Goal: Communication & Community: Answer question/provide support

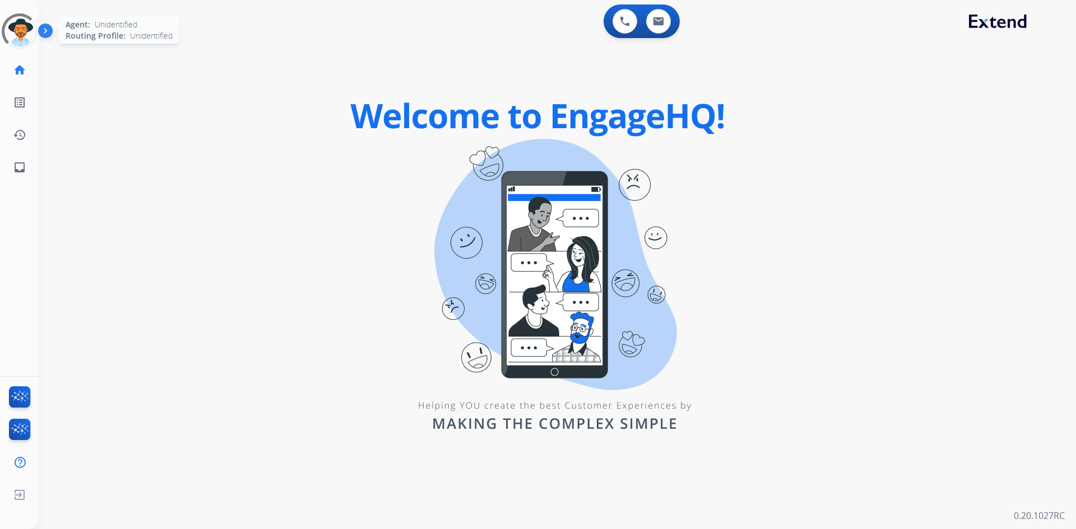
click at [20, 28] on div at bounding box center [19, 31] width 50 height 50
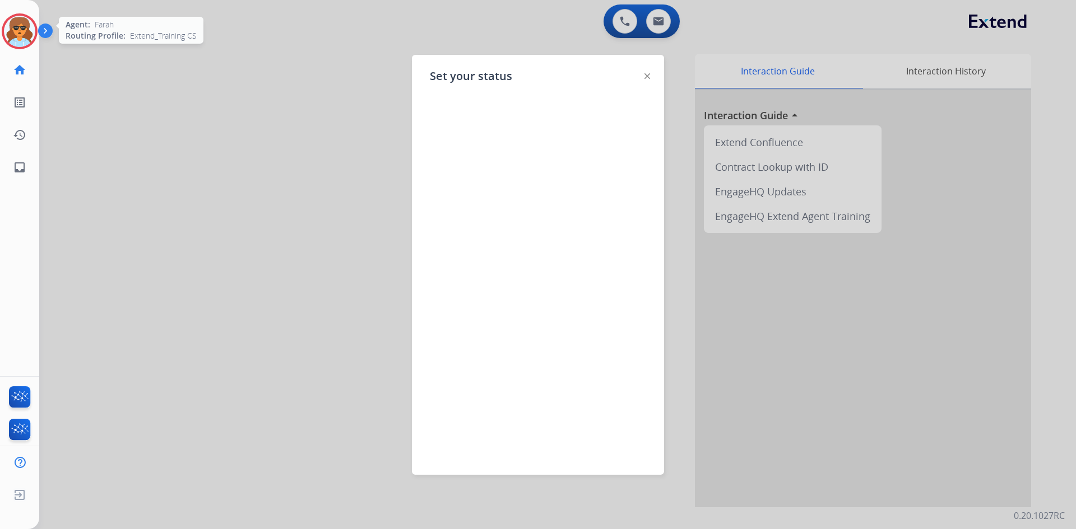
click at [27, 27] on img at bounding box center [19, 31] width 31 height 31
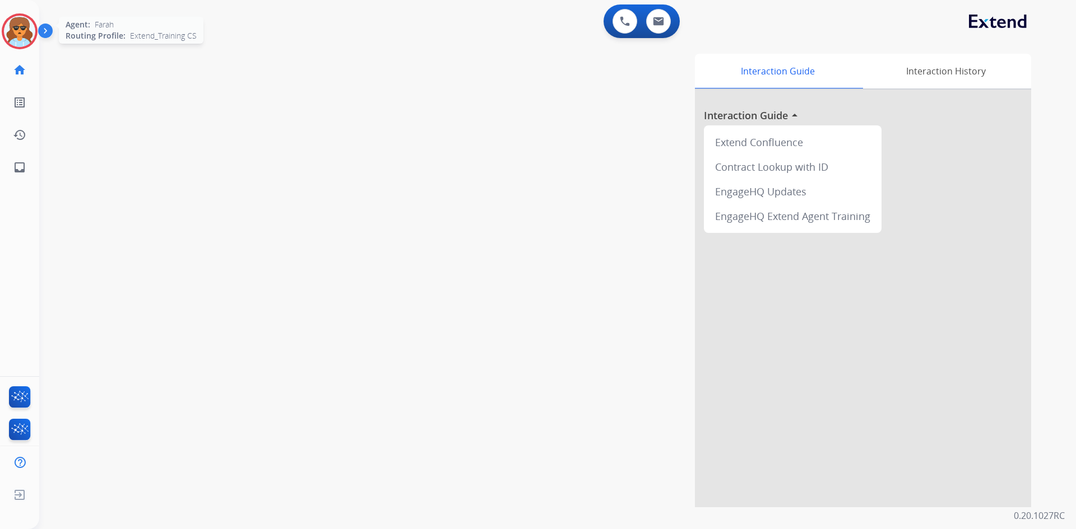
click at [26, 29] on img at bounding box center [19, 31] width 31 height 31
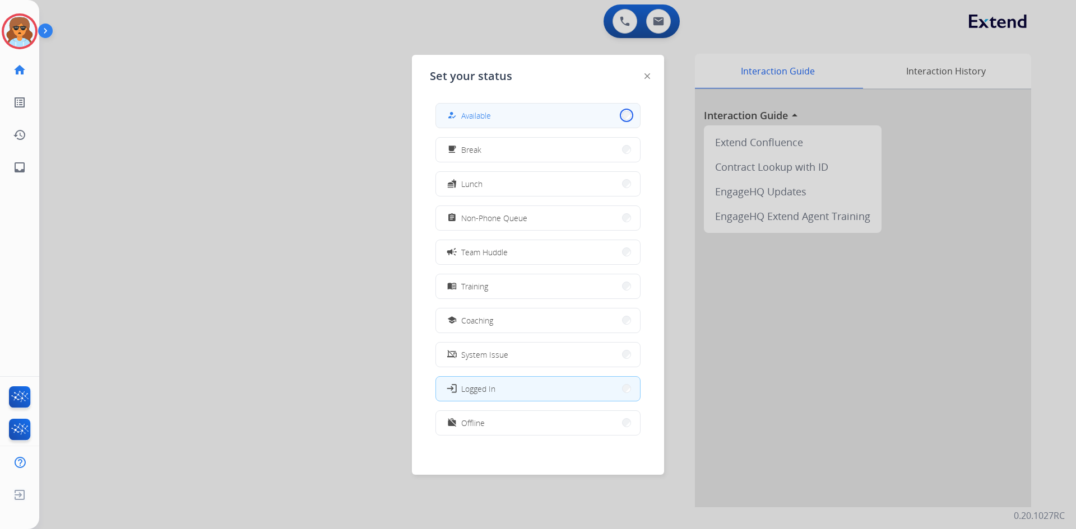
click at [621, 117] on button "how_to_reg Available" at bounding box center [538, 116] width 204 height 24
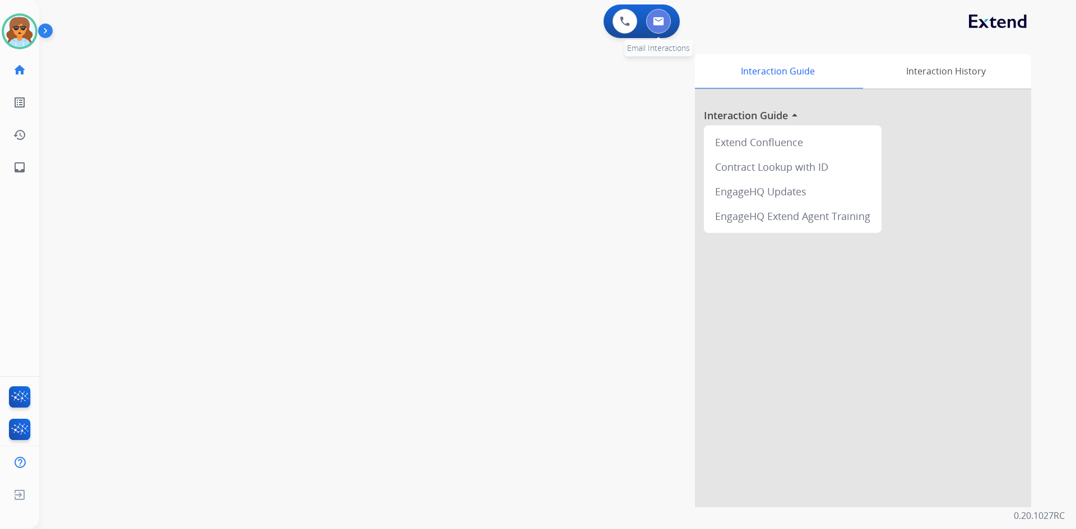
click at [667, 26] on button at bounding box center [658, 21] width 25 height 25
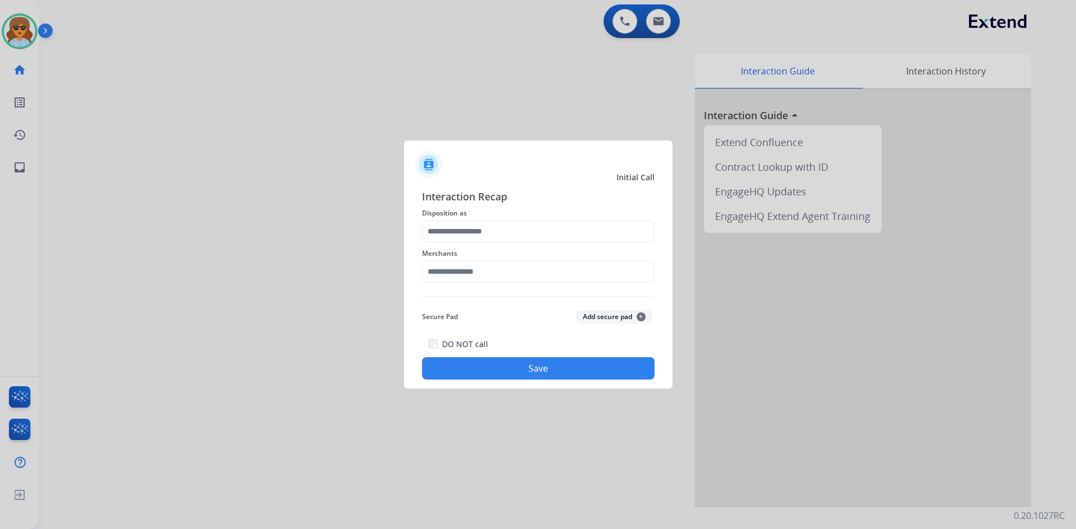
click at [524, 202] on span "Interaction Recap" at bounding box center [538, 198] width 232 height 18
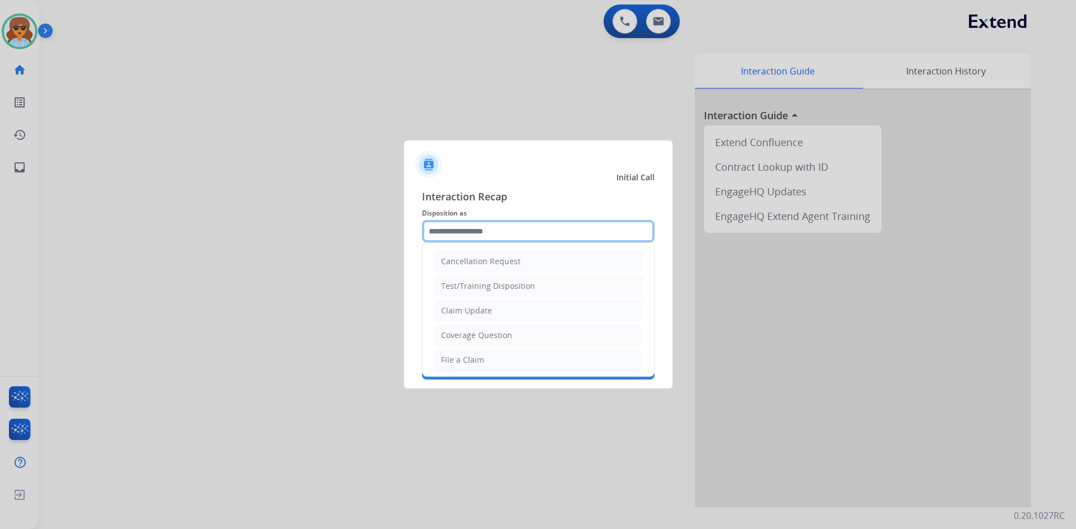
click at [521, 225] on input "text" at bounding box center [538, 231] width 232 height 22
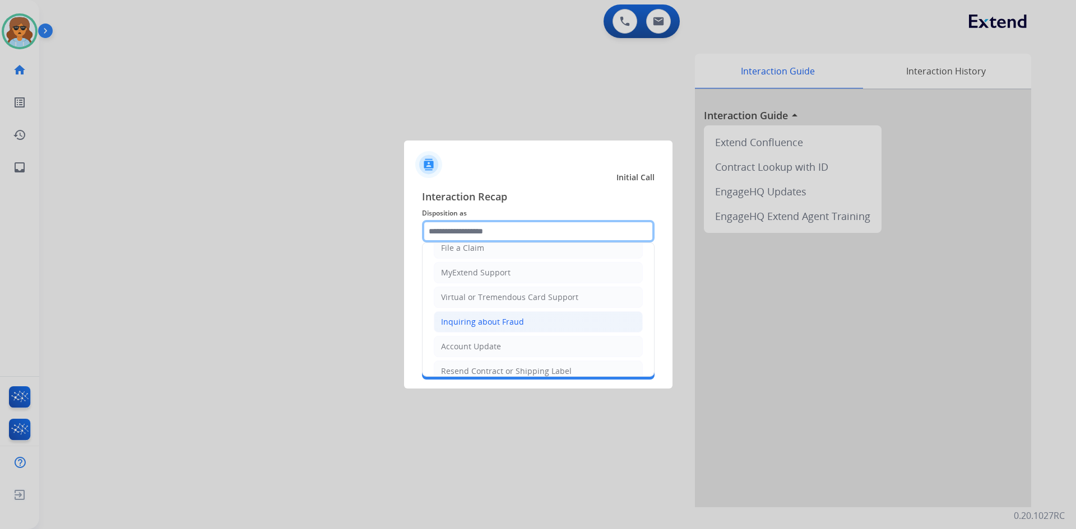
scroll to position [56, 0]
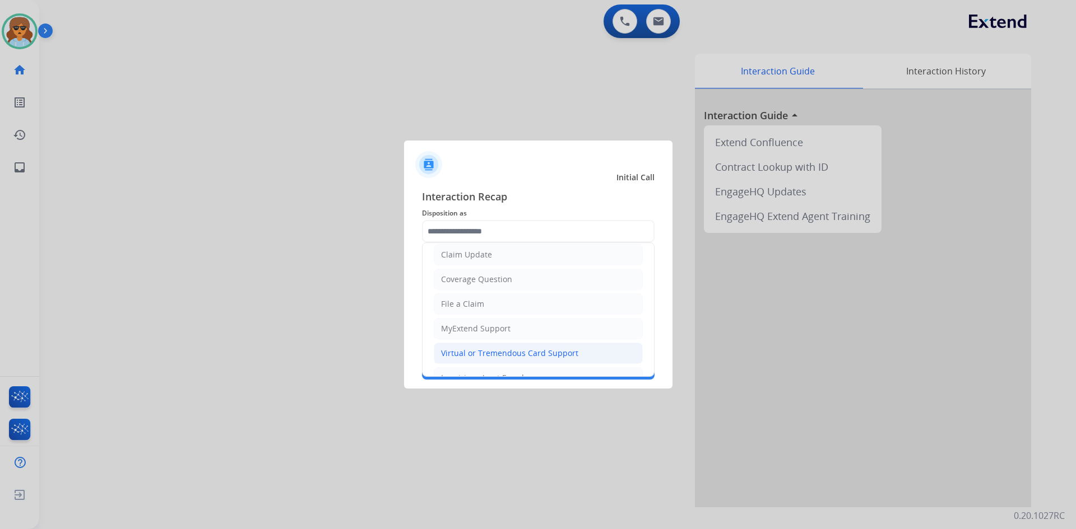
click at [516, 354] on div "Virtual or Tremendous Card Support" at bounding box center [509, 353] width 137 height 11
type input "**********"
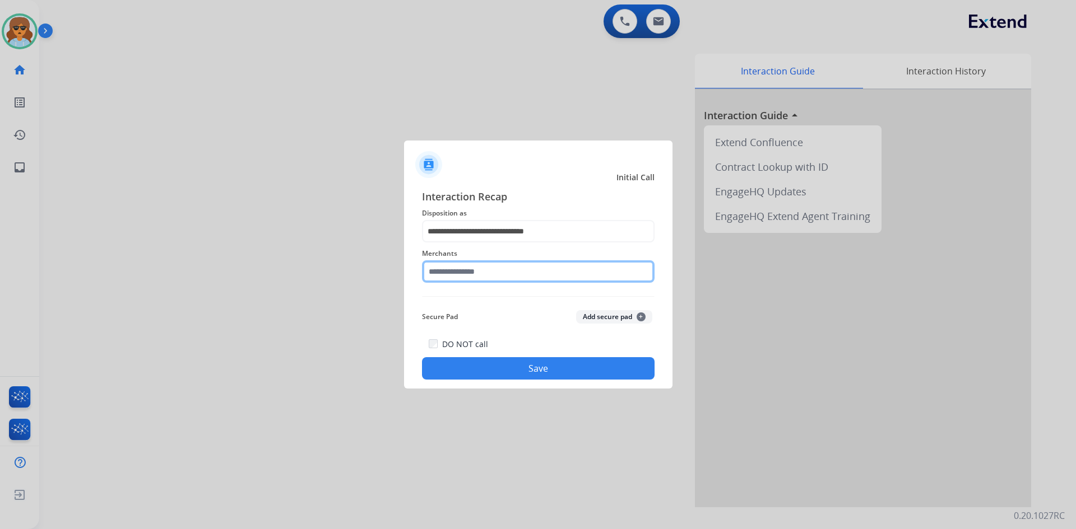
click at [503, 272] on input "text" at bounding box center [538, 272] width 232 height 22
click at [481, 273] on input "text" at bounding box center [538, 272] width 232 height 22
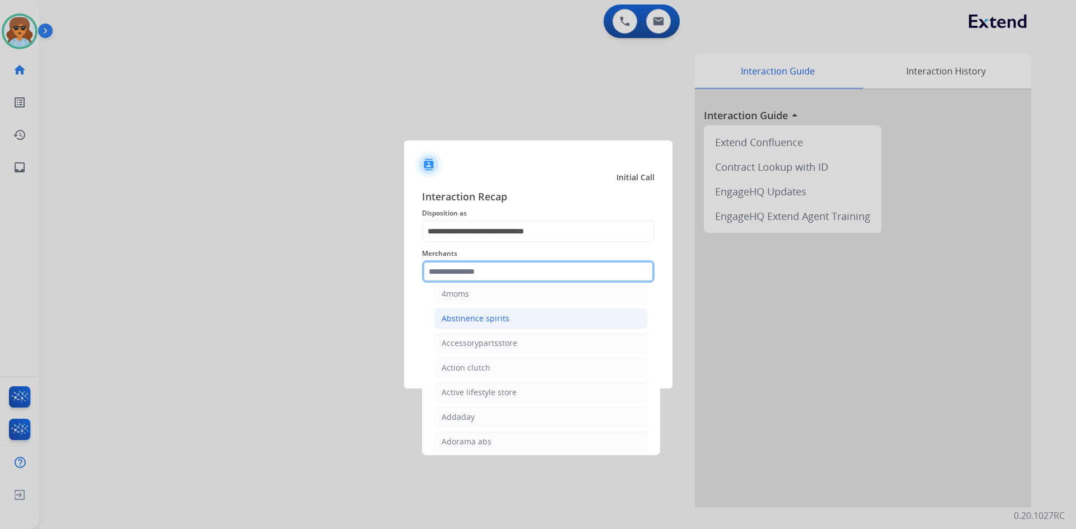
scroll to position [224, 0]
click at [462, 267] on input "text" at bounding box center [538, 272] width 232 height 22
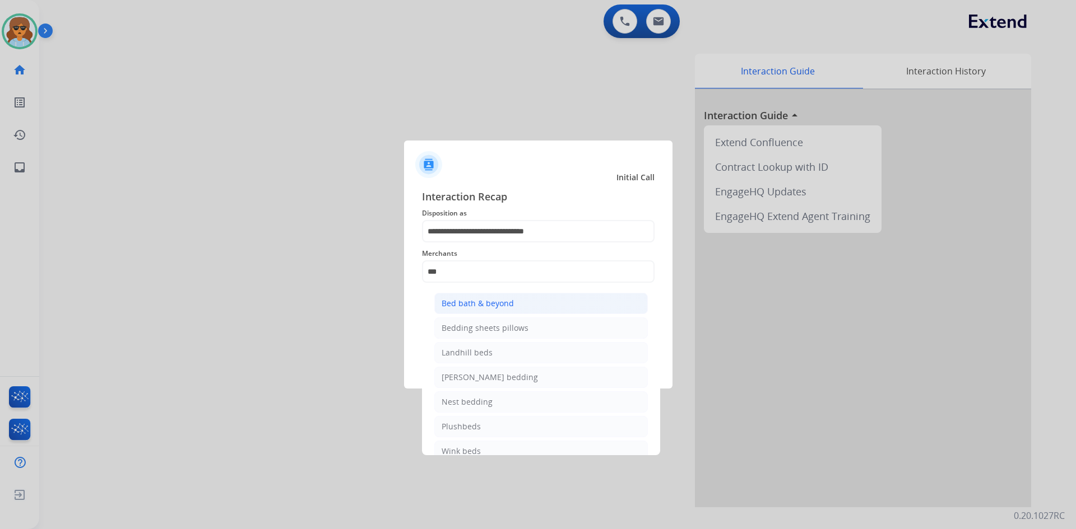
click at [491, 304] on div "Bed bath & beyond" at bounding box center [477, 303] width 72 height 11
type input "**********"
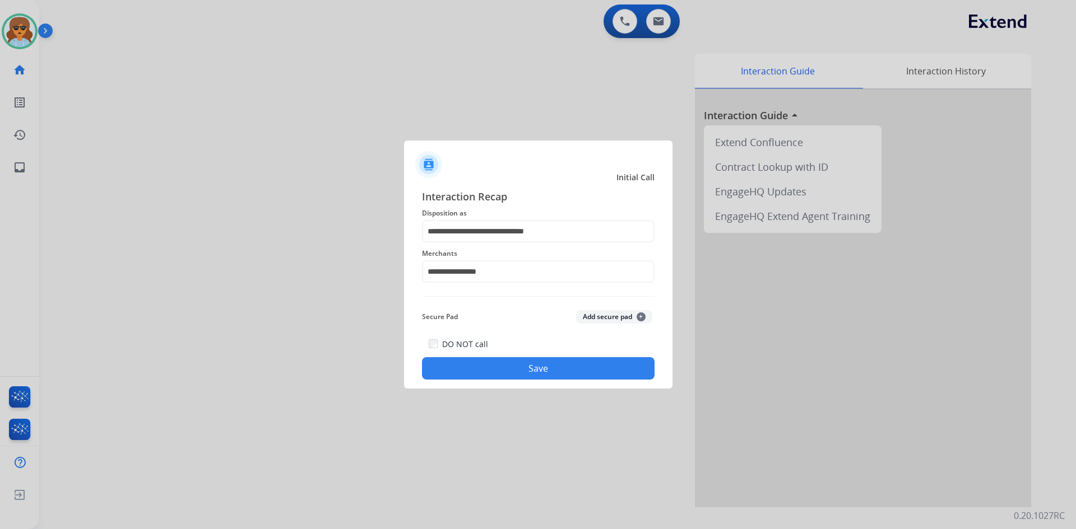
click at [528, 371] on button "Save" at bounding box center [538, 368] width 232 height 22
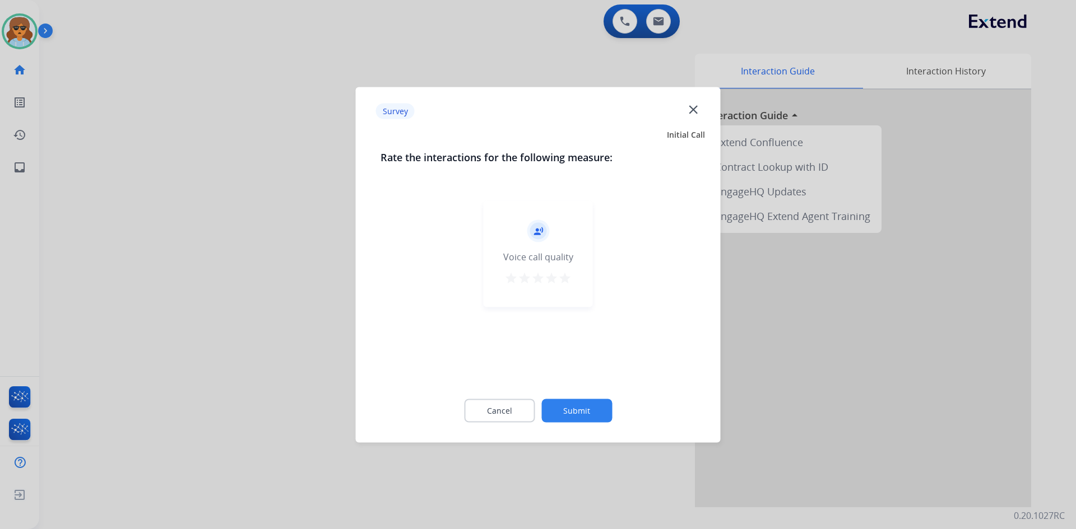
click at [562, 281] on mat-icon "star" at bounding box center [564, 277] width 13 height 13
click at [557, 416] on button "Submit" at bounding box center [576, 411] width 71 height 24
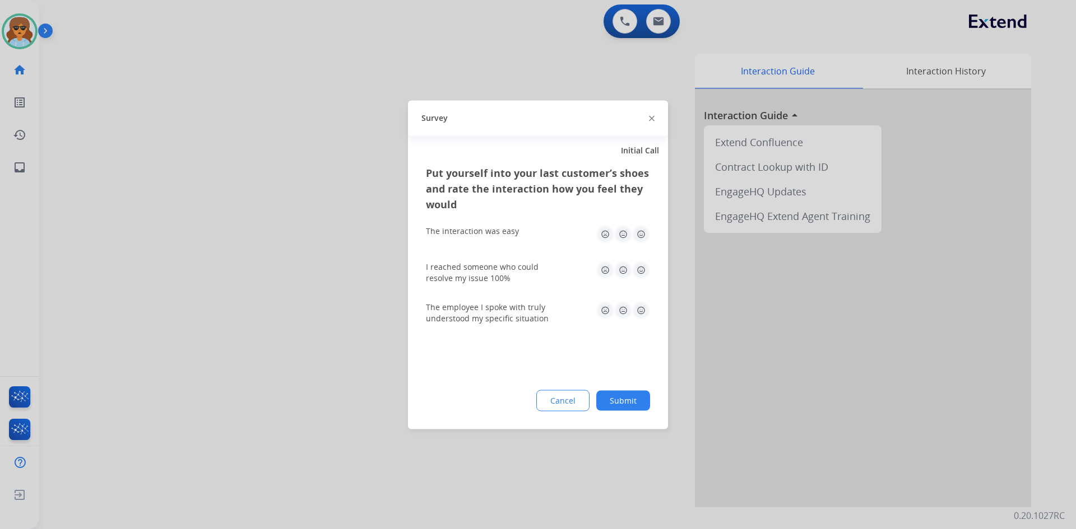
click at [620, 270] on img at bounding box center [623, 270] width 18 height 18
click at [623, 305] on img at bounding box center [623, 310] width 18 height 18
click at [626, 234] on img at bounding box center [623, 234] width 18 height 18
click at [640, 231] on img at bounding box center [641, 234] width 18 height 18
click at [635, 269] on img at bounding box center [641, 270] width 18 height 18
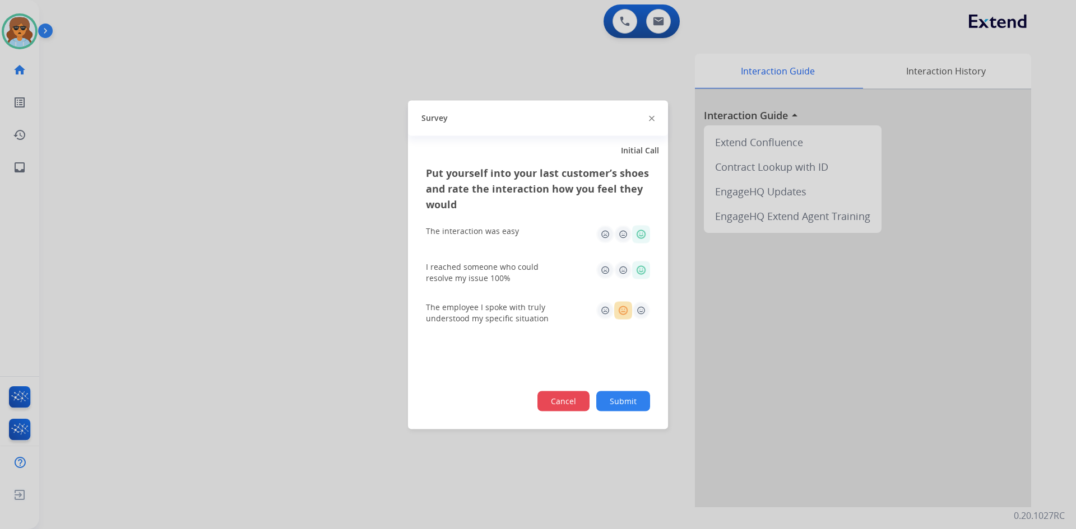
click at [554, 406] on button "Cancel" at bounding box center [563, 401] width 52 height 20
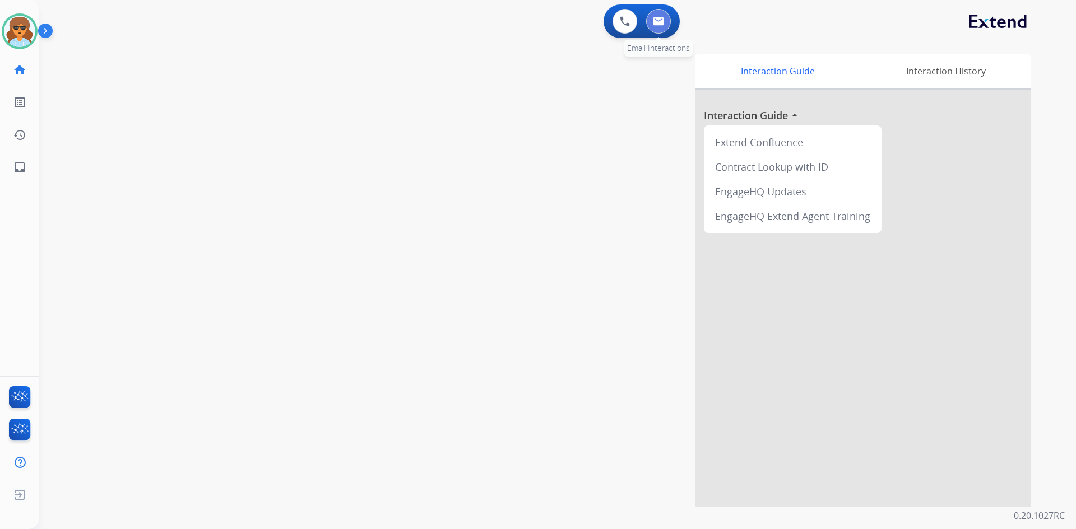
click at [656, 16] on button at bounding box center [658, 21] width 25 height 25
select select "**********"
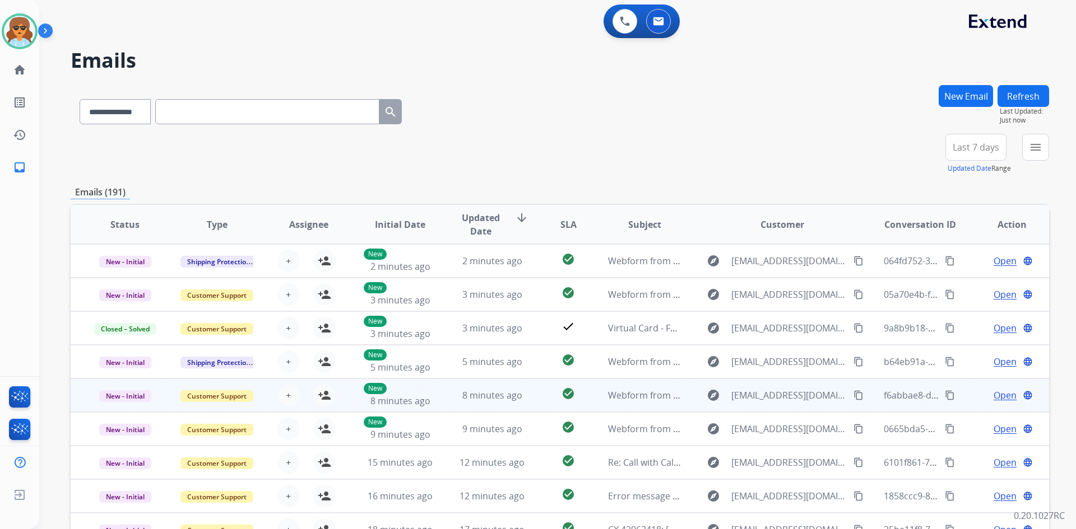
scroll to position [1, 0]
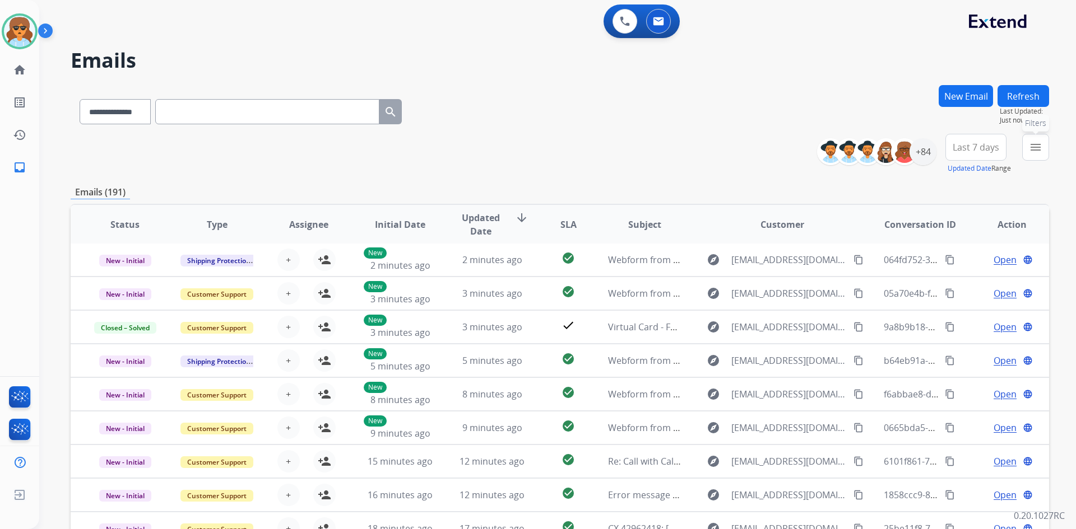
click at [1037, 148] on mat-icon "menu" at bounding box center [1035, 147] width 13 height 13
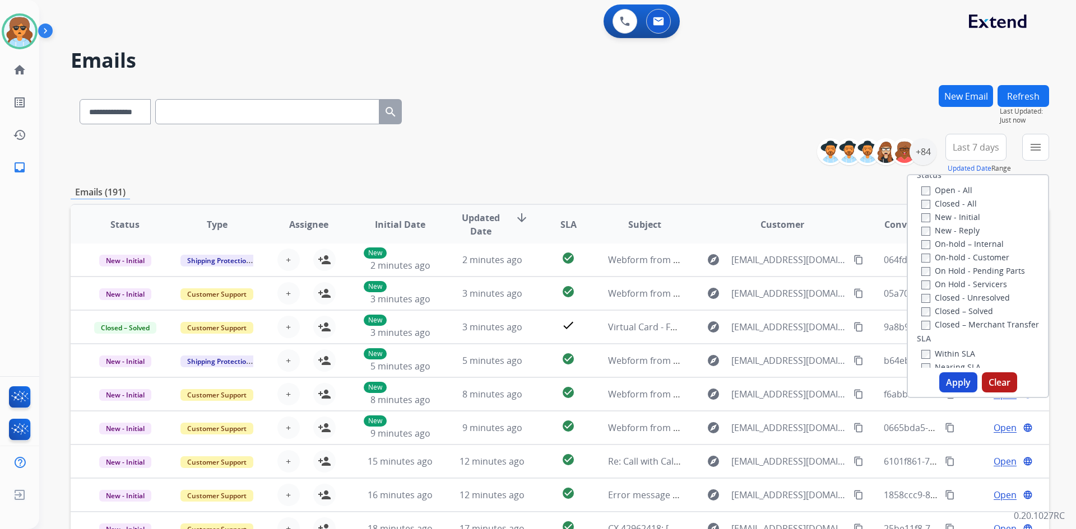
scroll to position [168, 0]
click at [956, 387] on button "Apply" at bounding box center [958, 383] width 38 height 20
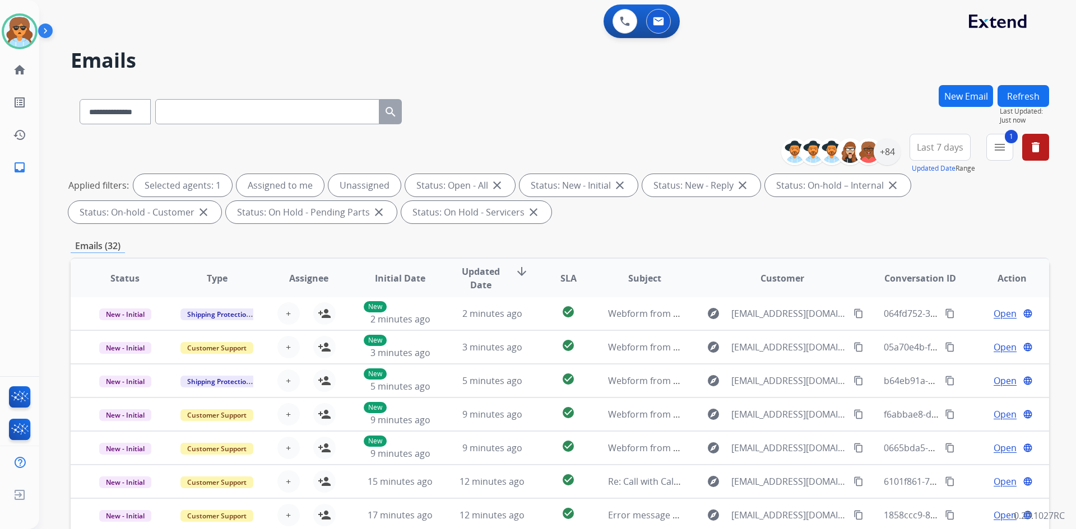
click at [933, 147] on span "Last 7 days" at bounding box center [940, 147] width 46 height 4
click at [916, 279] on div "Last 90 days" at bounding box center [936, 283] width 62 height 17
click at [890, 155] on div "+137" at bounding box center [886, 151] width 27 height 27
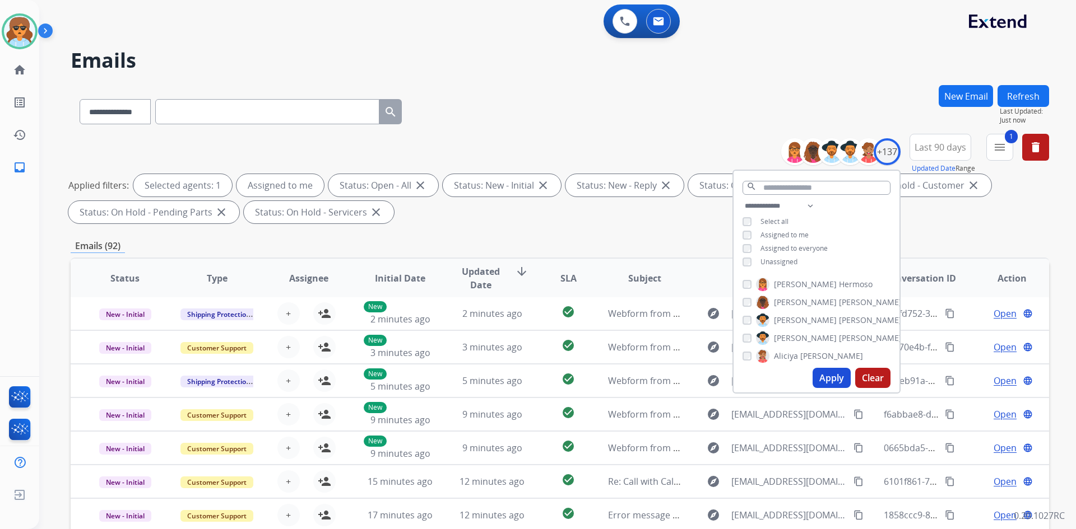
click at [824, 379] on button "Apply" at bounding box center [831, 378] width 38 height 20
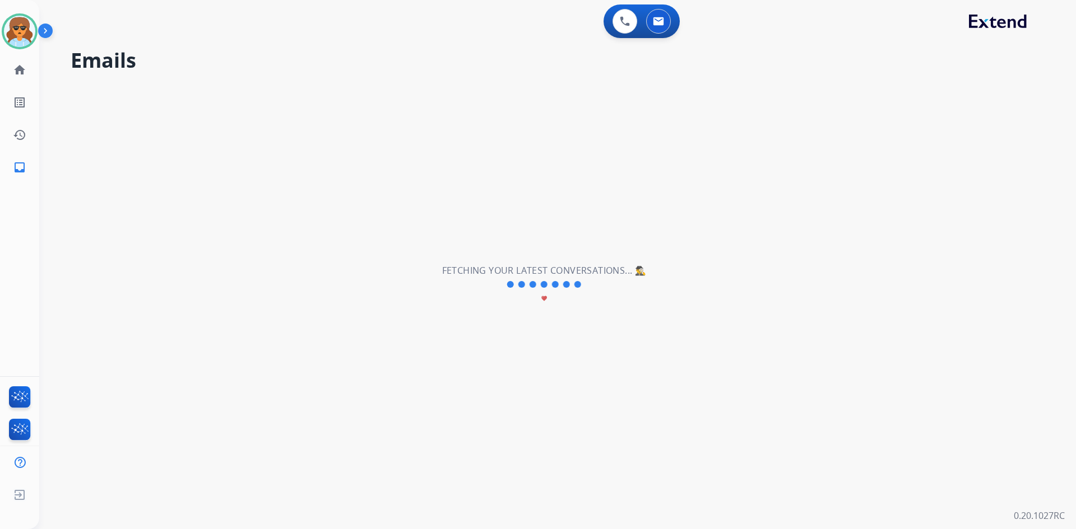
scroll to position [0, 0]
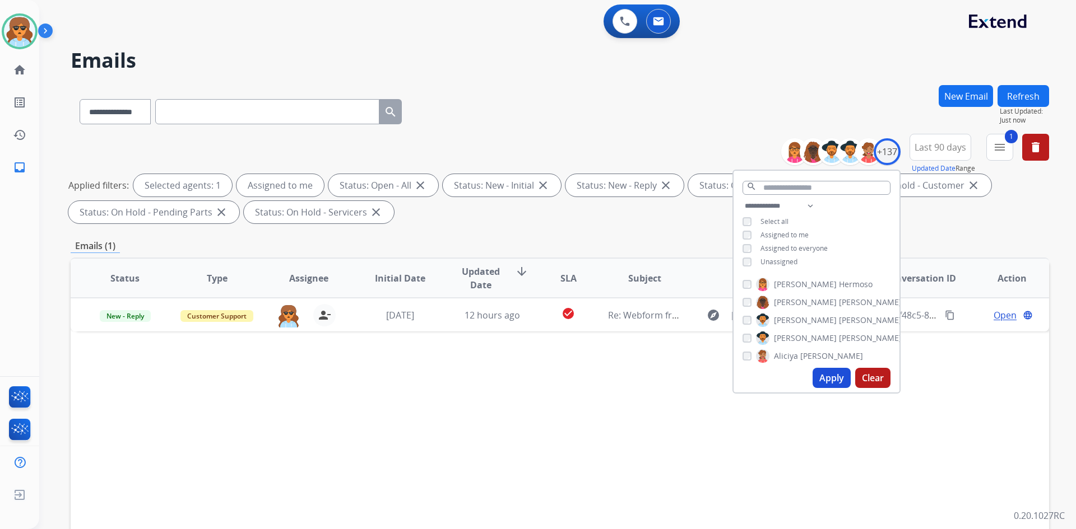
click at [378, 417] on div "Status Type Assignee Initial Date Updated Date arrow_downward SLA Subject Custo…" at bounding box center [560, 445] width 978 height 375
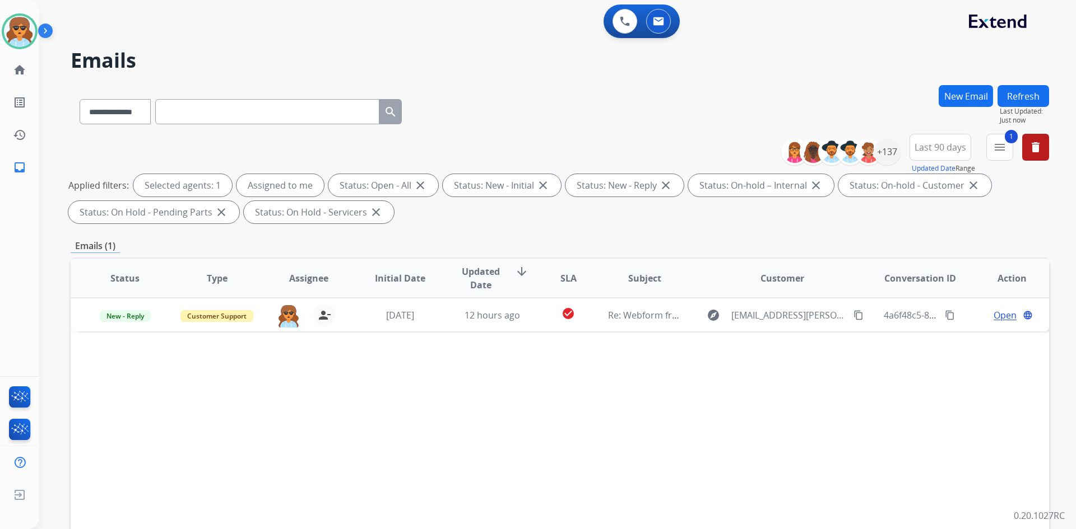
click at [382, 416] on div "Status Type Assignee Initial Date Updated Date arrow_downward SLA Subject Custo…" at bounding box center [560, 445] width 978 height 375
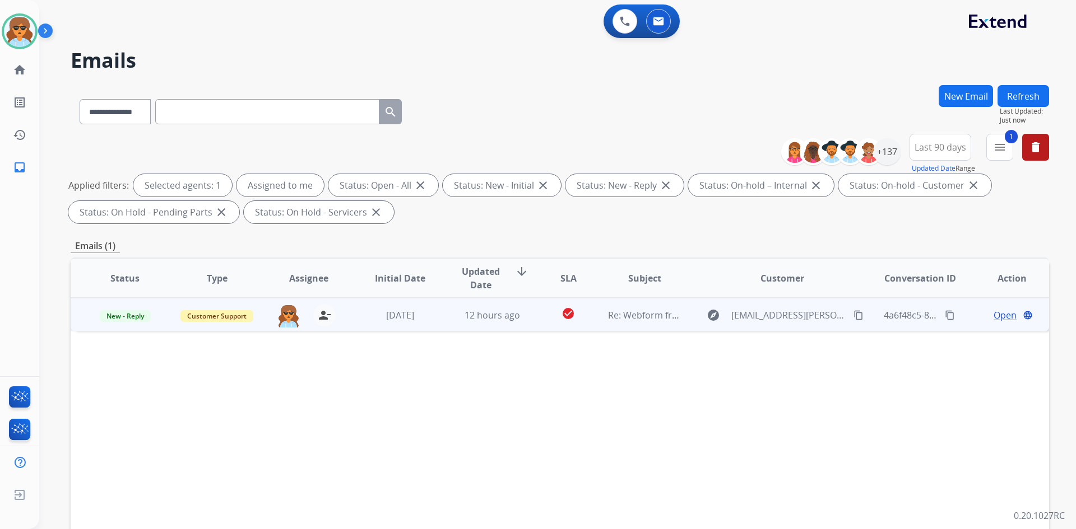
click at [993, 312] on span "Open" at bounding box center [1004, 315] width 23 height 13
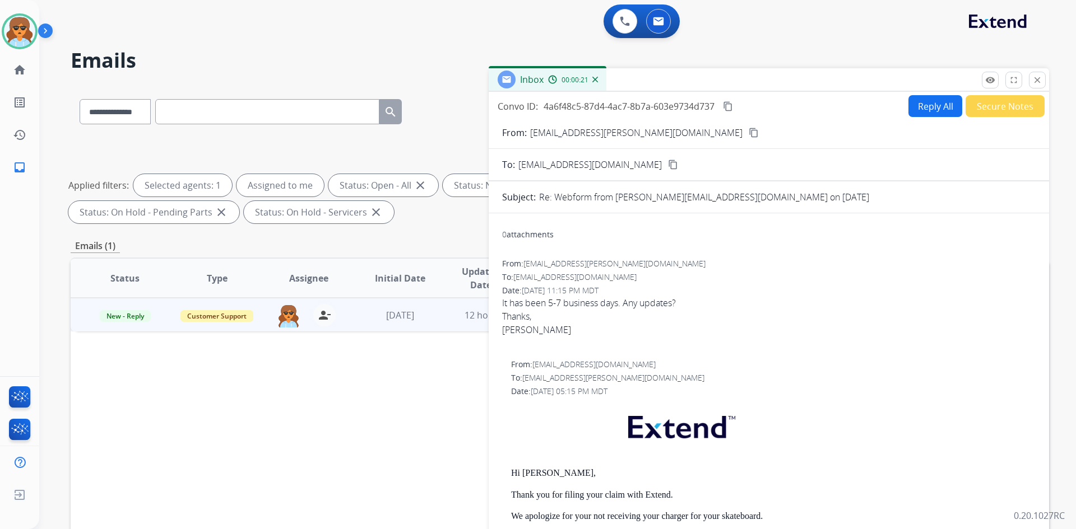
click at [748, 130] on mat-icon "content_copy" at bounding box center [753, 133] width 10 height 10
click at [748, 132] on mat-icon "content_copy" at bounding box center [753, 133] width 10 height 10
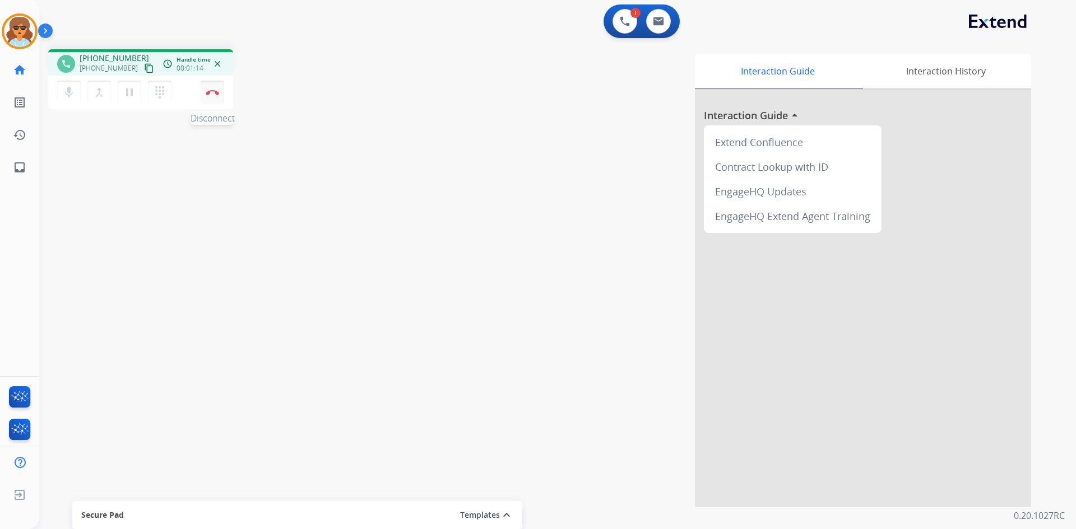
click at [208, 84] on button "Disconnect" at bounding box center [213, 93] width 24 height 24
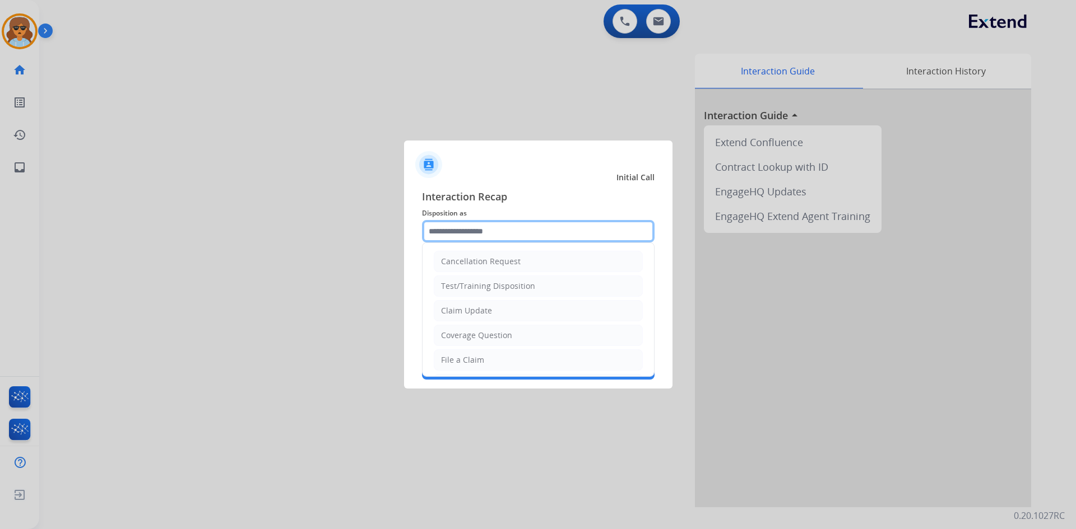
click at [518, 227] on input "text" at bounding box center [538, 231] width 232 height 22
click at [490, 338] on li "Other" at bounding box center [538, 333] width 209 height 21
type input "*****"
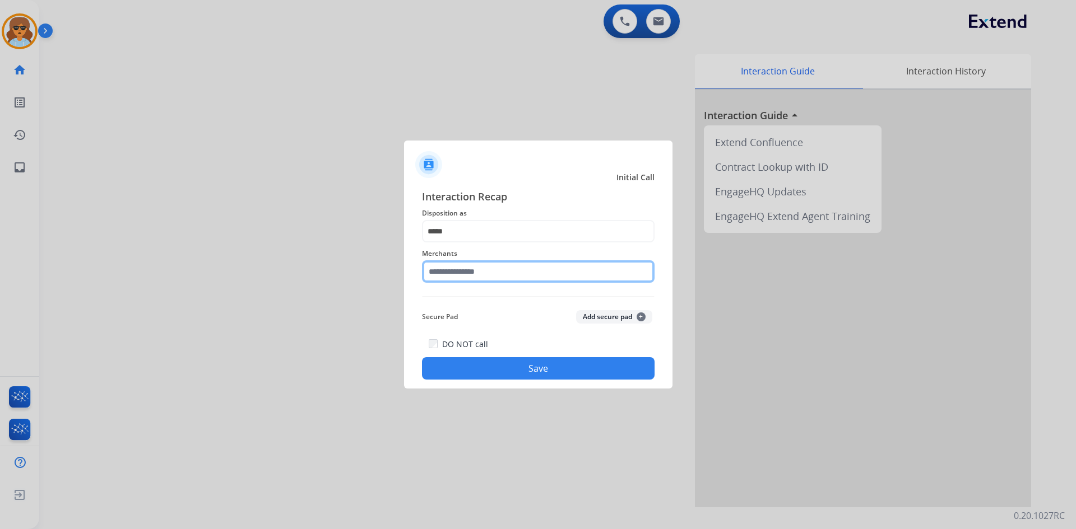
click at [453, 271] on input "text" at bounding box center [538, 272] width 232 height 22
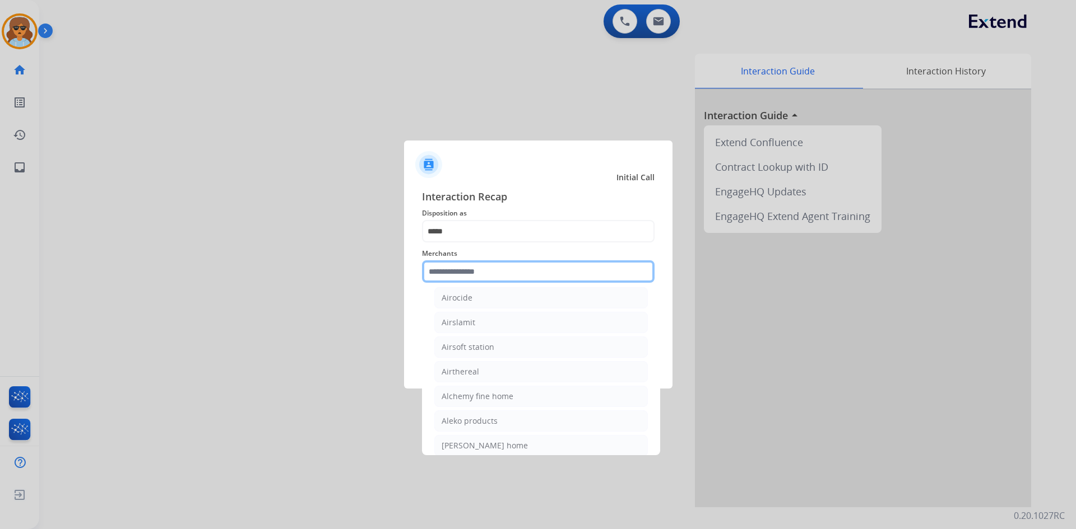
scroll to position [616, 0]
click at [468, 272] on input "text" at bounding box center [538, 272] width 232 height 22
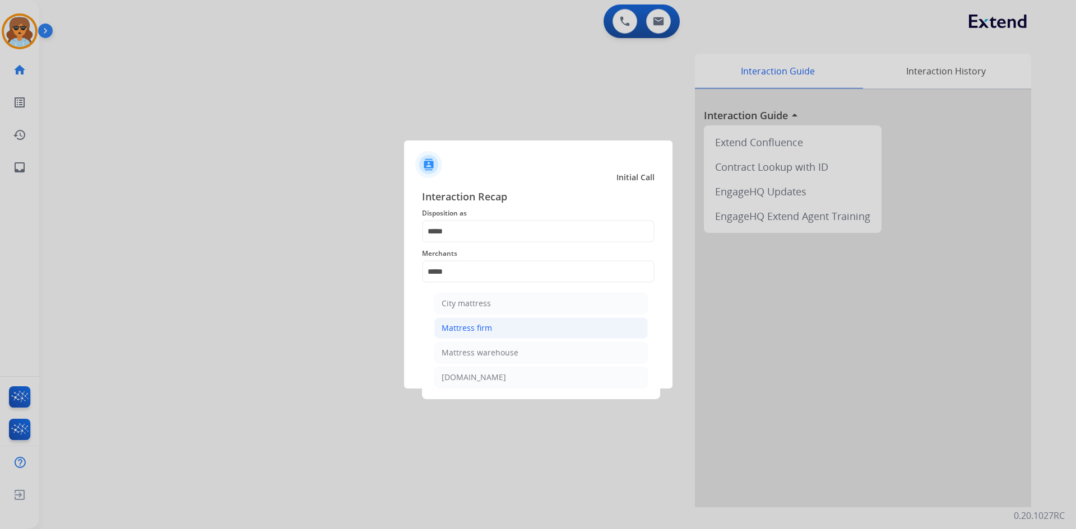
click at [458, 324] on div "Mattress firm" at bounding box center [466, 328] width 50 height 11
type input "**********"
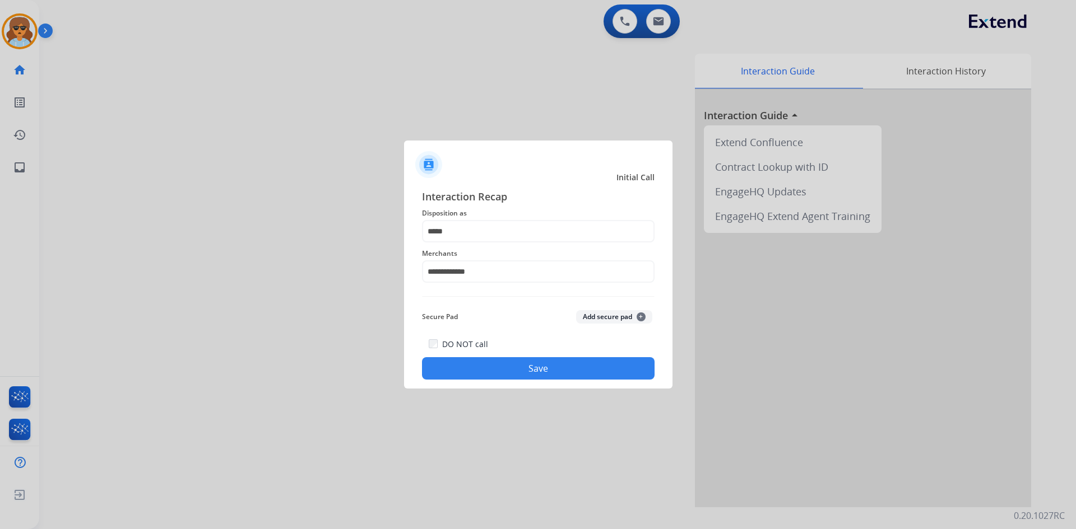
click at [536, 359] on button "Save" at bounding box center [538, 368] width 232 height 22
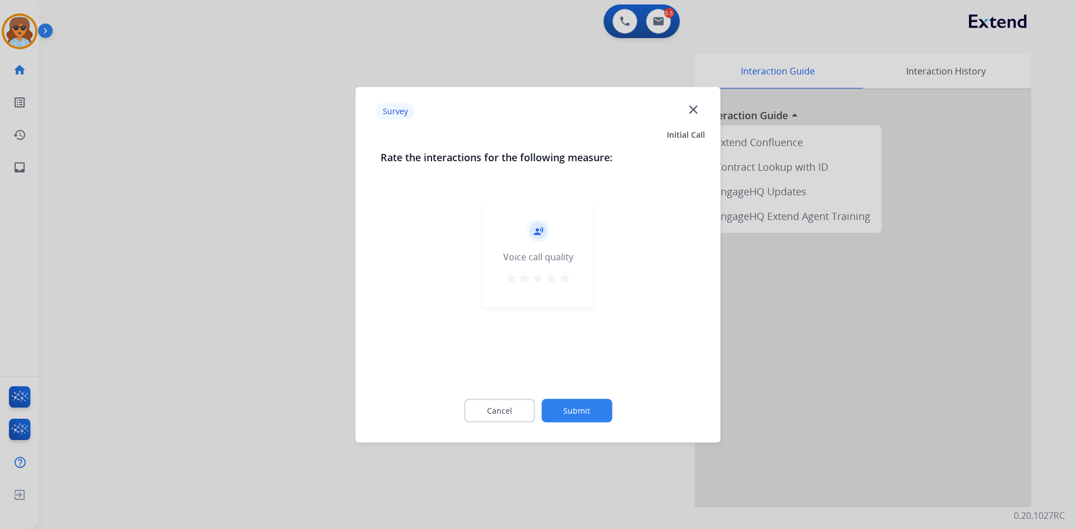
click at [562, 276] on mat-icon "star" at bounding box center [564, 277] width 13 height 13
click at [586, 409] on button "Submit" at bounding box center [576, 411] width 71 height 24
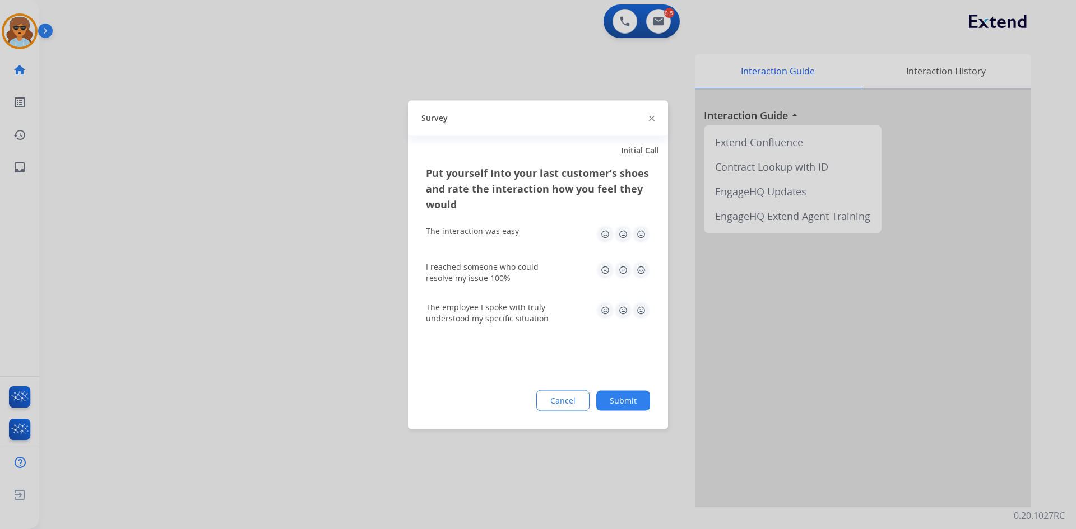
click at [564, 404] on button "Cancel" at bounding box center [562, 400] width 53 height 21
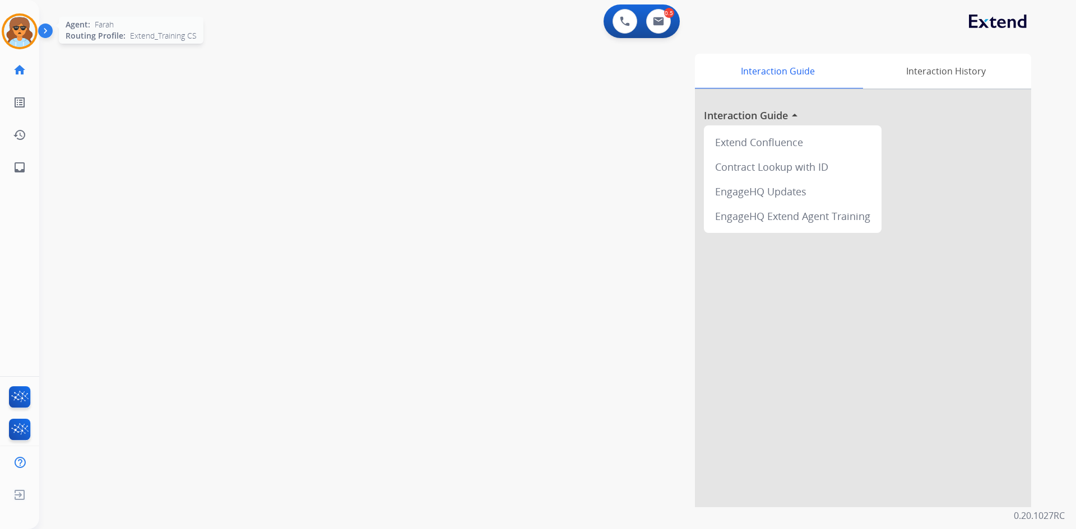
click at [27, 40] on img at bounding box center [19, 31] width 31 height 31
click at [659, 24] on img at bounding box center [658, 21] width 11 height 9
select select "**********"
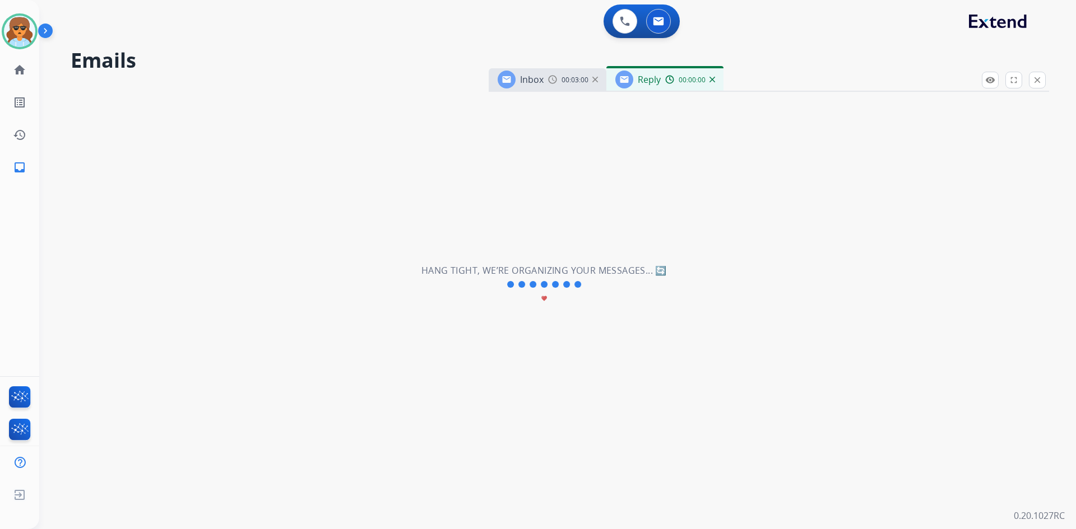
select select "**********"
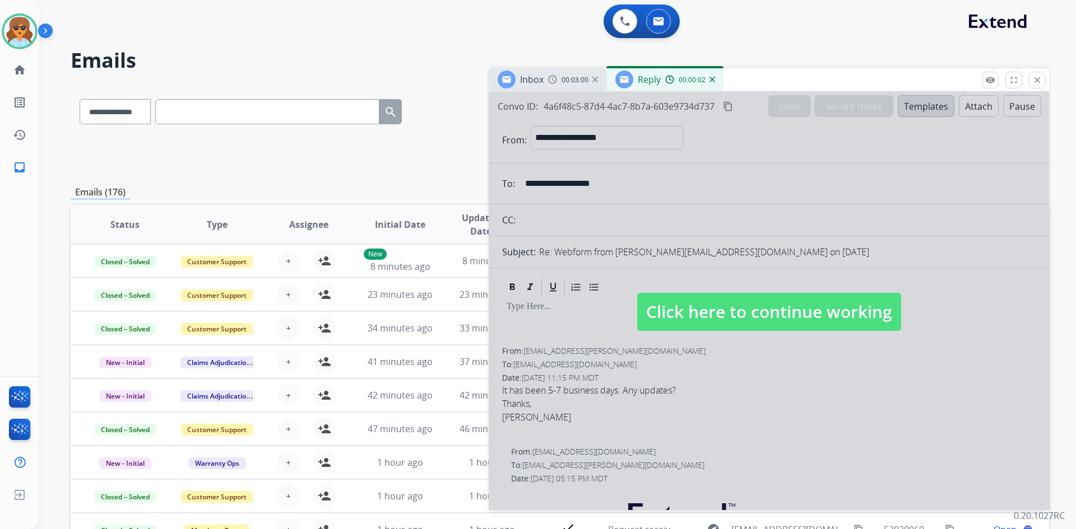
click at [745, 301] on span "Click here to continue working" at bounding box center [769, 312] width 264 height 38
select select
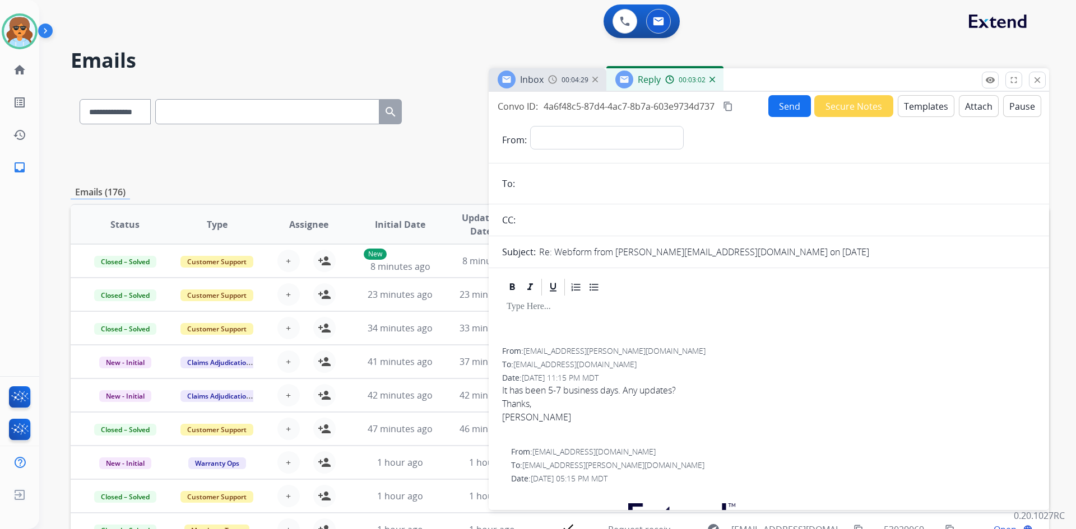
click at [638, 82] on span "Reply" at bounding box center [649, 79] width 23 height 12
click at [556, 80] on img at bounding box center [552, 79] width 9 height 9
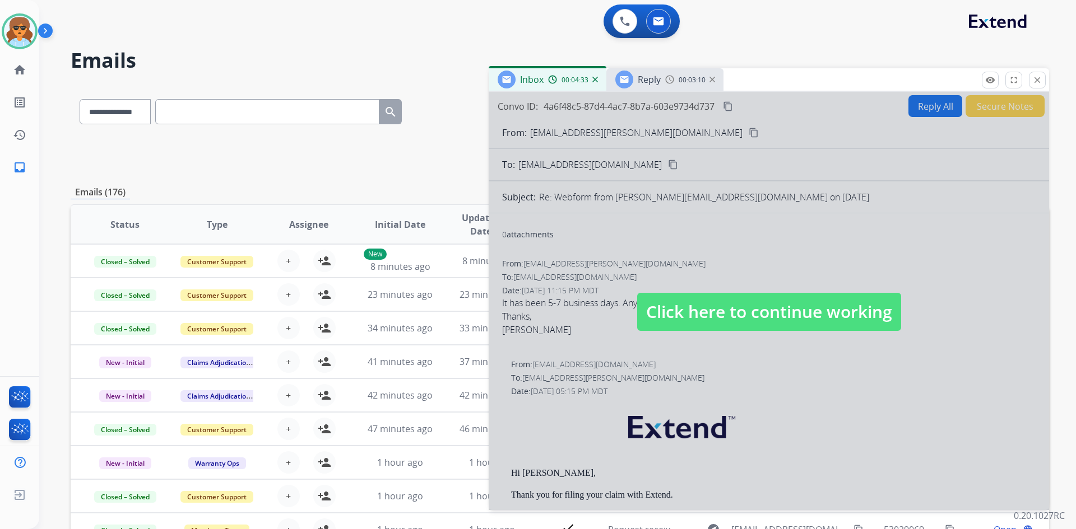
click at [811, 301] on span "Click here to continue working" at bounding box center [769, 312] width 264 height 38
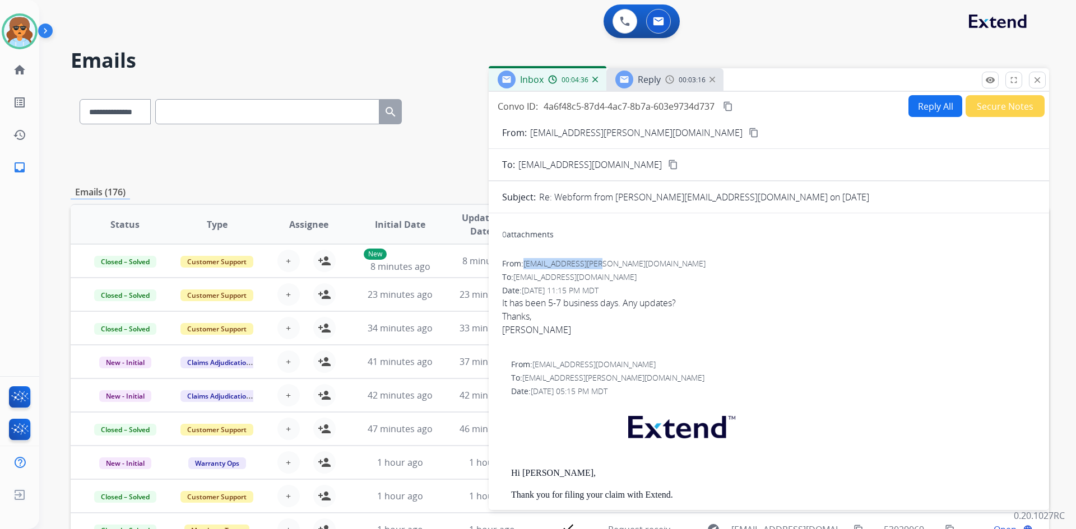
drag, startPoint x: 611, startPoint y: 266, endPoint x: 526, endPoint y: 266, distance: 85.2
click at [526, 266] on div "From: [PERSON_NAME][EMAIL_ADDRESS][DOMAIN_NAME]" at bounding box center [768, 263] width 533 height 11
copy span "[EMAIL_ADDRESS][PERSON_NAME][DOMAIN_NAME]"
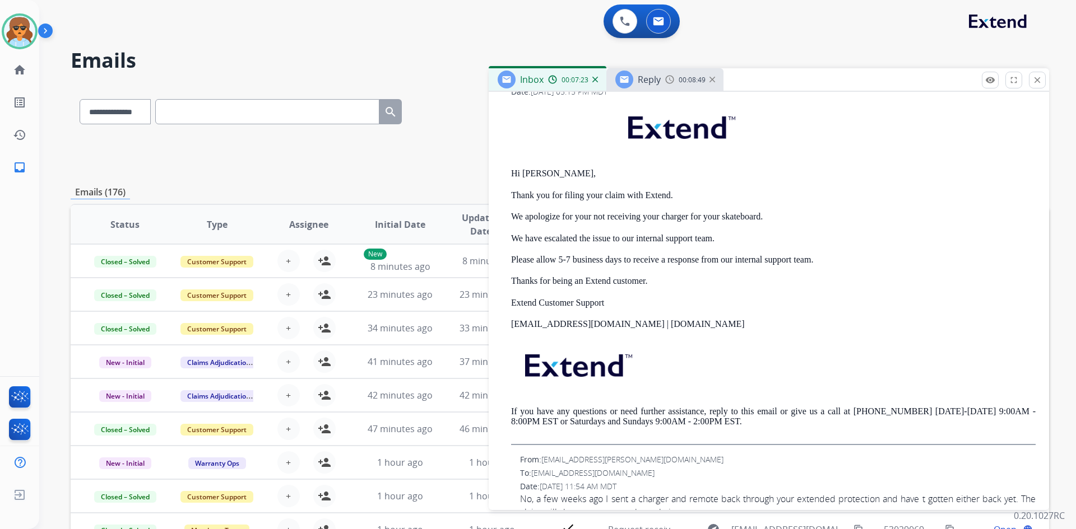
scroll to position [280, 0]
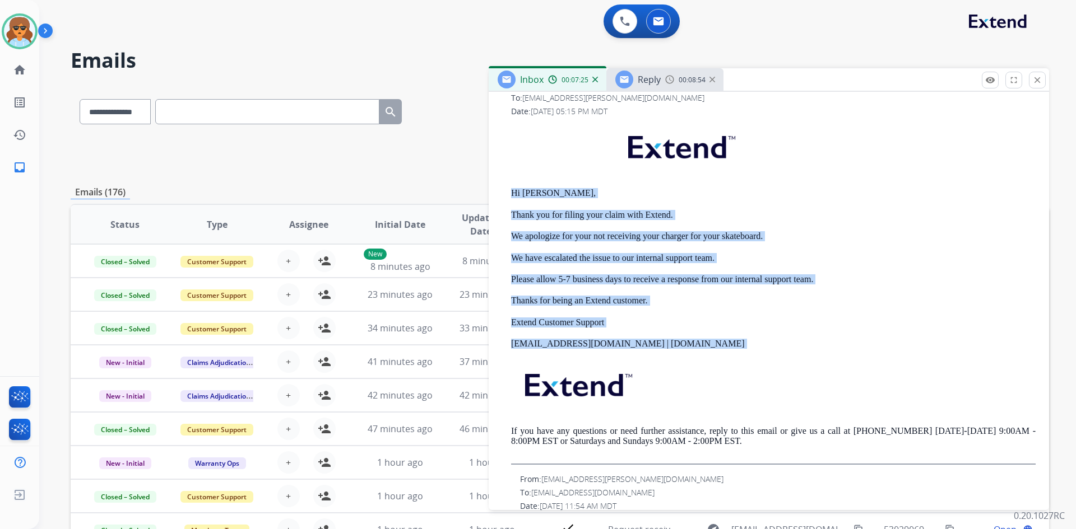
drag, startPoint x: 643, startPoint y: 360, endPoint x: 513, endPoint y: 196, distance: 209.0
click at [513, 196] on div "Hi [PERSON_NAME], Thank you for filing your claim with Extend. We apologize for…" at bounding box center [773, 294] width 524 height 342
copy div "Hi [PERSON_NAME], Thank you for filing your claim with Extend. We apologize for…"
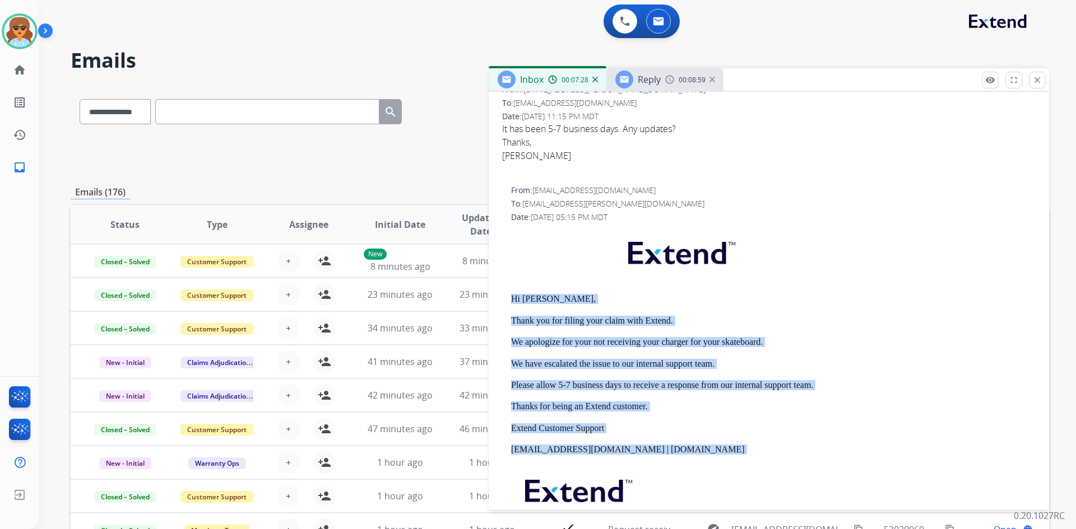
scroll to position [0, 0]
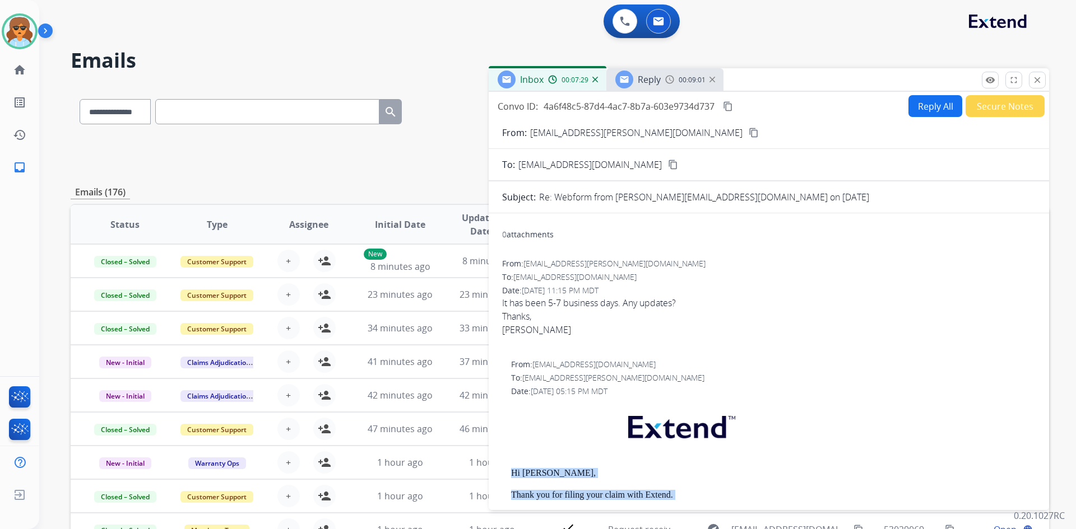
click at [1022, 104] on button "Secure Notes" at bounding box center [1004, 106] width 79 height 22
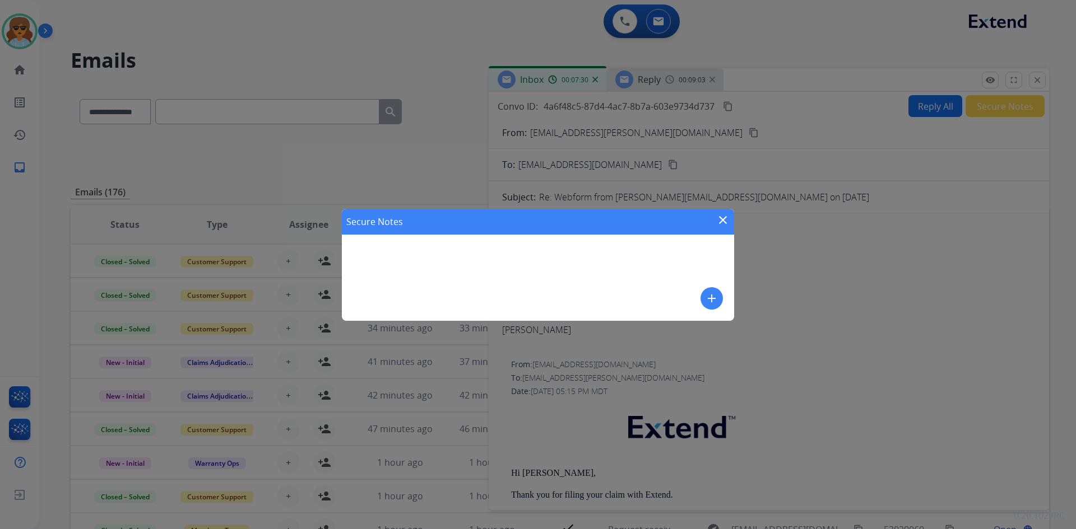
click at [391, 264] on div "Secure Notes close add" at bounding box center [538, 265] width 392 height 112
drag, startPoint x: 384, startPoint y: 254, endPoint x: 365, endPoint y: 253, distance: 19.1
click at [365, 253] on div "Secure Notes close add" at bounding box center [538, 265] width 392 height 112
click at [366, 252] on div "Secure Notes close add" at bounding box center [538, 265] width 392 height 112
click at [709, 299] on mat-icon "add" at bounding box center [711, 298] width 13 height 13
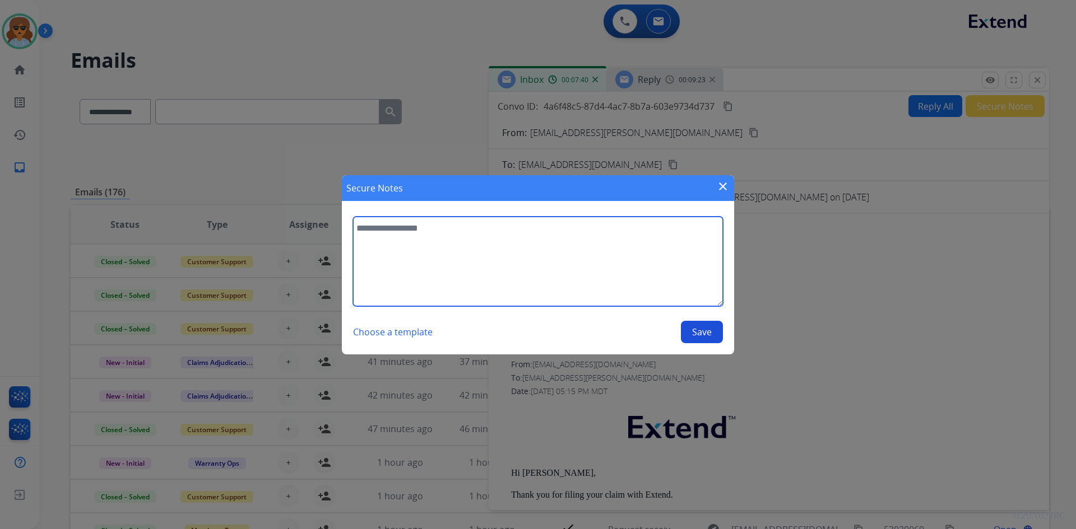
click at [374, 234] on textarea at bounding box center [538, 262] width 370 height 90
paste textarea "**********"
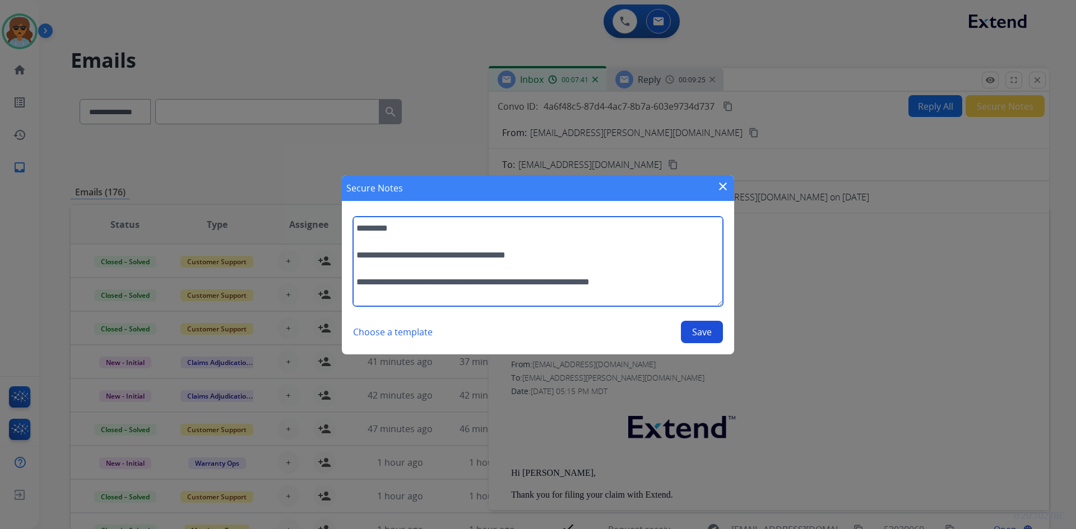
scroll to position [158, 0]
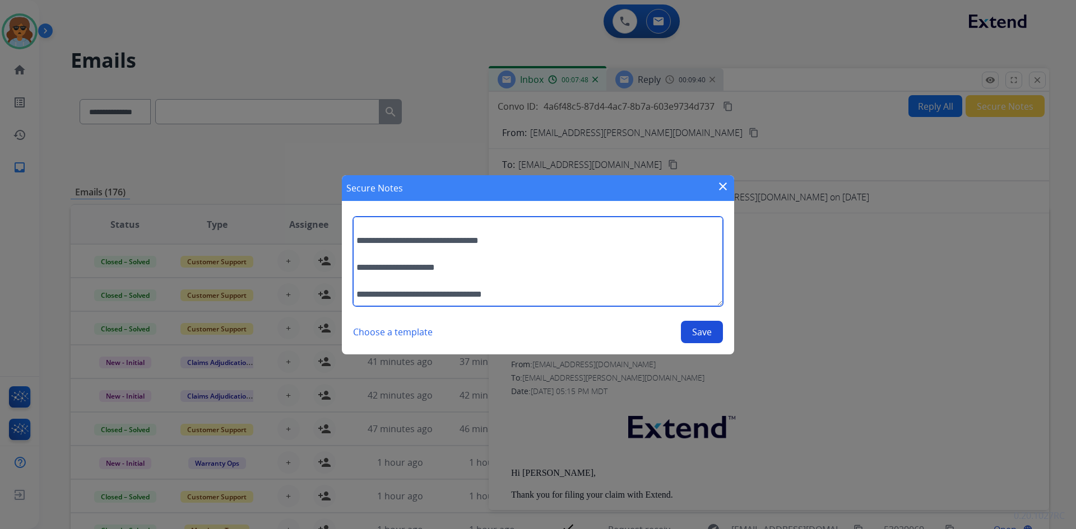
type textarea "**********"
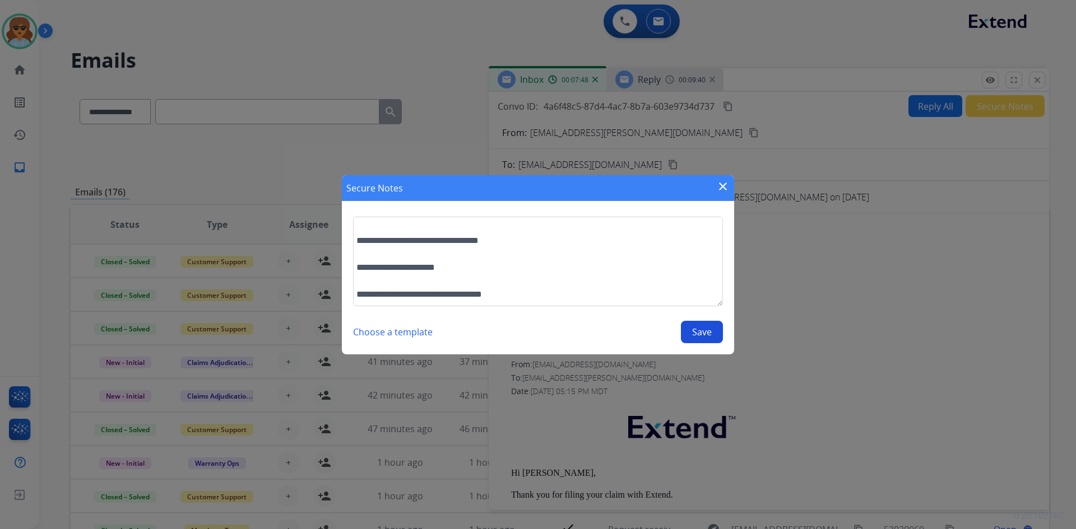
click at [709, 328] on button "Save" at bounding box center [702, 332] width 42 height 22
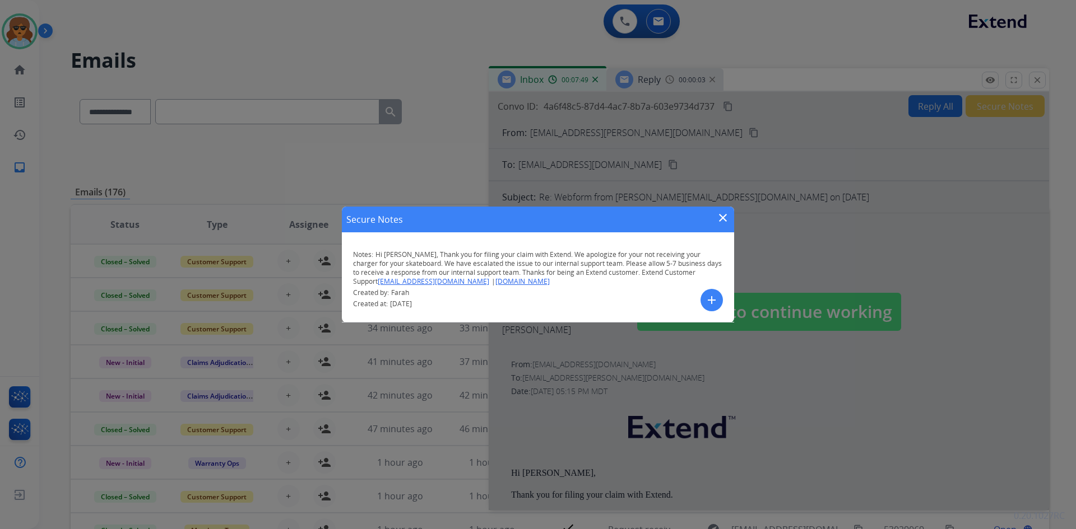
click at [725, 217] on mat-icon "close" at bounding box center [722, 217] width 13 height 13
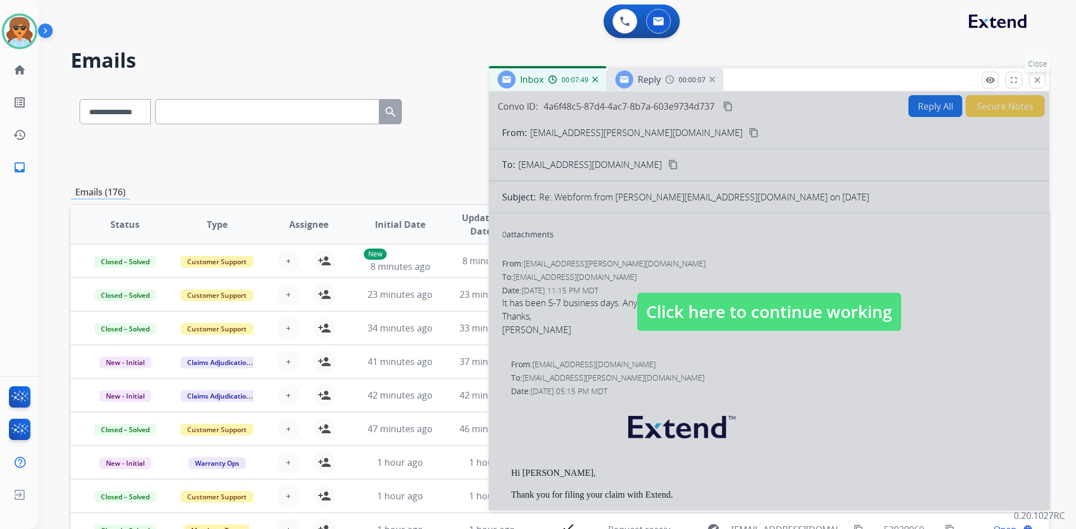
click at [1039, 78] on mat-icon "close" at bounding box center [1037, 80] width 10 height 10
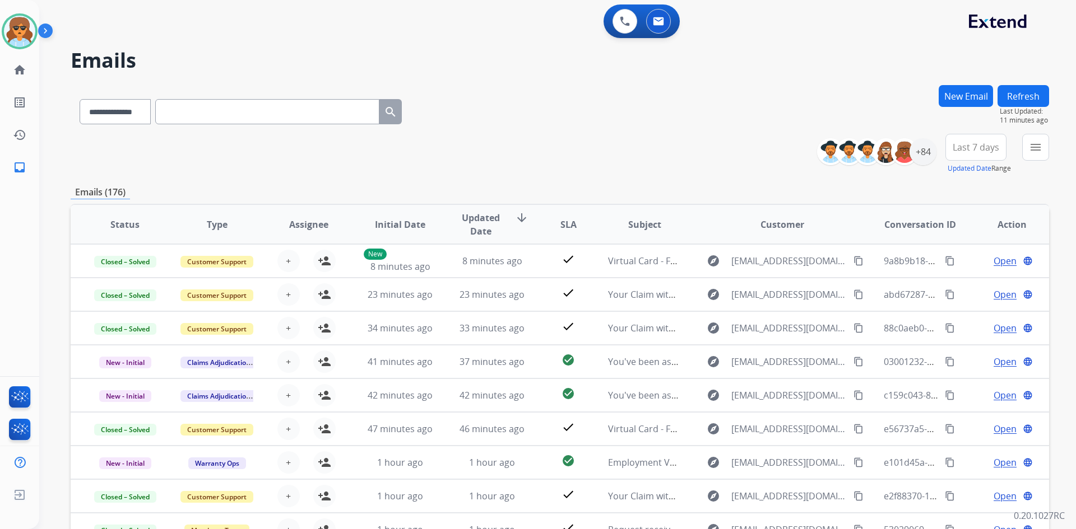
click at [992, 136] on button "Last 7 days" at bounding box center [975, 147] width 61 height 27
click at [974, 283] on div "Last 90 days" at bounding box center [972, 283] width 62 height 17
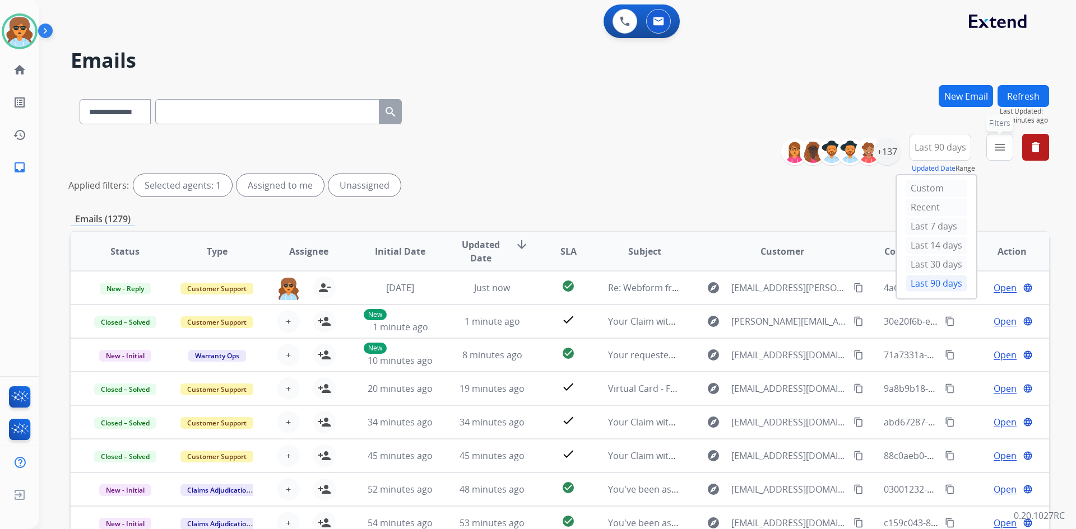
click at [995, 143] on mat-icon "menu" at bounding box center [999, 147] width 13 height 13
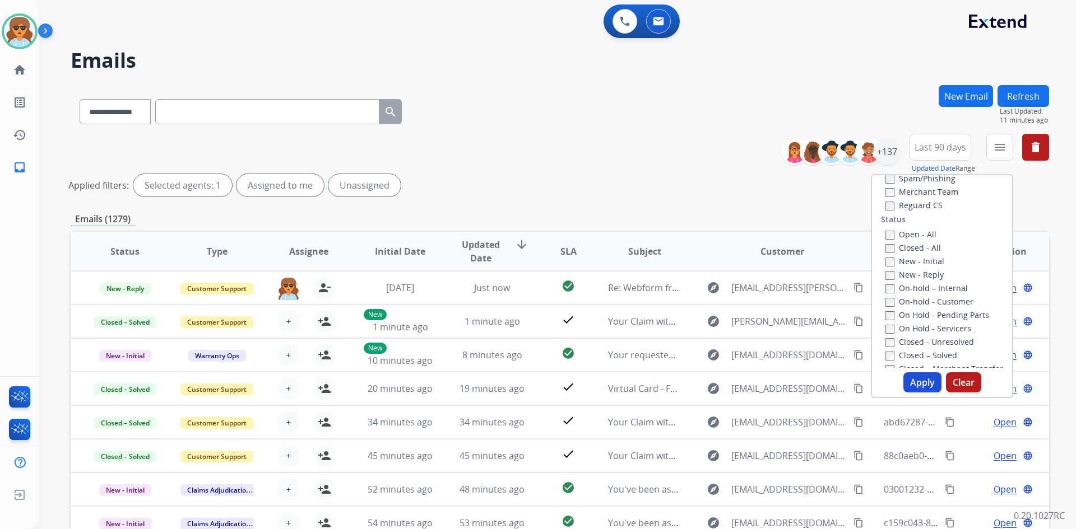
scroll to position [56, 0]
click at [888, 295] on label "Open - All" at bounding box center [910, 296] width 51 height 11
click at [915, 379] on button "Apply" at bounding box center [922, 383] width 38 height 20
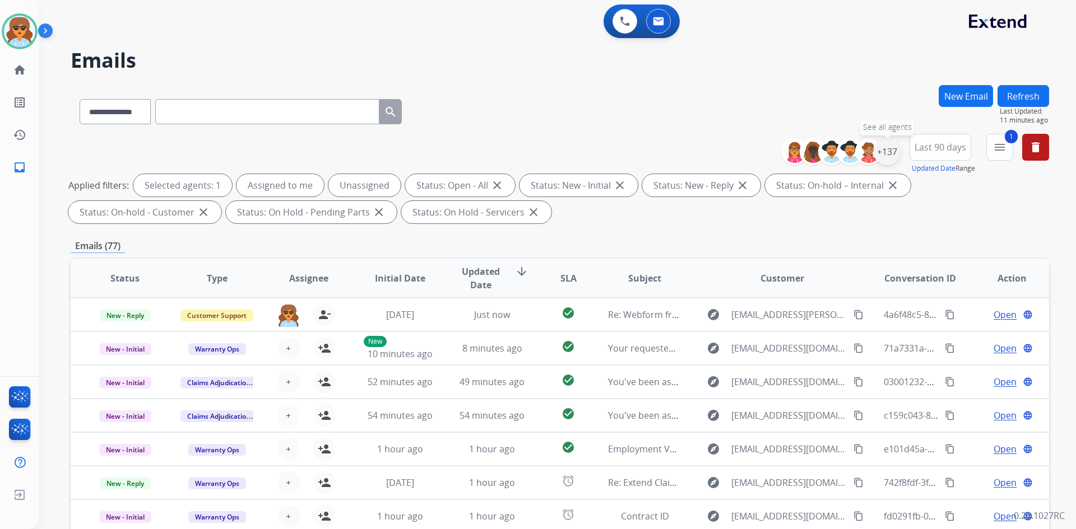
click at [882, 153] on div "+137" at bounding box center [886, 151] width 27 height 27
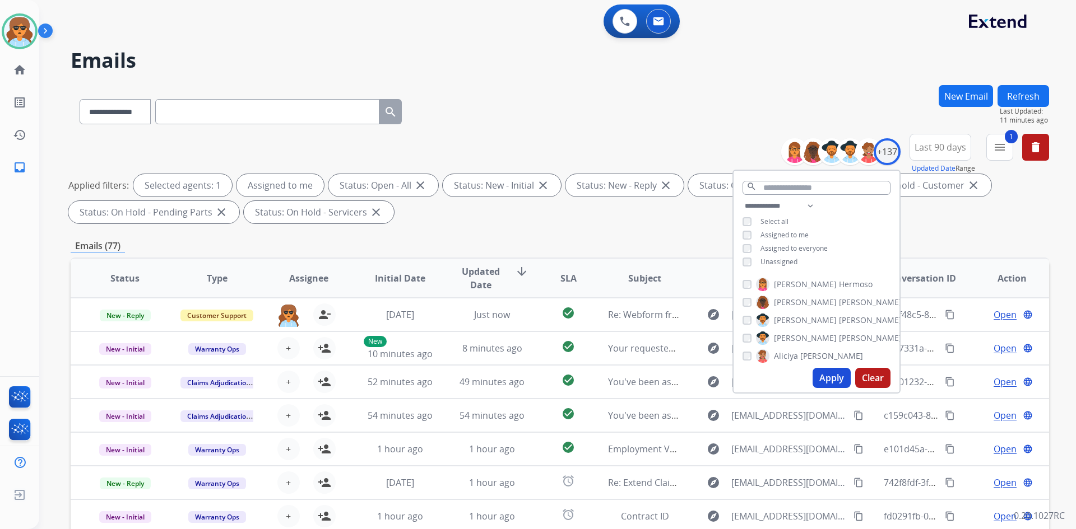
click at [827, 378] on button "Apply" at bounding box center [831, 378] width 38 height 20
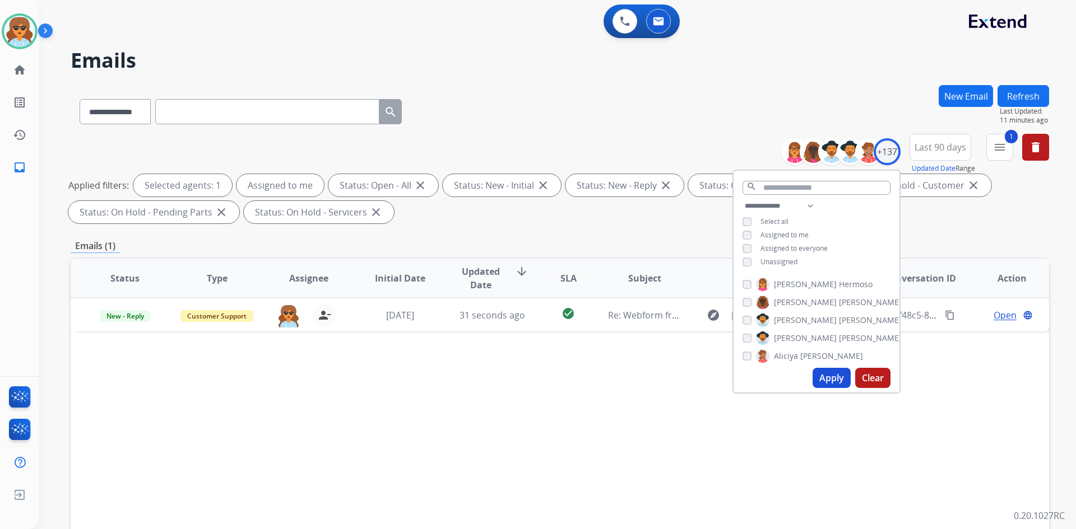
click at [680, 234] on div "**********" at bounding box center [560, 388] width 978 height 606
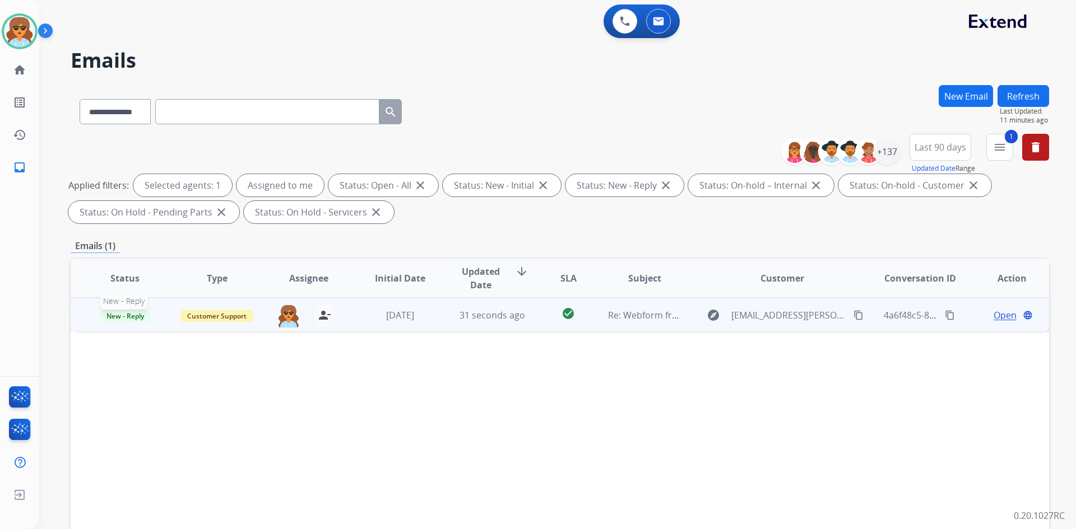
click at [140, 318] on span "New - Reply" at bounding box center [125, 316] width 51 height 12
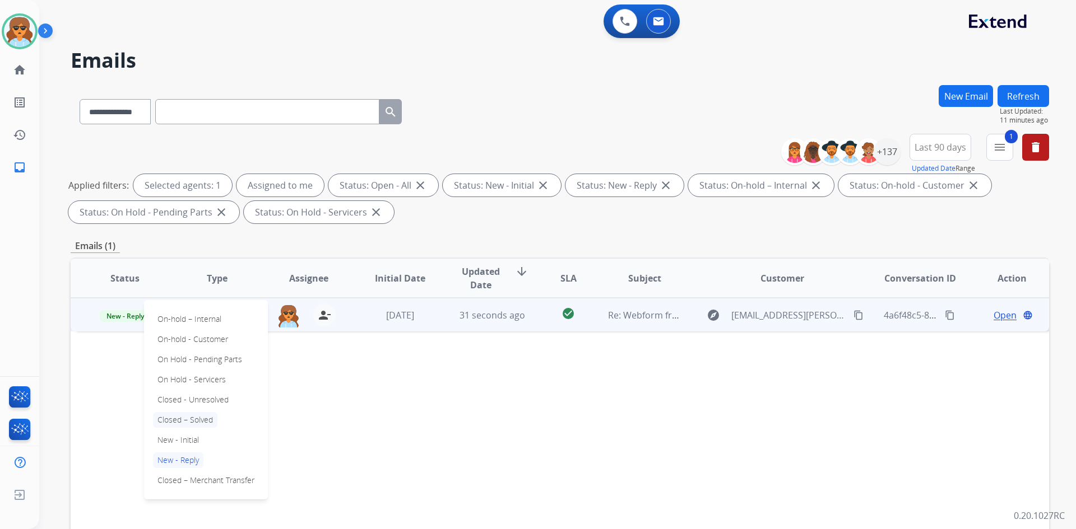
click at [192, 418] on p "Closed – Solved" at bounding box center [185, 420] width 64 height 16
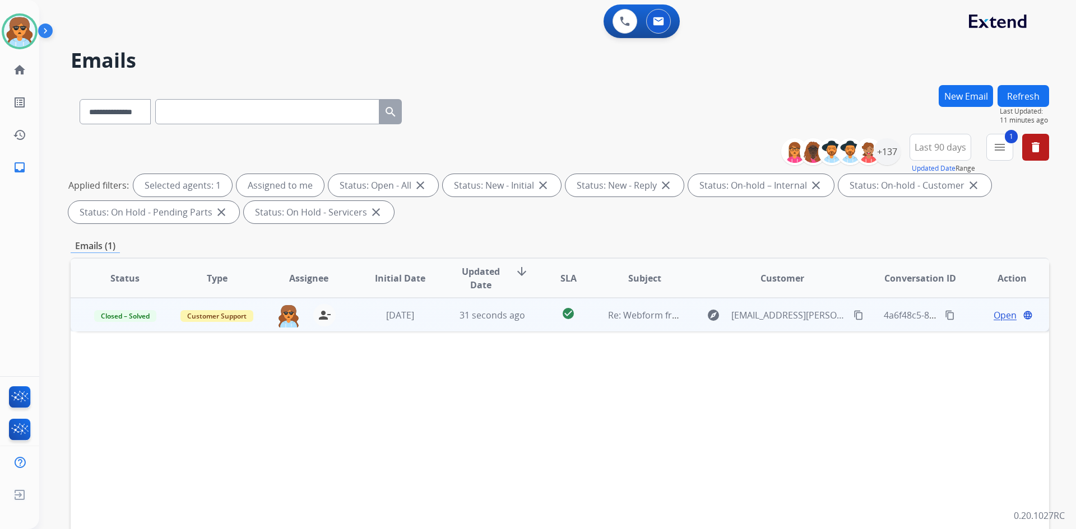
click at [520, 424] on div "Status Type Assignee Initial Date Updated Date arrow_downward SLA Subject Custo…" at bounding box center [560, 445] width 978 height 375
click at [944, 145] on span "Last 90 days" at bounding box center [940, 147] width 52 height 4
click at [923, 289] on div "Last 90 days" at bounding box center [936, 283] width 62 height 17
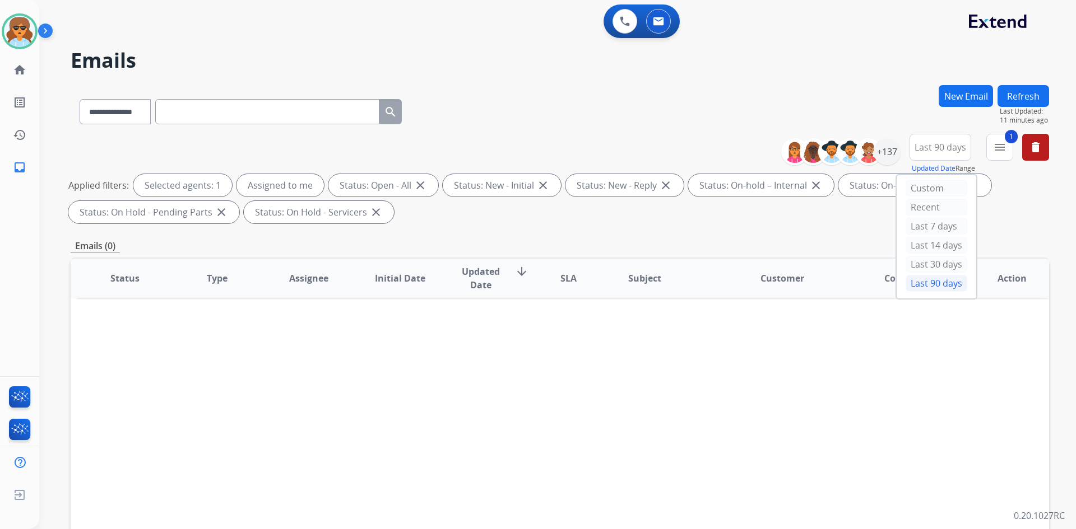
click at [824, 346] on div "Status Type Assignee Initial Date Updated Date arrow_downward SLA Subject Custo…" at bounding box center [560, 445] width 978 height 375
click at [950, 96] on button "New Email" at bounding box center [965, 96] width 54 height 22
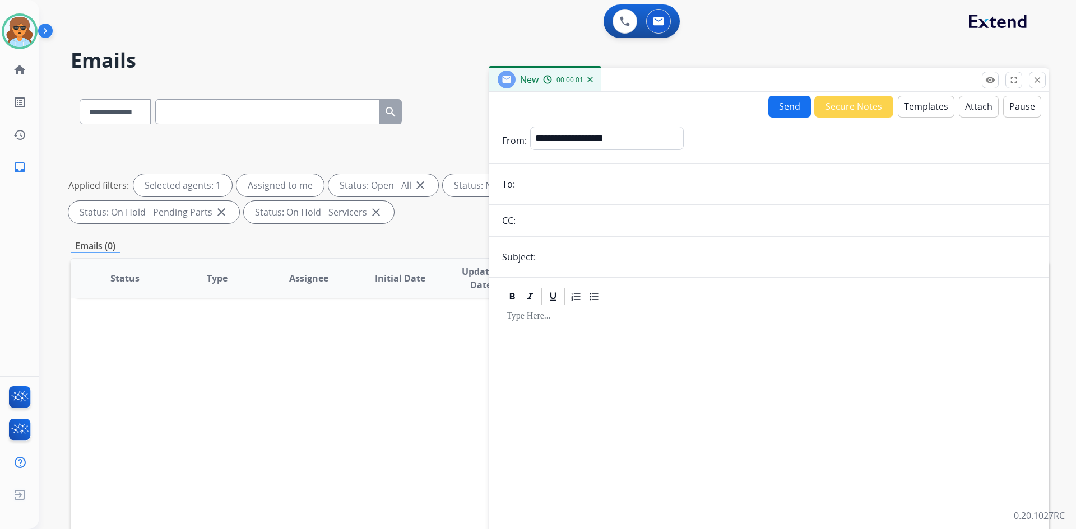
click at [920, 108] on button "Templates" at bounding box center [925, 107] width 57 height 22
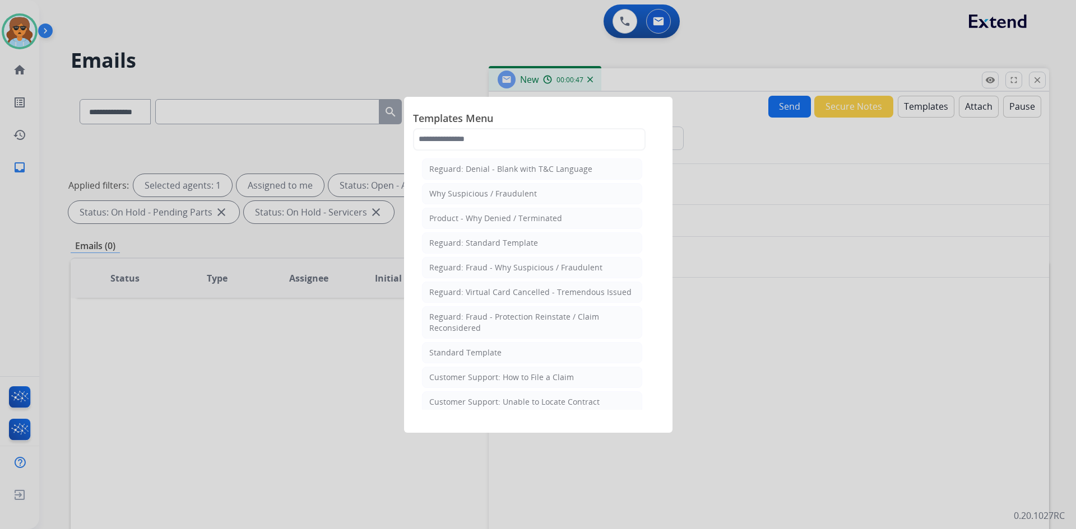
drag, startPoint x: 728, startPoint y: 181, endPoint x: 720, endPoint y: 183, distance: 8.0
click at [729, 182] on div at bounding box center [538, 264] width 1076 height 529
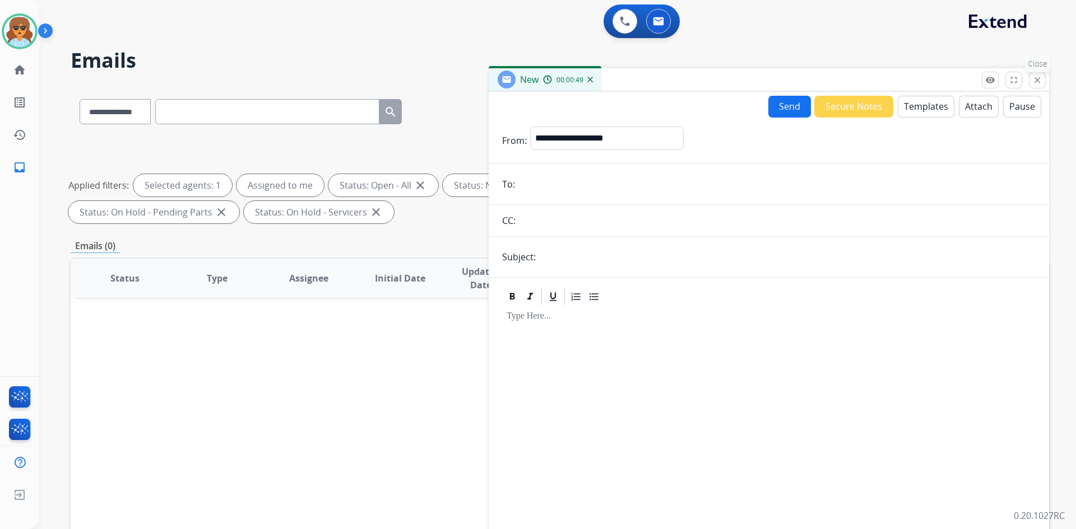
click at [1041, 82] on mat-icon "close" at bounding box center [1037, 80] width 10 height 10
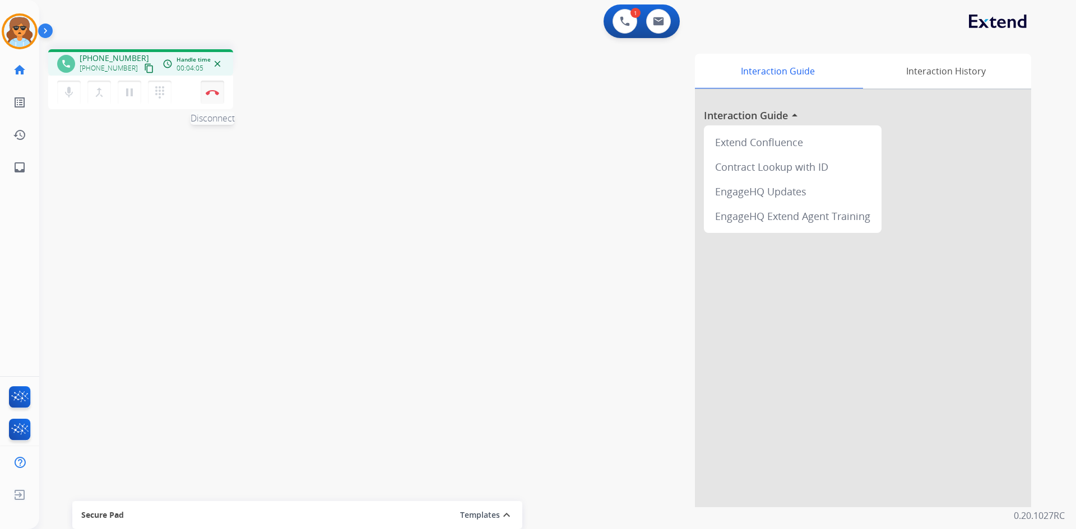
drag, startPoint x: 215, startPoint y: 91, endPoint x: 208, endPoint y: 94, distance: 6.8
click at [215, 92] on img at bounding box center [212, 93] width 13 height 6
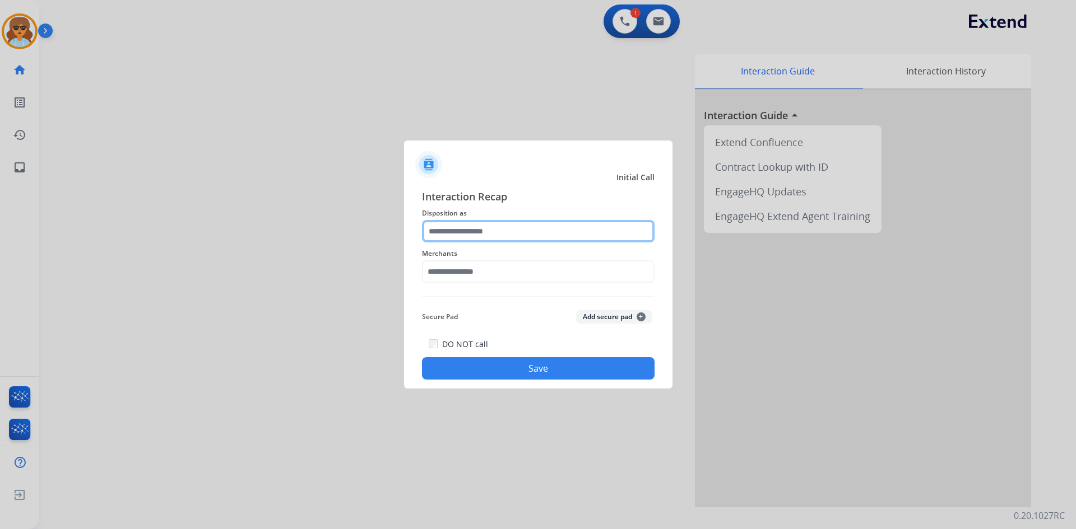
click at [519, 239] on input "text" at bounding box center [538, 231] width 232 height 22
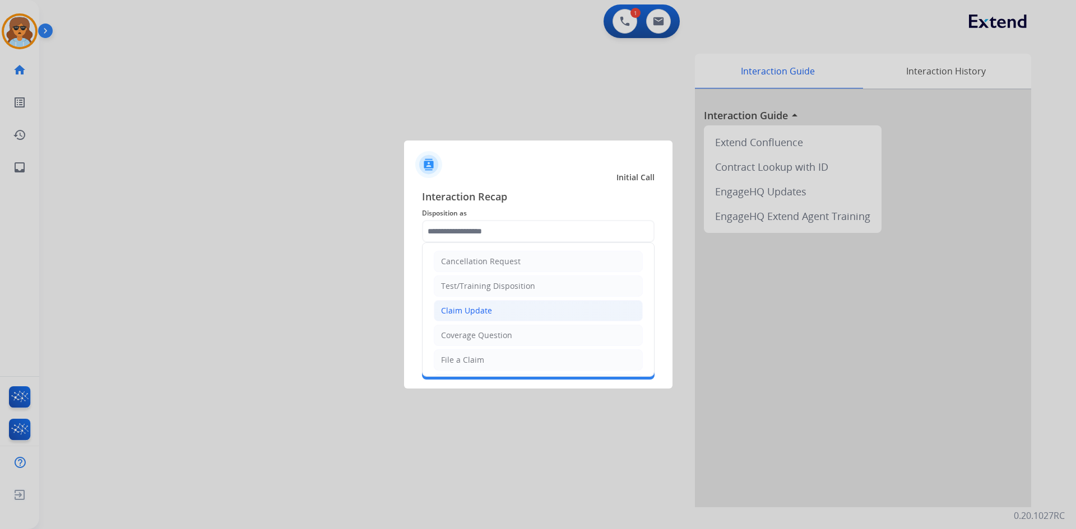
click at [469, 316] on div "Claim Update" at bounding box center [466, 310] width 51 height 11
type input "**********"
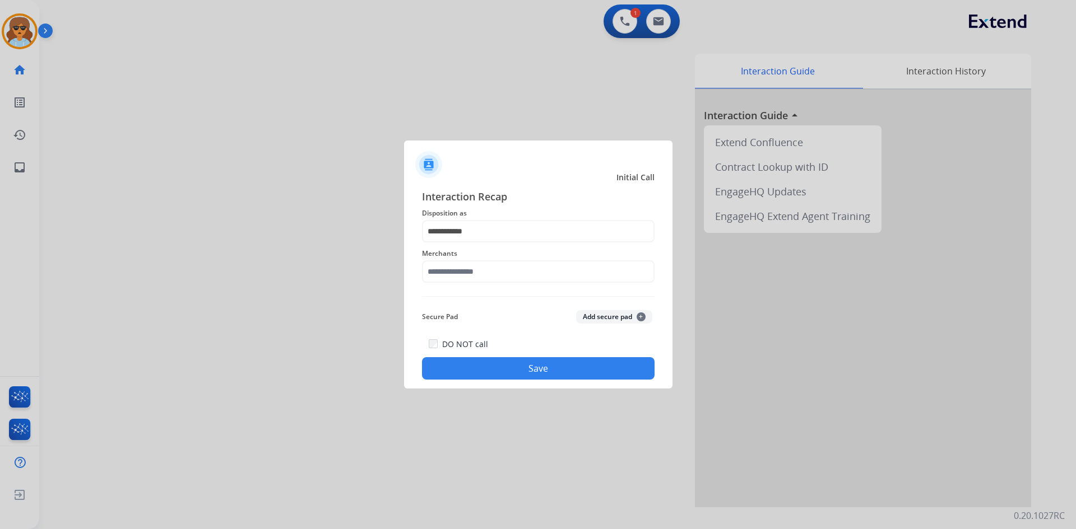
click at [452, 260] on span "Merchants" at bounding box center [538, 253] width 232 height 13
click at [447, 274] on input "text" at bounding box center [538, 272] width 232 height 22
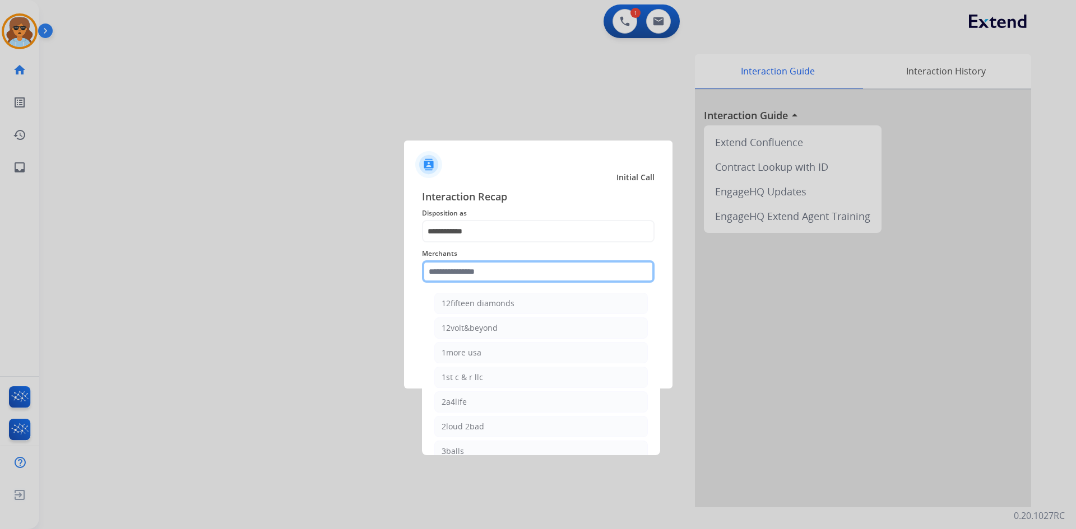
click at [453, 268] on input "text" at bounding box center [538, 272] width 232 height 22
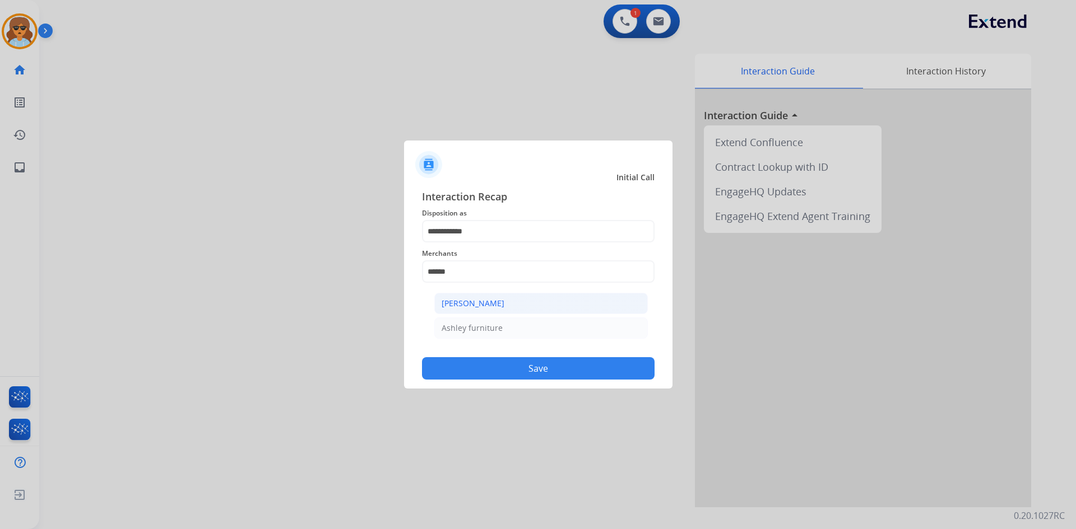
click at [477, 305] on div "[PERSON_NAME]" at bounding box center [472, 303] width 63 height 11
type input "**********"
click at [508, 361] on button "Save" at bounding box center [538, 368] width 232 height 22
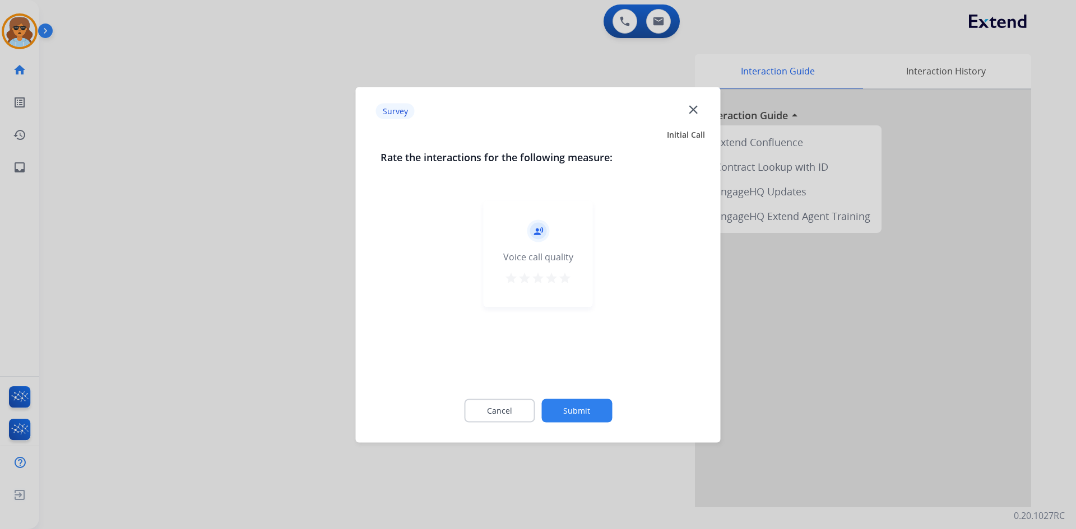
click at [571, 277] on mat-icon "star" at bounding box center [564, 277] width 13 height 13
click at [572, 396] on div "Cancel Submit" at bounding box center [537, 410] width 315 height 50
click at [570, 403] on button "Submit" at bounding box center [576, 411] width 71 height 24
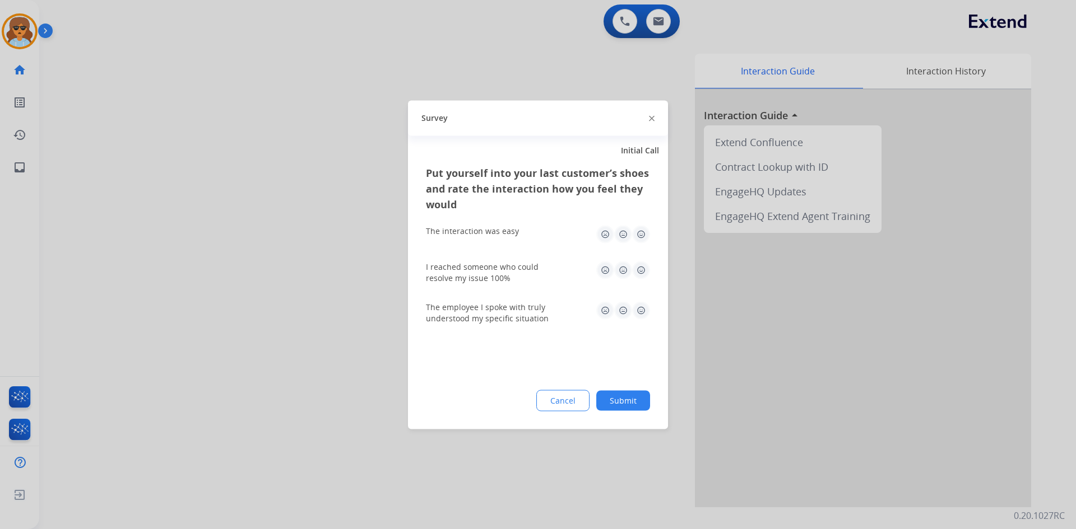
click at [639, 238] on img at bounding box center [641, 234] width 18 height 18
click at [638, 266] on img at bounding box center [641, 270] width 18 height 18
click at [639, 311] on img at bounding box center [641, 310] width 18 height 18
click at [618, 393] on button "Submit" at bounding box center [623, 400] width 54 height 20
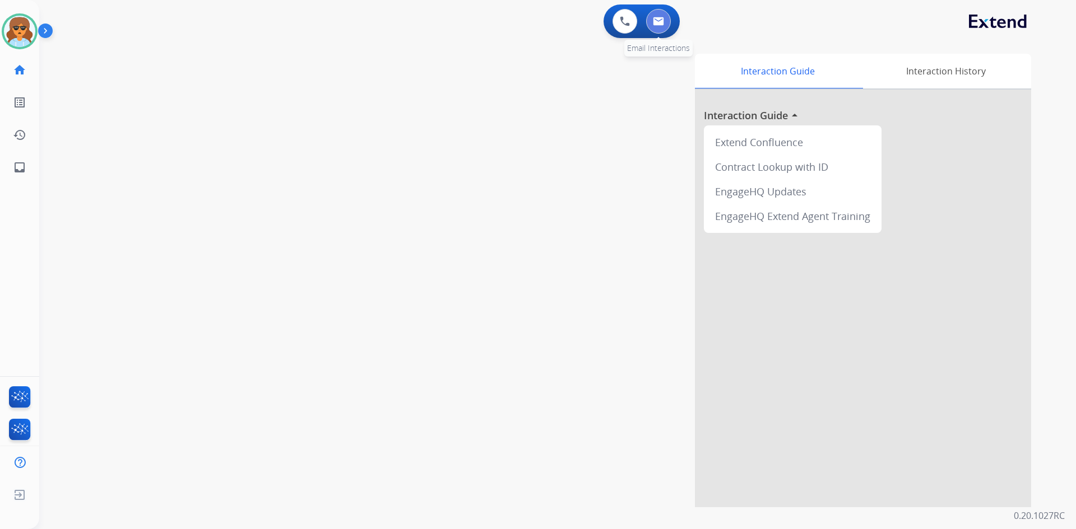
click at [663, 21] on img at bounding box center [658, 21] width 11 height 9
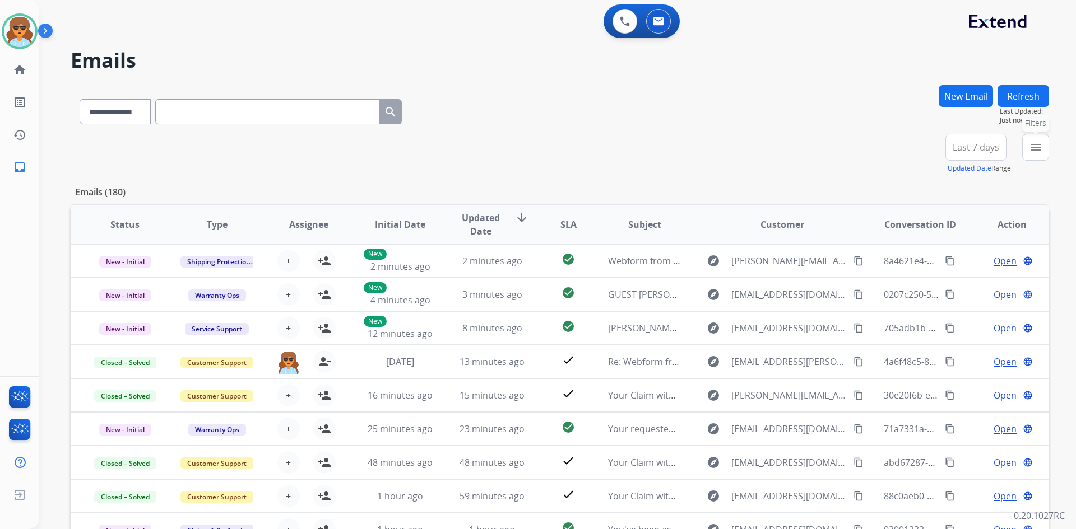
click at [1031, 146] on mat-icon "menu" at bounding box center [1035, 147] width 13 height 13
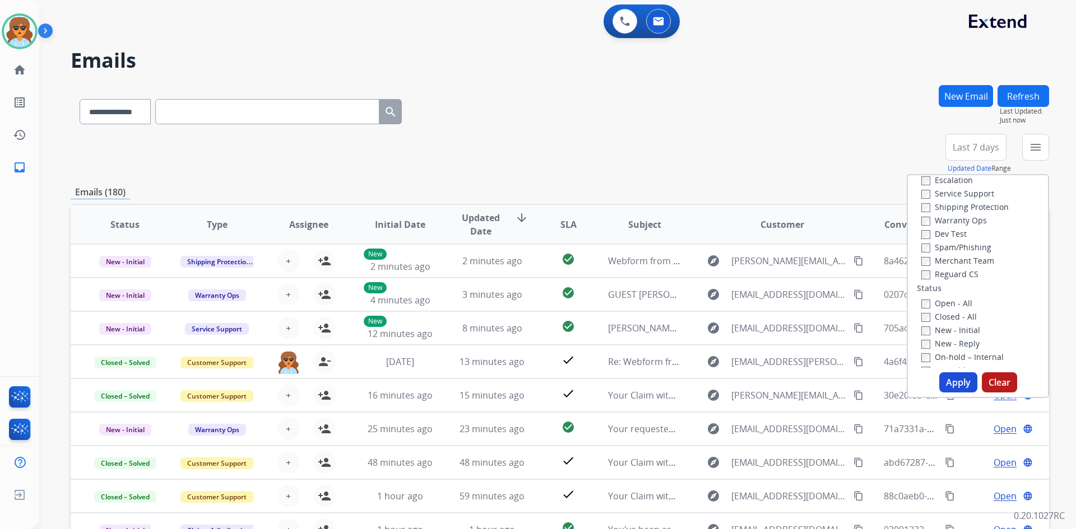
scroll to position [112, 0]
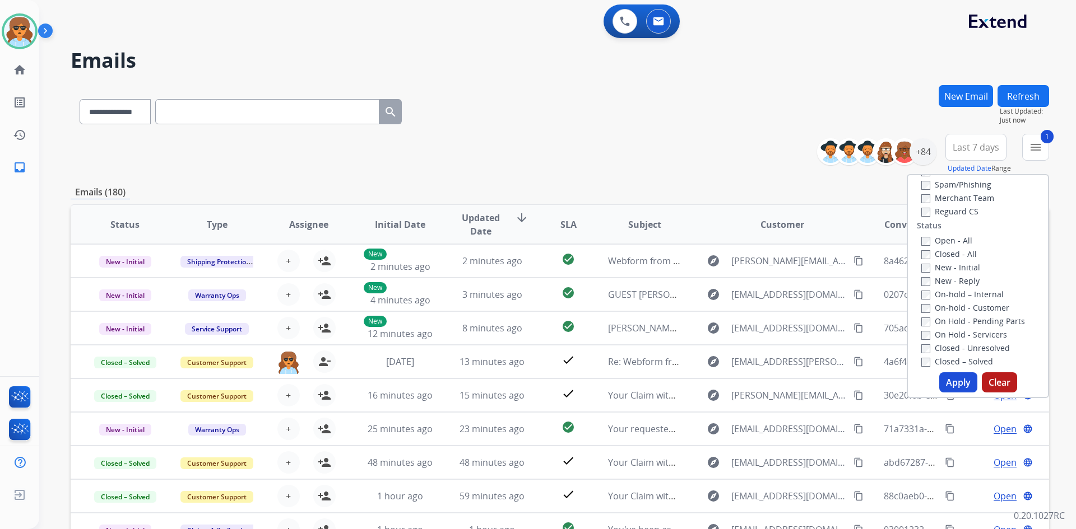
drag, startPoint x: 941, startPoint y: 384, endPoint x: 919, endPoint y: 398, distance: 25.8
click at [941, 384] on button "Apply" at bounding box center [958, 383] width 38 height 20
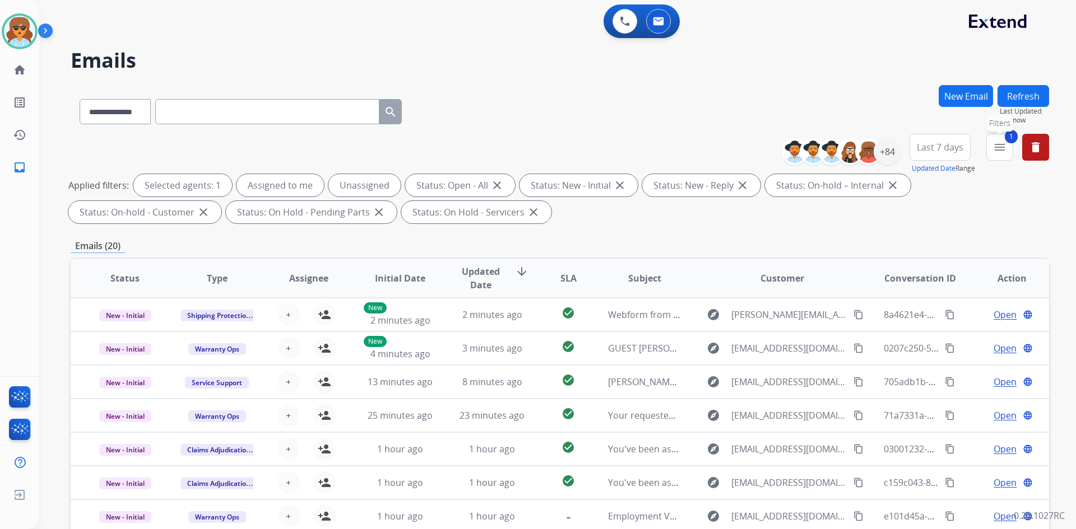
click at [1006, 142] on button "1 menu Filters" at bounding box center [999, 147] width 27 height 27
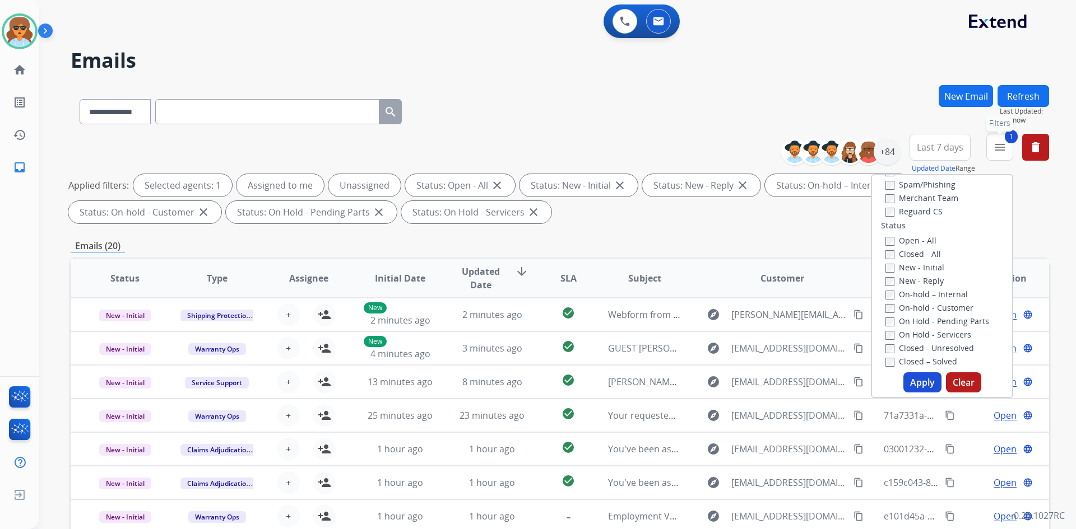
click at [1008, 143] on button "1 menu Filters" at bounding box center [999, 147] width 27 height 27
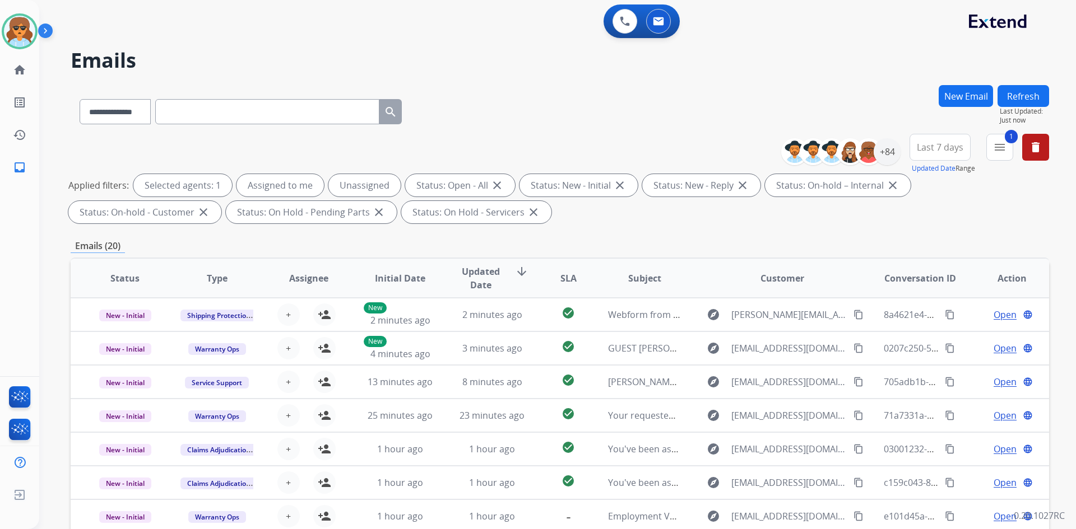
click at [966, 147] on button "Last 7 days" at bounding box center [939, 147] width 61 height 27
click at [922, 283] on div "Last 90 days" at bounding box center [936, 283] width 62 height 17
click at [880, 150] on div "+137" at bounding box center [886, 151] width 27 height 27
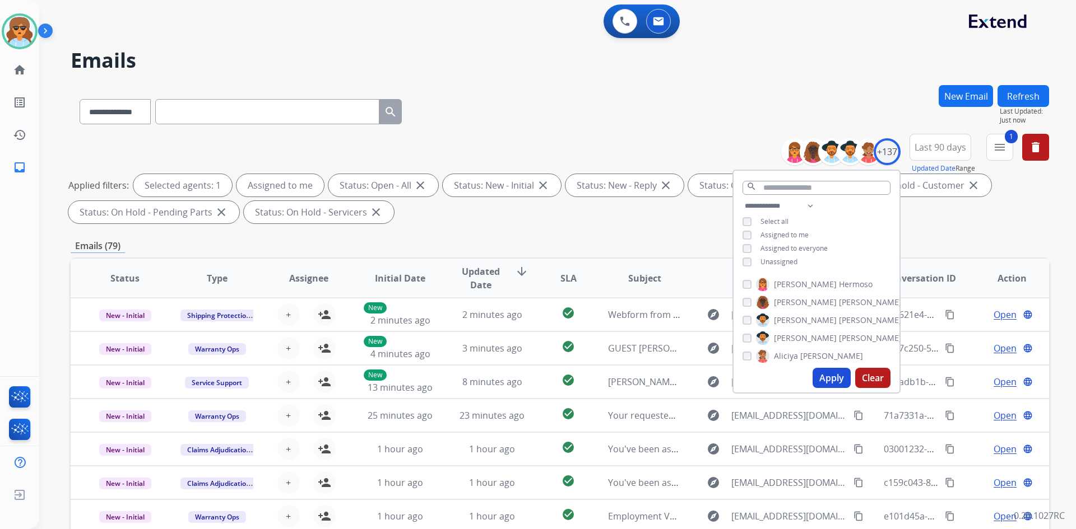
click at [820, 375] on button "Apply" at bounding box center [831, 378] width 38 height 20
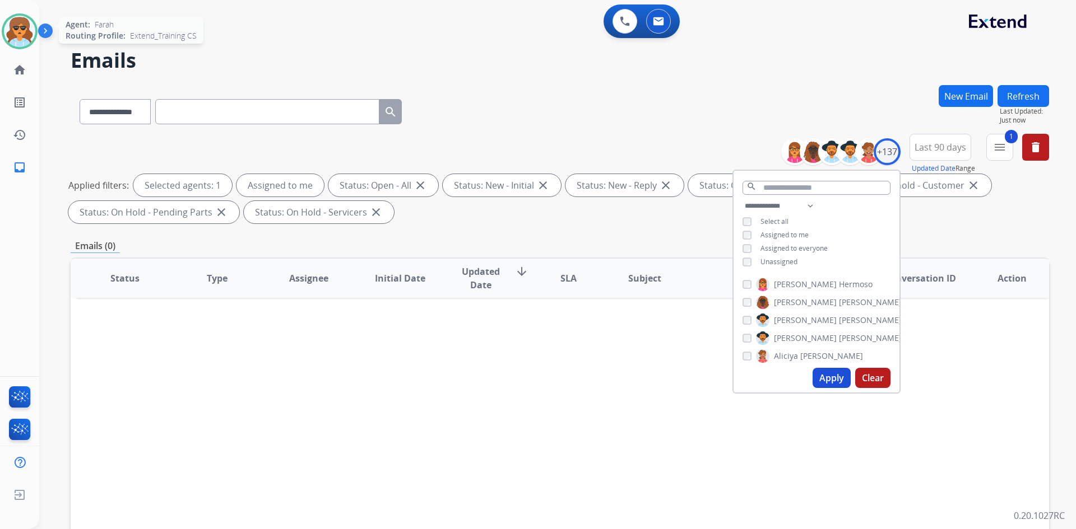
click at [10, 25] on img at bounding box center [19, 31] width 31 height 31
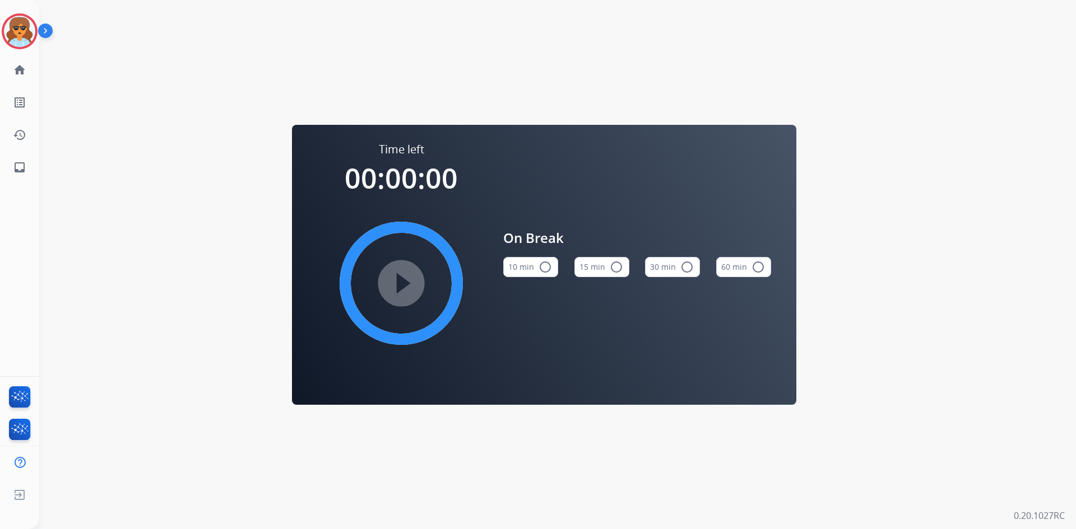
click at [538, 264] on mat-icon "radio_button_unchecked" at bounding box center [544, 267] width 13 height 13
click at [27, 31] on img at bounding box center [19, 31] width 31 height 31
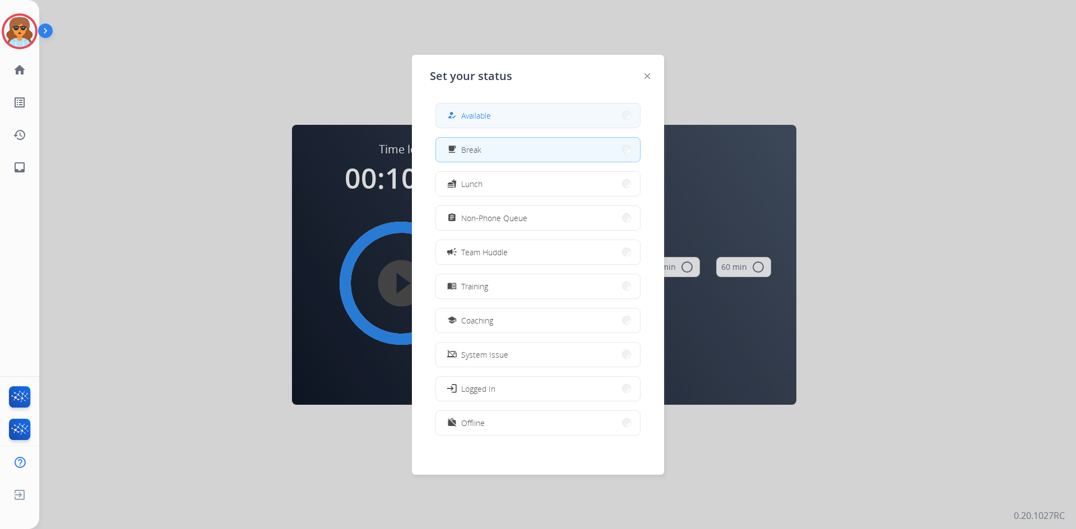
click at [613, 119] on button "how_to_reg Available" at bounding box center [538, 116] width 204 height 24
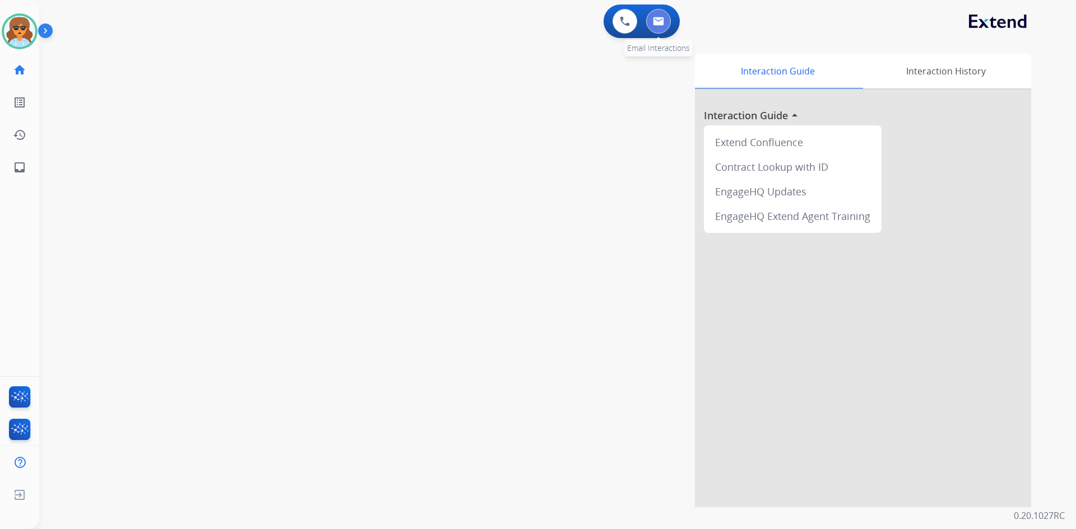
click at [655, 21] on img at bounding box center [658, 21] width 11 height 9
select select "**********"
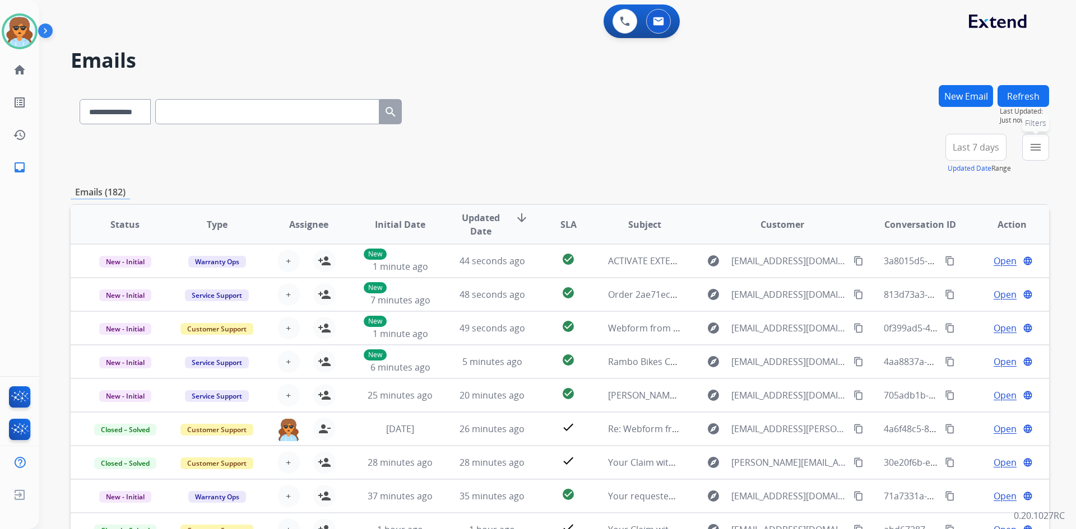
drag, startPoint x: 1038, startPoint y: 150, endPoint x: 1031, endPoint y: 153, distance: 7.3
click at [1038, 150] on mat-icon "menu" at bounding box center [1035, 147] width 13 height 13
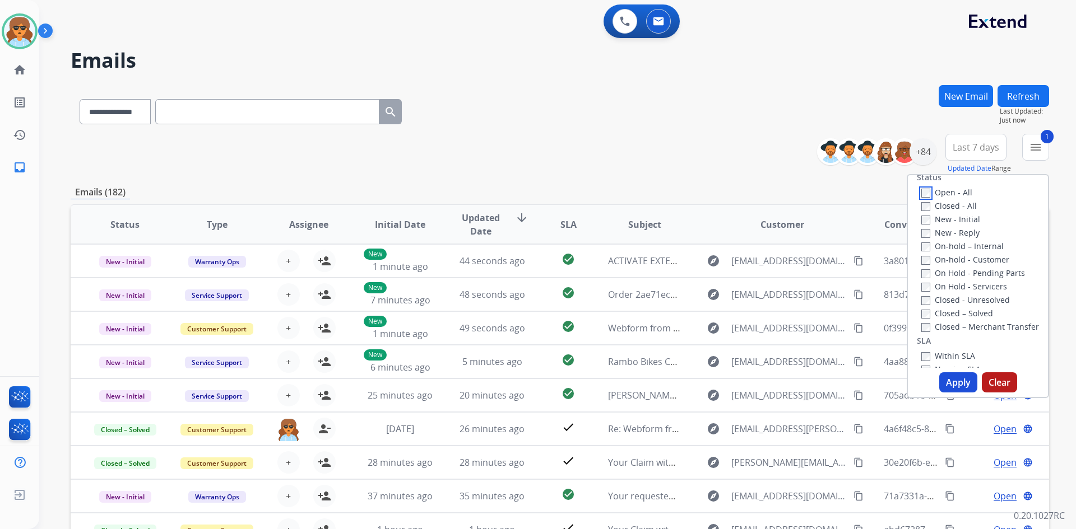
scroll to position [112, 0]
click at [950, 381] on button "Apply" at bounding box center [958, 383] width 38 height 20
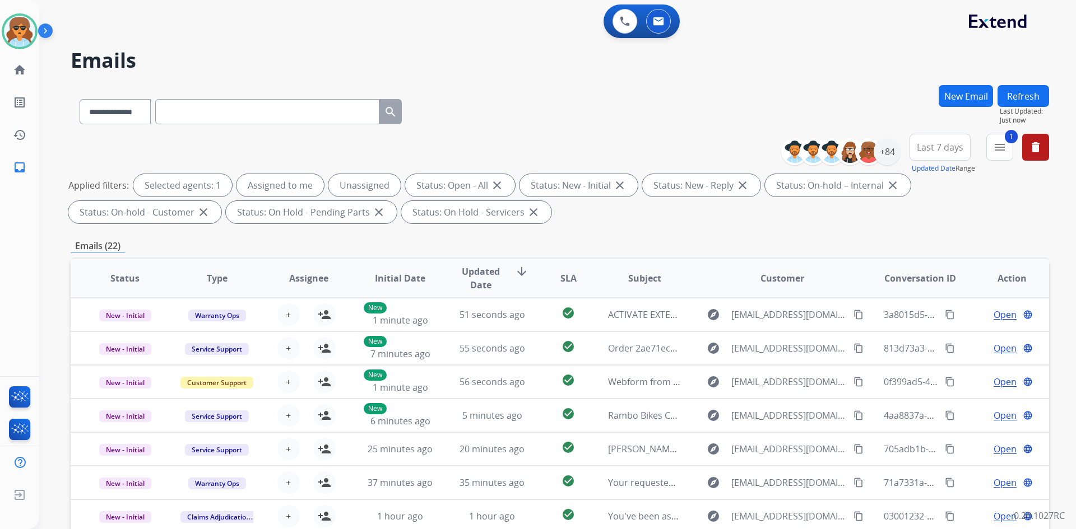
click at [964, 149] on button "Last 7 days" at bounding box center [939, 147] width 61 height 27
click at [927, 286] on div "Last 90 days" at bounding box center [936, 283] width 62 height 17
click at [883, 152] on div "+137" at bounding box center [886, 151] width 27 height 27
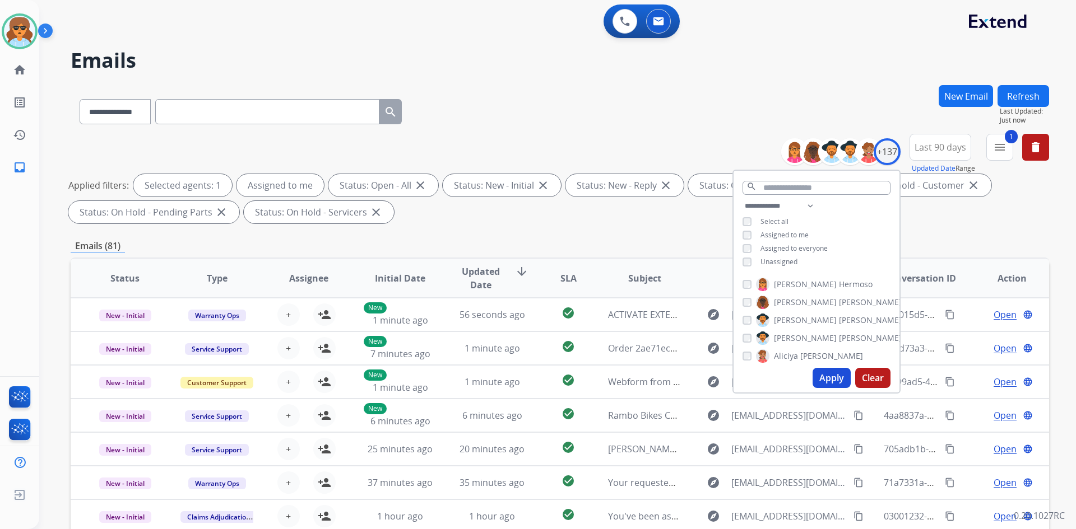
click at [825, 371] on button "Apply" at bounding box center [831, 378] width 38 height 20
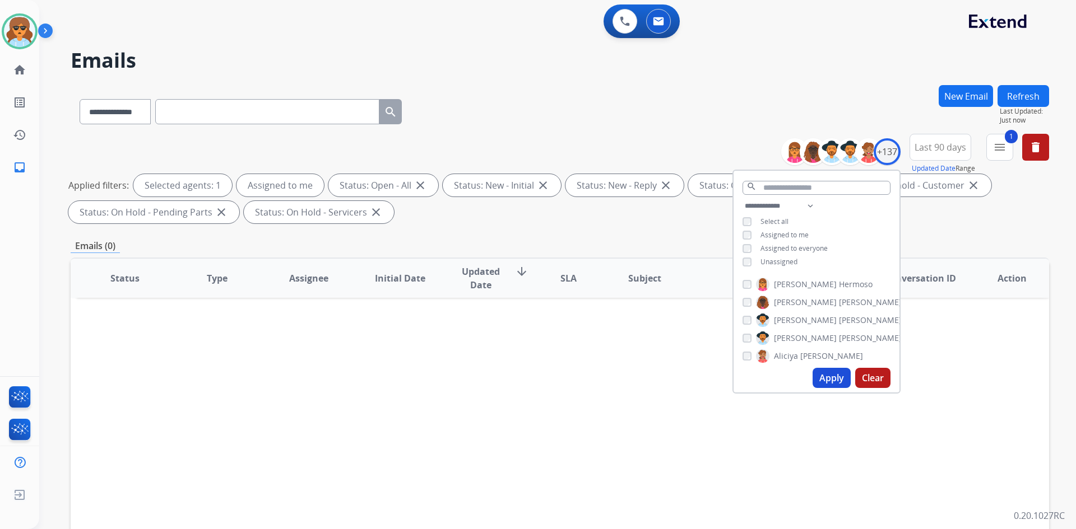
click at [495, 431] on div "Status Type Assignee Initial Date Updated Date arrow_downward SLA Subject Custo…" at bounding box center [560, 445] width 978 height 375
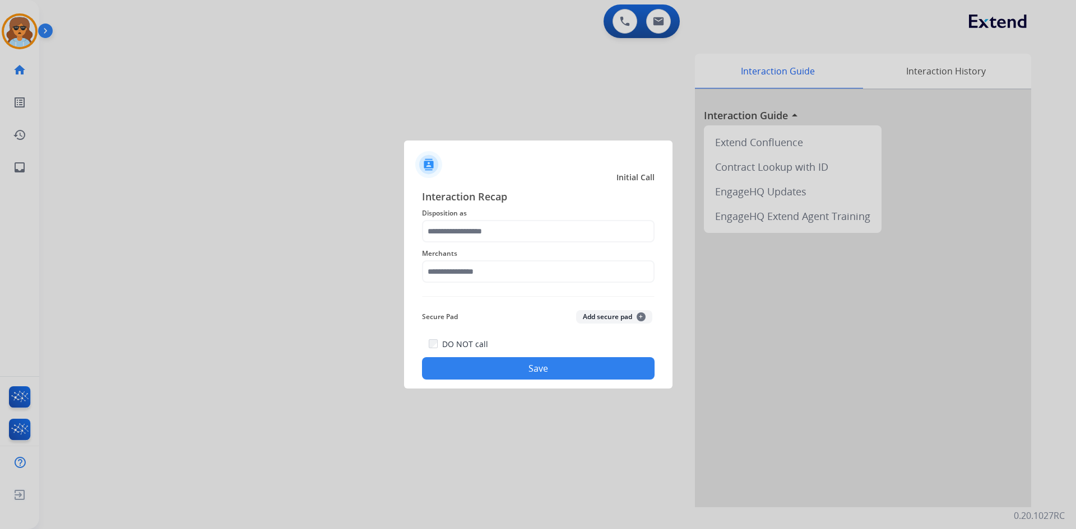
click at [497, 210] on span "Disposition as" at bounding box center [538, 213] width 232 height 13
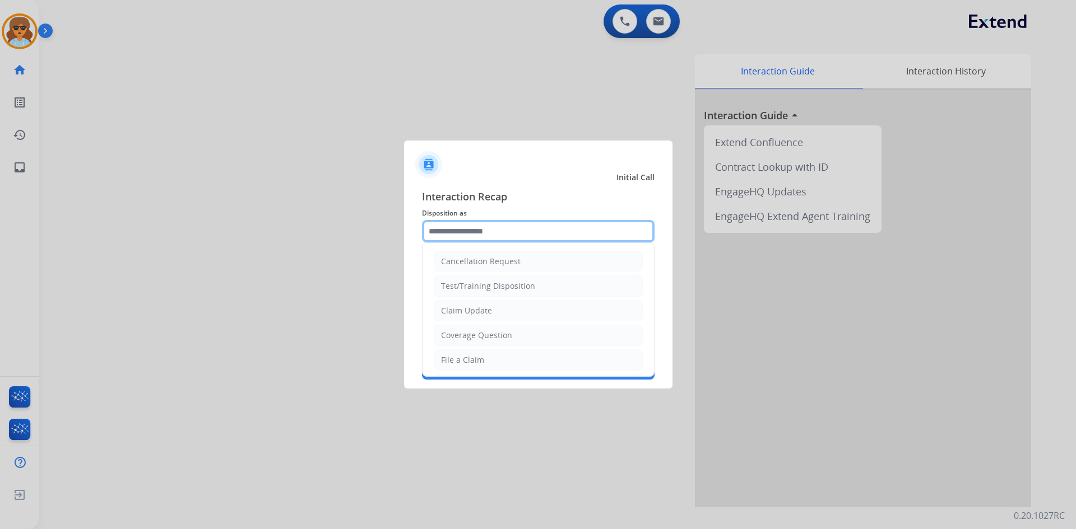
click at [505, 226] on input "text" at bounding box center [538, 231] width 232 height 22
click at [471, 363] on div "File a Claim" at bounding box center [462, 360] width 43 height 11
type input "**********"
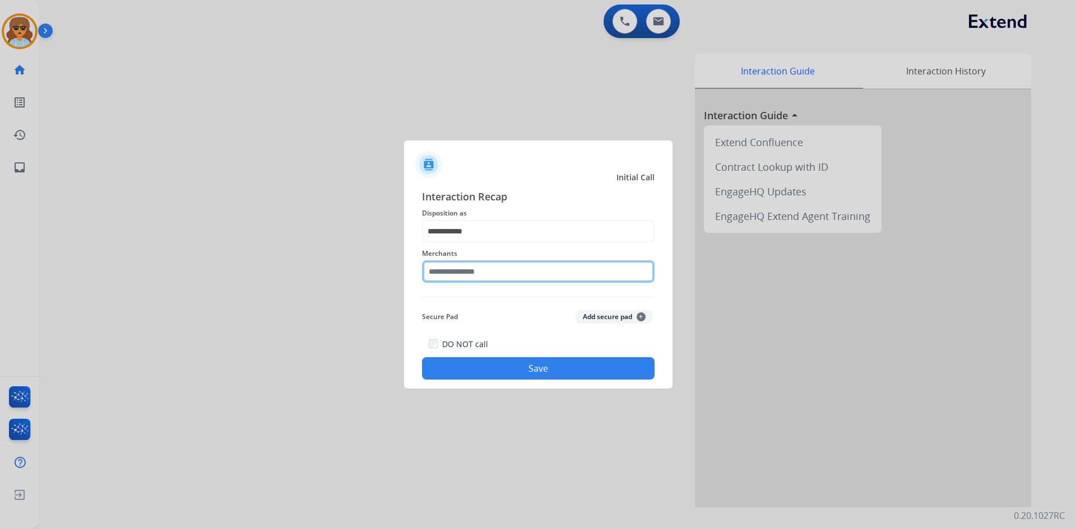
click at [468, 276] on input "text" at bounding box center [538, 272] width 232 height 22
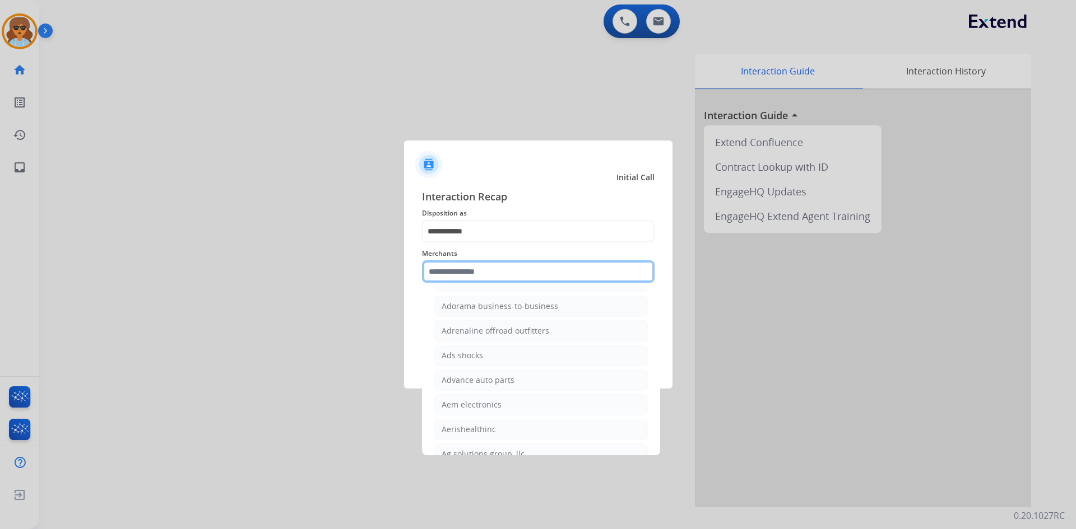
scroll to position [392, 0]
click at [456, 273] on input "text" at bounding box center [538, 272] width 232 height 22
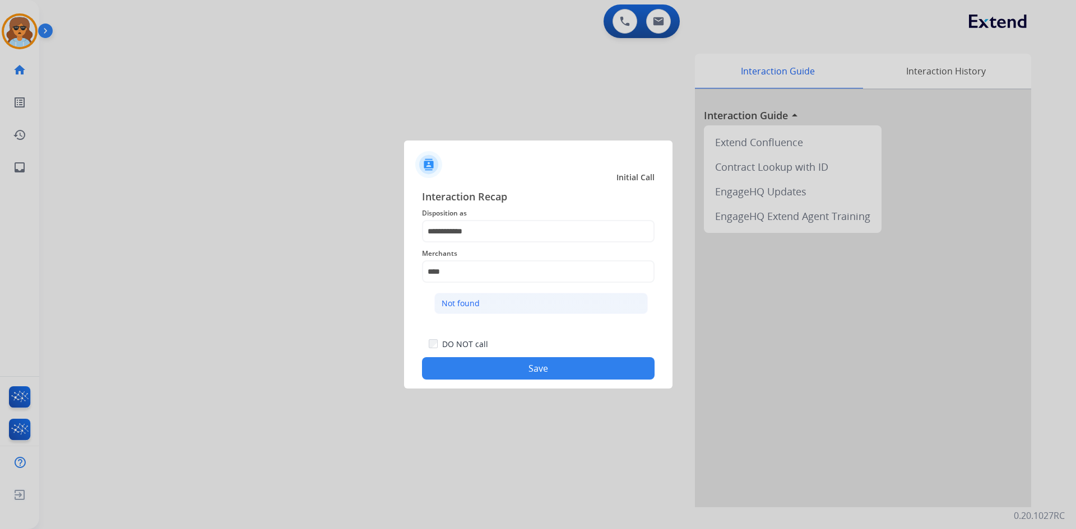
click at [536, 308] on li "Not found" at bounding box center [540, 303] width 213 height 21
type input "*********"
click at [528, 366] on button "Save" at bounding box center [538, 368] width 232 height 22
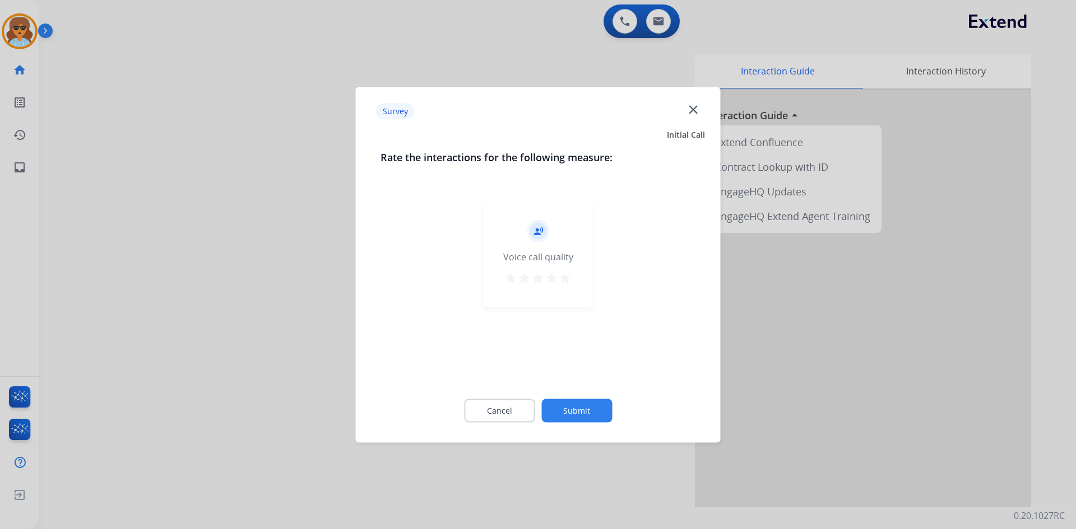
click at [566, 276] on mat-icon "star" at bounding box center [564, 277] width 13 height 13
drag, startPoint x: 589, startPoint y: 403, endPoint x: 604, endPoint y: 397, distance: 16.3
click at [598, 399] on div "Cancel Submit" at bounding box center [537, 410] width 315 height 50
click at [592, 417] on button "Submit" at bounding box center [576, 411] width 71 height 24
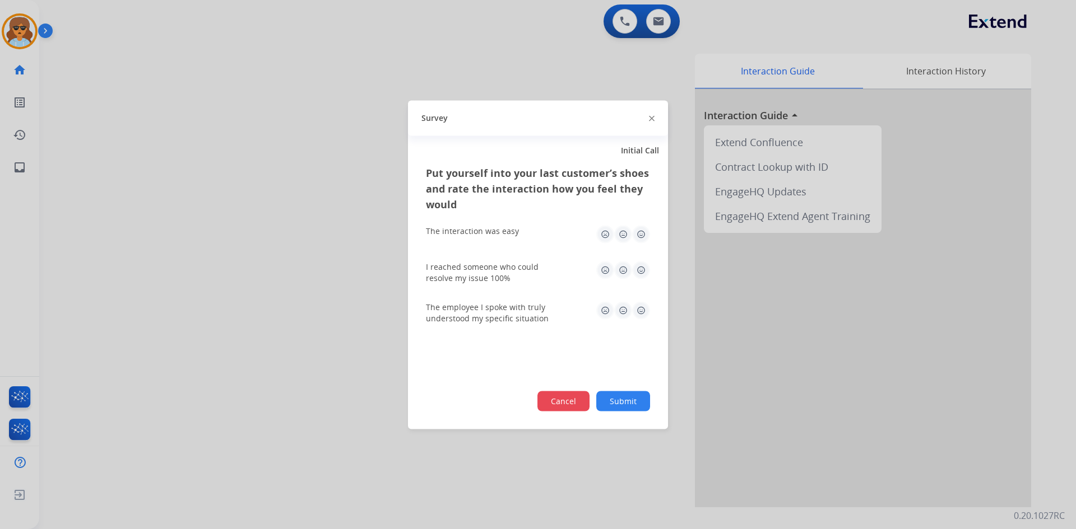
click at [575, 403] on button "Cancel" at bounding box center [563, 401] width 52 height 20
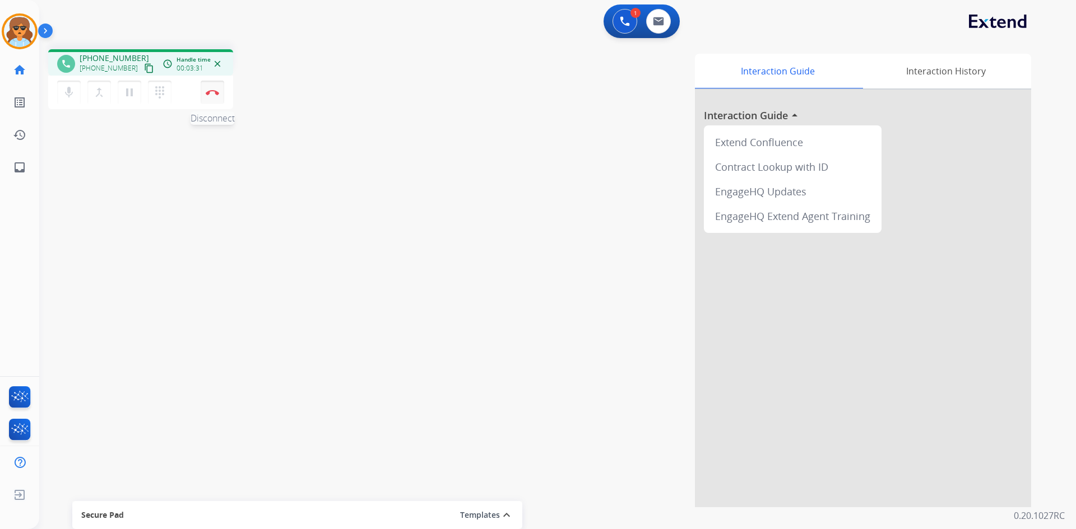
click at [216, 92] on img at bounding box center [212, 93] width 13 height 6
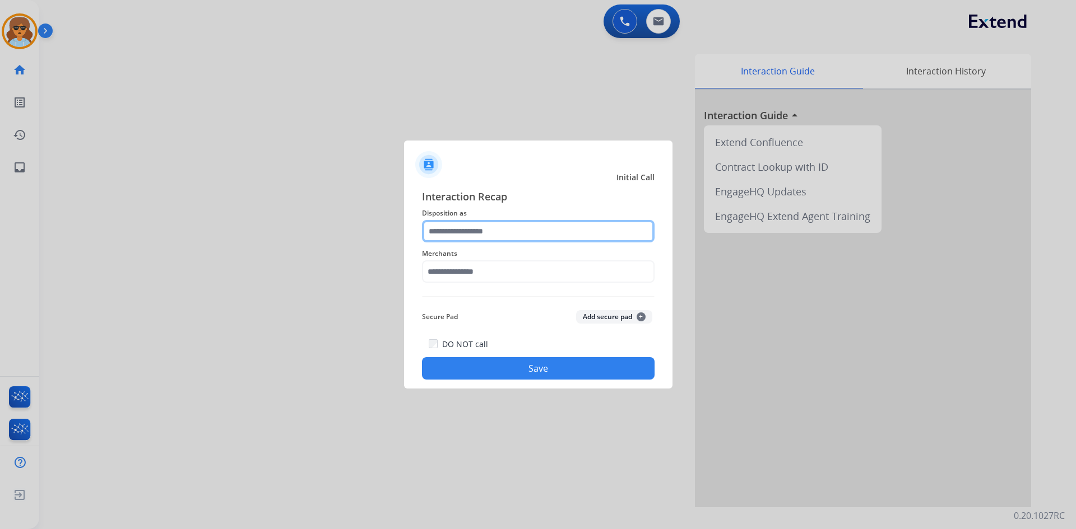
click at [596, 234] on input "text" at bounding box center [538, 231] width 232 height 22
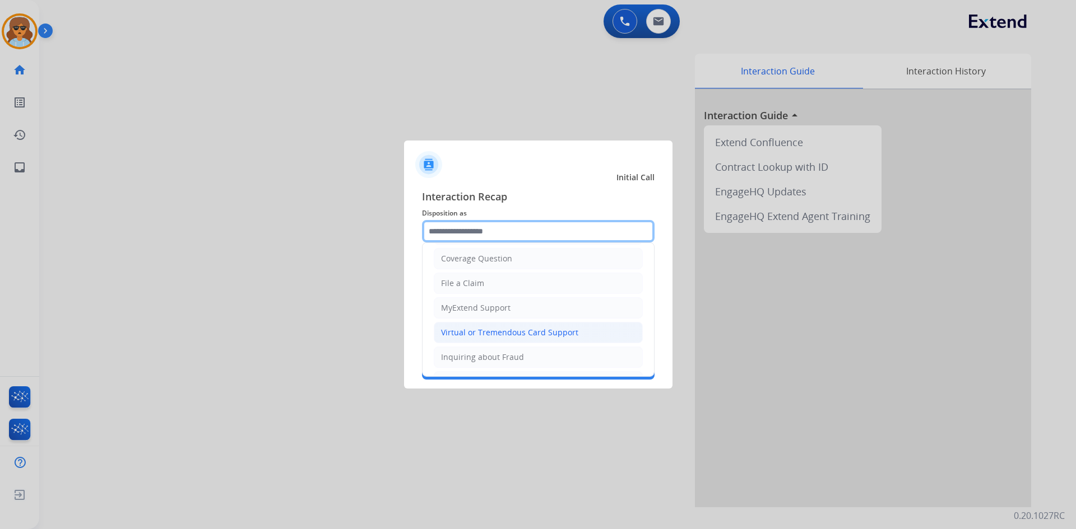
scroll to position [63, 0]
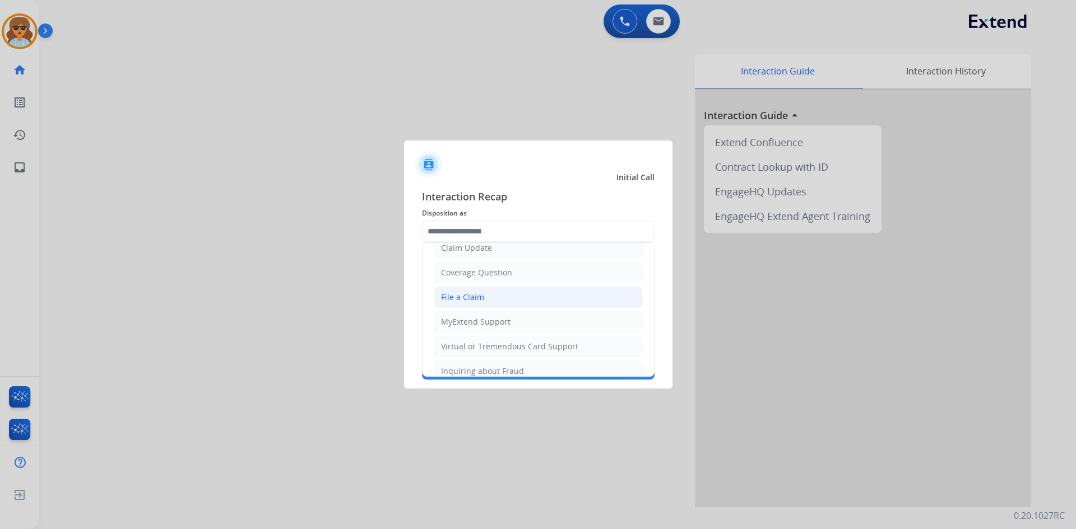
click at [480, 295] on div "File a Claim" at bounding box center [462, 297] width 43 height 11
type input "**********"
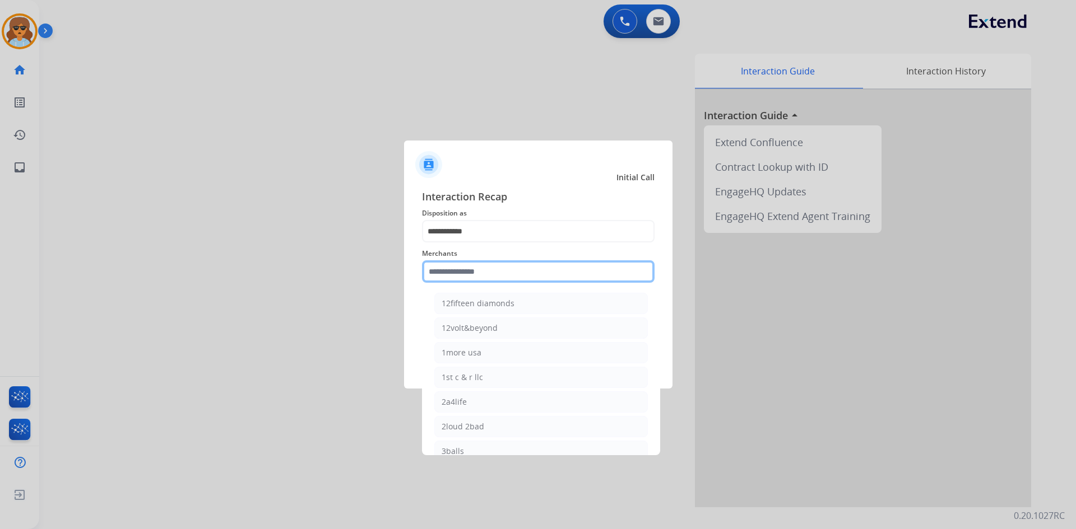
drag, startPoint x: 446, startPoint y: 274, endPoint x: 500, endPoint y: 281, distance: 54.3
click at [446, 276] on input "text" at bounding box center [538, 272] width 232 height 22
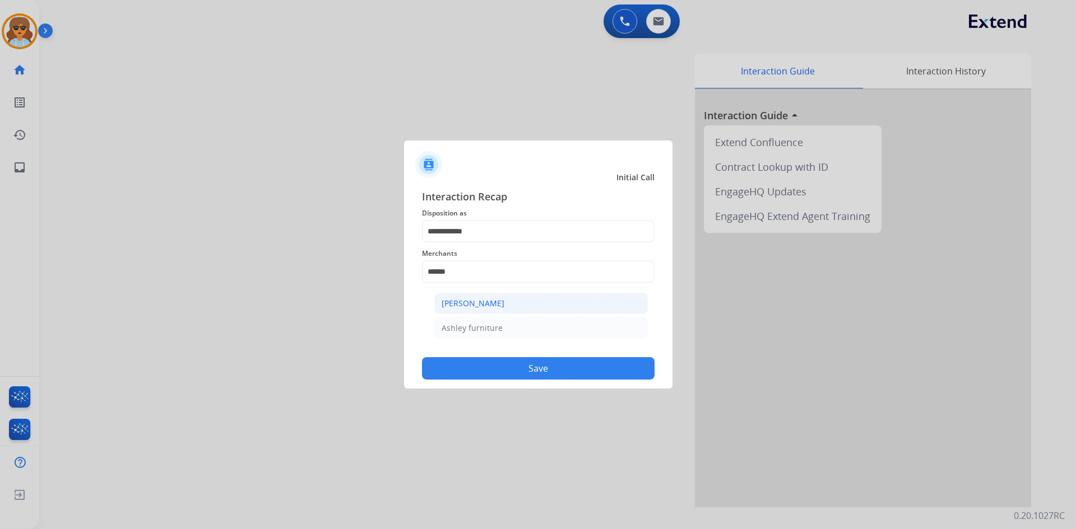
click at [510, 304] on li "[PERSON_NAME]" at bounding box center [540, 303] width 213 height 21
type input "**********"
click at [548, 367] on button "Save" at bounding box center [538, 368] width 232 height 22
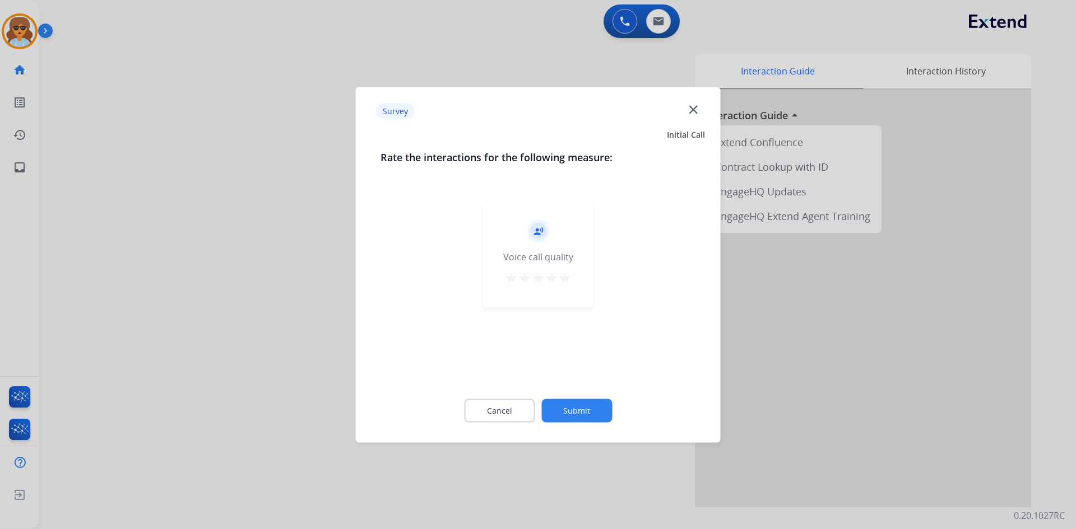
click at [567, 278] on mat-icon "star" at bounding box center [564, 277] width 13 height 13
click at [568, 406] on button "Submit" at bounding box center [576, 411] width 71 height 24
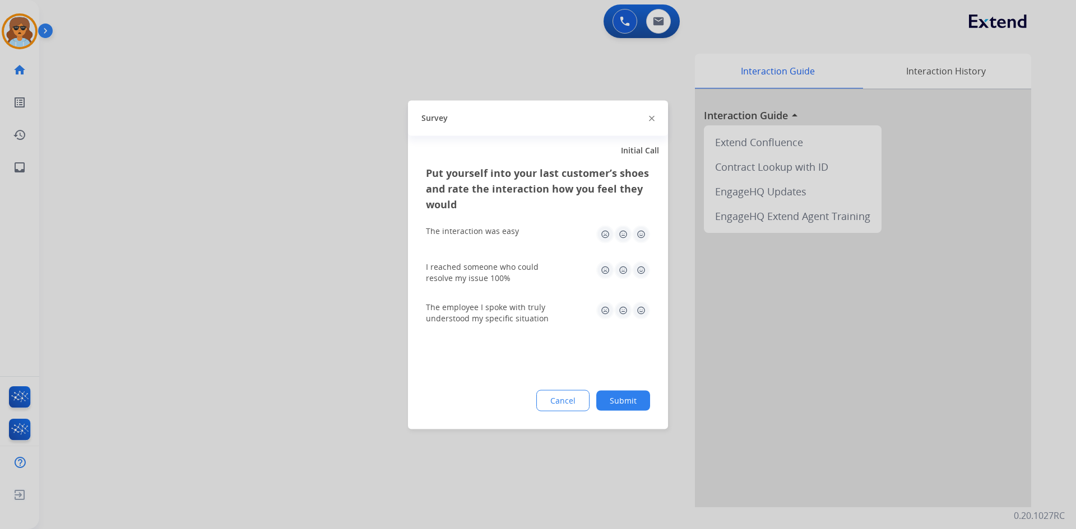
click at [641, 234] on img at bounding box center [641, 234] width 18 height 18
click at [644, 271] on img at bounding box center [641, 270] width 18 height 18
drag, startPoint x: 638, startPoint y: 314, endPoint x: 630, endPoint y: 356, distance: 43.4
click at [638, 314] on img at bounding box center [641, 310] width 18 height 18
click at [625, 418] on div "Put yourself into your last customer’s shoes and rate the interaction how you f…" at bounding box center [538, 297] width 260 height 264
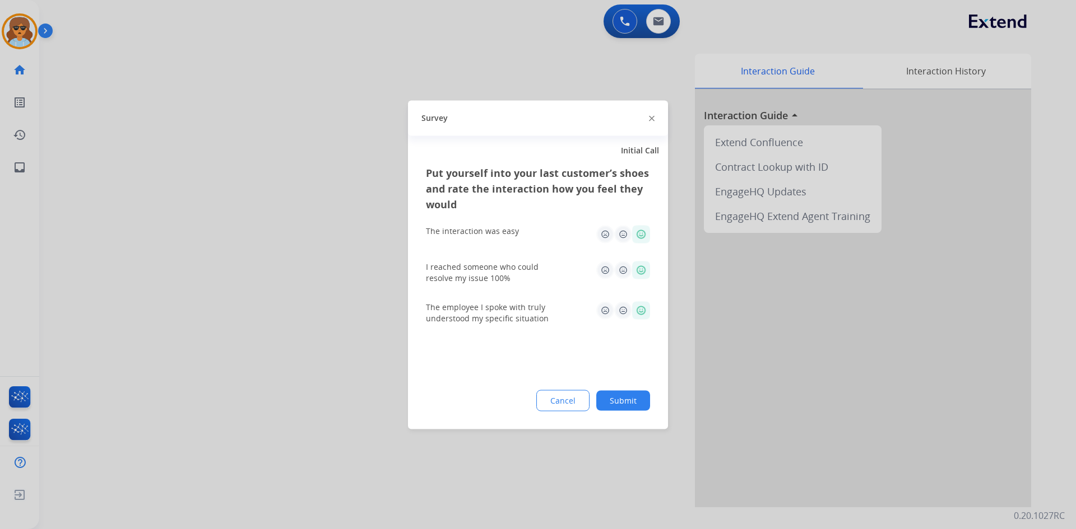
click at [633, 399] on button "Submit" at bounding box center [623, 400] width 54 height 20
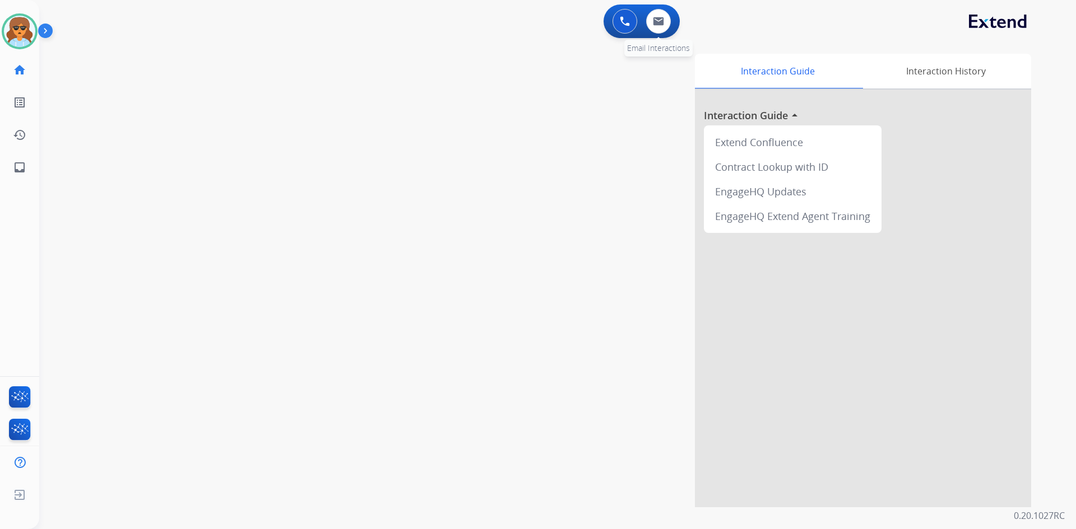
click at [668, 12] on div "0 Email Interactions" at bounding box center [658, 21] width 34 height 25
click at [656, 29] on button at bounding box center [658, 21] width 25 height 25
select select "**********"
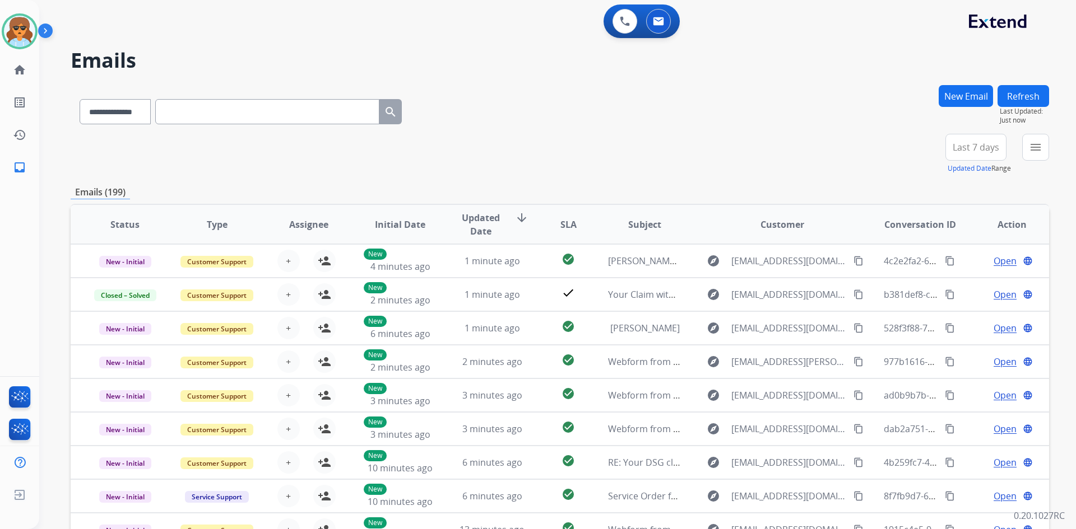
click at [1050, 147] on div "**********" at bounding box center [557, 264] width 1036 height 529
click at [1043, 149] on button "menu Filters" at bounding box center [1035, 147] width 27 height 27
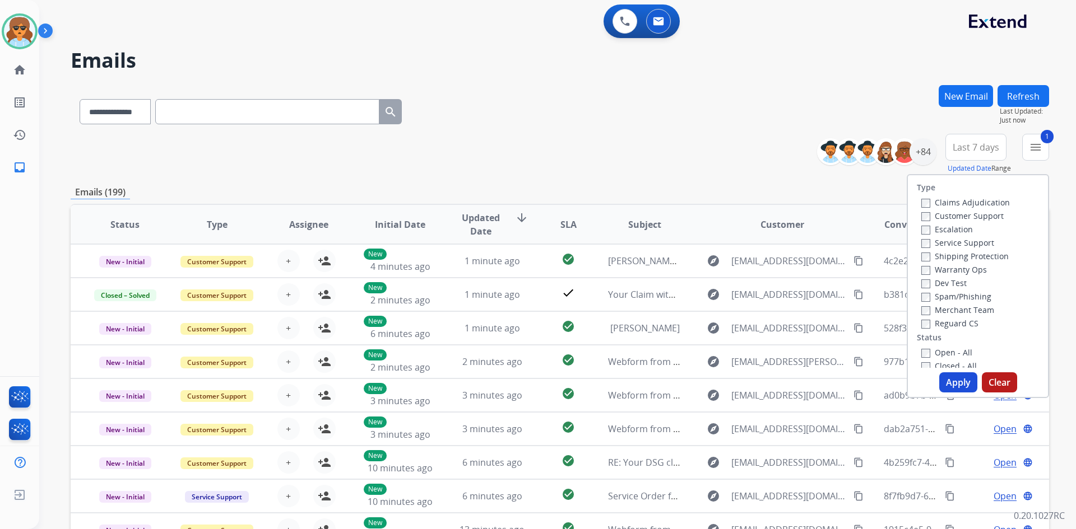
click at [956, 384] on button "Apply" at bounding box center [958, 383] width 38 height 20
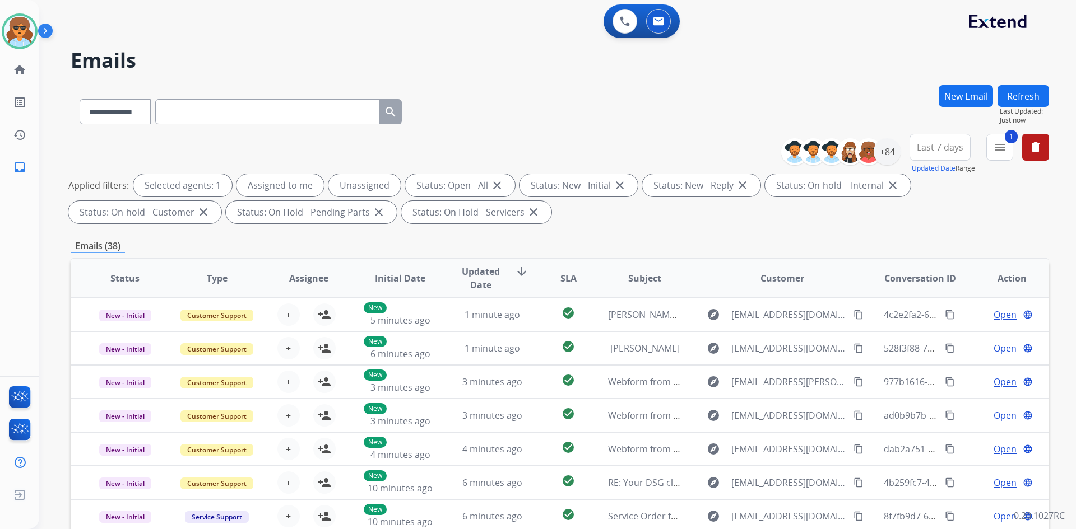
click at [946, 150] on span "Last 7 days" at bounding box center [940, 147] width 46 height 4
click at [922, 287] on div "Last 90 days" at bounding box center [936, 283] width 62 height 17
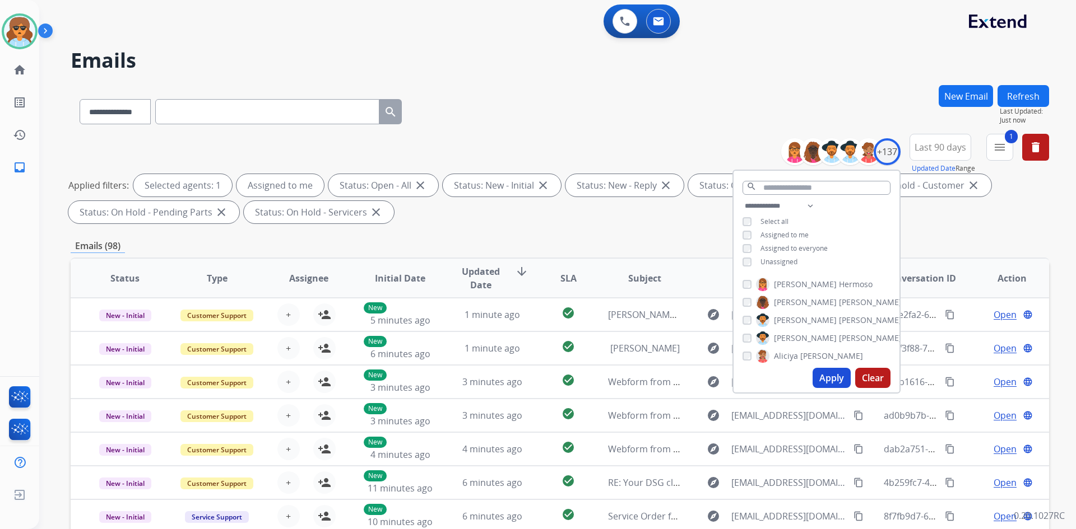
click at [819, 377] on button "Apply" at bounding box center [831, 378] width 38 height 20
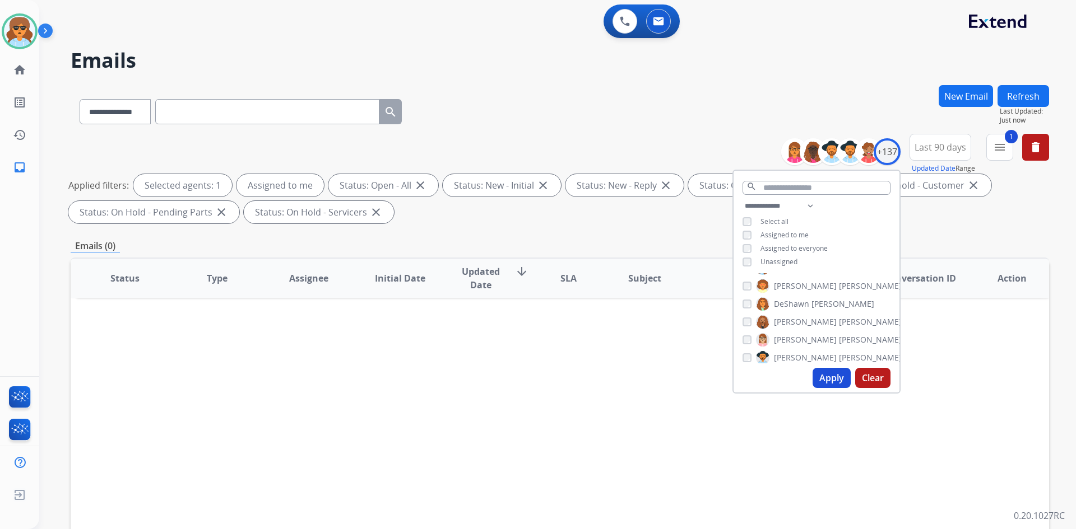
scroll to position [672, 0]
click at [1030, 223] on div "Applied filters: Selected agents: 1 Assigned to me Status: Open - All close Sta…" at bounding box center [557, 198] width 978 height 49
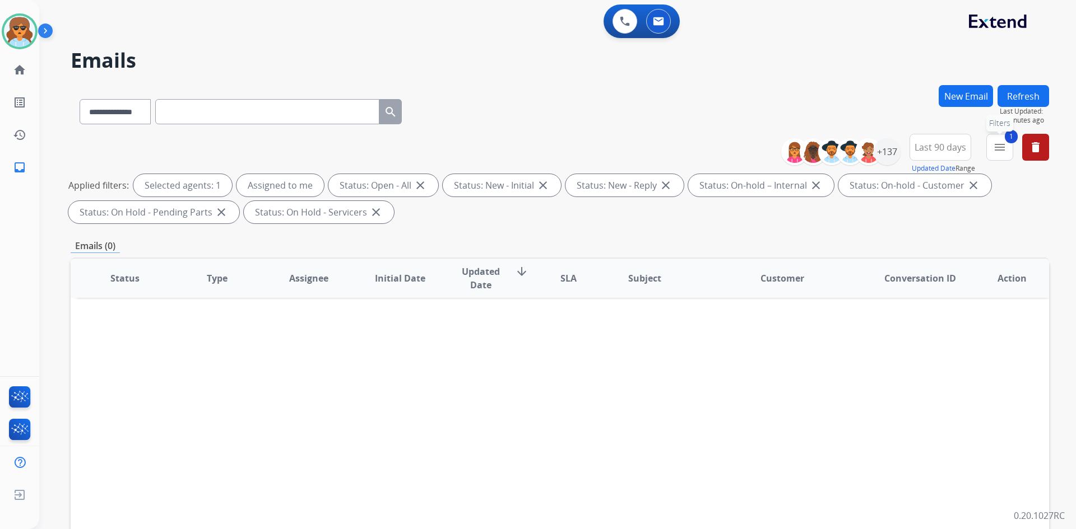
click at [1005, 145] on mat-icon "menu" at bounding box center [999, 147] width 13 height 13
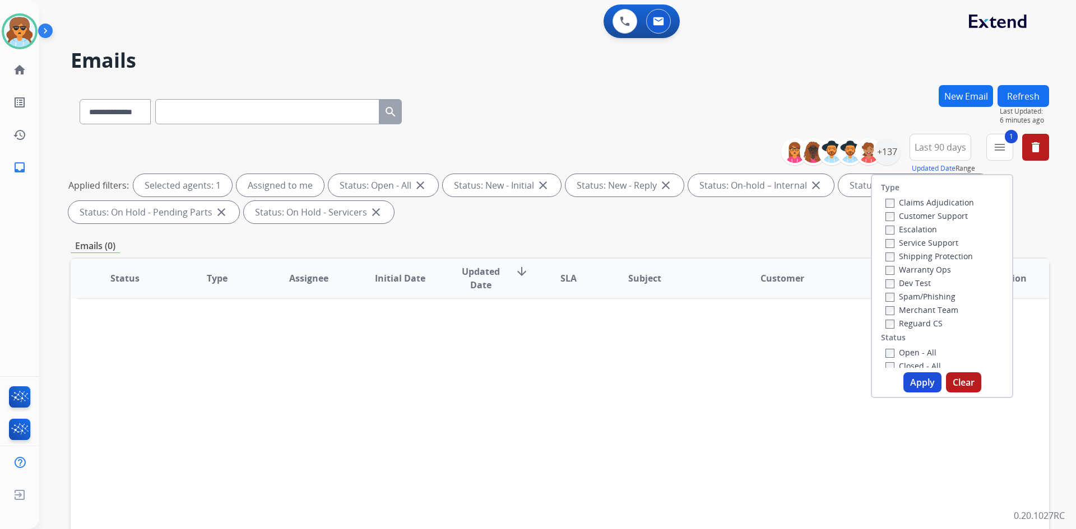
scroll to position [112, 0]
click at [917, 384] on button "Apply" at bounding box center [922, 383] width 38 height 20
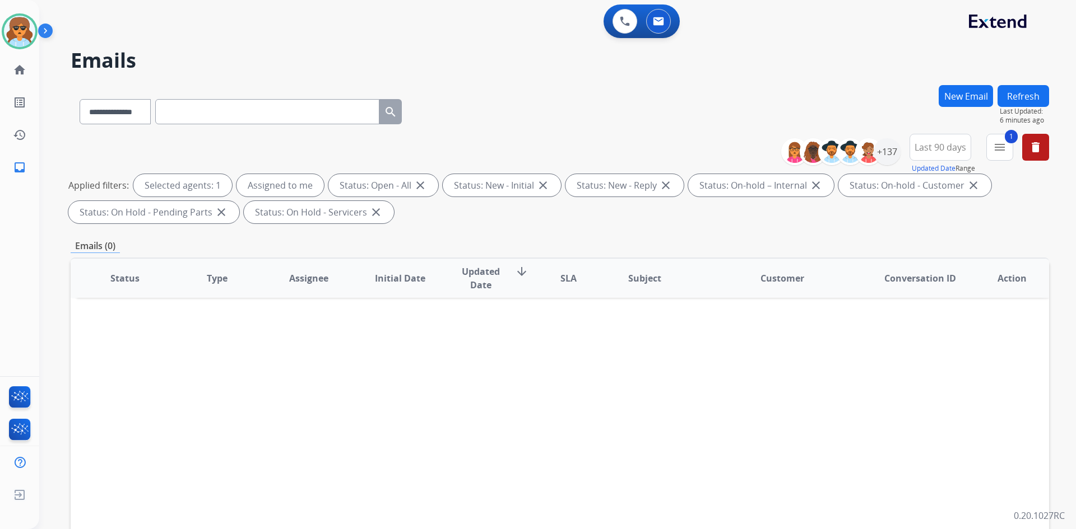
click at [927, 150] on span "Last 90 days" at bounding box center [940, 147] width 52 height 4
click at [916, 282] on div "Last 90 days" at bounding box center [936, 283] width 62 height 17
click at [893, 150] on div "+137" at bounding box center [886, 151] width 27 height 27
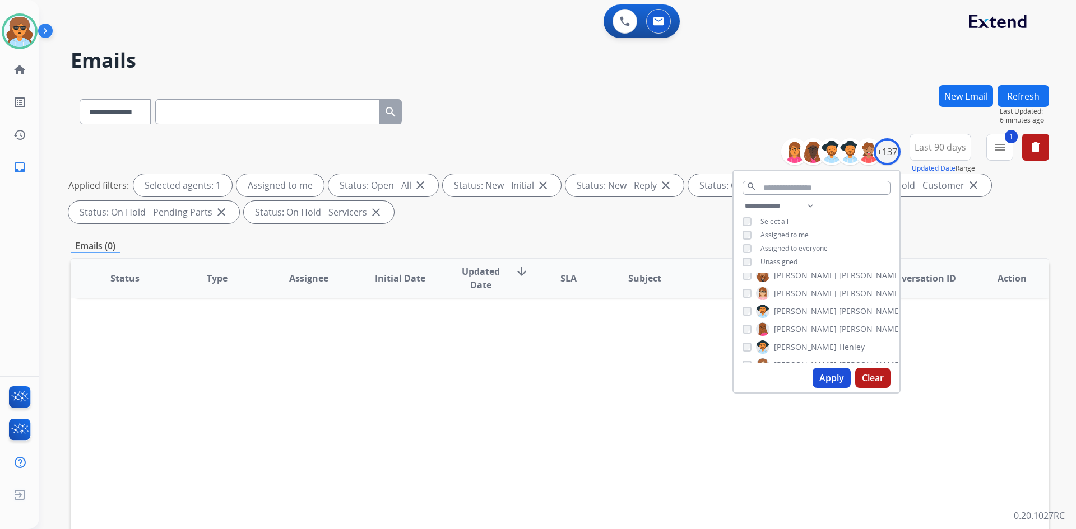
click at [838, 372] on button "Apply" at bounding box center [831, 378] width 38 height 20
click at [830, 373] on button "Apply" at bounding box center [831, 378] width 38 height 20
click at [938, 244] on div "Emails (0)" at bounding box center [560, 246] width 978 height 14
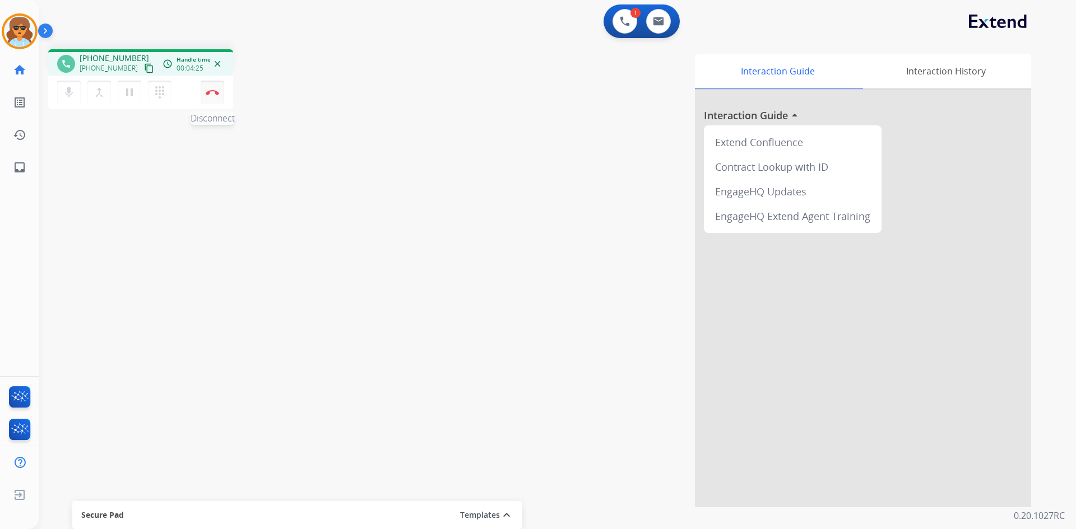
click at [215, 93] on img at bounding box center [212, 93] width 13 height 6
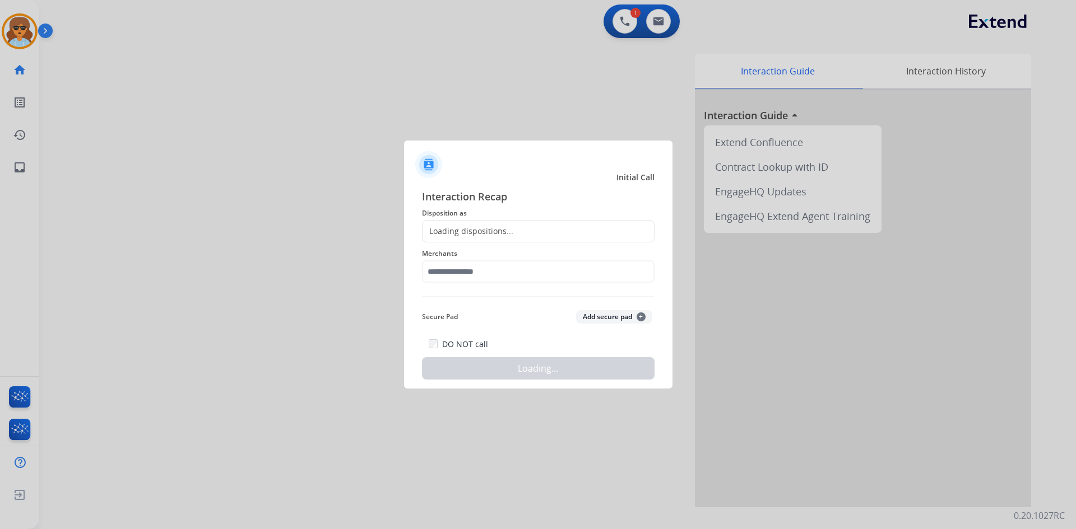
drag, startPoint x: 594, startPoint y: 224, endPoint x: 600, endPoint y: 222, distance: 5.8
click at [597, 223] on div "Loading dispositions..." at bounding box center [538, 231] width 232 height 22
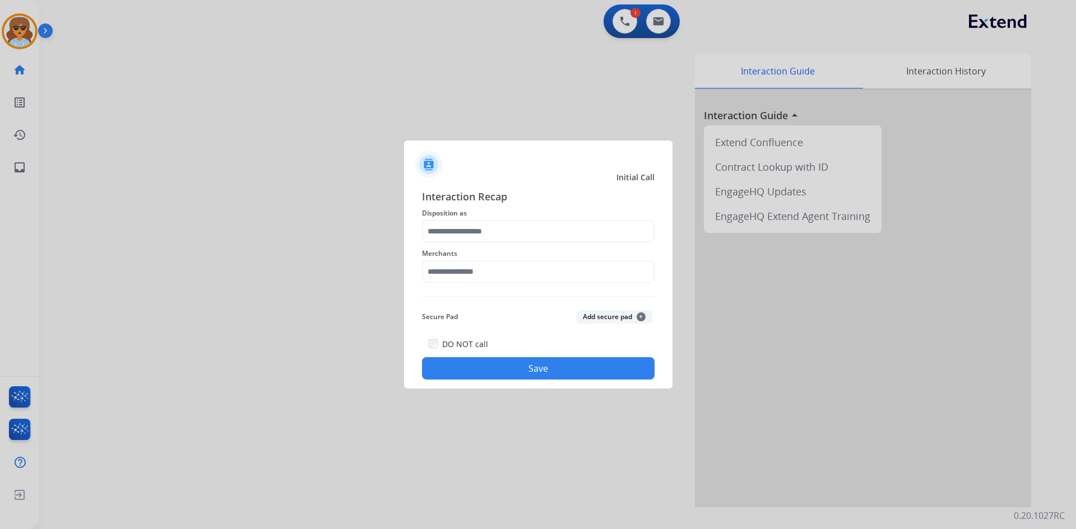
click at [539, 220] on div "Interaction Recap Disposition as Merchants Secure Pad Add secure pad + DO NOT c…" at bounding box center [538, 284] width 232 height 191
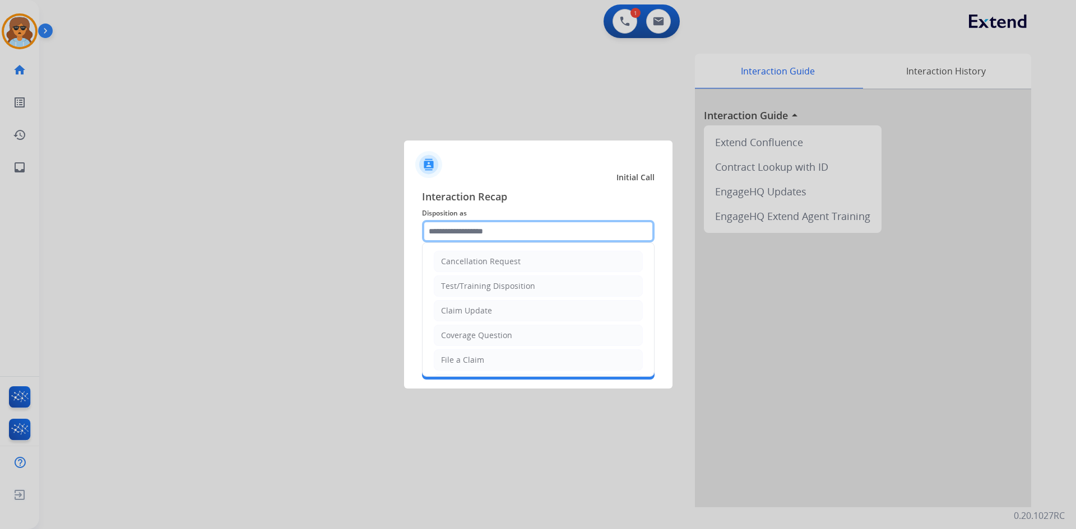
click at [545, 228] on input "text" at bounding box center [538, 231] width 232 height 22
click at [467, 364] on div "File a Claim" at bounding box center [462, 360] width 43 height 11
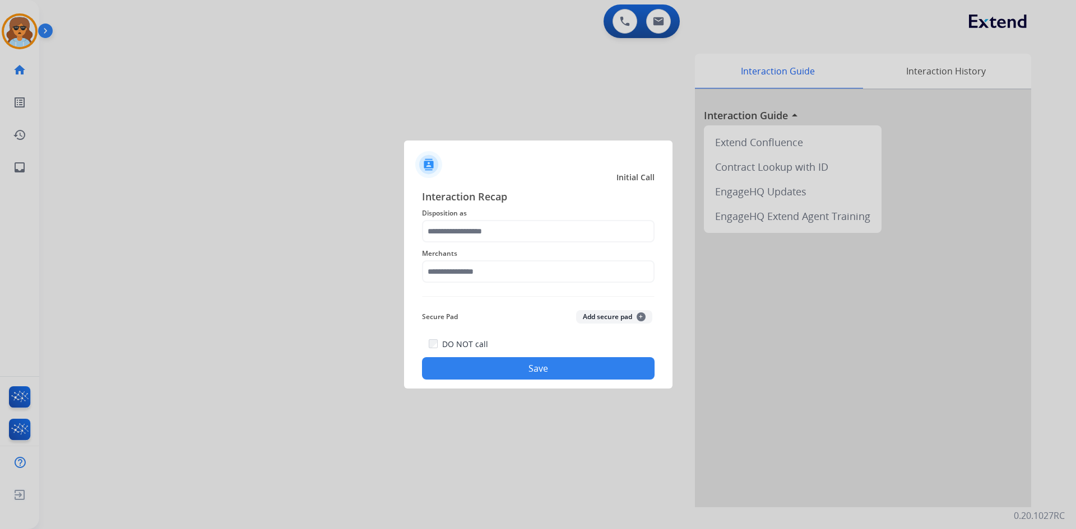
type input "**********"
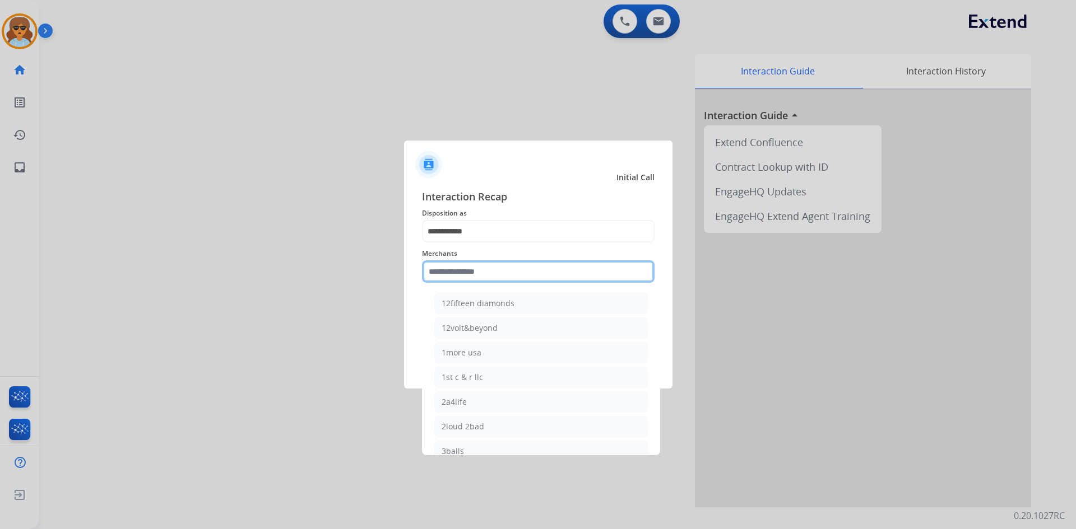
click at [474, 278] on input "text" at bounding box center [538, 272] width 232 height 22
drag, startPoint x: 488, startPoint y: 275, endPoint x: 482, endPoint y: 283, distance: 9.6
click at [488, 279] on input "text" at bounding box center [538, 272] width 232 height 22
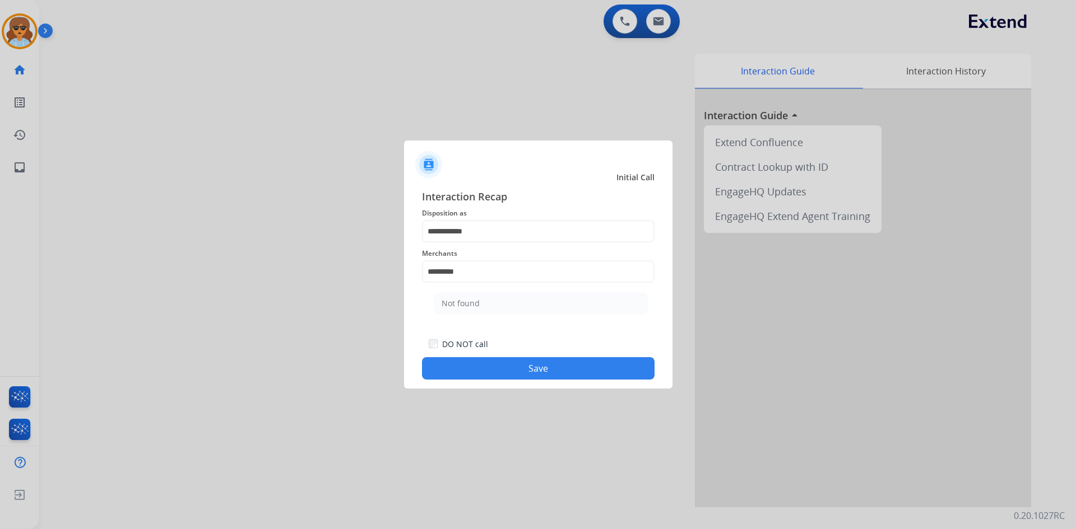
click at [522, 306] on li "Not found" at bounding box center [540, 303] width 213 height 21
type input "*********"
click at [531, 360] on button "Save" at bounding box center [538, 368] width 232 height 22
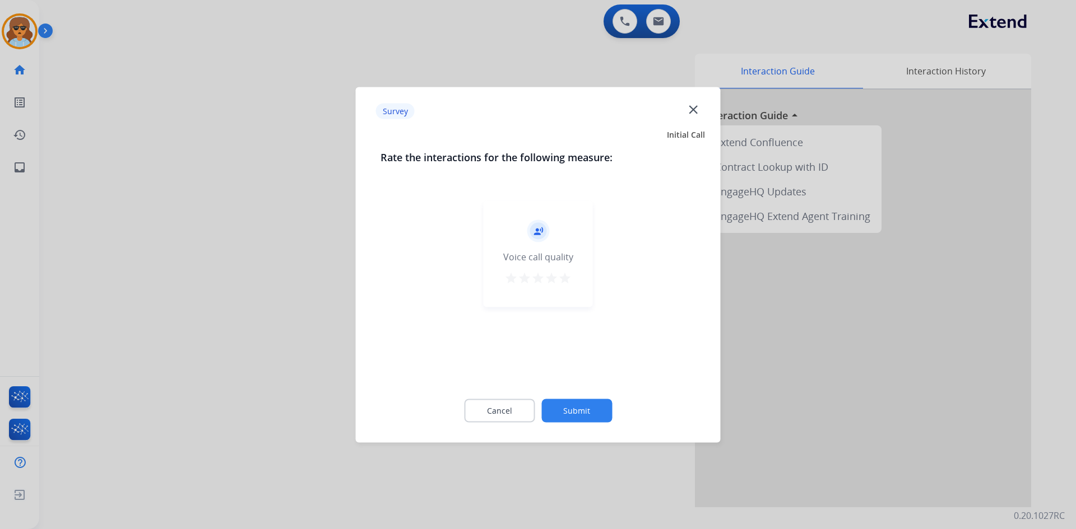
drag, startPoint x: 564, startPoint y: 281, endPoint x: 568, endPoint y: 289, distance: 8.8
click at [566, 281] on mat-icon "star" at bounding box center [564, 277] width 13 height 13
click at [604, 420] on button "Submit" at bounding box center [576, 411] width 71 height 24
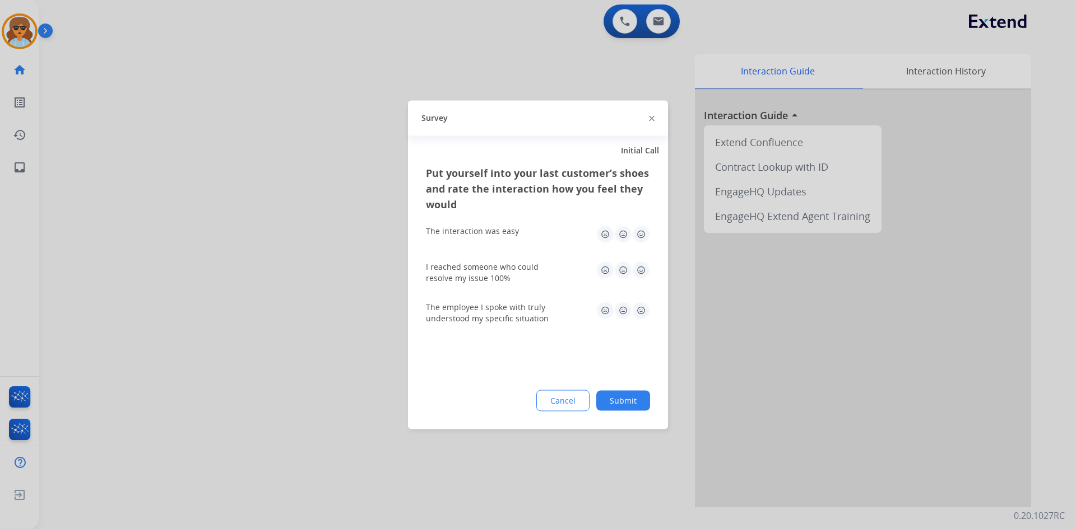
click at [646, 235] on img at bounding box center [641, 234] width 18 height 18
drag, startPoint x: 644, startPoint y: 267, endPoint x: 646, endPoint y: 281, distance: 13.6
click at [645, 268] on img at bounding box center [641, 270] width 18 height 18
click at [638, 311] on img at bounding box center [641, 310] width 18 height 18
click at [630, 410] on button "Submit" at bounding box center [623, 400] width 54 height 20
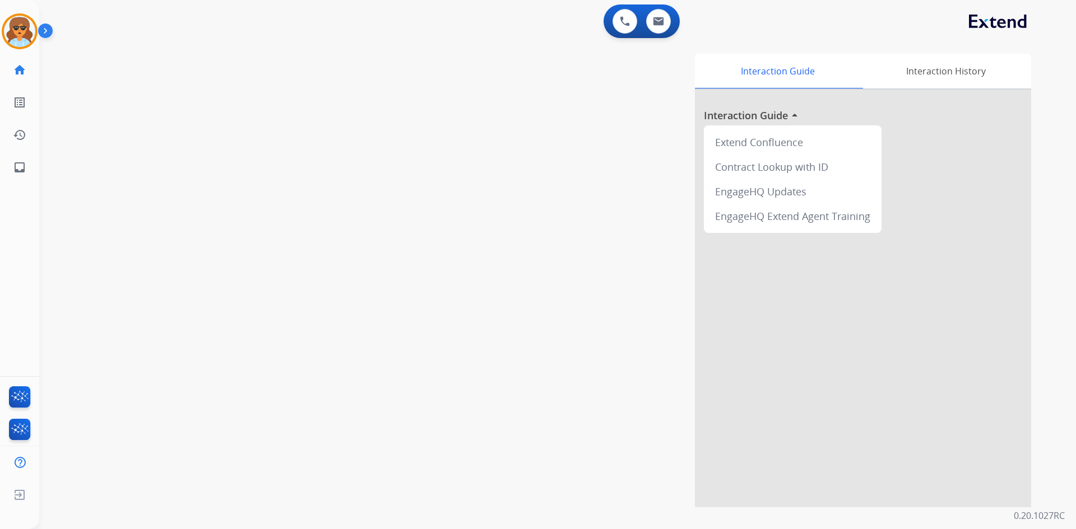
click at [52, 31] on img at bounding box center [47, 32] width 19 height 21
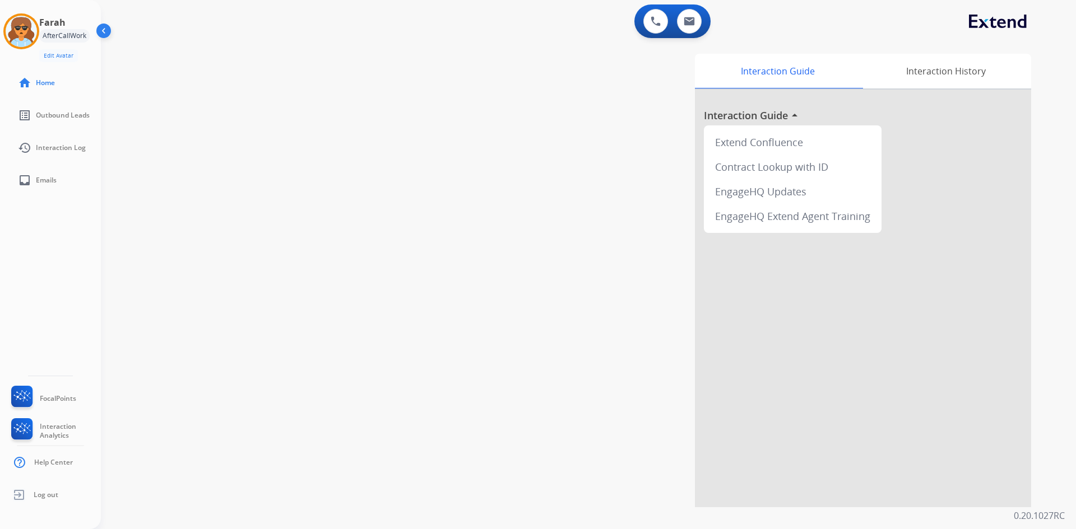
click at [76, 25] on div "Farah AfterCallWork Edit Avatar" at bounding box center [64, 39] width 50 height 46
click at [21, 22] on img at bounding box center [21, 31] width 31 height 31
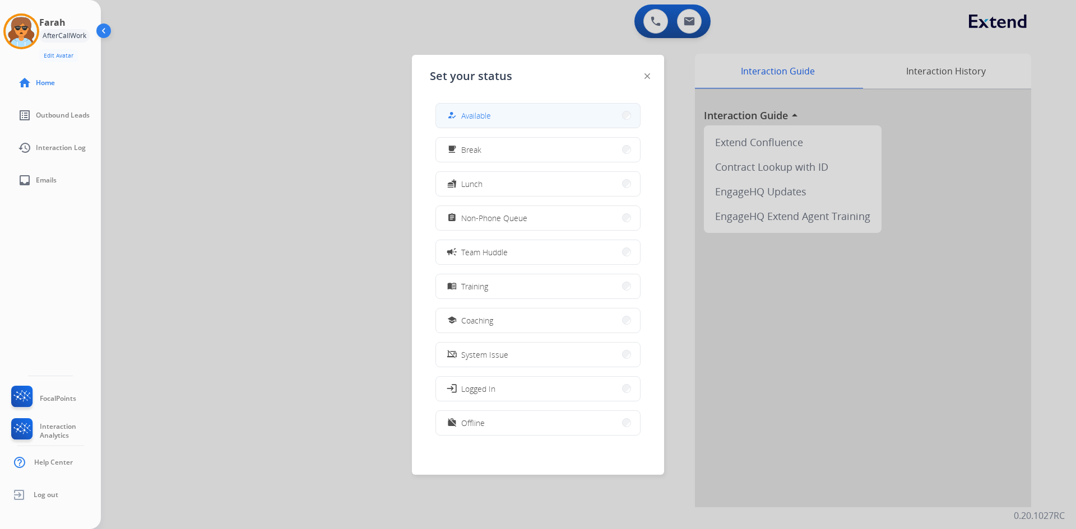
click at [612, 116] on button "how_to_reg Available" at bounding box center [538, 116] width 204 height 24
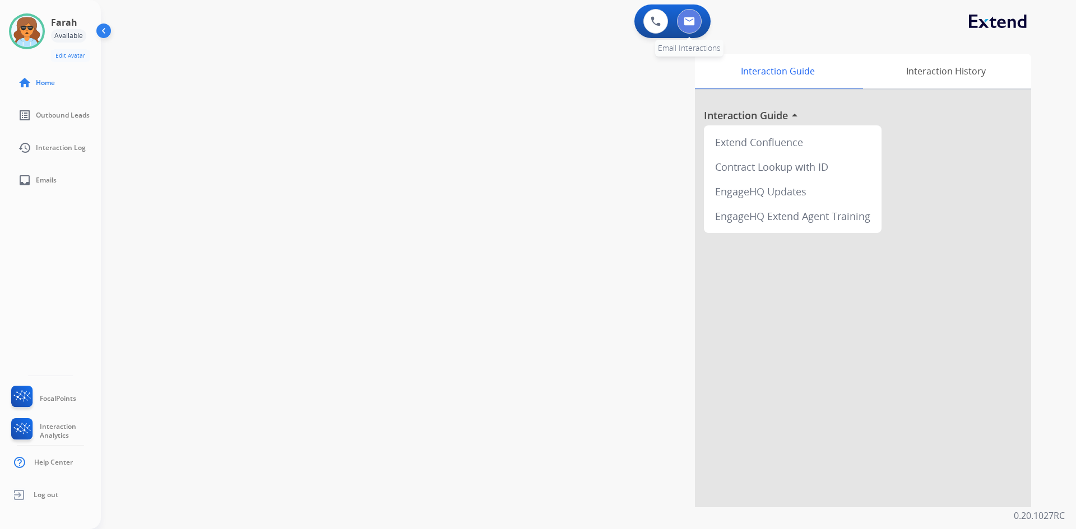
click at [699, 27] on button at bounding box center [689, 21] width 25 height 25
select select "**********"
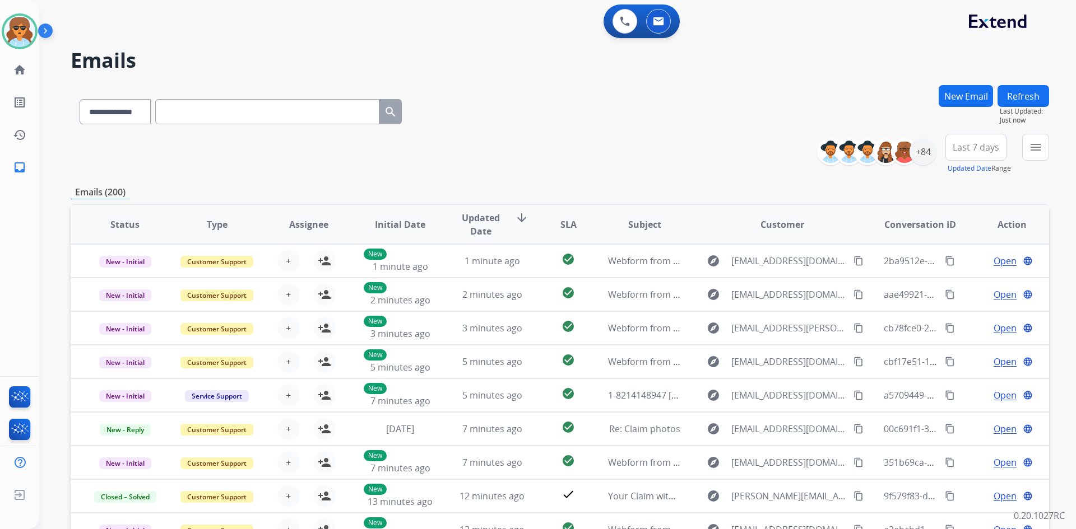
click at [1052, 146] on div "**********" at bounding box center [557, 264] width 1036 height 529
click at [1048, 150] on button "menu Filters" at bounding box center [1035, 147] width 27 height 27
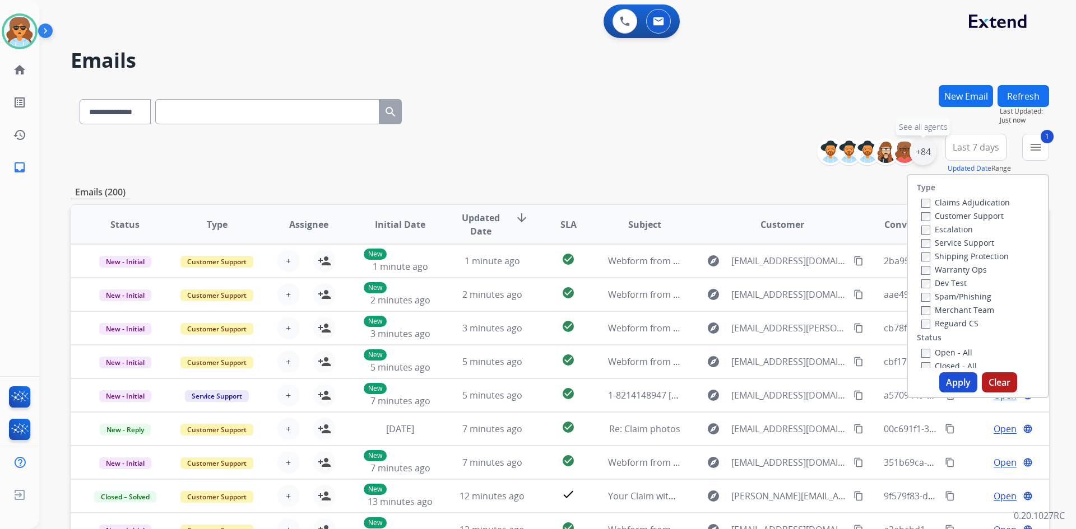
click at [917, 148] on div "+84" at bounding box center [922, 151] width 27 height 27
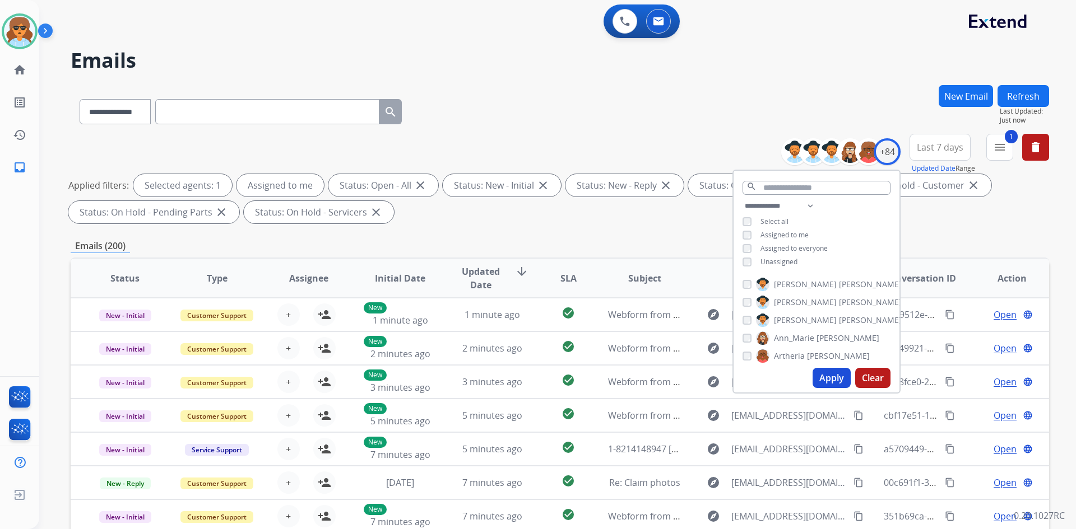
click at [833, 382] on button "Apply" at bounding box center [831, 378] width 38 height 20
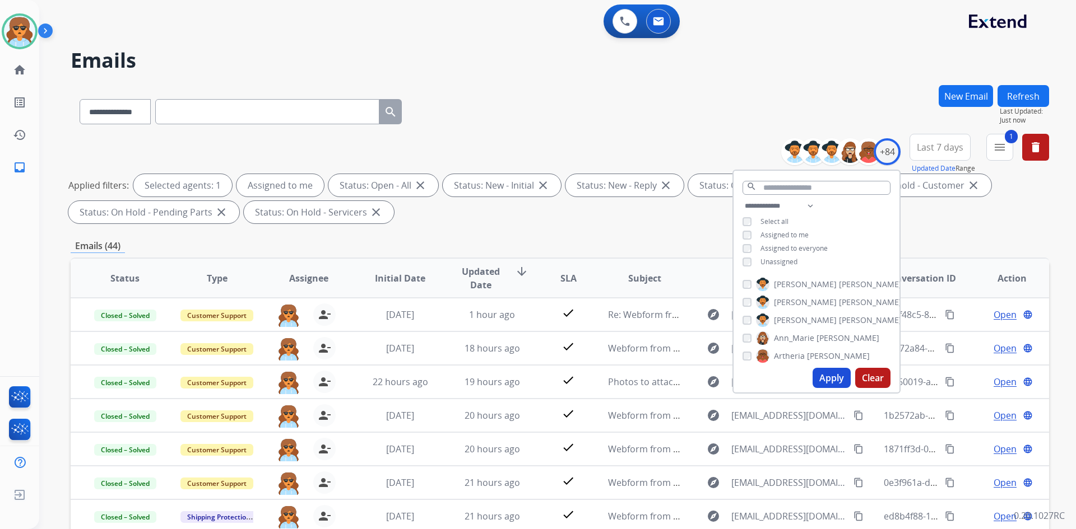
click at [940, 233] on div "**********" at bounding box center [560, 388] width 978 height 606
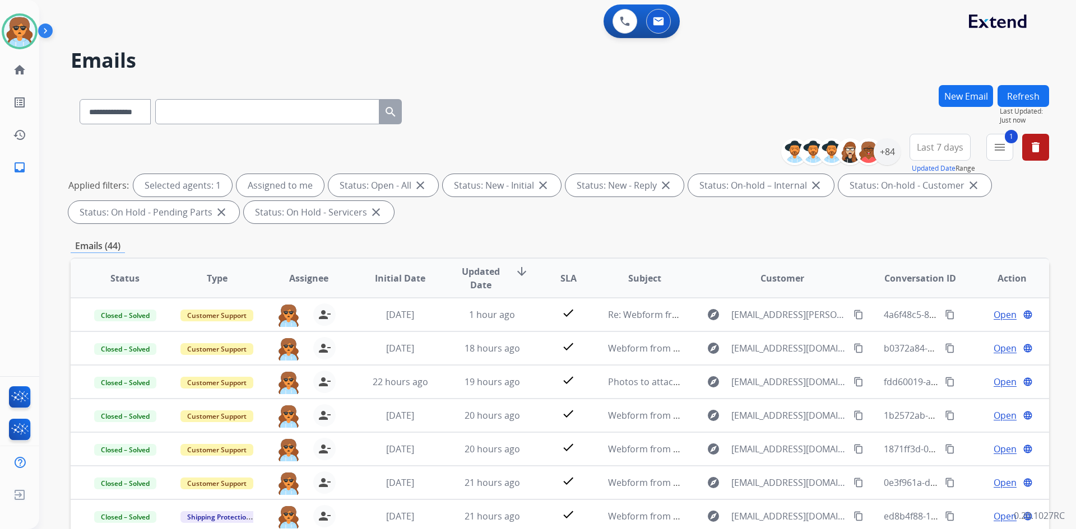
drag, startPoint x: 958, startPoint y: 148, endPoint x: 954, endPoint y: 154, distance: 7.3
click at [958, 147] on span "Last 7 days" at bounding box center [940, 147] width 46 height 4
click at [932, 278] on div "Last 90 days" at bounding box center [936, 283] width 62 height 17
click at [885, 152] on div "+137" at bounding box center [886, 151] width 27 height 27
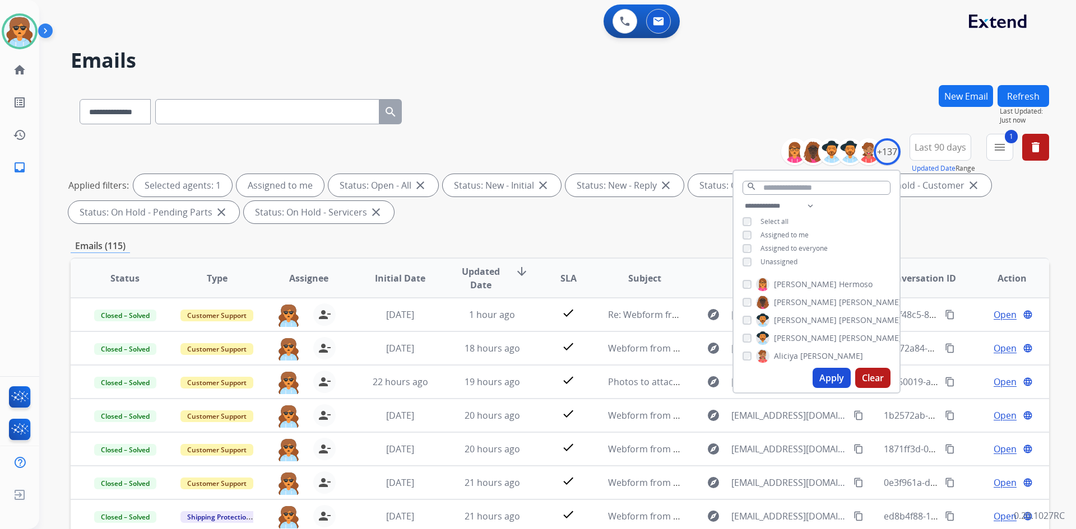
click at [828, 378] on button "Apply" at bounding box center [831, 378] width 38 height 20
click at [1006, 153] on button "1 menu Filters" at bounding box center [999, 147] width 27 height 27
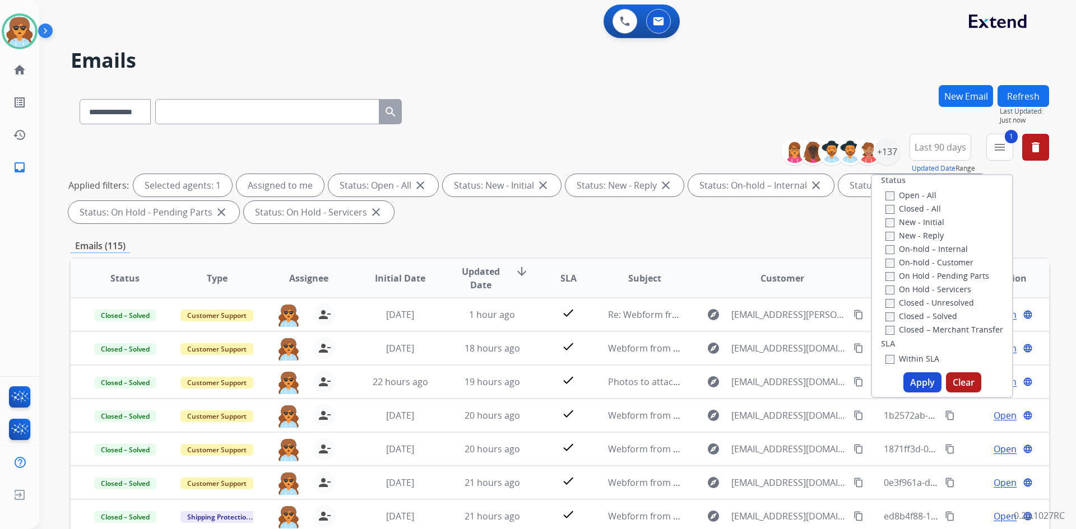
scroll to position [168, 0]
click at [914, 388] on button "Apply" at bounding box center [922, 383] width 38 height 20
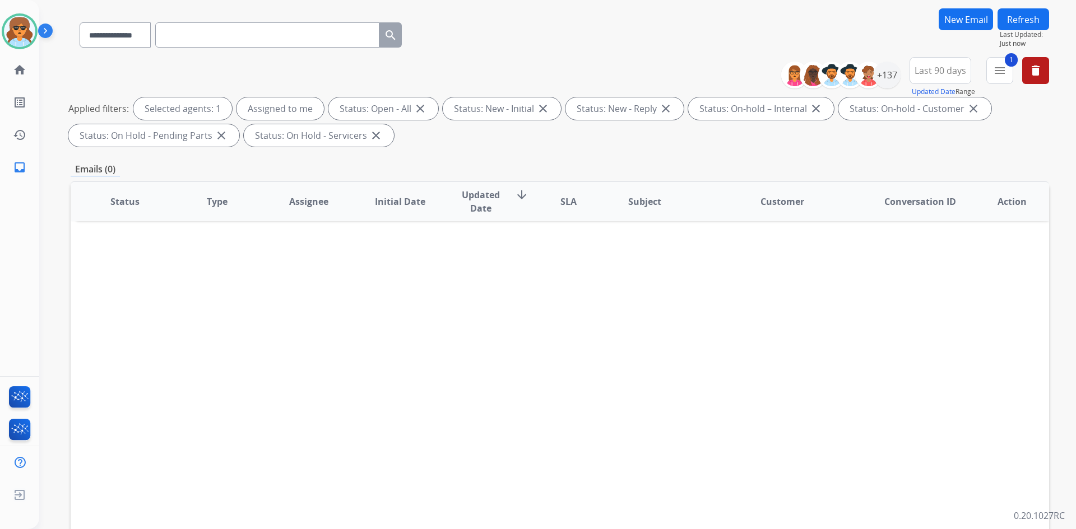
scroll to position [0, 0]
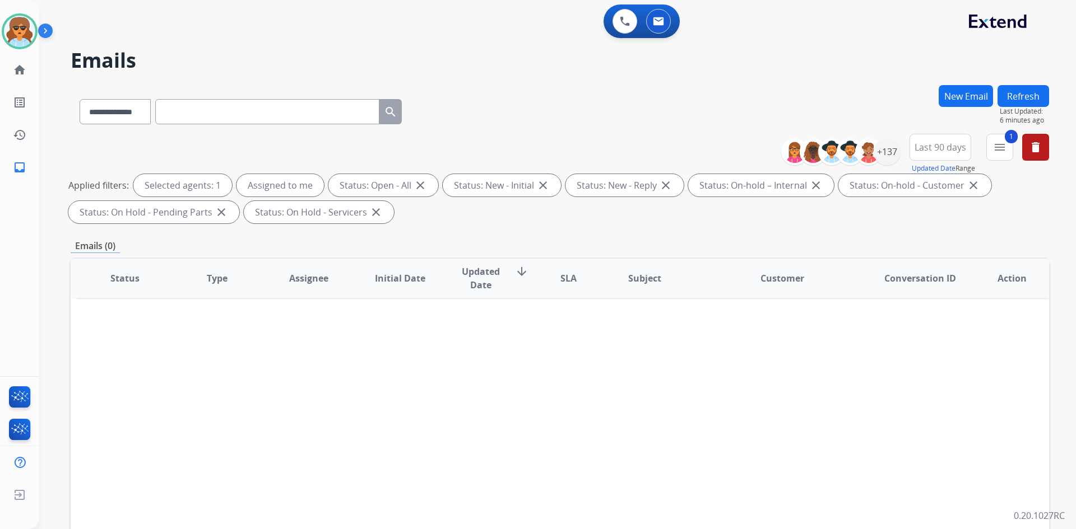
click at [1019, 95] on button "Refresh" at bounding box center [1023, 96] width 52 height 22
click at [1007, 156] on button "1 menu Filters" at bounding box center [999, 147] width 27 height 27
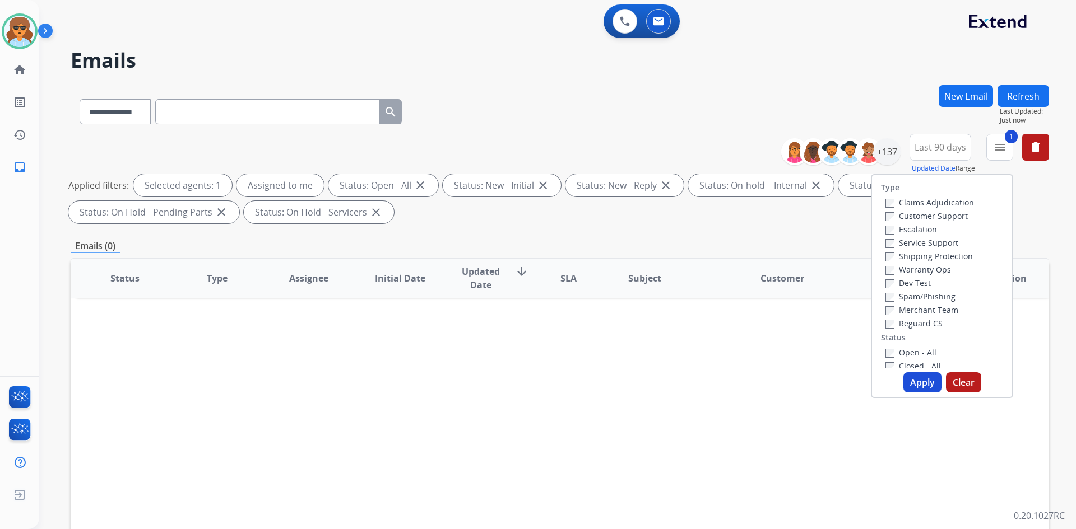
click at [918, 381] on button "Apply" at bounding box center [922, 383] width 38 height 20
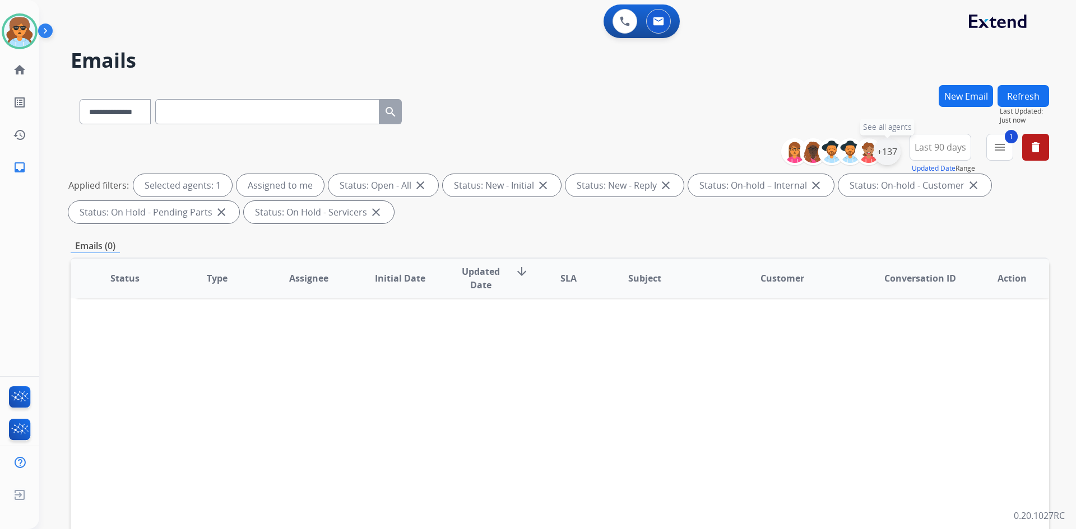
click at [890, 148] on div "+137" at bounding box center [886, 151] width 27 height 27
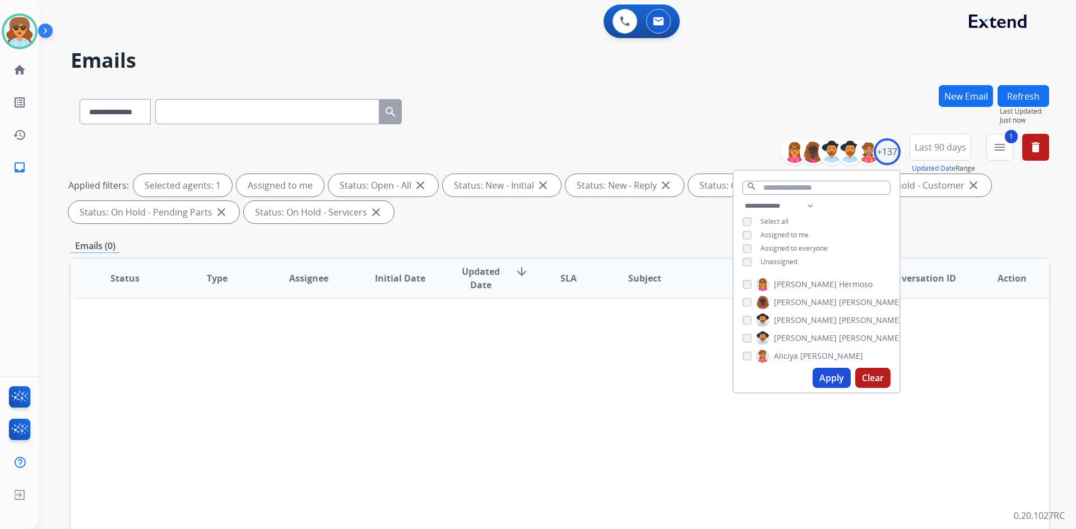
click at [823, 371] on button "Apply" at bounding box center [831, 378] width 38 height 20
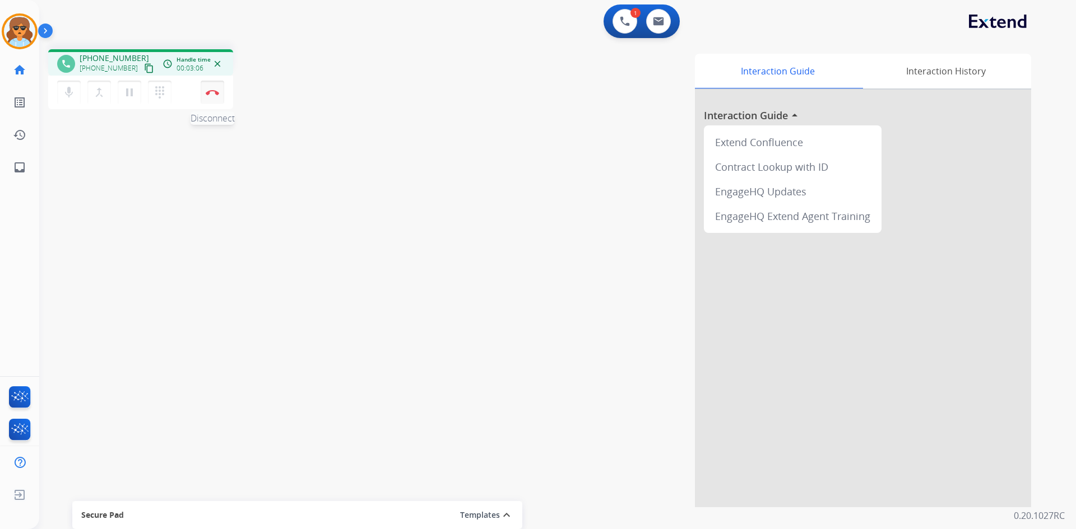
click at [210, 92] on img at bounding box center [212, 93] width 13 height 6
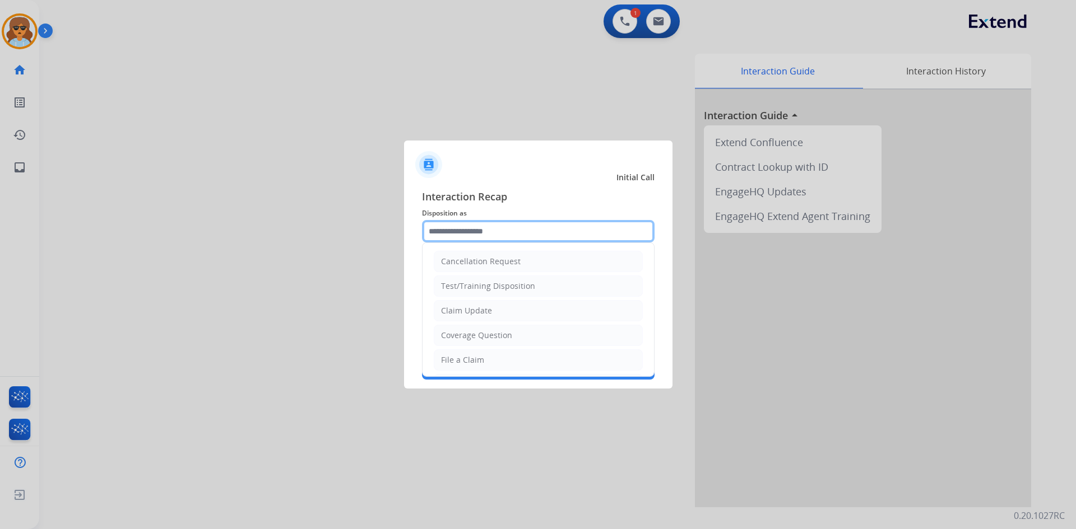
click at [575, 234] on input "text" at bounding box center [538, 231] width 232 height 22
click at [479, 364] on div "File a Claim" at bounding box center [462, 360] width 43 height 11
type input "**********"
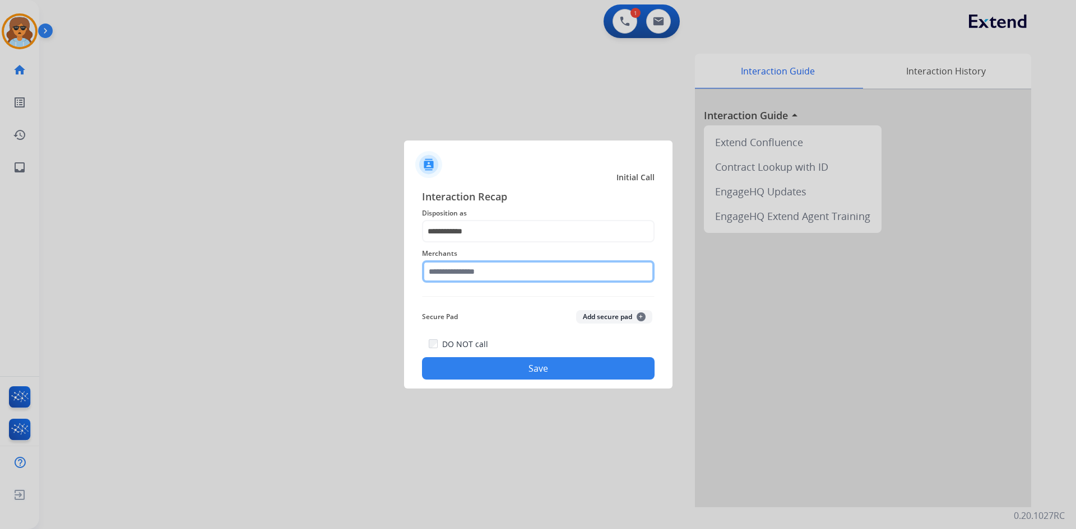
click at [478, 277] on input "text" at bounding box center [538, 272] width 232 height 22
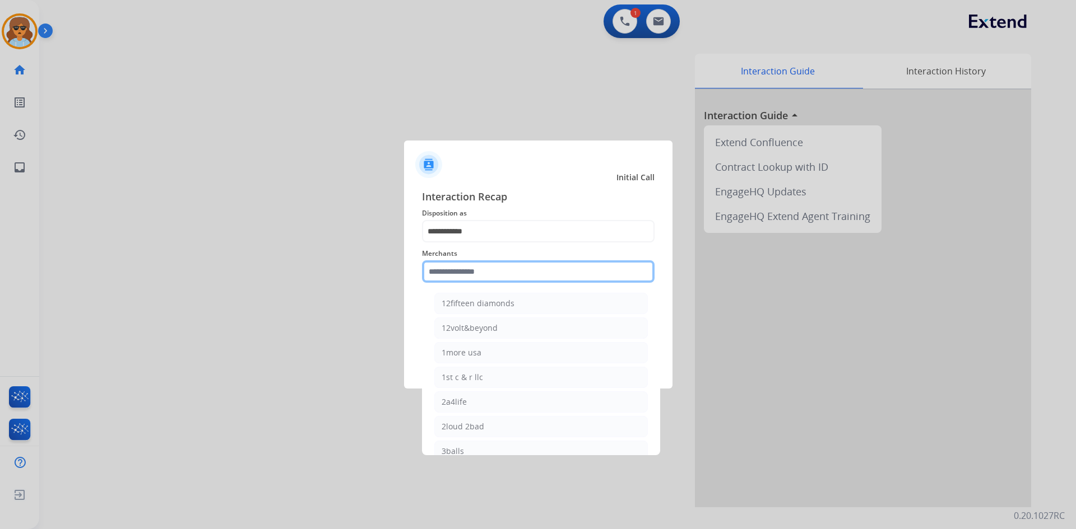
click at [466, 275] on input "text" at bounding box center [538, 272] width 232 height 22
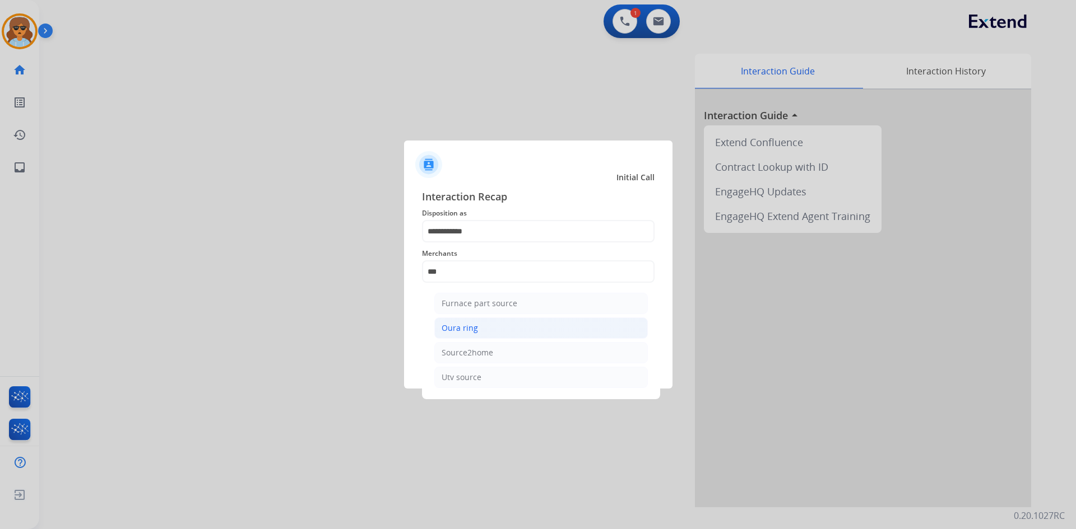
click at [490, 325] on li "Oura ring" at bounding box center [540, 328] width 213 height 21
type input "*********"
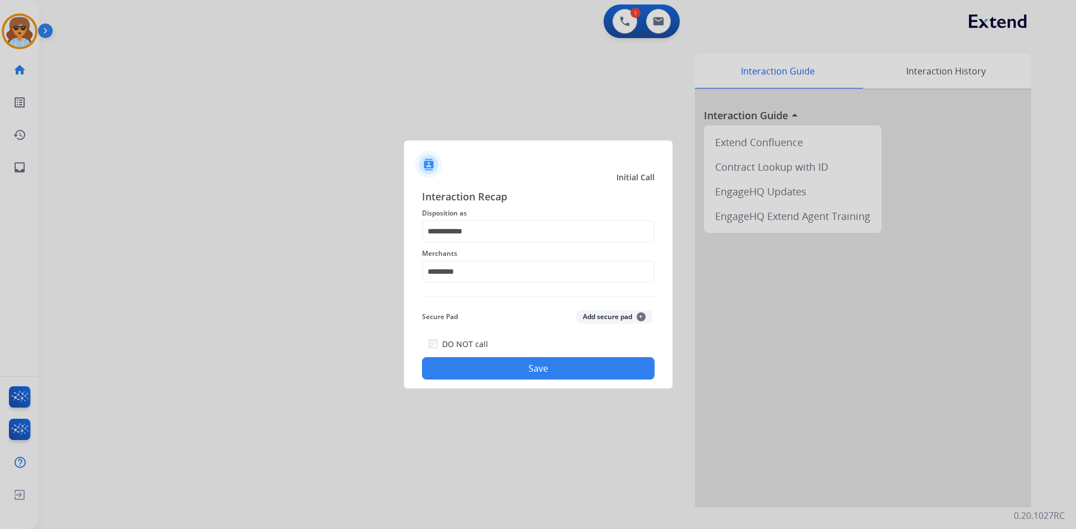
click at [503, 371] on button "Save" at bounding box center [538, 368] width 232 height 22
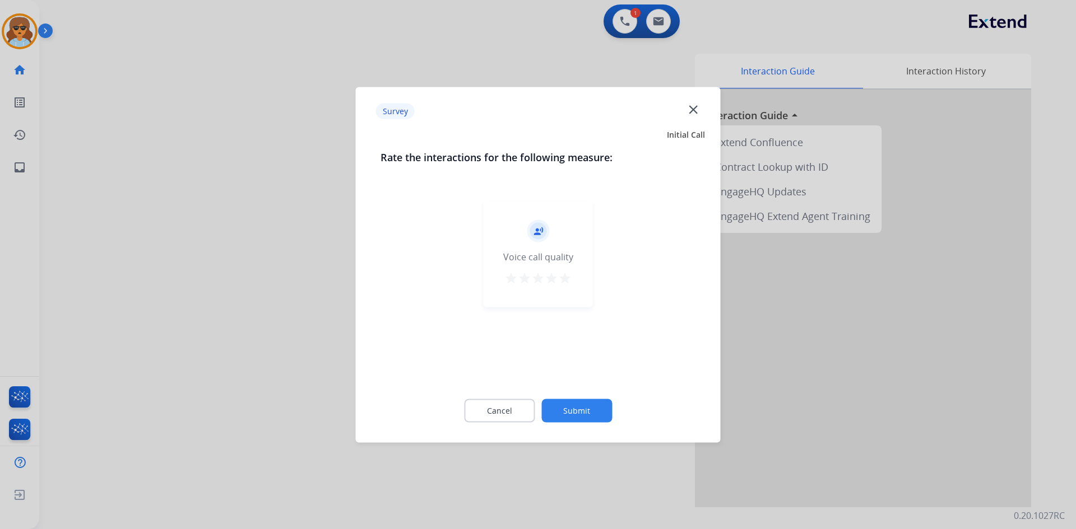
click at [563, 279] on mat-icon "star" at bounding box center [564, 277] width 13 height 13
click at [571, 403] on button "Submit" at bounding box center [576, 411] width 71 height 24
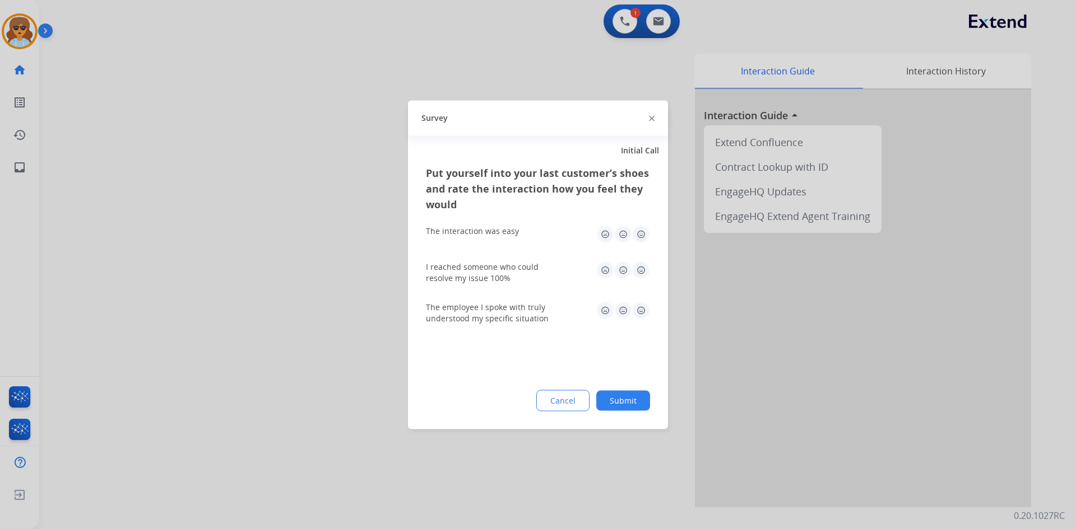
click at [641, 236] on img at bounding box center [641, 234] width 18 height 18
click at [644, 267] on img at bounding box center [641, 270] width 18 height 18
click at [642, 308] on img at bounding box center [641, 310] width 18 height 18
click at [617, 403] on button "Submit" at bounding box center [623, 400] width 54 height 20
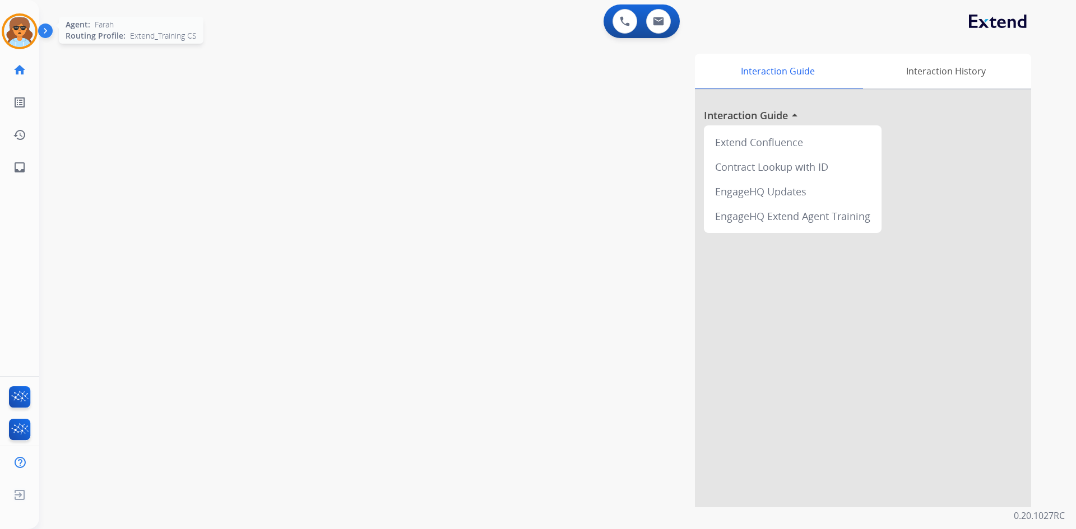
click at [24, 35] on img at bounding box center [19, 31] width 31 height 31
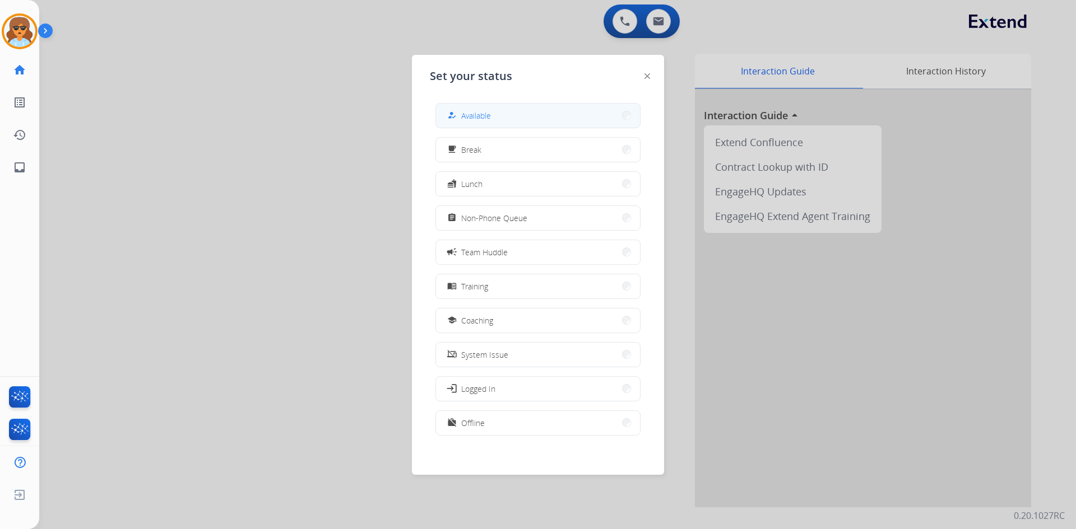
click at [611, 115] on button "how_to_reg Available" at bounding box center [538, 116] width 204 height 24
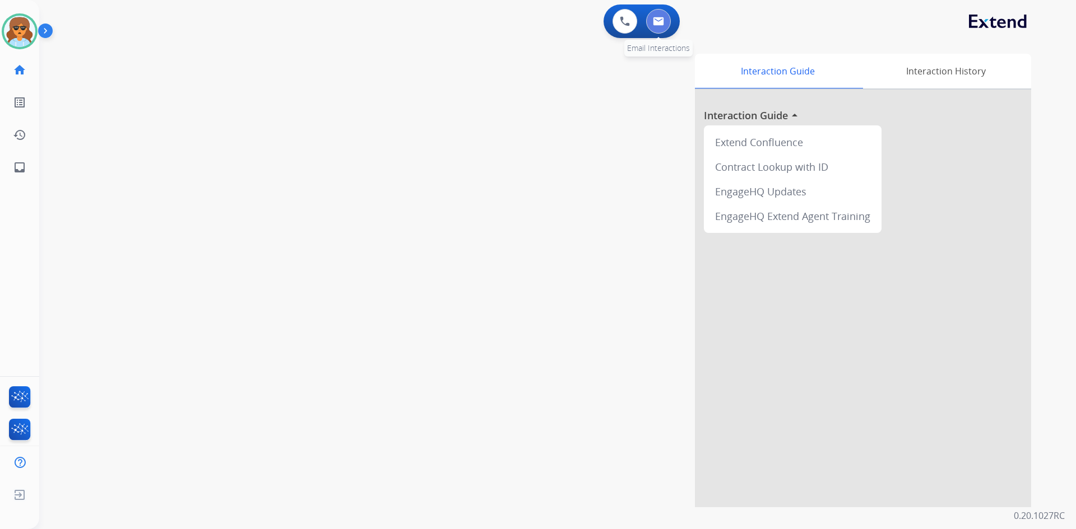
click at [662, 16] on button at bounding box center [658, 21] width 25 height 25
select select "**********"
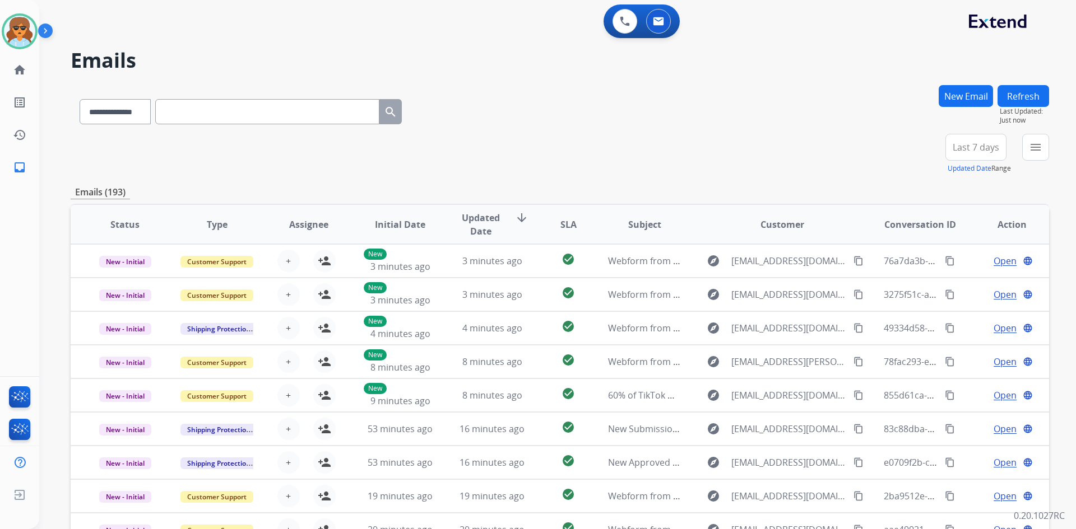
click at [973, 93] on button "New Email" at bounding box center [965, 96] width 54 height 22
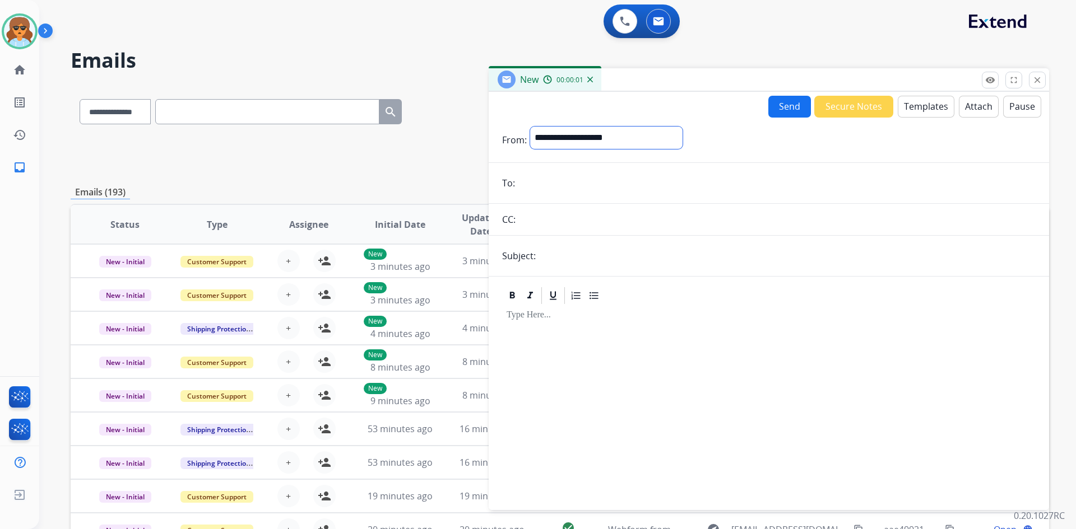
click at [599, 133] on select "**********" at bounding box center [606, 138] width 152 height 22
drag, startPoint x: 596, startPoint y: 133, endPoint x: 567, endPoint y: 140, distance: 30.0
click at [567, 140] on select "**********" at bounding box center [606, 138] width 152 height 22
select select "**********"
click at [530, 127] on select "**********" at bounding box center [606, 138] width 152 height 22
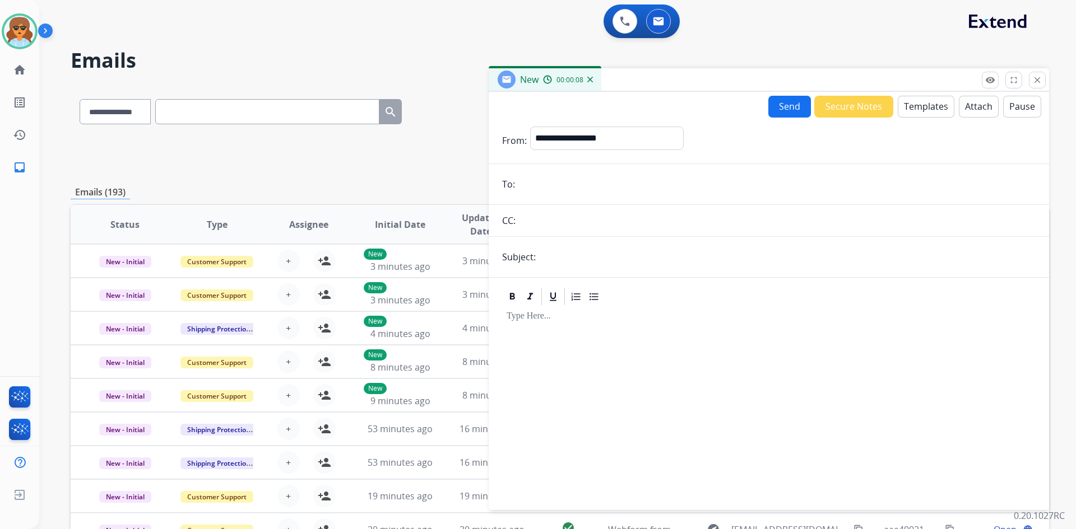
click at [932, 103] on button "Templates" at bounding box center [925, 107] width 57 height 22
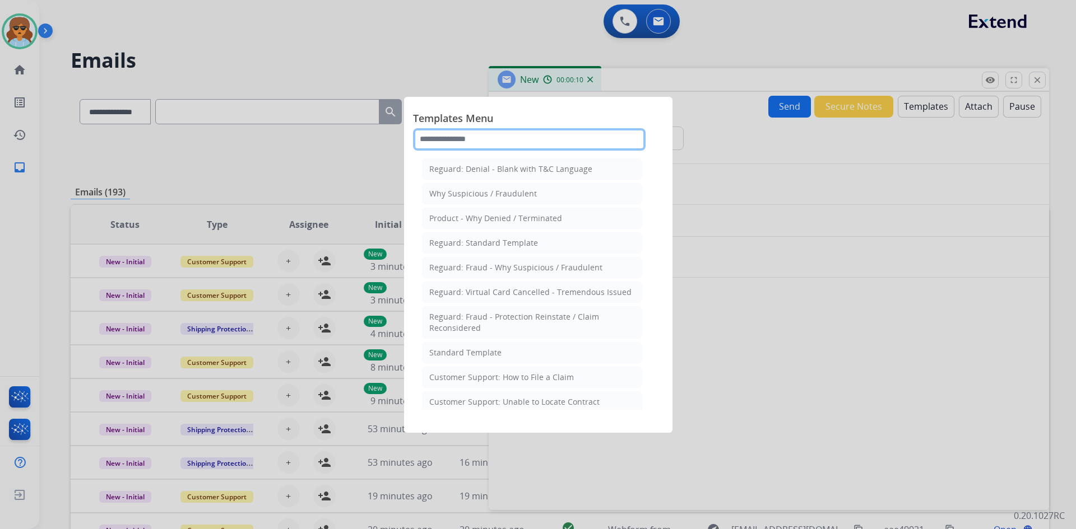
click at [468, 139] on input "text" at bounding box center [529, 139] width 232 height 22
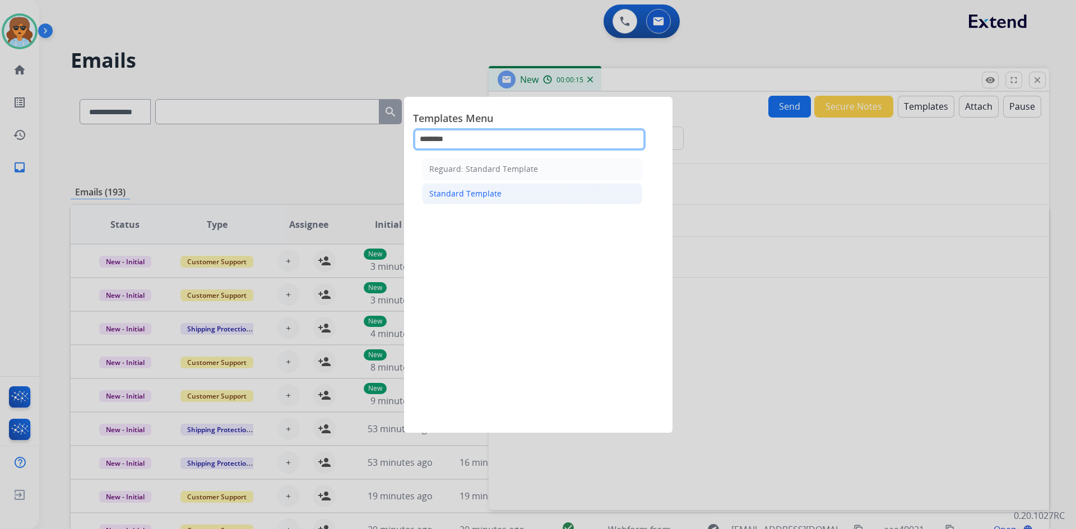
type input "********"
click at [526, 190] on li "Standard Template" at bounding box center [532, 193] width 220 height 21
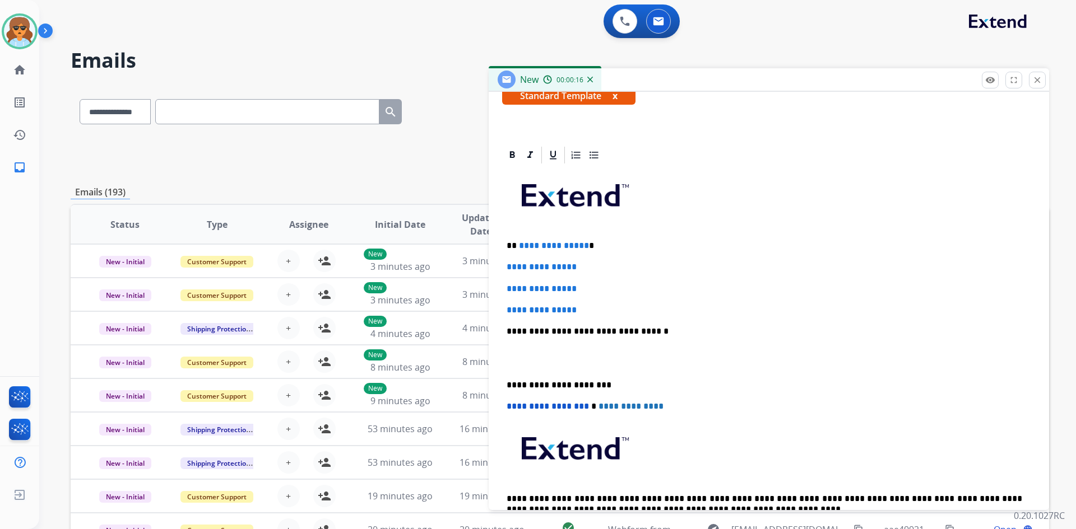
scroll to position [224, 0]
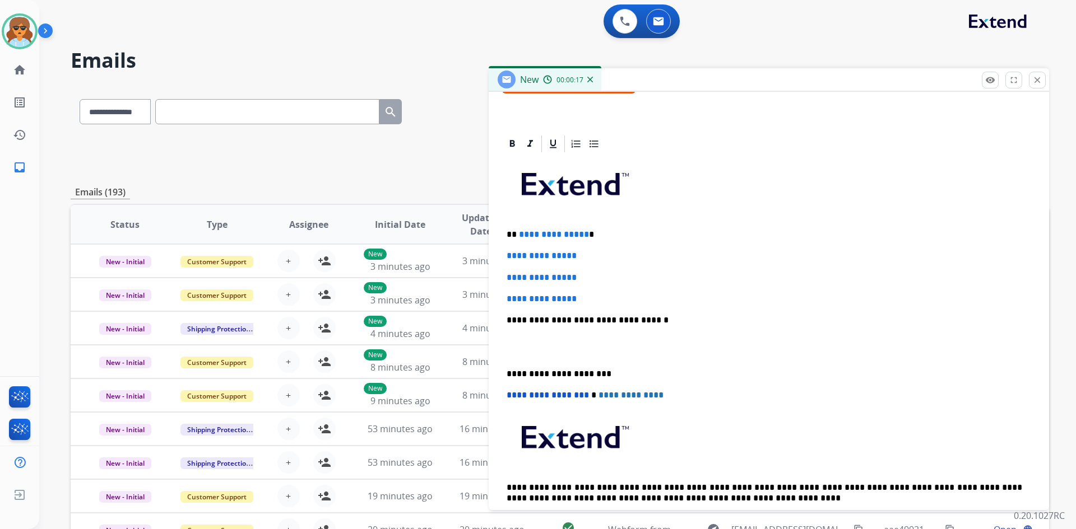
click at [611, 230] on p "**********" at bounding box center [763, 235] width 515 height 10
drag, startPoint x: 622, startPoint y: 253, endPoint x: 528, endPoint y: 249, distance: 94.2
click at [508, 249] on div "**********" at bounding box center [768, 346] width 533 height 385
drag, startPoint x: 600, startPoint y: 276, endPoint x: 510, endPoint y: 277, distance: 90.2
click at [503, 274] on div "**********" at bounding box center [768, 346] width 533 height 385
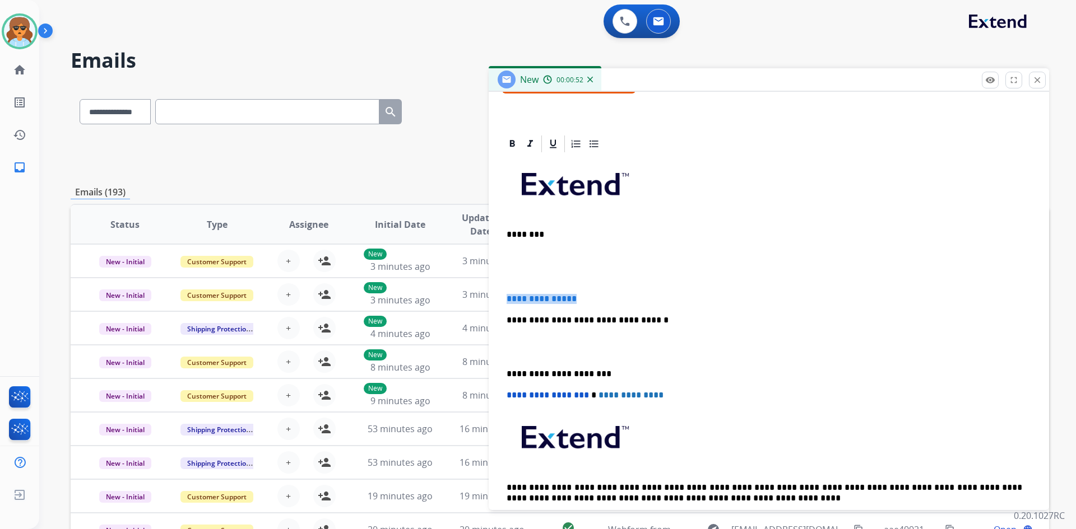
drag, startPoint x: 584, startPoint y: 297, endPoint x: 494, endPoint y: 296, distance: 90.2
click at [491, 299] on div "**********" at bounding box center [769, 335] width 560 height 403
click at [522, 252] on p at bounding box center [768, 256] width 524 height 10
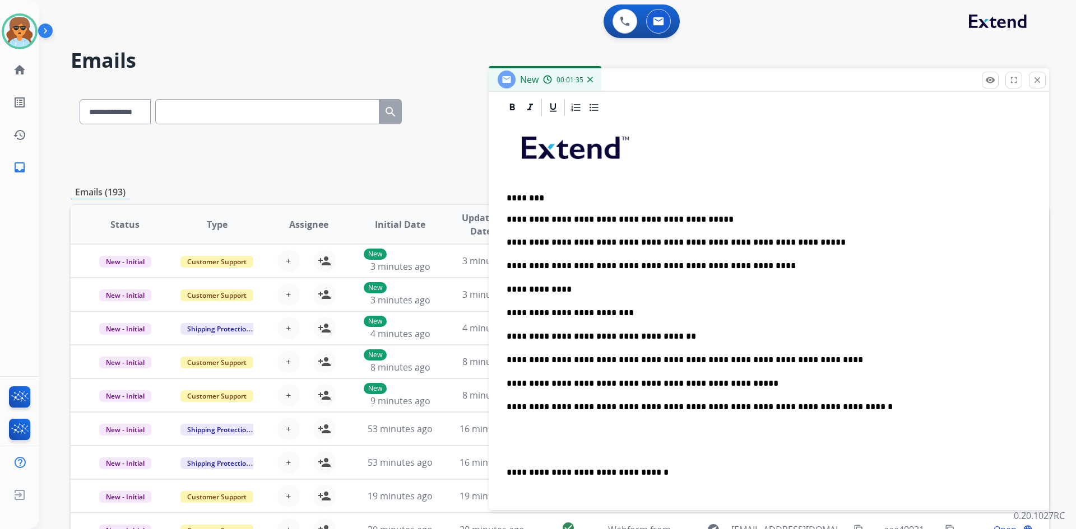
scroll to position [280, 0]
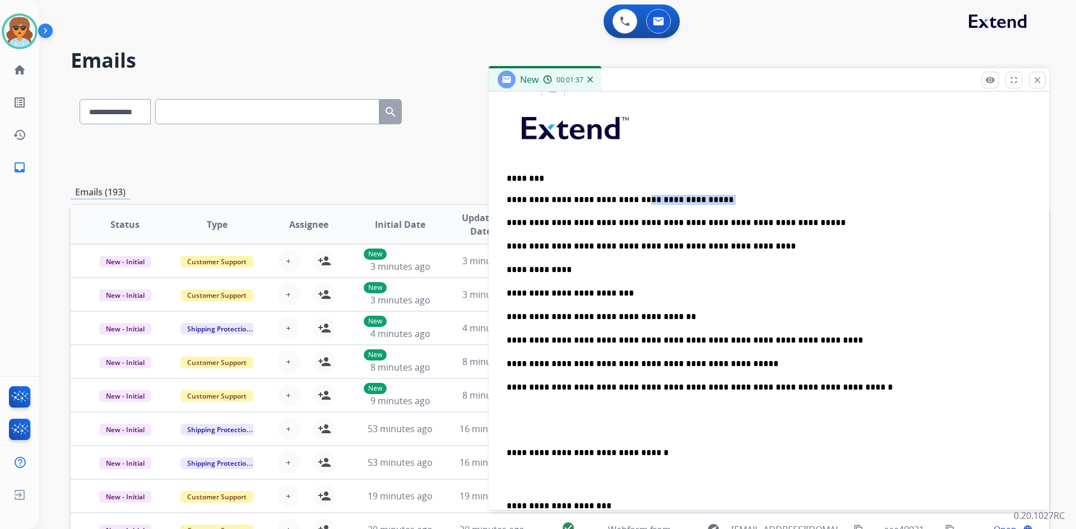
drag, startPoint x: 705, startPoint y: 197, endPoint x: 631, endPoint y: 197, distance: 74.0
click at [630, 197] on p "**********" at bounding box center [763, 200] width 515 height 10
click at [574, 267] on p "**********" at bounding box center [763, 270] width 515 height 12
drag, startPoint x: 571, startPoint y: 269, endPoint x: 559, endPoint y: 232, distance: 38.3
click at [504, 268] on div "**********" at bounding box center [768, 385] width 533 height 574
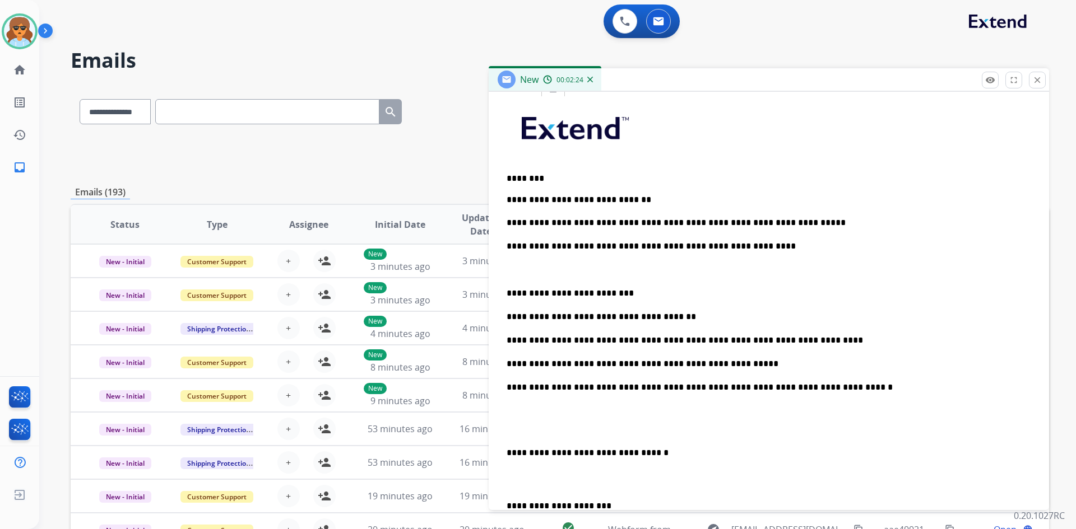
drag, startPoint x: 614, startPoint y: 289, endPoint x: 614, endPoint y: 299, distance: 10.1
click at [614, 289] on p "**********" at bounding box center [763, 293] width 515 height 12
click at [511, 271] on p at bounding box center [763, 270] width 515 height 12
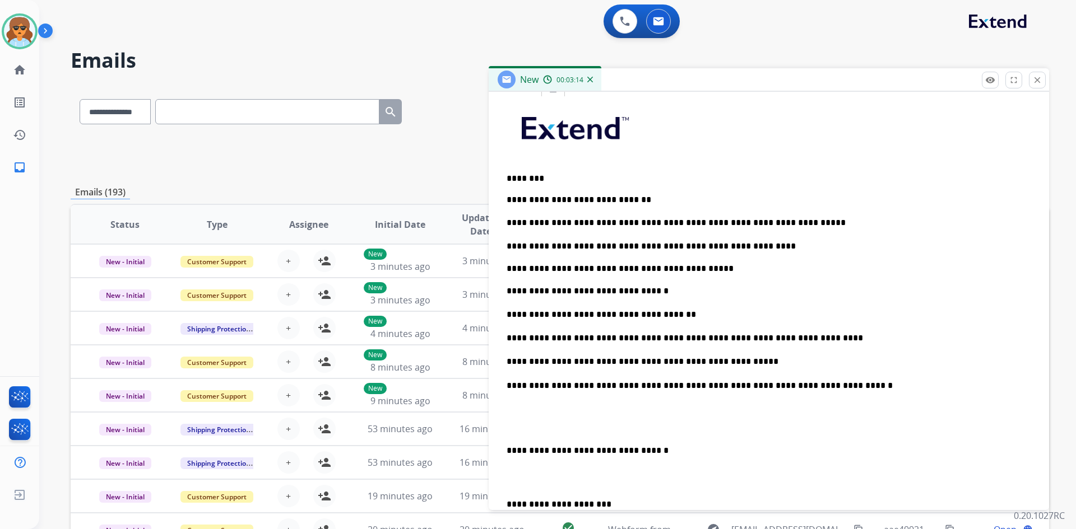
click at [508, 448] on p "**********" at bounding box center [763, 451] width 515 height 10
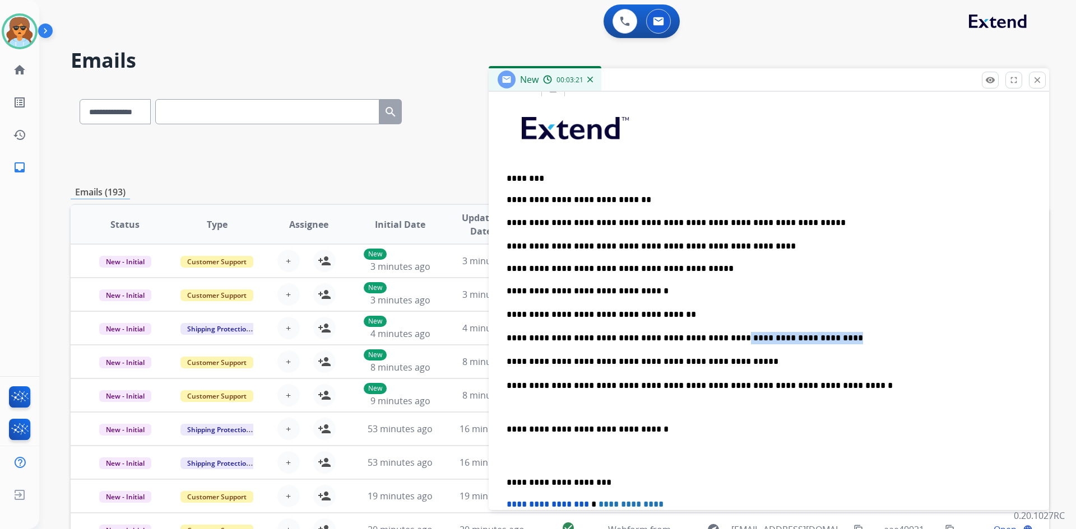
drag, startPoint x: 819, startPoint y: 337, endPoint x: 708, endPoint y: 341, distance: 111.0
click at [708, 341] on p "**********" at bounding box center [763, 338] width 515 height 12
drag, startPoint x: 505, startPoint y: 429, endPoint x: 513, endPoint y: 430, distance: 7.9
click at [508, 430] on div "**********" at bounding box center [768, 373] width 533 height 551
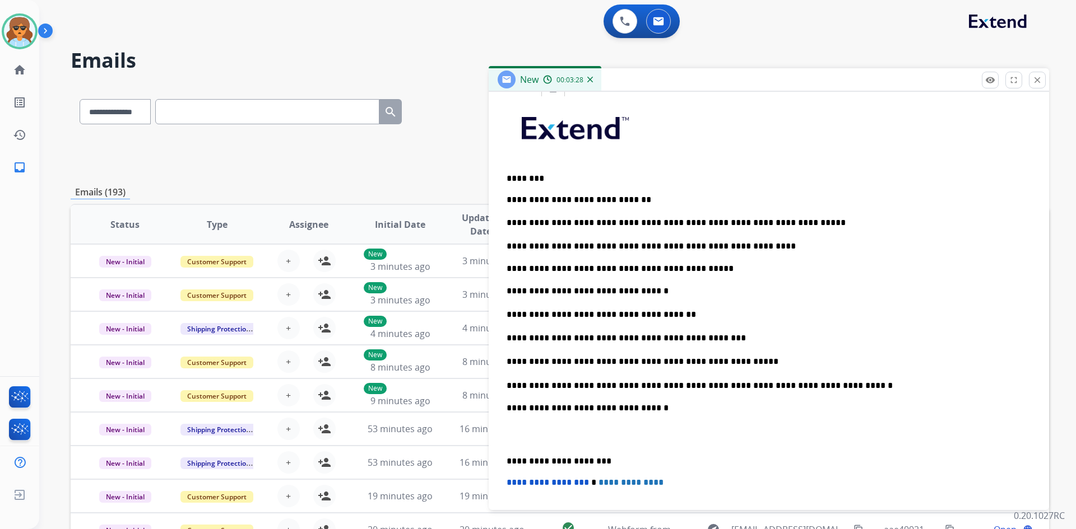
click at [504, 456] on div "**********" at bounding box center [768, 362] width 533 height 529
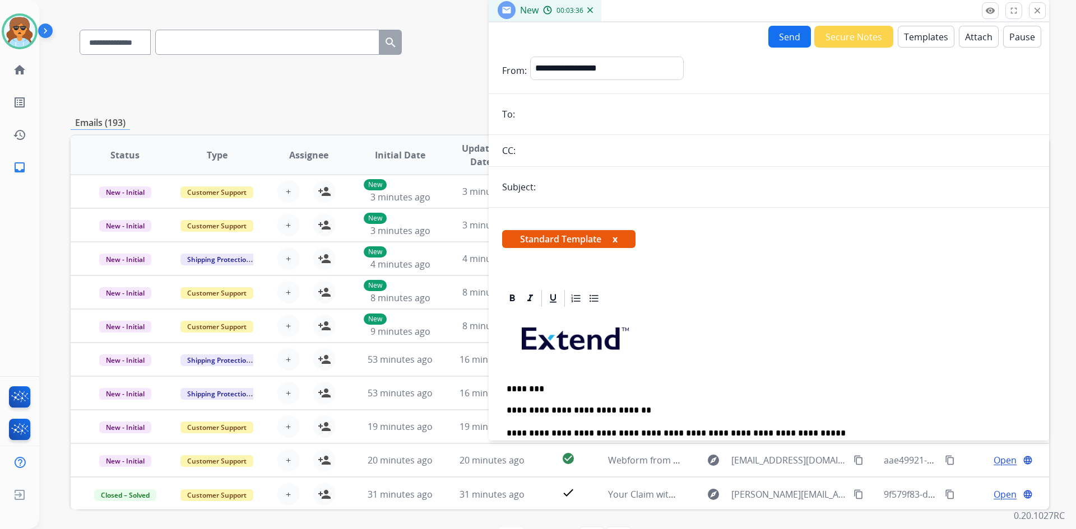
scroll to position [0, 0]
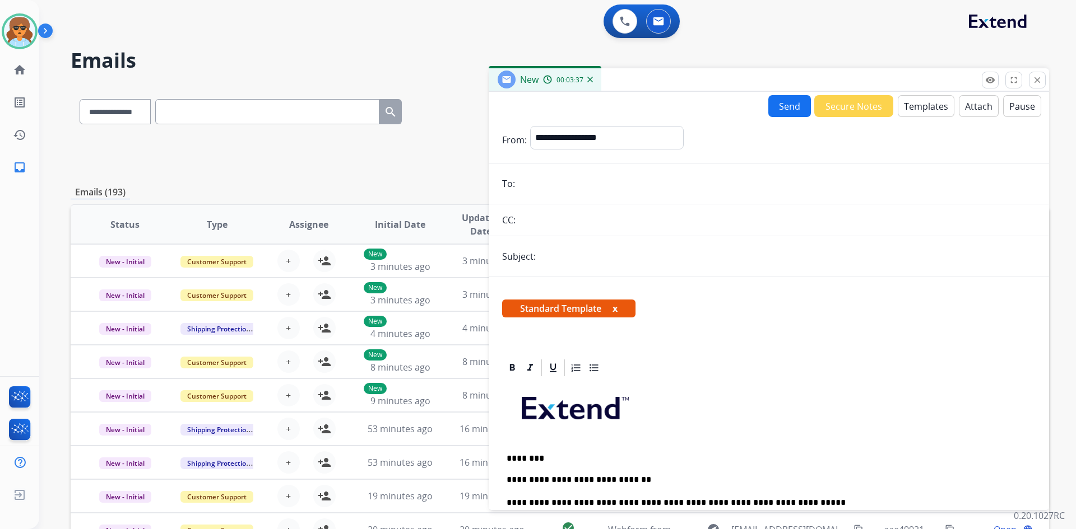
click at [554, 192] on input "email" at bounding box center [776, 184] width 517 height 22
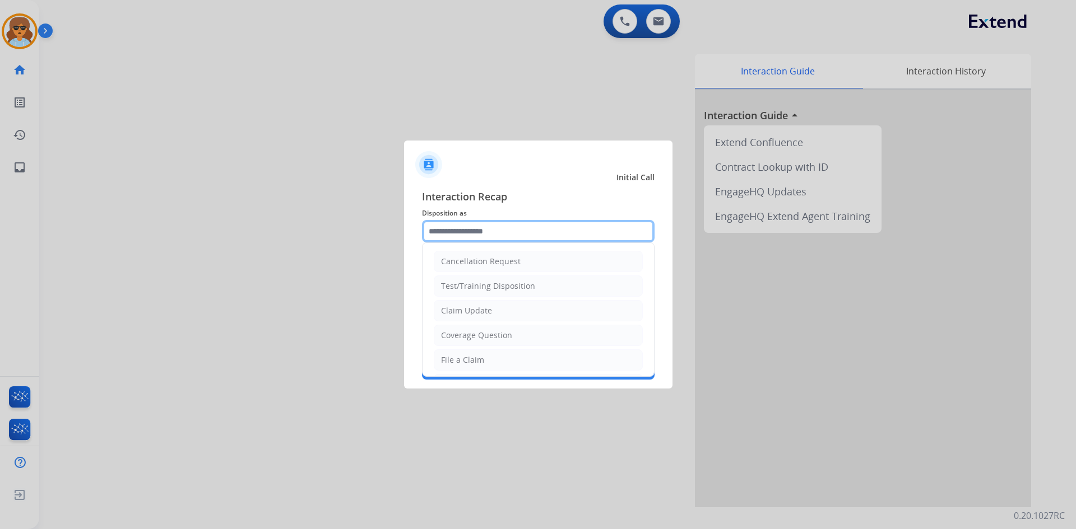
drag, startPoint x: 644, startPoint y: 220, endPoint x: 631, endPoint y: 228, distance: 14.6
click at [643, 221] on input "text" at bounding box center [538, 231] width 232 height 22
click at [461, 359] on div "File a Claim" at bounding box center [462, 360] width 43 height 11
type input "**********"
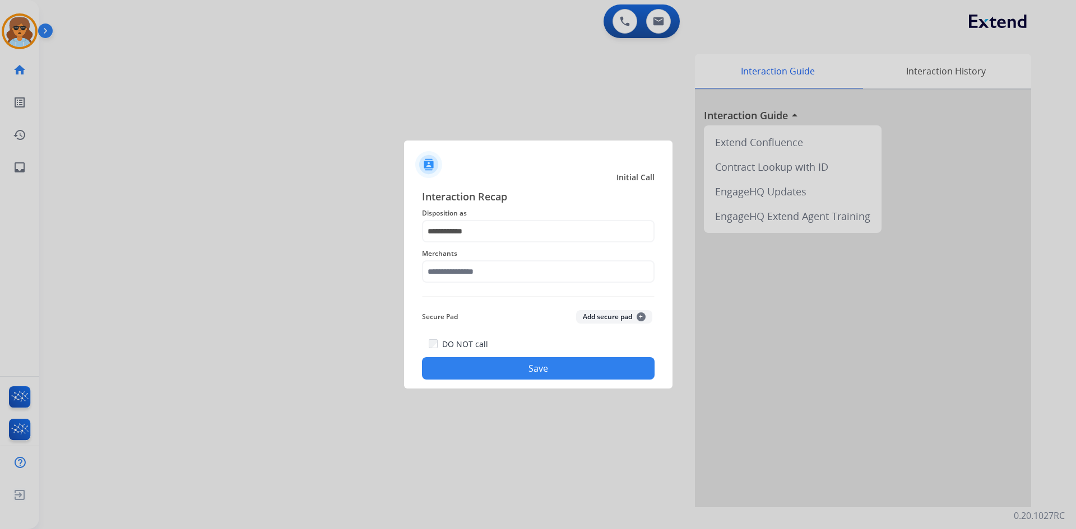
click at [476, 283] on div "Merchants" at bounding box center [538, 265] width 232 height 45
click at [480, 275] on input "text" at bounding box center [538, 272] width 232 height 22
click at [482, 330] on div "Ashley furniture" at bounding box center [471, 328] width 61 height 11
type input "**********"
click at [534, 365] on button "Save" at bounding box center [538, 368] width 232 height 22
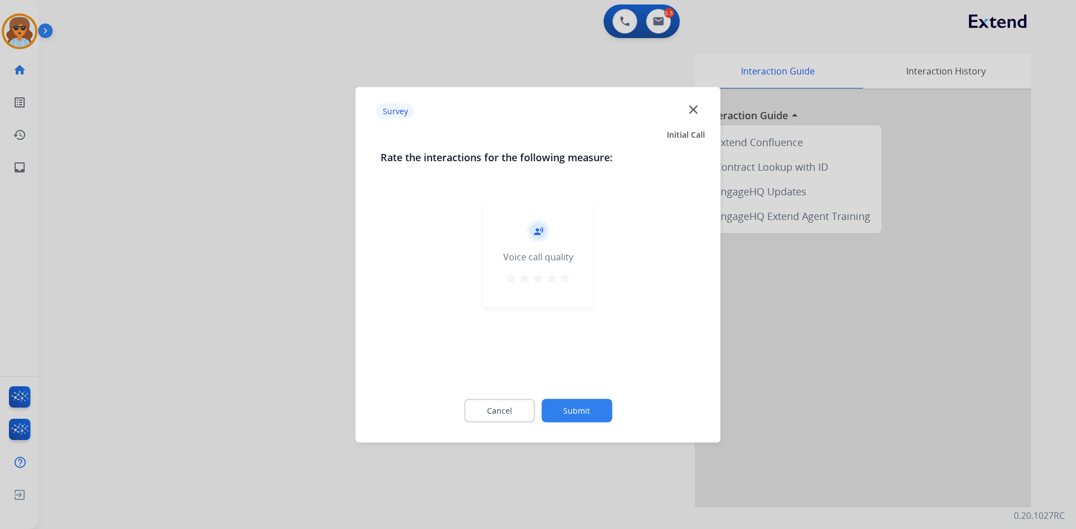
click at [565, 280] on mat-icon "star" at bounding box center [564, 277] width 13 height 13
drag, startPoint x: 584, startPoint y: 414, endPoint x: 593, endPoint y: 428, distance: 16.6
click at [584, 425] on div "Cancel Submit" at bounding box center [537, 410] width 315 height 50
drag, startPoint x: 596, startPoint y: 423, endPoint x: 570, endPoint y: 425, distance: 25.3
click at [594, 425] on div "Cancel Submit" at bounding box center [537, 410] width 315 height 50
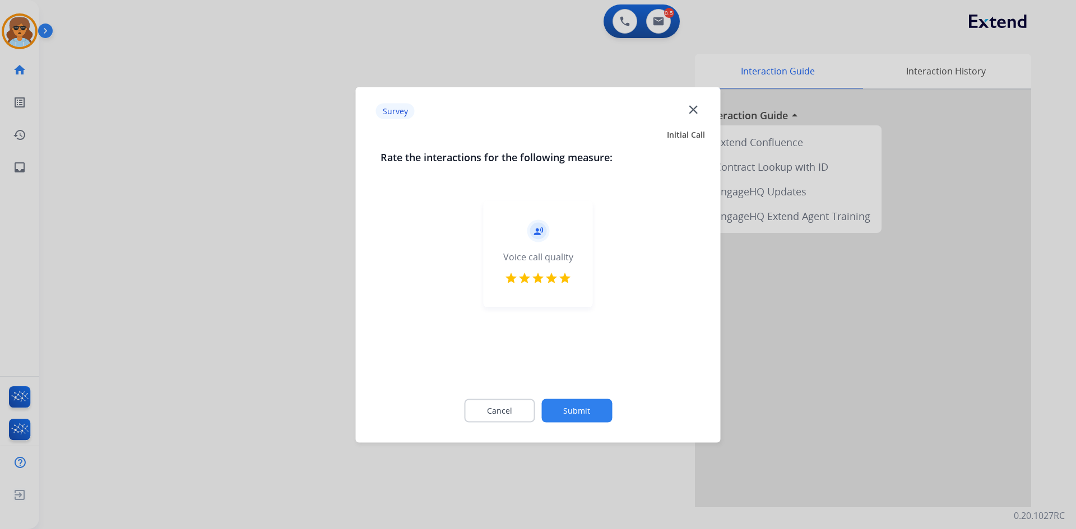
click at [564, 420] on button "Submit" at bounding box center [576, 411] width 71 height 24
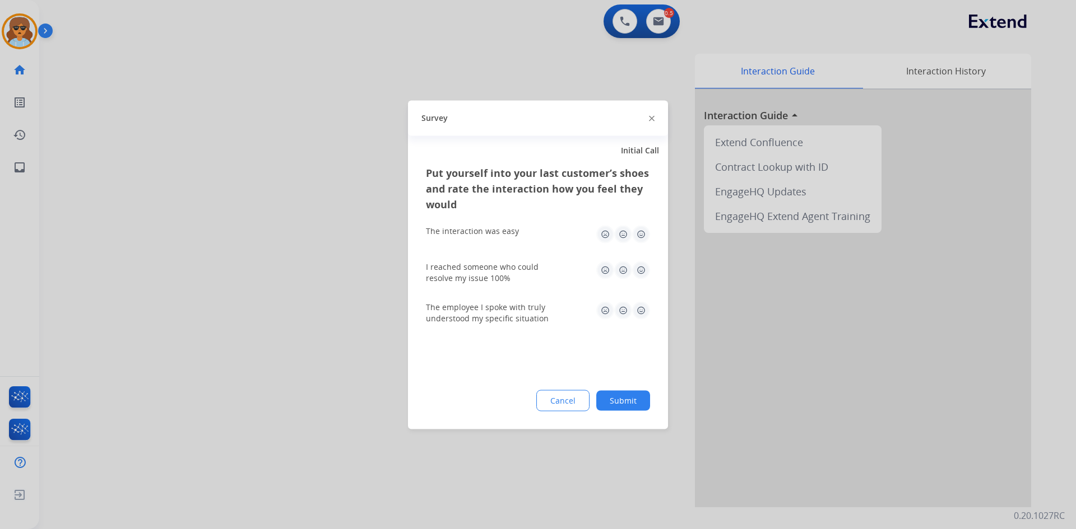
drag, startPoint x: 643, startPoint y: 229, endPoint x: 636, endPoint y: 269, distance: 40.4
click at [643, 230] on img at bounding box center [641, 234] width 18 height 18
click at [643, 265] on img at bounding box center [641, 270] width 18 height 18
click at [643, 310] on img at bounding box center [641, 310] width 18 height 18
drag, startPoint x: 635, startPoint y: 410, endPoint x: 562, endPoint y: 430, distance: 75.7
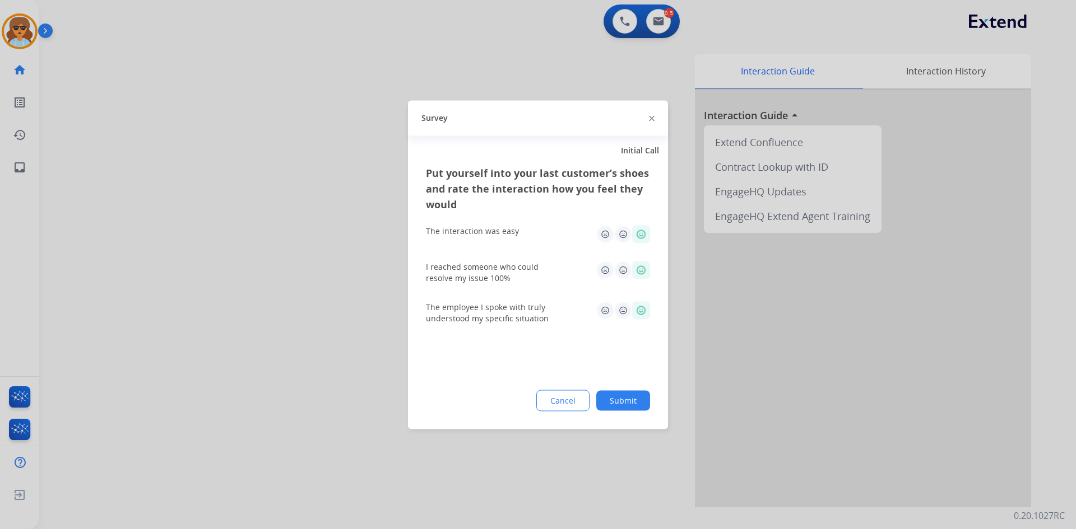
click at [632, 410] on button "Submit" at bounding box center [623, 400] width 54 height 20
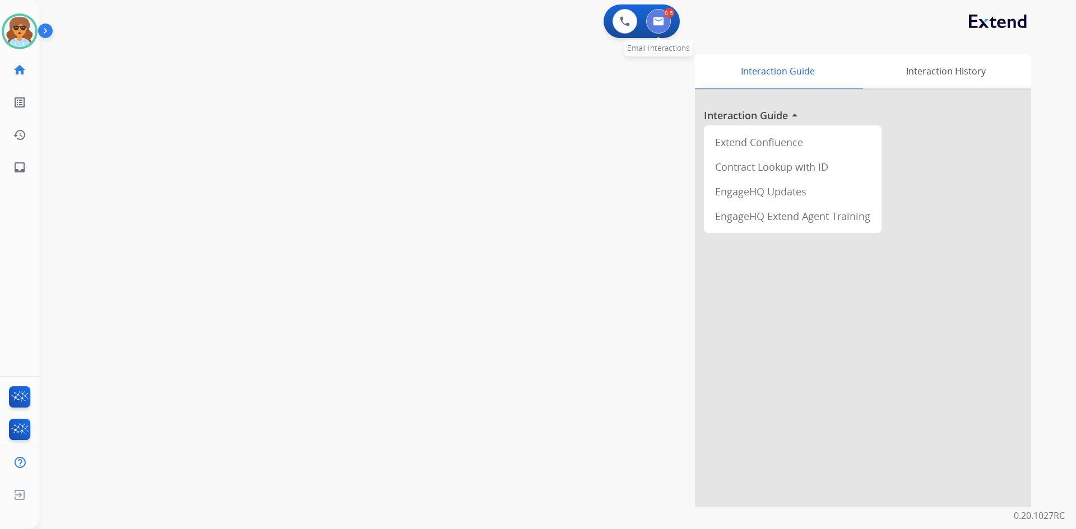
click at [659, 20] on img at bounding box center [658, 21] width 11 height 9
select select "**********"
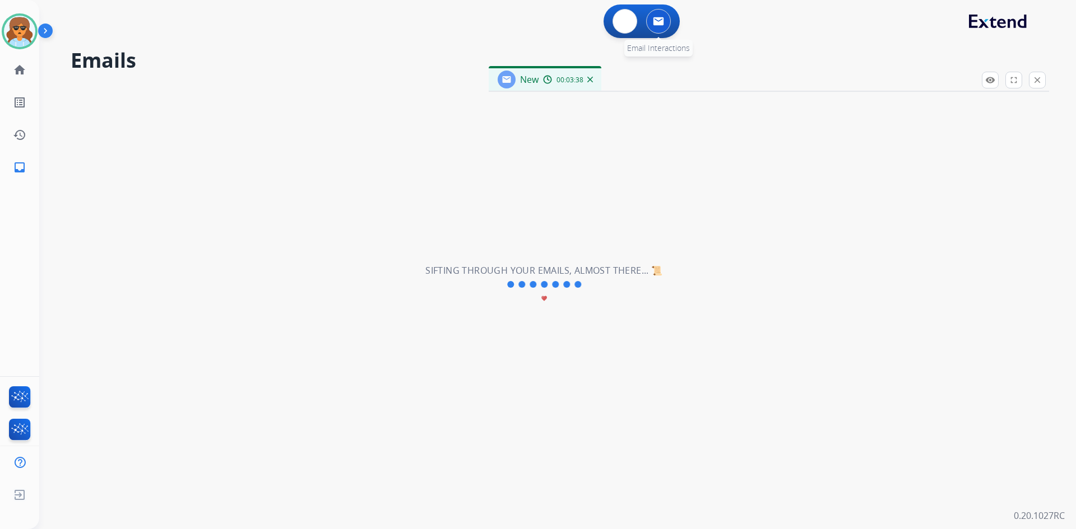
select select "**********"
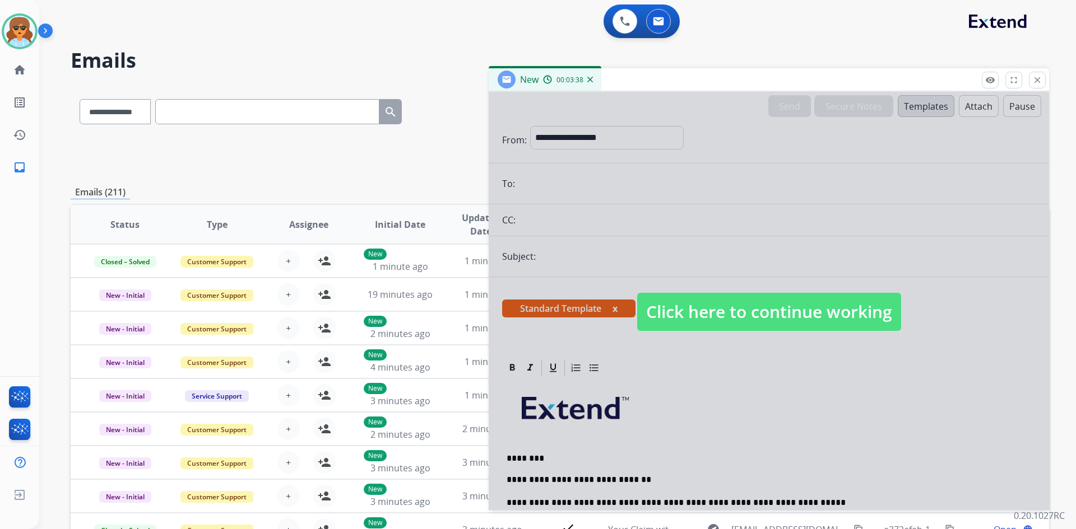
click at [722, 292] on div at bounding box center [769, 301] width 560 height 418
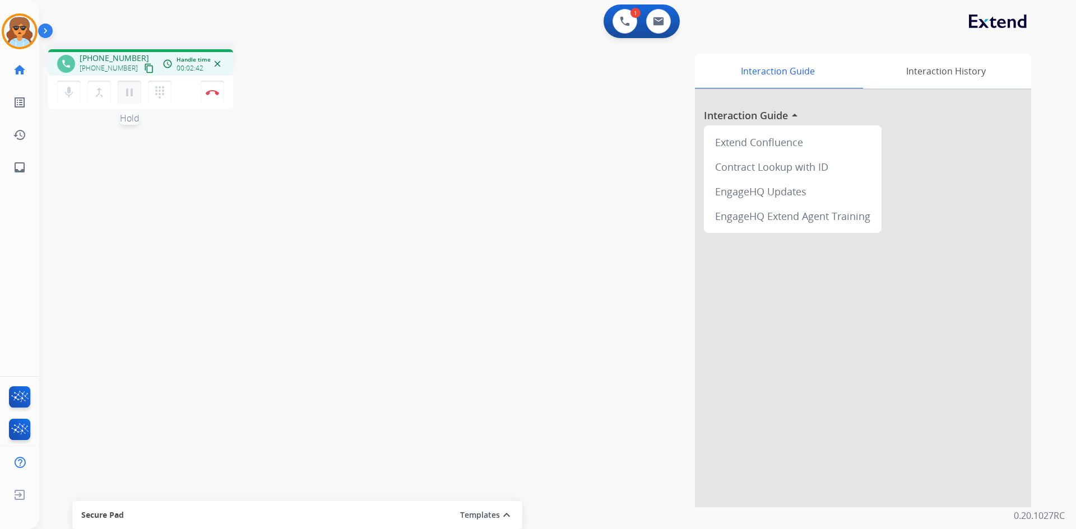
click at [128, 90] on mat-icon "pause" at bounding box center [129, 92] width 13 height 13
click at [130, 90] on mat-icon "play_arrow" at bounding box center [129, 92] width 13 height 13
click at [220, 91] on button "Disconnect" at bounding box center [213, 93] width 24 height 24
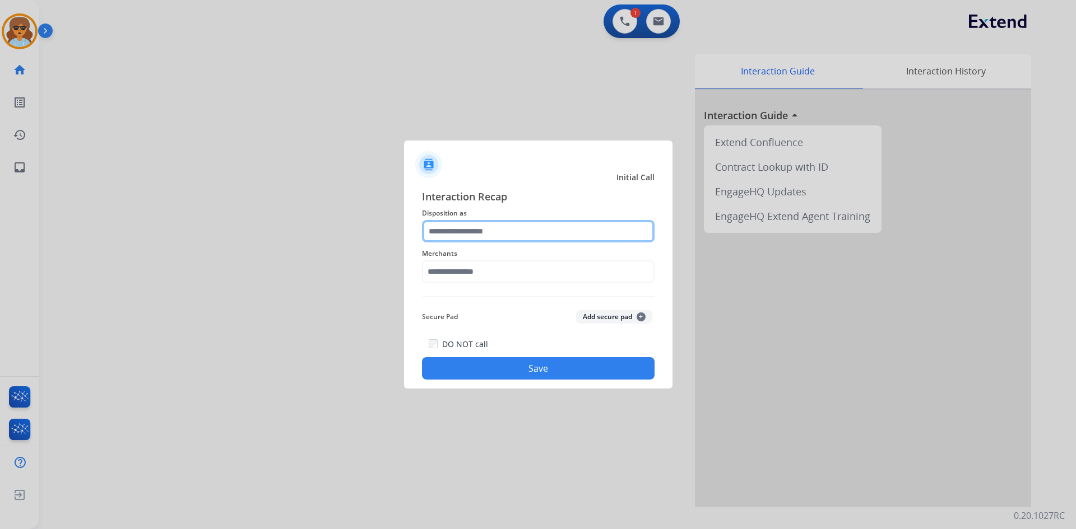
click at [490, 231] on input "text" at bounding box center [538, 231] width 232 height 22
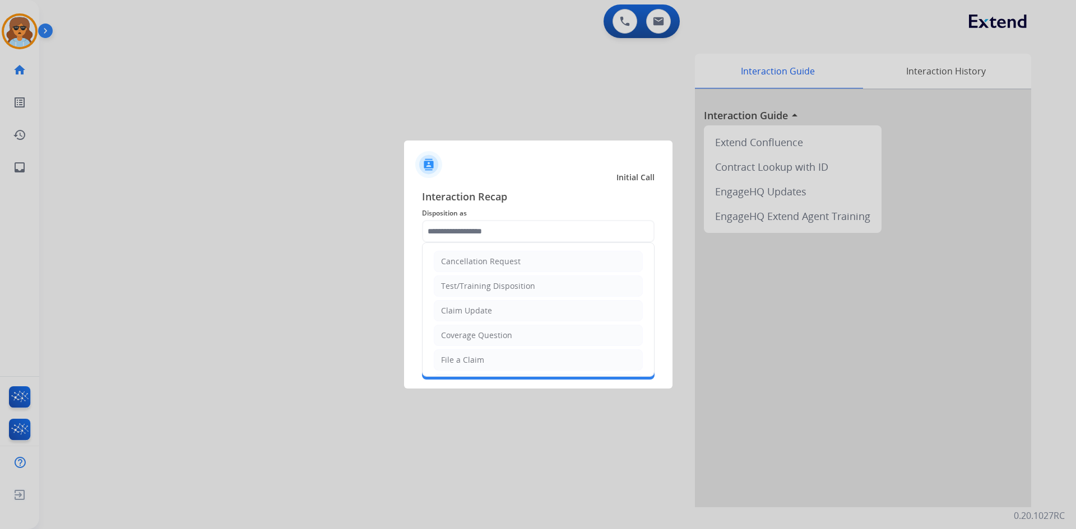
click at [534, 314] on li "Claim Update" at bounding box center [538, 310] width 209 height 21
type input "**********"
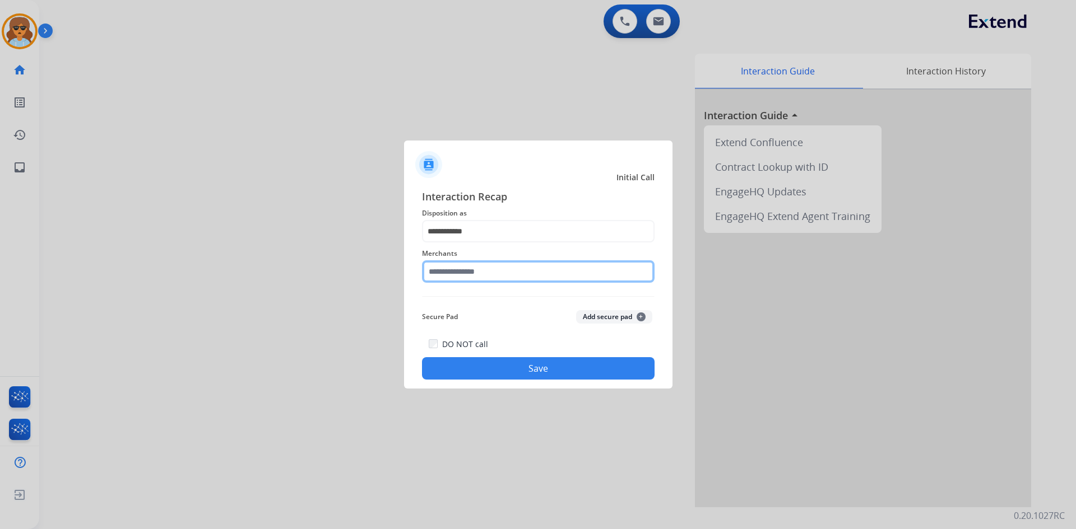
click at [505, 272] on input "text" at bounding box center [538, 272] width 232 height 22
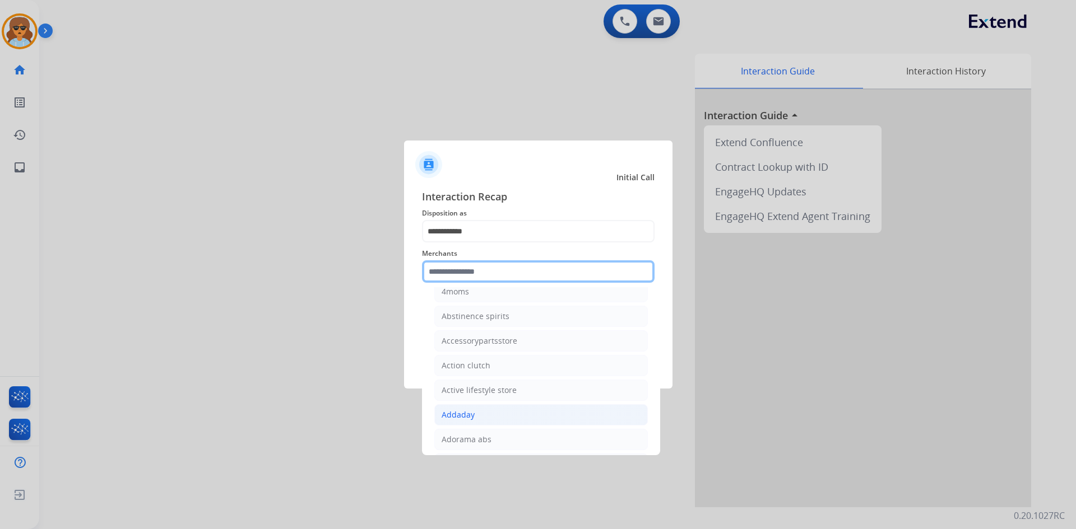
scroll to position [280, 0]
click at [446, 277] on input "text" at bounding box center [538, 272] width 232 height 22
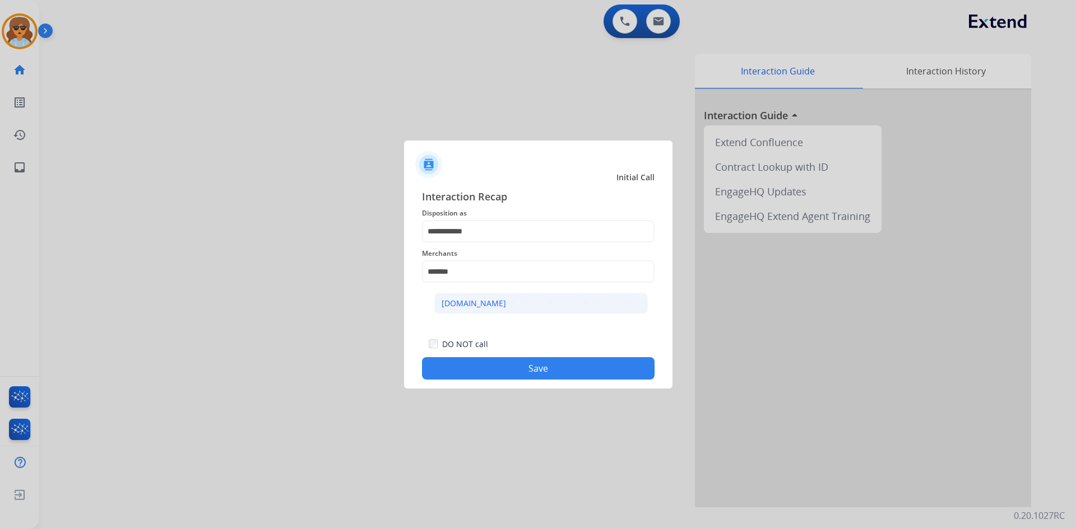
click at [485, 304] on div "[DOMAIN_NAME]" at bounding box center [473, 303] width 64 height 11
type input "**********"
click at [515, 373] on button "Save" at bounding box center [538, 368] width 232 height 22
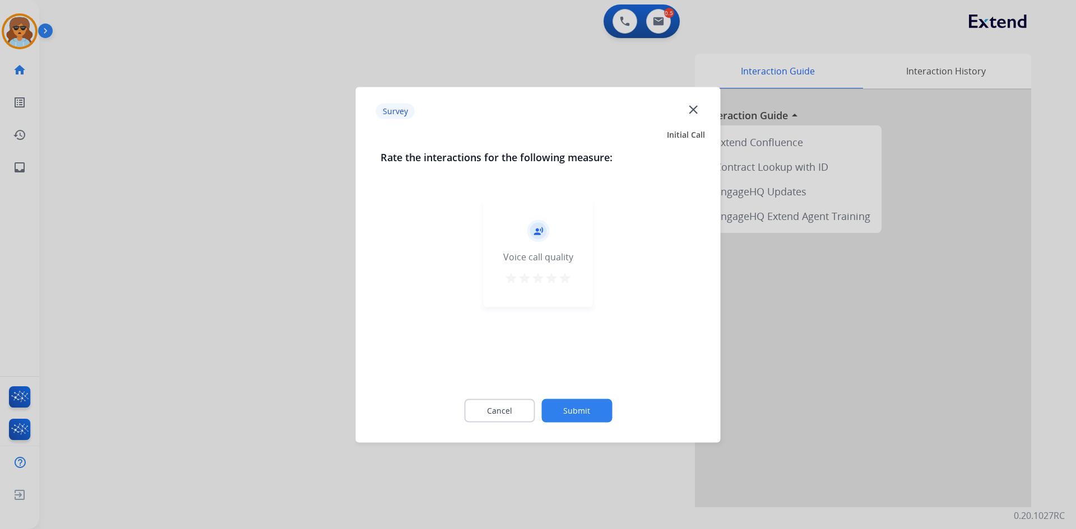
drag, startPoint x: 569, startPoint y: 280, endPoint x: 560, endPoint y: 287, distance: 11.5
click at [568, 280] on mat-icon "star" at bounding box center [564, 277] width 13 height 13
click at [569, 413] on button "Submit" at bounding box center [576, 411] width 71 height 24
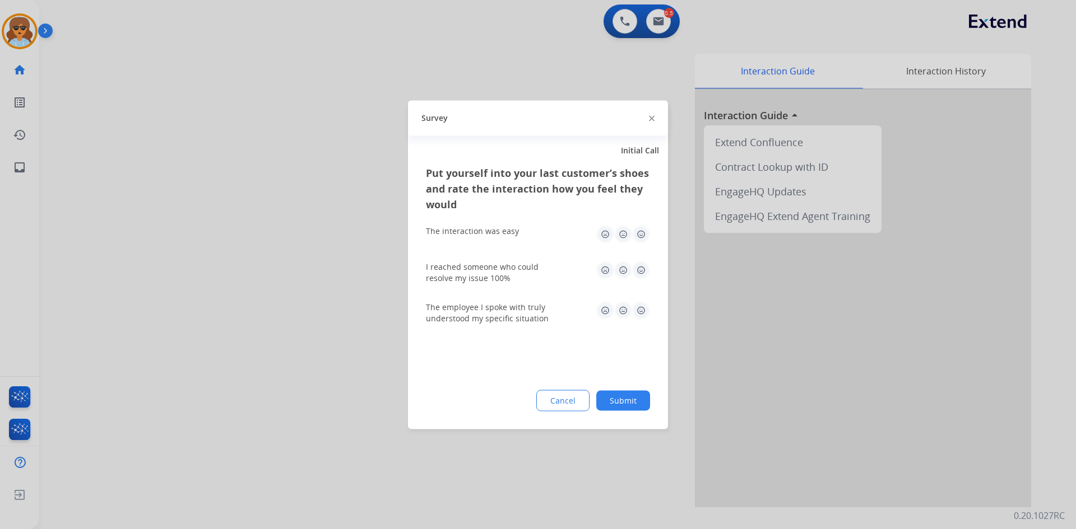
drag, startPoint x: 647, startPoint y: 235, endPoint x: 632, endPoint y: 257, distance: 26.7
click at [646, 235] on img at bounding box center [641, 234] width 18 height 18
click at [639, 269] on img at bounding box center [641, 270] width 18 height 18
click at [640, 306] on img at bounding box center [641, 310] width 18 height 18
click at [638, 315] on img at bounding box center [641, 310] width 18 height 18
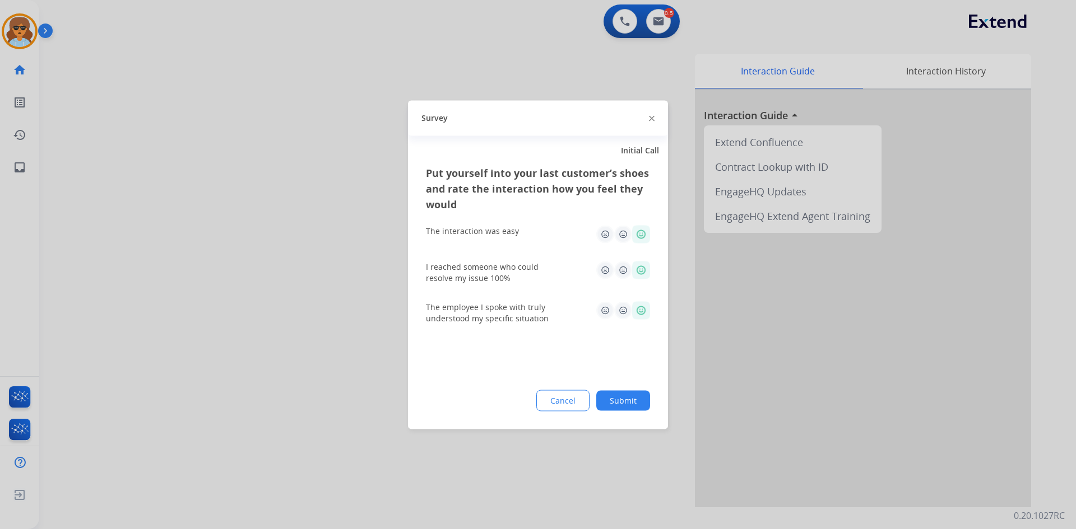
click at [628, 397] on button "Submit" at bounding box center [623, 400] width 54 height 20
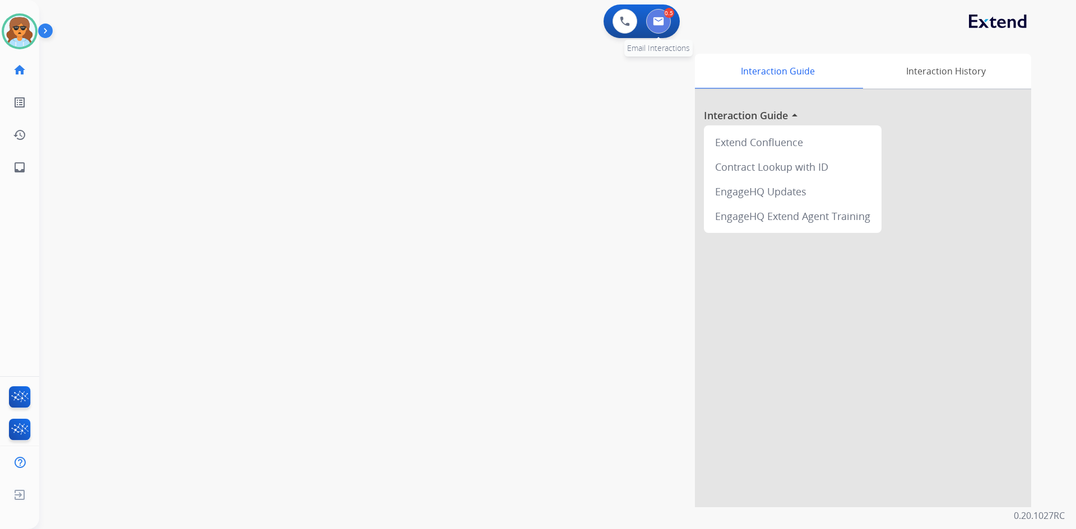
click at [662, 16] on button at bounding box center [658, 21] width 25 height 25
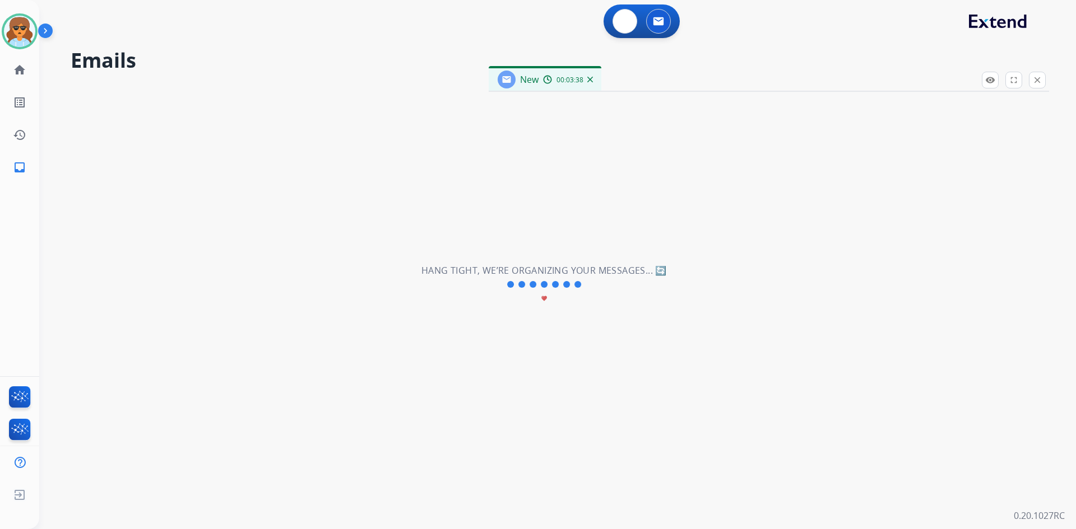
select select "**********"
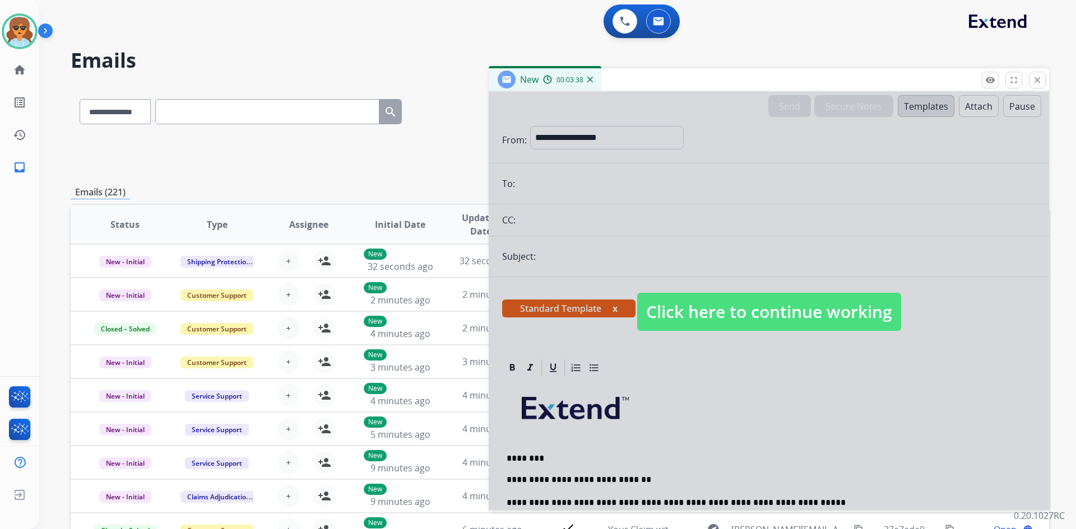
click at [727, 323] on span "Click here to continue working" at bounding box center [769, 312] width 264 height 38
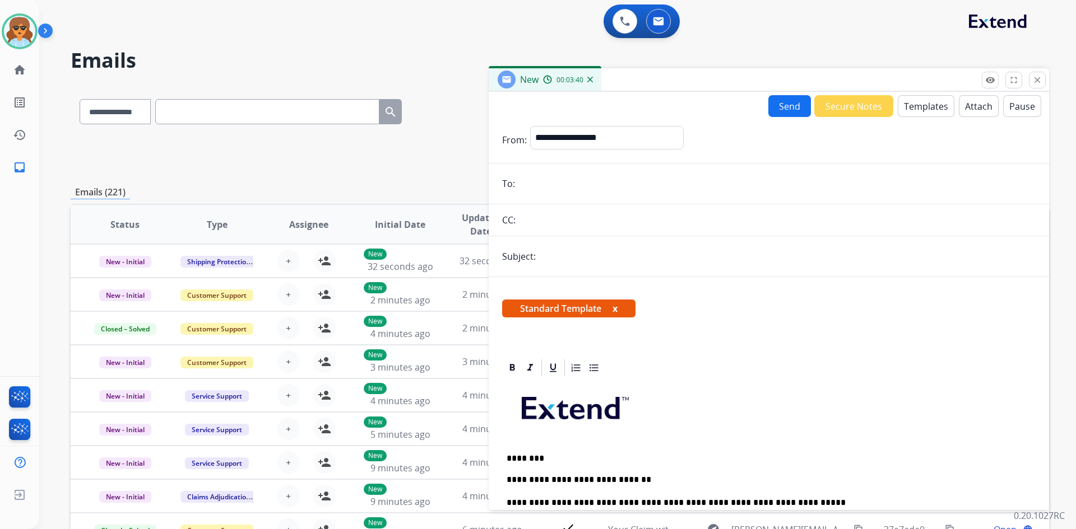
click at [559, 184] on input "email" at bounding box center [776, 184] width 517 height 22
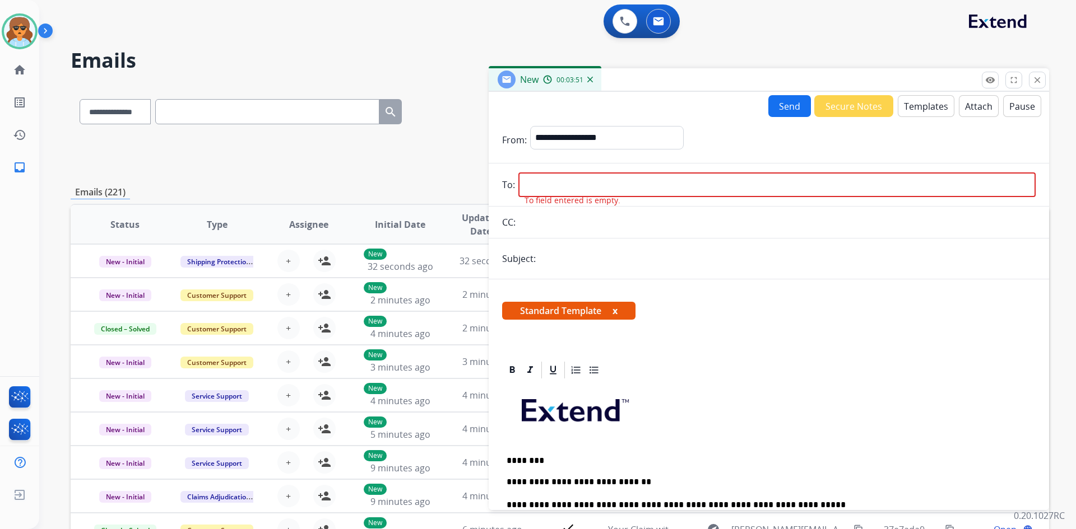
click at [570, 190] on input "email" at bounding box center [776, 185] width 517 height 25
paste input "**********"
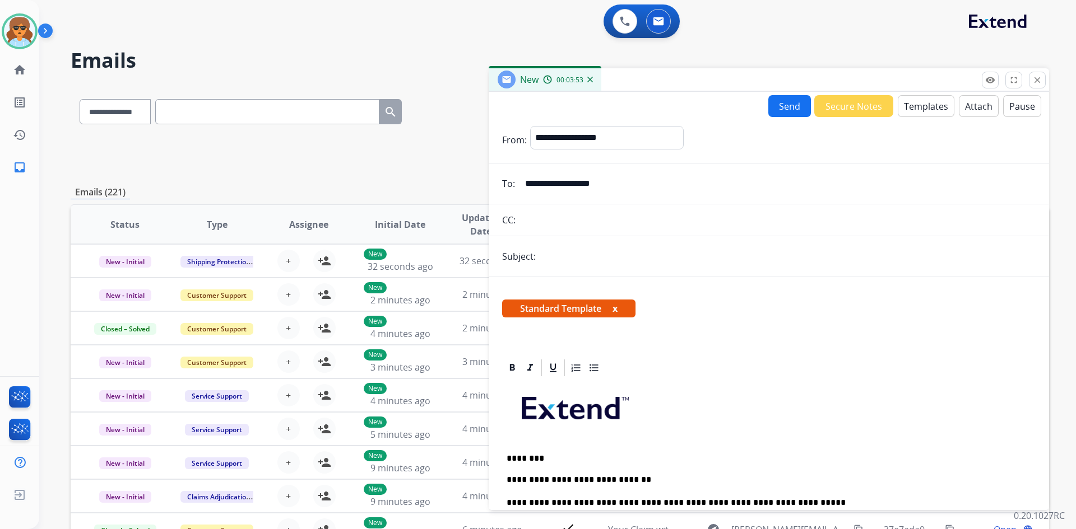
type input "**********"
drag, startPoint x: 534, startPoint y: 263, endPoint x: 545, endPoint y: 262, distance: 10.7
click at [534, 263] on div "Subject:" at bounding box center [769, 256] width 560 height 22
click at [549, 259] on input "text" at bounding box center [787, 256] width 496 height 22
type input "**********"
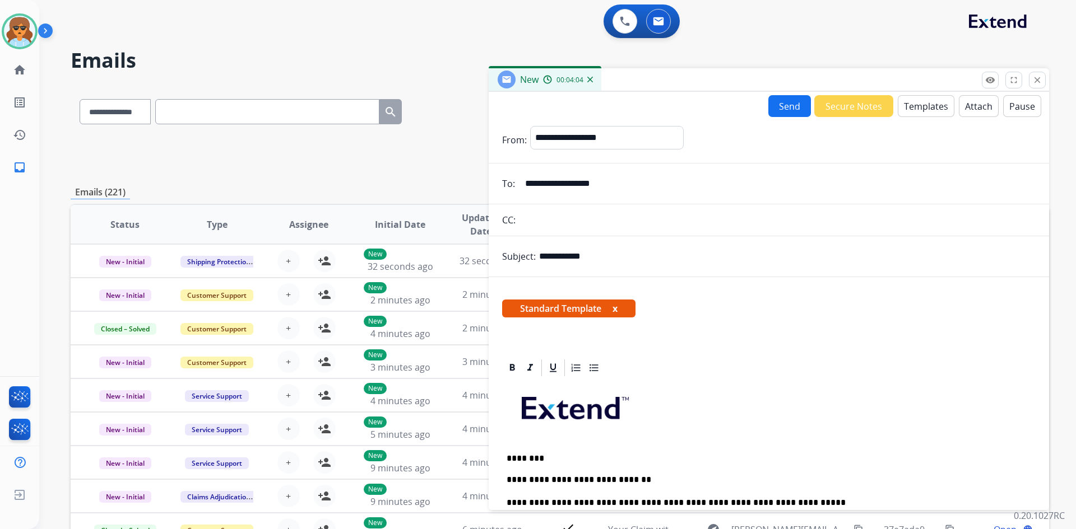
click at [780, 104] on button "Send" at bounding box center [789, 106] width 43 height 22
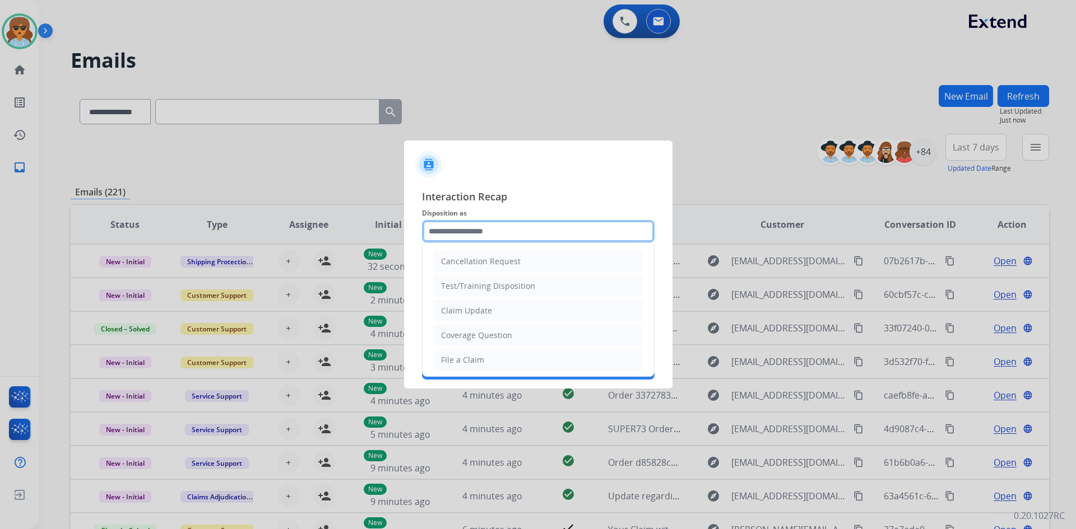
click at [494, 236] on input "text" at bounding box center [538, 231] width 232 height 22
click at [496, 236] on input "text" at bounding box center [538, 231] width 232 height 22
click at [478, 313] on div "Claim Update" at bounding box center [466, 310] width 51 height 11
type input "**********"
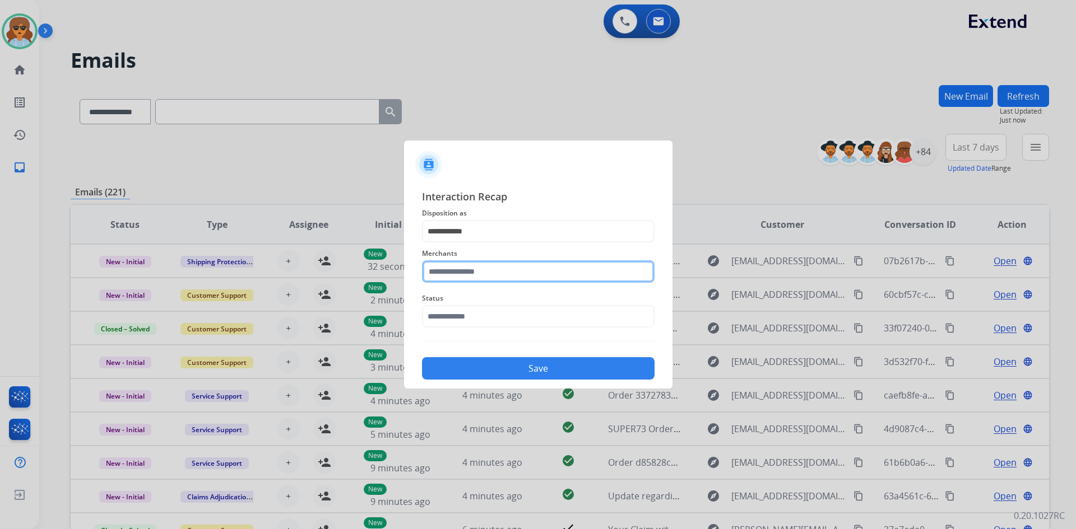
click at [451, 272] on input "text" at bounding box center [538, 272] width 232 height 22
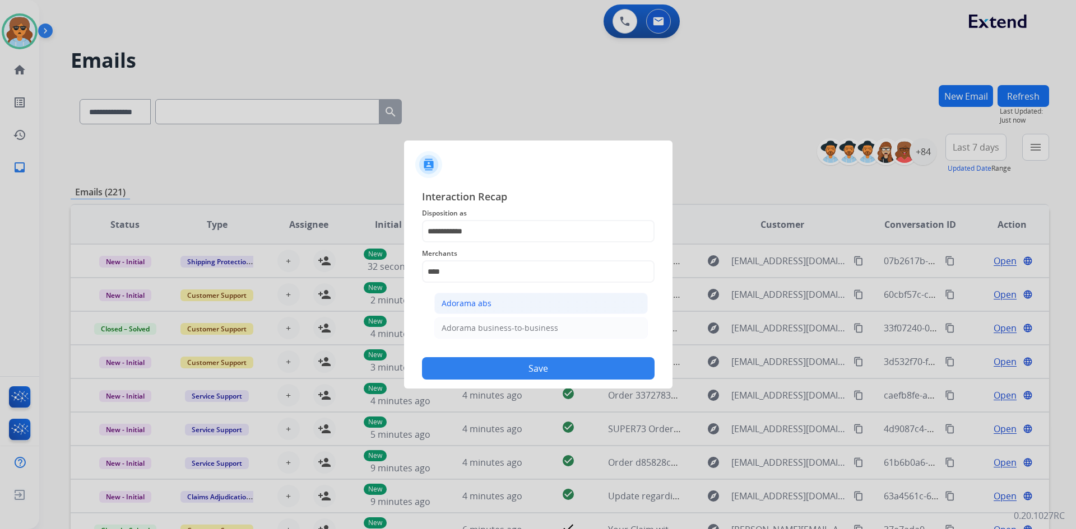
click at [459, 304] on div "Adorama abs" at bounding box center [466, 303] width 50 height 11
type input "**********"
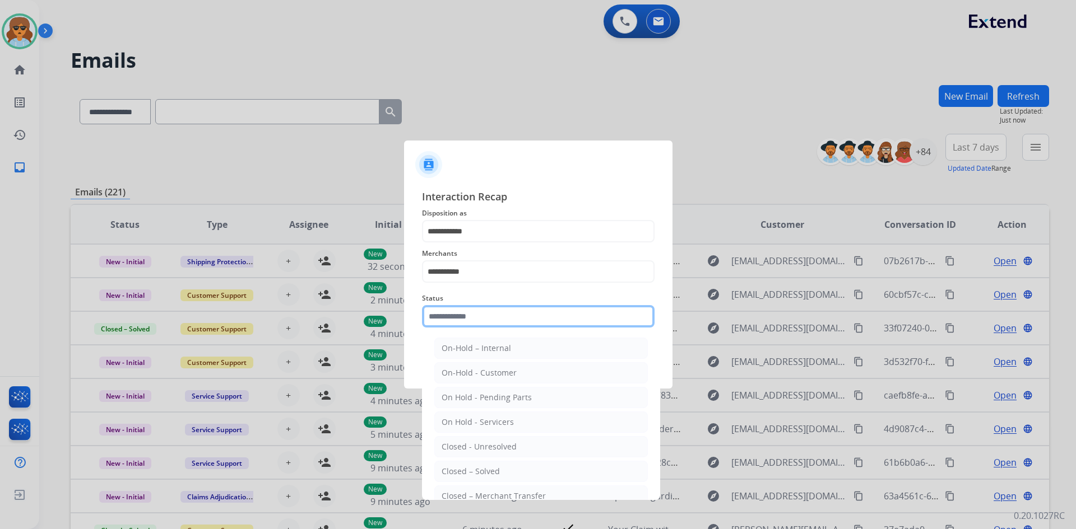
click at [474, 319] on input "text" at bounding box center [538, 316] width 232 height 22
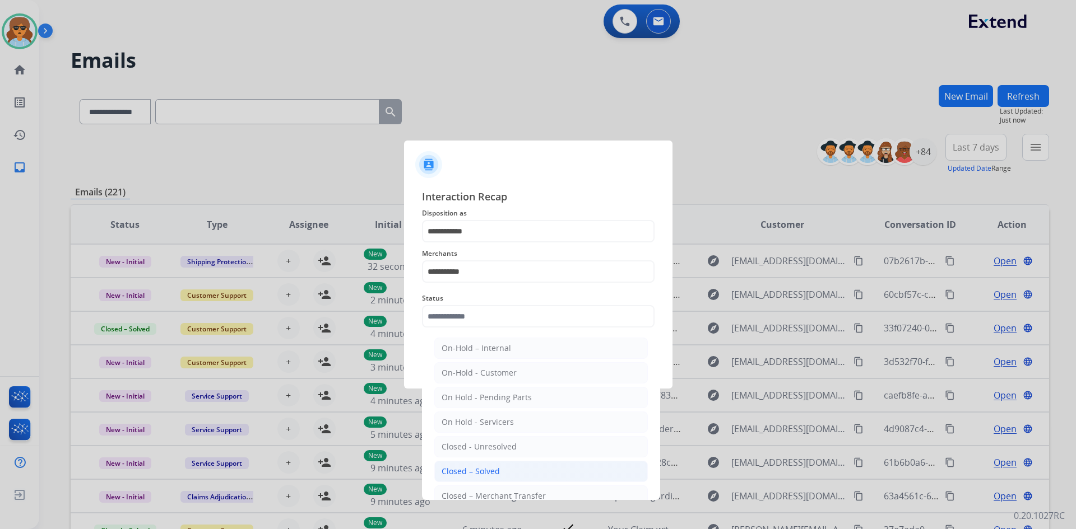
click at [459, 473] on div "Closed – Solved" at bounding box center [470, 471] width 58 height 11
type input "**********"
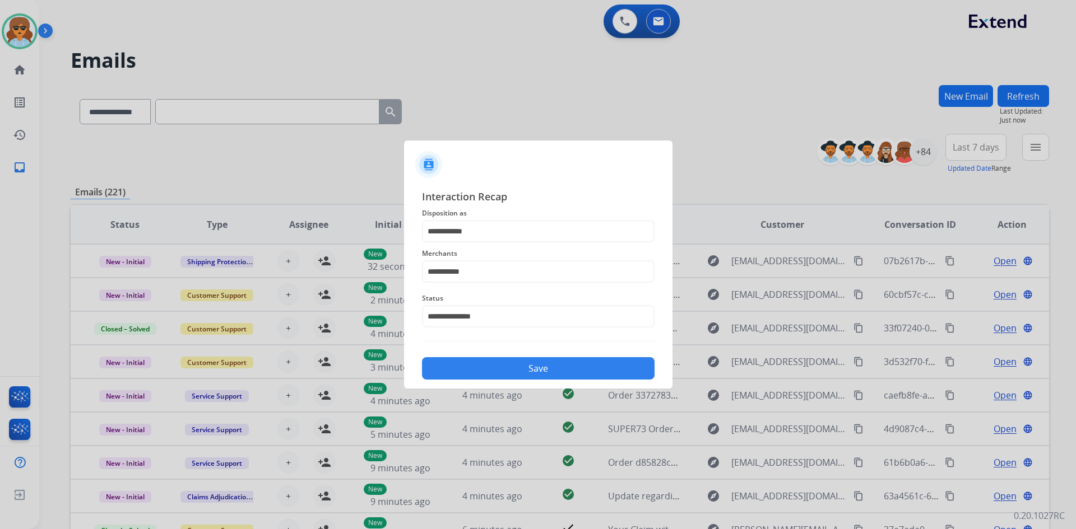
click at [575, 371] on button "Save" at bounding box center [538, 368] width 232 height 22
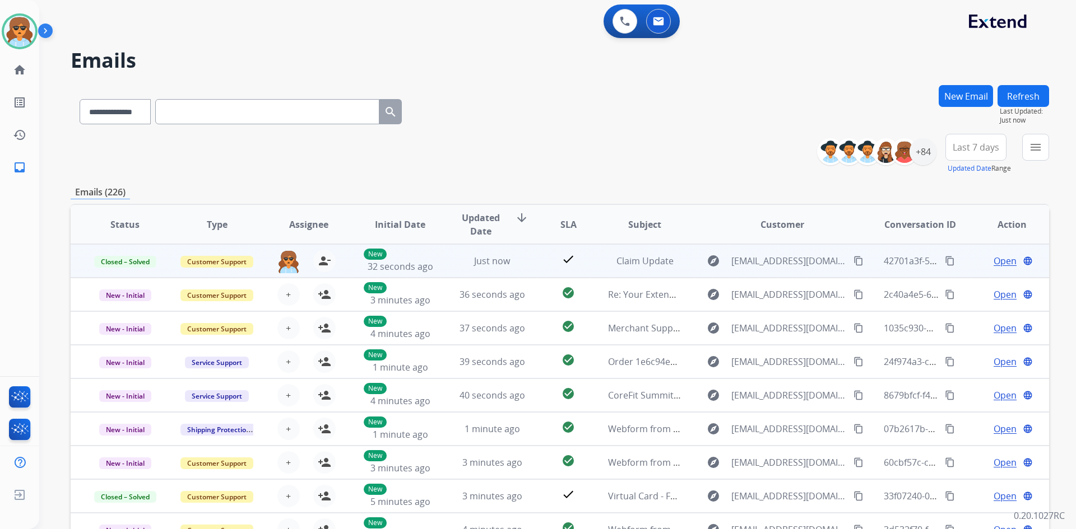
click at [945, 264] on mat-icon "content_copy" at bounding box center [950, 261] width 10 height 10
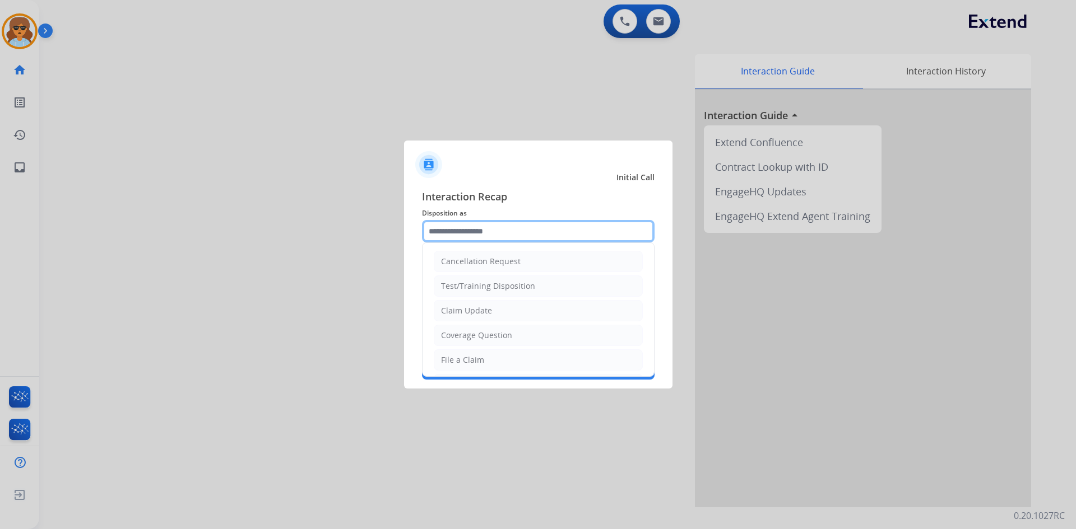
click at [597, 227] on input "text" at bounding box center [538, 231] width 232 height 22
click at [504, 306] on li "Claim Update" at bounding box center [538, 310] width 209 height 21
type input "**********"
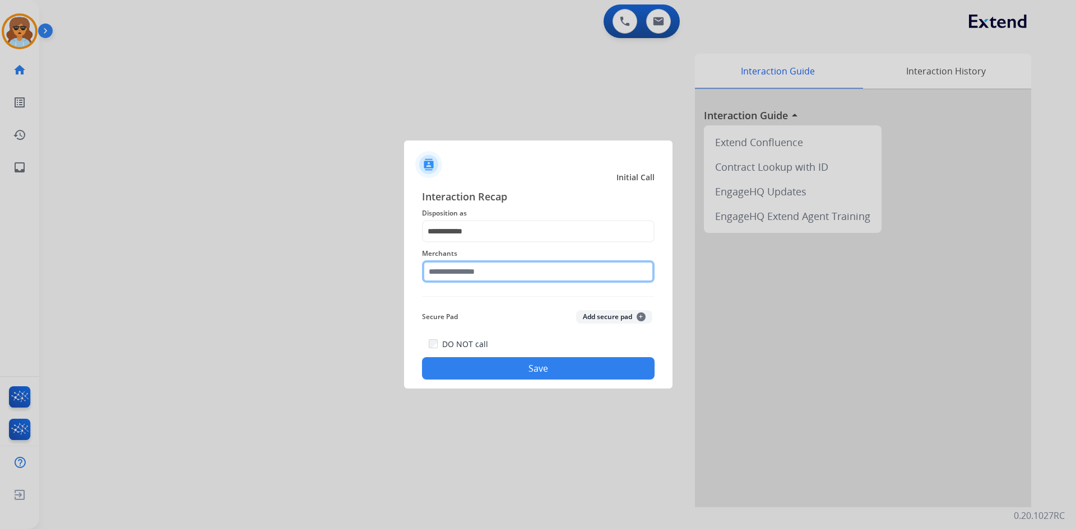
drag, startPoint x: 485, startPoint y: 277, endPoint x: 471, endPoint y: 286, distance: 16.2
click at [482, 278] on input "text" at bounding box center [538, 272] width 232 height 22
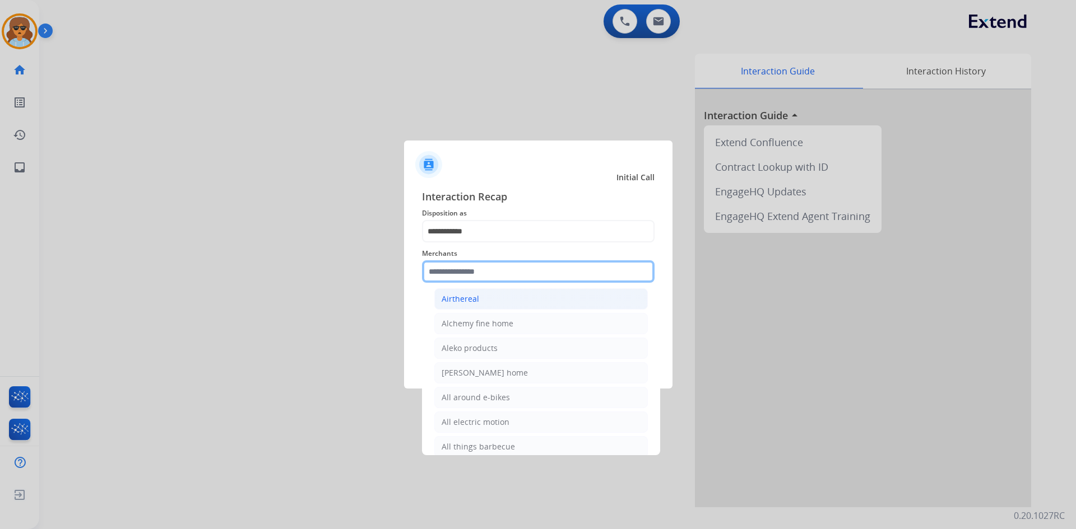
scroll to position [672, 0]
click at [469, 278] on input "text" at bounding box center [538, 272] width 232 height 22
click at [466, 269] on input "text" at bounding box center [538, 272] width 232 height 22
click at [466, 272] on input "text" at bounding box center [538, 272] width 232 height 22
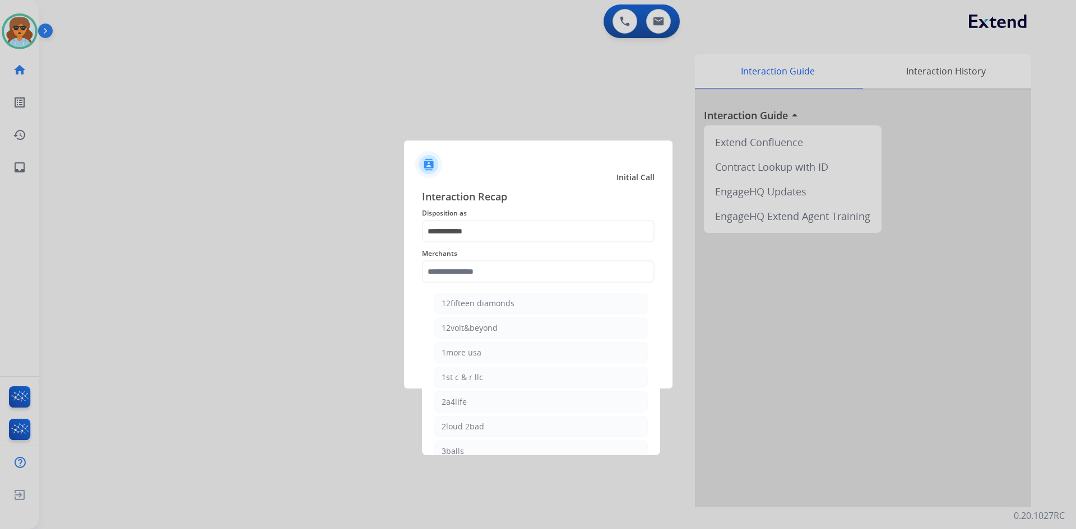
click at [21, 36] on div at bounding box center [538, 264] width 1076 height 529
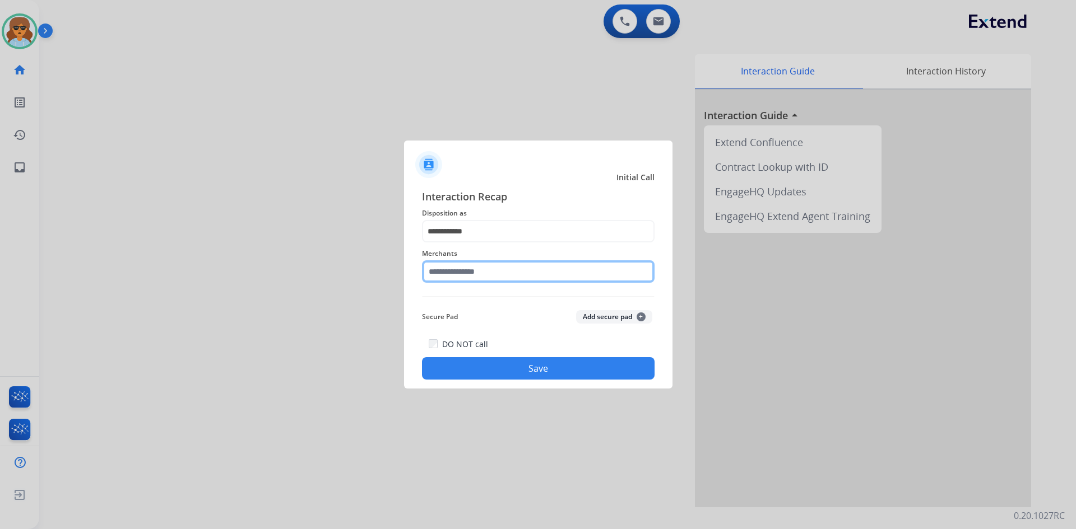
click at [501, 277] on input "text" at bounding box center [538, 272] width 232 height 22
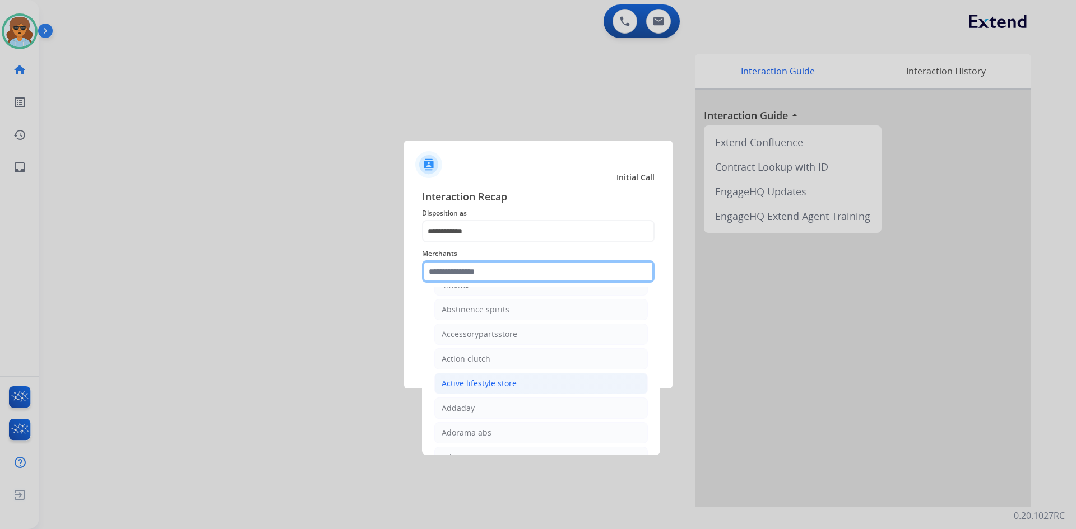
scroll to position [224, 0]
click at [466, 276] on input "text" at bounding box center [538, 272] width 232 height 22
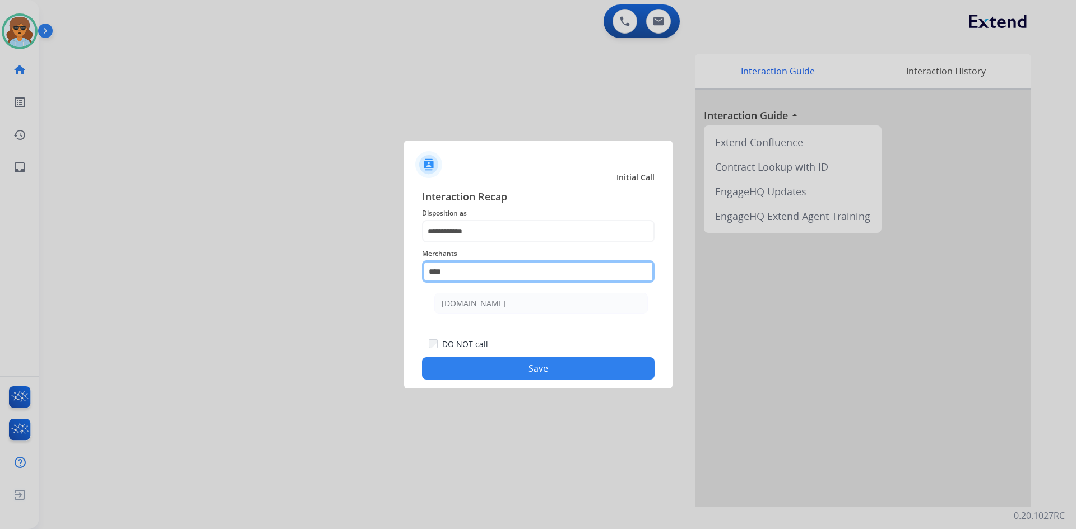
scroll to position [0, 0]
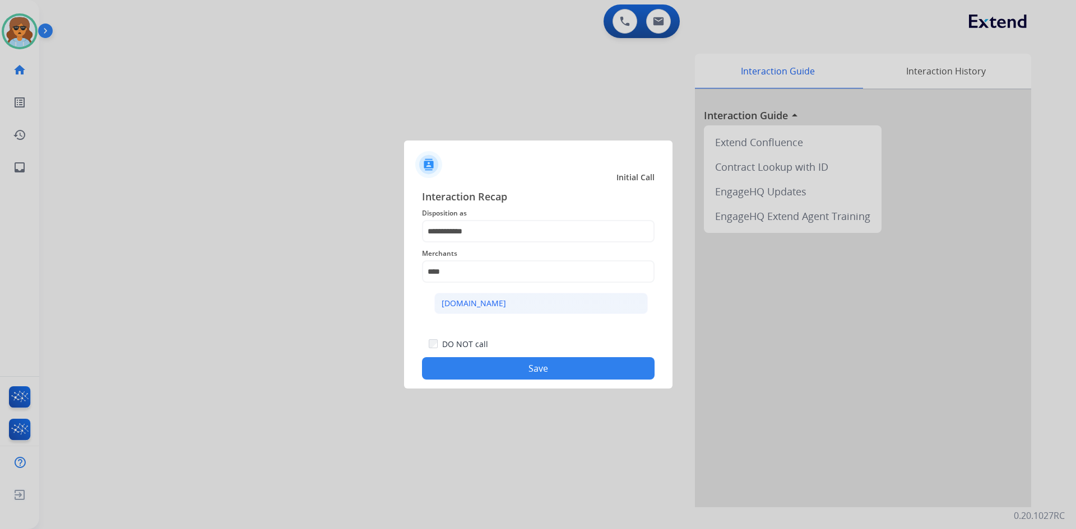
click at [531, 304] on li "[DOMAIN_NAME]" at bounding box center [540, 303] width 213 height 21
type input "**********"
click at [519, 357] on div "DO NOT call Save" at bounding box center [538, 358] width 232 height 43
click at [519, 363] on button "Save" at bounding box center [538, 368] width 232 height 22
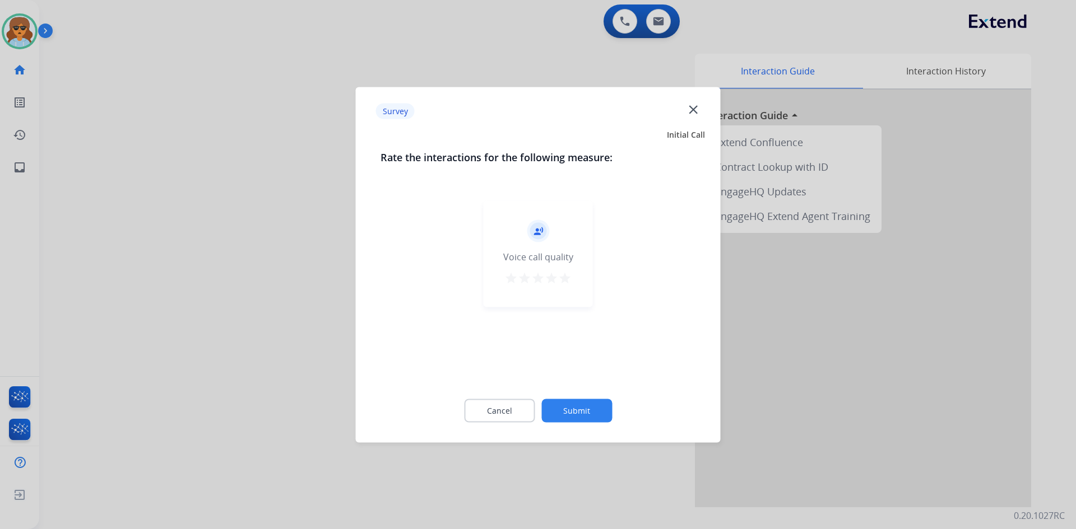
click at [565, 280] on mat-icon "star" at bounding box center [564, 277] width 13 height 13
click at [565, 394] on div "Cancel Submit" at bounding box center [537, 410] width 315 height 50
click at [566, 404] on button "Submit" at bounding box center [576, 411] width 71 height 24
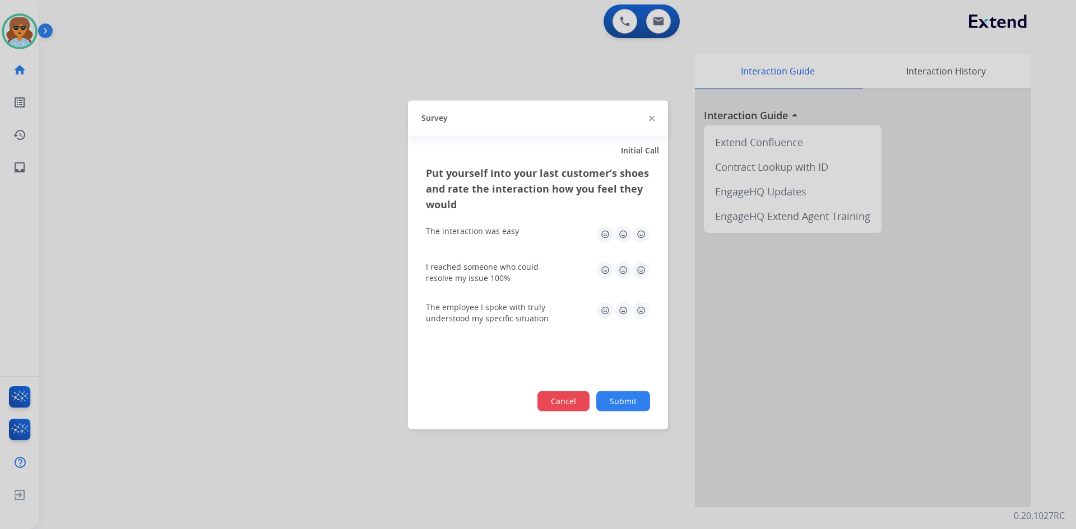
click at [564, 398] on button "Cancel" at bounding box center [563, 401] width 52 height 20
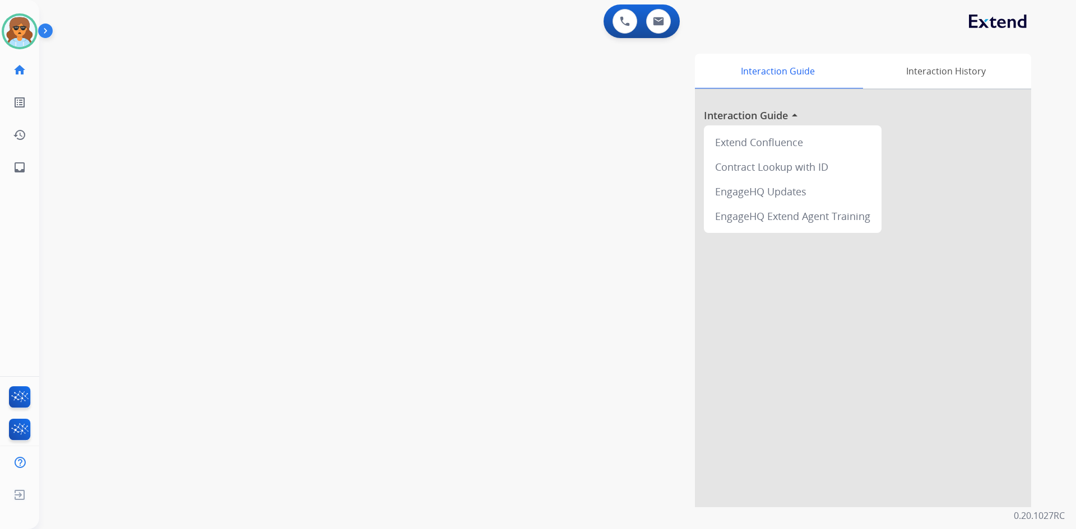
drag, startPoint x: 29, startPoint y: 29, endPoint x: 43, endPoint y: 26, distance: 13.6
click at [28, 30] on img at bounding box center [19, 31] width 31 height 31
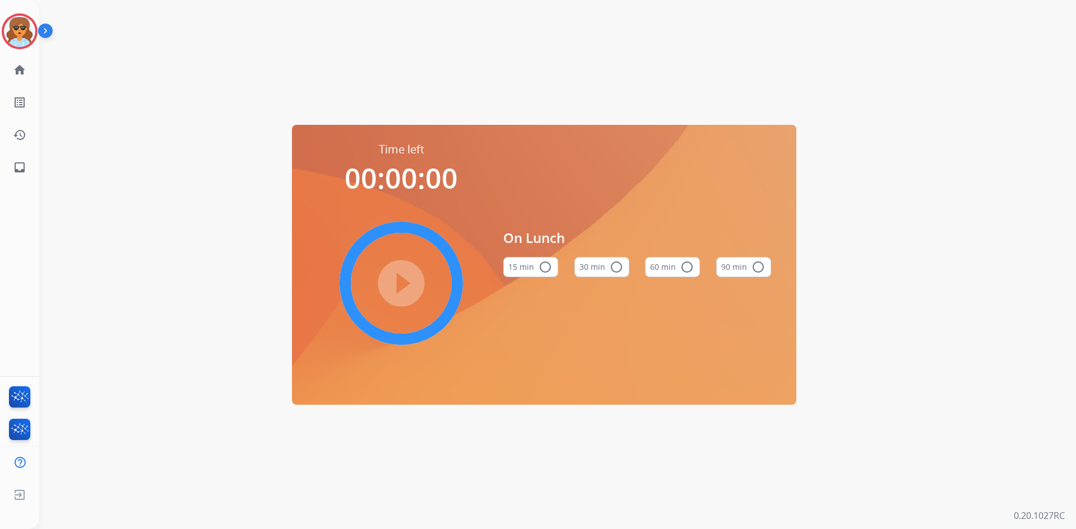
click at [624, 261] on button "30 min radio_button_unchecked" at bounding box center [601, 267] width 55 height 20
click at [26, 32] on img at bounding box center [19, 31] width 31 height 31
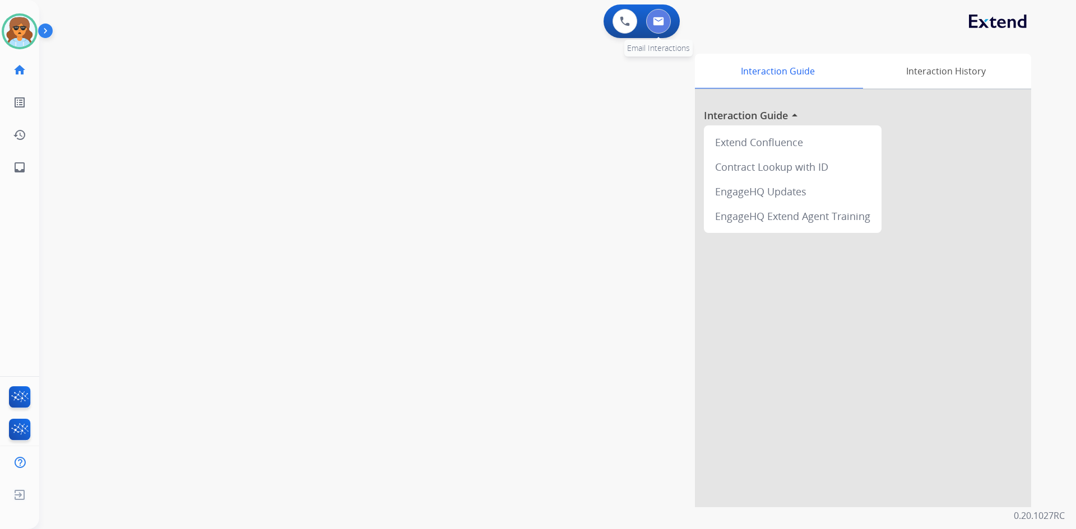
click at [664, 22] on button at bounding box center [658, 21] width 25 height 25
select select "**********"
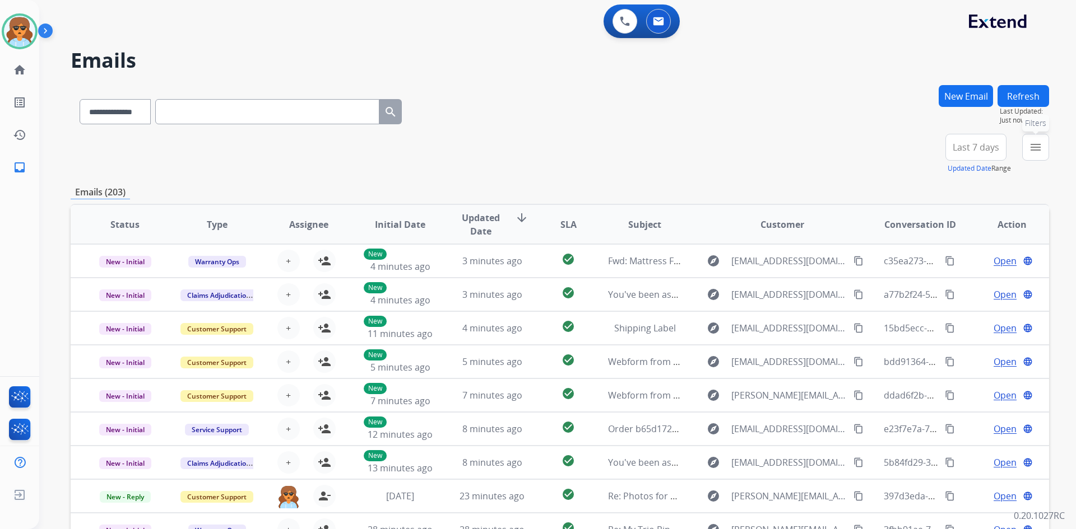
click at [1042, 145] on button "menu Filters" at bounding box center [1035, 147] width 27 height 27
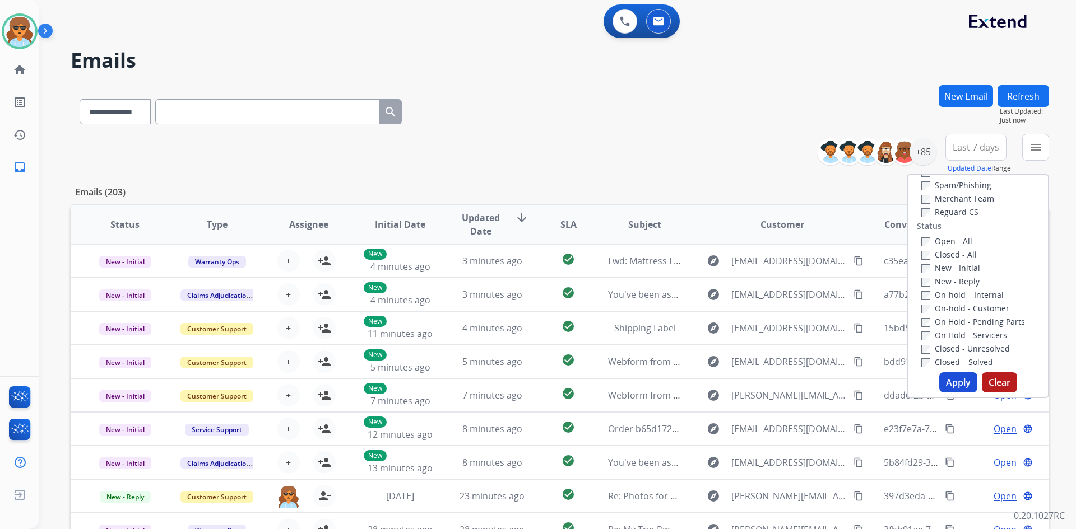
scroll to position [112, 0]
click at [924, 235] on label "Open - All" at bounding box center [946, 240] width 51 height 11
click at [958, 380] on button "Apply" at bounding box center [958, 383] width 38 height 20
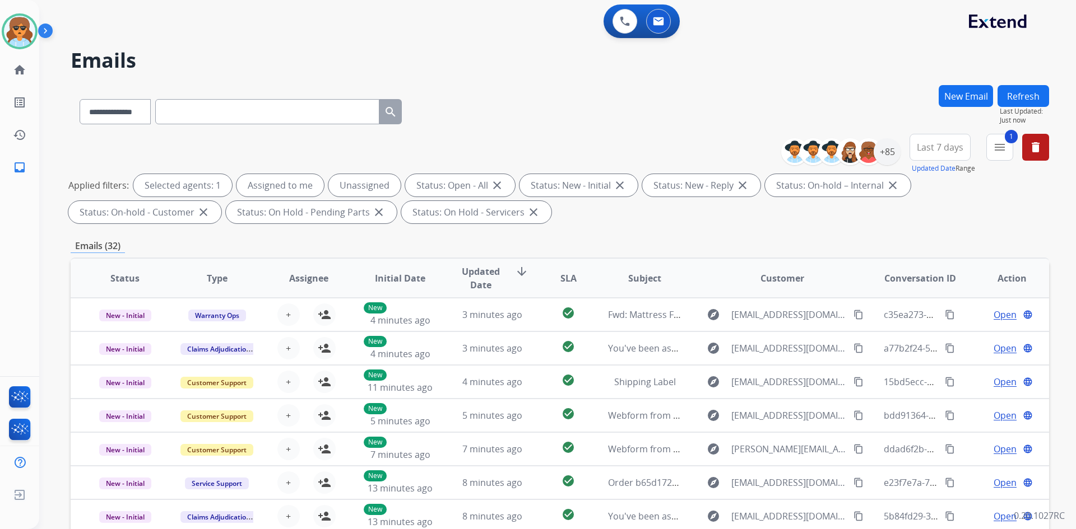
click at [945, 147] on span "Last 7 days" at bounding box center [940, 147] width 46 height 4
drag, startPoint x: 932, startPoint y: 279, endPoint x: 923, endPoint y: 283, distance: 10.0
click at [932, 279] on div "Last 90 days" at bounding box center [936, 283] width 62 height 17
click at [891, 156] on div "+137" at bounding box center [886, 151] width 27 height 27
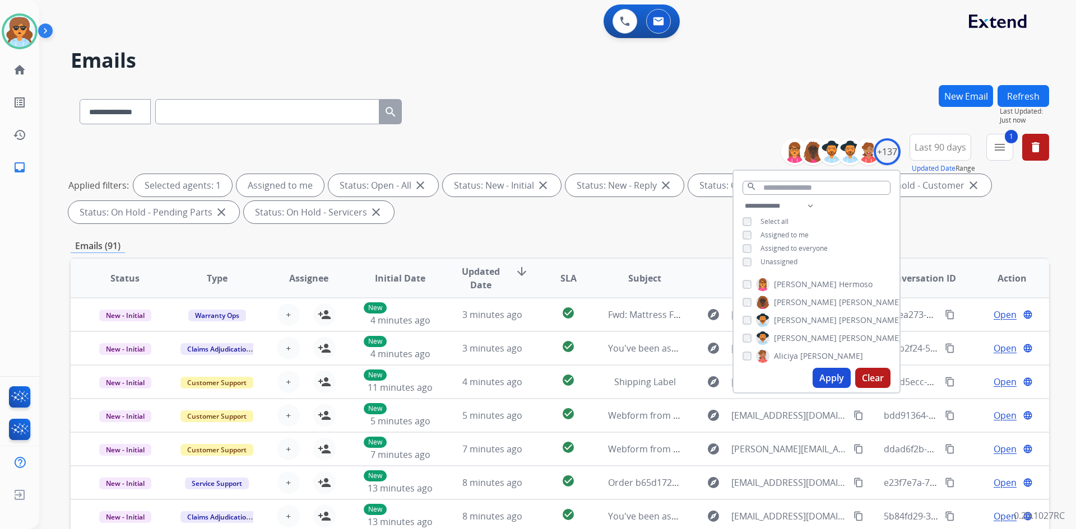
click at [834, 380] on button "Apply" at bounding box center [831, 378] width 38 height 20
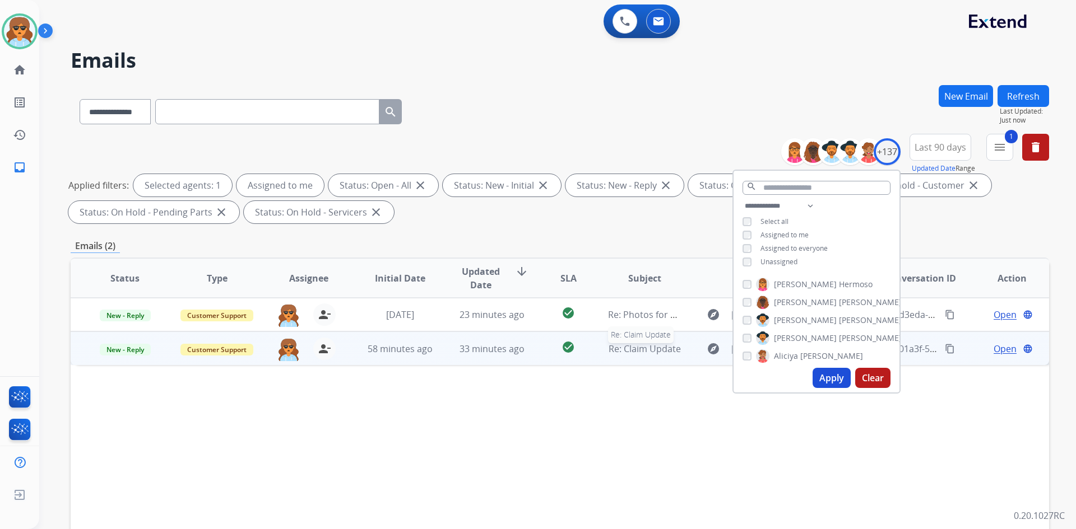
click at [621, 354] on span "Re: Claim Update" at bounding box center [644, 349] width 72 height 12
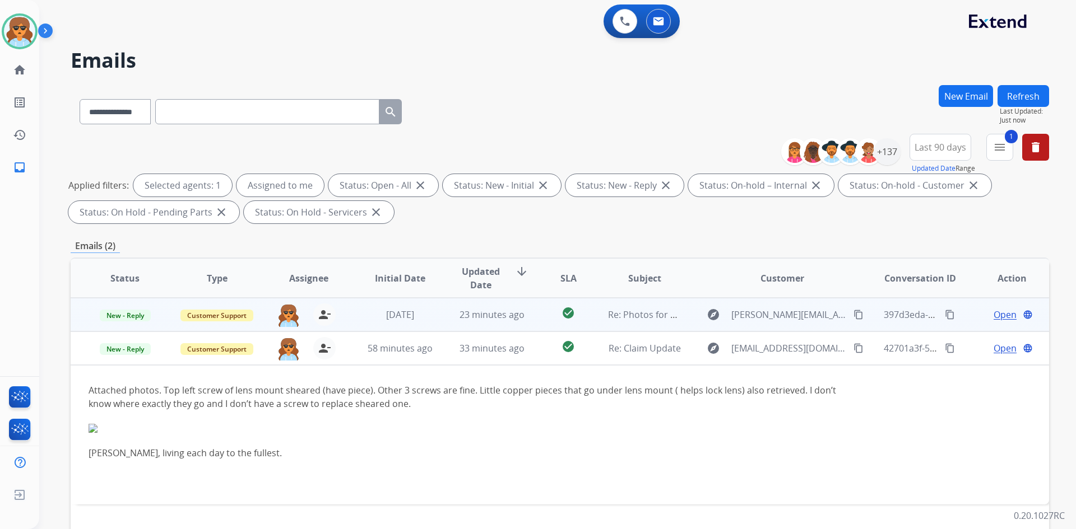
click at [996, 317] on span "Open" at bounding box center [1004, 314] width 23 height 13
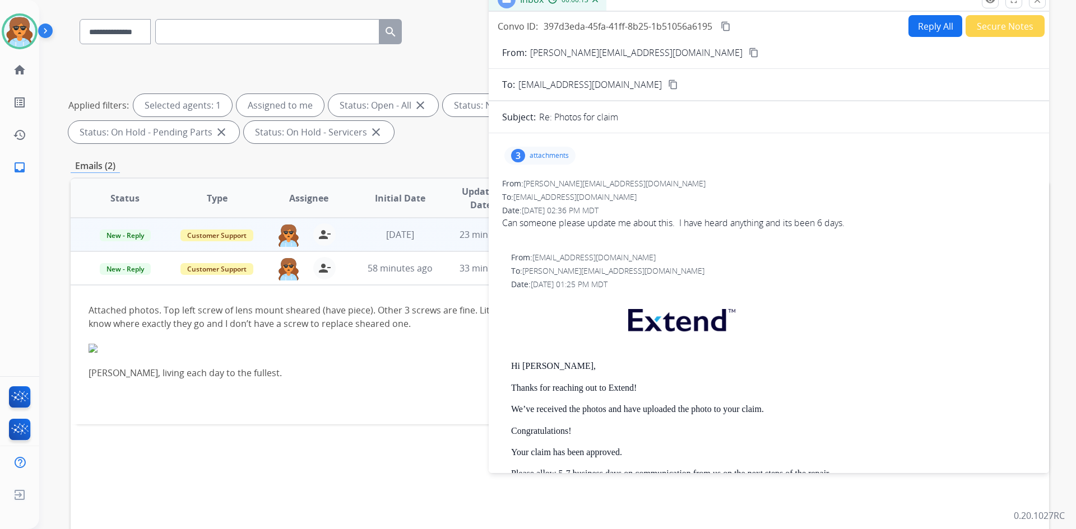
scroll to position [0, 0]
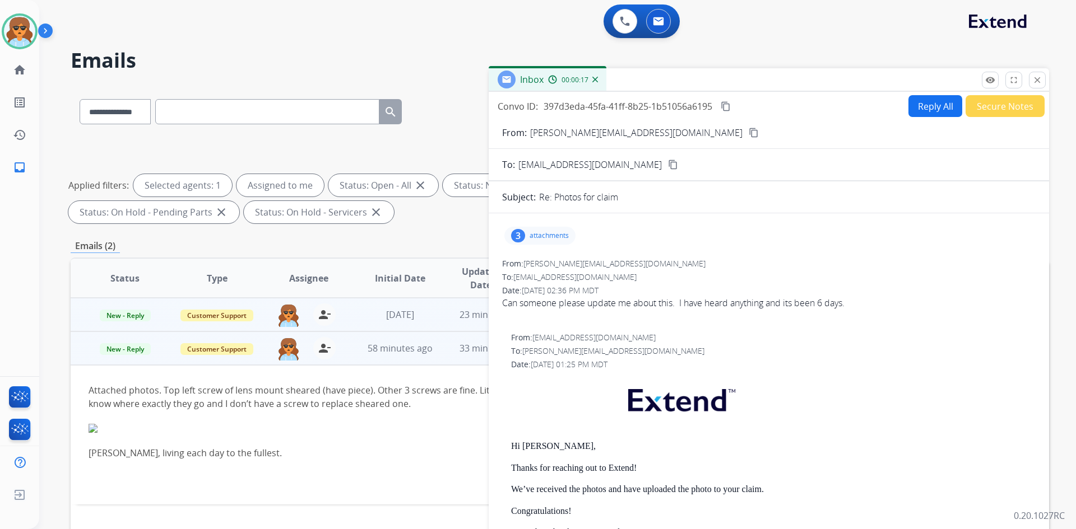
click at [283, 427] on img at bounding box center [468, 428] width 759 height 9
click at [1035, 78] on mat-icon "close" at bounding box center [1037, 80] width 10 height 10
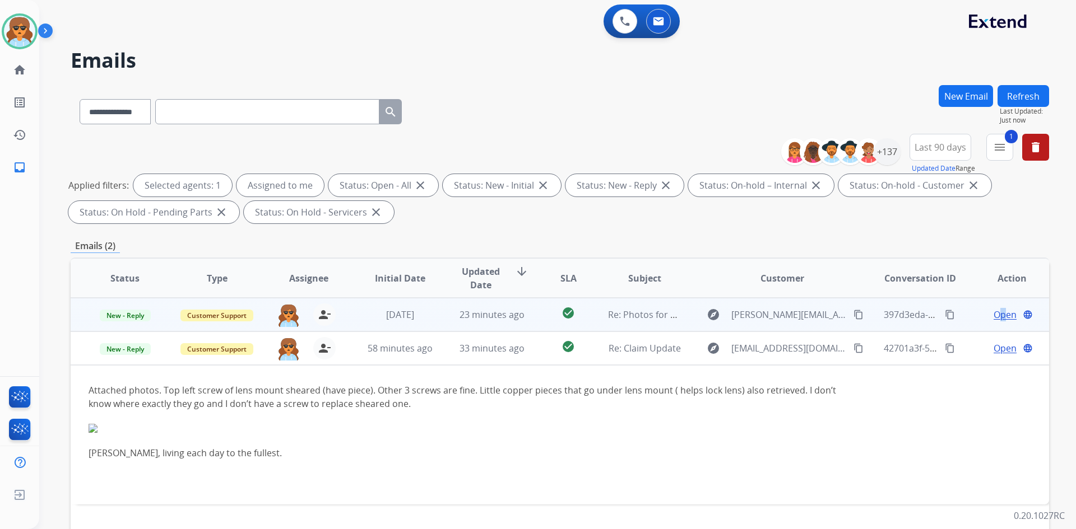
click at [999, 315] on span "Open" at bounding box center [1004, 314] width 23 height 13
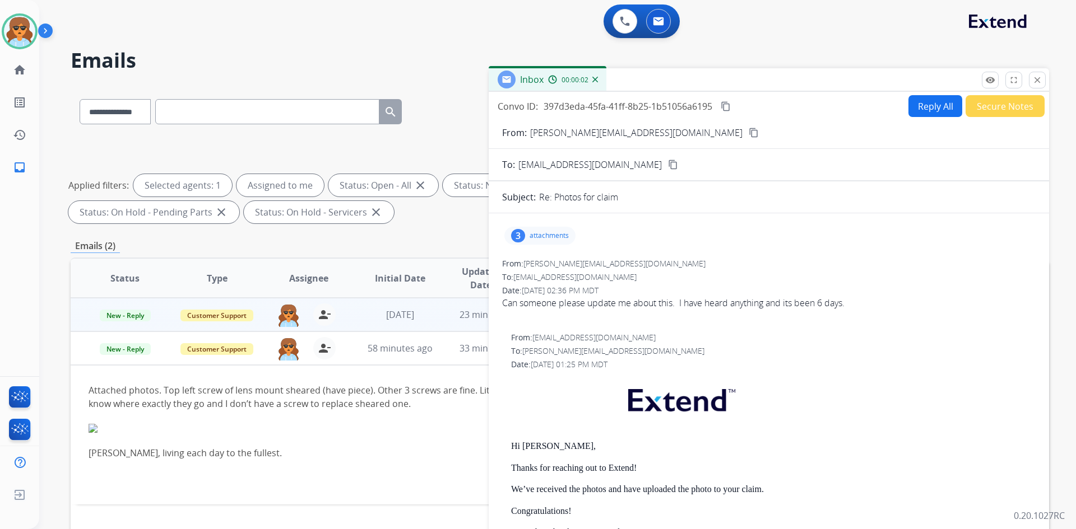
click at [546, 228] on div "3 attachments" at bounding box center [539, 236] width 71 height 18
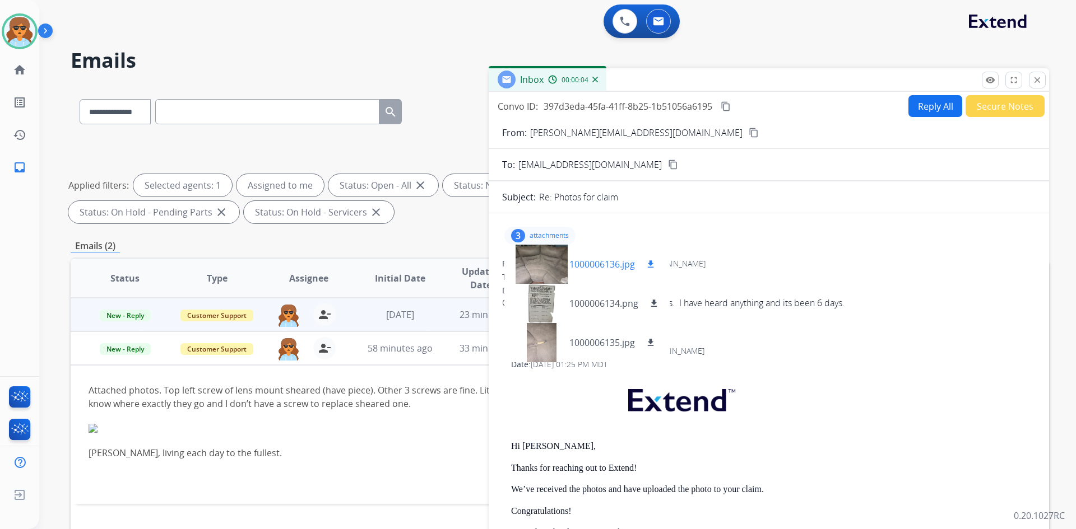
click at [620, 262] on p "1000006136.jpg" at bounding box center [602, 264] width 66 height 13
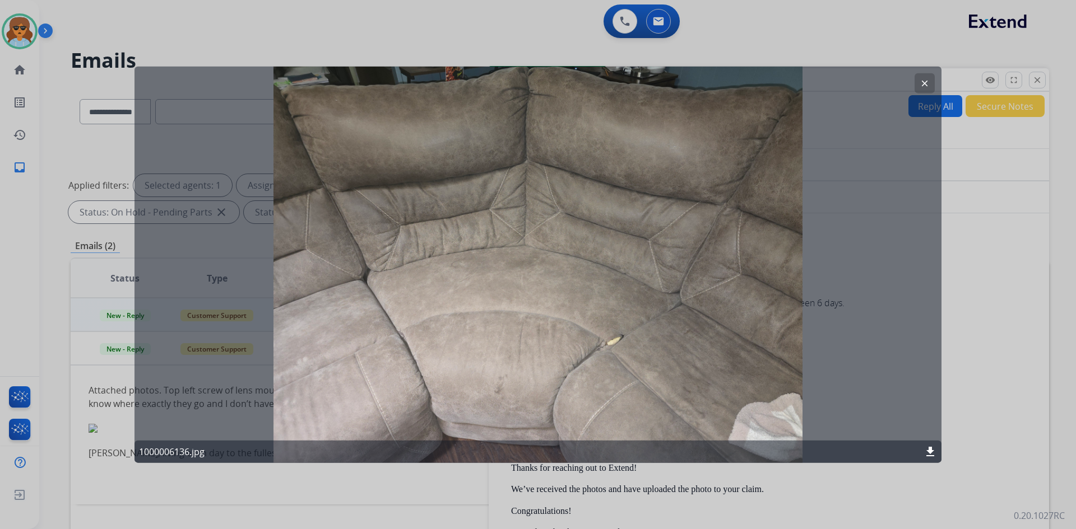
click at [925, 82] on mat-icon "clear" at bounding box center [924, 83] width 10 height 10
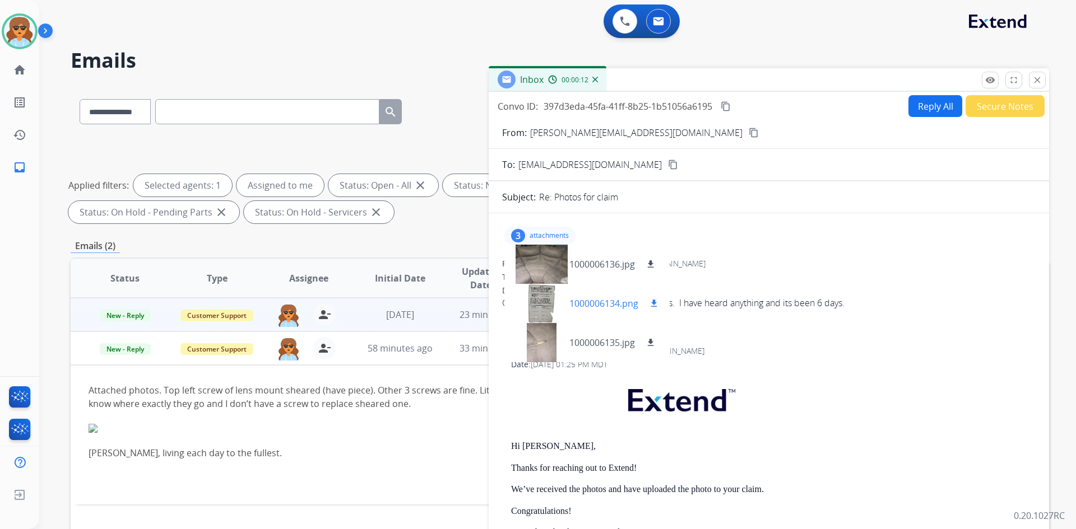
click at [624, 301] on p "1000006134.png" at bounding box center [603, 303] width 69 height 13
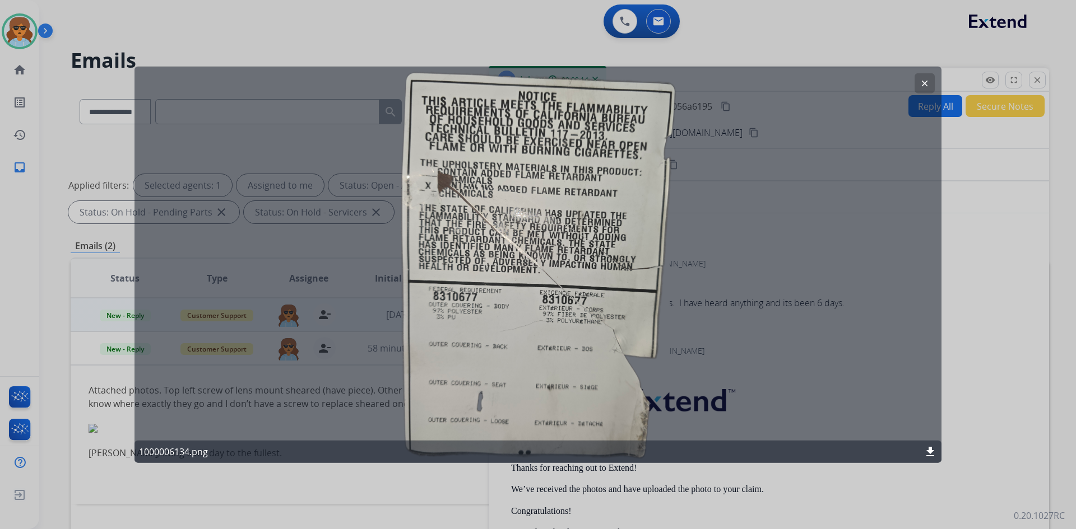
click at [929, 82] on mat-icon "clear" at bounding box center [924, 83] width 10 height 10
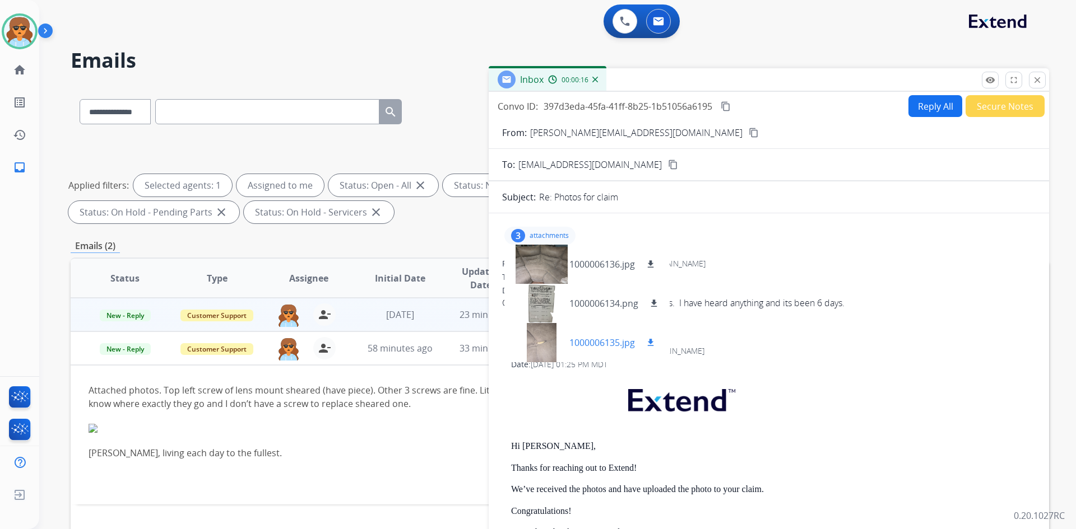
click at [639, 342] on div "1000006135.jpg download" at bounding box center [613, 342] width 88 height 13
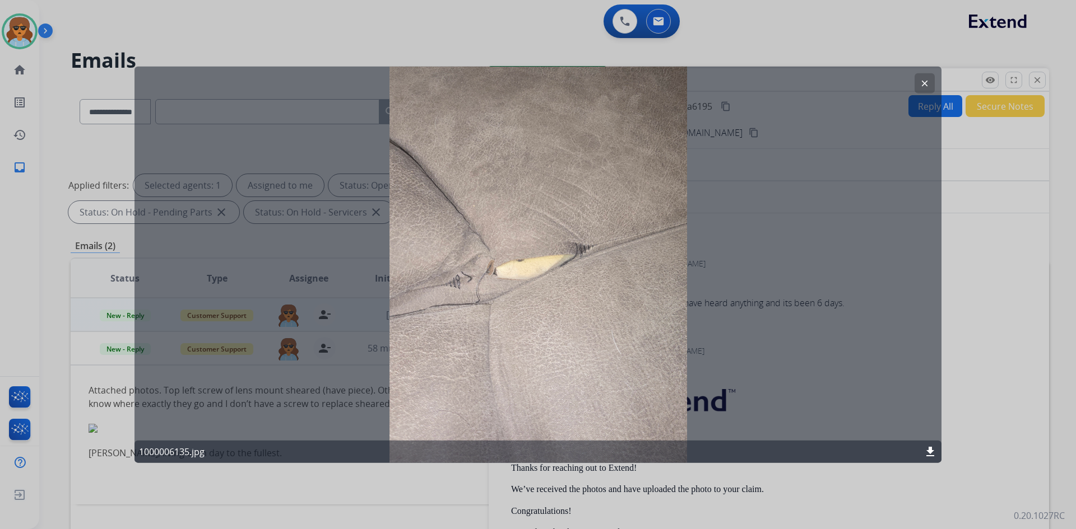
click at [928, 80] on mat-icon "clear" at bounding box center [924, 83] width 10 height 10
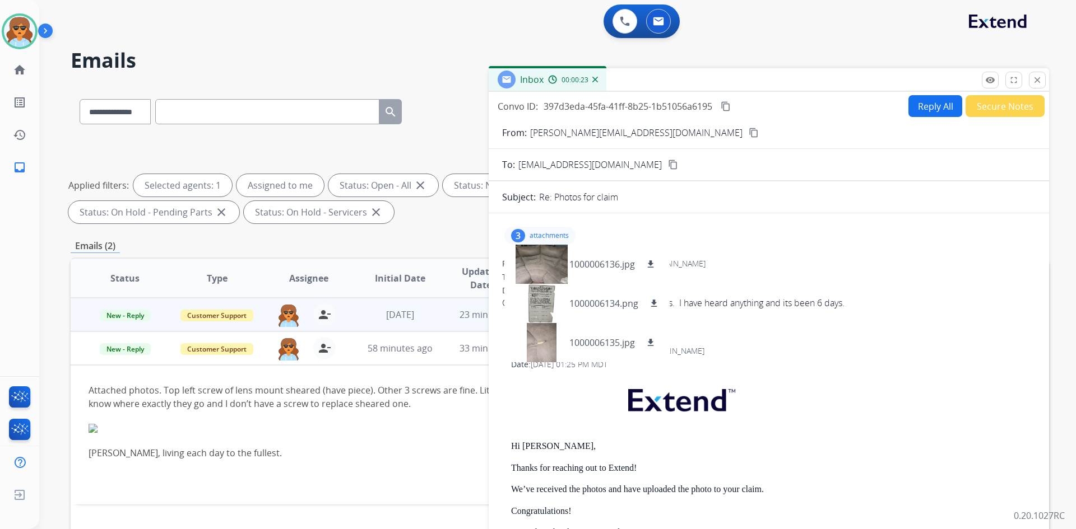
click at [1039, 80] on mat-icon "close" at bounding box center [1037, 80] width 10 height 10
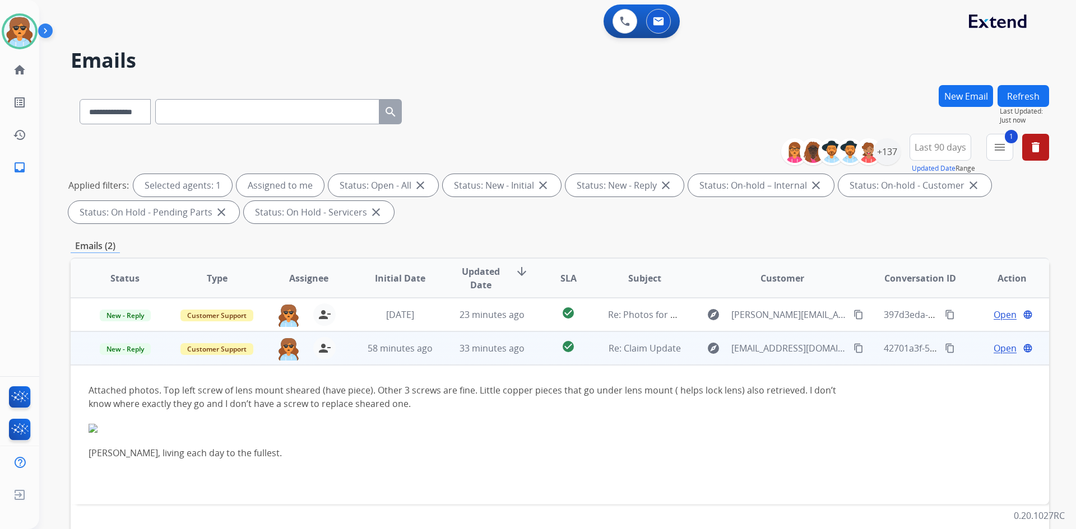
click at [993, 349] on span "Open" at bounding box center [1004, 348] width 23 height 13
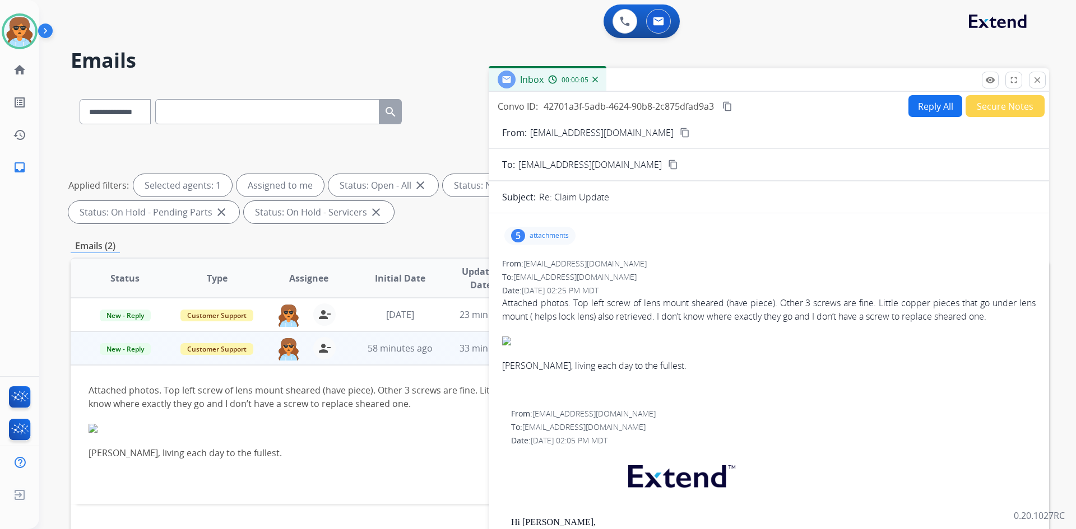
click at [527, 232] on div "5 attachments" at bounding box center [539, 236] width 71 height 18
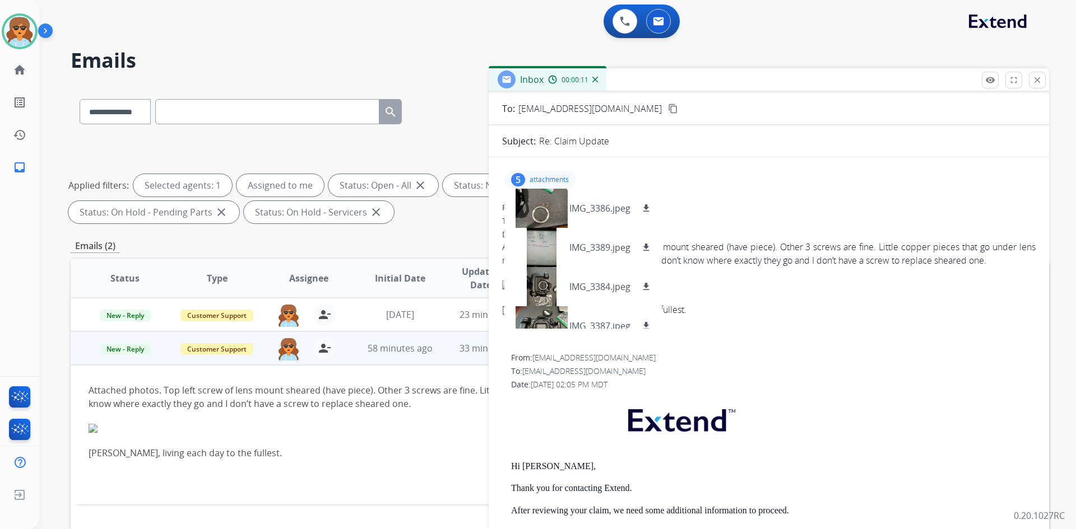
click at [760, 219] on div "To: [EMAIL_ADDRESS][DOMAIN_NAME]" at bounding box center [768, 221] width 533 height 11
click at [694, 339] on div at bounding box center [768, 336] width 533 height 13
click at [1039, 81] on mat-icon "close" at bounding box center [1037, 80] width 10 height 10
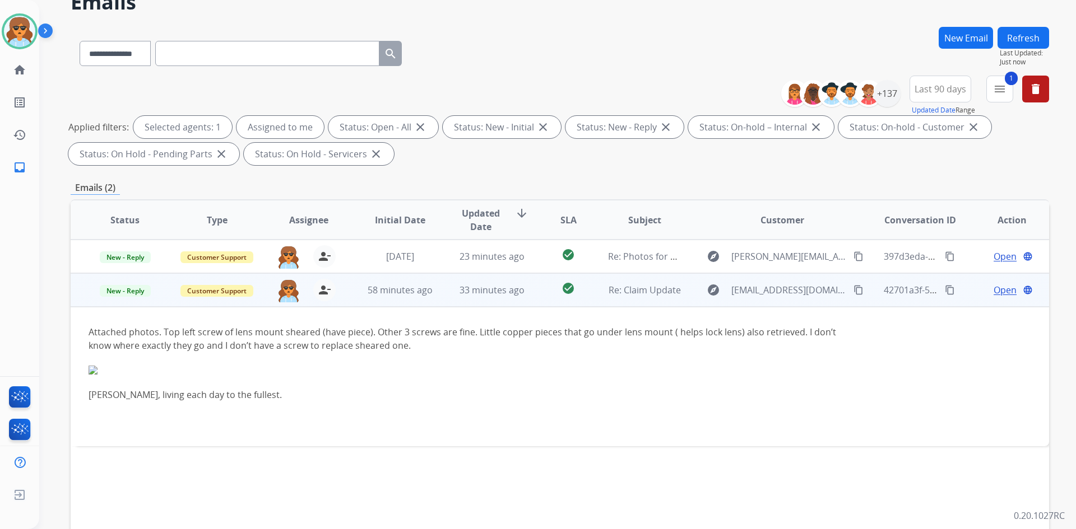
scroll to position [50, 0]
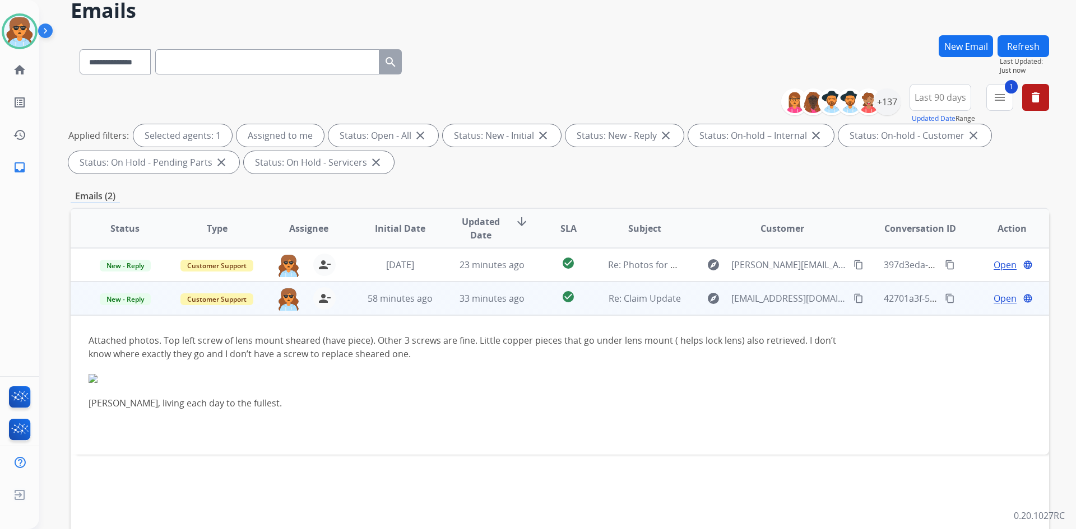
click at [155, 350] on div "Attached photos. Top left screw of lens mount sheared (have piece). Other 3 scr…" at bounding box center [468, 372] width 759 height 76
click at [94, 384] on div at bounding box center [468, 385] width 759 height 22
click at [243, 370] on div "Attached photos. Top left screw of lens mount sheared (have piece). Other 3 scr…" at bounding box center [468, 372] width 759 height 76
click at [257, 360] on div "Attached photos. Top left screw of lens mount sheared (have piece). Other 3 scr…" at bounding box center [468, 372] width 759 height 76
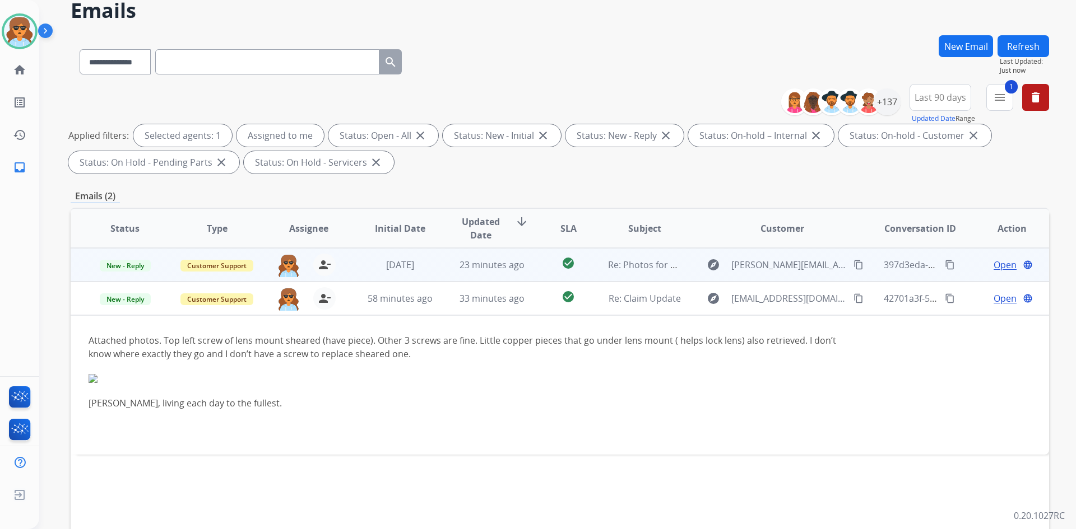
click at [1005, 264] on span "Open" at bounding box center [1004, 264] width 23 height 13
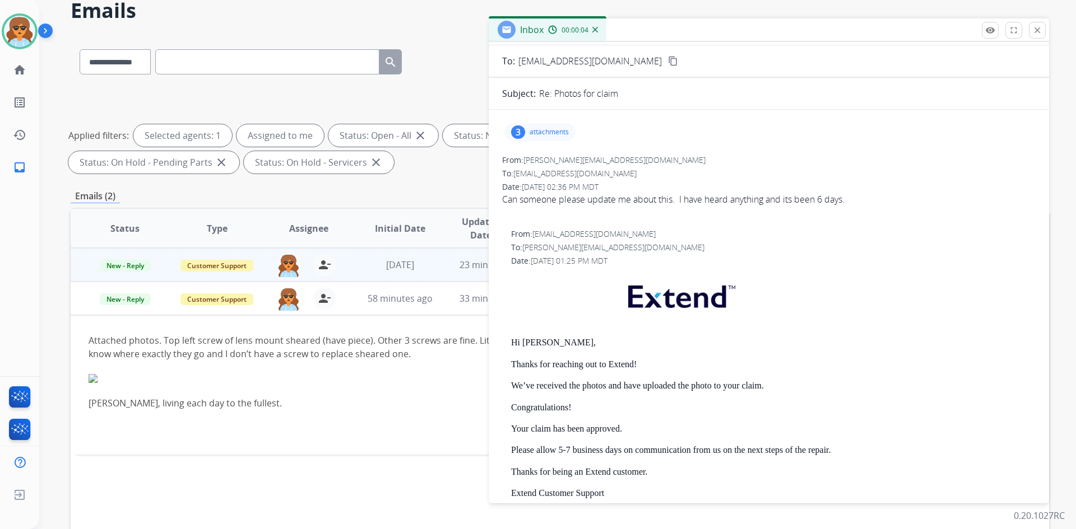
scroll to position [0, 0]
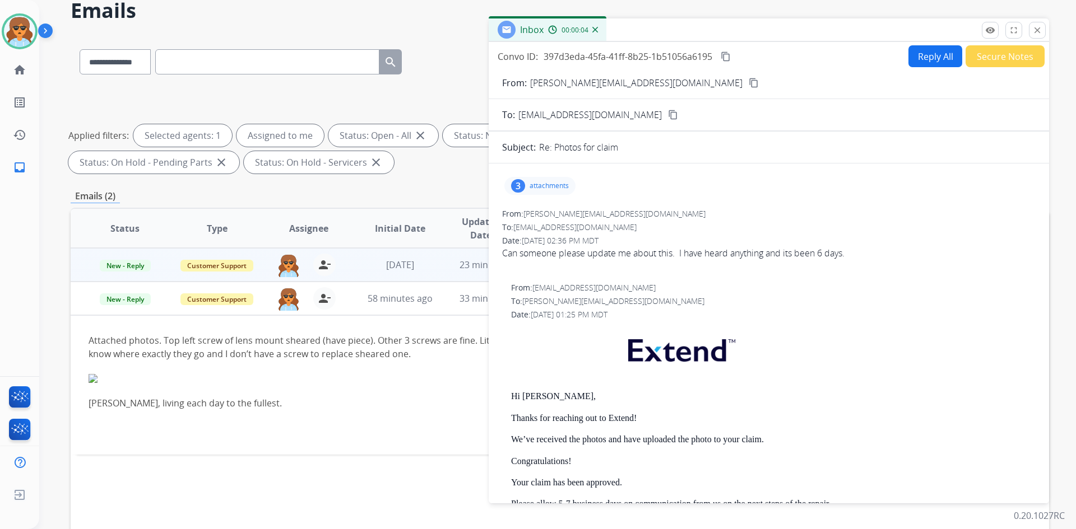
click at [514, 186] on div "3" at bounding box center [518, 185] width 14 height 13
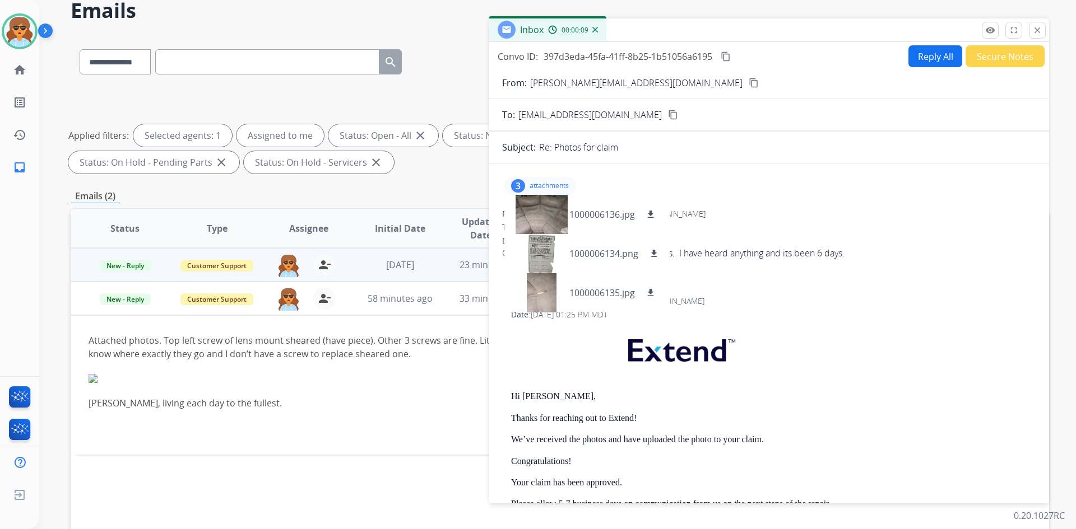
click at [721, 186] on div "3 attachments 1000006136.jpg download 1000006134.png download 1000006135.jpg do…" at bounding box center [768, 186] width 533 height 27
click at [699, 190] on div "3 attachments 1000006136.jpg download 1000006134.png download 1000006135.jpg do…" at bounding box center [768, 186] width 533 height 27
click at [748, 80] on mat-icon "content_copy" at bounding box center [753, 83] width 10 height 10
click at [584, 357] on p at bounding box center [773, 353] width 524 height 54
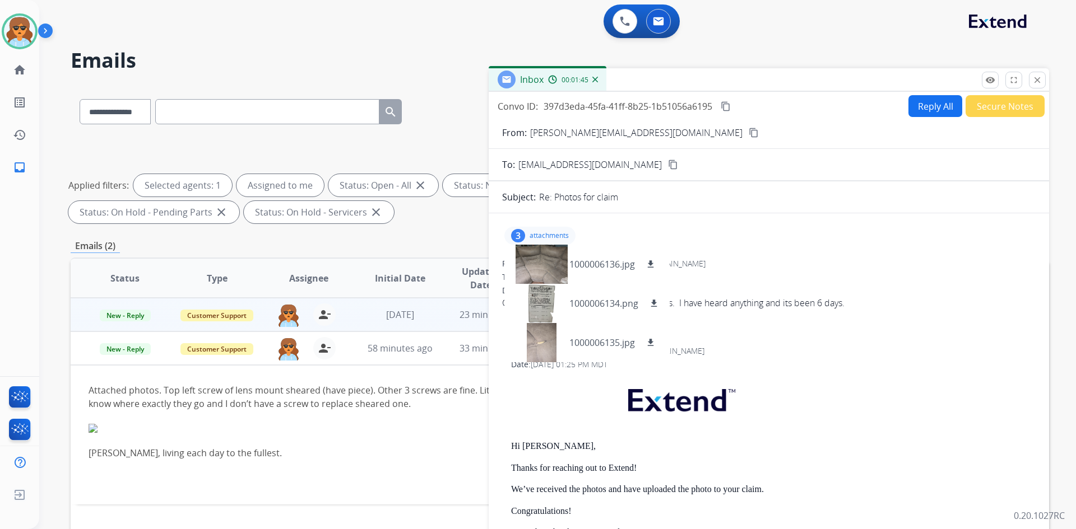
click at [917, 104] on button "Reply All" at bounding box center [935, 106] width 54 height 22
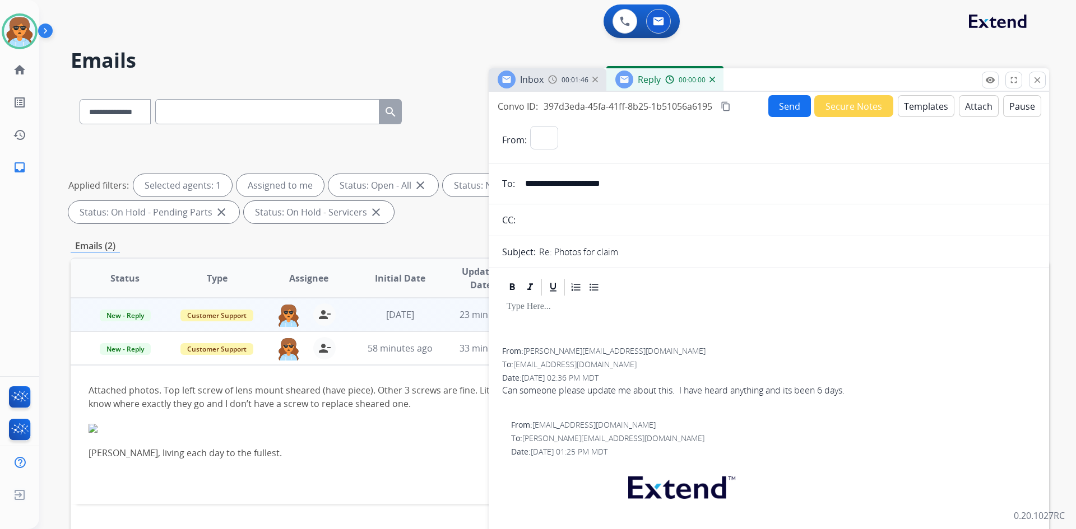
select select "**********"
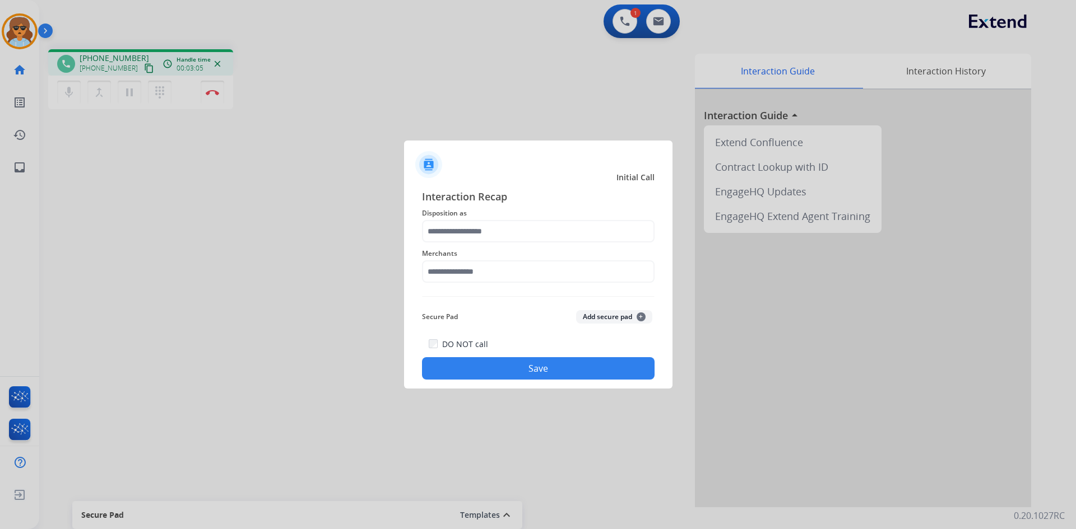
click at [514, 368] on button "Save" at bounding box center [538, 368] width 232 height 22
click at [475, 239] on input "text" at bounding box center [538, 231] width 232 height 22
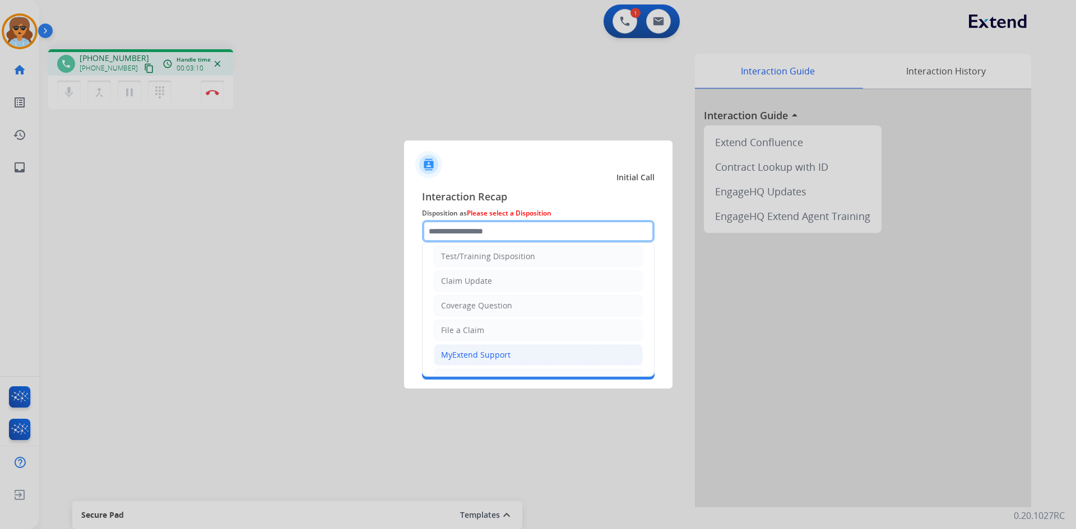
scroll to position [56, 0]
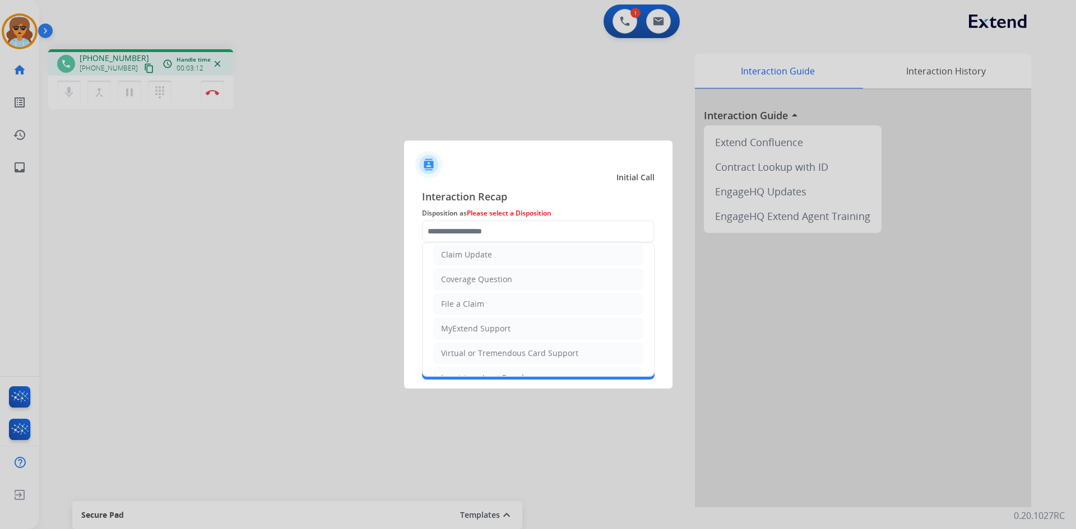
click at [478, 304] on div "File a Claim" at bounding box center [462, 304] width 43 height 11
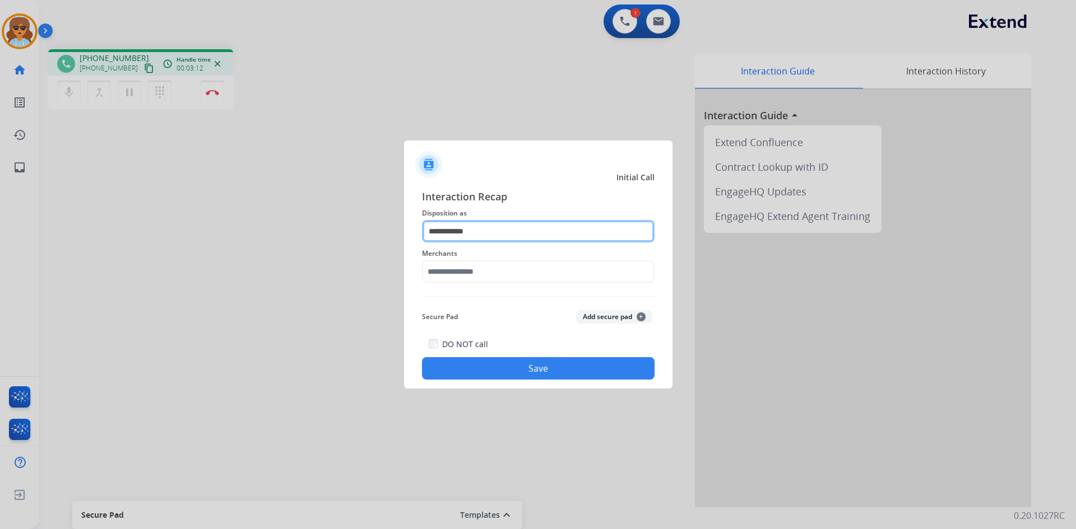
click at [489, 232] on input "**********" at bounding box center [538, 231] width 232 height 22
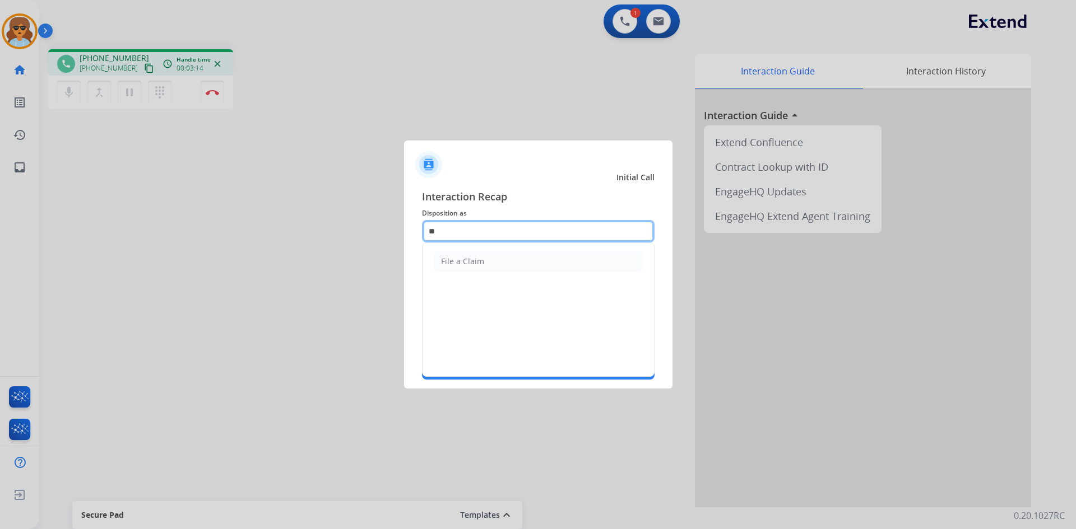
type input "*"
click at [487, 264] on li "Other" at bounding box center [538, 261] width 209 height 21
type input "*****"
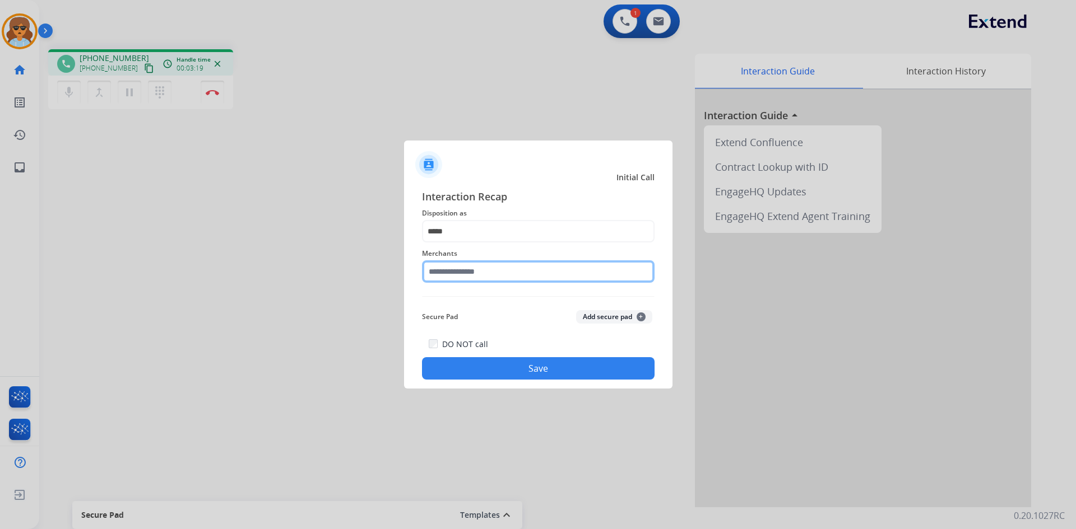
click at [444, 278] on input "text" at bounding box center [538, 272] width 232 height 22
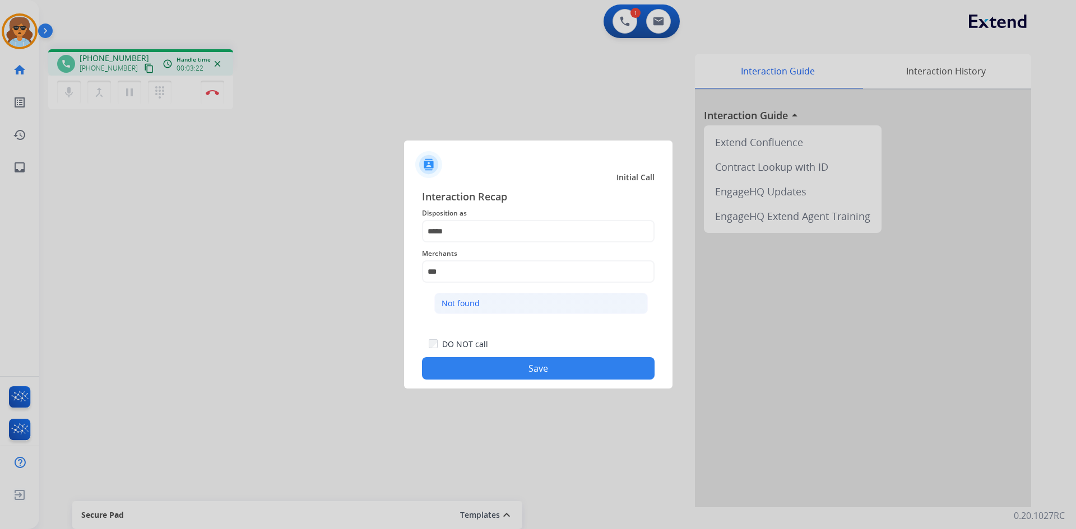
click at [454, 302] on div "Not found" at bounding box center [460, 303] width 38 height 11
type input "*********"
click at [550, 371] on button "Save" at bounding box center [538, 368] width 232 height 22
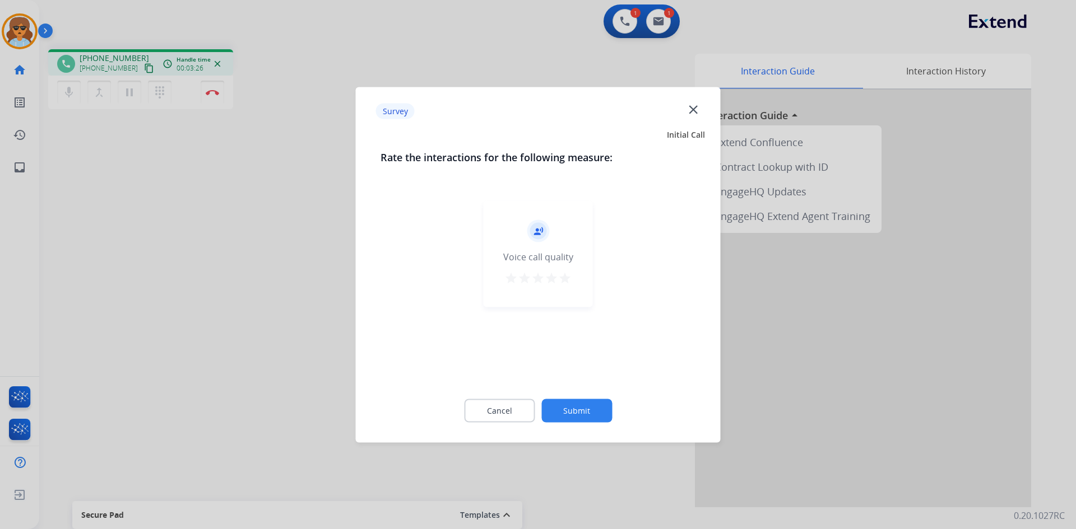
click at [128, 91] on div at bounding box center [538, 264] width 1076 height 529
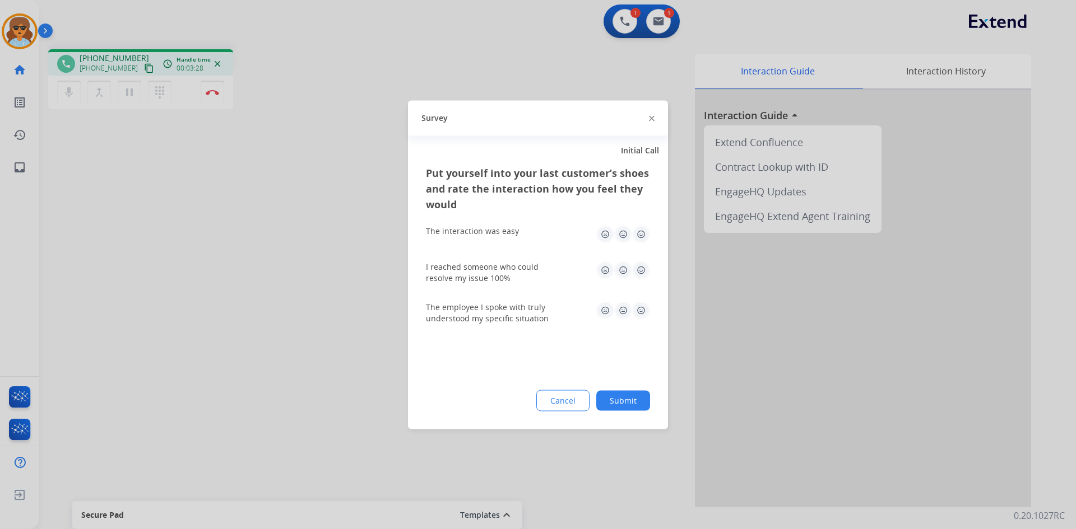
drag, startPoint x: 566, startPoint y: 403, endPoint x: 547, endPoint y: 392, distance: 21.8
click at [566, 400] on button "Cancel" at bounding box center [562, 400] width 53 height 21
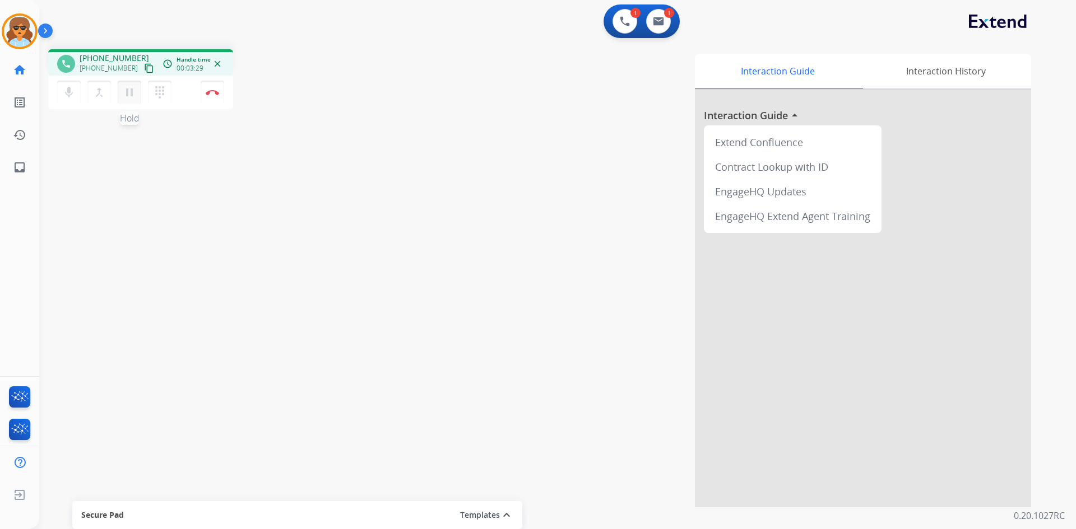
click at [128, 85] on button "pause Hold" at bounding box center [130, 93] width 24 height 24
click at [127, 94] on mat-icon "play_arrow" at bounding box center [129, 92] width 13 height 13
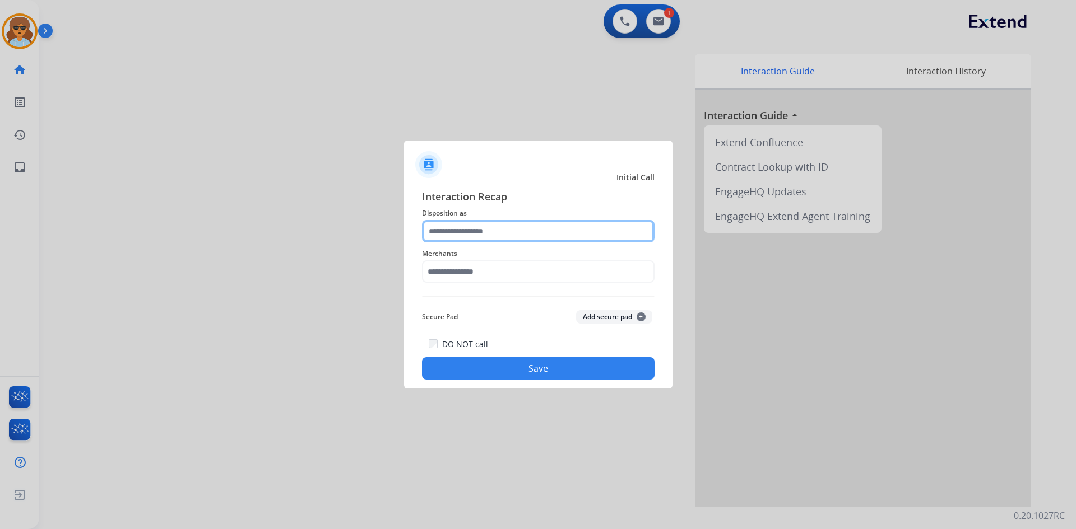
click at [496, 231] on input "text" at bounding box center [538, 231] width 232 height 22
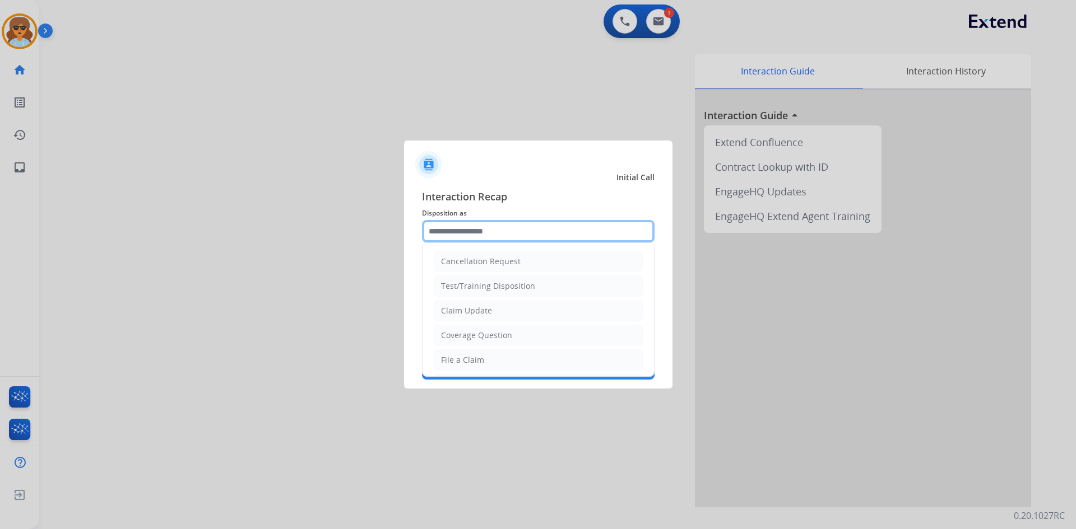
click at [477, 239] on input "text" at bounding box center [538, 231] width 232 height 22
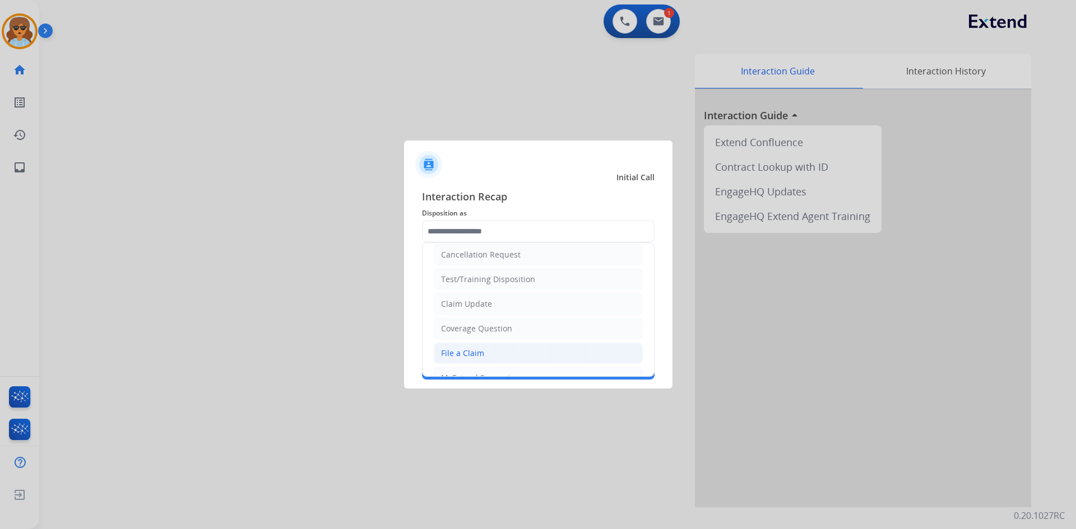
click at [463, 356] on div "File a Claim" at bounding box center [462, 353] width 43 height 11
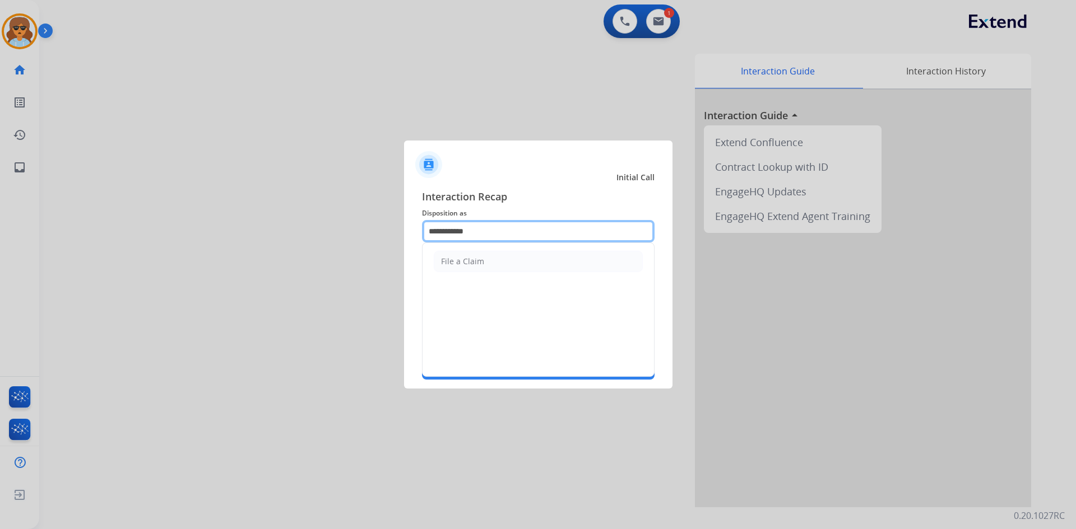
click at [473, 221] on input "**********" at bounding box center [538, 231] width 232 height 22
type input "*"
click at [490, 263] on li "Claim Update" at bounding box center [538, 261] width 209 height 21
type input "**********"
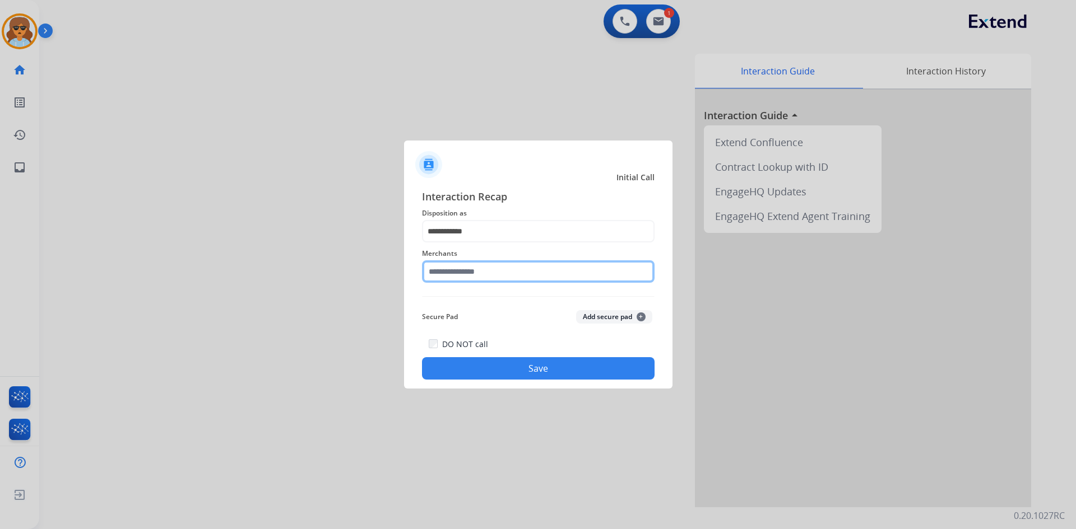
click at [467, 277] on input "text" at bounding box center [538, 272] width 232 height 22
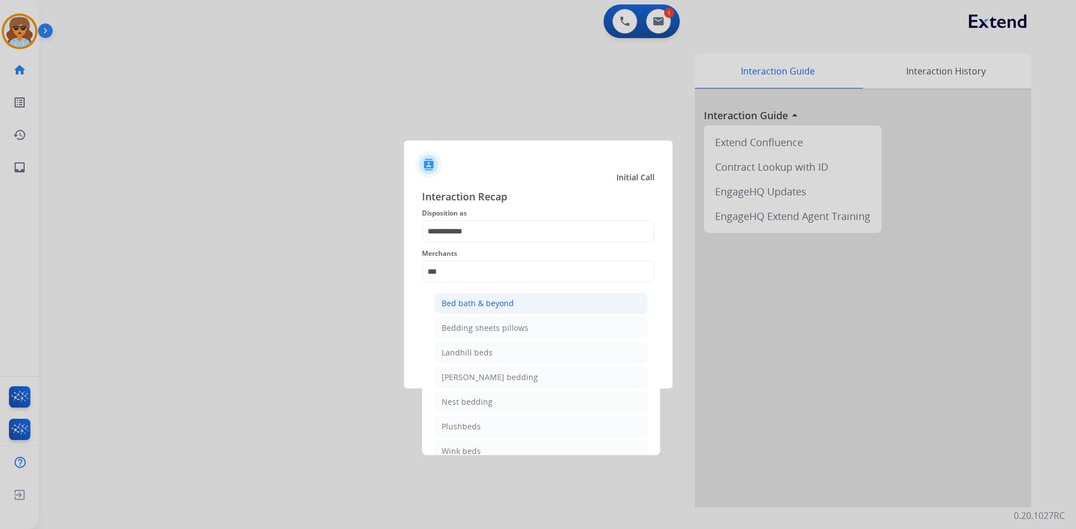
click at [492, 305] on div "Bed bath & beyond" at bounding box center [477, 303] width 72 height 11
type input "**********"
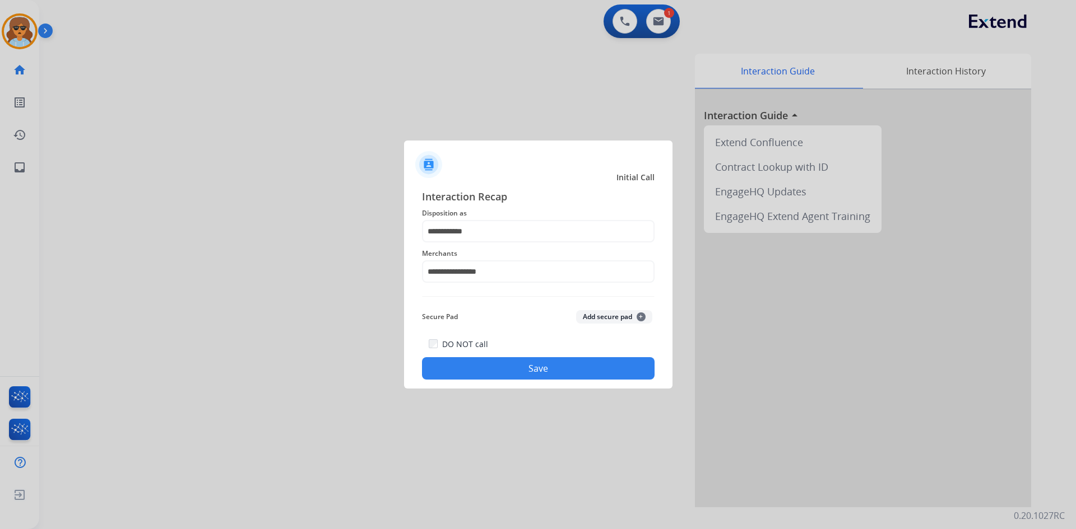
click at [515, 364] on button "Save" at bounding box center [538, 368] width 232 height 22
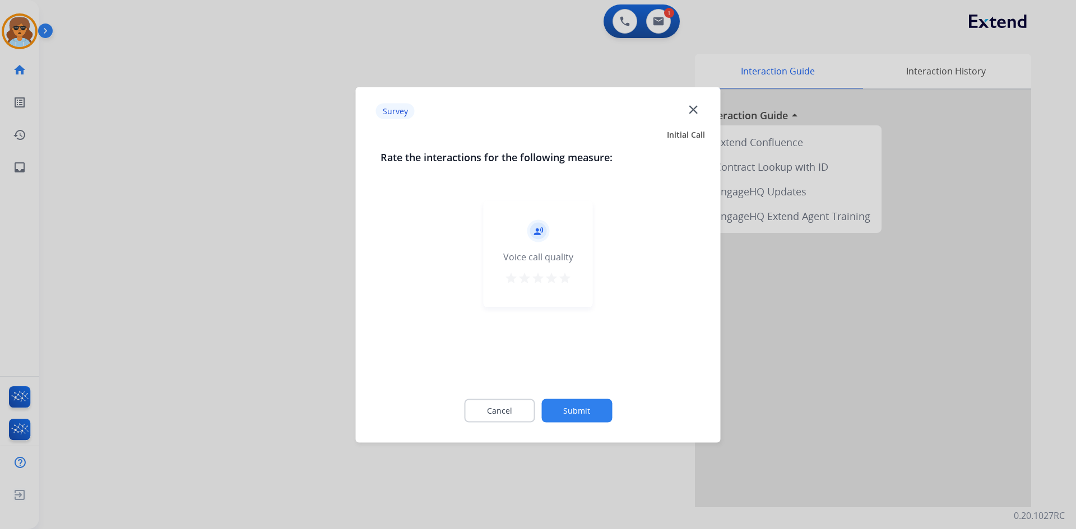
click at [567, 281] on mat-icon "star" at bounding box center [564, 277] width 13 height 13
click at [601, 400] on button "Submit" at bounding box center [576, 411] width 71 height 24
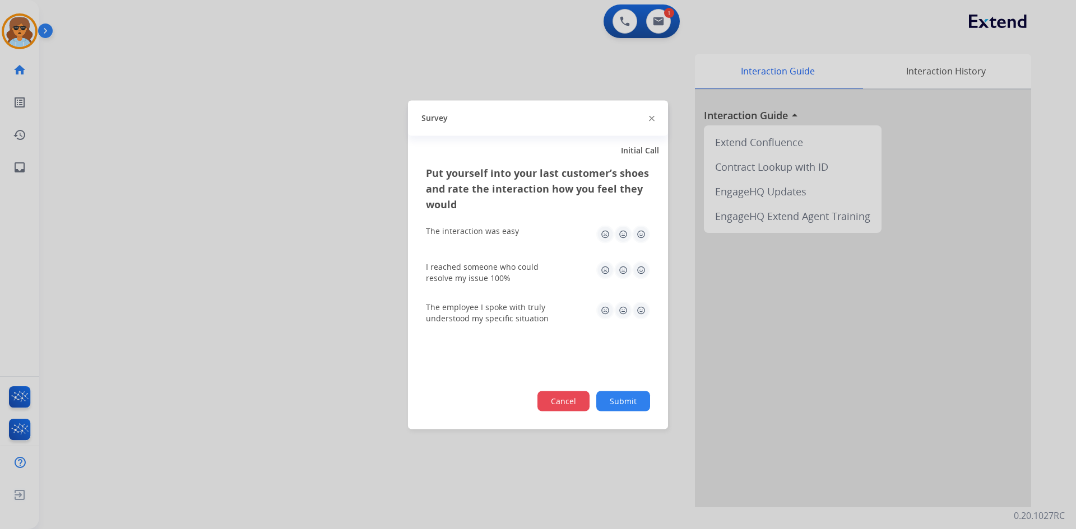
click at [560, 403] on button "Cancel" at bounding box center [563, 401] width 52 height 20
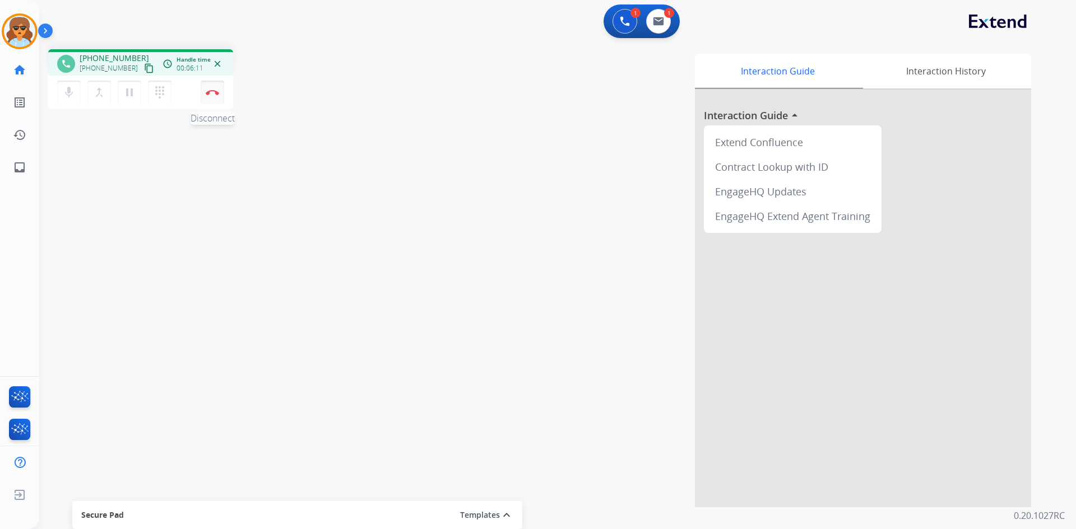
click at [216, 94] on img at bounding box center [212, 93] width 13 height 6
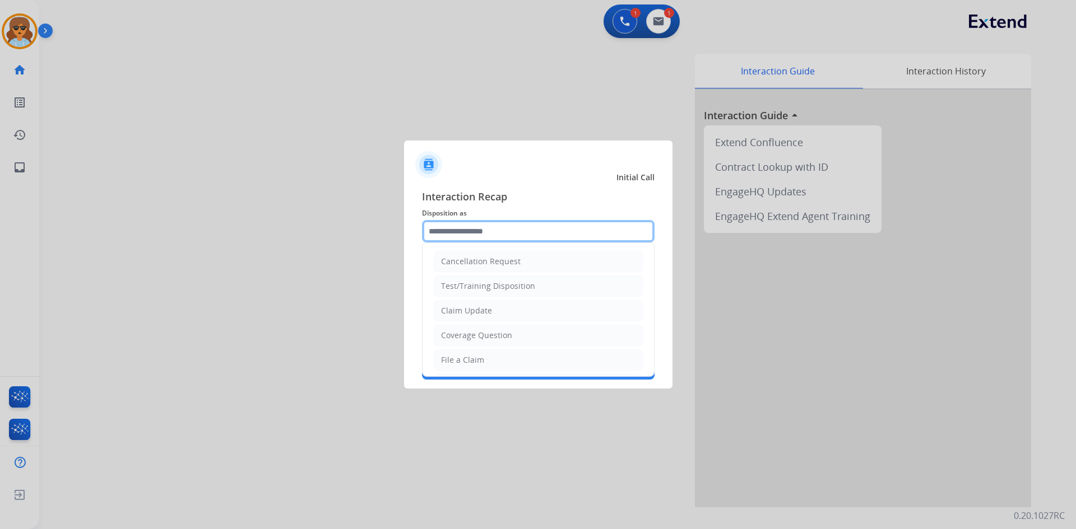
click at [500, 236] on input "text" at bounding box center [538, 231] width 232 height 22
click at [499, 230] on input "text" at bounding box center [538, 231] width 232 height 22
click at [479, 309] on div "Claim Update" at bounding box center [466, 310] width 51 height 11
type input "**********"
click at [495, 236] on input "**********" at bounding box center [538, 231] width 232 height 22
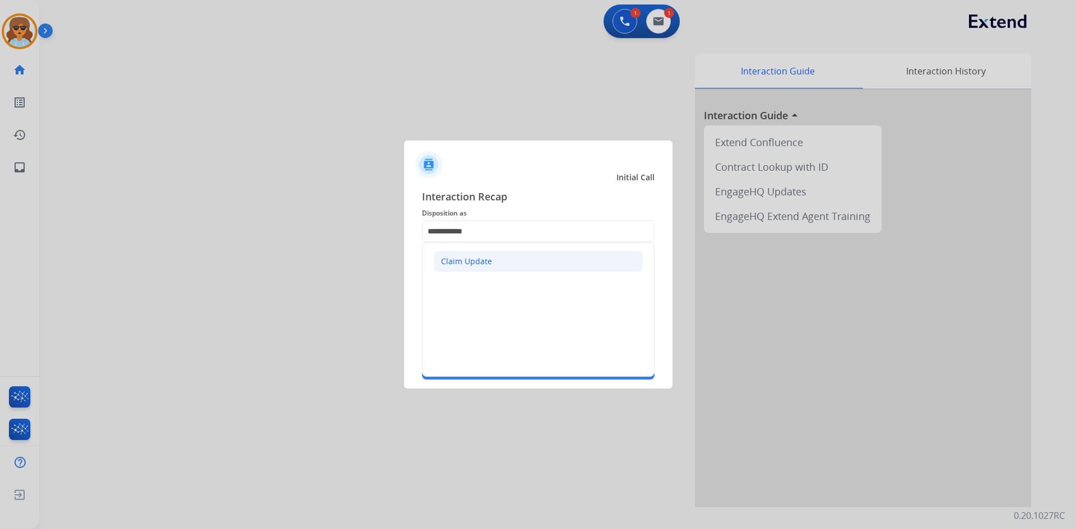
click at [479, 263] on div "Claim Update" at bounding box center [466, 261] width 51 height 11
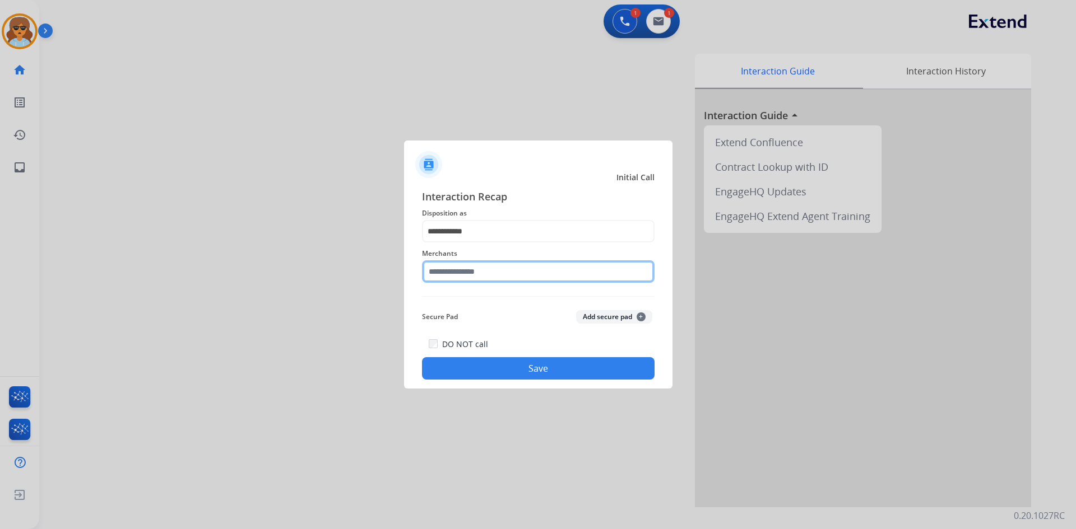
click at [462, 273] on input "text" at bounding box center [538, 272] width 232 height 22
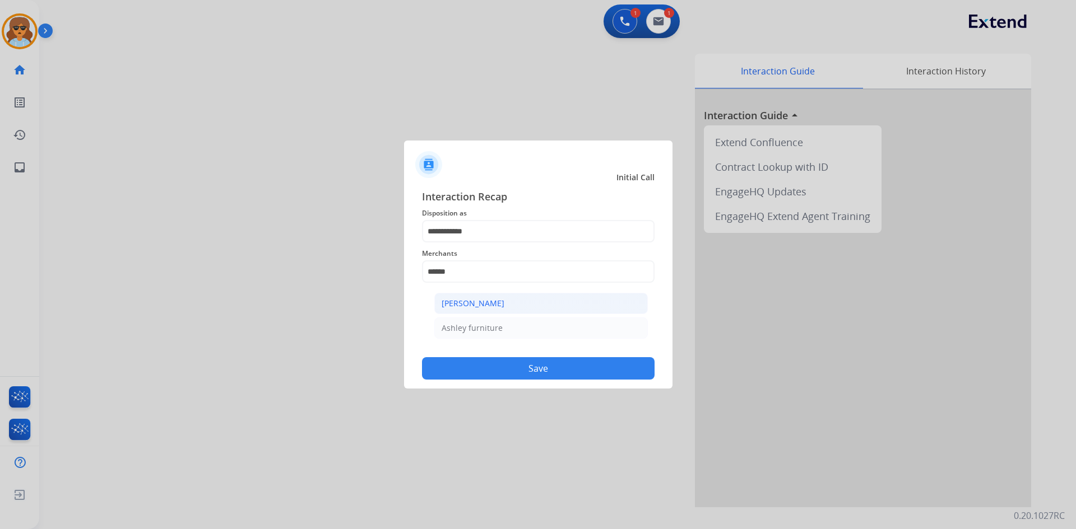
click at [463, 306] on div "[PERSON_NAME]" at bounding box center [472, 303] width 63 height 11
type input "**********"
click at [524, 364] on button "Save" at bounding box center [538, 368] width 232 height 22
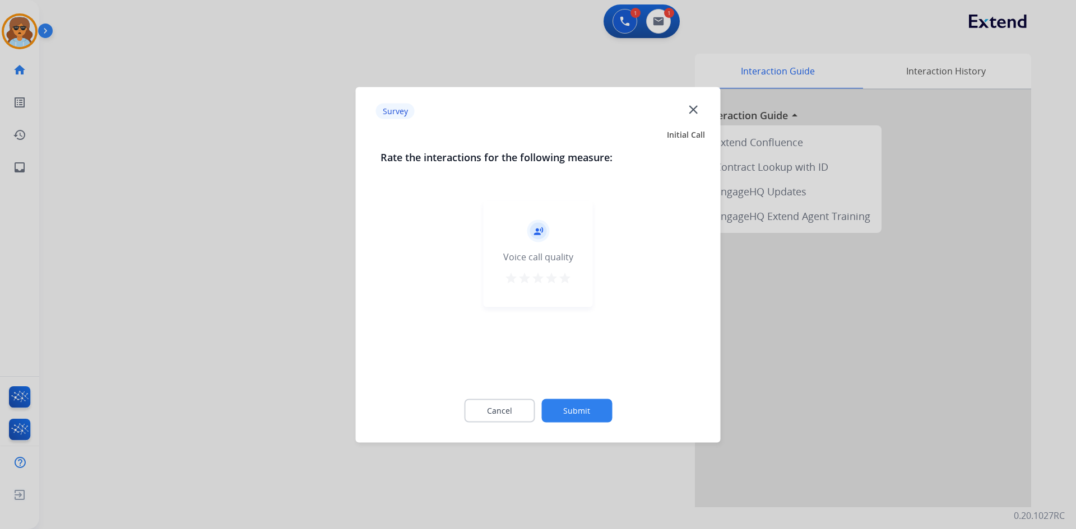
click at [564, 276] on mat-icon "star" at bounding box center [564, 277] width 13 height 13
click at [571, 405] on button "Submit" at bounding box center [576, 411] width 71 height 24
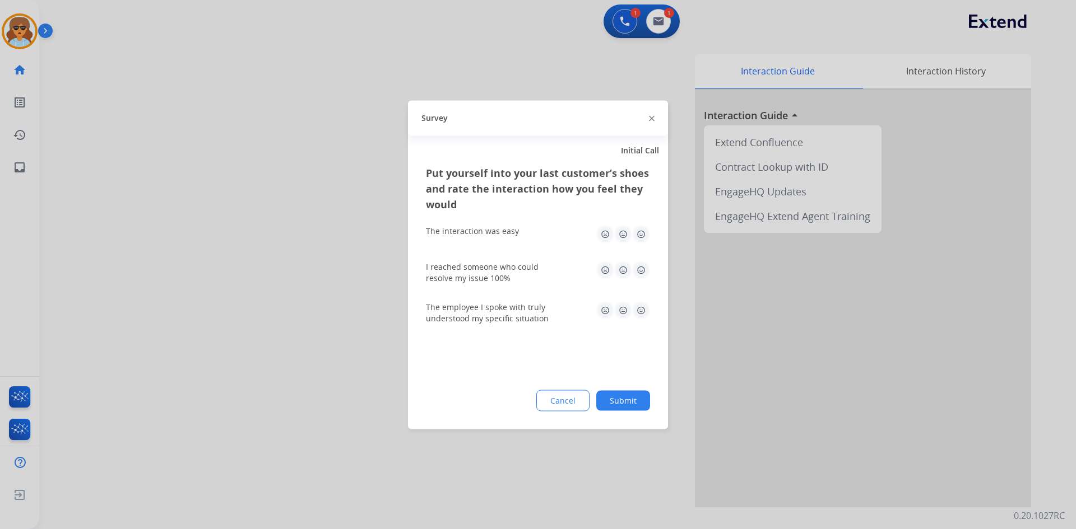
drag, startPoint x: 635, startPoint y: 234, endPoint x: 594, endPoint y: 283, distance: 64.1
click at [635, 234] on img at bounding box center [641, 234] width 18 height 18
drag, startPoint x: 576, startPoint y: 396, endPoint x: 560, endPoint y: 425, distance: 33.4
click at [579, 397] on button "Cancel" at bounding box center [563, 401] width 52 height 20
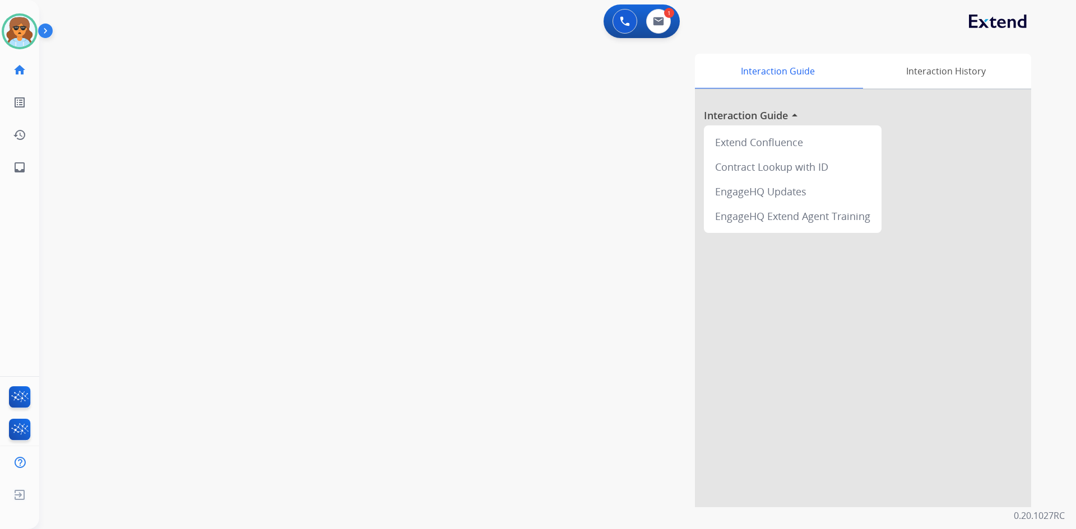
click at [46, 29] on img at bounding box center [47, 32] width 19 height 21
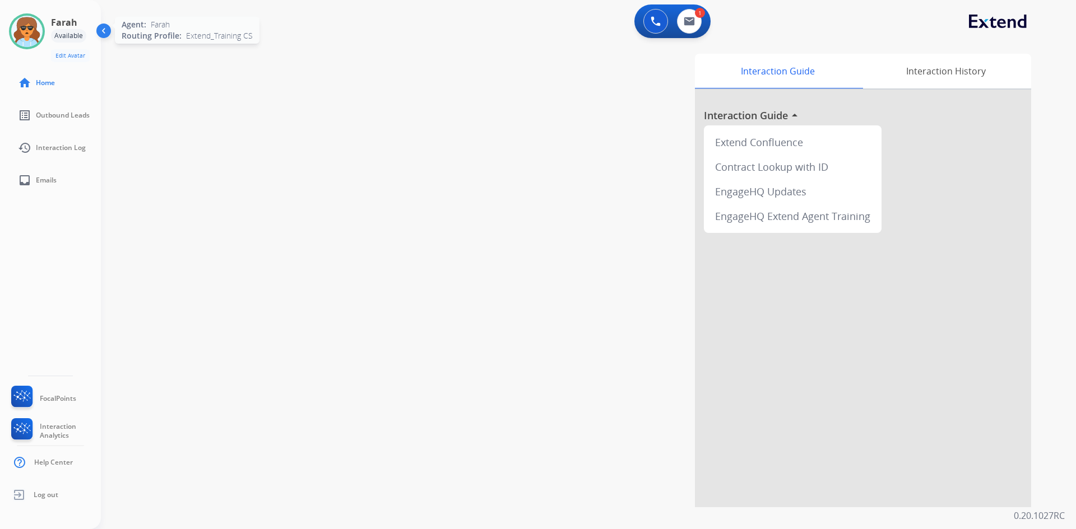
click at [25, 26] on img at bounding box center [26, 31] width 31 height 31
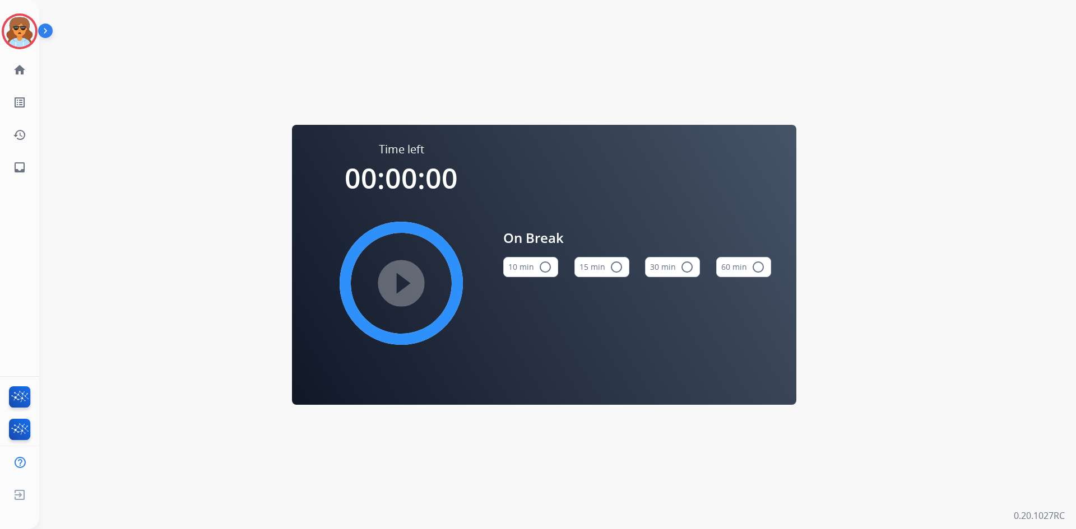
click at [545, 267] on mat-icon "radio_button_unchecked" at bounding box center [544, 267] width 13 height 13
click at [22, 44] on img at bounding box center [19, 31] width 31 height 31
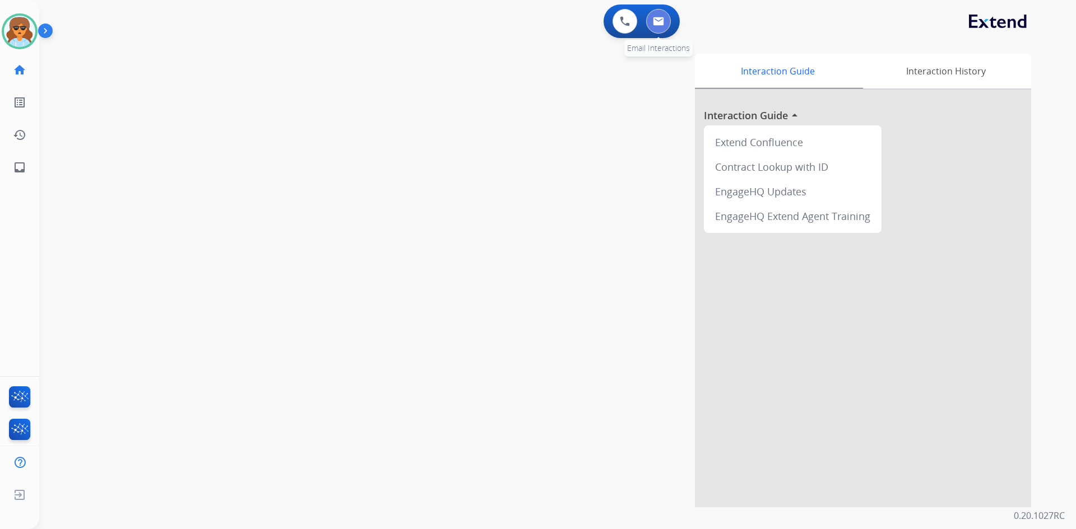
click at [659, 25] on img at bounding box center [658, 21] width 11 height 9
select select "**********"
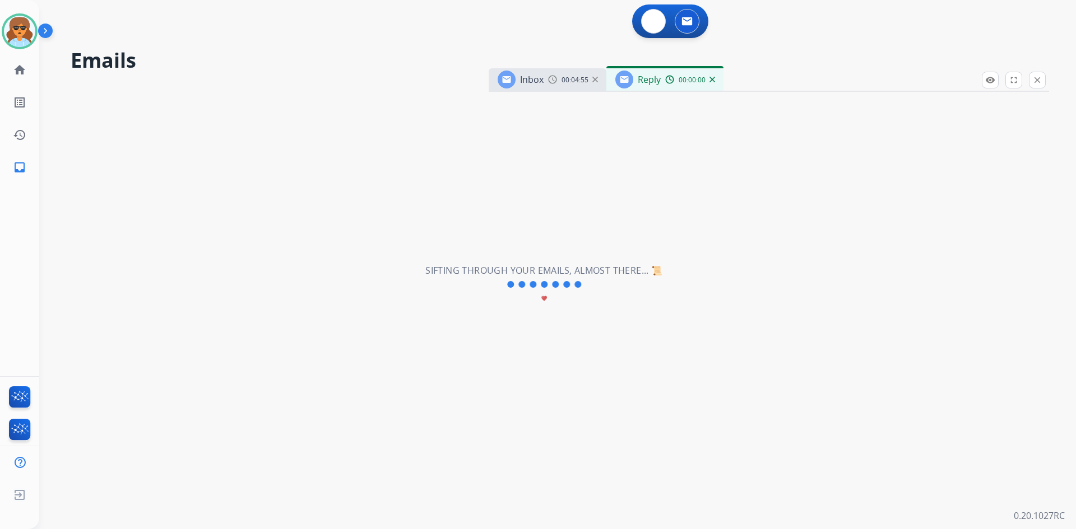
select select "**********"
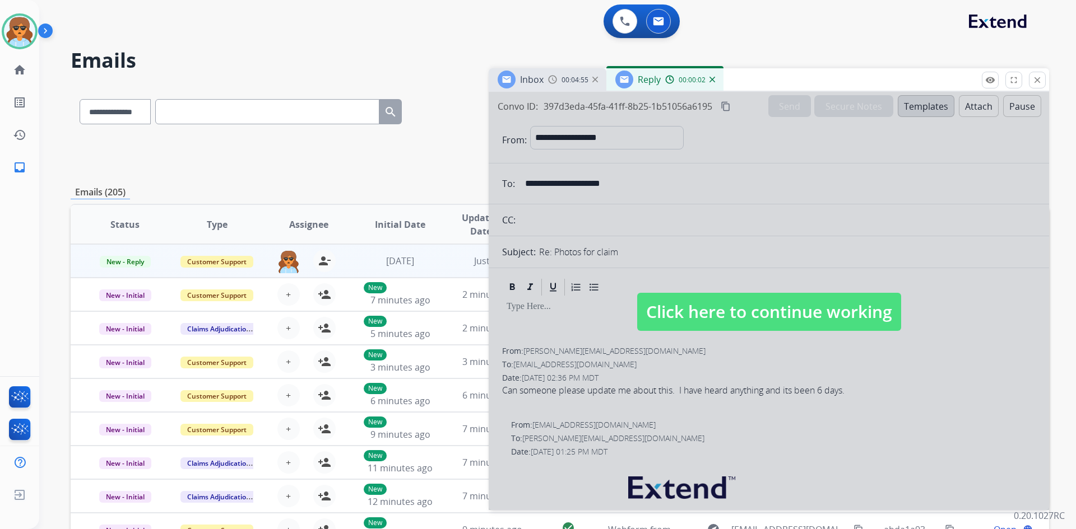
click at [794, 311] on span "Click here to continue working" at bounding box center [769, 312] width 264 height 38
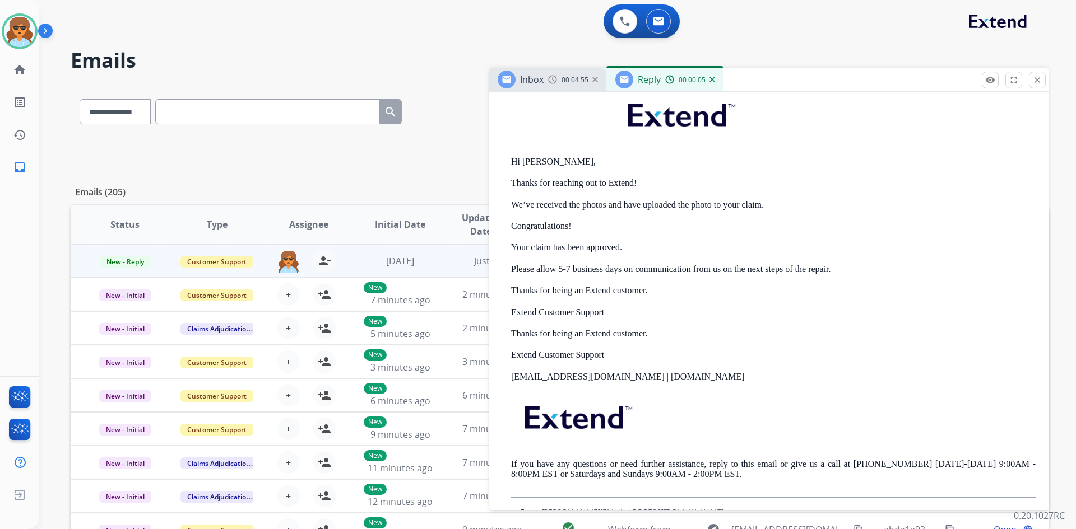
scroll to position [392, 0]
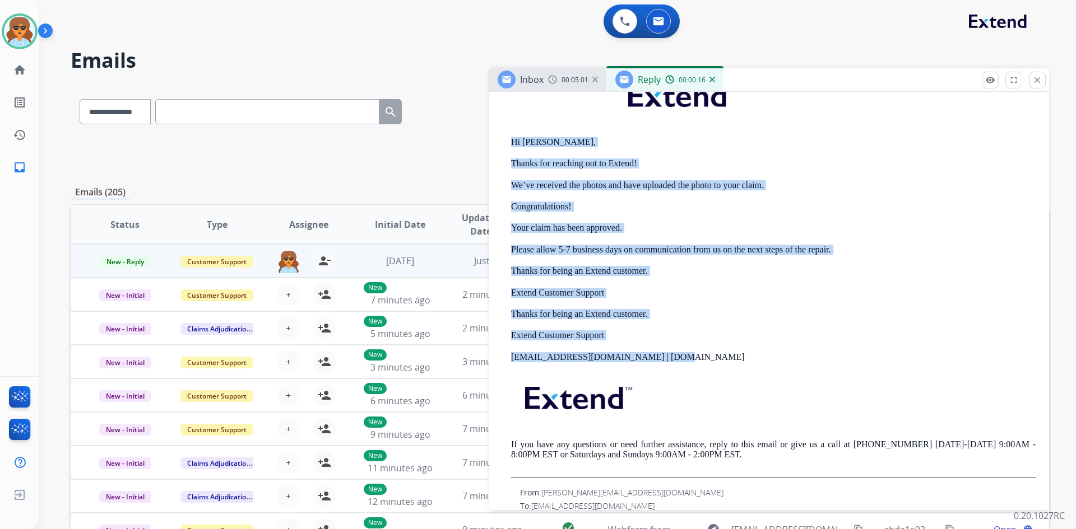
drag, startPoint x: 656, startPoint y: 359, endPoint x: 553, endPoint y: 161, distance: 222.5
click at [509, 145] on div "From: support@extend.com To: c.collier.86@gmail.com Date: 08/21/2025 - 01:25 PM…" at bounding box center [768, 252] width 533 height 450
copy div "Hi Robert, Thanks for reaching out to Extend! We’ve received the photos and hav…"
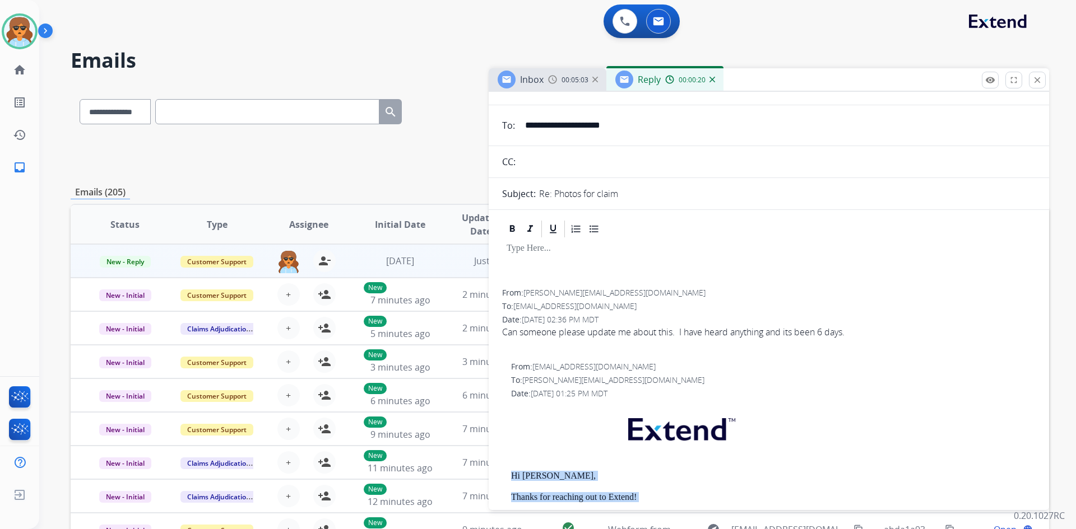
scroll to position [0, 0]
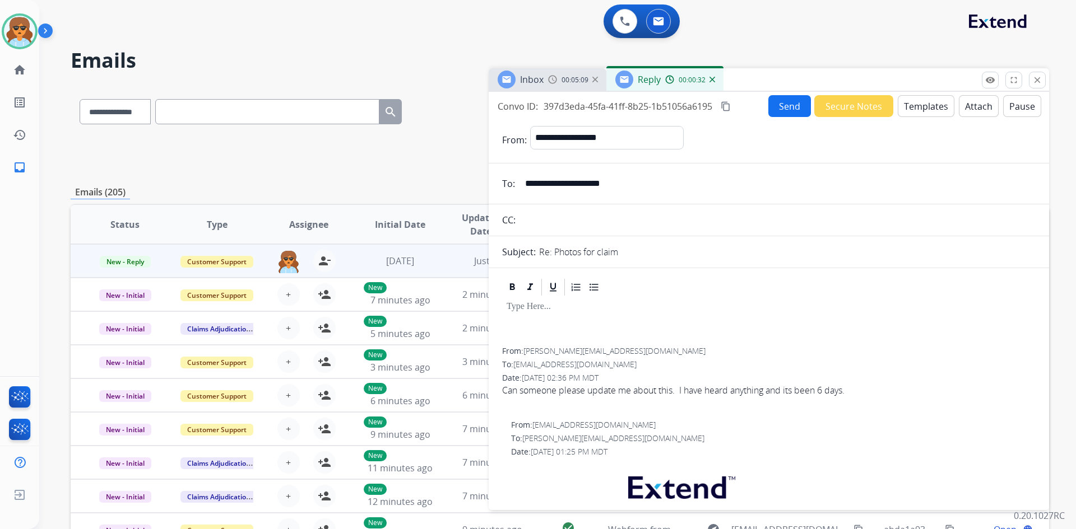
click at [904, 105] on button "Templates" at bounding box center [925, 106] width 57 height 22
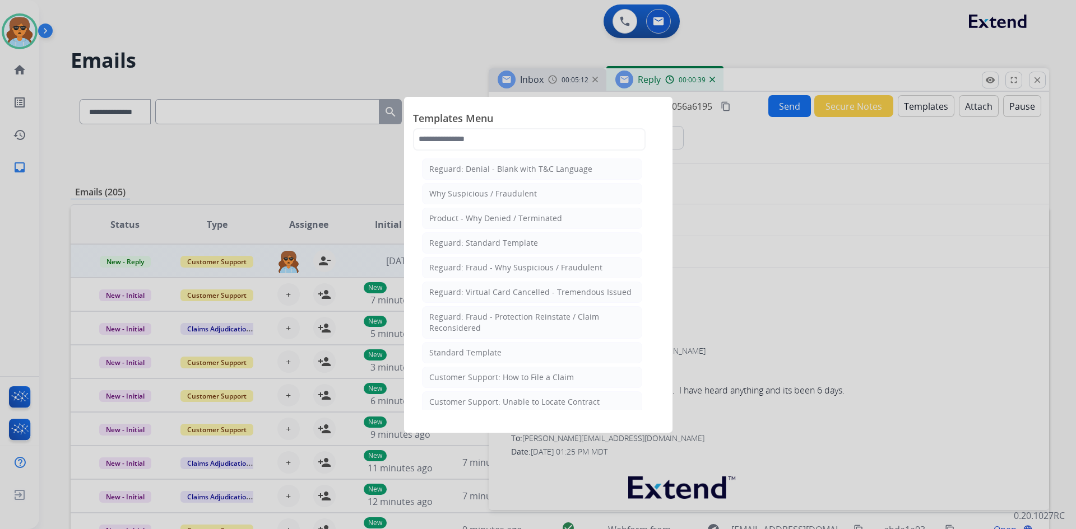
click at [741, 207] on div at bounding box center [538, 264] width 1076 height 529
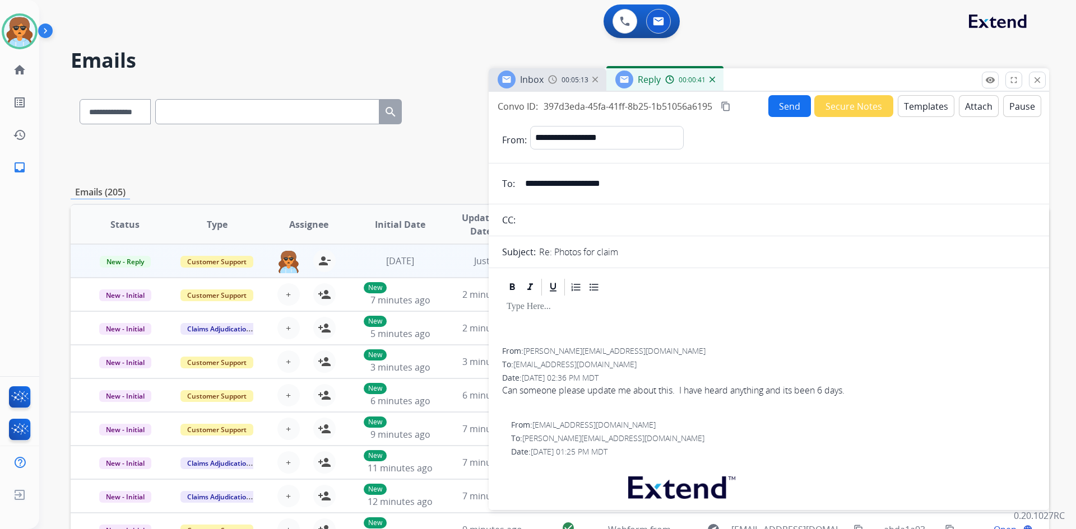
click at [910, 106] on button "Templates" at bounding box center [925, 106] width 57 height 22
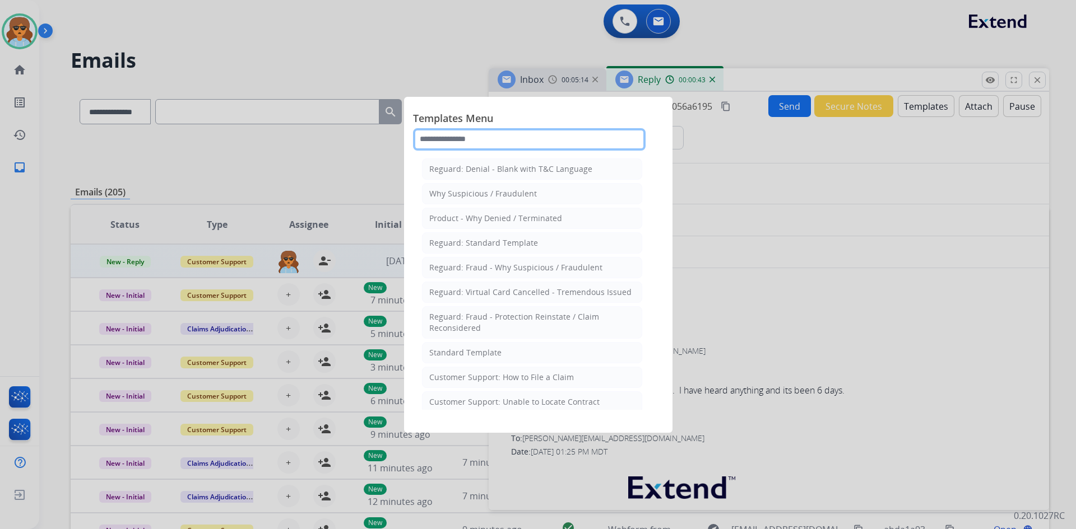
click at [484, 138] on input "text" at bounding box center [529, 139] width 232 height 22
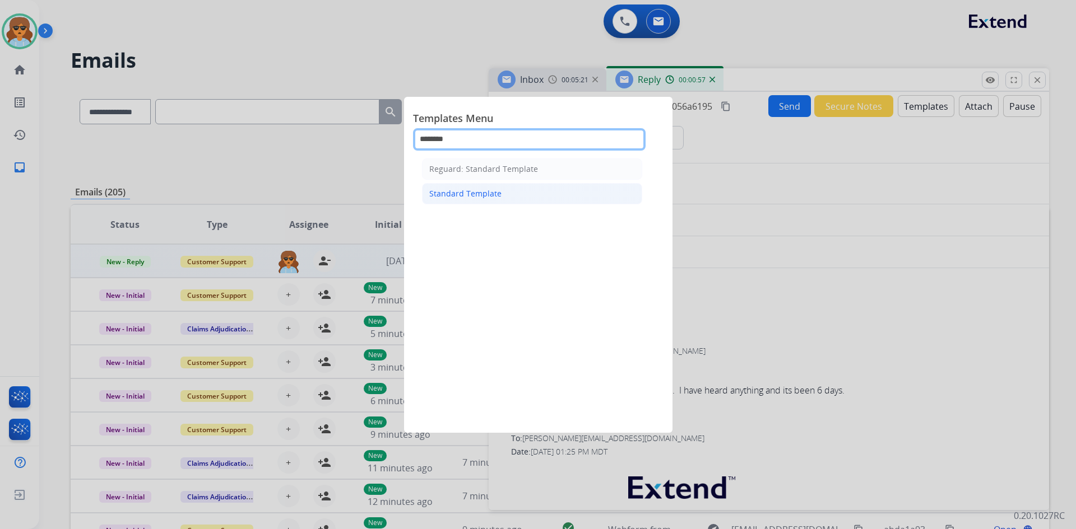
type input "********"
click at [505, 190] on li "Standard Template" at bounding box center [532, 193] width 220 height 21
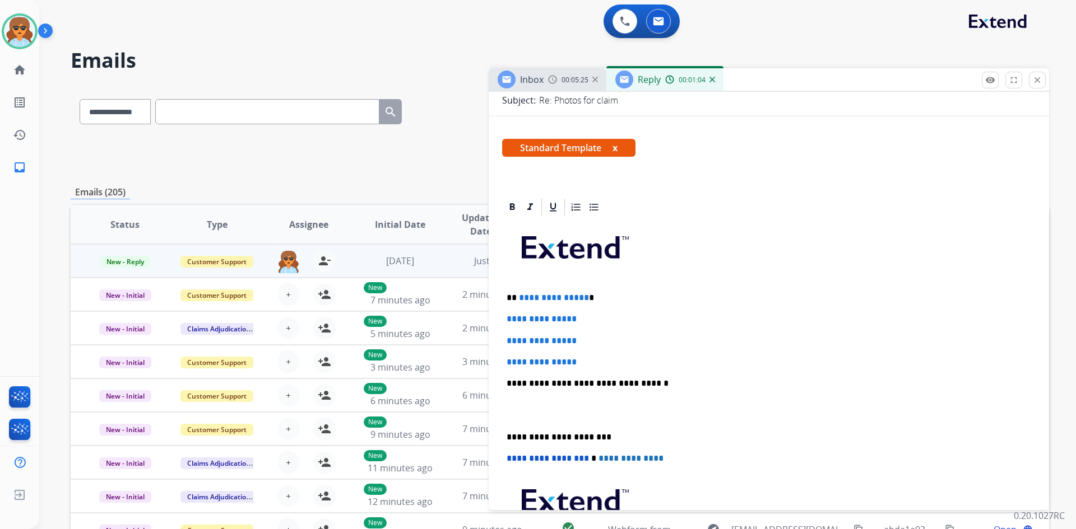
scroll to position [168, 0]
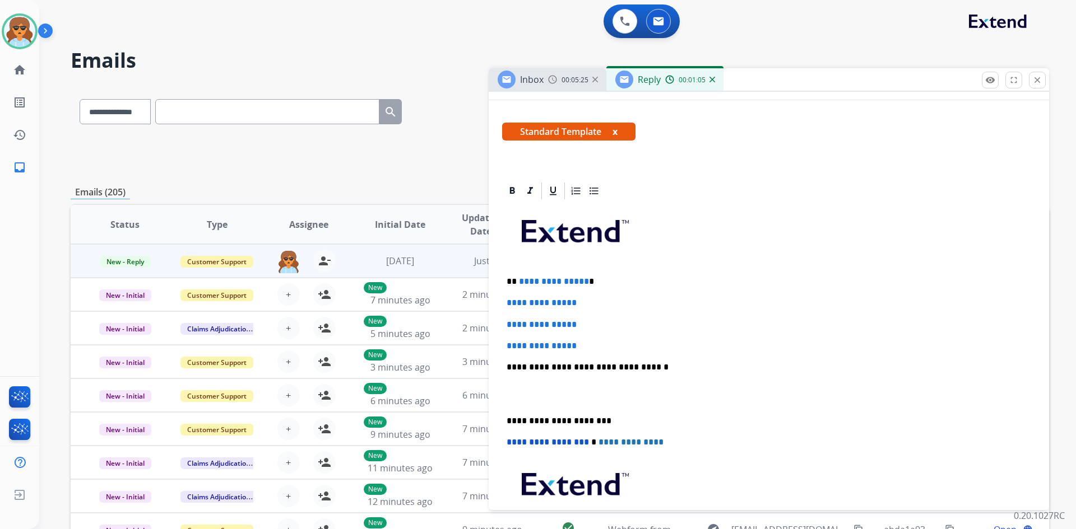
click at [611, 279] on p "**********" at bounding box center [763, 282] width 515 height 10
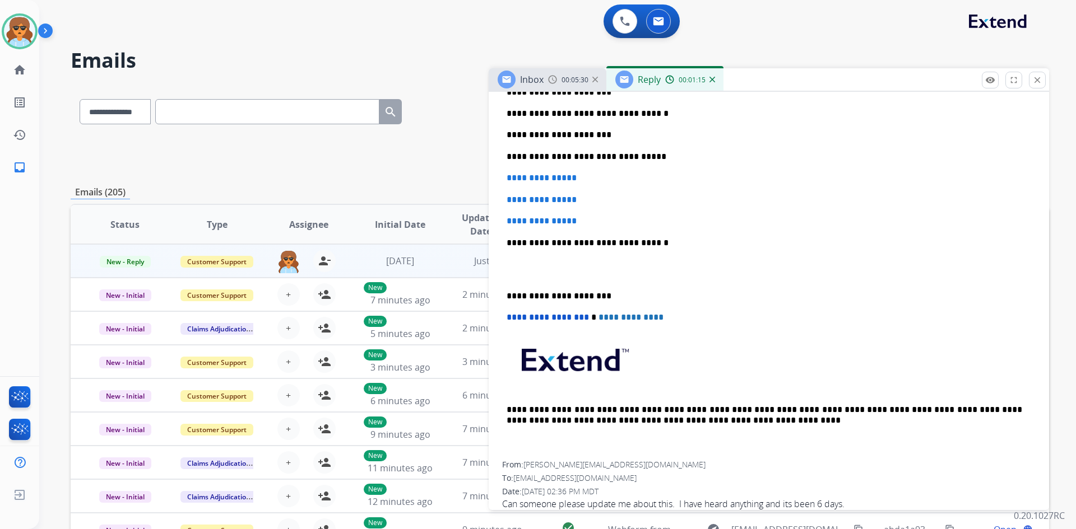
scroll to position [560, 0]
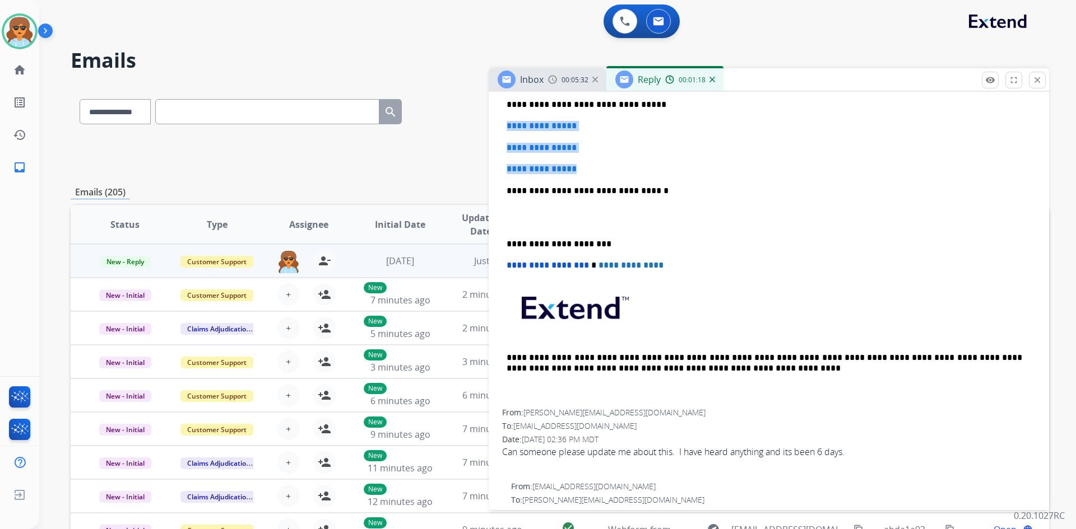
drag, startPoint x: 603, startPoint y: 169, endPoint x: 496, endPoint y: 118, distance: 118.5
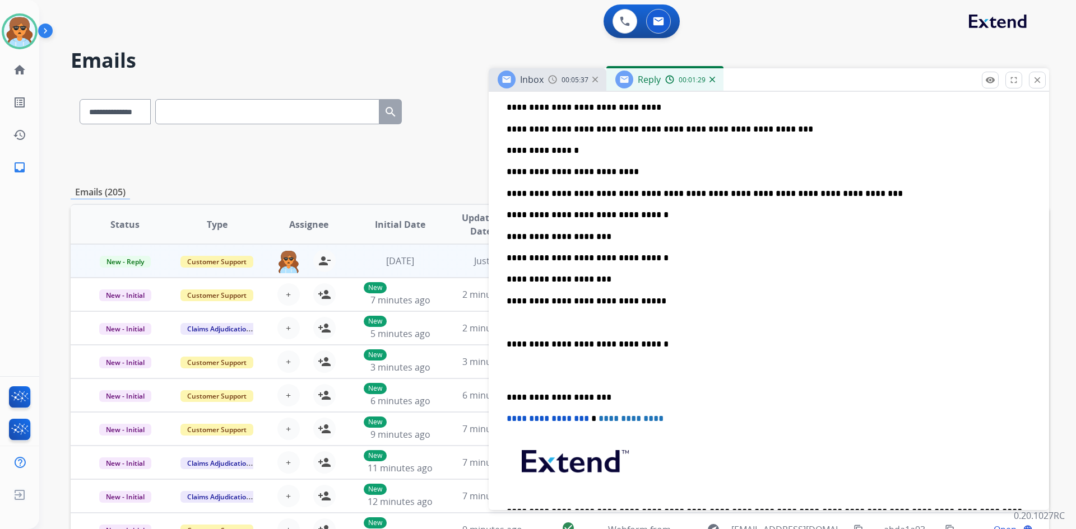
scroll to position [336, 0]
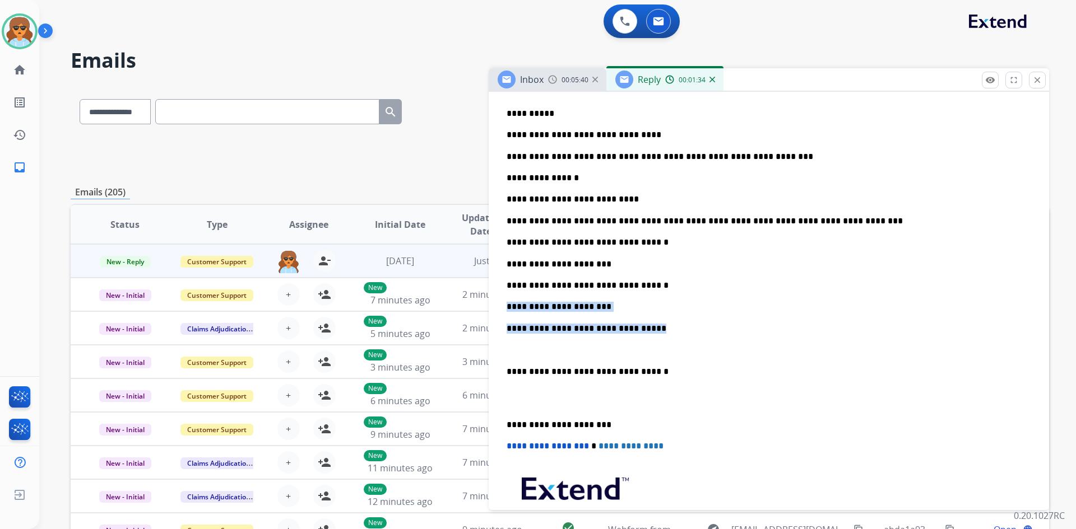
drag, startPoint x: 653, startPoint y: 327, endPoint x: 495, endPoint y: 301, distance: 160.6
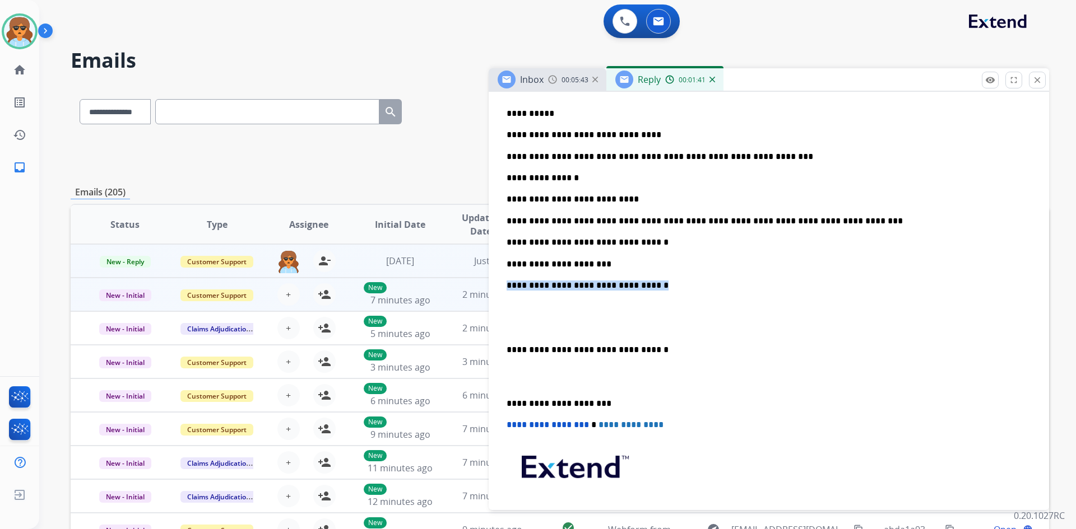
drag, startPoint x: 646, startPoint y: 285, endPoint x: 488, endPoint y: 280, distance: 158.6
click at [488, 280] on div "**********" at bounding box center [560, 361] width 978 height 552
drag, startPoint x: 607, startPoint y: 275, endPoint x: 567, endPoint y: 270, distance: 40.1
click at [564, 271] on div "**********" at bounding box center [768, 301] width 533 height 536
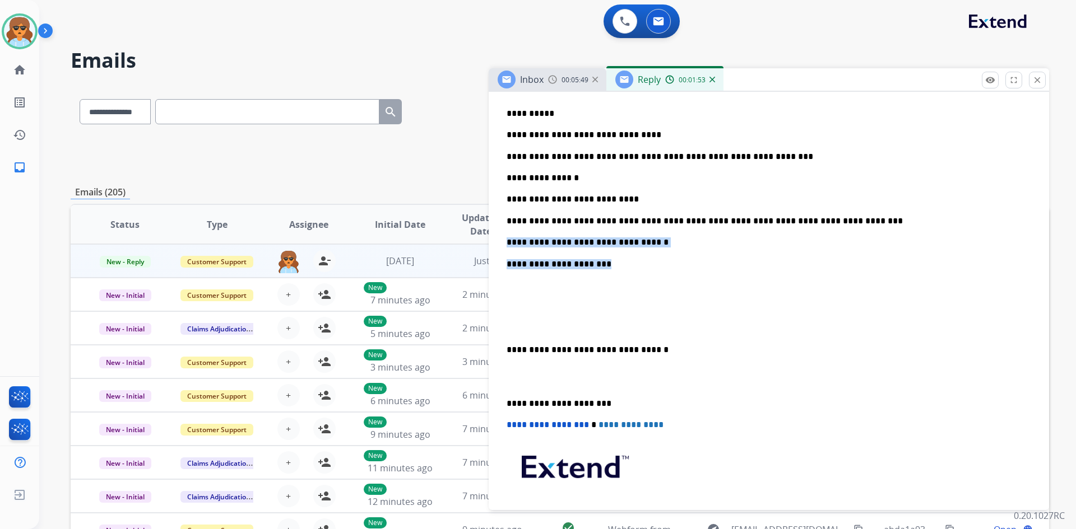
drag, startPoint x: 610, startPoint y: 263, endPoint x: 509, endPoint y: 237, distance: 103.7
click at [508, 236] on div "**********" at bounding box center [768, 301] width 533 height 536
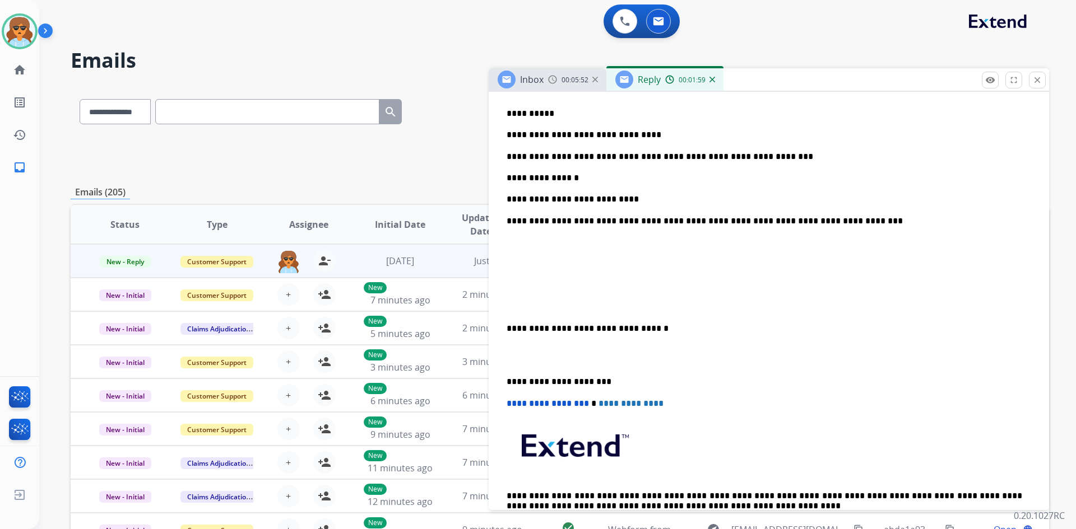
click at [508, 327] on p "**********" at bounding box center [763, 329] width 515 height 10
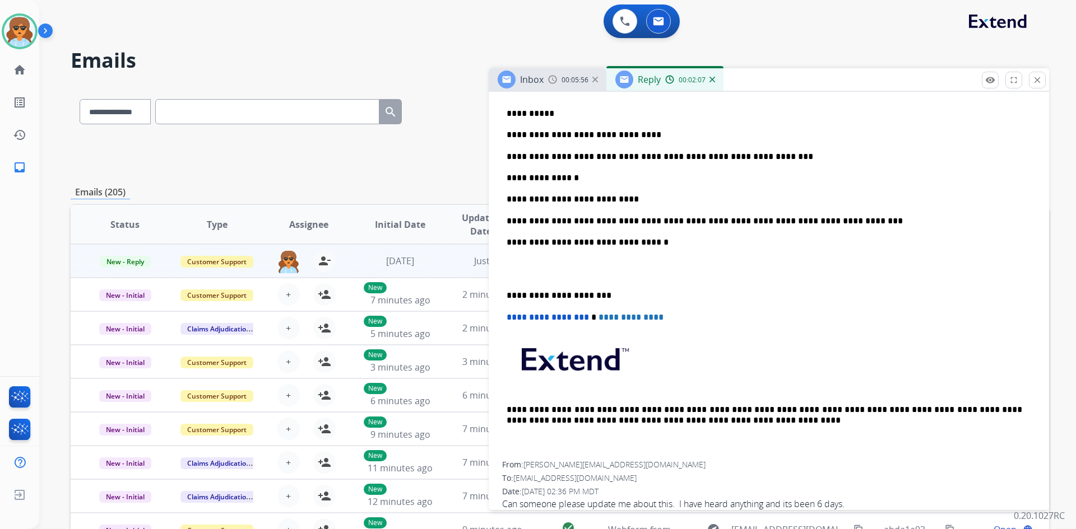
click at [508, 295] on p "**********" at bounding box center [763, 296] width 515 height 10
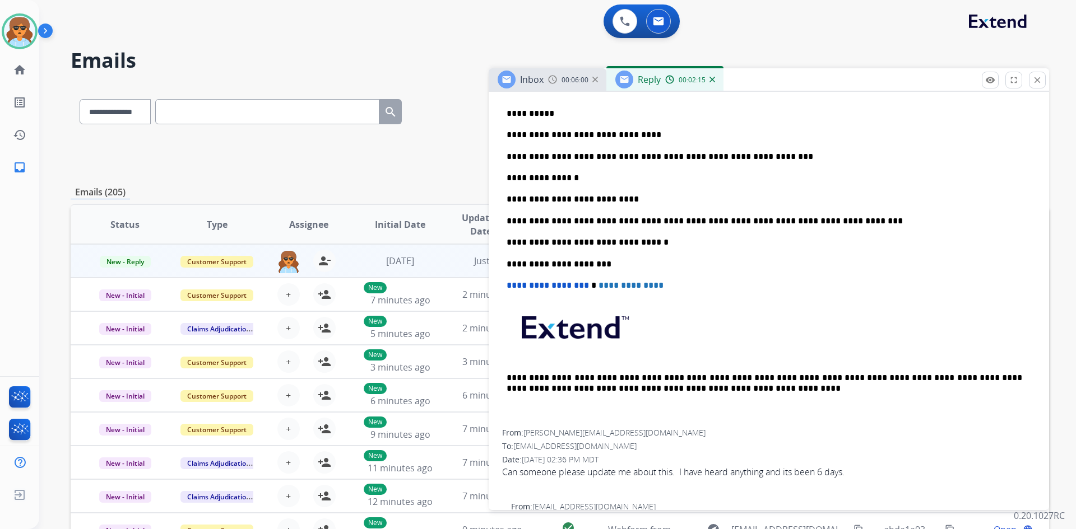
click at [692, 152] on p "**********" at bounding box center [763, 157] width 515 height 10
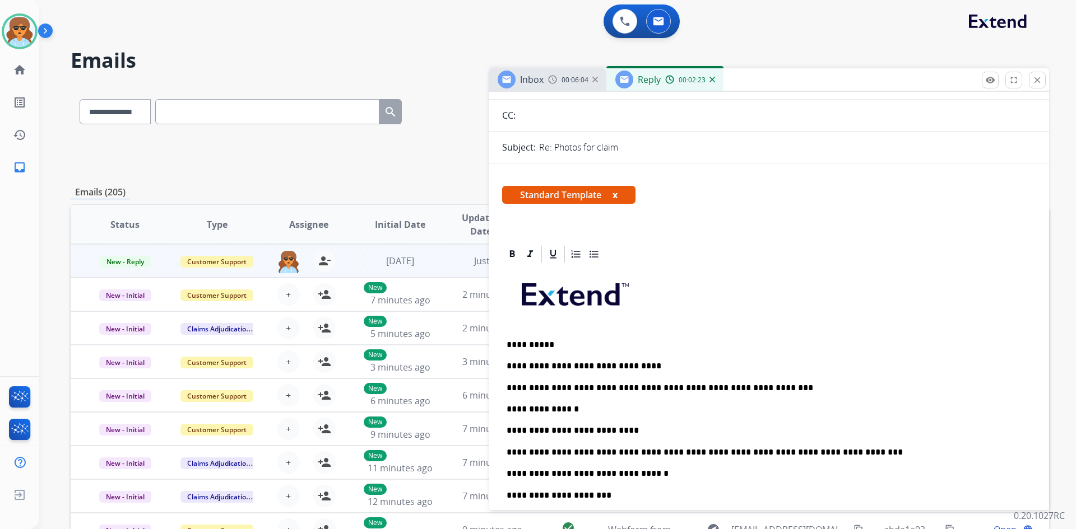
scroll to position [0, 0]
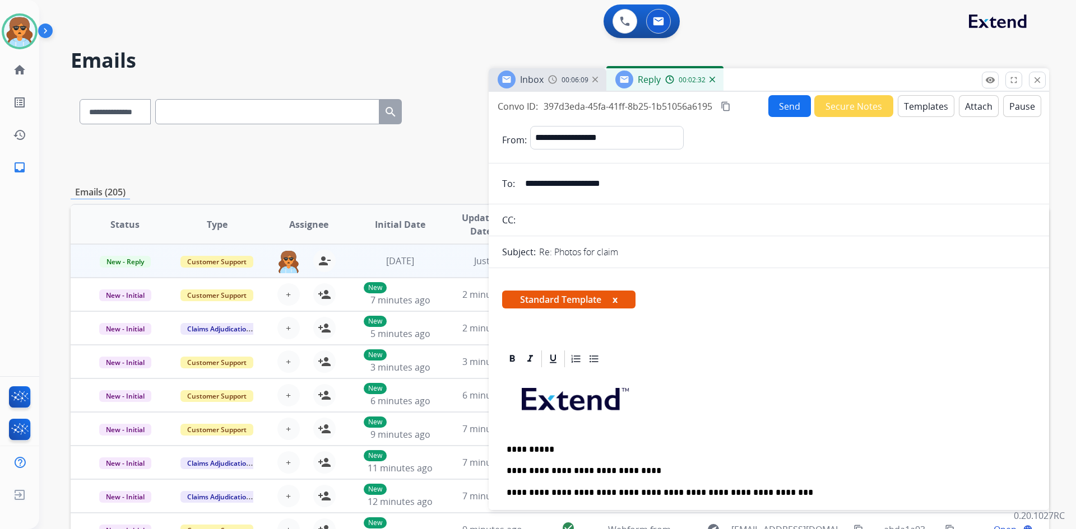
click at [725, 104] on mat-icon "content_copy" at bounding box center [725, 106] width 10 height 10
click at [775, 108] on button "Send" at bounding box center [789, 106] width 43 height 22
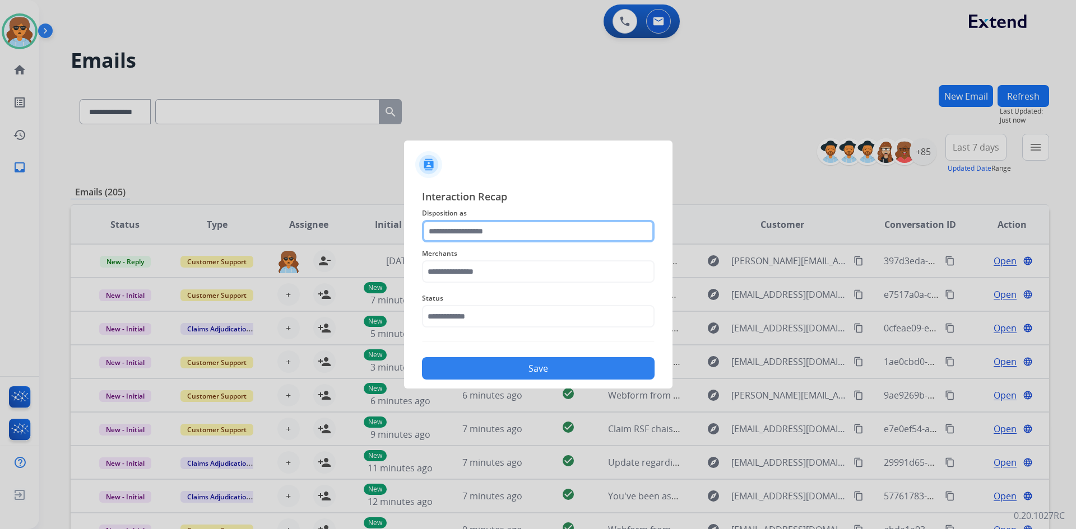
click at [485, 231] on input "text" at bounding box center [538, 231] width 232 height 22
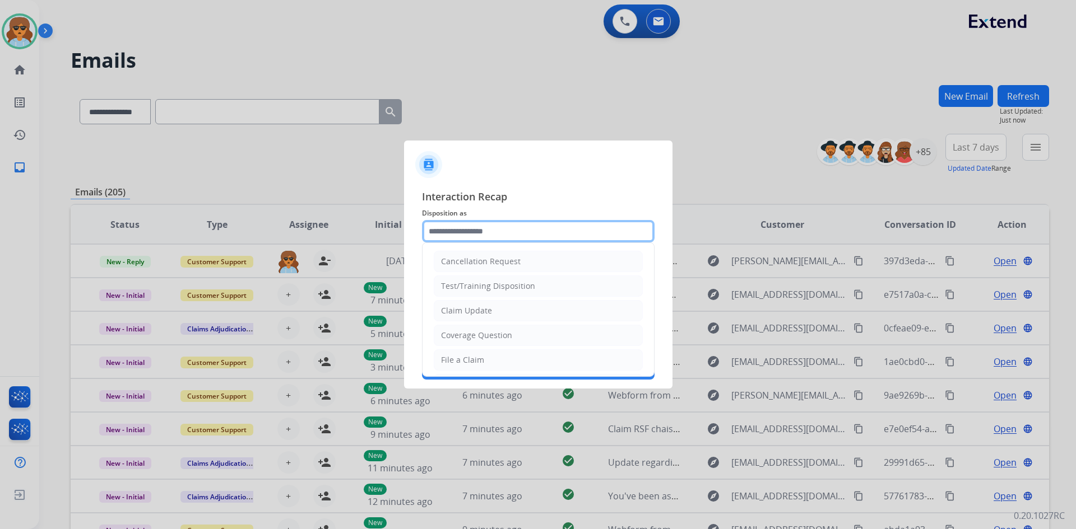
click at [472, 225] on input "text" at bounding box center [538, 231] width 232 height 22
click at [478, 314] on div "Claim Update" at bounding box center [466, 310] width 51 height 11
type input "**********"
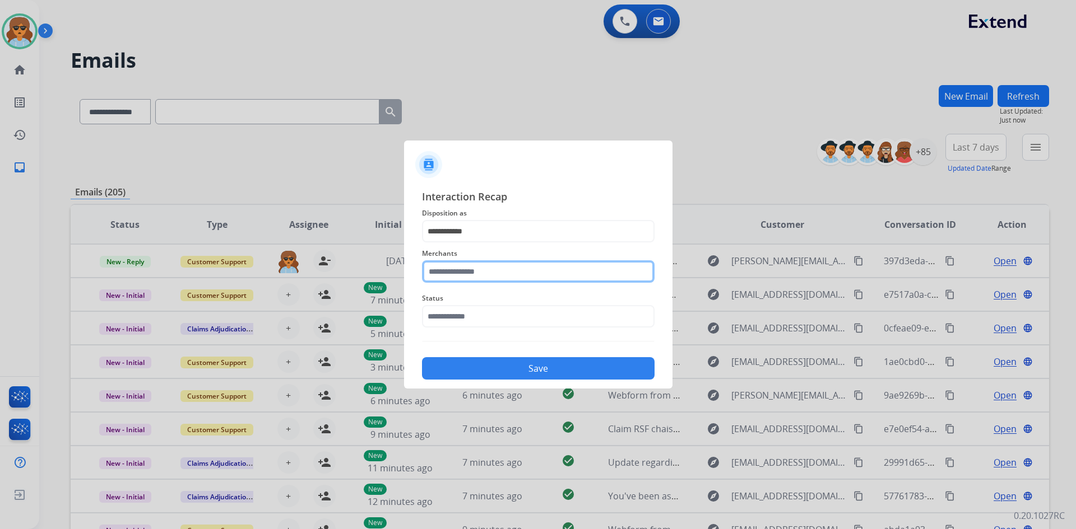
click at [449, 275] on input "text" at bounding box center [538, 272] width 232 height 22
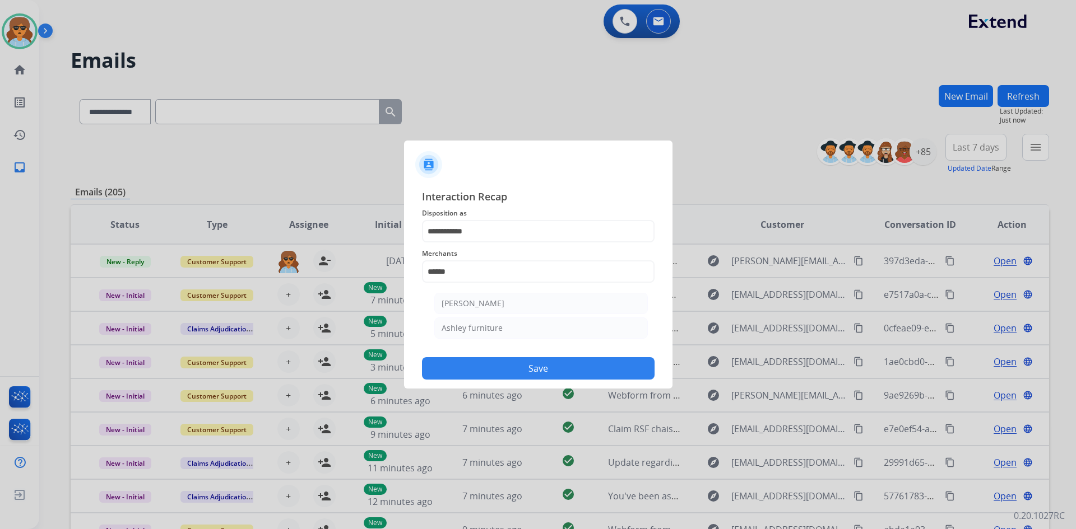
click at [490, 325] on div "Ashley furniture" at bounding box center [471, 328] width 61 height 11
type input "**********"
click at [509, 368] on button "Save" at bounding box center [538, 368] width 232 height 22
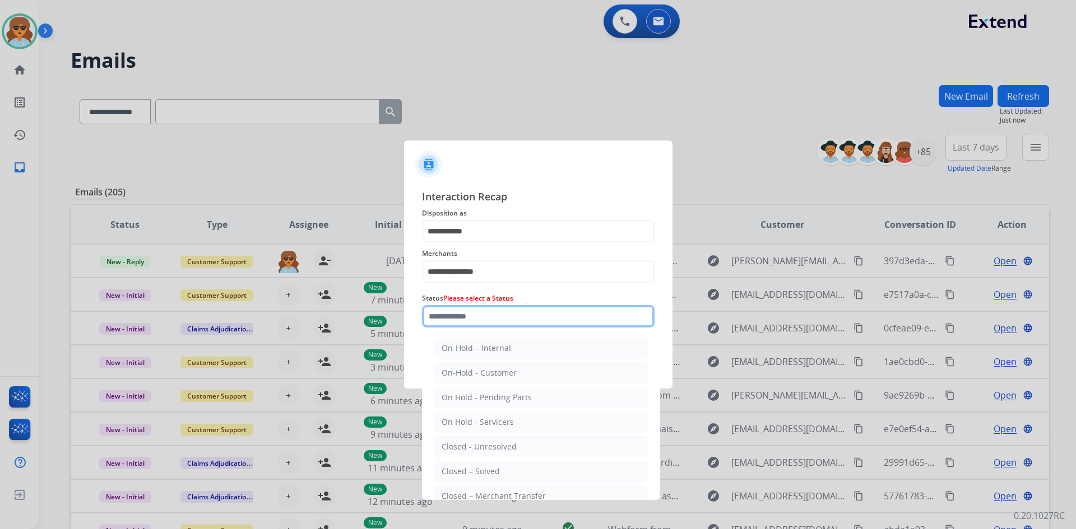
click at [475, 321] on input "text" at bounding box center [538, 316] width 232 height 22
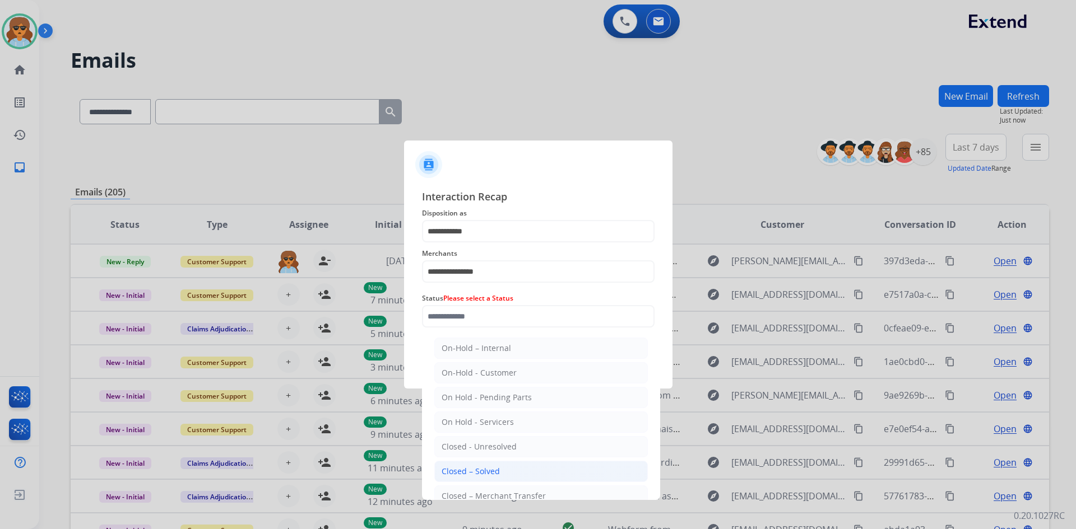
click at [463, 472] on div "Closed – Solved" at bounding box center [470, 471] width 58 height 11
type input "**********"
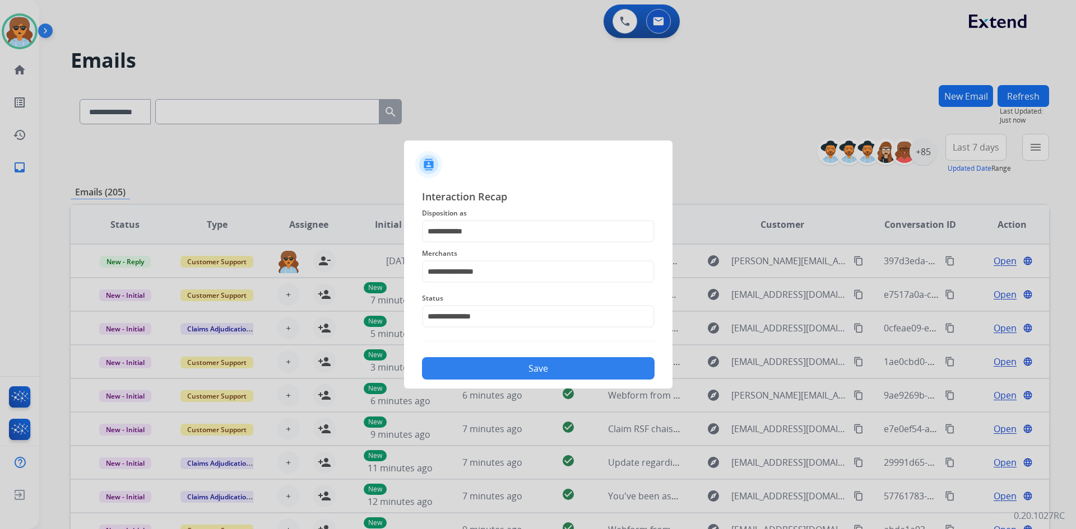
click at [510, 373] on button "Save" at bounding box center [538, 368] width 232 height 22
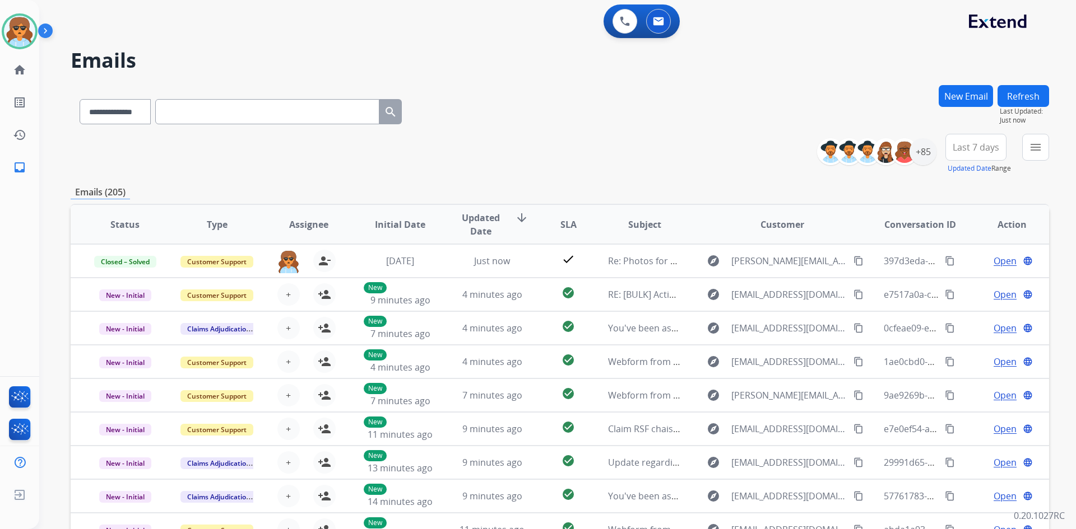
click at [965, 149] on span "Last 7 days" at bounding box center [975, 147] width 46 height 4
click at [951, 285] on div "Last 90 days" at bounding box center [972, 283] width 62 height 17
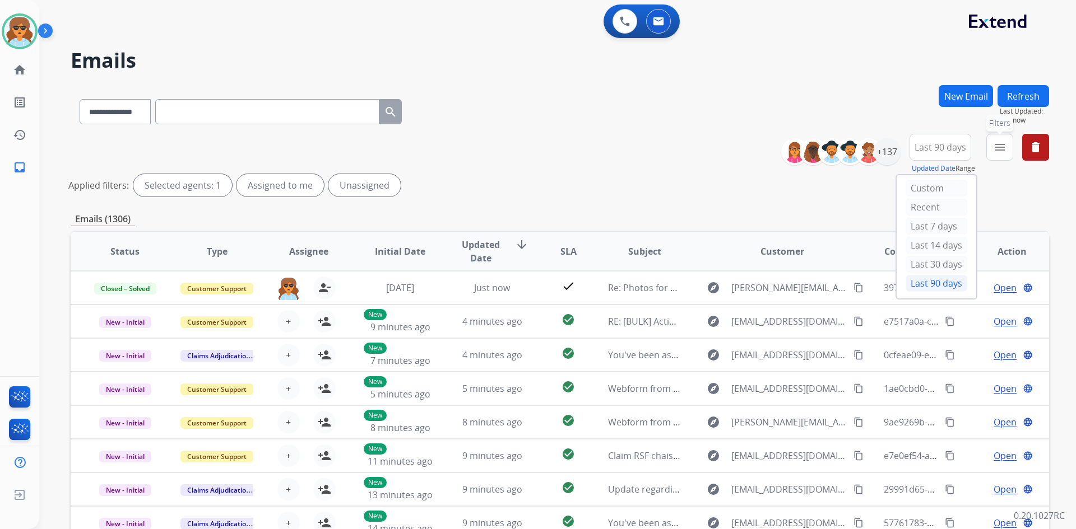
click at [1001, 155] on button "menu Filters" at bounding box center [999, 147] width 27 height 27
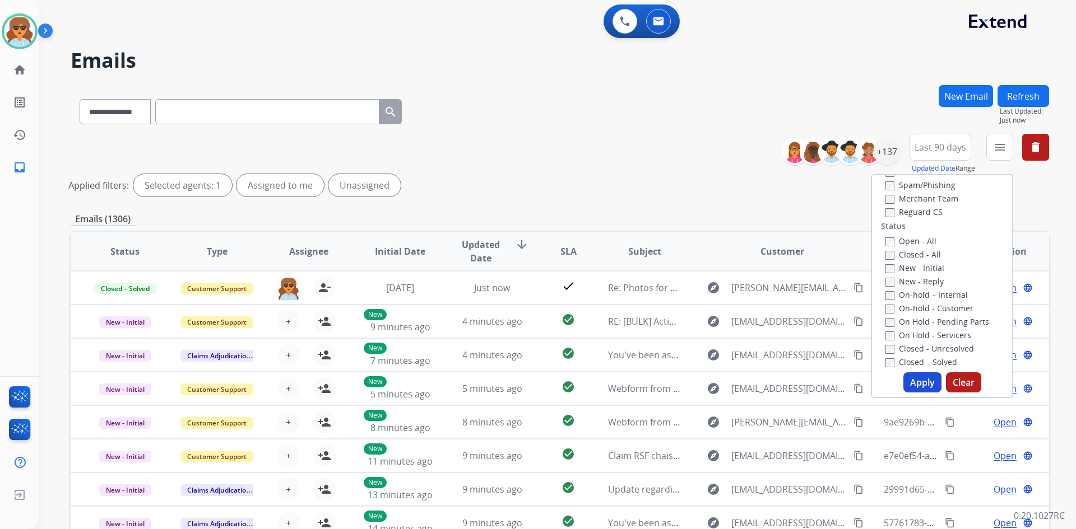
scroll to position [112, 0]
click at [913, 387] on button "Apply" at bounding box center [922, 383] width 38 height 20
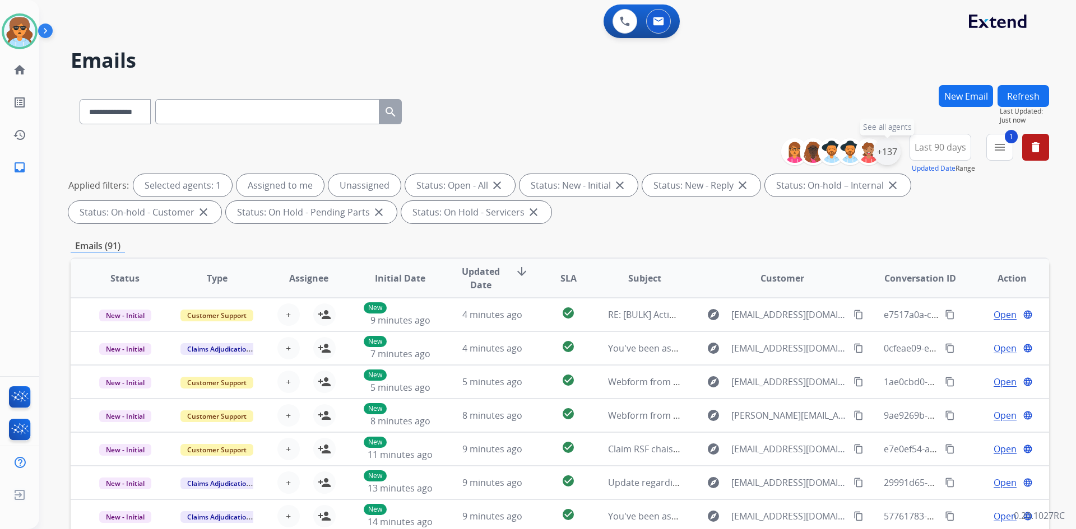
click at [894, 150] on div "+137" at bounding box center [886, 151] width 27 height 27
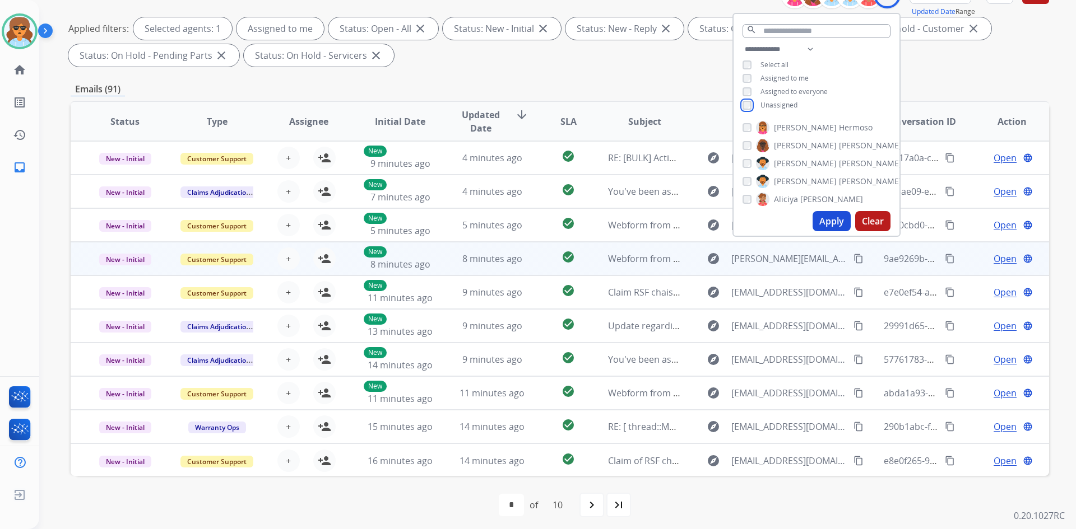
scroll to position [162, 0]
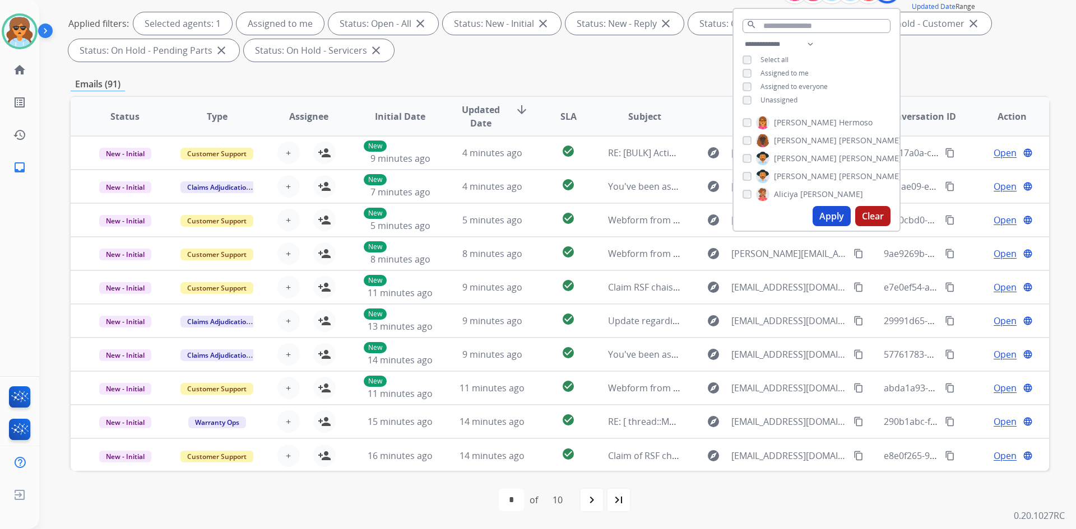
drag, startPoint x: 832, startPoint y: 216, endPoint x: 828, endPoint y: 221, distance: 6.7
click at [832, 216] on button "Apply" at bounding box center [831, 216] width 38 height 20
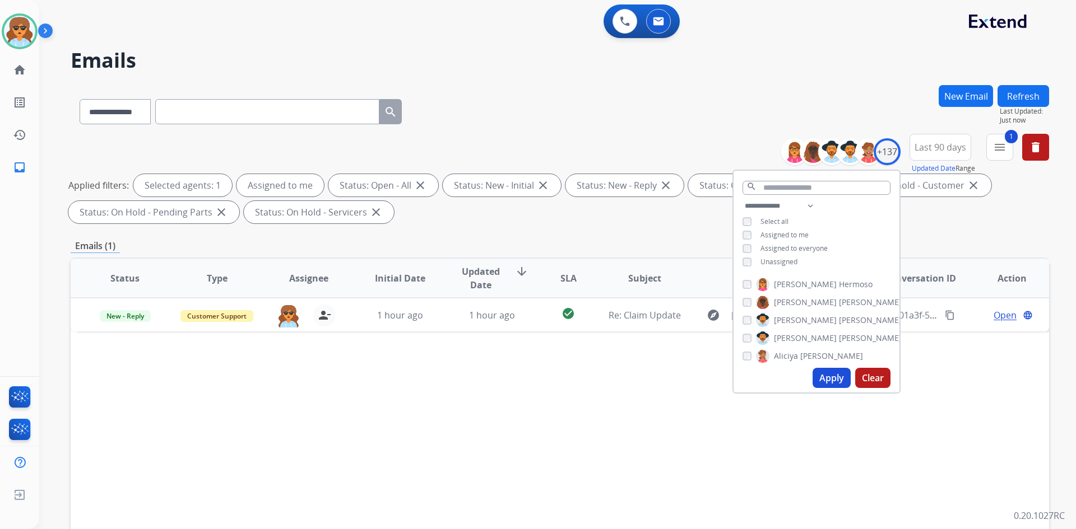
click at [438, 434] on div "Status Type Assignee Initial Date Updated Date arrow_downward SLA Subject Custo…" at bounding box center [560, 445] width 978 height 375
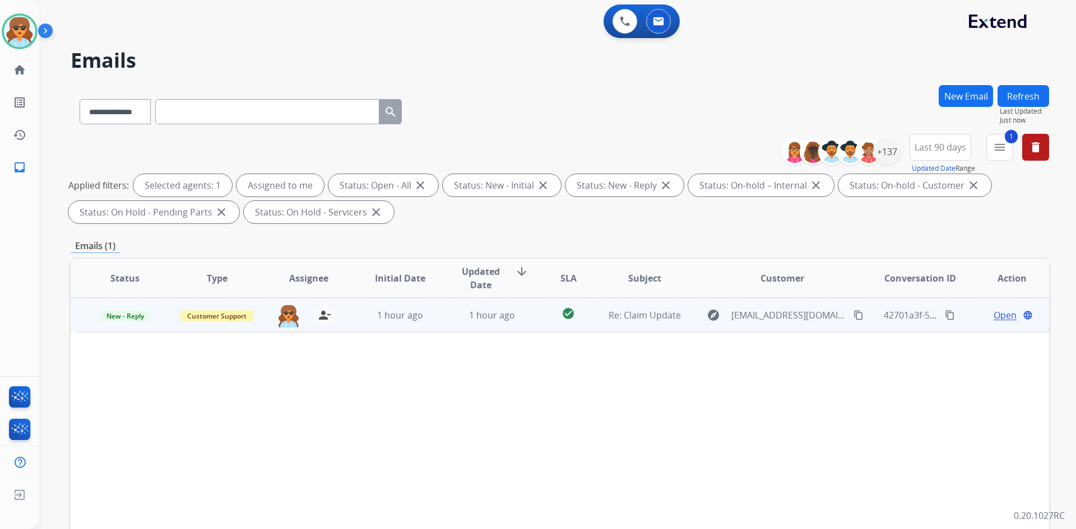
click at [993, 313] on span "Open" at bounding box center [1004, 315] width 23 height 13
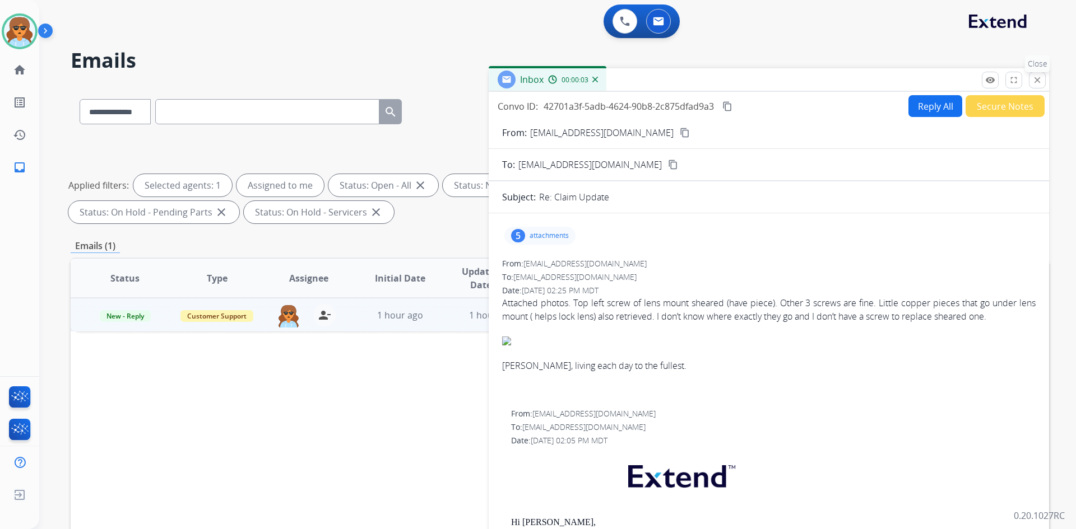
click at [1041, 82] on mat-icon "close" at bounding box center [1037, 80] width 10 height 10
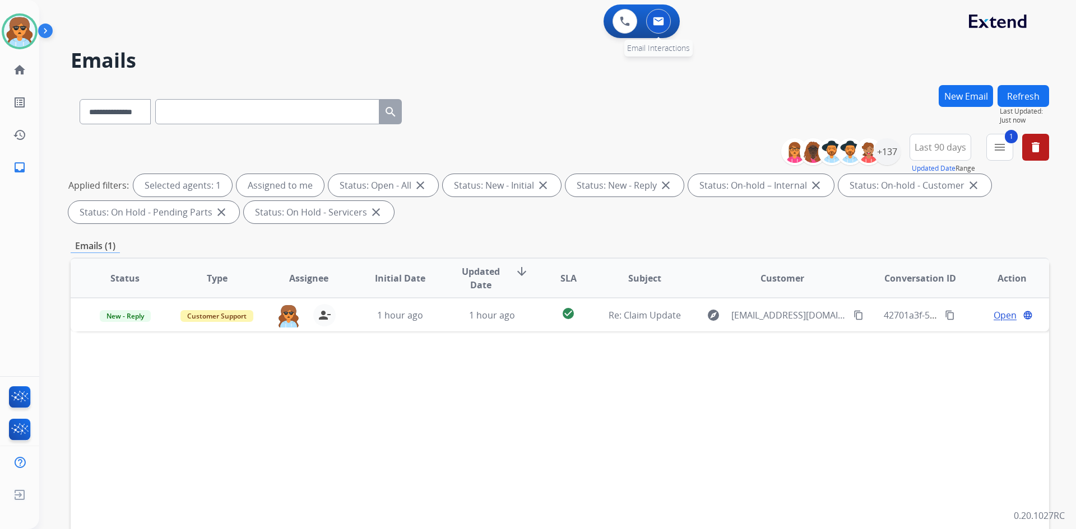
click at [659, 17] on img at bounding box center [658, 21] width 11 height 9
click at [945, 89] on button "New Email" at bounding box center [965, 96] width 54 height 22
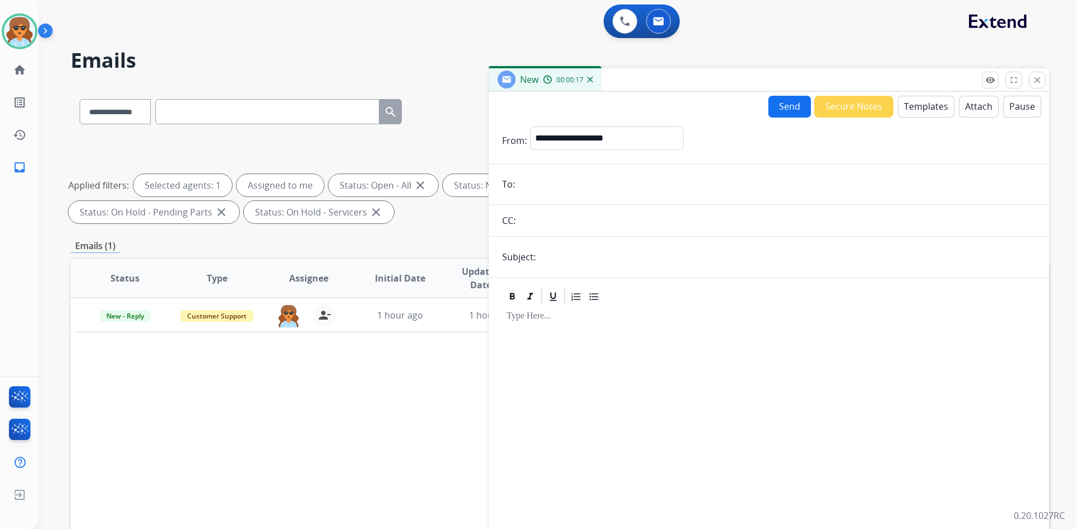
click at [555, 187] on input "email" at bounding box center [776, 184] width 517 height 22
paste input "**********"
type input "**********"
click at [907, 101] on button "Templates" at bounding box center [925, 107] width 57 height 22
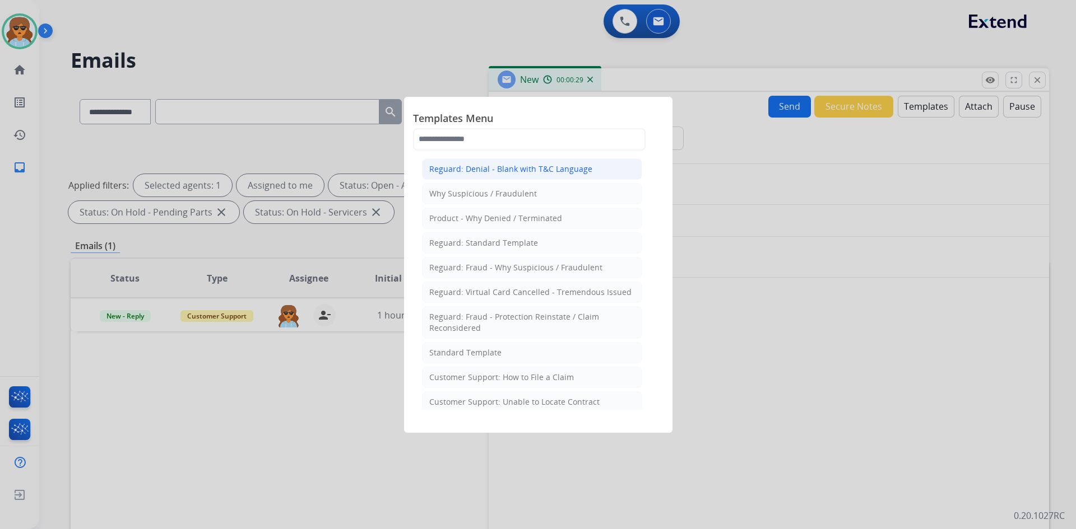
click at [490, 168] on div "Reguard: Denial - Blank with T&C Language" at bounding box center [510, 169] width 163 height 11
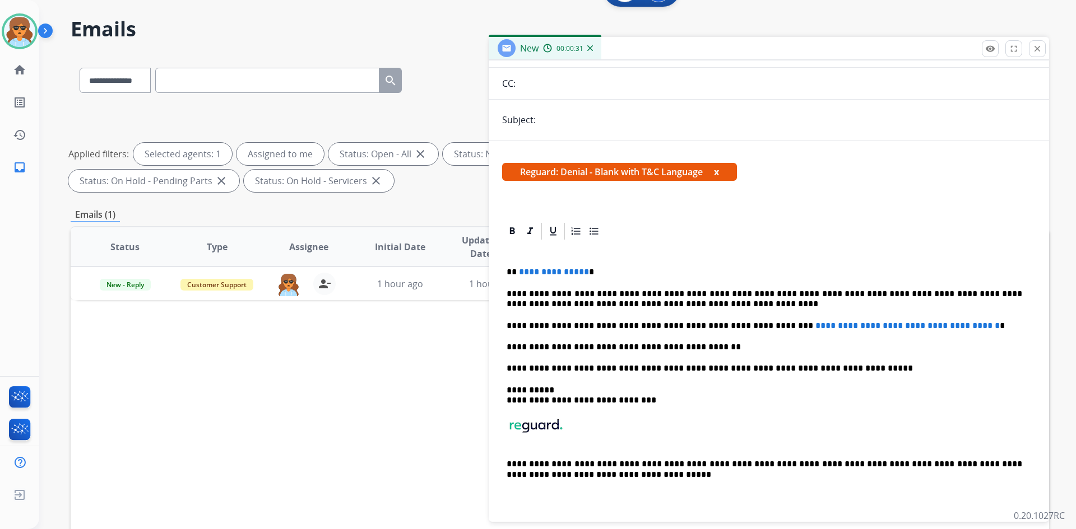
scroll to position [56, 0]
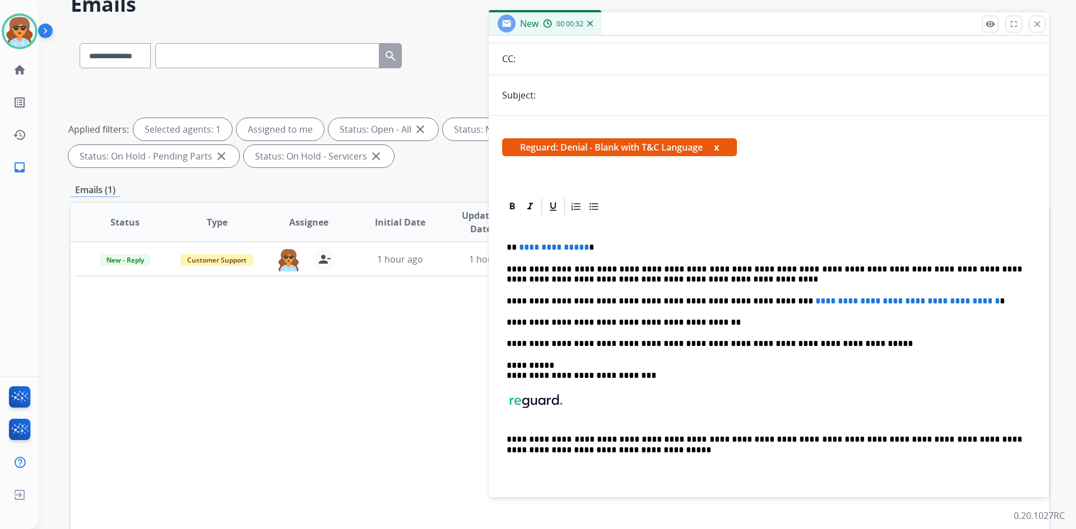
click at [582, 244] on span "**********" at bounding box center [554, 247] width 70 height 8
click at [531, 245] on p "****" at bounding box center [763, 248] width 515 height 10
click at [513, 246] on p "****" at bounding box center [763, 248] width 515 height 10
click at [515, 246] on p "****" at bounding box center [763, 248] width 515 height 10
drag, startPoint x: 555, startPoint y: 244, endPoint x: 520, endPoint y: 245, distance: 35.3
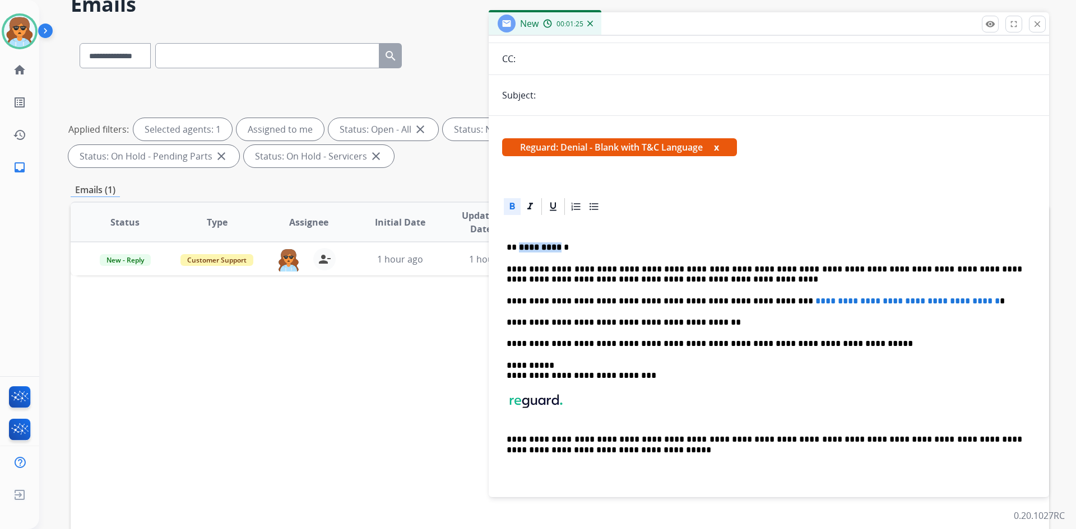
click at [520, 245] on strong "*********" at bounding box center [540, 247] width 43 height 8
click at [505, 207] on div at bounding box center [512, 206] width 17 height 17
click at [511, 205] on icon at bounding box center [512, 206] width 5 height 7
click at [571, 249] on p "** ********* *" at bounding box center [763, 248] width 515 height 10
drag, startPoint x: 558, startPoint y: 249, endPoint x: 520, endPoint y: 249, distance: 38.1
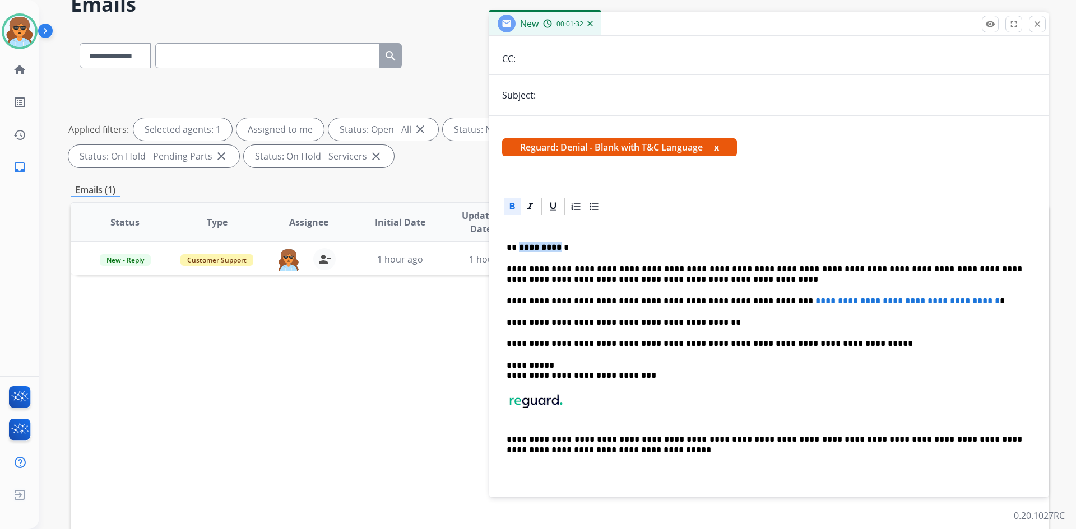
click at [520, 249] on p "** ********* *" at bounding box center [763, 248] width 515 height 10
click at [511, 209] on icon at bounding box center [512, 206] width 5 height 7
click at [595, 251] on p "**********" at bounding box center [763, 248] width 515 height 10
click at [612, 251] on p "**********" at bounding box center [763, 248] width 515 height 10
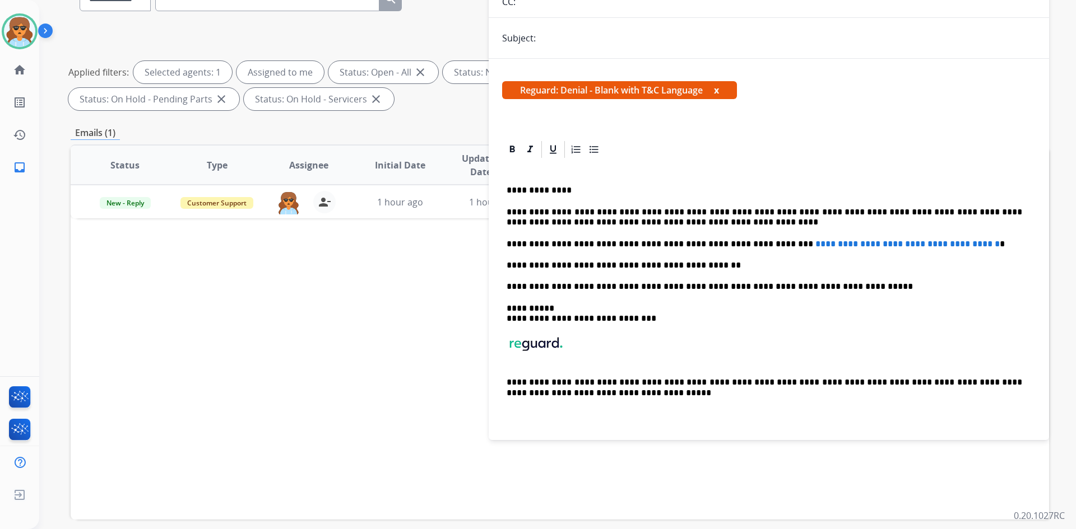
scroll to position [162, 0]
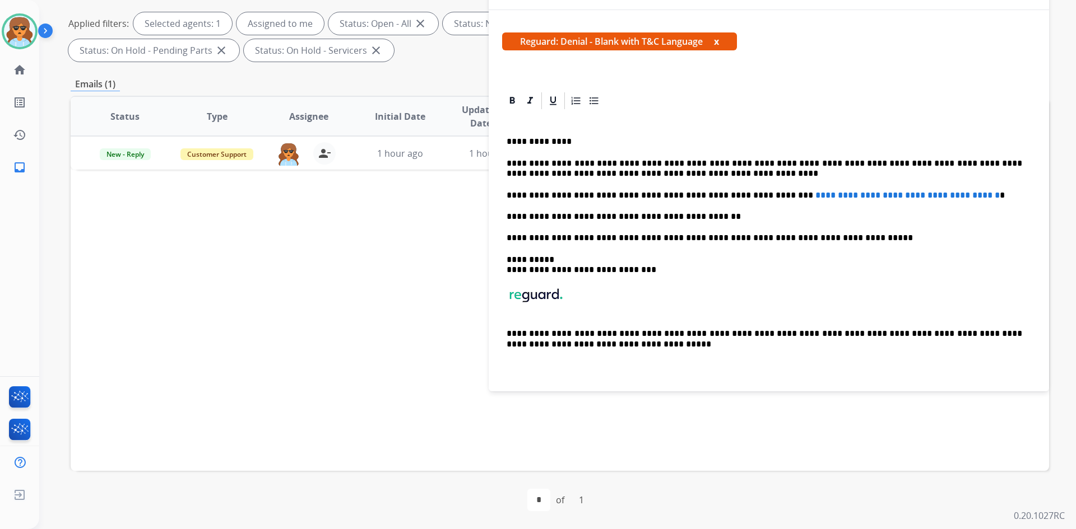
click at [990, 195] on p "**********" at bounding box center [763, 195] width 515 height 10
drag, startPoint x: 983, startPoint y: 197, endPoint x: 752, endPoint y: 197, distance: 230.8
click at [752, 197] on p "**********" at bounding box center [763, 195] width 515 height 10
click at [686, 160] on p "**********" at bounding box center [763, 169] width 515 height 21
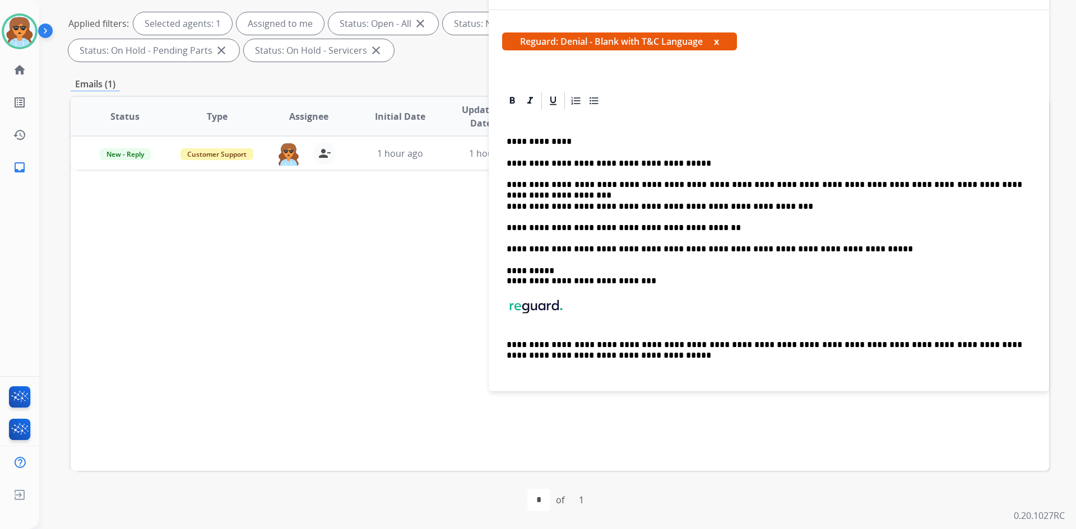
click at [756, 209] on p "**********" at bounding box center [763, 207] width 515 height 10
click at [702, 225] on p "**********" at bounding box center [763, 228] width 515 height 10
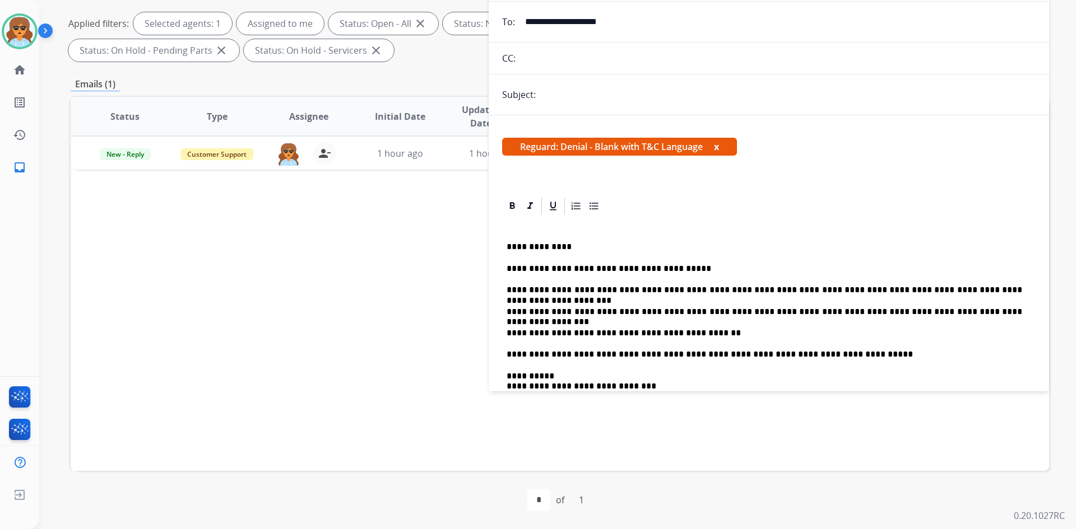
scroll to position [0, 0]
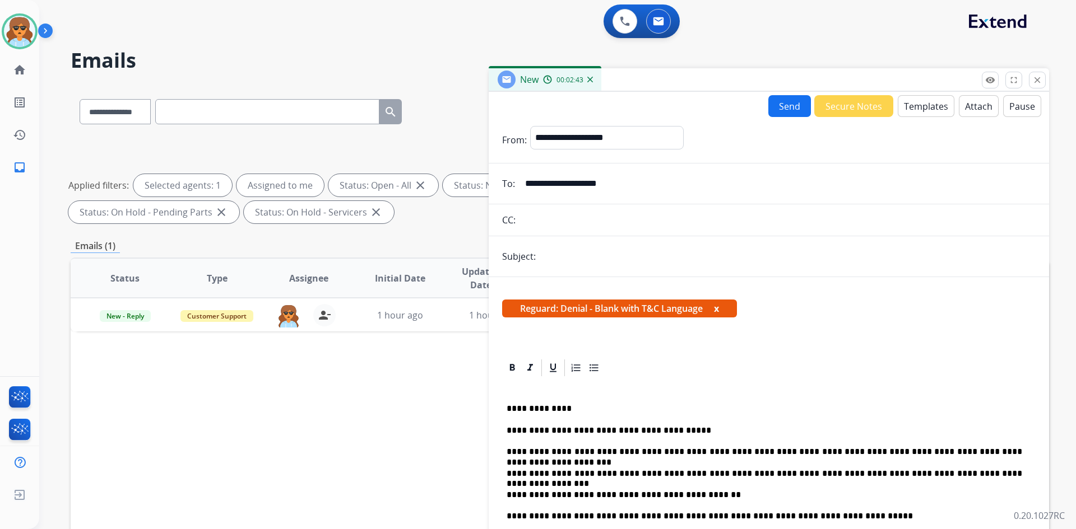
click at [974, 111] on button "Attach" at bounding box center [979, 106] width 40 height 22
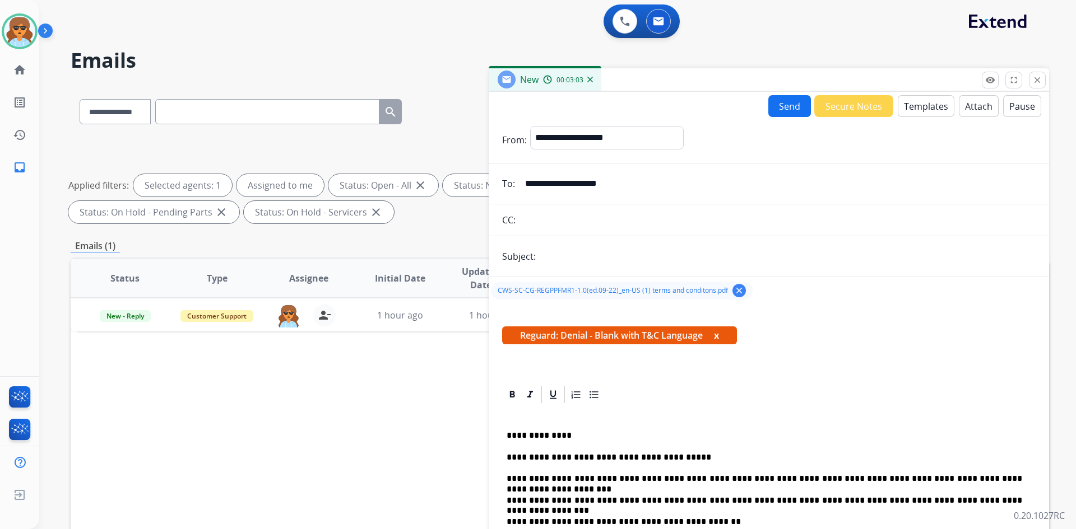
click at [589, 249] on input "text" at bounding box center [787, 256] width 496 height 22
type input "**********"
click at [793, 105] on button "Send" at bounding box center [789, 106] width 43 height 22
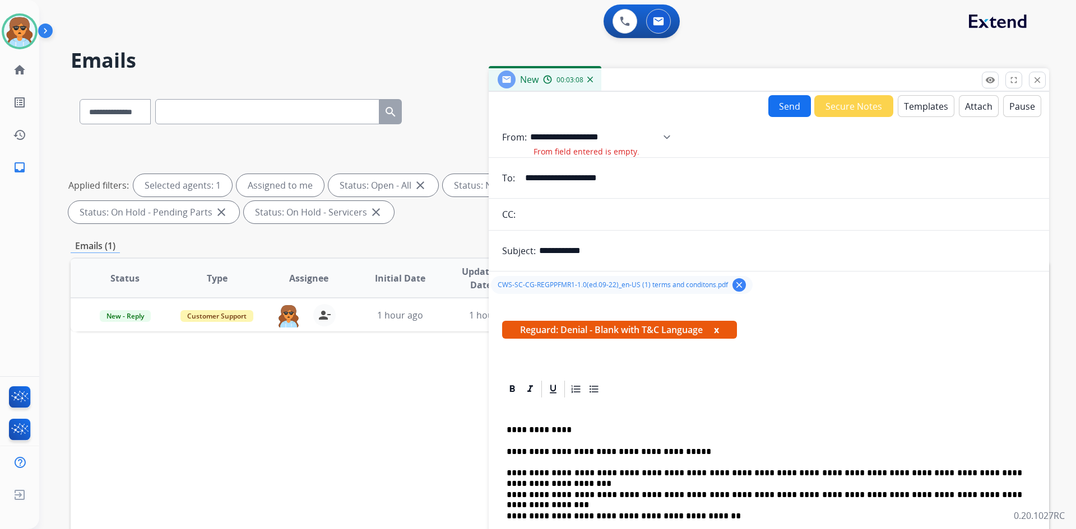
click at [678, 137] on select "**********" at bounding box center [604, 137] width 148 height 22
select select "**********"
click at [530, 126] on select "**********" at bounding box center [604, 137] width 148 height 22
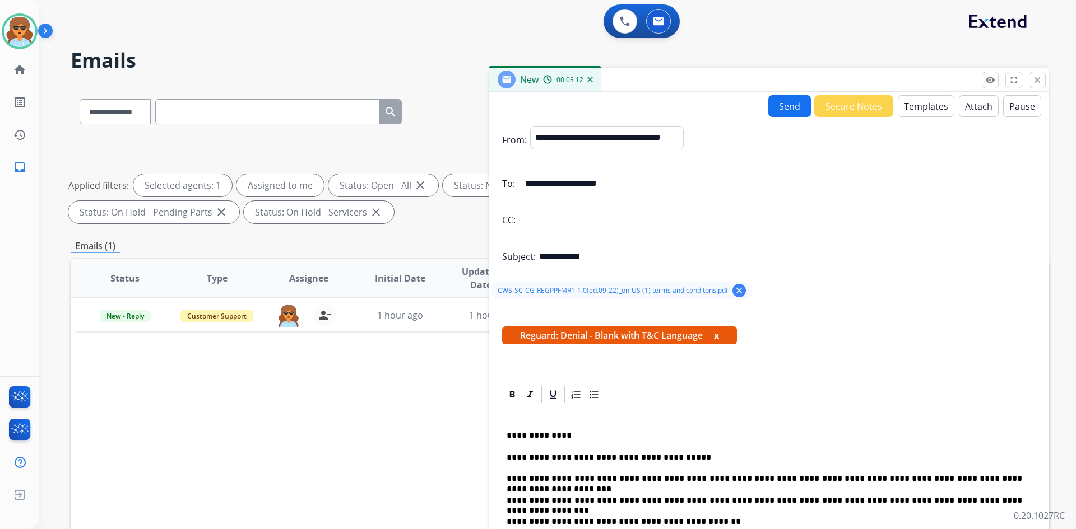
click at [784, 108] on button "Send" at bounding box center [789, 106] width 43 height 22
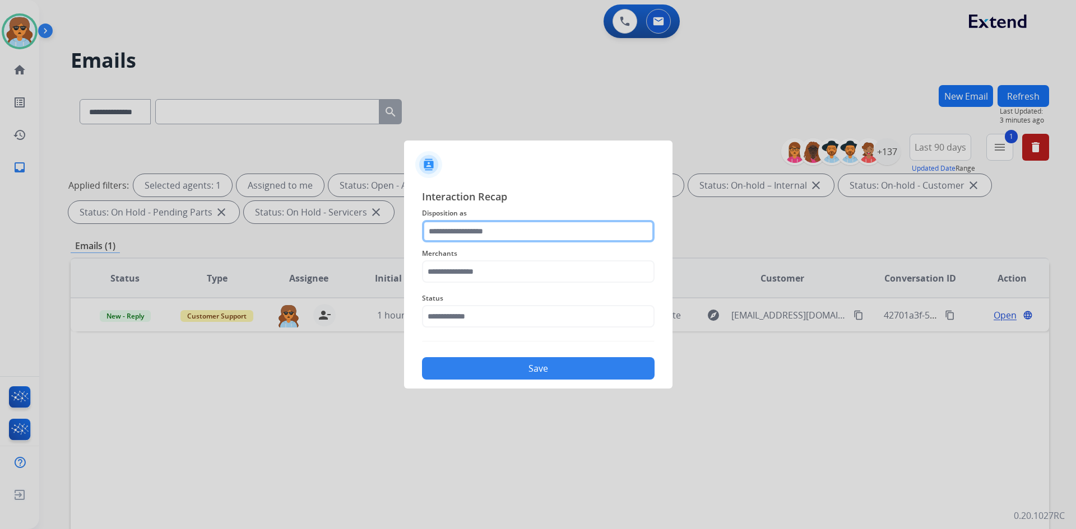
click at [487, 229] on input "text" at bounding box center [538, 231] width 232 height 22
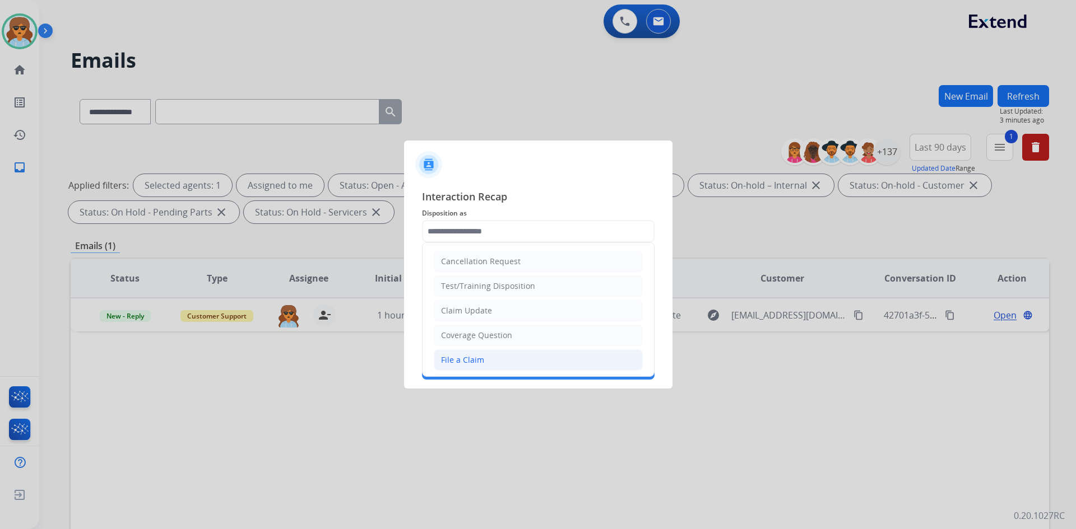
click at [463, 362] on div "File a Claim" at bounding box center [462, 360] width 43 height 11
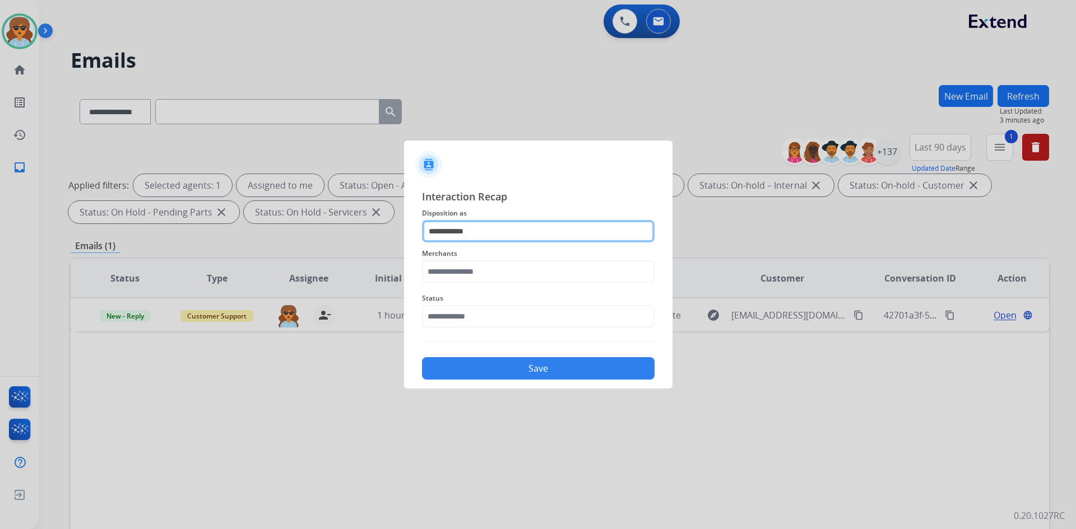
click at [482, 237] on input "**********" at bounding box center [538, 231] width 232 height 22
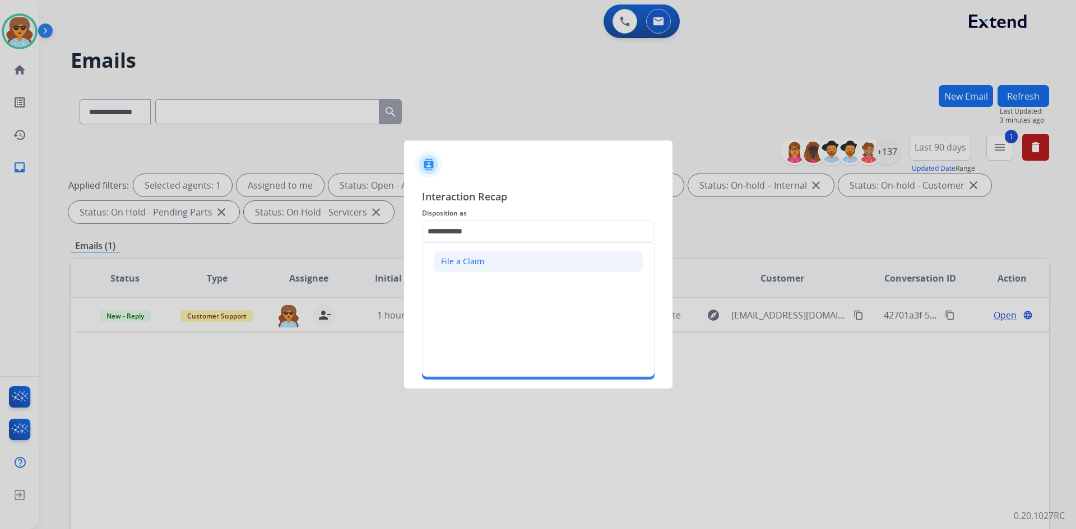
click at [486, 260] on li "File a Claim" at bounding box center [538, 261] width 209 height 21
click at [492, 228] on input "**********" at bounding box center [538, 231] width 232 height 22
type input "*"
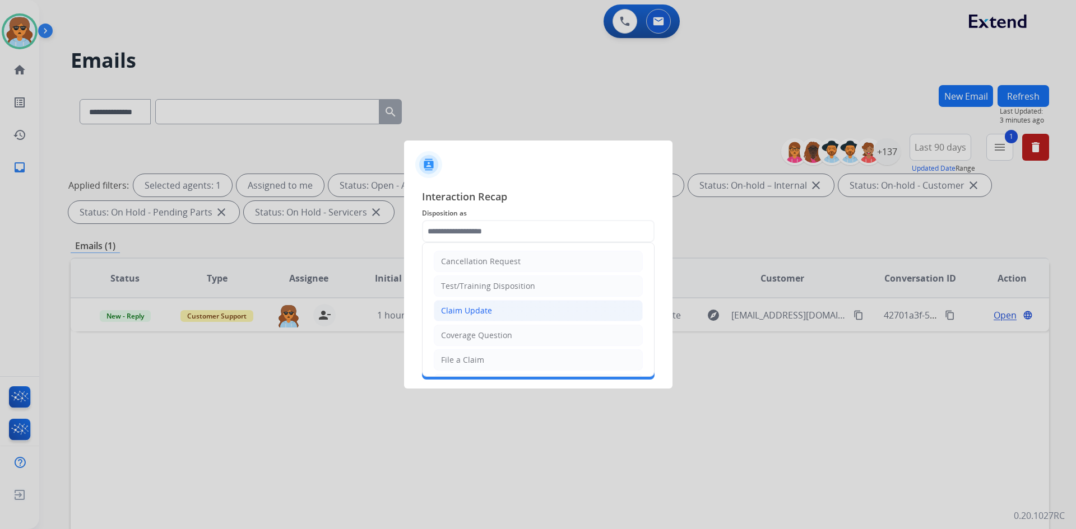
click at [514, 315] on li "Claim Update" at bounding box center [538, 310] width 209 height 21
type input "**********"
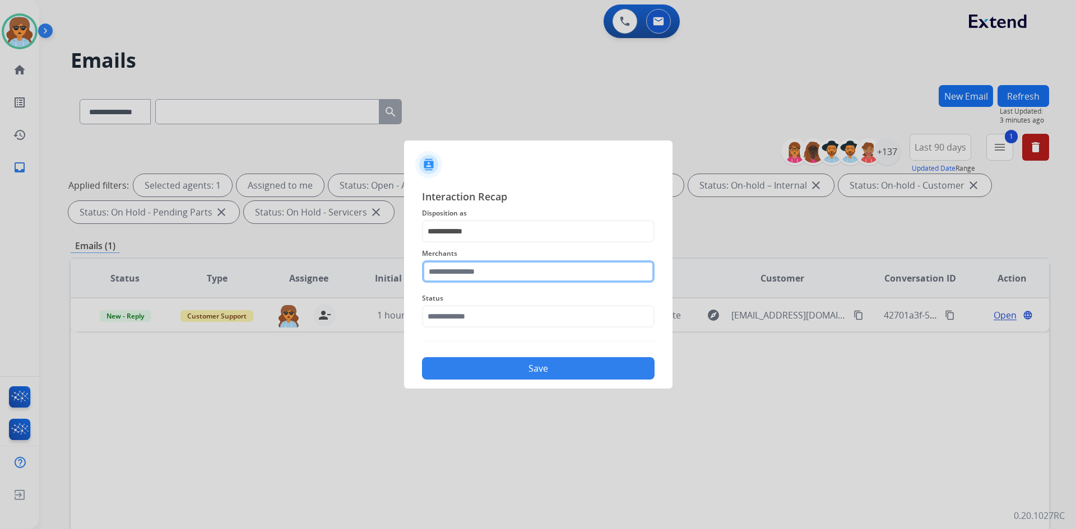
click at [500, 273] on input "text" at bounding box center [538, 272] width 232 height 22
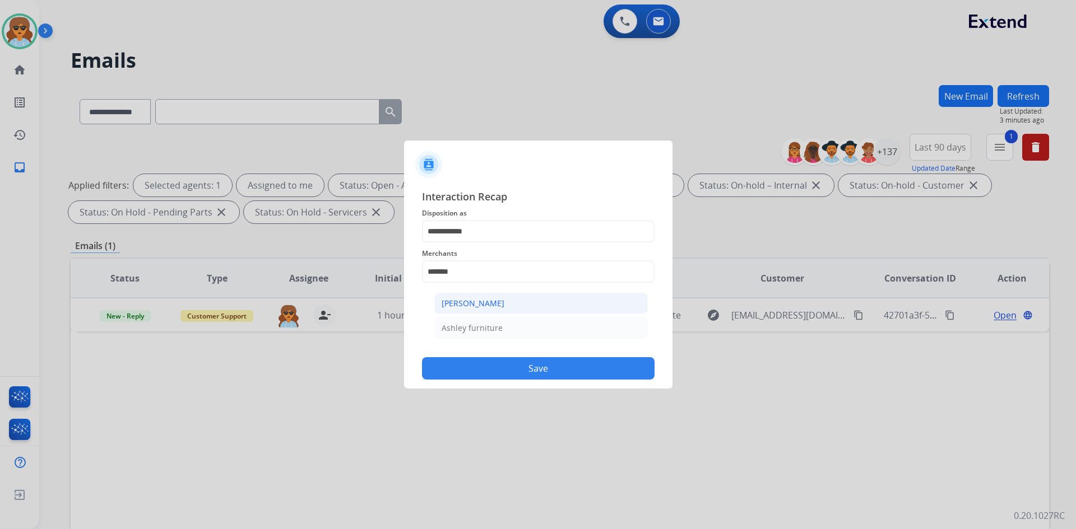
click at [495, 304] on div "[PERSON_NAME]" at bounding box center [472, 303] width 63 height 11
type input "**********"
click at [512, 320] on input "text" at bounding box center [538, 316] width 232 height 22
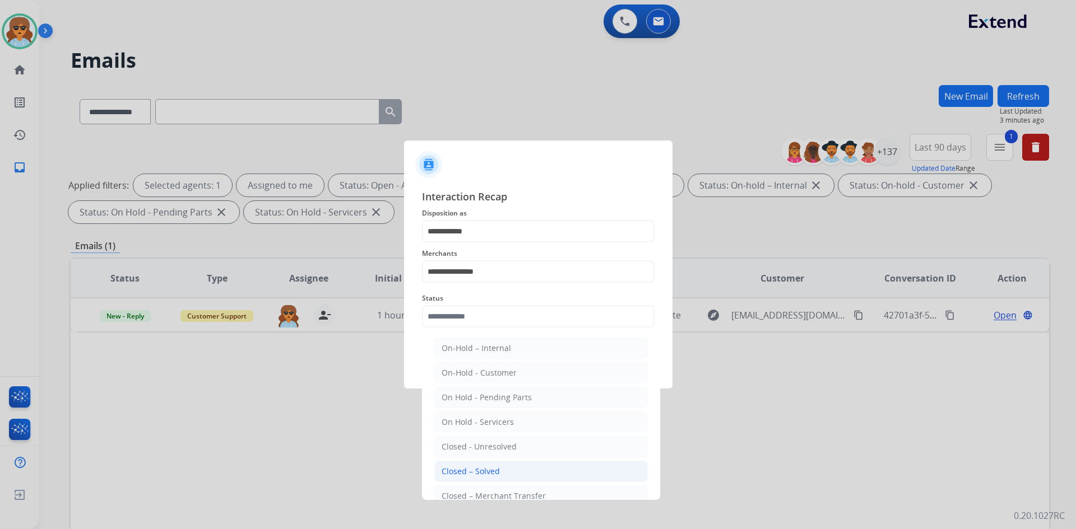
click at [485, 476] on div "Closed – Solved" at bounding box center [470, 471] width 58 height 11
type input "**********"
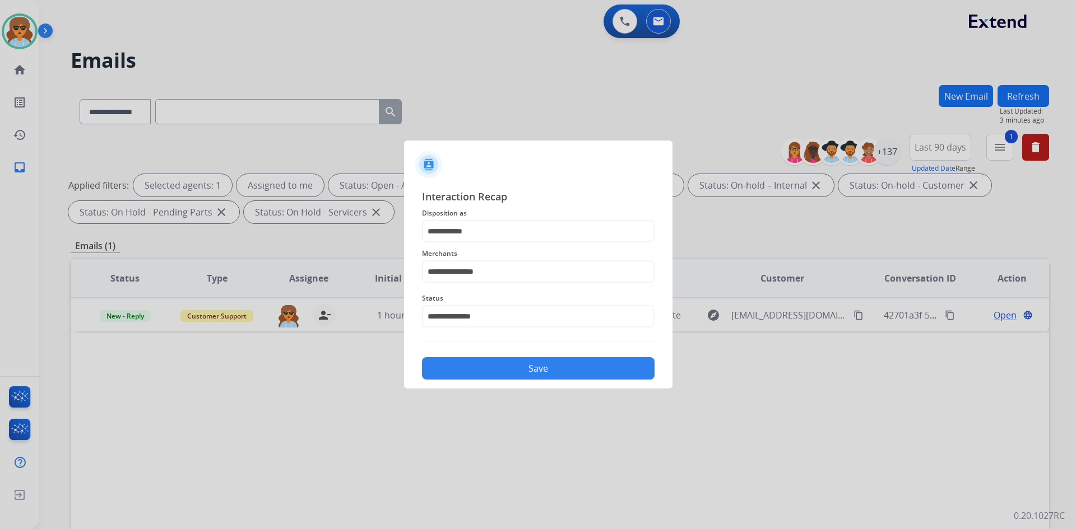
click at [529, 366] on button "Save" at bounding box center [538, 368] width 232 height 22
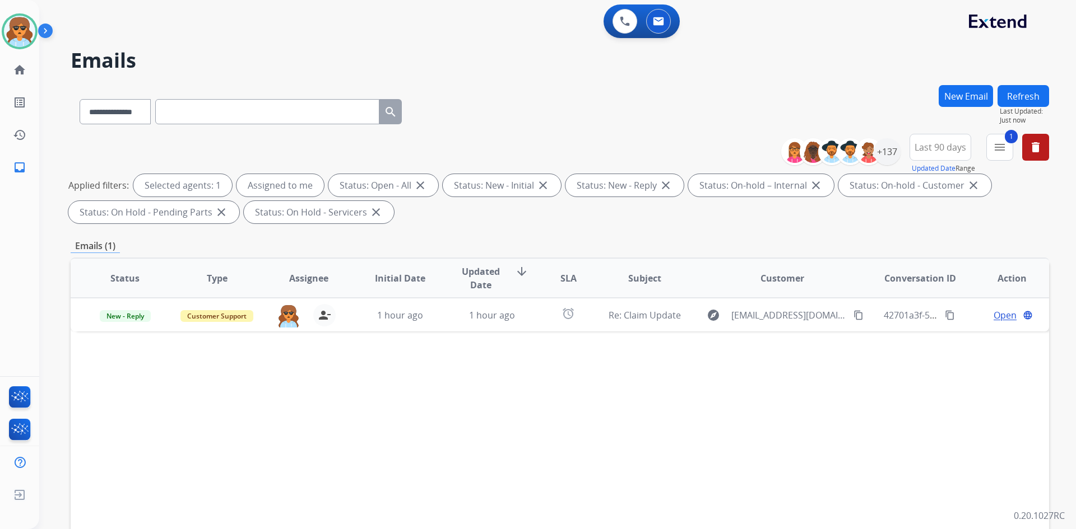
click at [948, 147] on span "Last 90 days" at bounding box center [940, 147] width 52 height 4
click at [938, 227] on div "Last 7 days" at bounding box center [936, 226] width 62 height 17
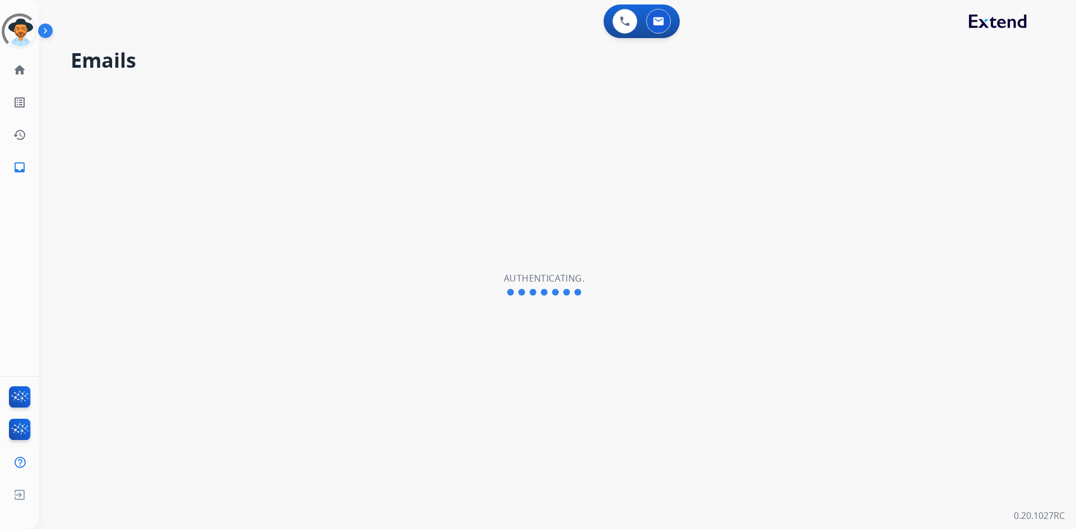
select select "**********"
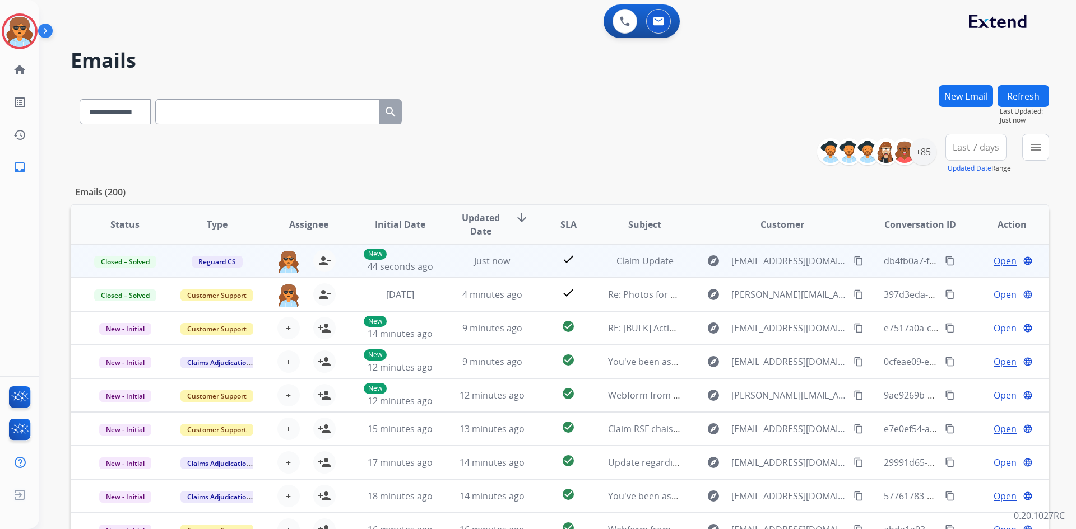
click at [945, 259] on mat-icon "content_copy" at bounding box center [950, 261] width 10 height 10
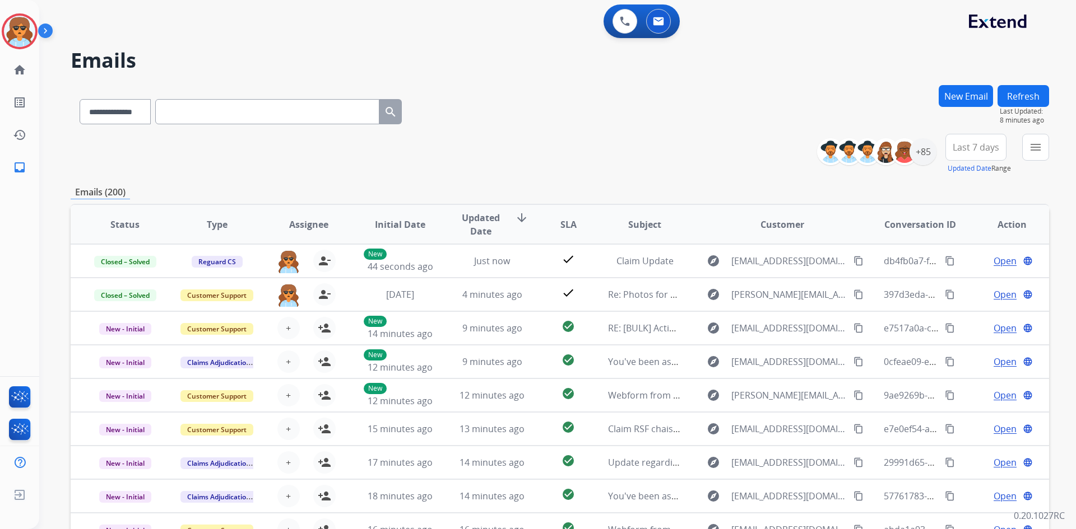
click at [978, 145] on span "Last 7 days" at bounding box center [975, 147] width 46 height 4
click at [975, 284] on div "Last 90 days" at bounding box center [972, 283] width 62 height 17
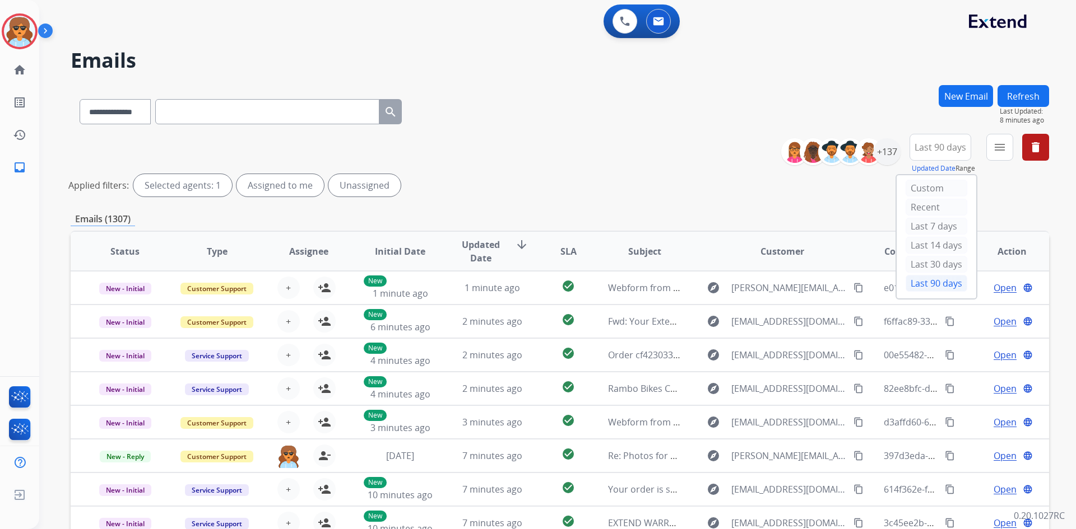
click at [1008, 150] on button "menu" at bounding box center [999, 147] width 27 height 27
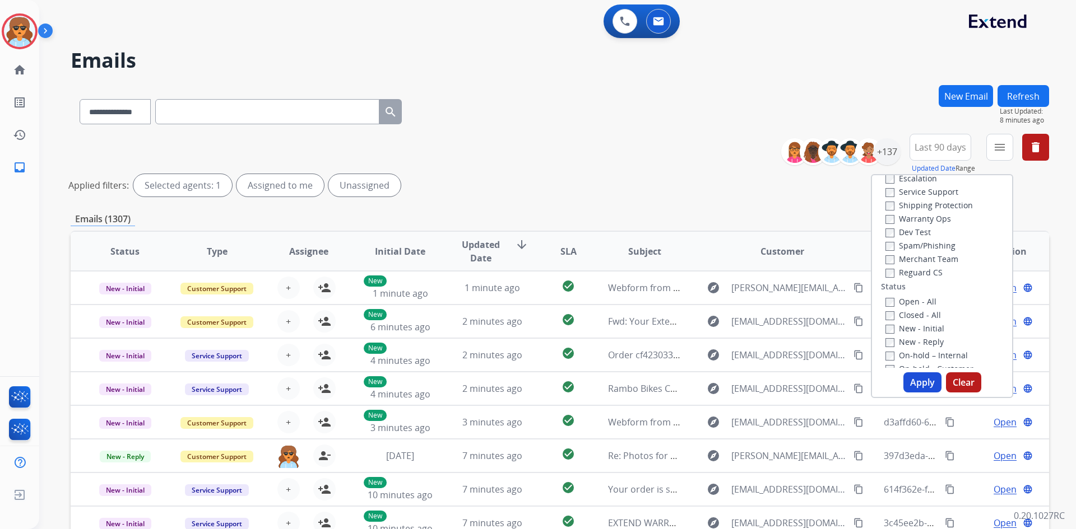
scroll to position [112, 0]
click at [887, 239] on label "Open - All" at bounding box center [910, 240] width 51 height 11
click at [917, 381] on button "Apply" at bounding box center [922, 383] width 38 height 20
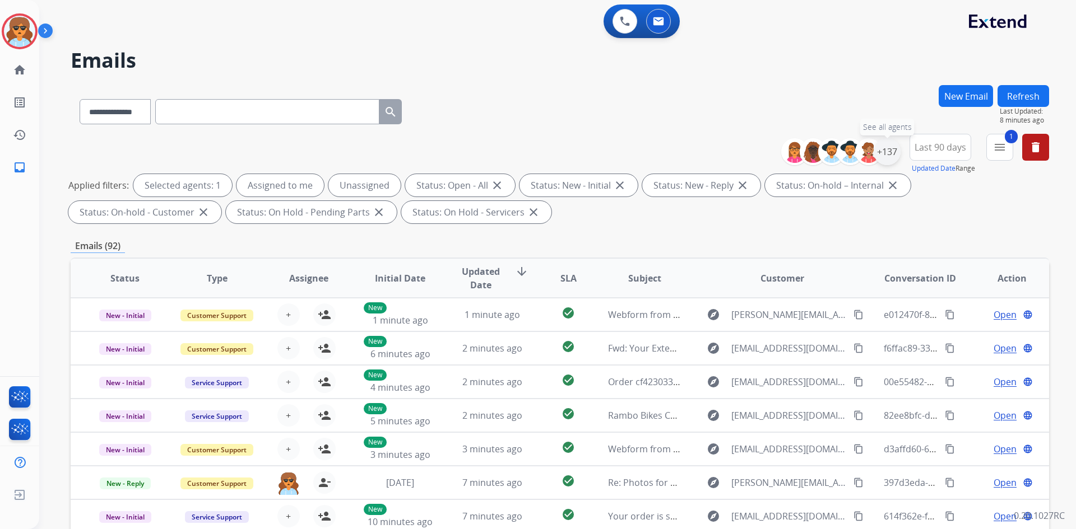
click at [893, 154] on div "+137" at bounding box center [886, 151] width 27 height 27
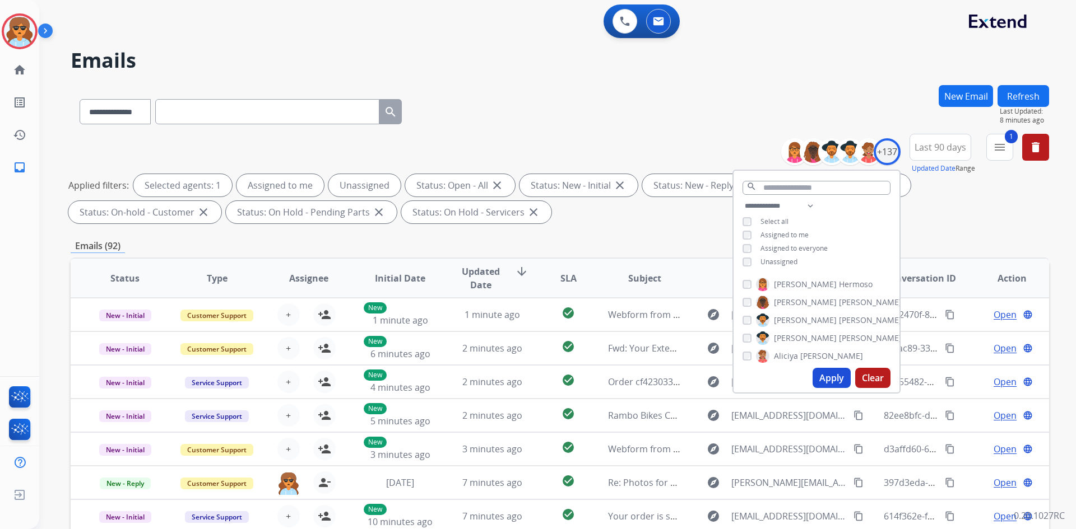
click at [750, 262] on div "Unassigned" at bounding box center [769, 262] width 55 height 9
click at [829, 384] on button "Apply" at bounding box center [831, 378] width 38 height 20
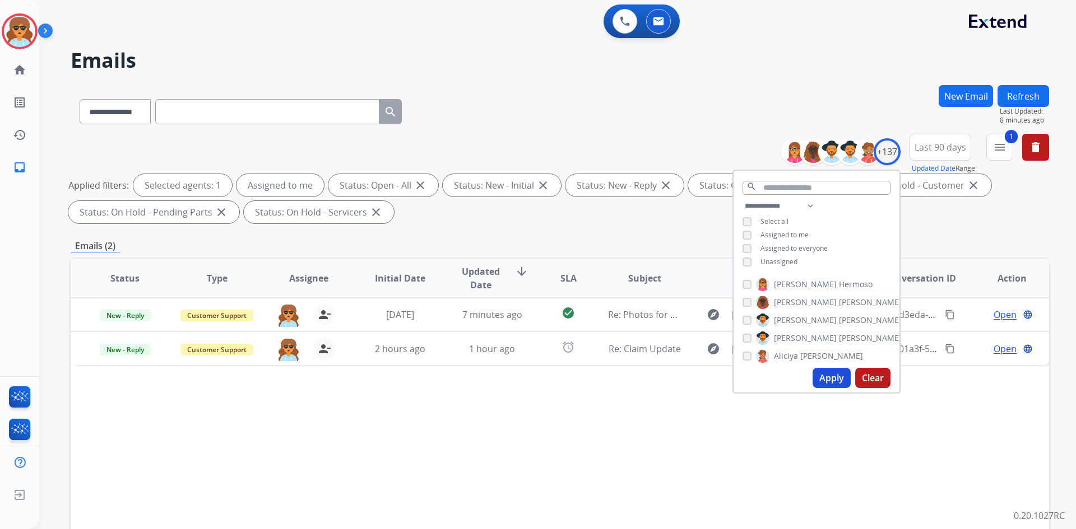
click at [629, 450] on div "Status Type Assignee Initial Date Updated Date arrow_downward SLA Subject Custo…" at bounding box center [560, 445] width 978 height 375
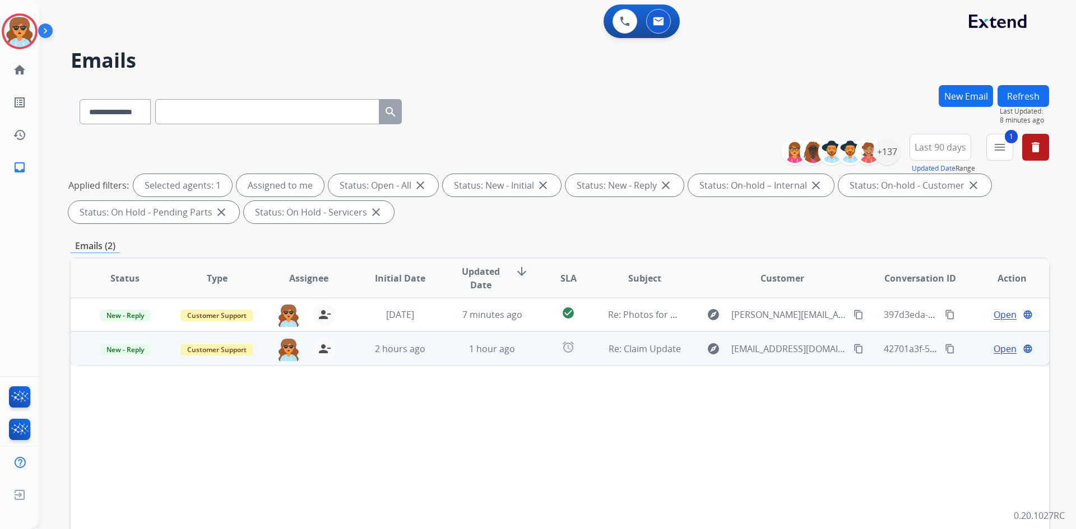
click at [994, 345] on span "Open" at bounding box center [1004, 348] width 23 height 13
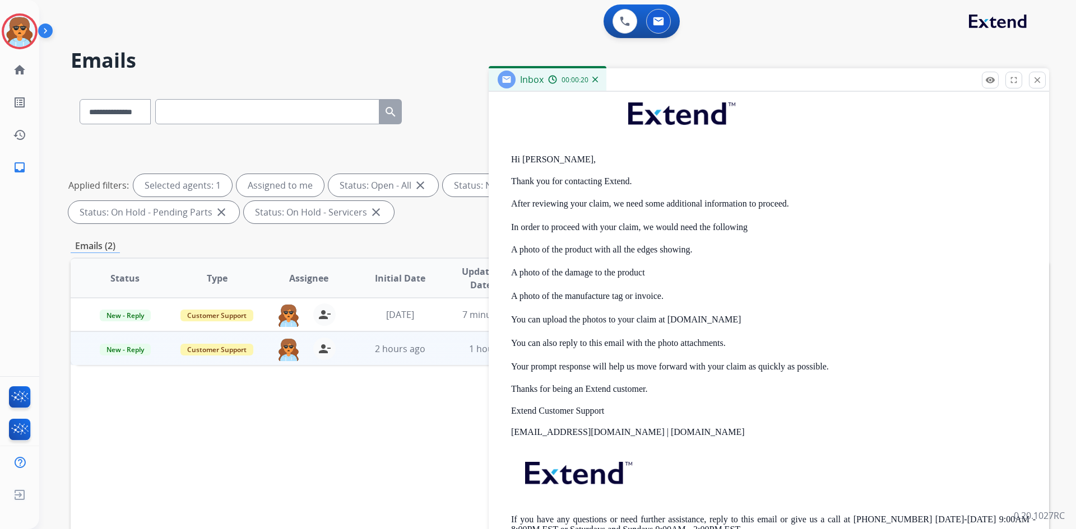
scroll to position [381, 0]
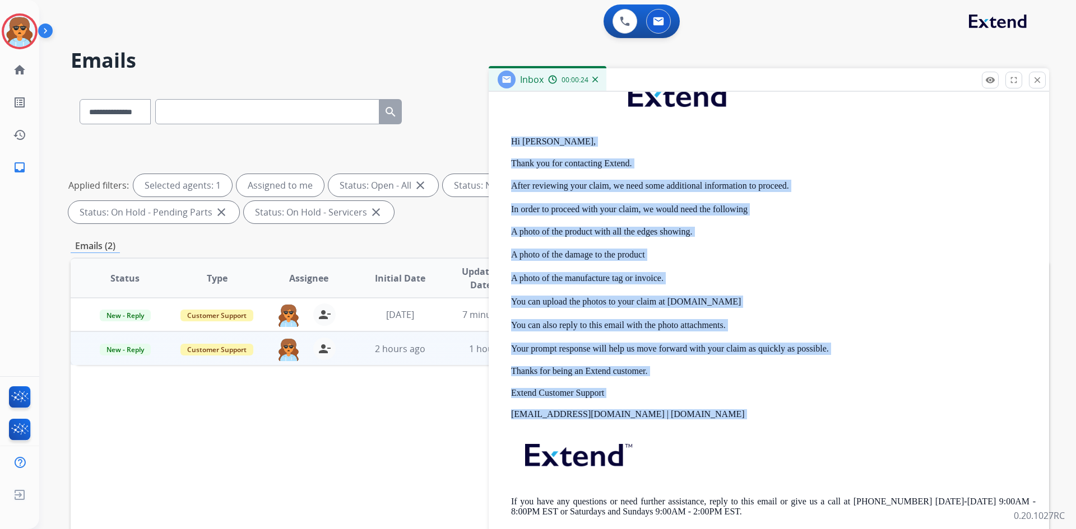
drag, startPoint x: 668, startPoint y: 422, endPoint x: 513, endPoint y: 138, distance: 322.9
click at [513, 138] on div "Hi Dana, Thank you for contacting Extend. After reviewing your claim, we need s…" at bounding box center [773, 303] width 524 height 464
copy div "Hi Dana, Thank you for contacting Extend. After reviewing your claim, we need s…"
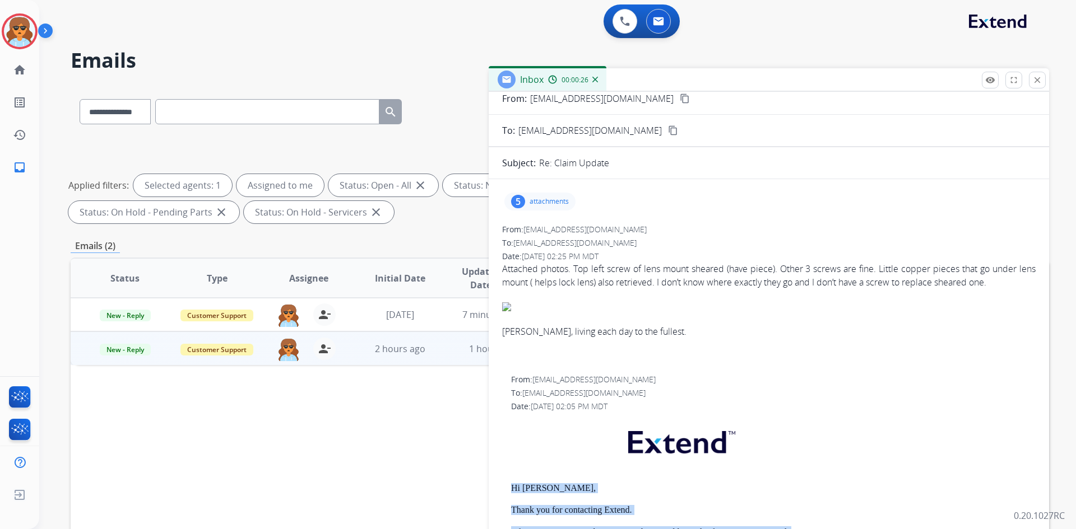
scroll to position [0, 0]
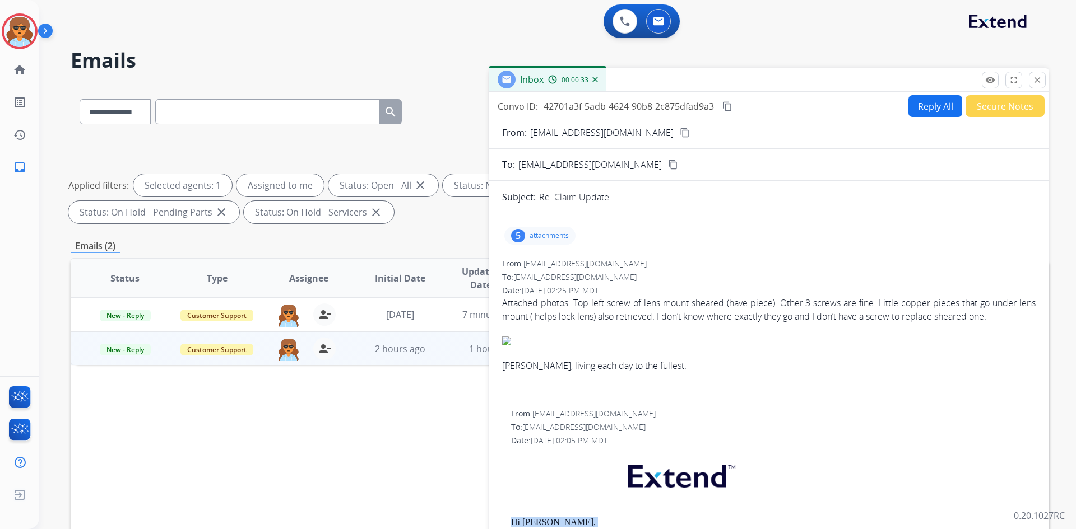
click at [1011, 106] on button "Secure Notes" at bounding box center [1004, 106] width 79 height 22
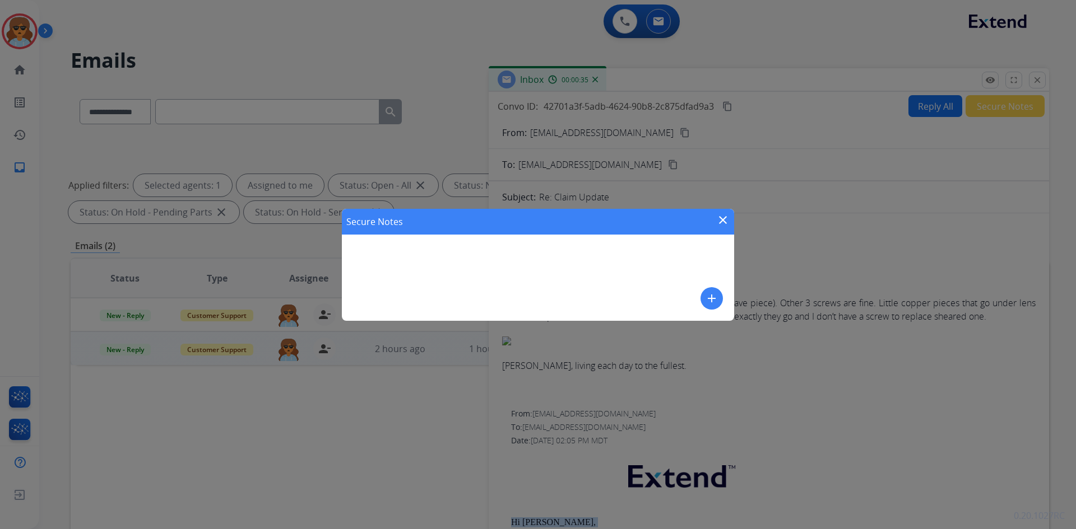
click at [710, 300] on mat-icon "add" at bounding box center [711, 298] width 13 height 13
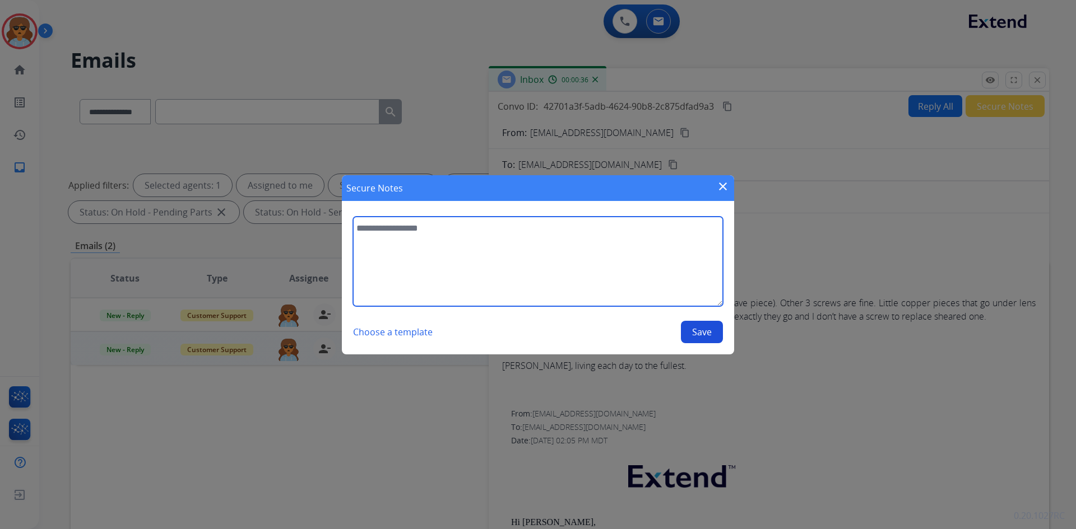
click at [398, 242] on textarea at bounding box center [538, 262] width 370 height 90
paste textarea "**********"
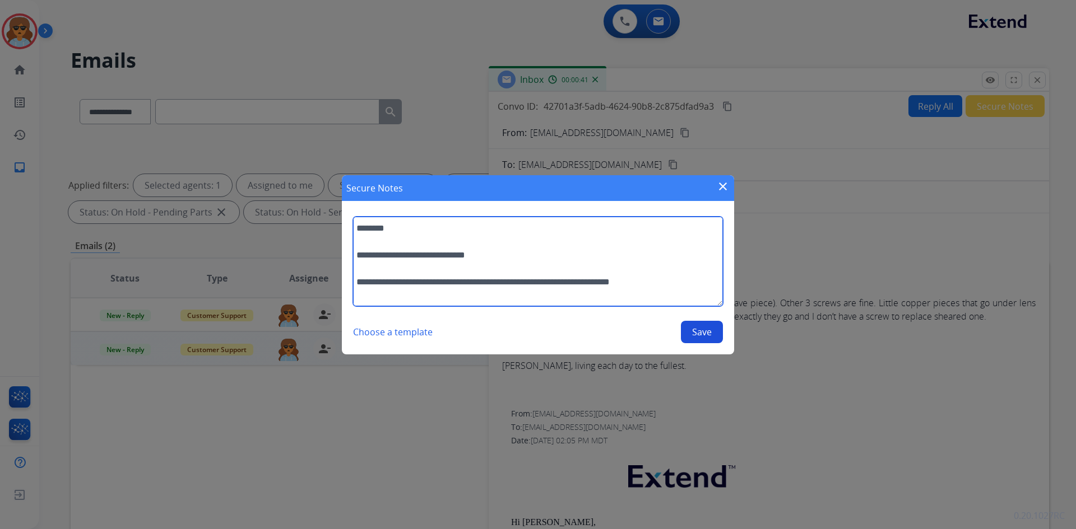
type textarea "**********"
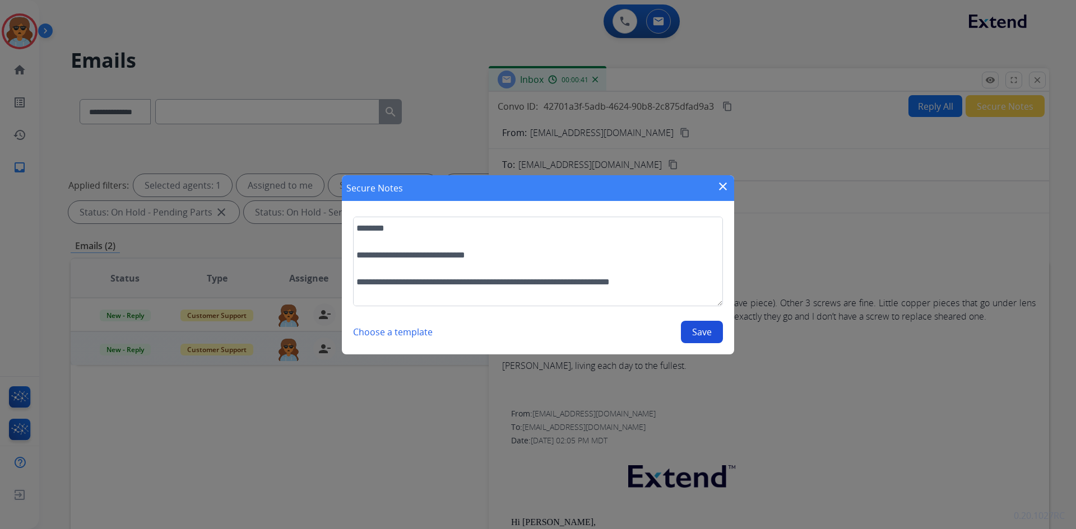
click at [700, 331] on button "Save" at bounding box center [702, 332] width 42 height 22
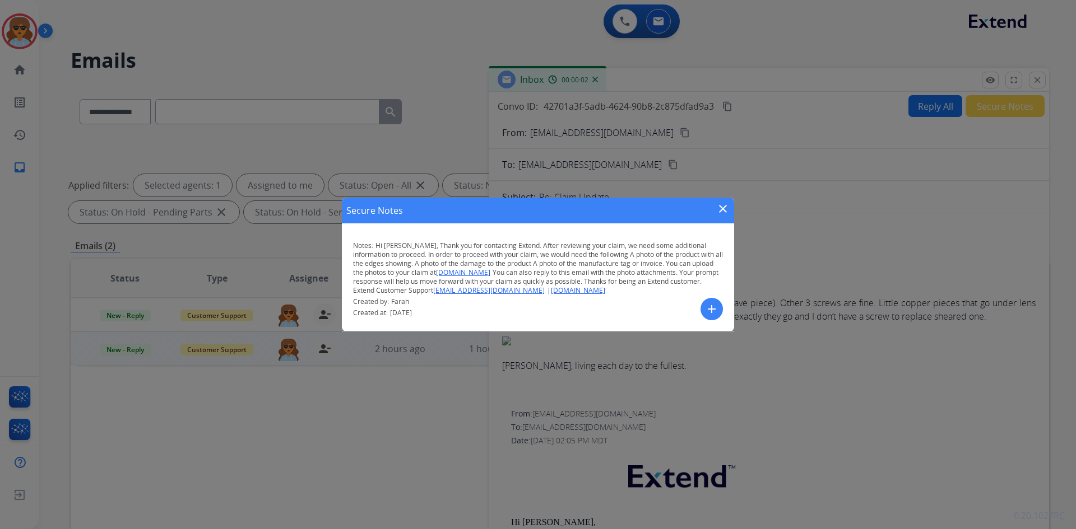
click at [722, 206] on mat-icon "close" at bounding box center [722, 208] width 13 height 13
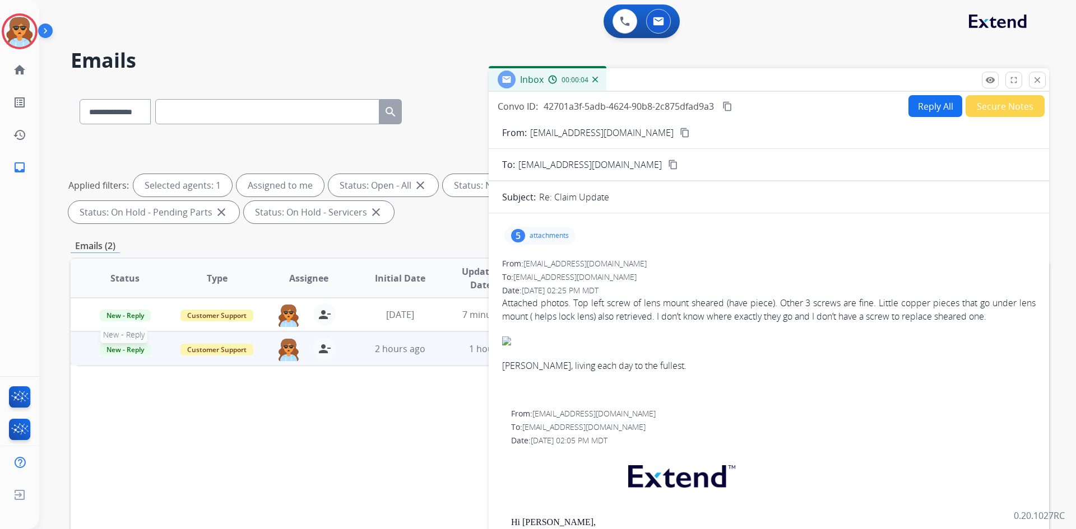
click at [127, 349] on span "New - Reply" at bounding box center [125, 350] width 51 height 12
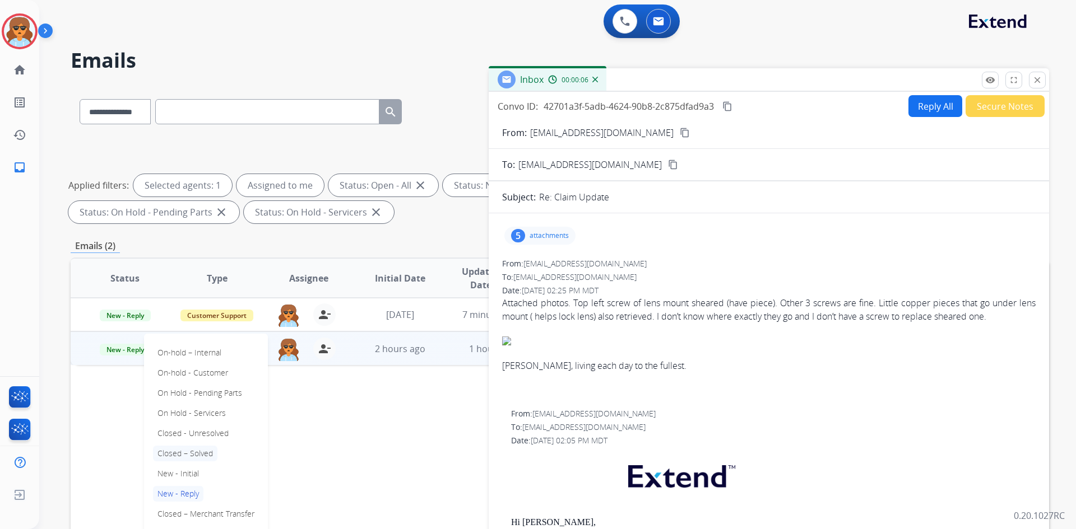
click at [175, 451] on p "Closed – Solved" at bounding box center [185, 454] width 64 height 16
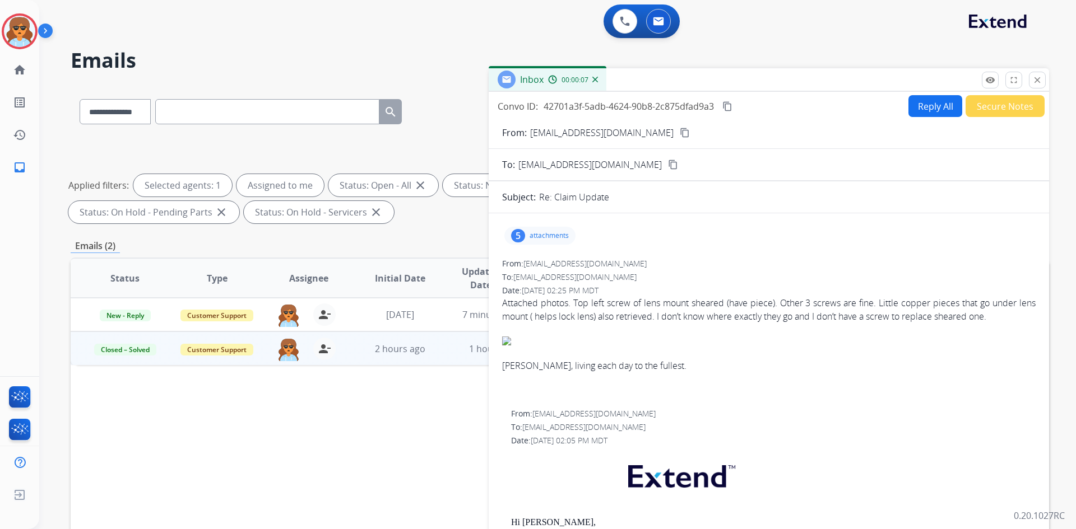
click at [179, 378] on div "Status Type Assignee Initial Date Updated Date arrow_downward SLA Subject Custo…" at bounding box center [560, 445] width 978 height 375
click at [1041, 82] on mat-icon "close" at bounding box center [1037, 80] width 10 height 10
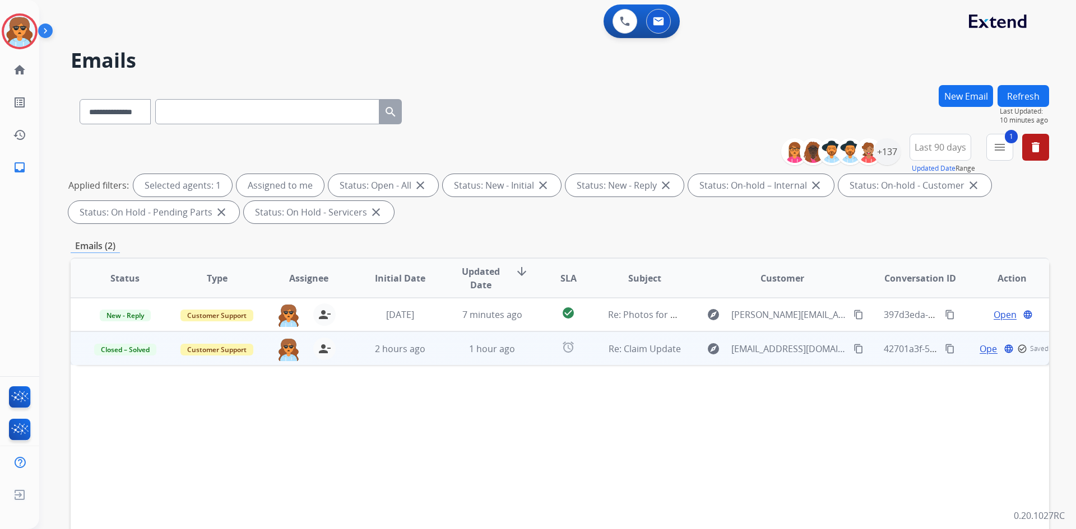
click at [848, 452] on div "Status Type Assignee Initial Date Updated Date arrow_downward SLA Subject Custo…" at bounding box center [560, 445] width 978 height 375
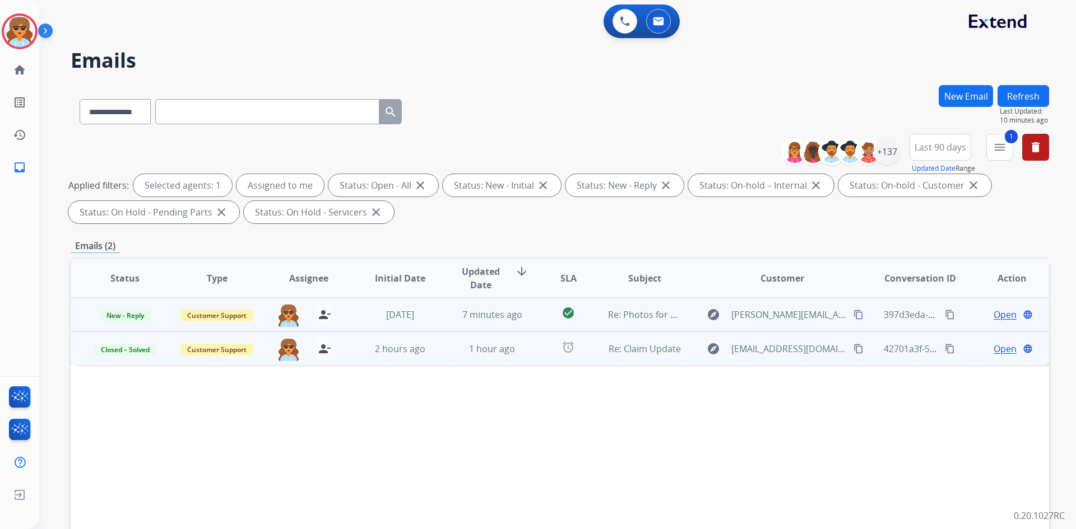
click at [997, 314] on span "Open" at bounding box center [1004, 314] width 23 height 13
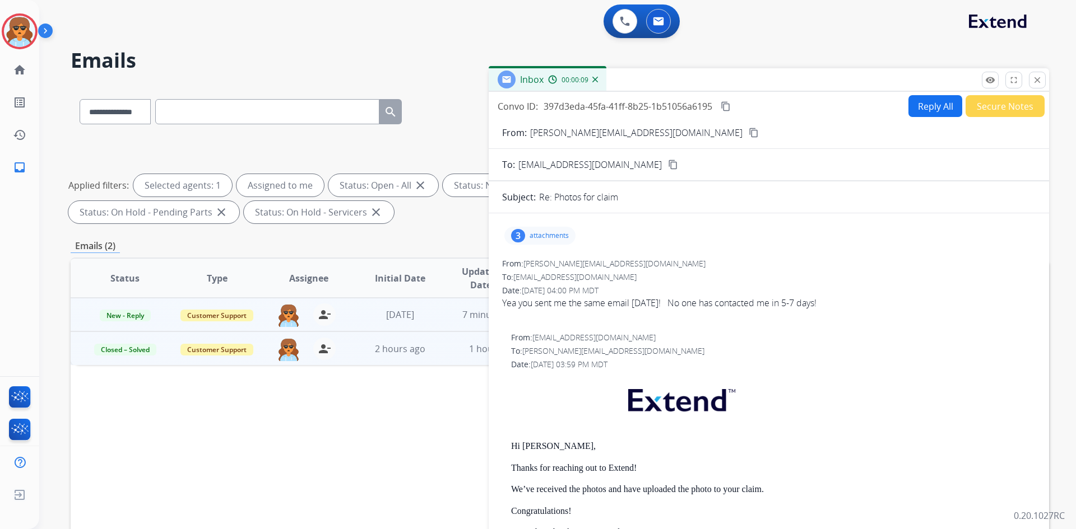
click at [539, 239] on p "attachments" at bounding box center [548, 235] width 39 height 9
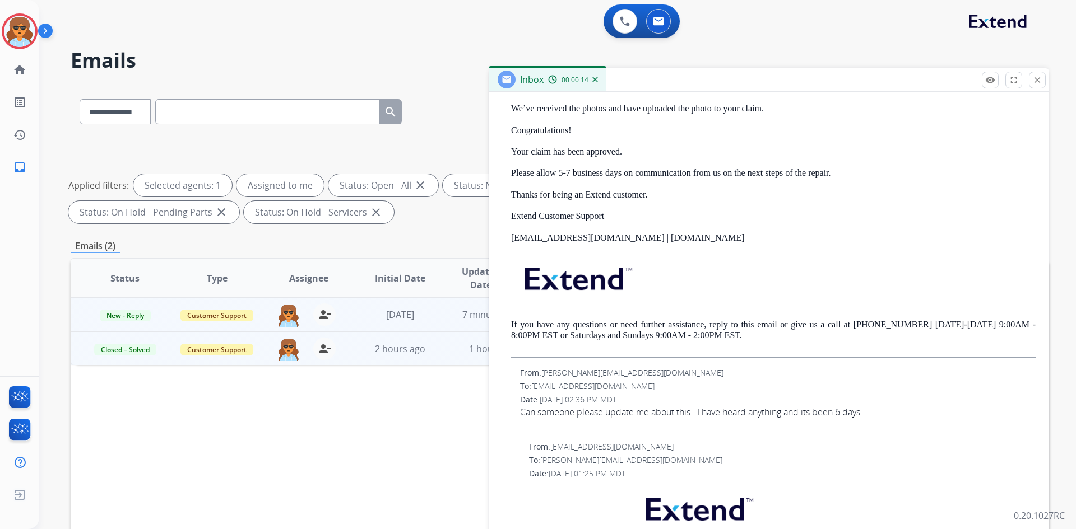
scroll to position [280, 0]
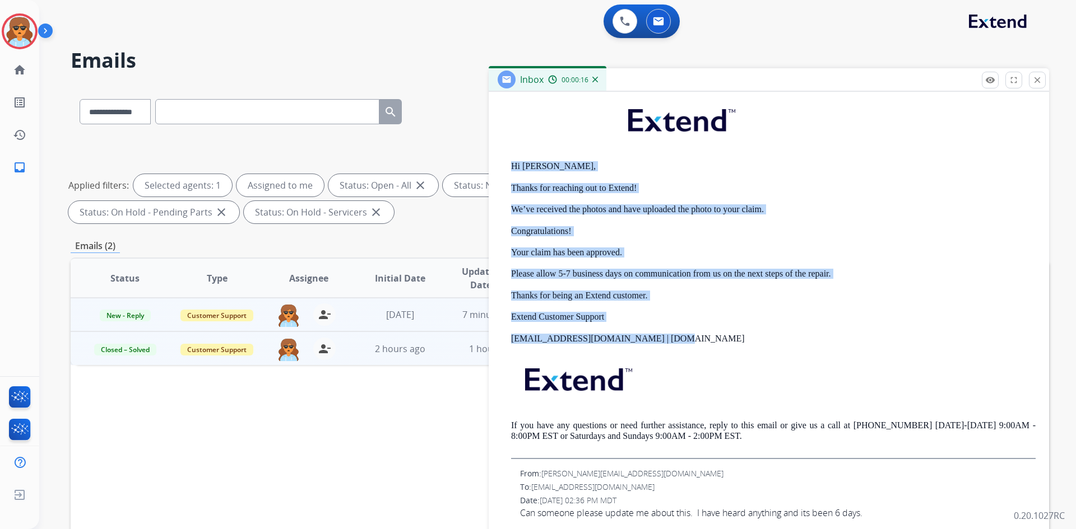
drag, startPoint x: 645, startPoint y: 334, endPoint x: 508, endPoint y: 162, distance: 220.1
click at [508, 162] on div "From: support@extend.com To: c.collier.86@gmail.com Date: 08/27/2025 - 03:59 PM…" at bounding box center [768, 255] width 533 height 407
copy div "Hi Robert, Thanks for reaching out to Extend! We’ve received the photos and hav…"
click at [1038, 81] on mat-icon "close" at bounding box center [1037, 80] width 10 height 10
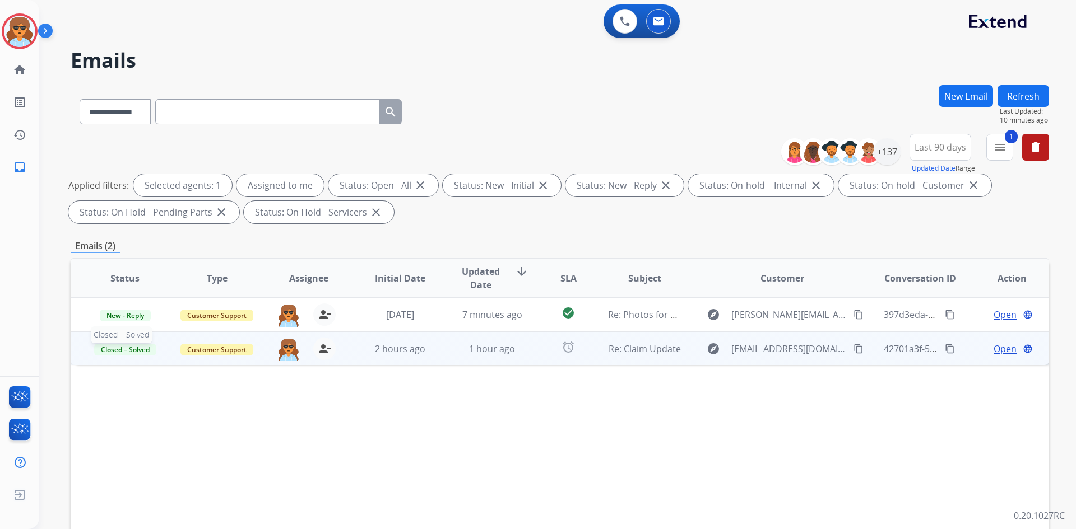
click at [110, 353] on span "Closed – Solved" at bounding box center [125, 350] width 62 height 12
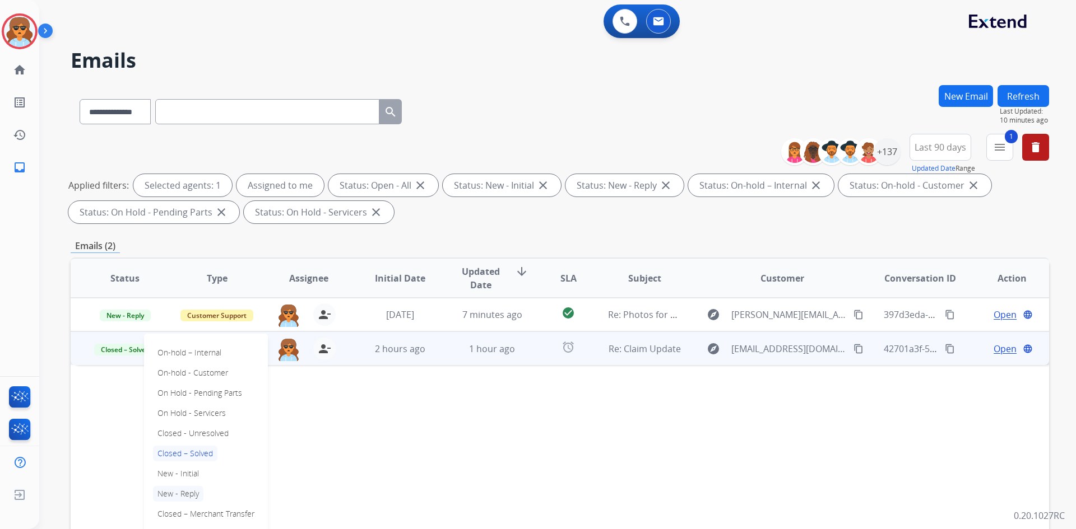
click at [187, 493] on p "New - Reply" at bounding box center [178, 494] width 50 height 16
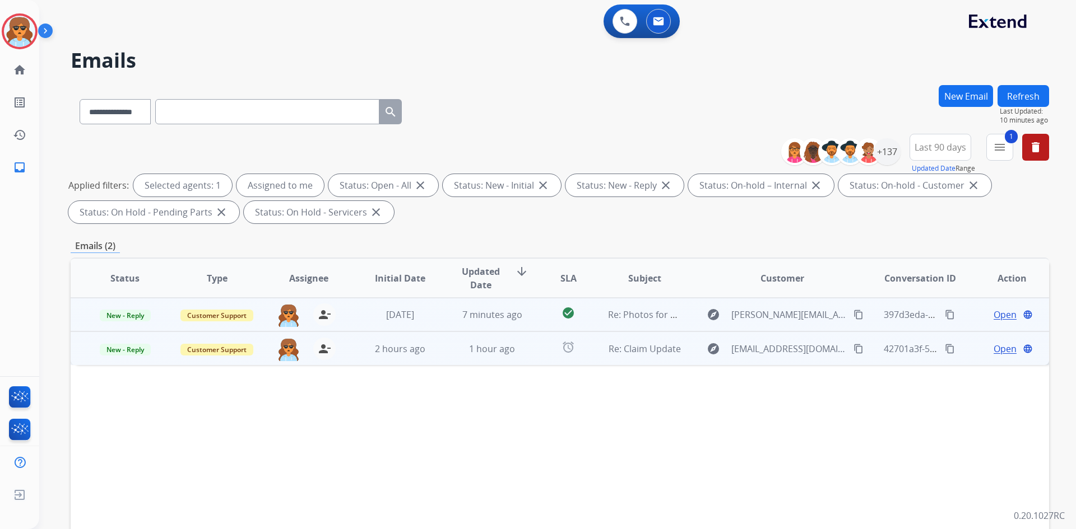
click at [993, 314] on span "Open" at bounding box center [1004, 314] width 23 height 13
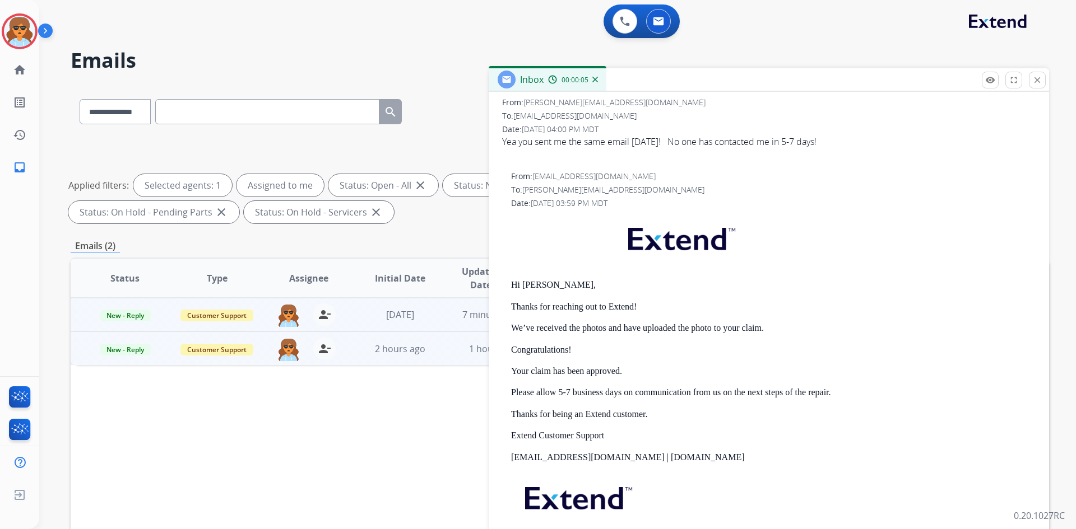
scroll to position [168, 0]
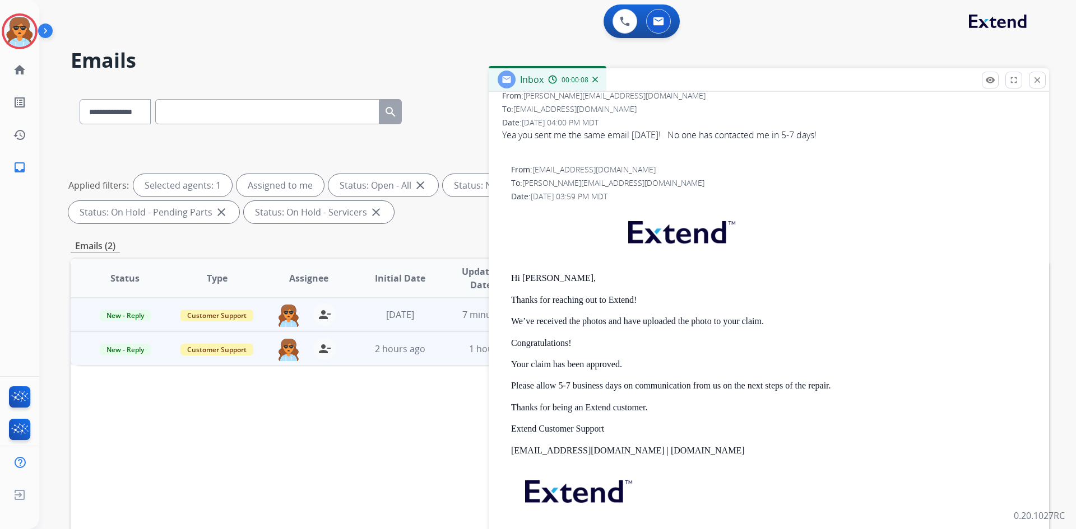
click at [665, 450] on p "[EMAIL_ADDRESS][DOMAIN_NAME] | [DOMAIN_NAME]" at bounding box center [773, 451] width 524 height 10
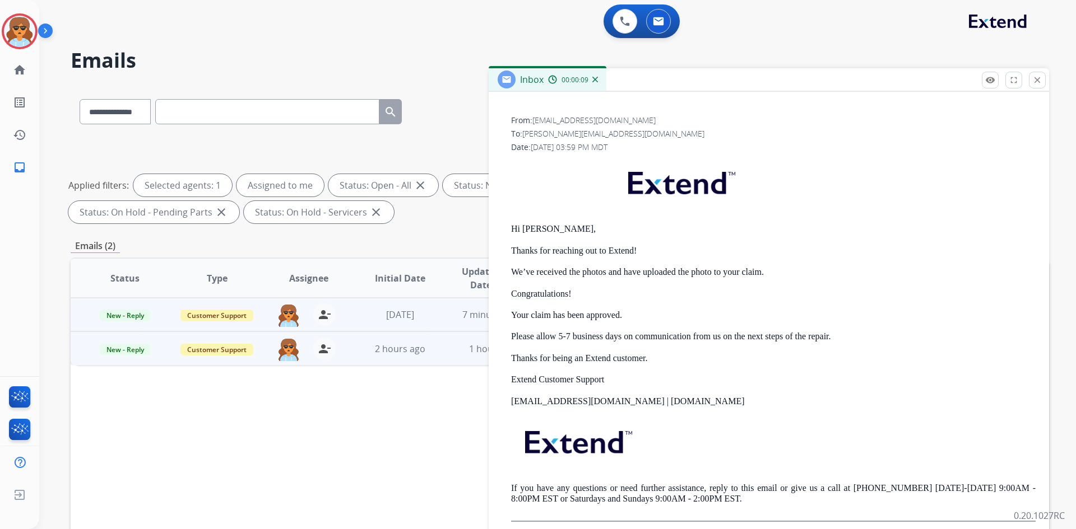
scroll to position [224, 0]
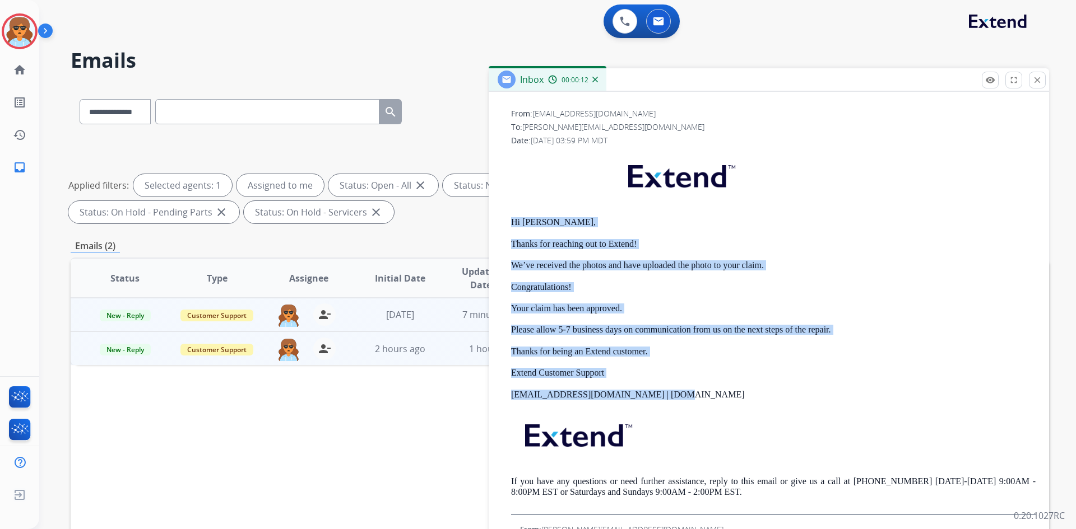
drag, startPoint x: 661, startPoint y: 396, endPoint x: 510, endPoint y: 221, distance: 230.7
click at [510, 221] on div "From: support@extend.com To: c.collier.86@gmail.com Date: 08/27/2025 - 03:59 PM…" at bounding box center [768, 311] width 533 height 407
copy div "Hi Robert, Thanks for reaching out to Extend! We’ve received the photos and hav…"
click at [1040, 82] on mat-icon "close" at bounding box center [1037, 80] width 10 height 10
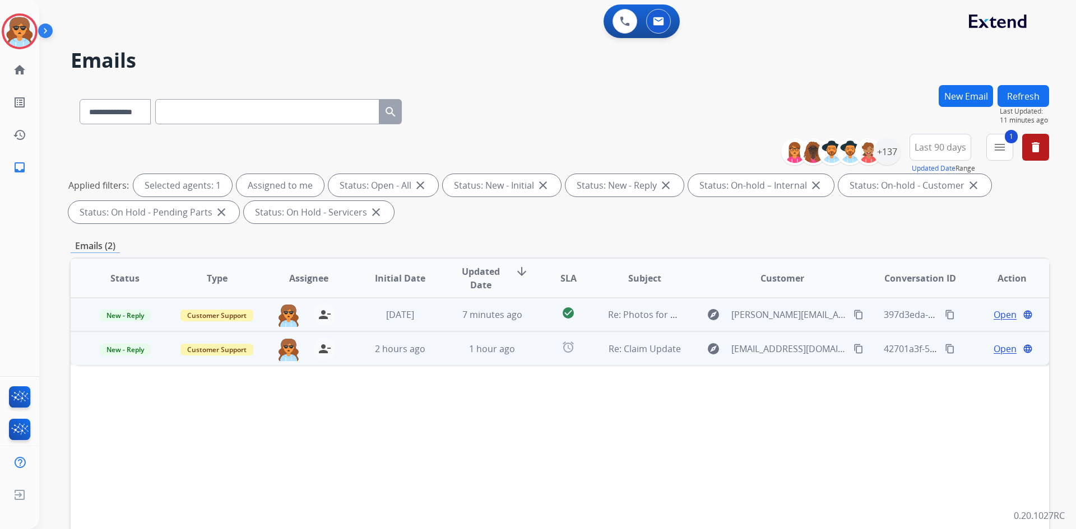
click at [993, 312] on span "Open" at bounding box center [1004, 314] width 23 height 13
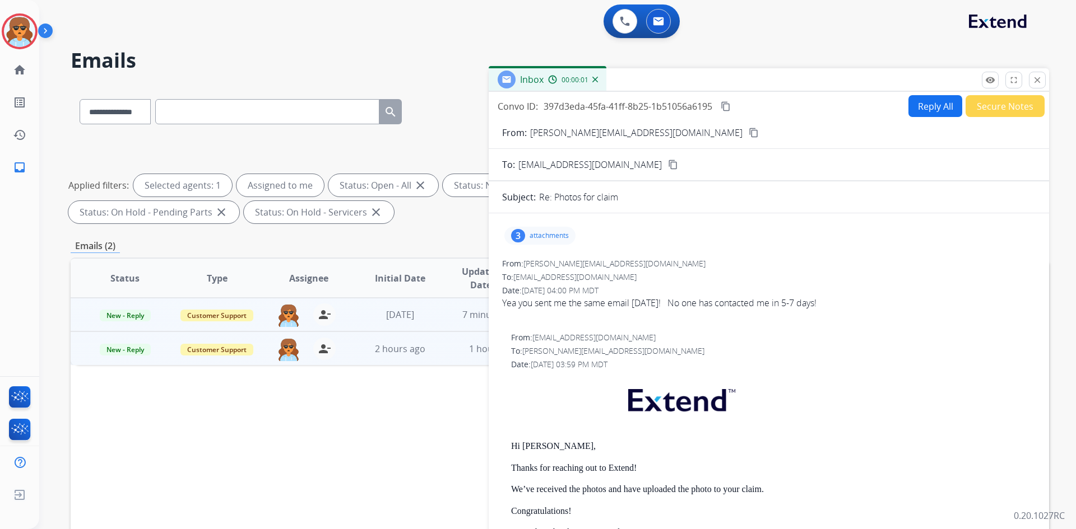
click at [1004, 103] on button "Secure Notes" at bounding box center [1004, 106] width 79 height 22
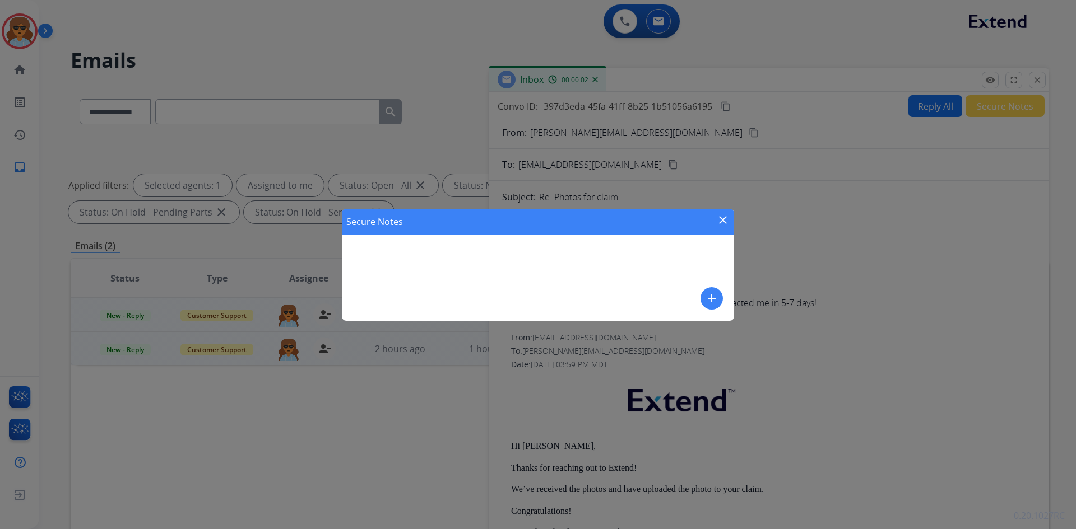
click at [379, 246] on div "Secure Notes close add" at bounding box center [538, 265] width 392 height 112
drag, startPoint x: 384, startPoint y: 241, endPoint x: 370, endPoint y: 254, distance: 19.0
click at [370, 255] on div "Secure Notes close add" at bounding box center [538, 265] width 392 height 112
click at [702, 294] on div "Secure Notes close add" at bounding box center [538, 265] width 392 height 112
click at [712, 299] on mat-icon "add" at bounding box center [711, 298] width 13 height 13
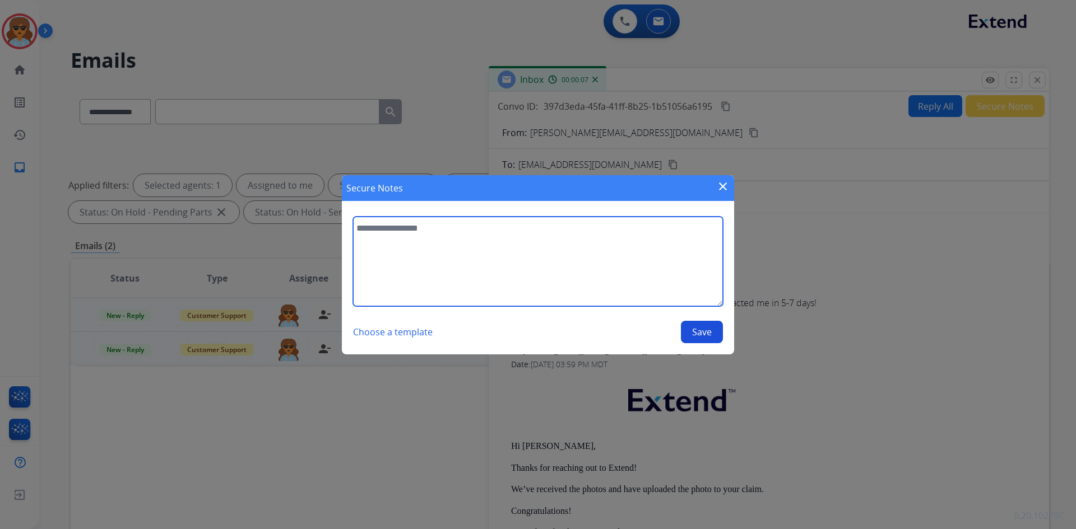
click at [404, 239] on textarea at bounding box center [538, 262] width 370 height 90
paste textarea "**********"
type textarea "**********"
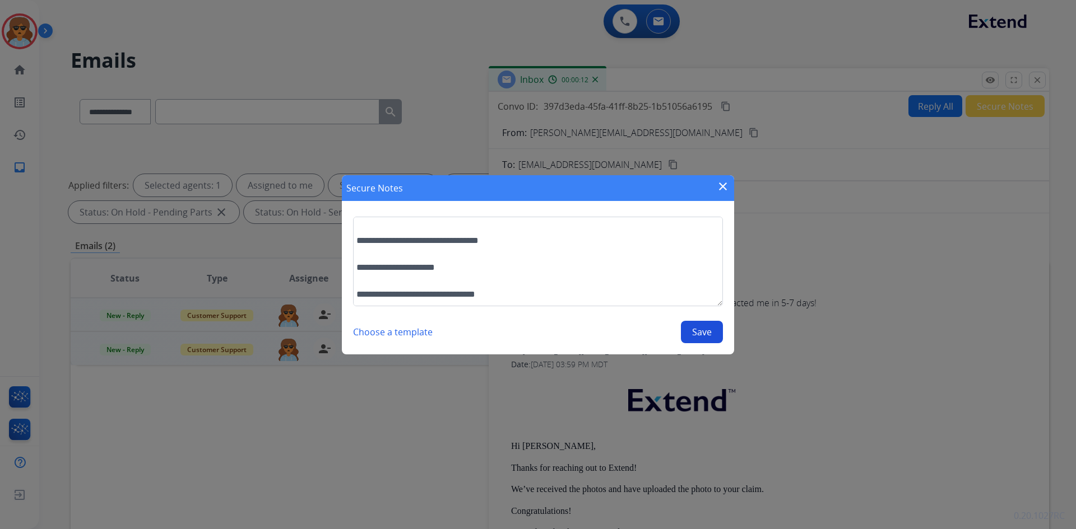
click at [700, 334] on button "Save" at bounding box center [702, 332] width 42 height 22
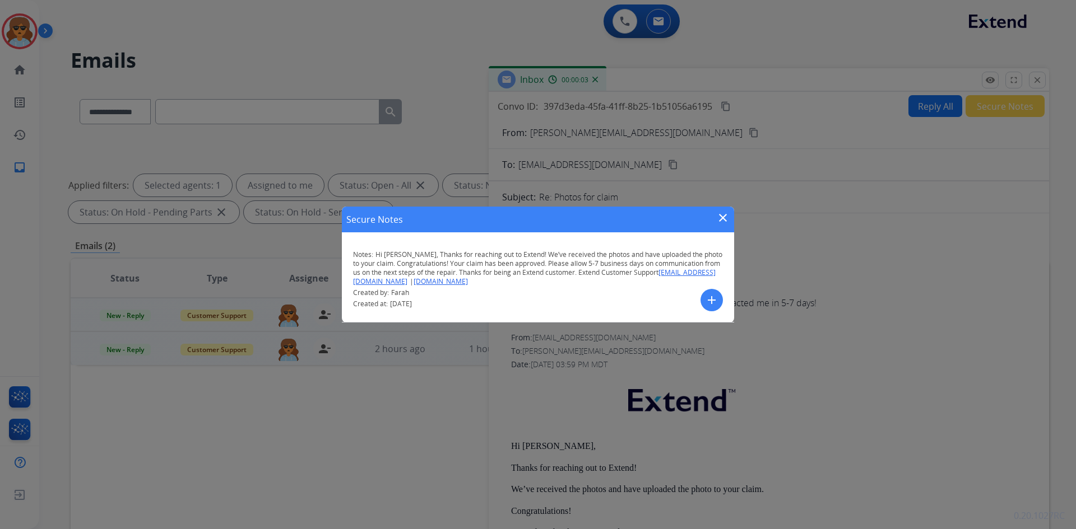
click at [721, 215] on mat-icon "close" at bounding box center [722, 217] width 13 height 13
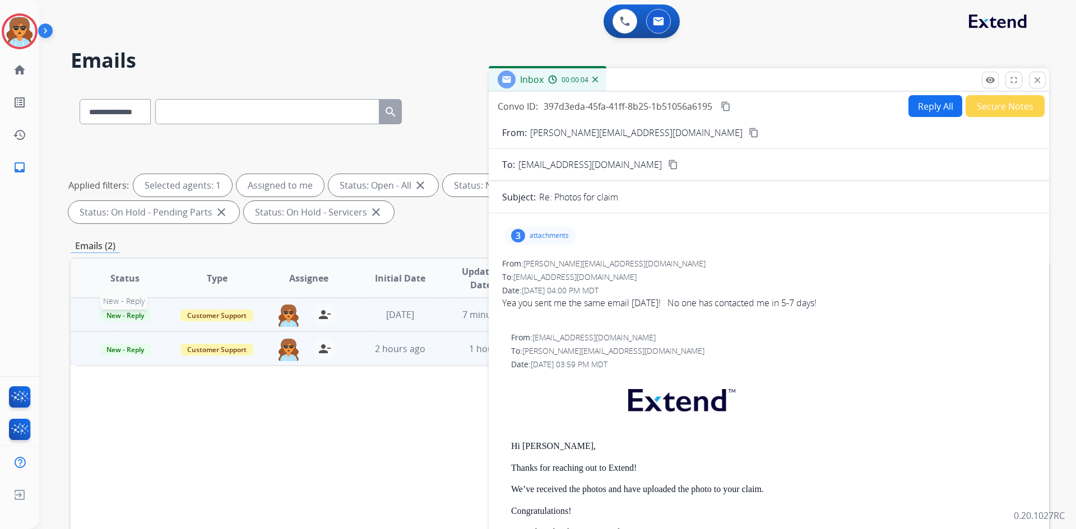
click at [127, 315] on span "New - Reply" at bounding box center [125, 316] width 51 height 12
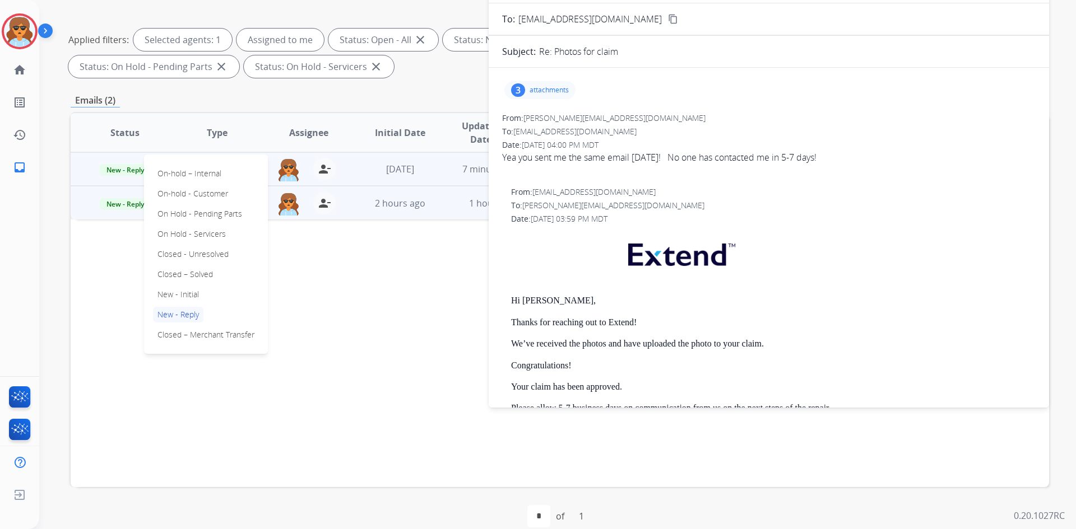
scroll to position [162, 0]
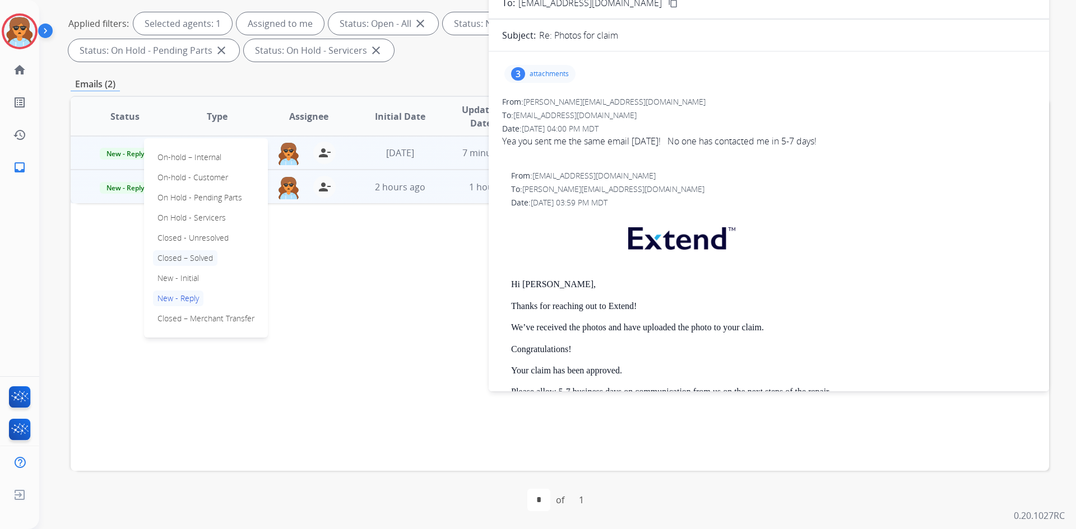
click at [175, 259] on p "Closed – Solved" at bounding box center [185, 258] width 64 height 16
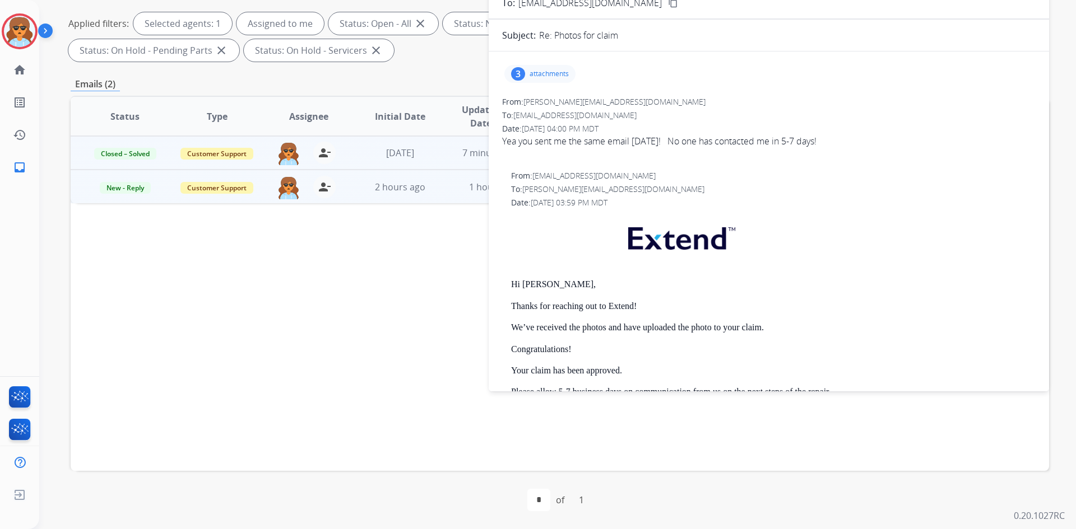
drag, startPoint x: 282, startPoint y: 305, endPoint x: 299, endPoint y: 302, distance: 17.0
click at [288, 303] on div "Status Type Assignee Initial Date Updated Date arrow_downward SLA Subject Custo…" at bounding box center [560, 283] width 978 height 375
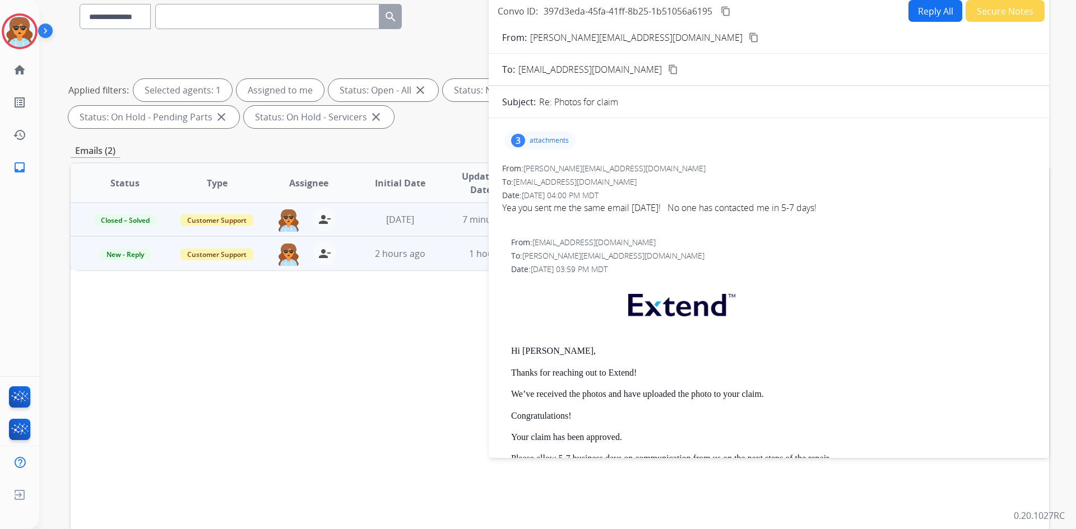
scroll to position [0, 0]
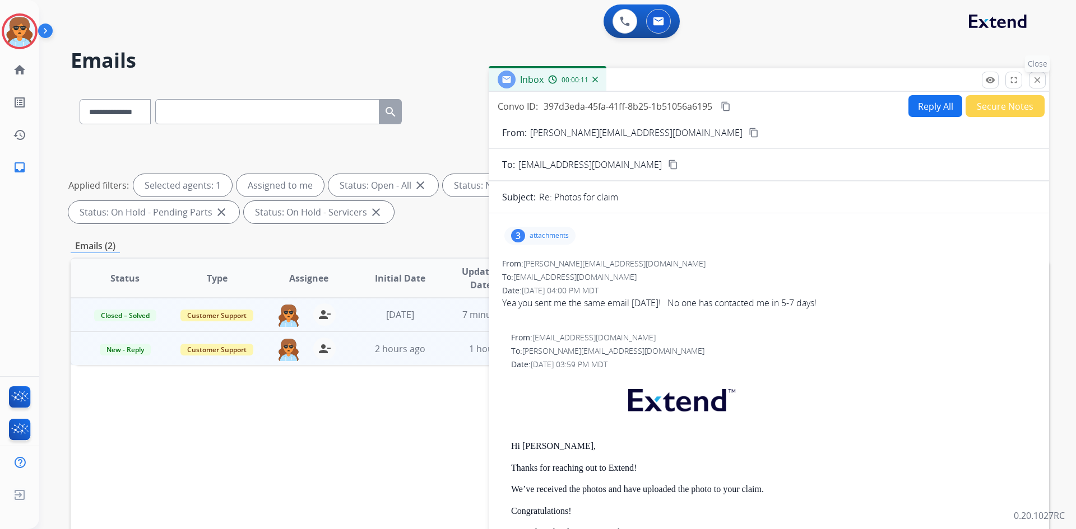
click at [1040, 78] on mat-icon "close" at bounding box center [1037, 80] width 10 height 10
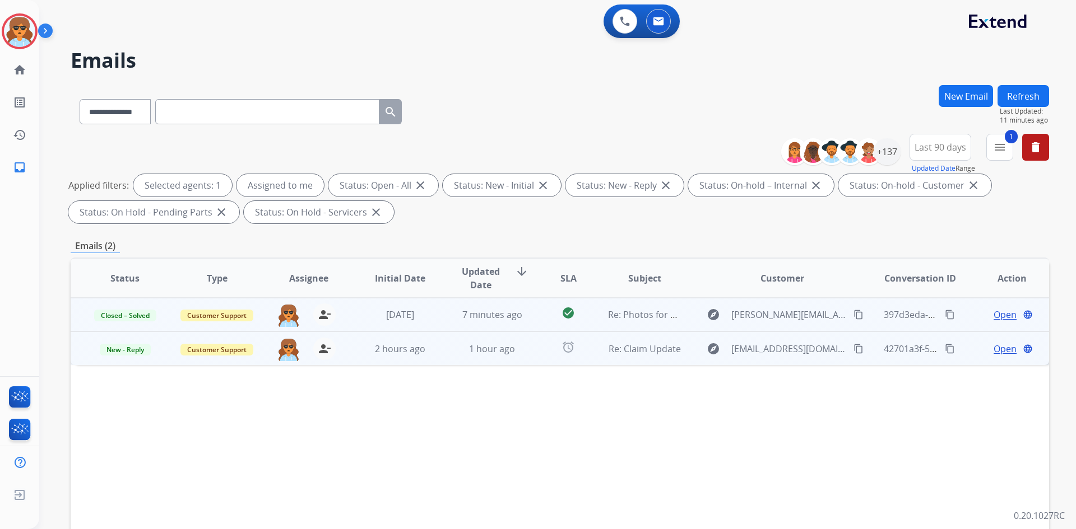
click at [1001, 346] on span "Open" at bounding box center [1004, 348] width 23 height 13
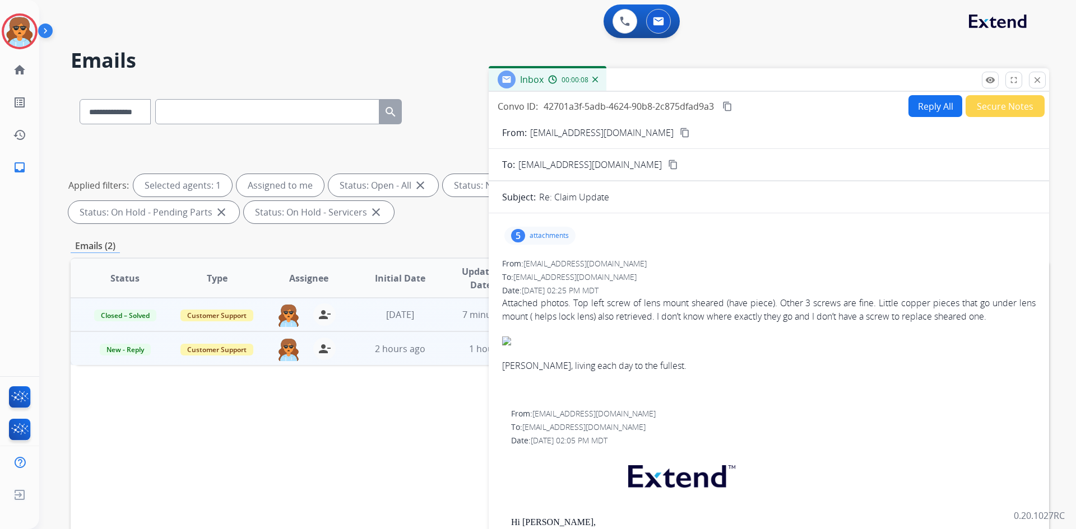
click at [512, 234] on div "5" at bounding box center [518, 235] width 14 height 13
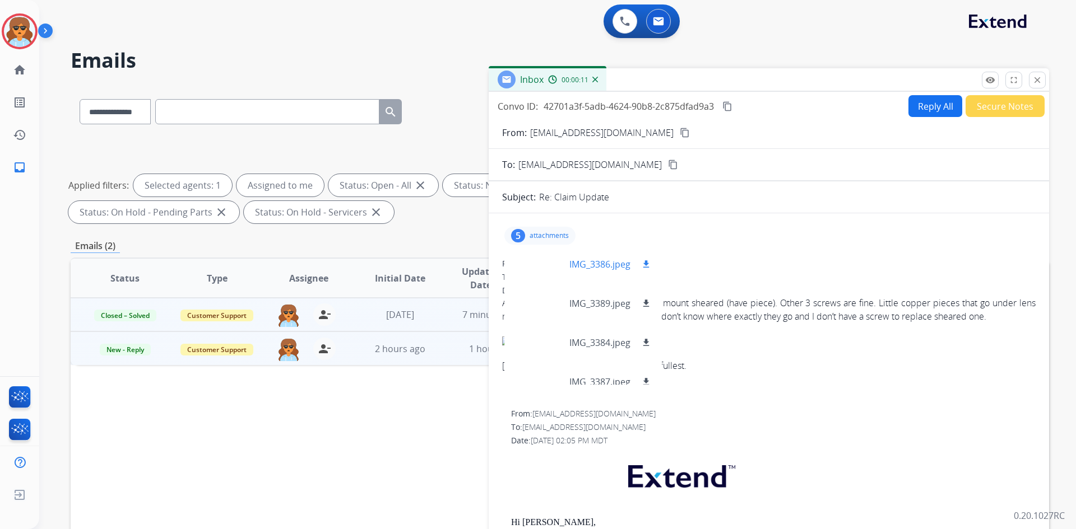
click at [551, 276] on div at bounding box center [541, 264] width 56 height 39
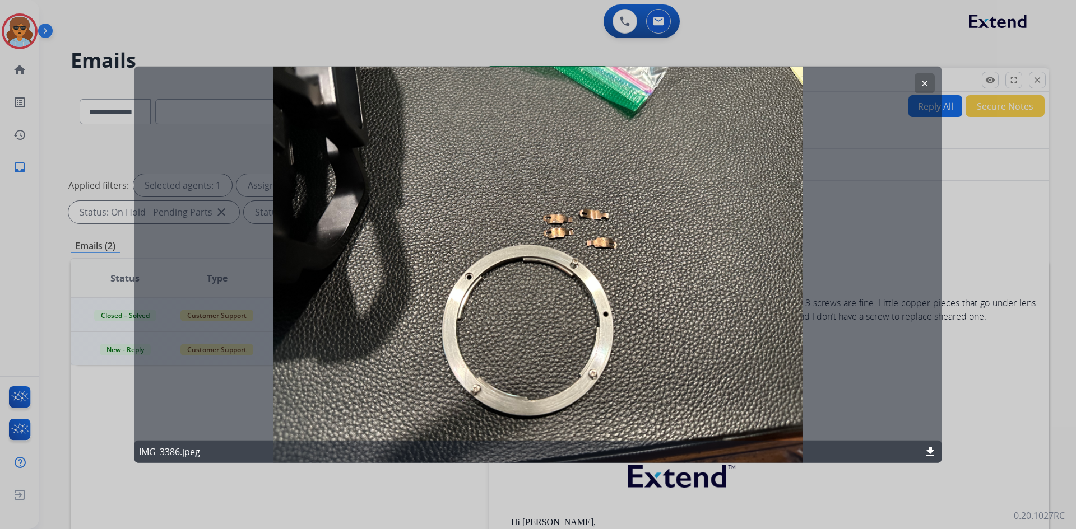
click at [922, 80] on mat-icon "clear" at bounding box center [924, 83] width 10 height 10
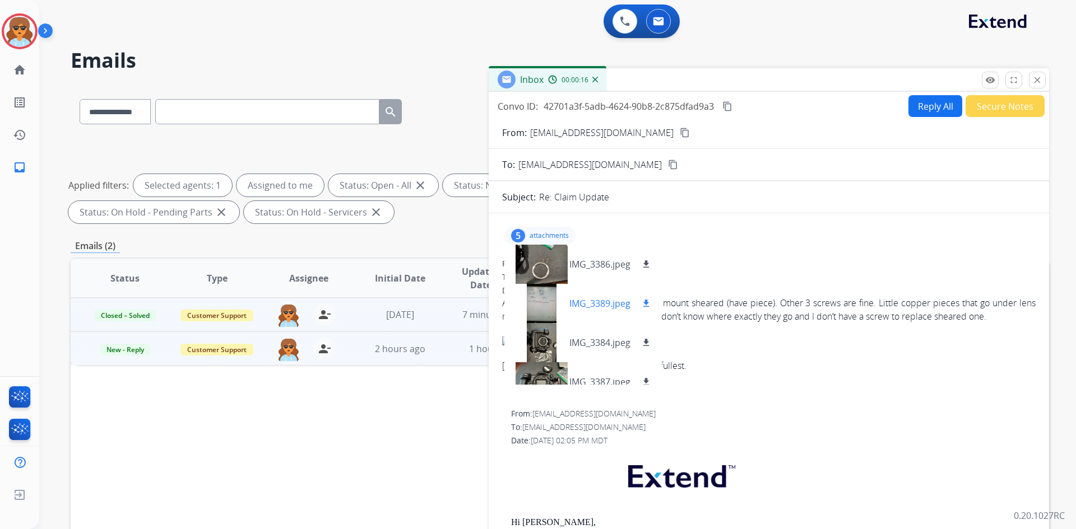
click at [600, 311] on div "IMG_3389.jpeg download" at bounding box center [582, 303] width 157 height 39
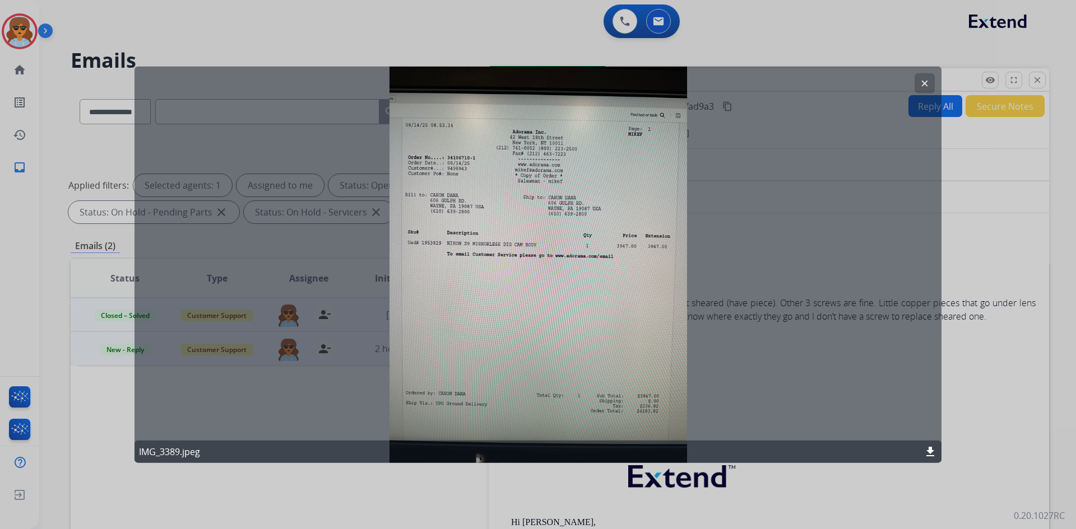
click at [929, 76] on button "clear" at bounding box center [924, 83] width 20 height 20
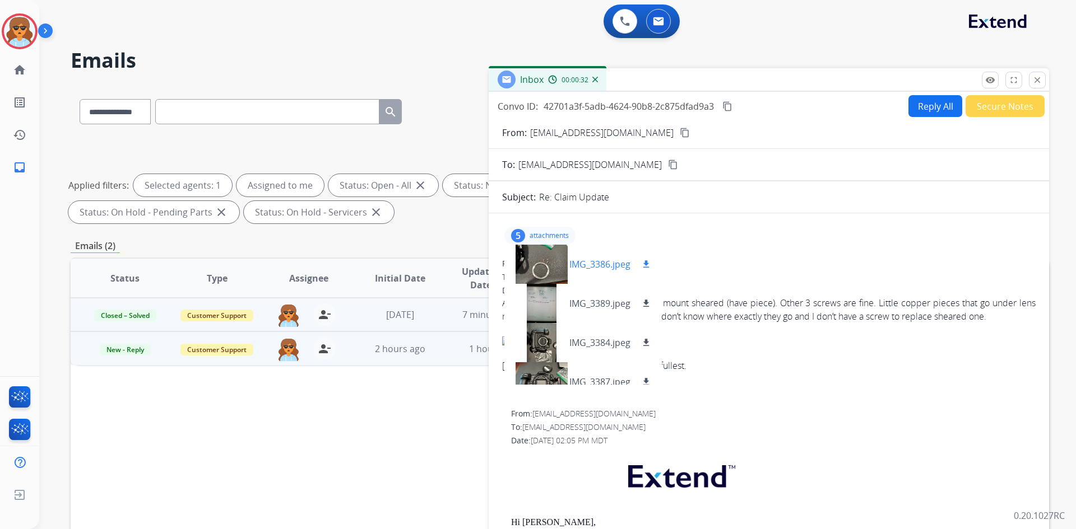
click at [643, 263] on mat-icon "download" at bounding box center [646, 264] width 10 height 10
click at [649, 304] on mat-icon "download" at bounding box center [646, 304] width 10 height 10
click at [644, 339] on mat-icon "download" at bounding box center [646, 343] width 10 height 10
click at [643, 379] on mat-icon "download" at bounding box center [646, 382] width 10 height 10
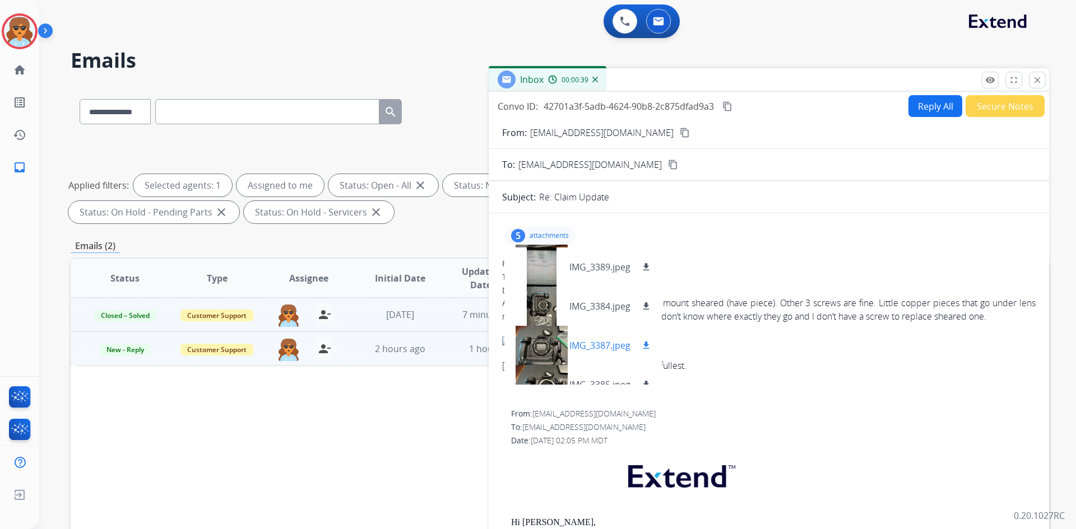
scroll to position [56, 0]
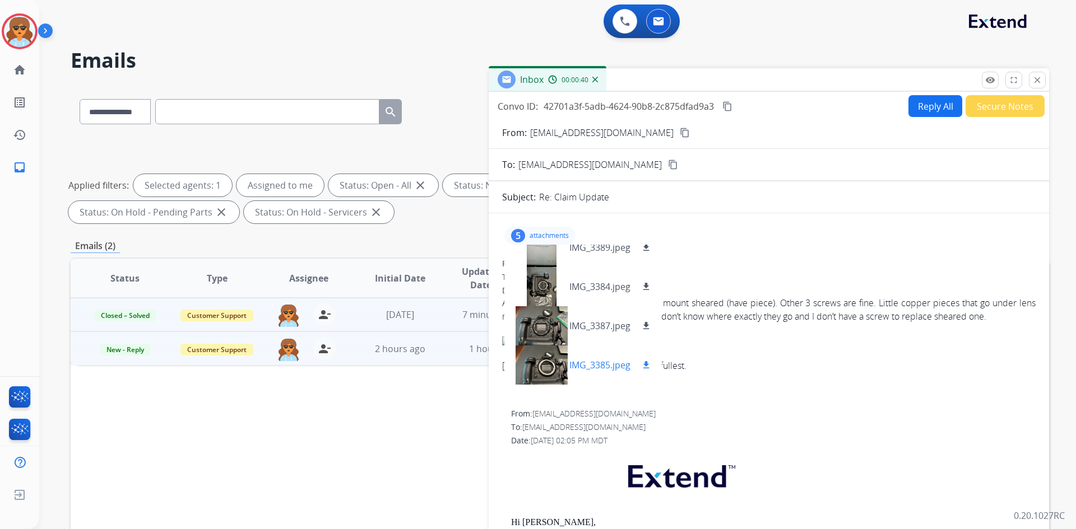
click at [638, 357] on div "IMG_3385.jpeg download" at bounding box center [582, 365] width 157 height 39
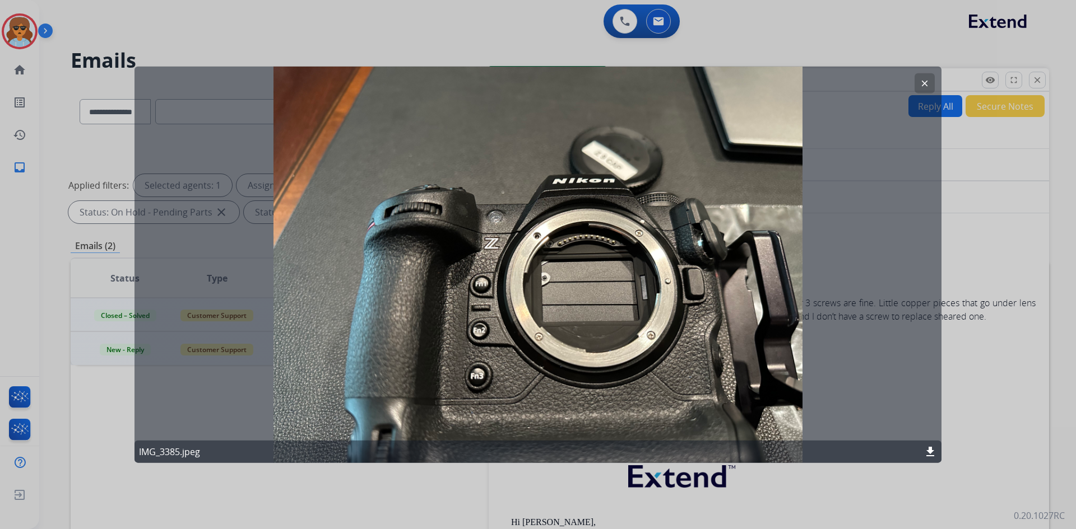
click at [928, 450] on mat-icon "download" at bounding box center [929, 451] width 13 height 13
click at [927, 82] on mat-icon "clear" at bounding box center [924, 83] width 10 height 10
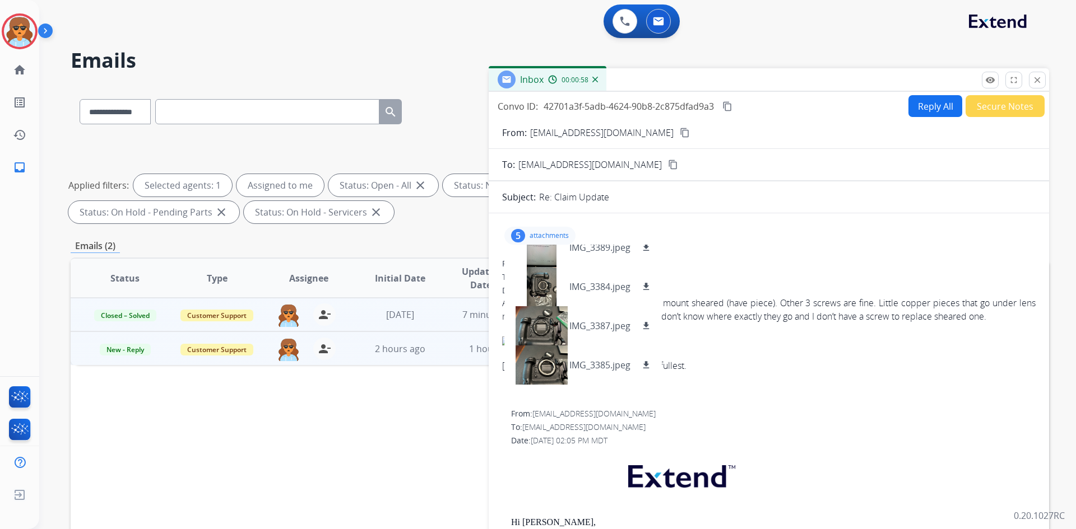
click at [680, 130] on mat-icon "content_copy" at bounding box center [685, 133] width 10 height 10
click at [25, 33] on img at bounding box center [19, 31] width 31 height 31
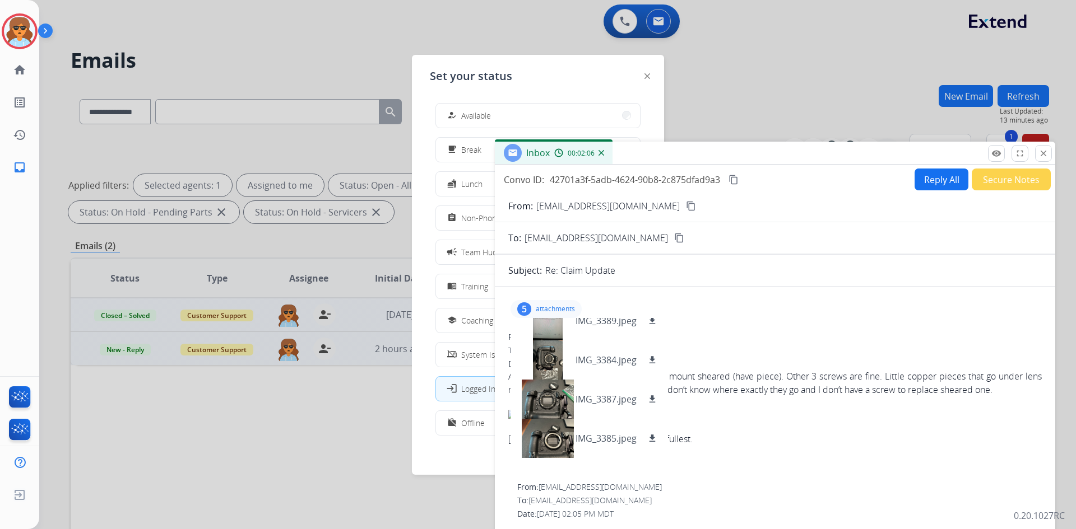
drag, startPoint x: 680, startPoint y: 80, endPoint x: 668, endPoint y: 229, distance: 148.9
click at [670, 165] on div "Inbox 00:02:06" at bounding box center [775, 154] width 560 height 24
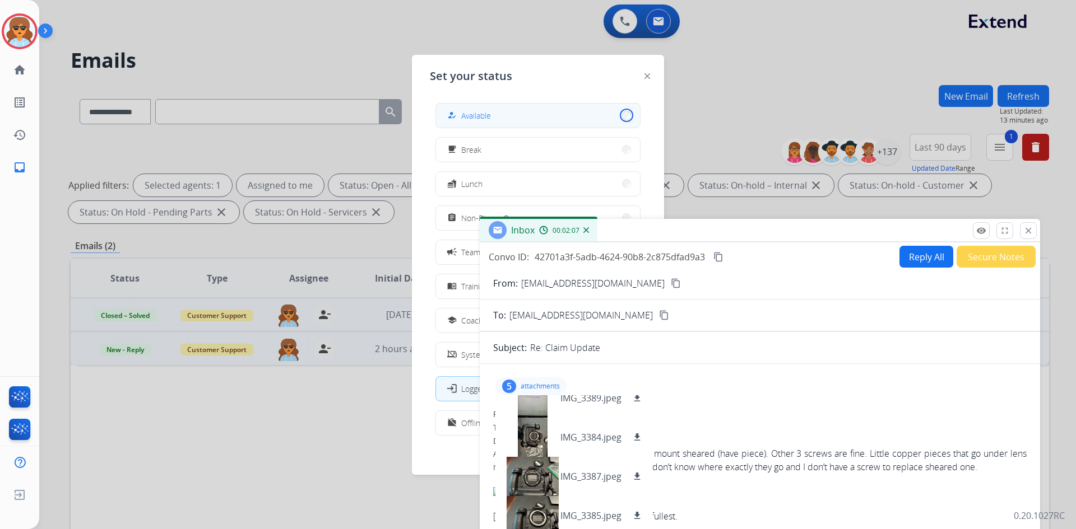
click at [618, 113] on button "how_to_reg Available" at bounding box center [538, 116] width 204 height 24
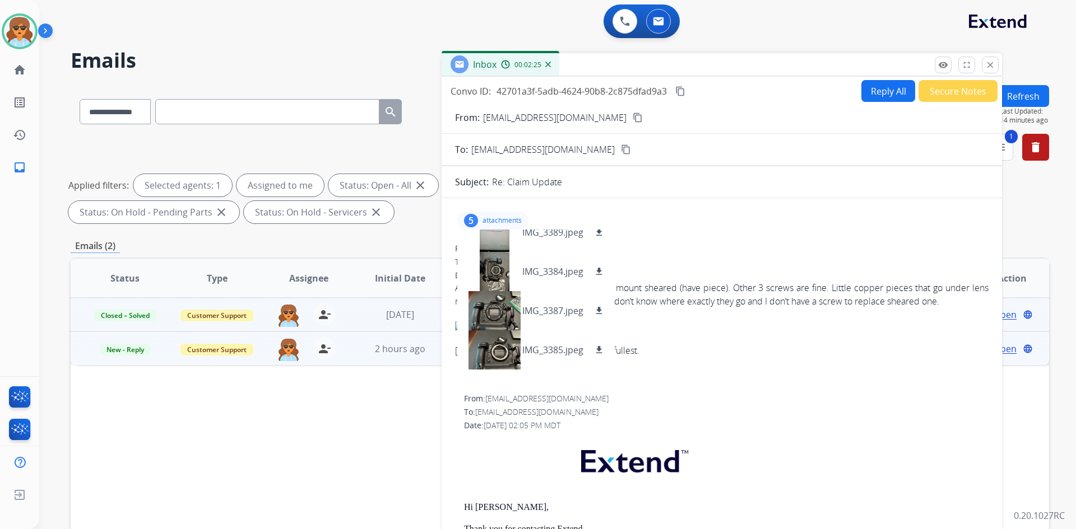
drag, startPoint x: 676, startPoint y: 235, endPoint x: 638, endPoint y: 69, distance: 170.1
click at [638, 69] on div "Inbox 00:02:25" at bounding box center [721, 65] width 560 height 24
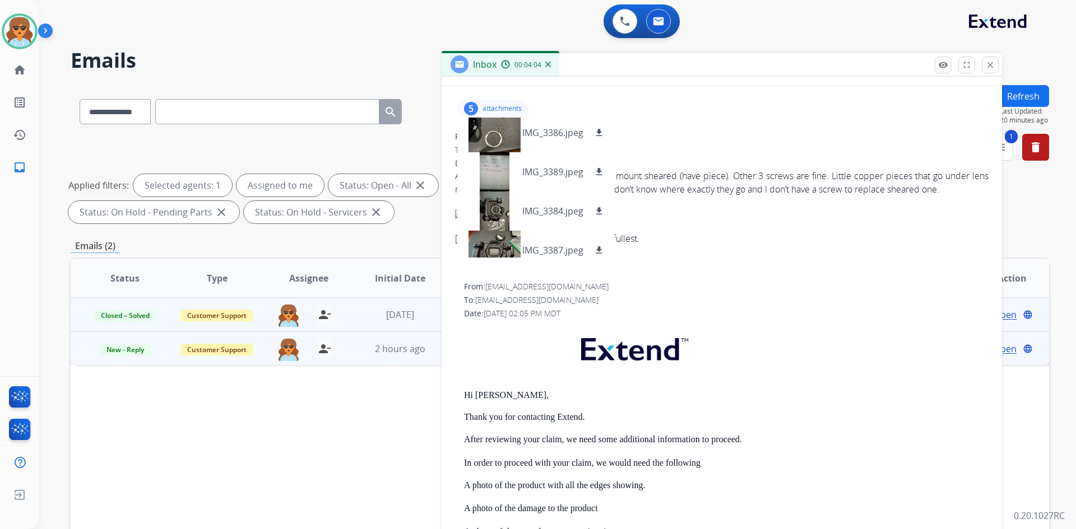
scroll to position [0, 0]
click at [596, 173] on mat-icon "download" at bounding box center [599, 176] width 10 height 10
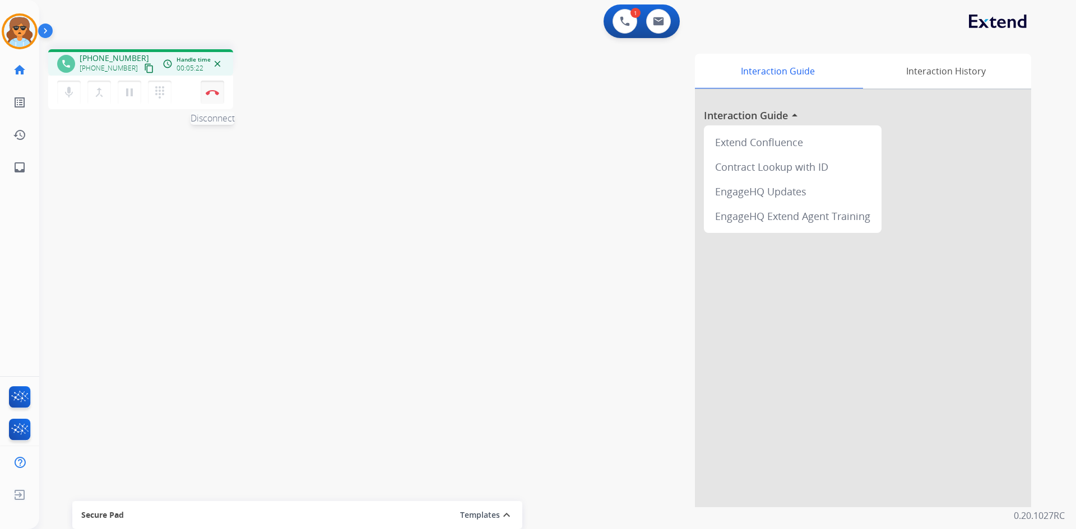
click at [216, 89] on button "Disconnect" at bounding box center [213, 93] width 24 height 24
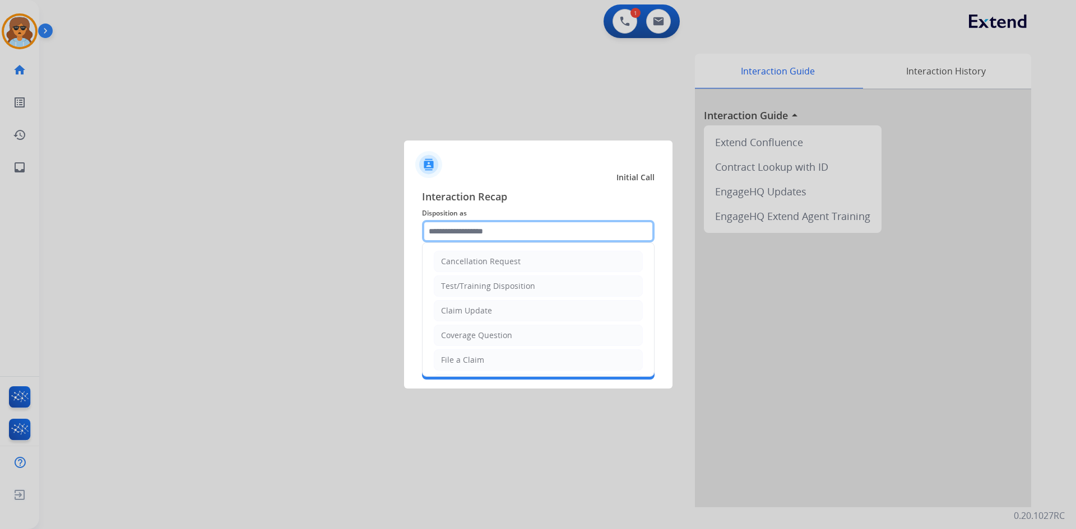
click at [565, 229] on input "text" at bounding box center [538, 231] width 232 height 22
drag, startPoint x: 473, startPoint y: 311, endPoint x: 463, endPoint y: 320, distance: 13.1
click at [473, 311] on div "Claim Update" at bounding box center [466, 310] width 51 height 11
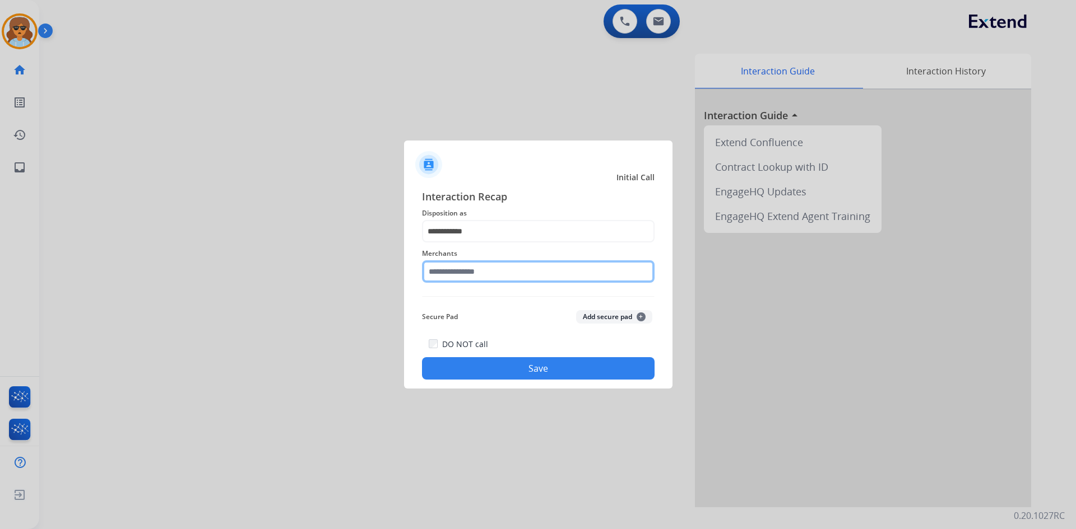
click at [463, 278] on input "text" at bounding box center [538, 272] width 232 height 22
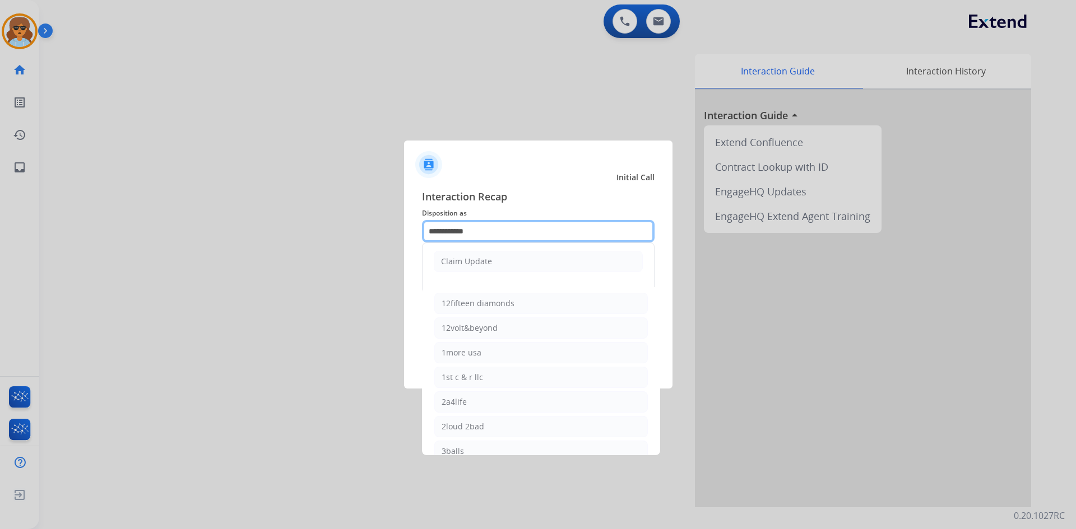
click at [488, 236] on input "**********" at bounding box center [538, 231] width 232 height 22
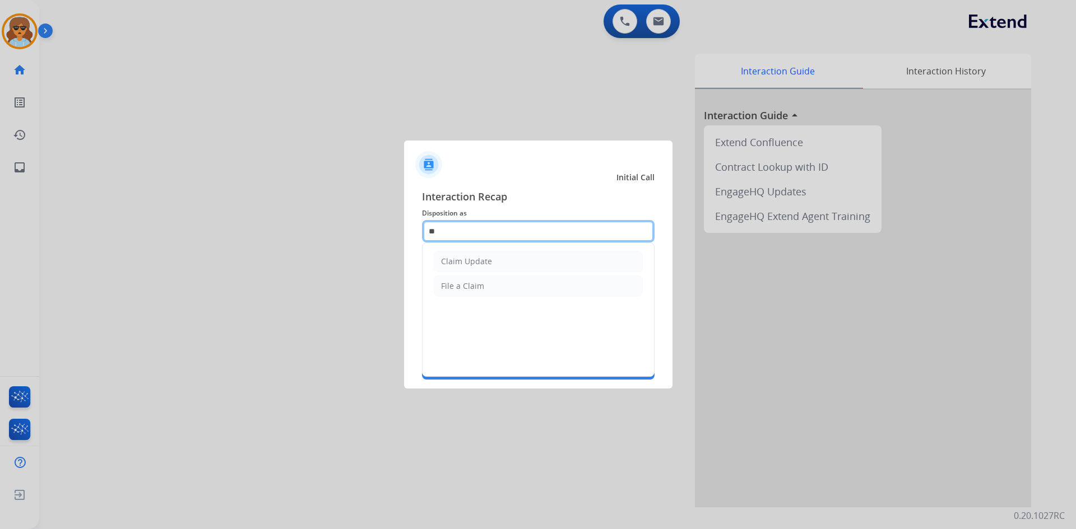
type input "*"
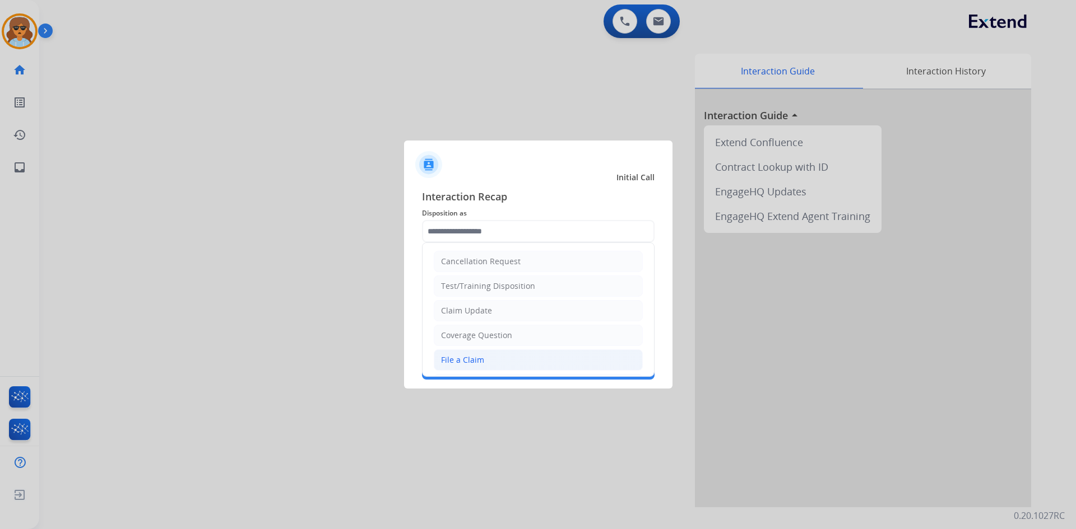
click at [489, 360] on li "File a Claim" at bounding box center [538, 360] width 209 height 21
type input "**********"
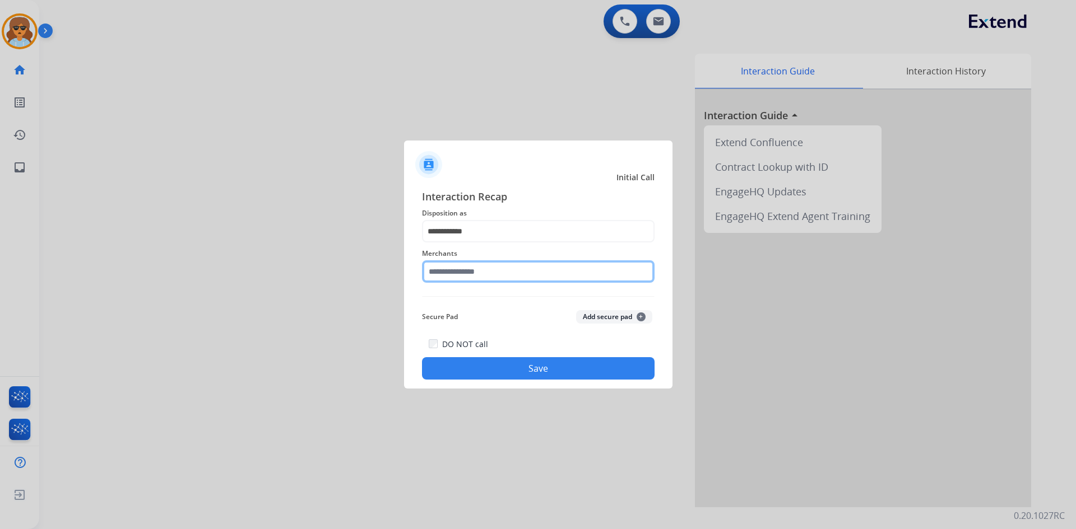
click at [437, 276] on input "text" at bounding box center [538, 272] width 232 height 22
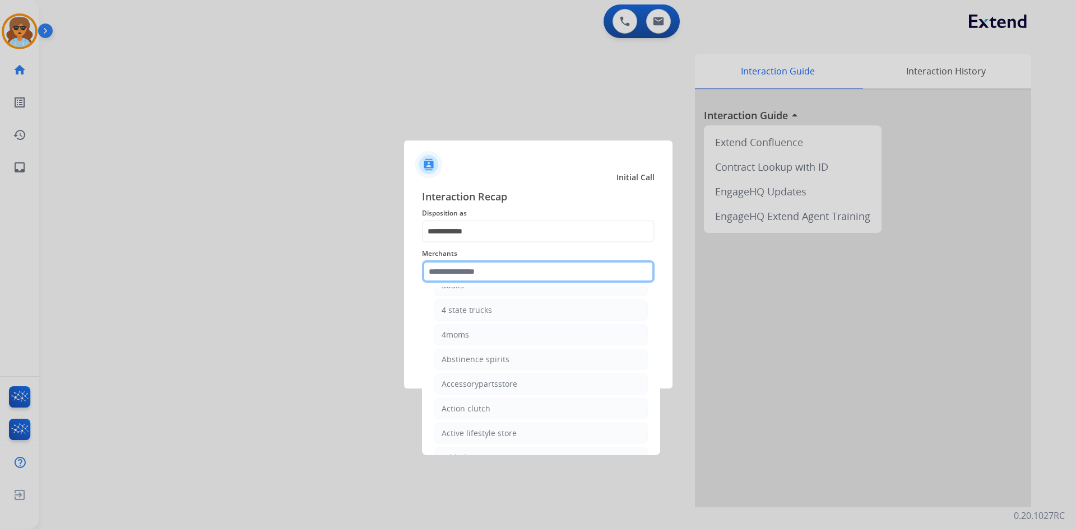
scroll to position [168, 0]
click at [461, 274] on input "text" at bounding box center [538, 272] width 232 height 22
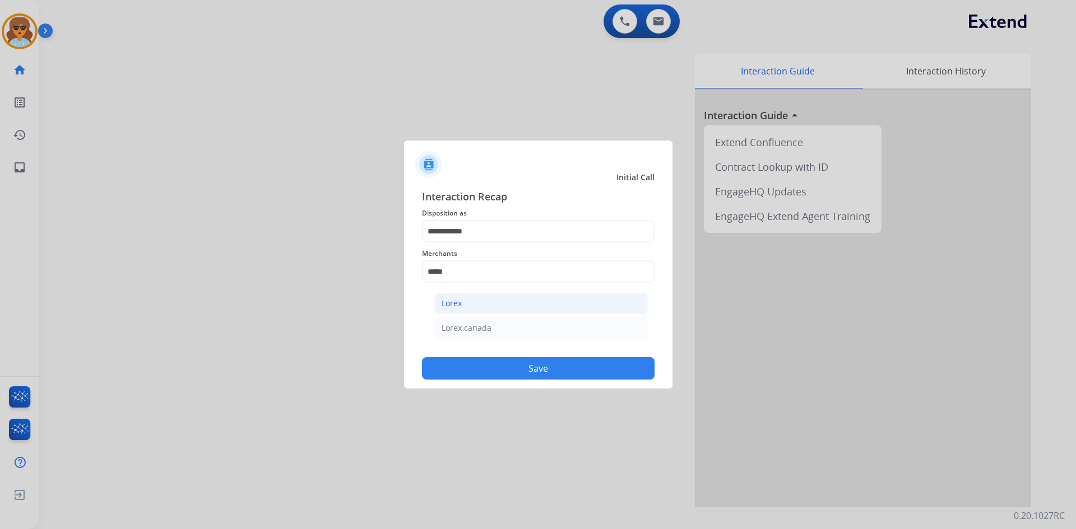
click at [469, 303] on li "Lorex" at bounding box center [540, 303] width 213 height 21
type input "*****"
click at [547, 367] on button "Save" at bounding box center [538, 368] width 232 height 22
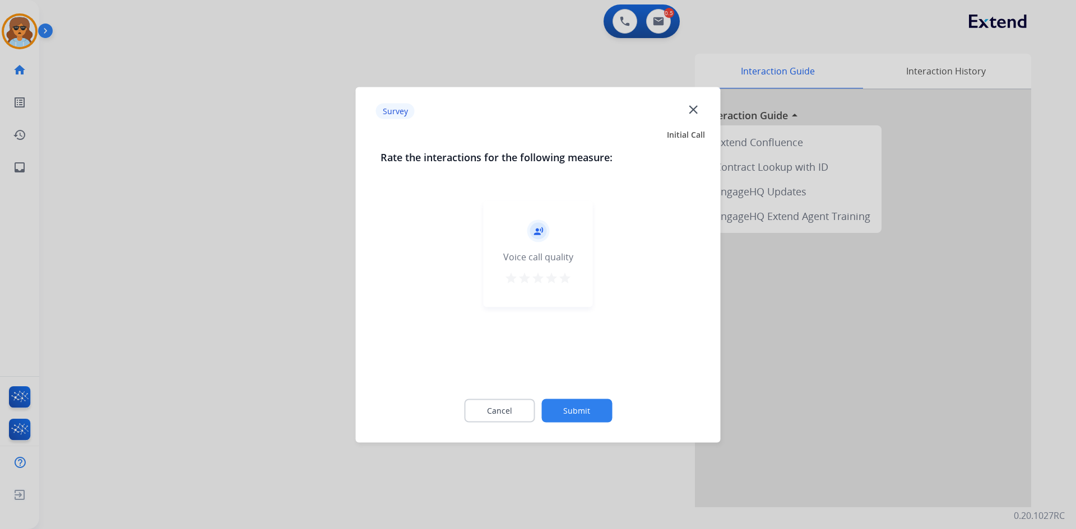
click at [565, 279] on mat-icon "star" at bounding box center [564, 277] width 13 height 13
click at [582, 410] on button "Submit" at bounding box center [576, 411] width 71 height 24
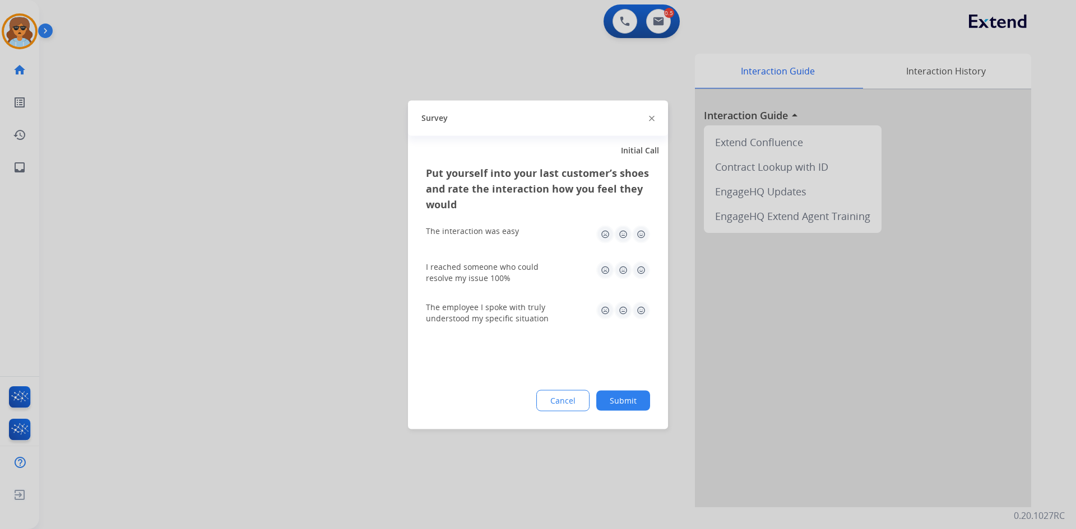
drag, startPoint x: 643, startPoint y: 235, endPoint x: 638, endPoint y: 263, distance: 28.4
click at [642, 234] on img at bounding box center [641, 234] width 18 height 18
click at [643, 273] on img at bounding box center [641, 270] width 18 height 18
click at [646, 314] on img at bounding box center [641, 310] width 18 height 18
click at [635, 380] on div "Put yourself into your last customer’s shoes and rate the interaction how you f…" at bounding box center [538, 297] width 260 height 264
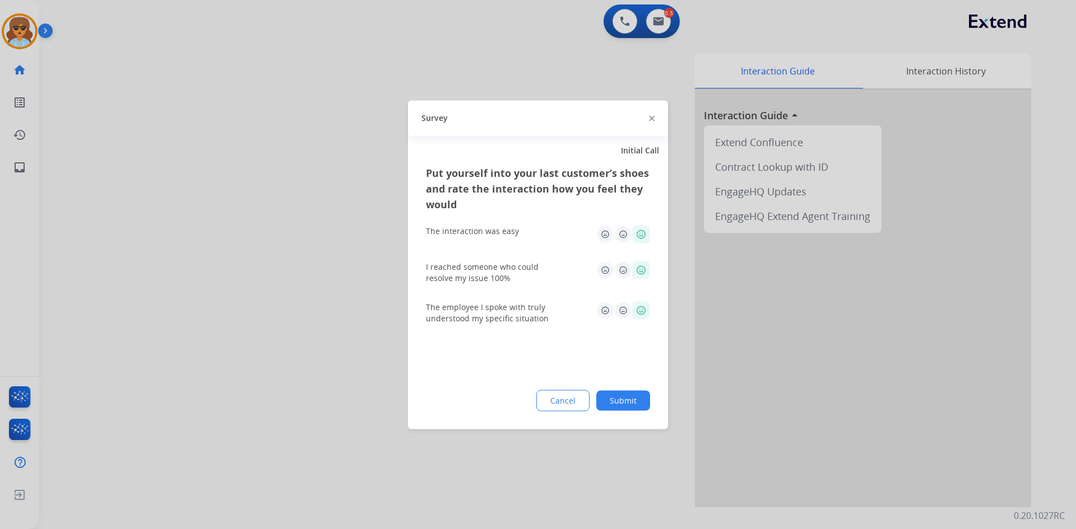
click at [631, 408] on div "Cancel Submit" at bounding box center [538, 400] width 224 height 21
click at [630, 406] on button "Submit" at bounding box center [623, 400] width 54 height 20
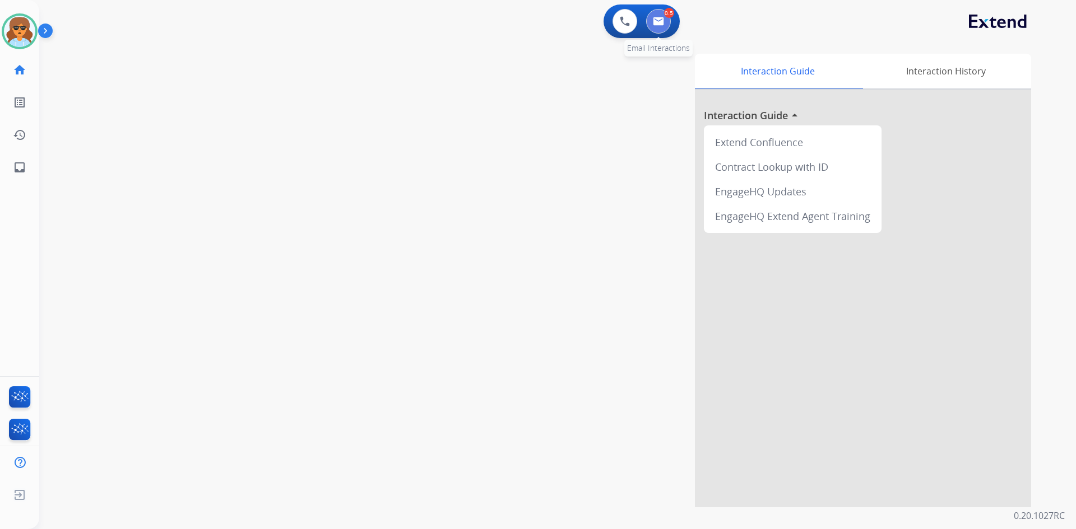
click at [660, 27] on button at bounding box center [658, 21] width 25 height 25
select select "**********"
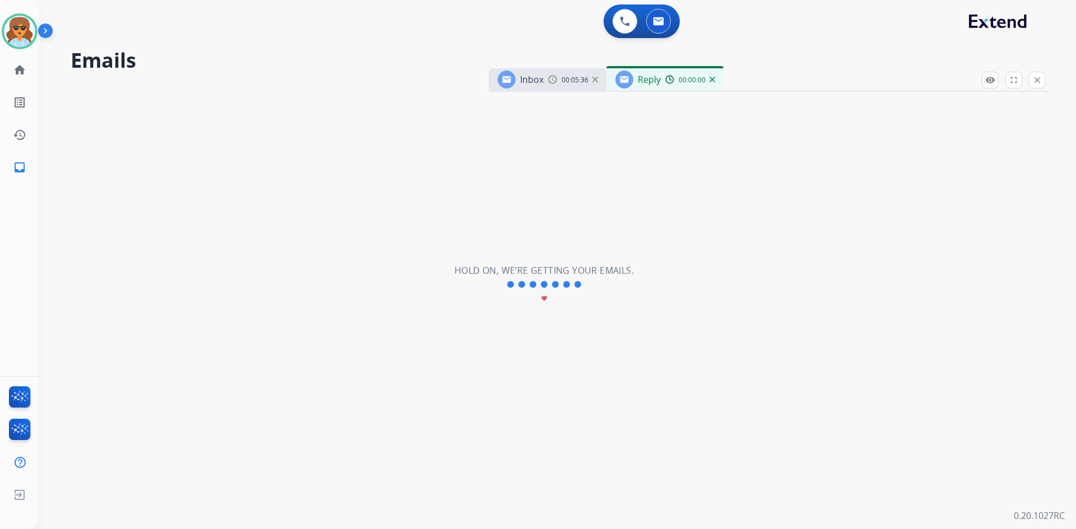
select select "**********"
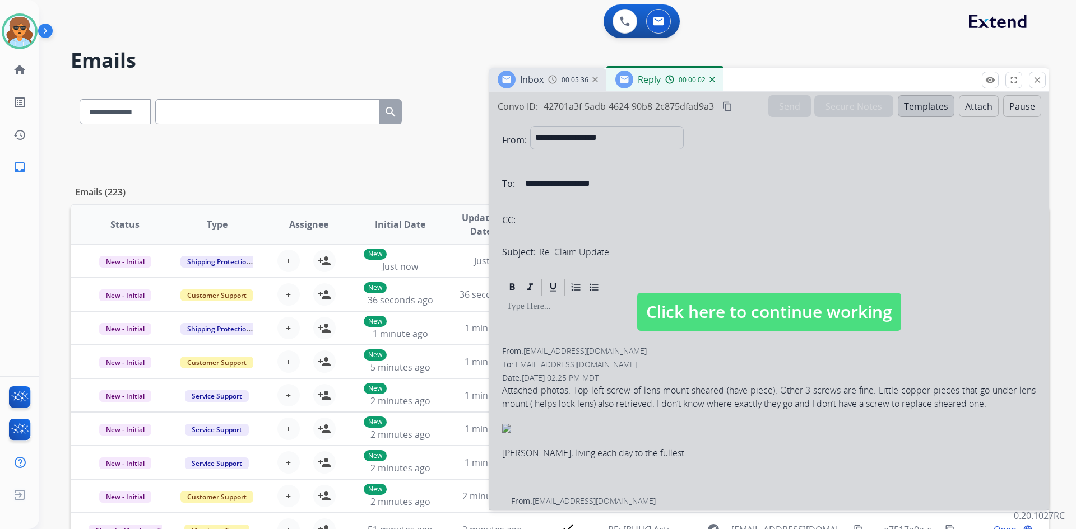
click at [775, 301] on span "Click here to continue working" at bounding box center [769, 312] width 264 height 38
select select
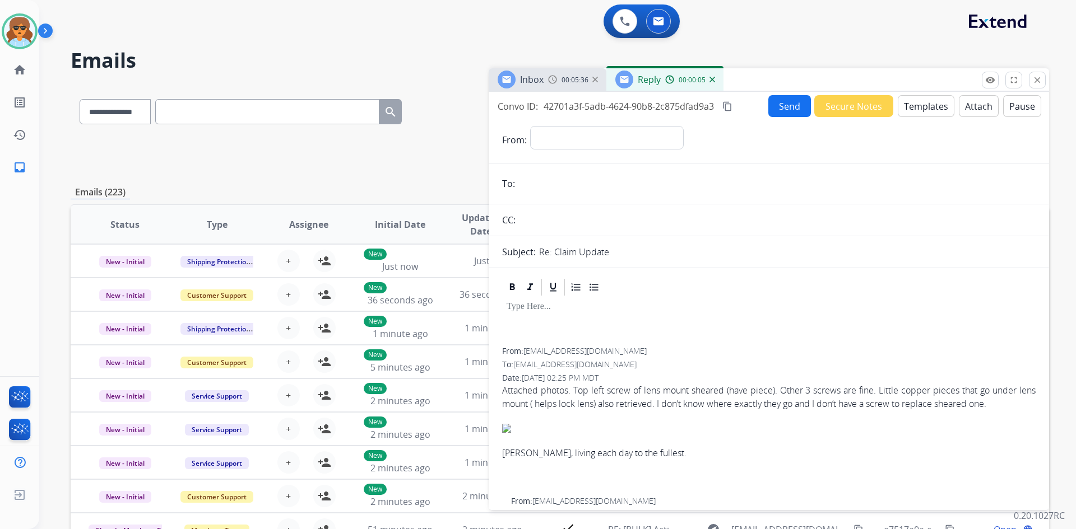
click at [566, 184] on input "email" at bounding box center [776, 184] width 517 height 22
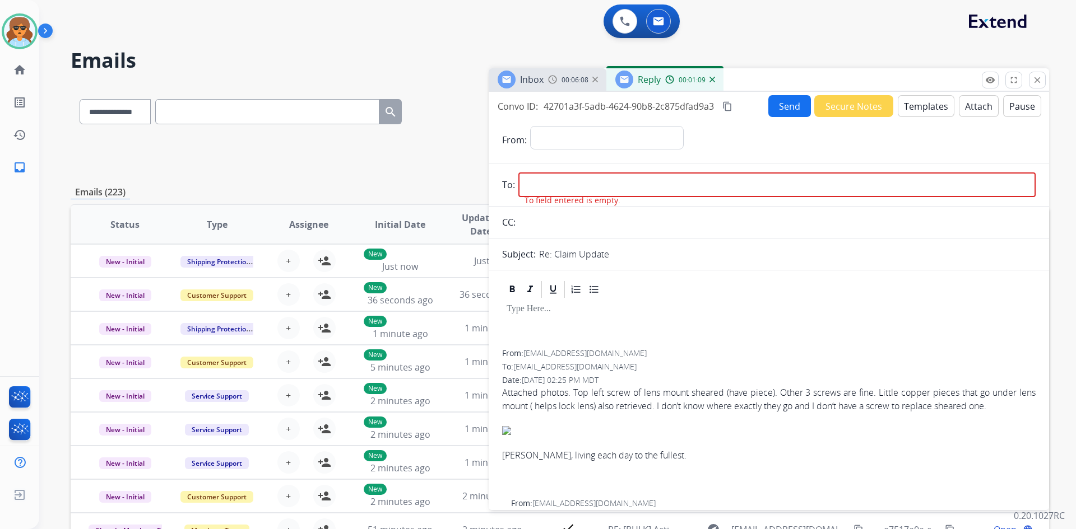
click at [910, 107] on button "Templates" at bounding box center [925, 106] width 57 height 22
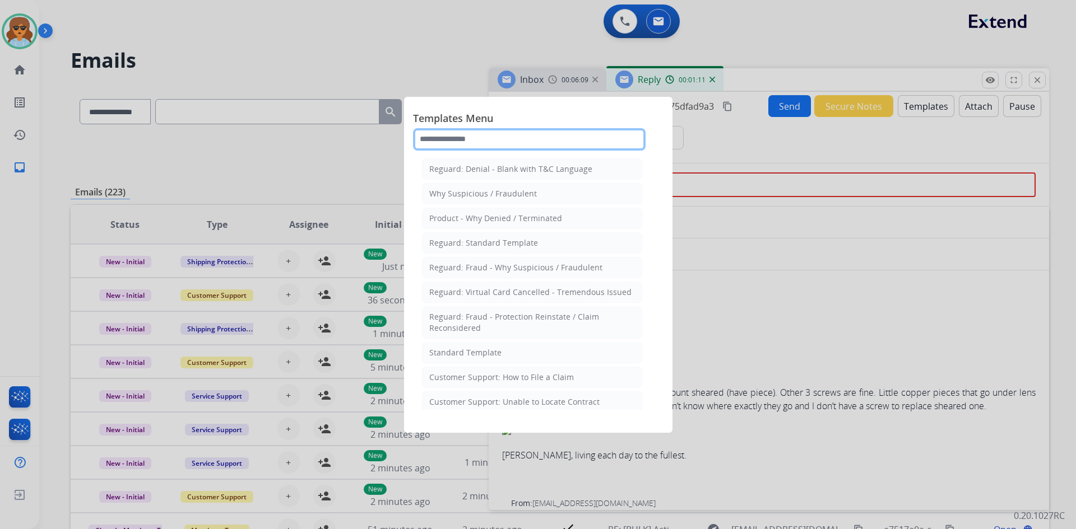
click at [505, 139] on input "text" at bounding box center [529, 139] width 232 height 22
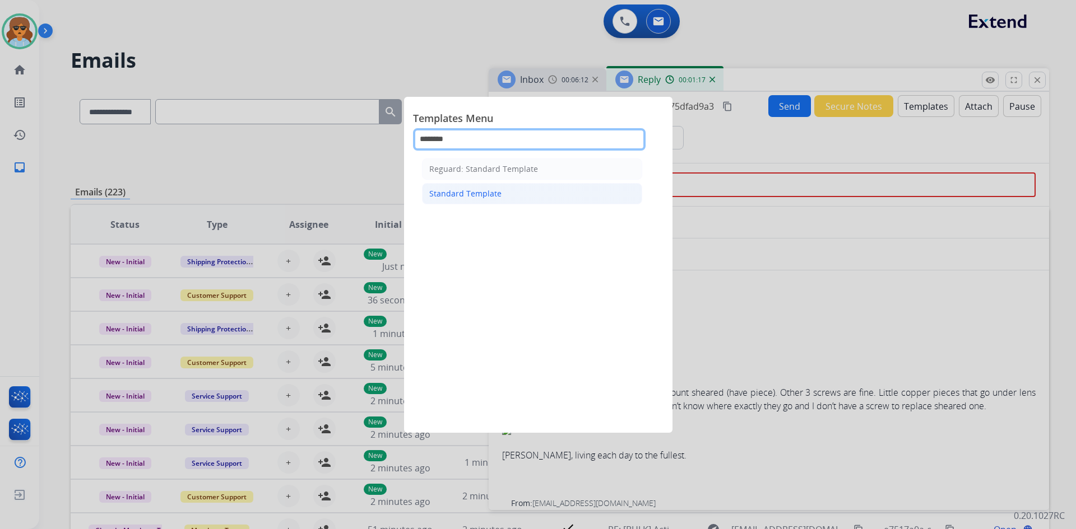
type input "********"
click at [500, 188] on li "Standard Template" at bounding box center [532, 193] width 220 height 21
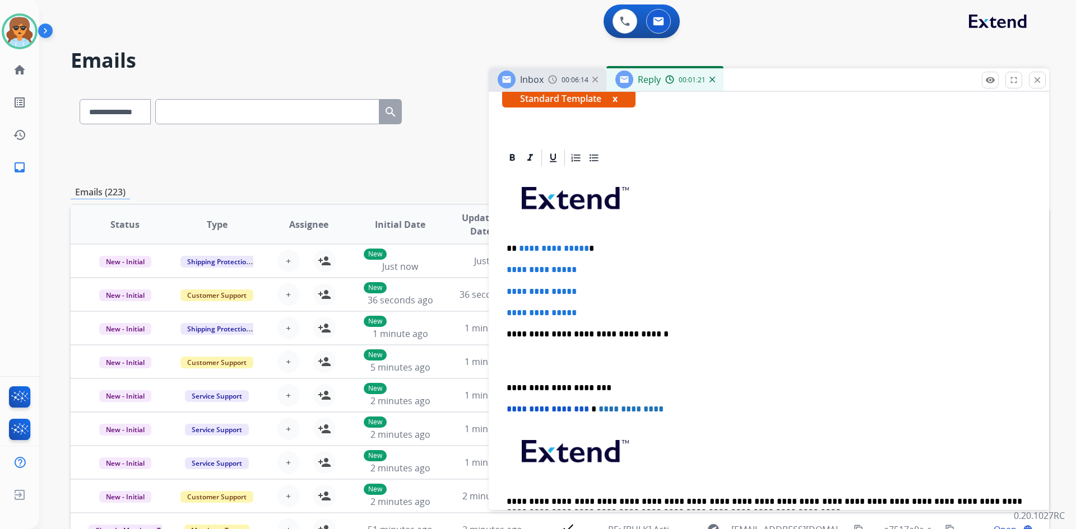
scroll to position [224, 0]
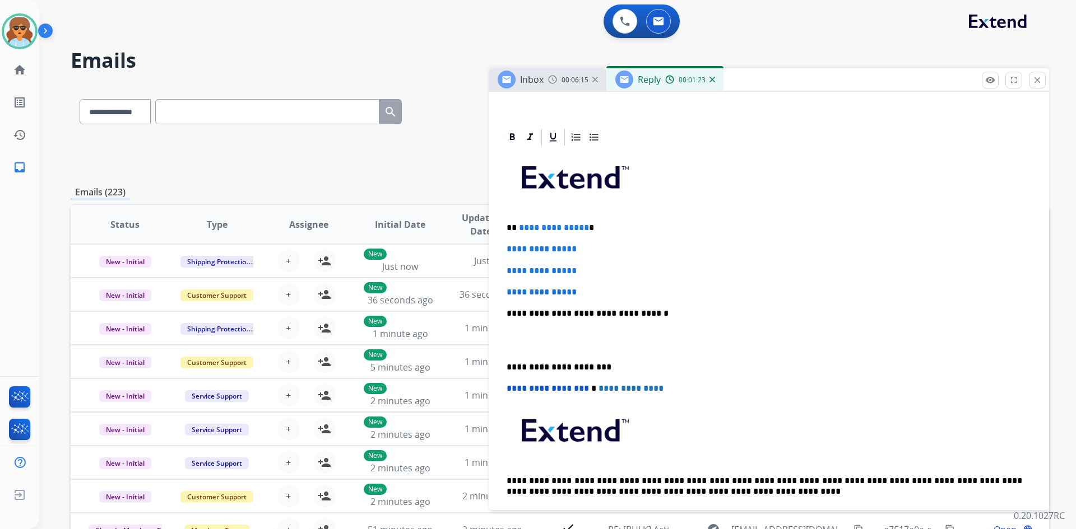
click at [596, 225] on p "**********" at bounding box center [763, 228] width 515 height 10
drag, startPoint x: 602, startPoint y: 248, endPoint x: 503, endPoint y: 241, distance: 98.8
click at [503, 241] on div "**********" at bounding box center [768, 339] width 533 height 385
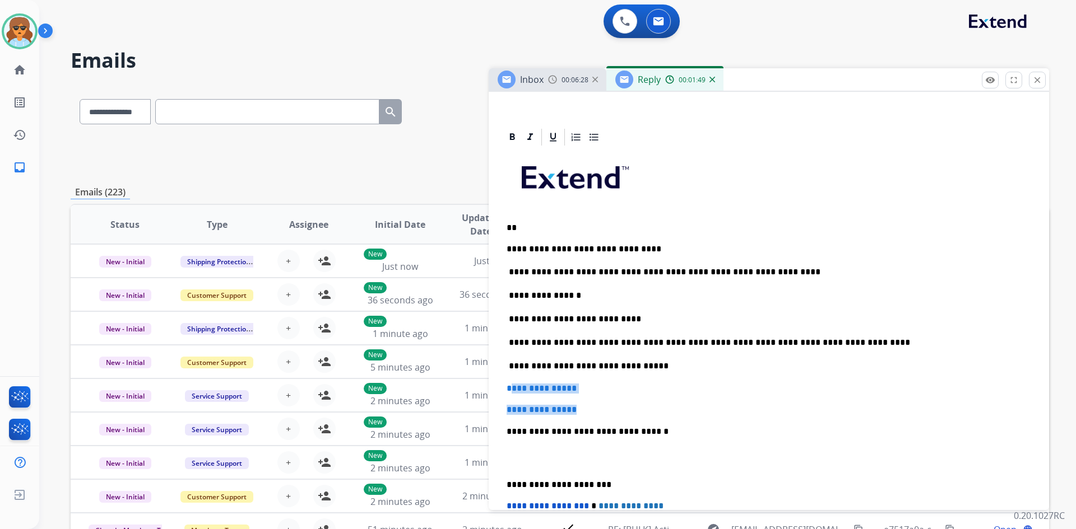
drag, startPoint x: 596, startPoint y: 413, endPoint x: 510, endPoint y: 388, distance: 89.3
click at [510, 388] on div "**********" at bounding box center [768, 398] width 533 height 503
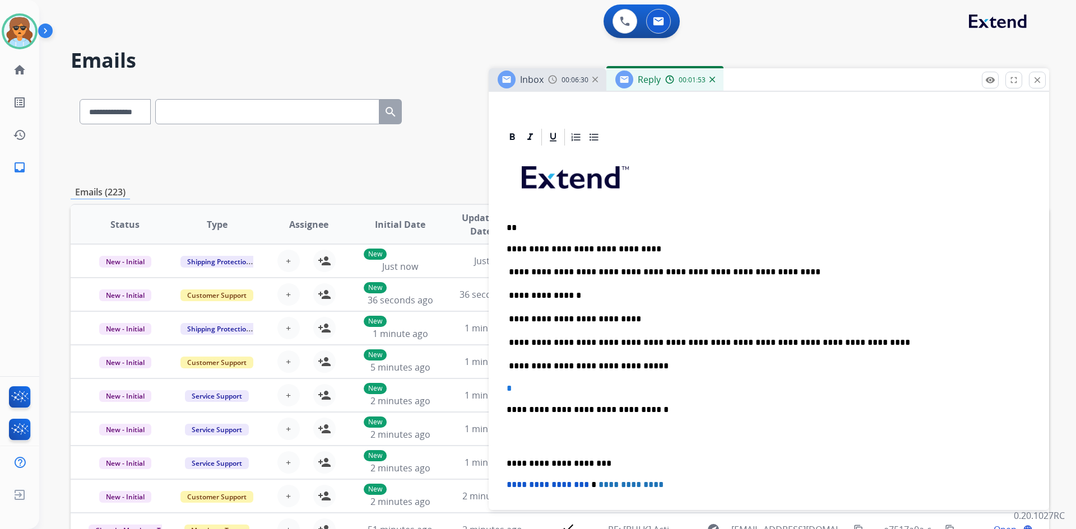
click at [643, 404] on div "**********" at bounding box center [768, 388] width 533 height 482
drag, startPoint x: 653, startPoint y: 412, endPoint x: 505, endPoint y: 391, distance: 148.8
click at [505, 391] on div "**********" at bounding box center [768, 388] width 533 height 482
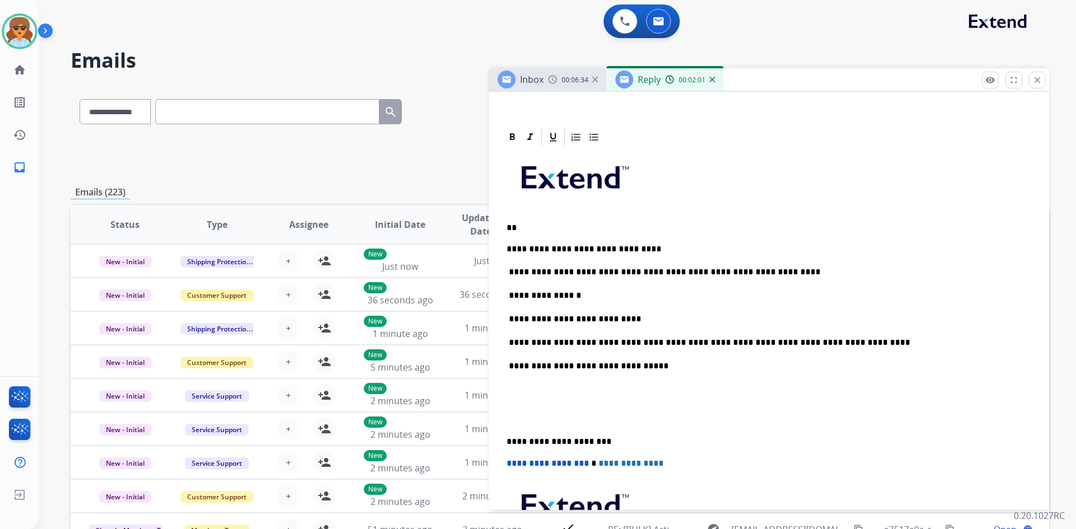
click at [508, 440] on p "**********" at bounding box center [763, 442] width 515 height 10
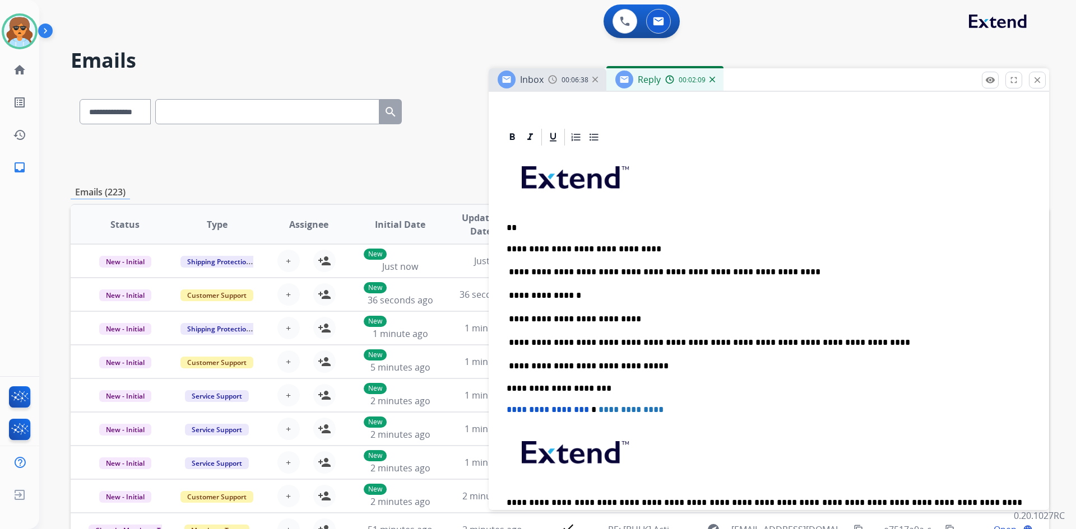
click at [697, 274] on p "**********" at bounding box center [763, 272] width 515 height 12
click at [738, 234] on div "**********" at bounding box center [768, 350] width 533 height 407
click at [541, 234] on div "**********" at bounding box center [768, 350] width 533 height 407
click at [529, 225] on p "**" at bounding box center [763, 228] width 515 height 10
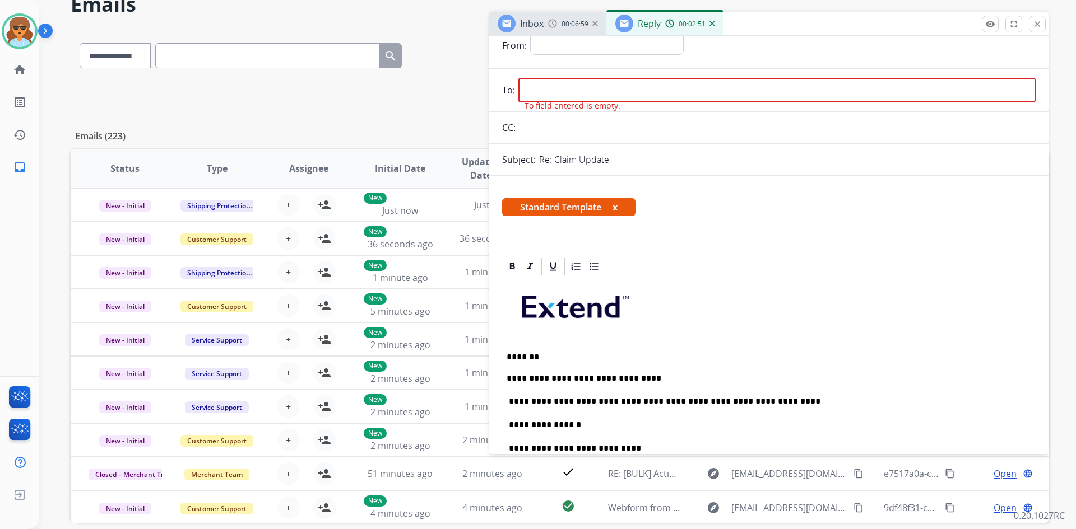
scroll to position [0, 0]
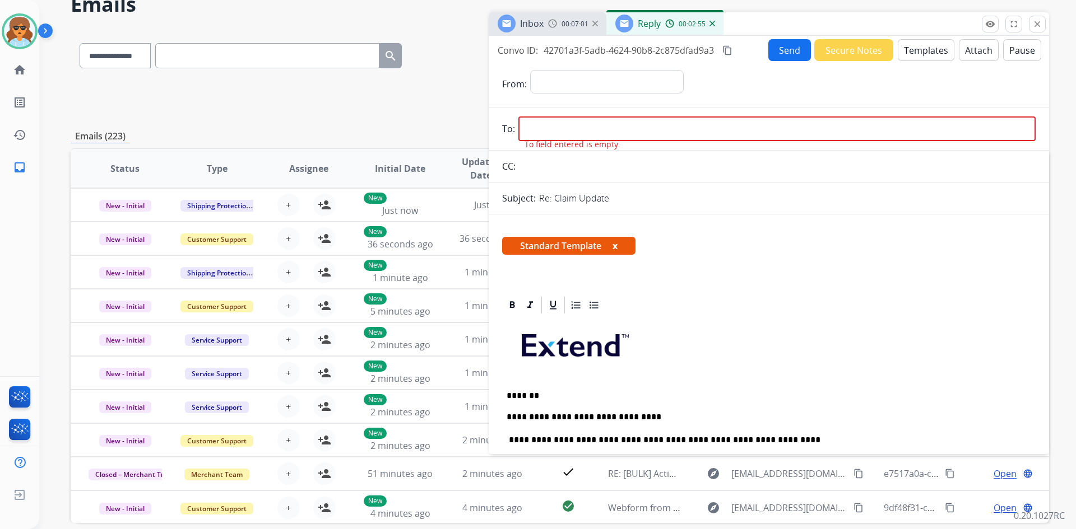
drag, startPoint x: 578, startPoint y: 129, endPoint x: 572, endPoint y: 128, distance: 5.7
click at [578, 129] on input "email" at bounding box center [776, 129] width 517 height 25
click at [560, 127] on input "email" at bounding box center [776, 129] width 517 height 25
paste input "**********"
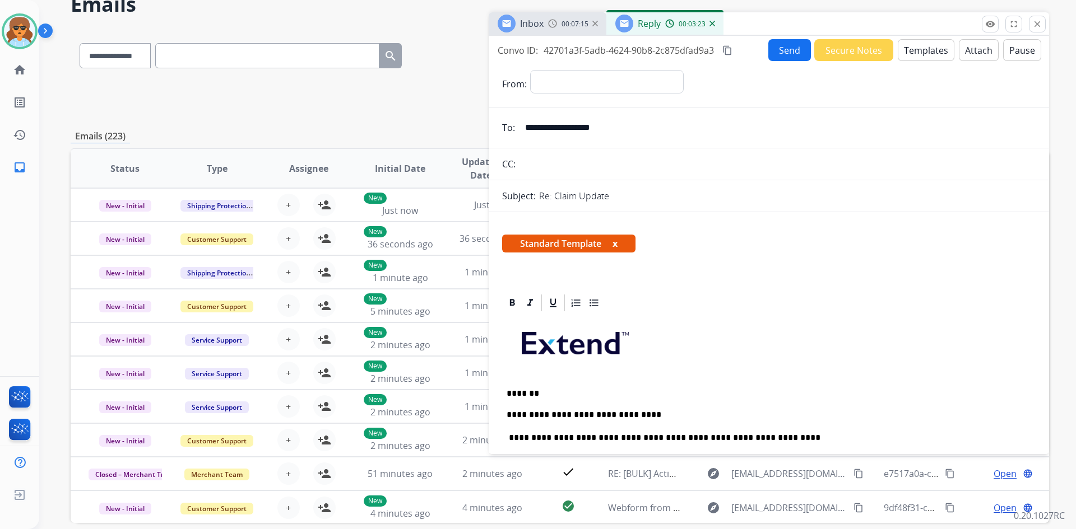
type input "**********"
click at [625, 81] on select "**********" at bounding box center [606, 81] width 152 height 22
select select "**********"
click at [530, 70] on select "**********" at bounding box center [606, 81] width 152 height 22
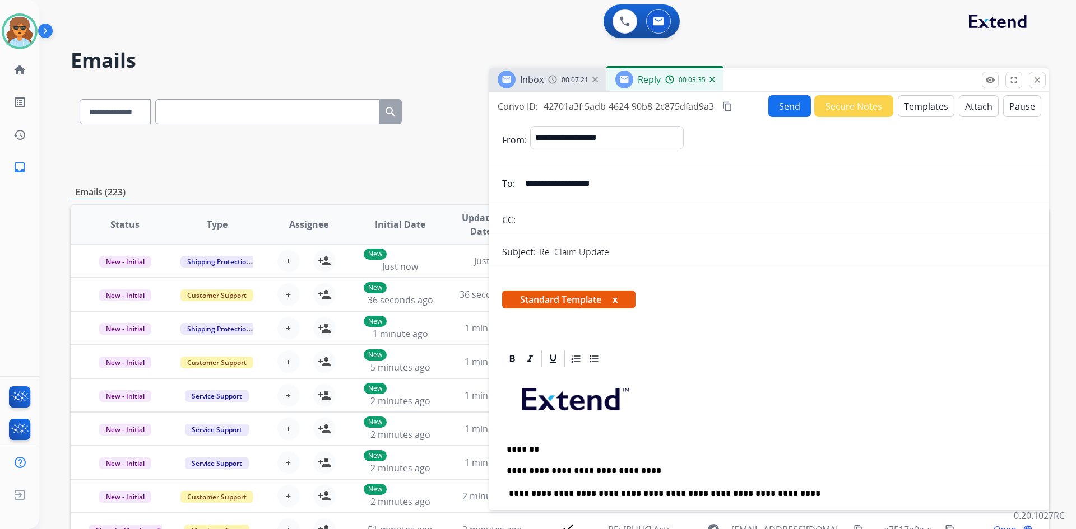
click at [782, 101] on button "Send" at bounding box center [789, 106] width 43 height 22
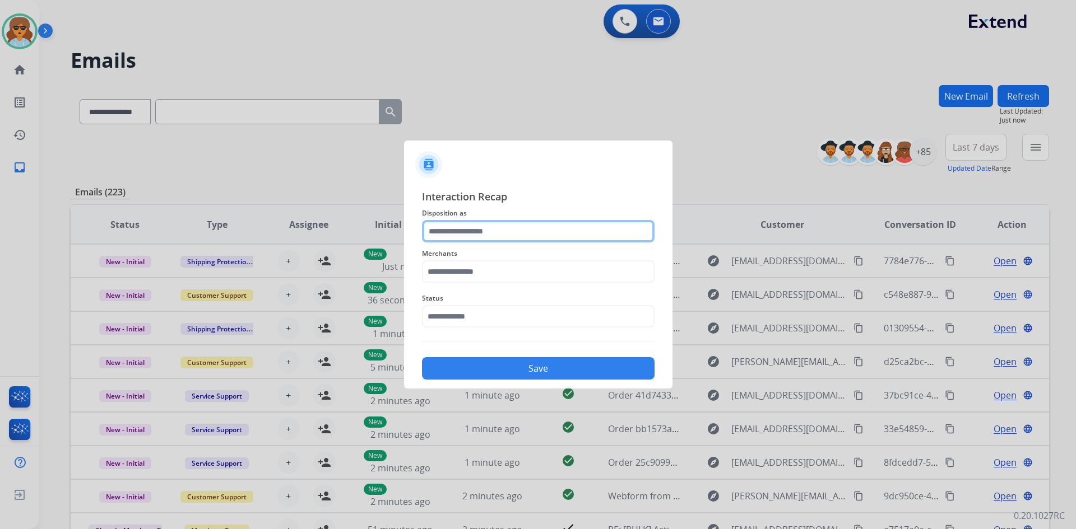
click at [481, 226] on input "text" at bounding box center [538, 231] width 232 height 22
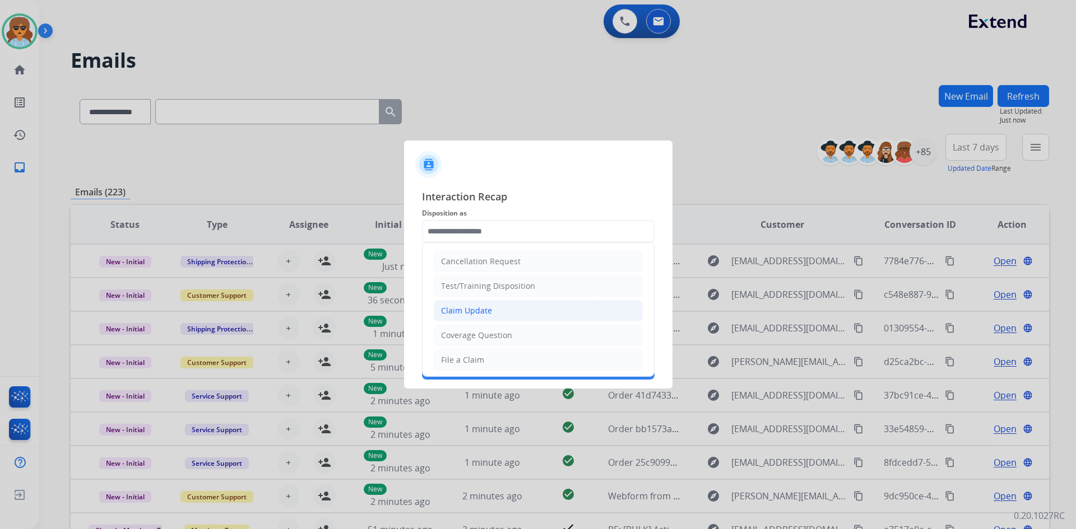
click at [468, 308] on div "Claim Update" at bounding box center [466, 310] width 51 height 11
type input "**********"
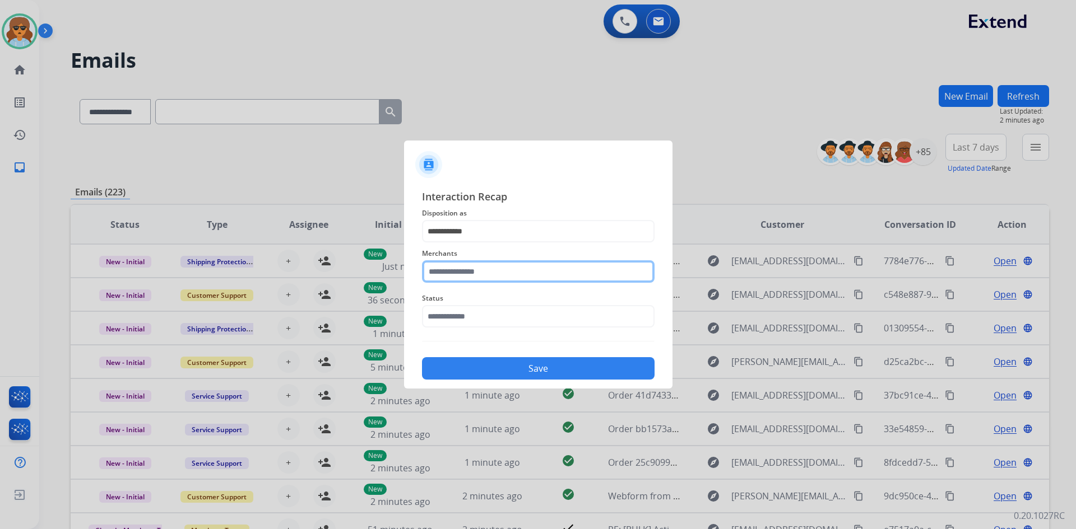
click at [461, 276] on input "text" at bounding box center [538, 272] width 232 height 22
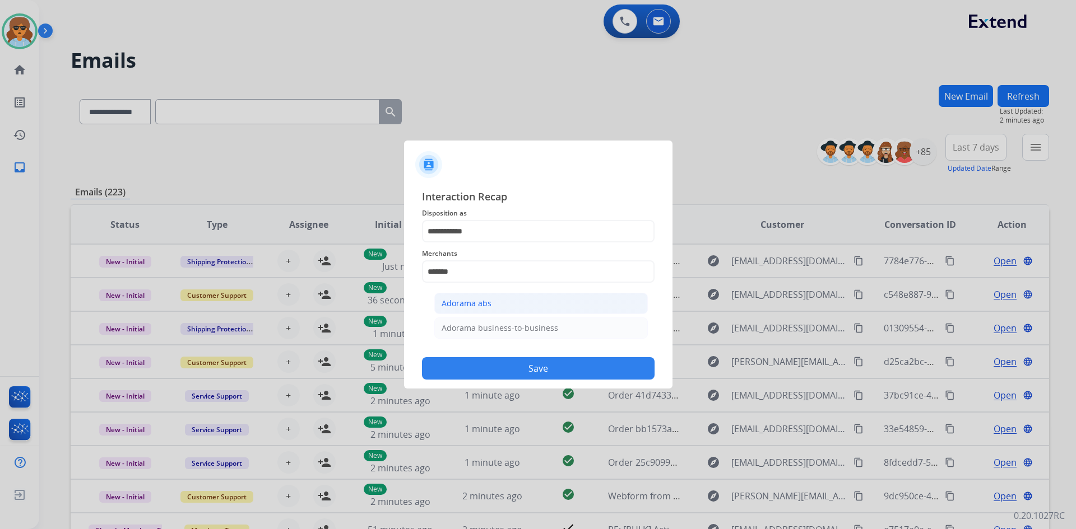
click at [462, 302] on div "Adorama abs" at bounding box center [466, 303] width 50 height 11
type input "**********"
click at [497, 323] on input "text" at bounding box center [538, 316] width 232 height 22
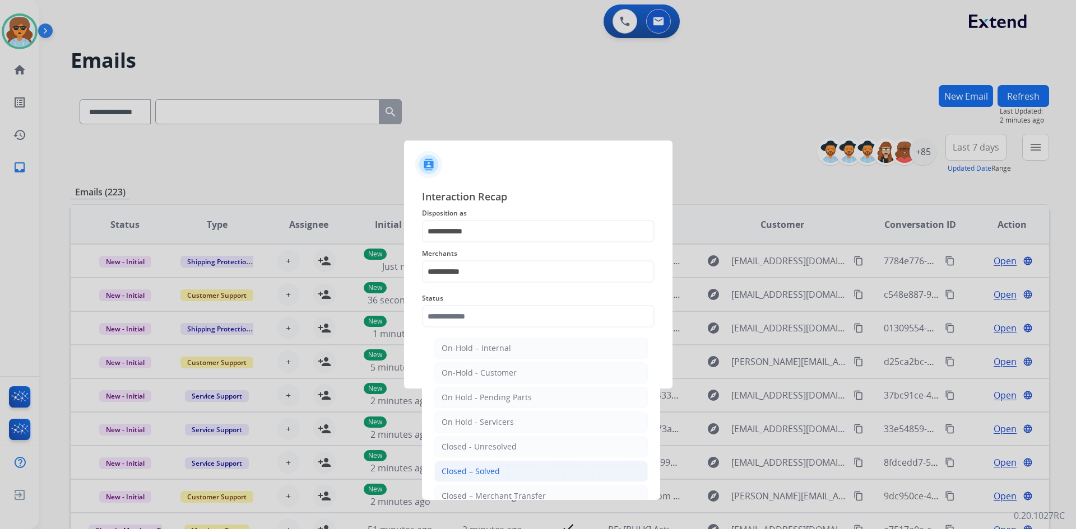
click at [464, 472] on div "Closed – Solved" at bounding box center [470, 471] width 58 height 11
type input "**********"
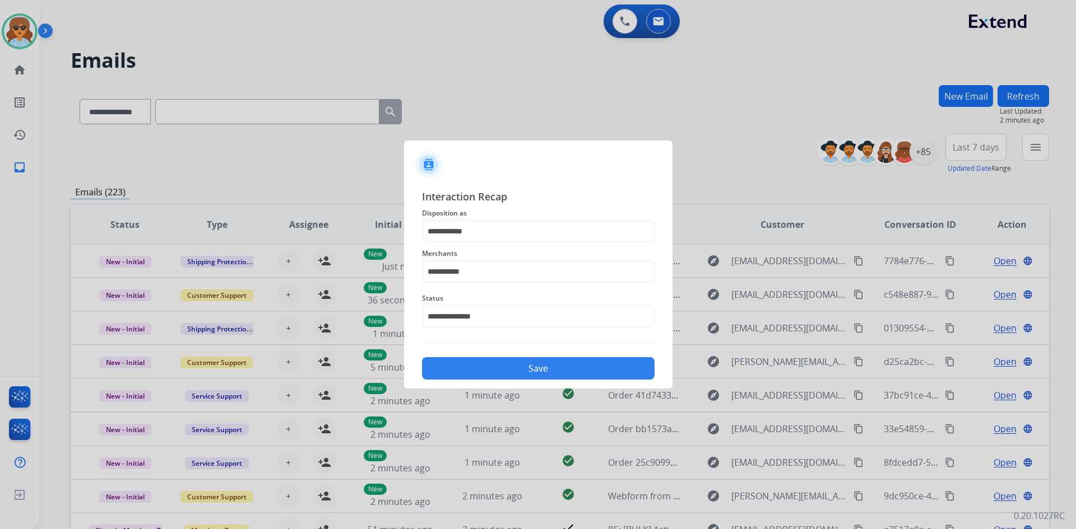
click at [518, 364] on button "Save" at bounding box center [538, 368] width 232 height 22
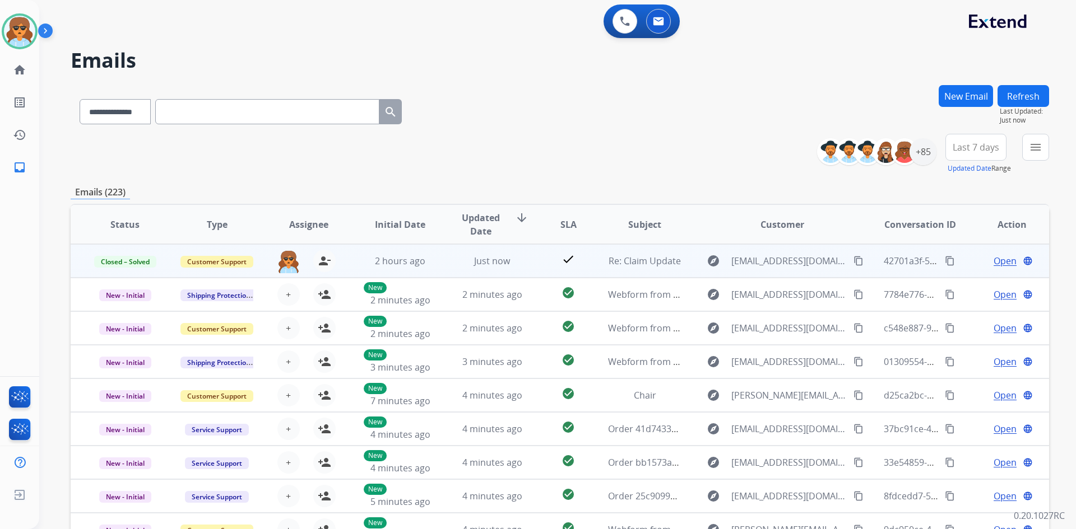
click at [945, 263] on mat-icon "content_copy" at bounding box center [950, 261] width 10 height 10
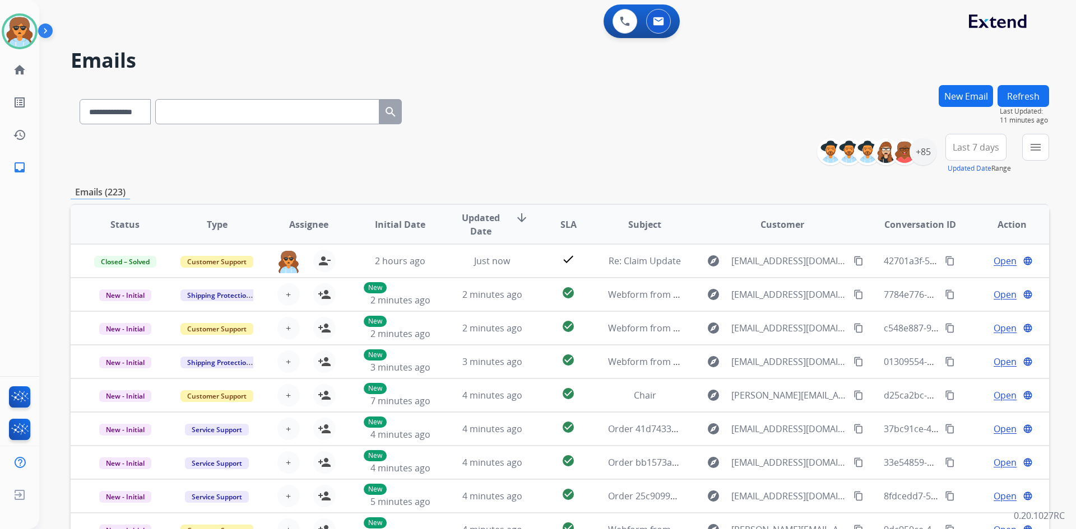
click at [962, 145] on span "Last 7 days" at bounding box center [975, 147] width 46 height 4
click at [979, 291] on div "Last 90 days" at bounding box center [972, 283] width 62 height 17
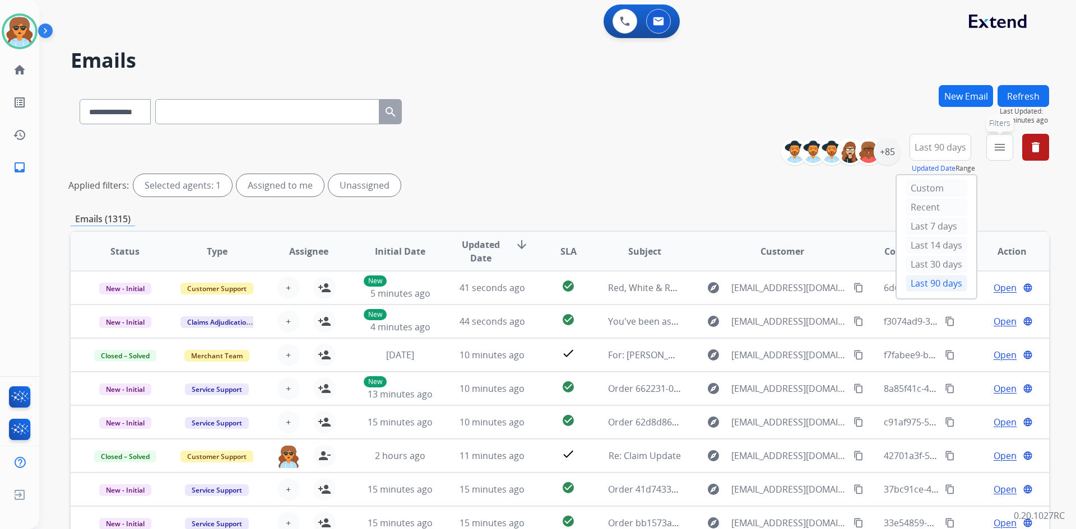
click at [1004, 151] on mat-icon "menu" at bounding box center [999, 147] width 13 height 13
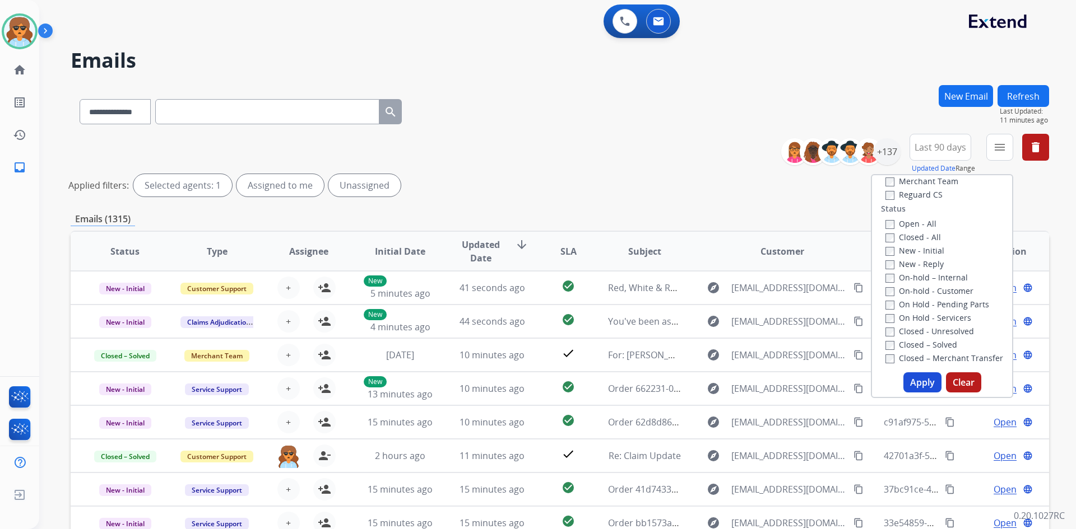
scroll to position [112, 0]
click at [928, 385] on button "Apply" at bounding box center [922, 383] width 38 height 20
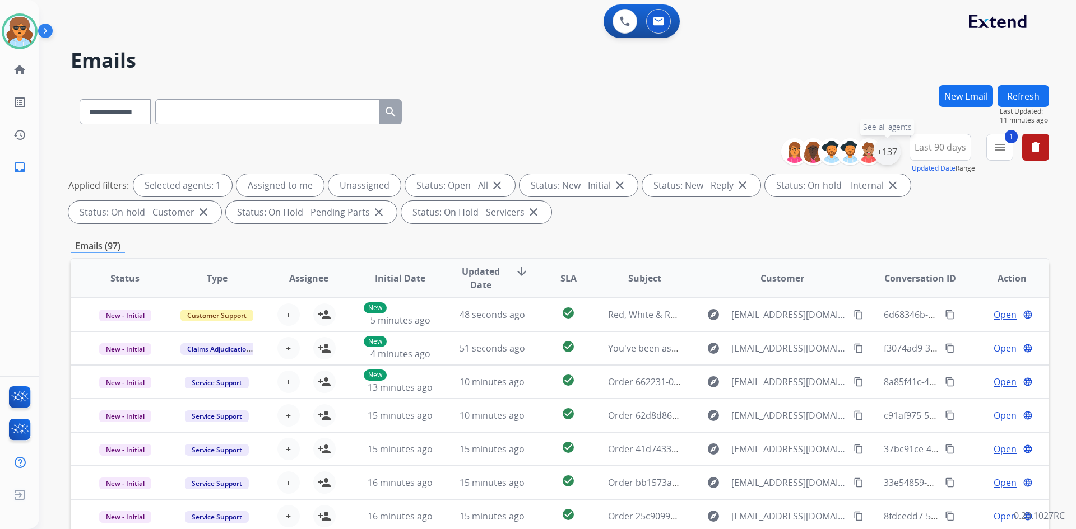
click at [886, 147] on div "+137" at bounding box center [886, 151] width 27 height 27
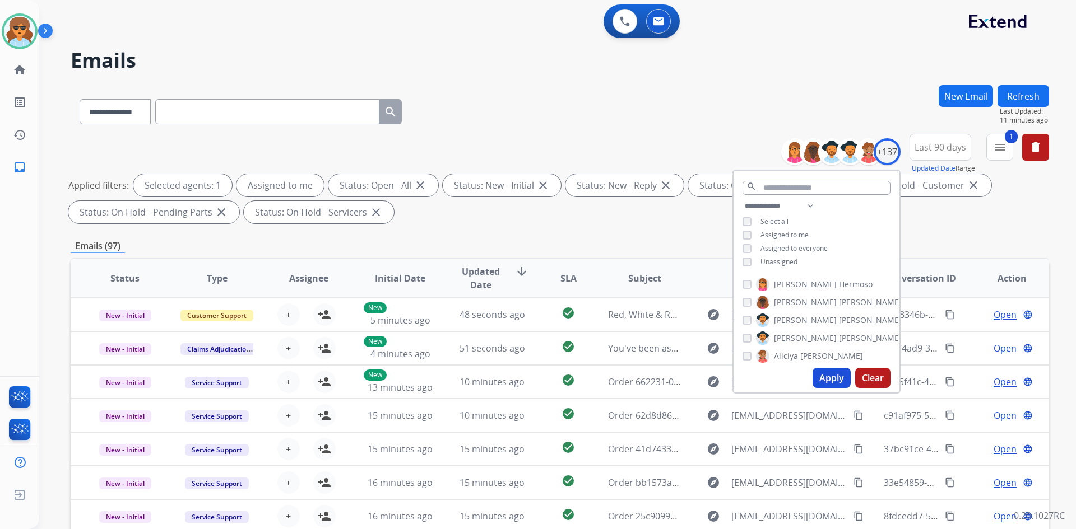
click at [832, 379] on button "Apply" at bounding box center [831, 378] width 38 height 20
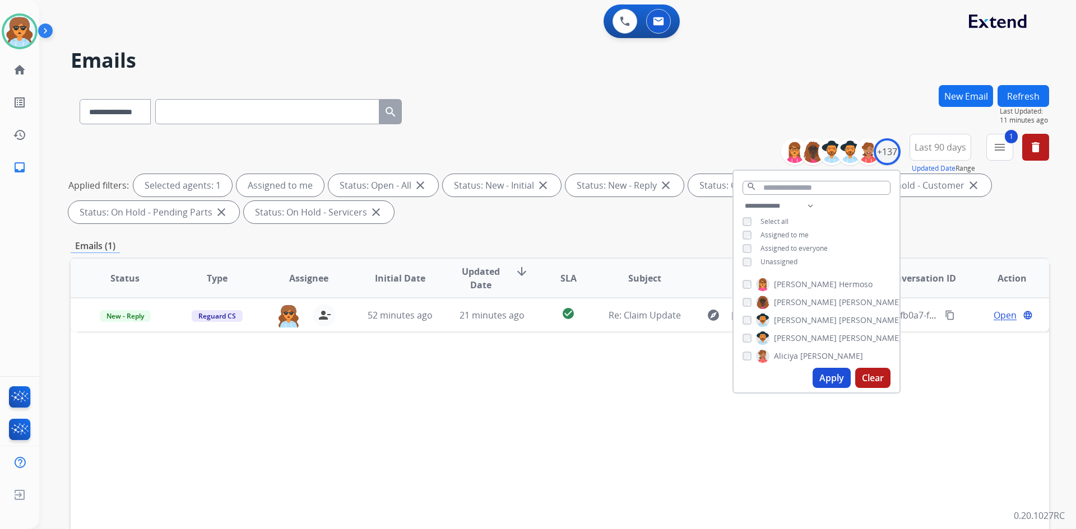
click at [524, 380] on div "Status Type Assignee Initial Date Updated Date arrow_downward SLA Subject Custo…" at bounding box center [560, 445] width 978 height 375
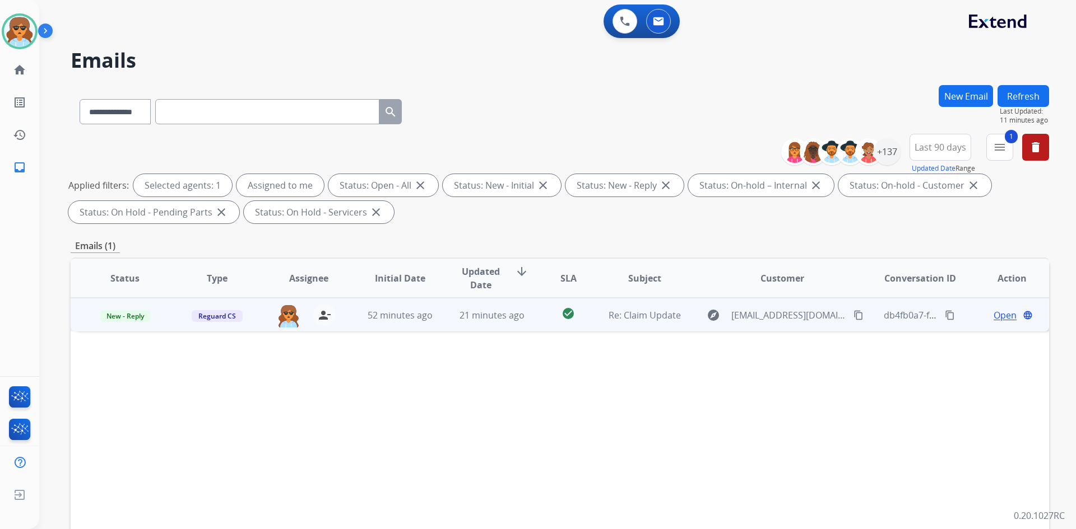
click at [997, 316] on span "Open" at bounding box center [1004, 315] width 23 height 13
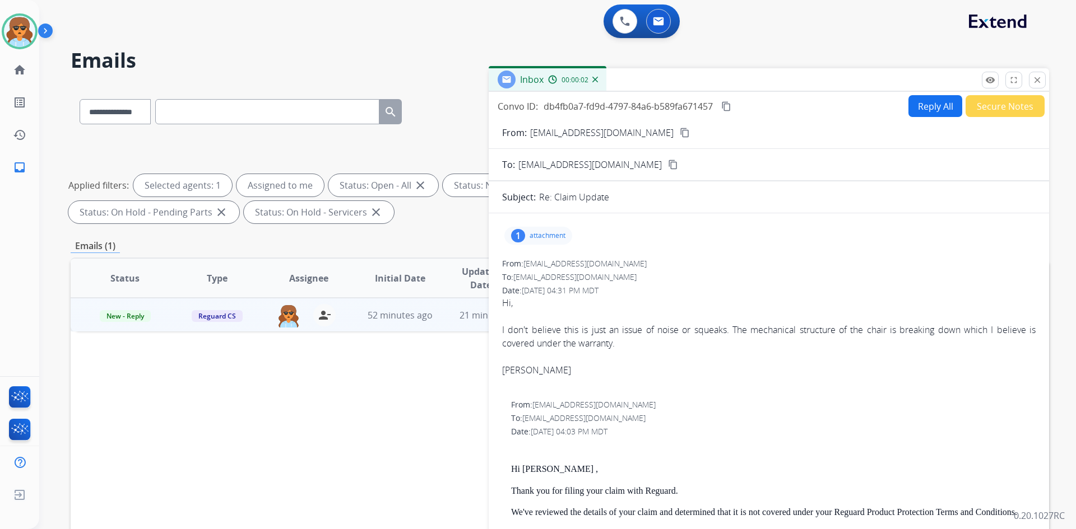
click at [542, 231] on p "attachment" at bounding box center [547, 235] width 36 height 9
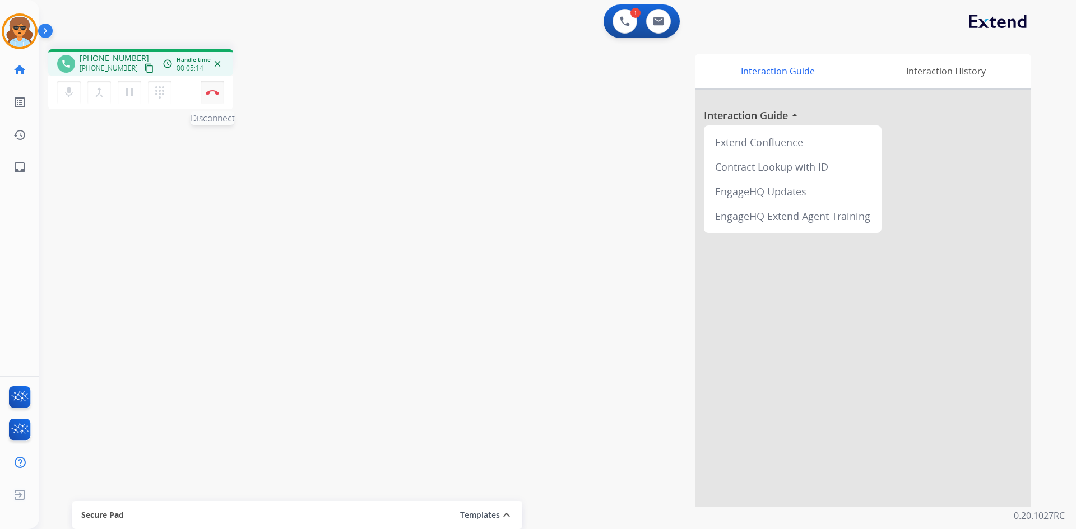
drag, startPoint x: 210, startPoint y: 93, endPoint x: 202, endPoint y: 101, distance: 11.1
click at [210, 92] on img at bounding box center [212, 93] width 13 height 6
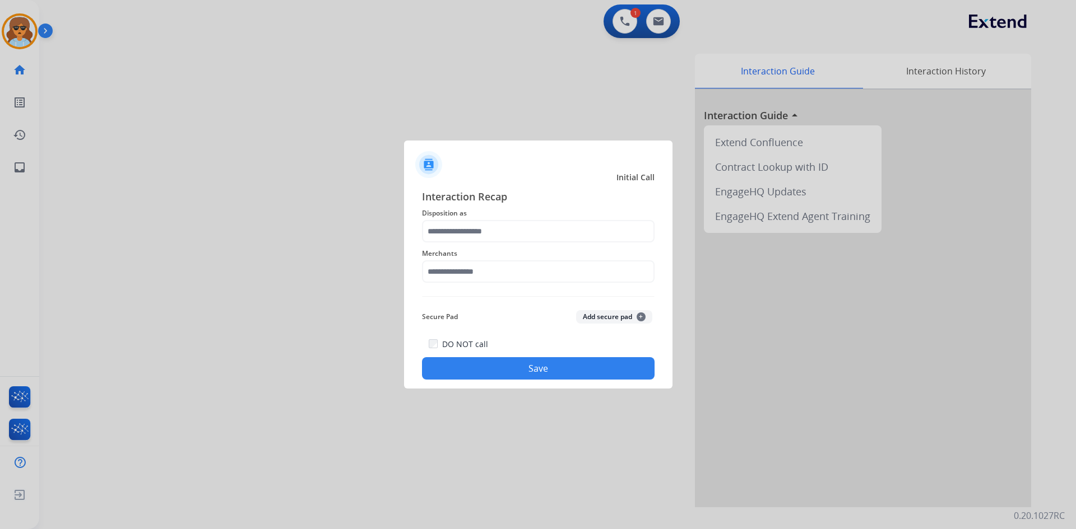
click at [571, 243] on div "Interaction Recap Disposition as Merchants Secure Pad Add secure pad + DO NOT c…" at bounding box center [538, 284] width 232 height 191
click at [509, 249] on span "Merchants" at bounding box center [538, 253] width 232 height 13
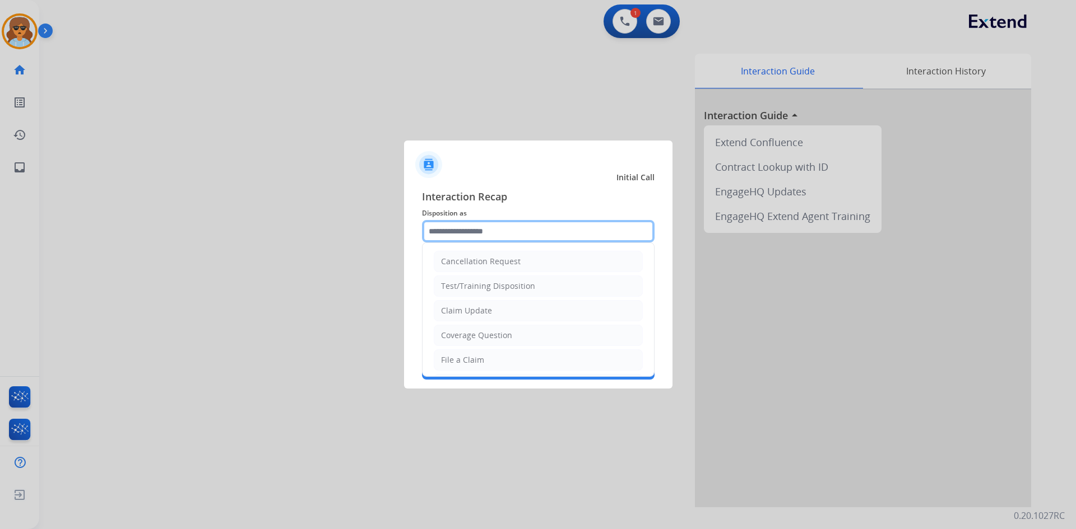
click at [514, 238] on input "text" at bounding box center [538, 231] width 232 height 22
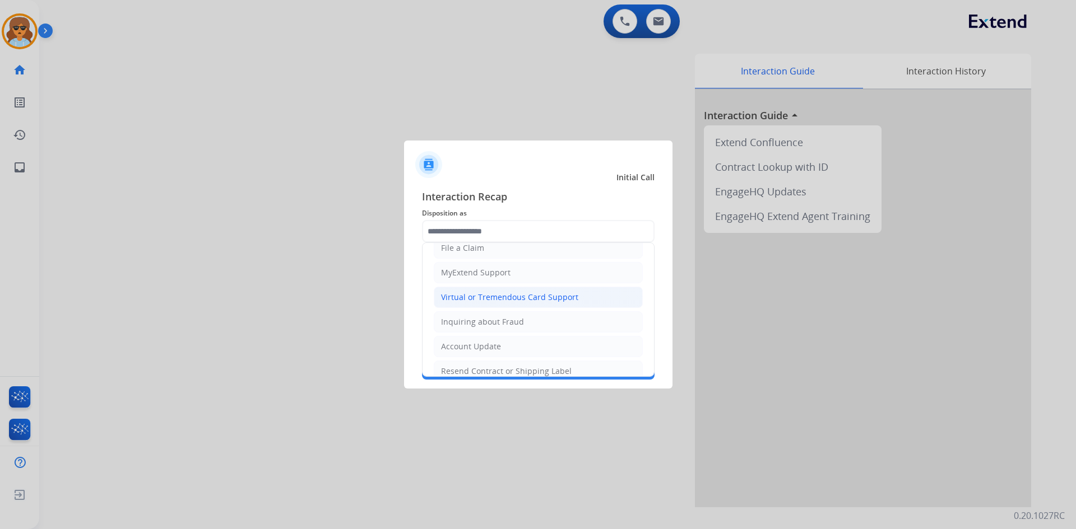
click at [504, 297] on div "Virtual or Tremendous Card Support" at bounding box center [509, 297] width 137 height 11
type input "**********"
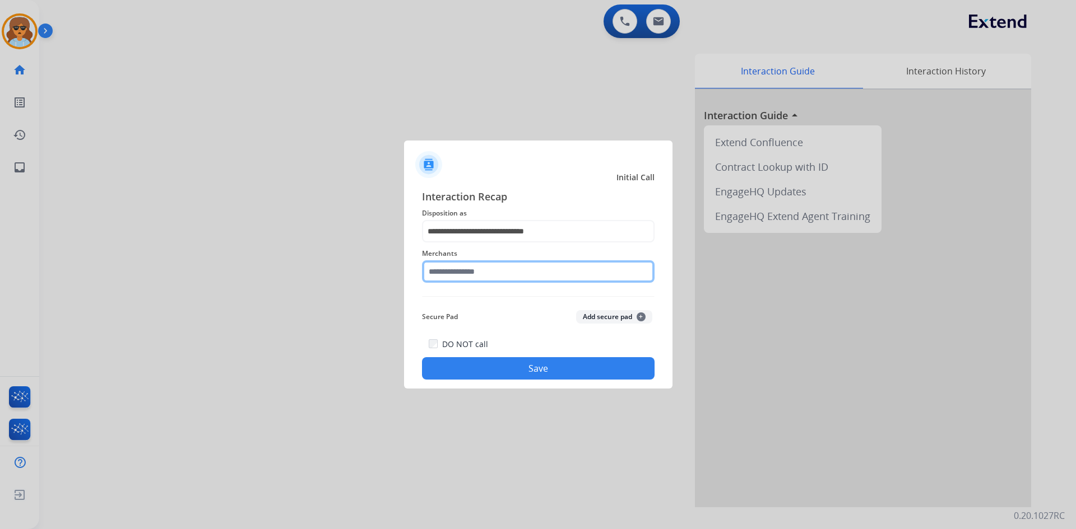
click at [509, 277] on input "text" at bounding box center [538, 272] width 232 height 22
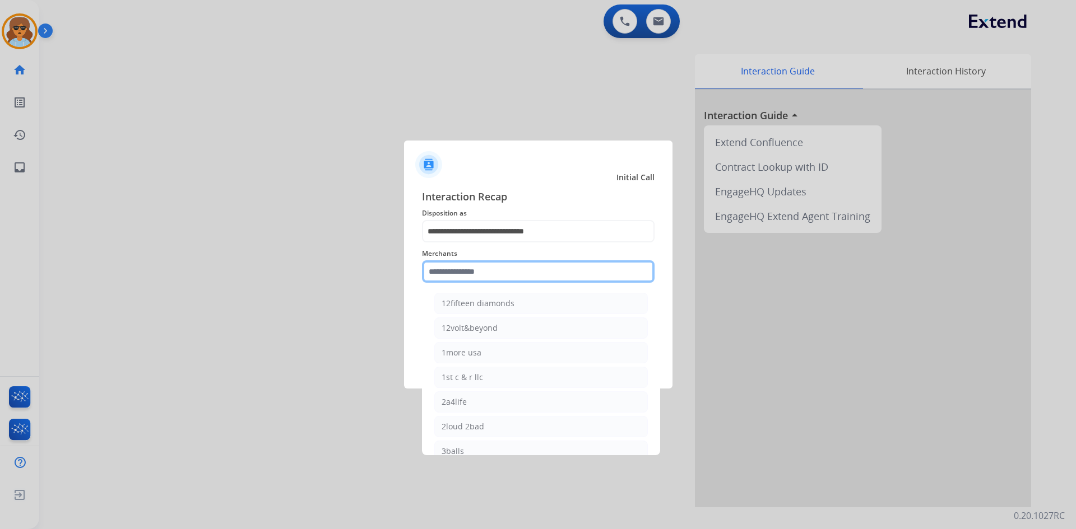
click at [459, 273] on input "text" at bounding box center [538, 272] width 232 height 22
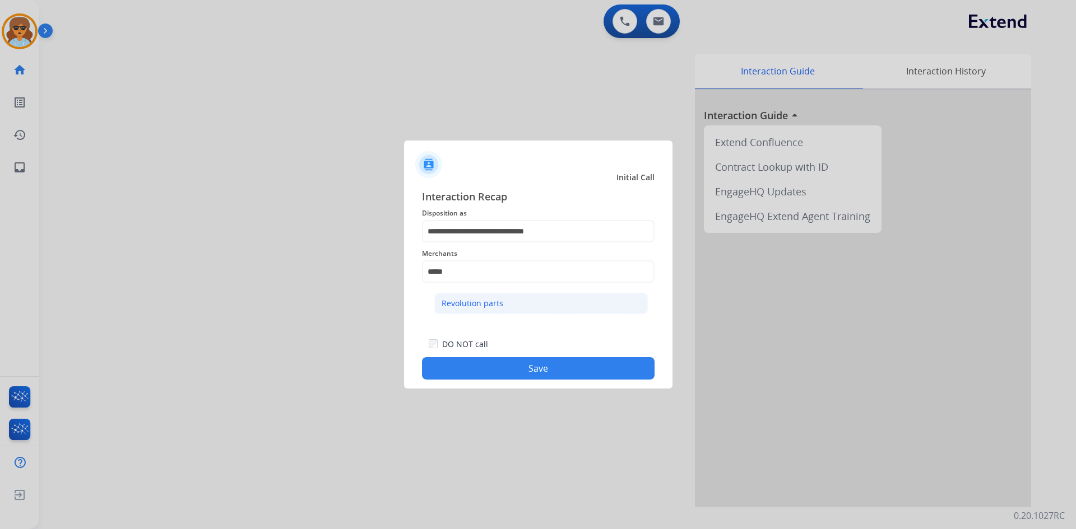
click at [542, 303] on li "Revolution parts" at bounding box center [540, 303] width 213 height 21
type input "**********"
click at [502, 368] on button "Save" at bounding box center [538, 368] width 232 height 22
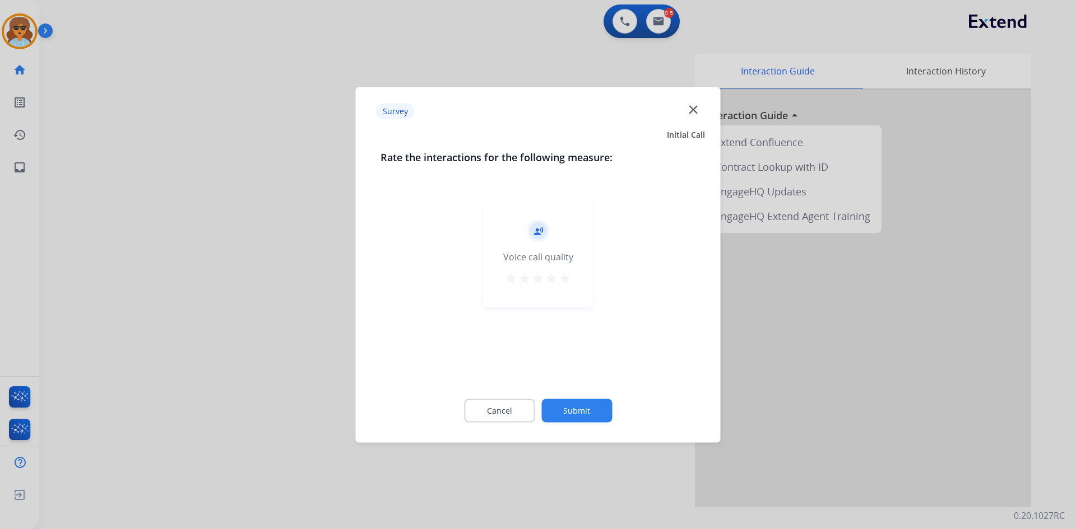
click at [569, 277] on mat-icon "star" at bounding box center [564, 277] width 13 height 13
click at [562, 408] on button "Submit" at bounding box center [576, 411] width 71 height 24
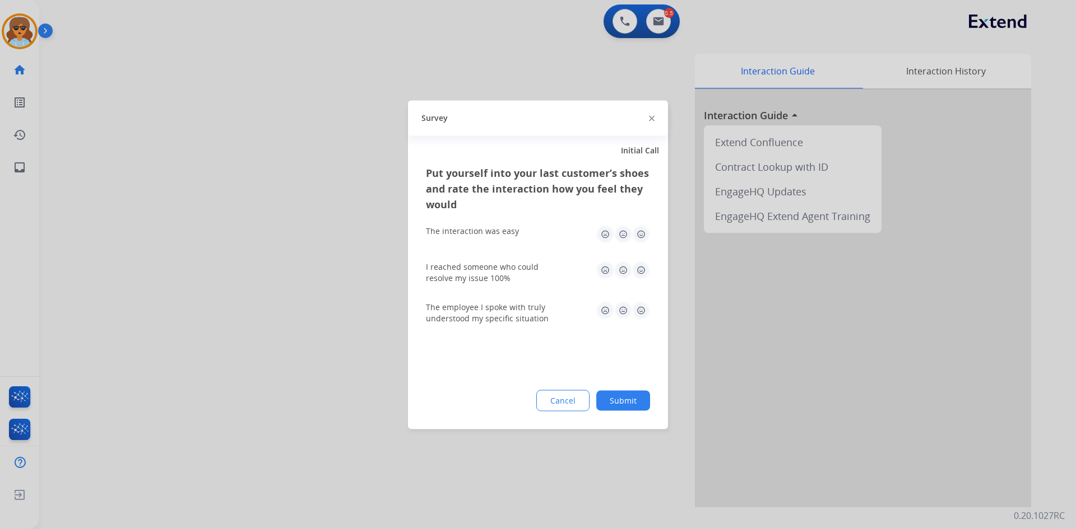
click at [638, 232] on img at bounding box center [641, 234] width 18 height 18
click at [638, 272] on img at bounding box center [641, 270] width 18 height 18
click at [633, 309] on img at bounding box center [641, 310] width 18 height 18
click at [617, 405] on button "Submit" at bounding box center [623, 400] width 54 height 20
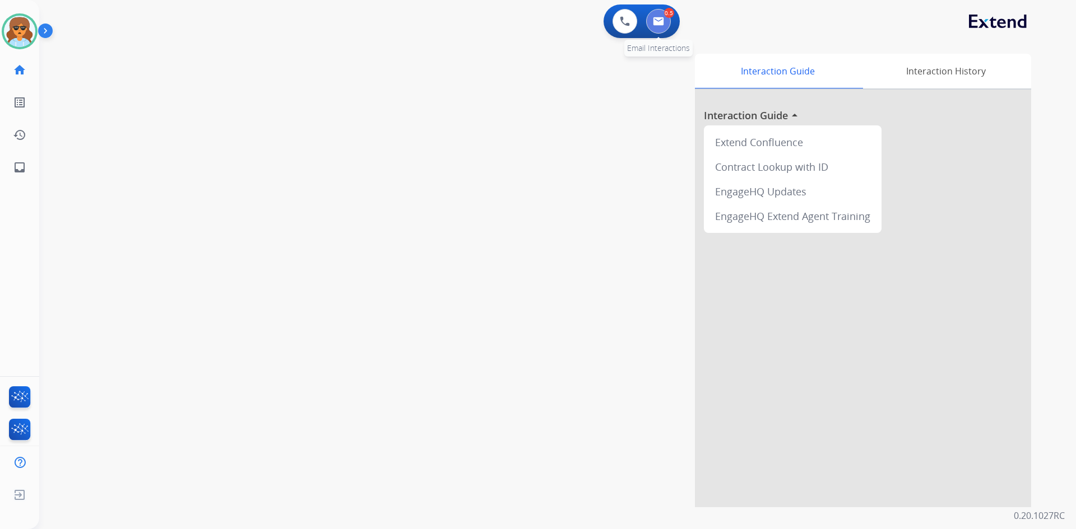
click at [662, 18] on img at bounding box center [658, 21] width 11 height 9
select select "**********"
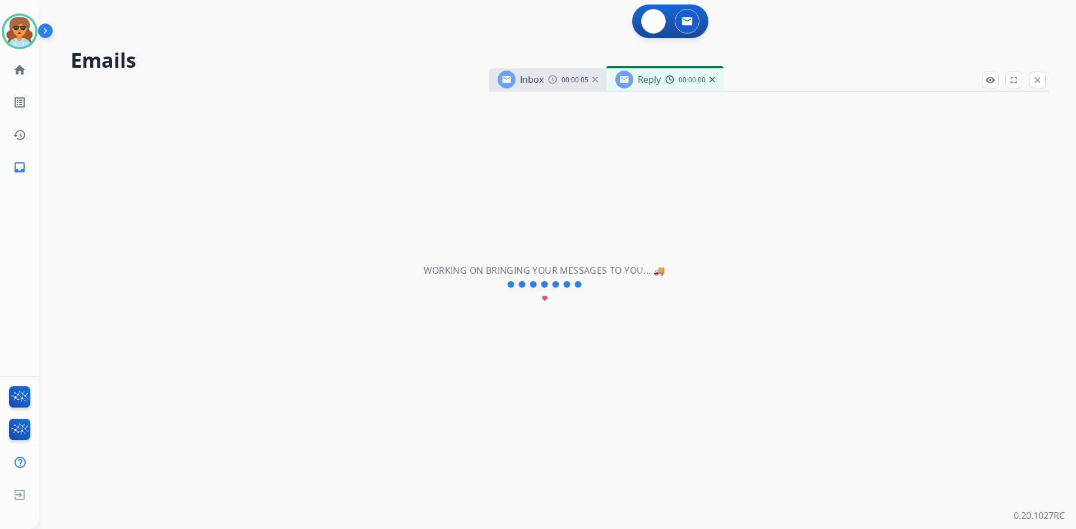
select select "**********"
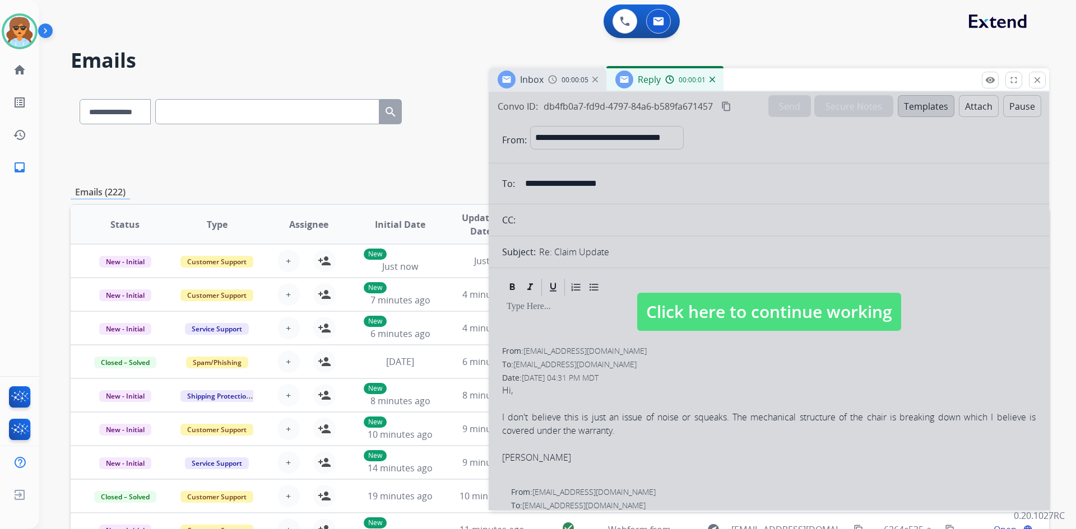
click at [706, 319] on span "Click here to continue working" at bounding box center [769, 312] width 264 height 38
select select
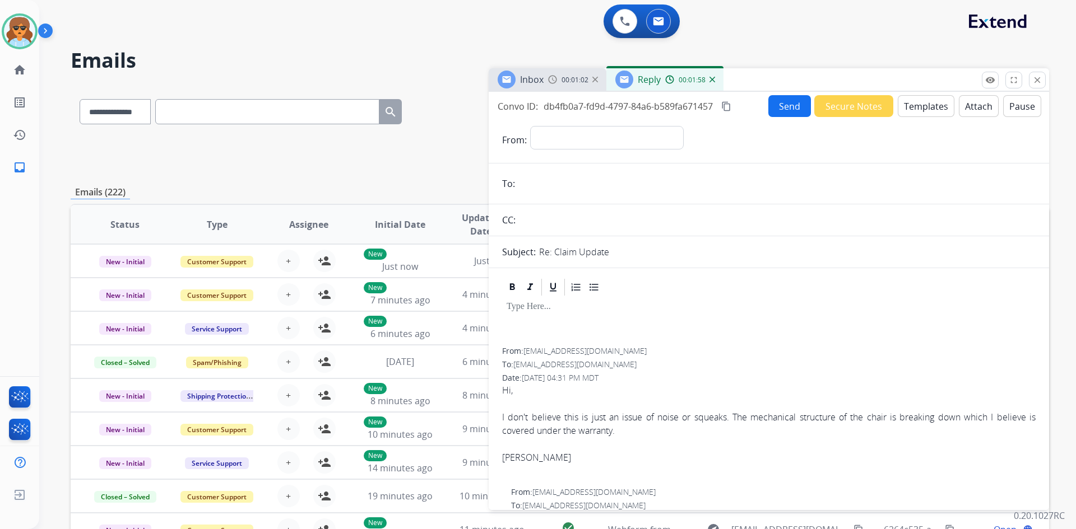
click at [914, 109] on button "Templates" at bounding box center [925, 106] width 57 height 22
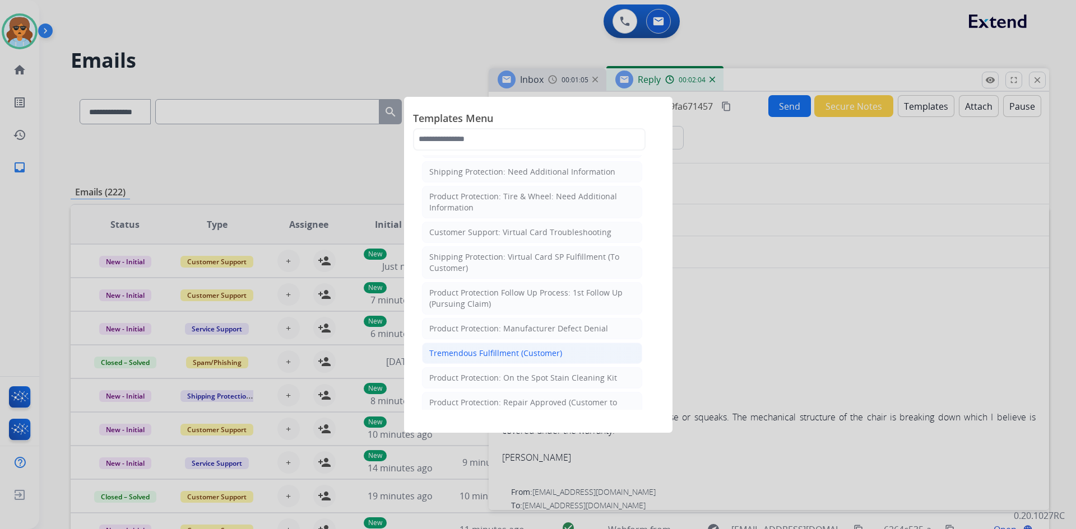
scroll to position [280, 0]
click at [721, 224] on div at bounding box center [538, 264] width 1076 height 529
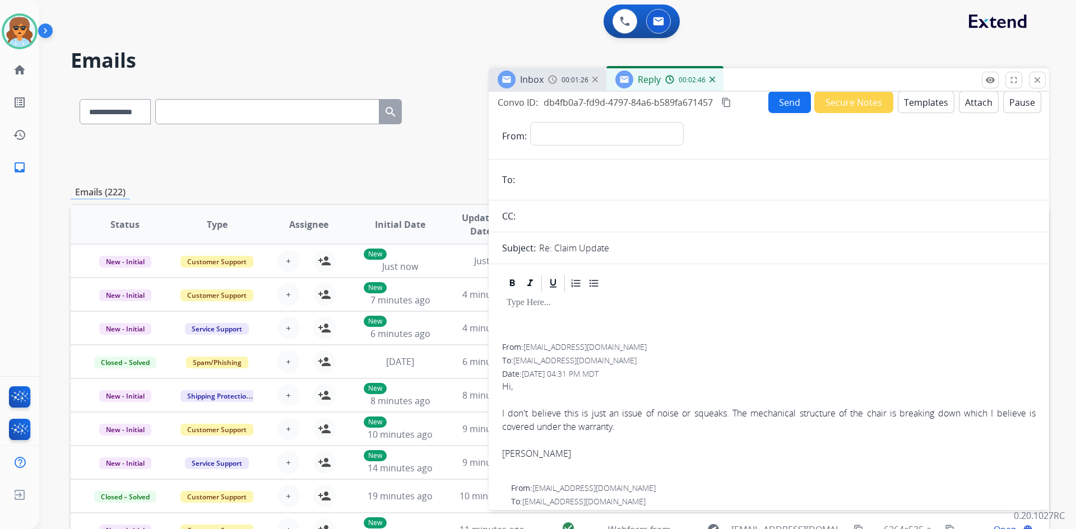
scroll to position [0, 0]
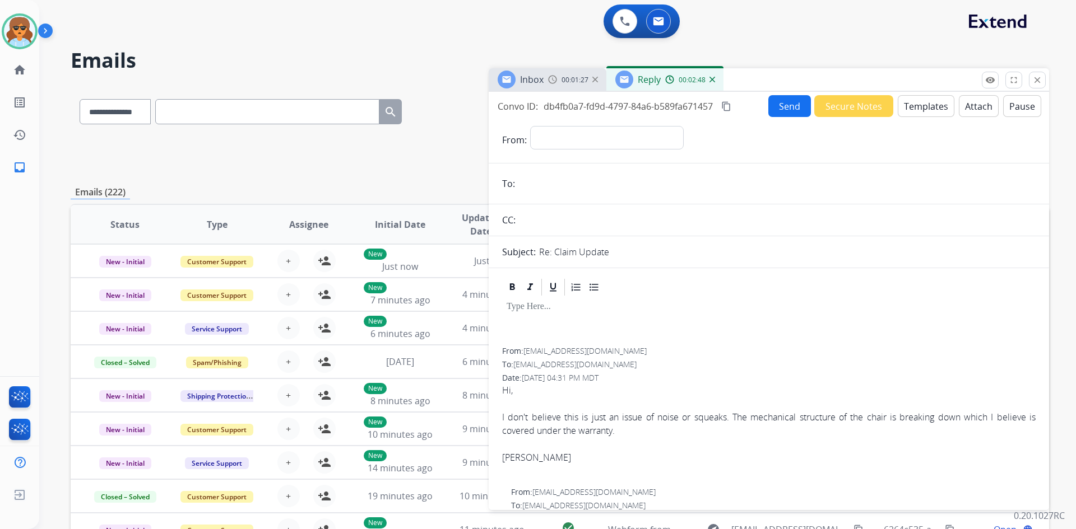
click at [917, 110] on button "Templates" at bounding box center [925, 106] width 57 height 22
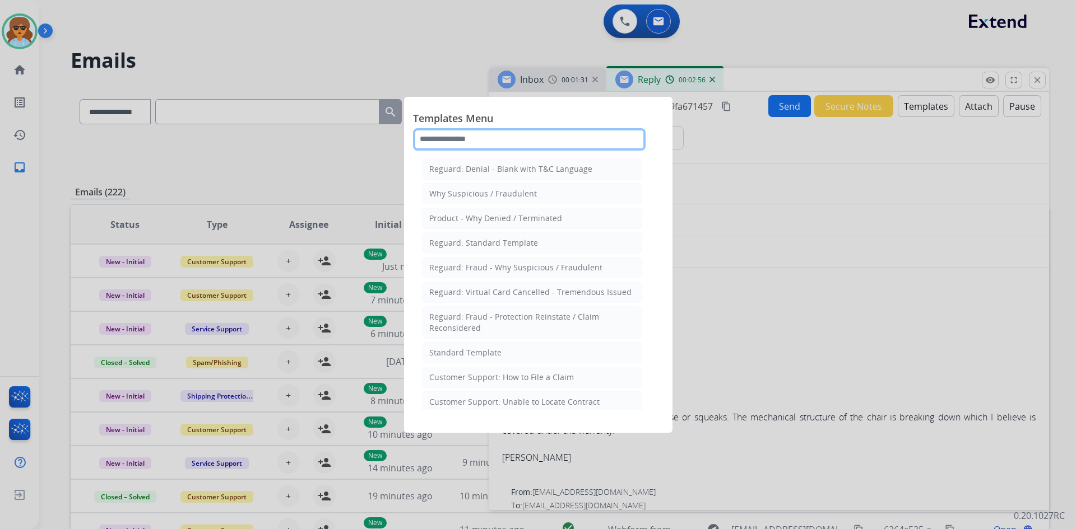
click at [468, 145] on input "text" at bounding box center [529, 139] width 232 height 22
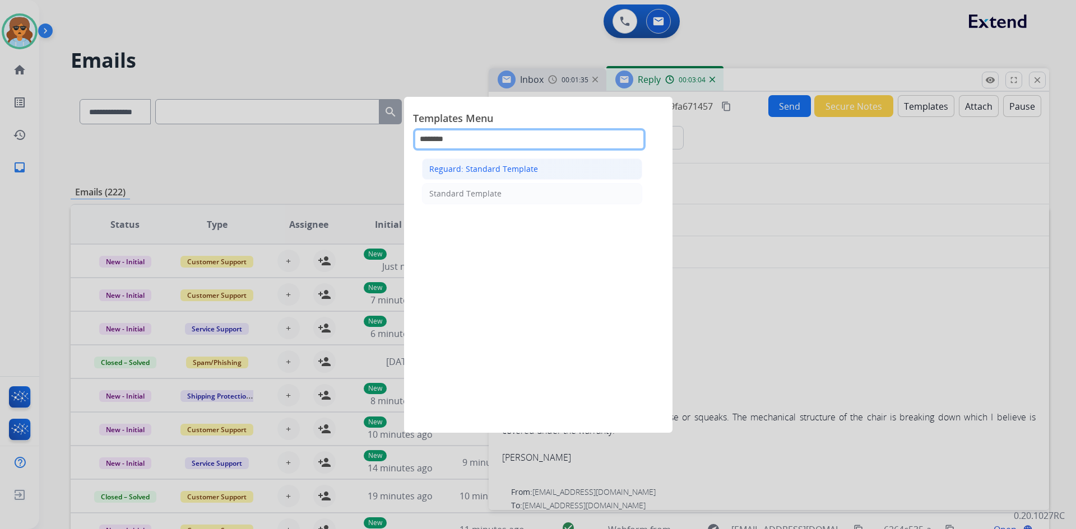
type input "********"
click at [500, 165] on div "Reguard: Standard Template" at bounding box center [483, 169] width 109 height 11
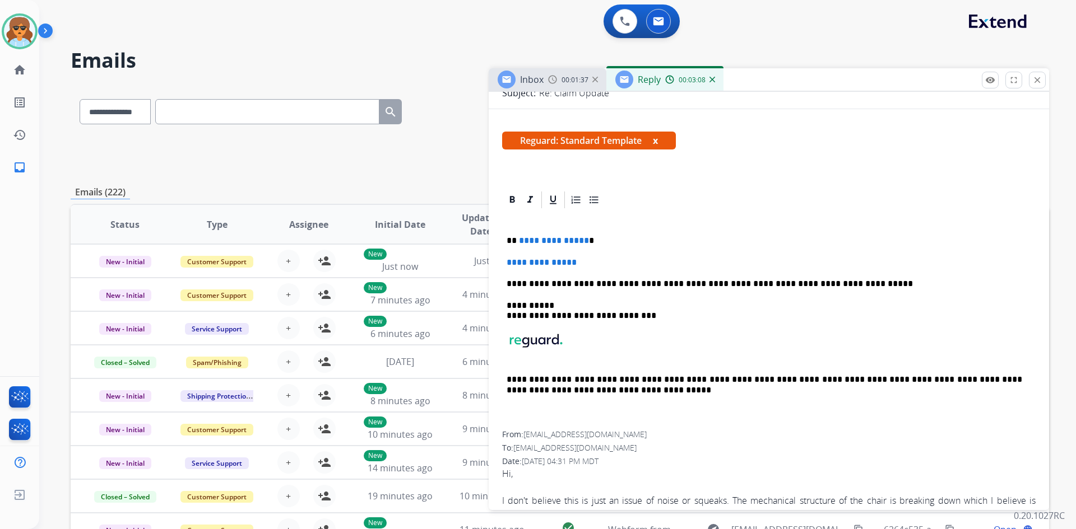
scroll to position [168, 0]
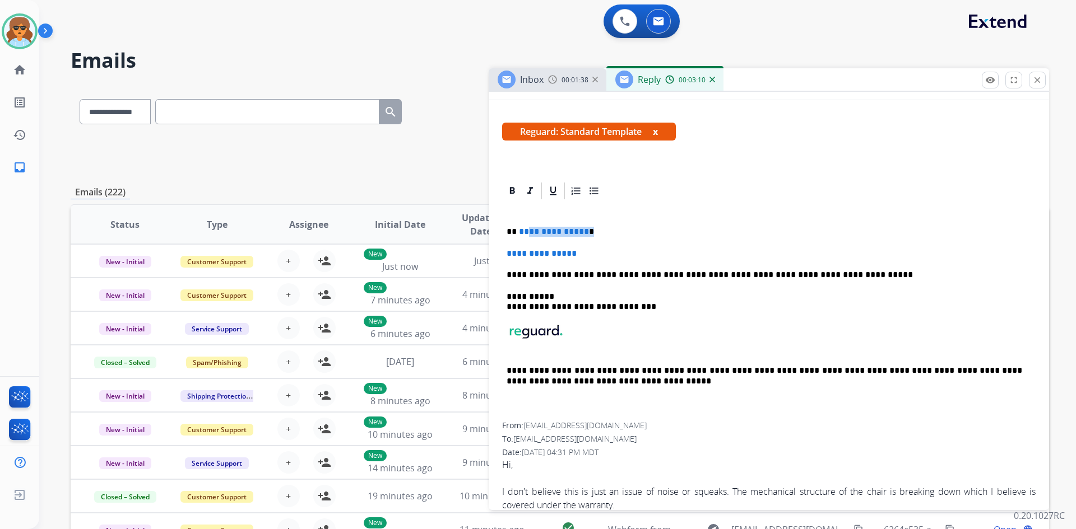
drag, startPoint x: 593, startPoint y: 233, endPoint x: 528, endPoint y: 235, distance: 65.0
click at [527, 235] on p "**********" at bounding box center [763, 232] width 515 height 10
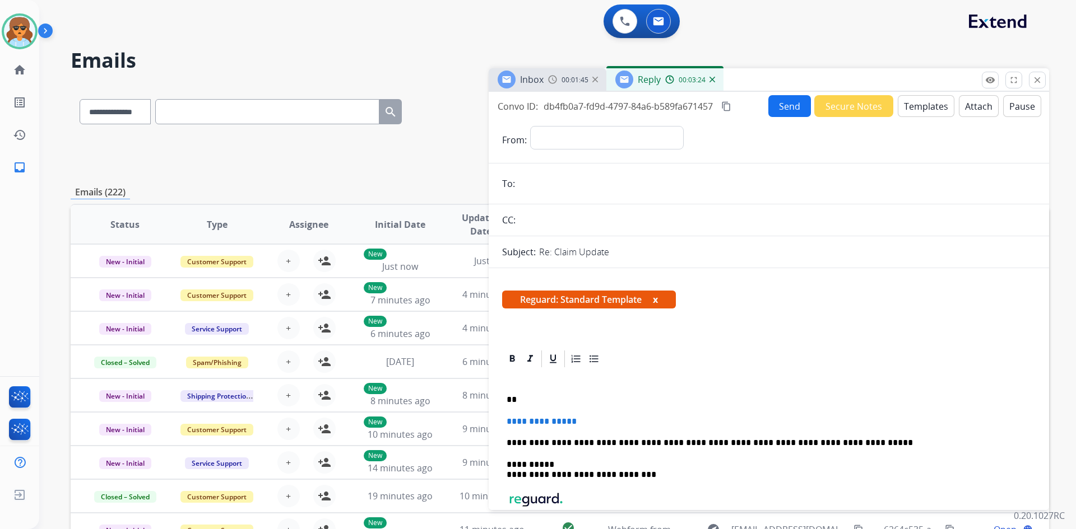
click at [559, 76] on div "00:01:45" at bounding box center [572, 80] width 49 height 10
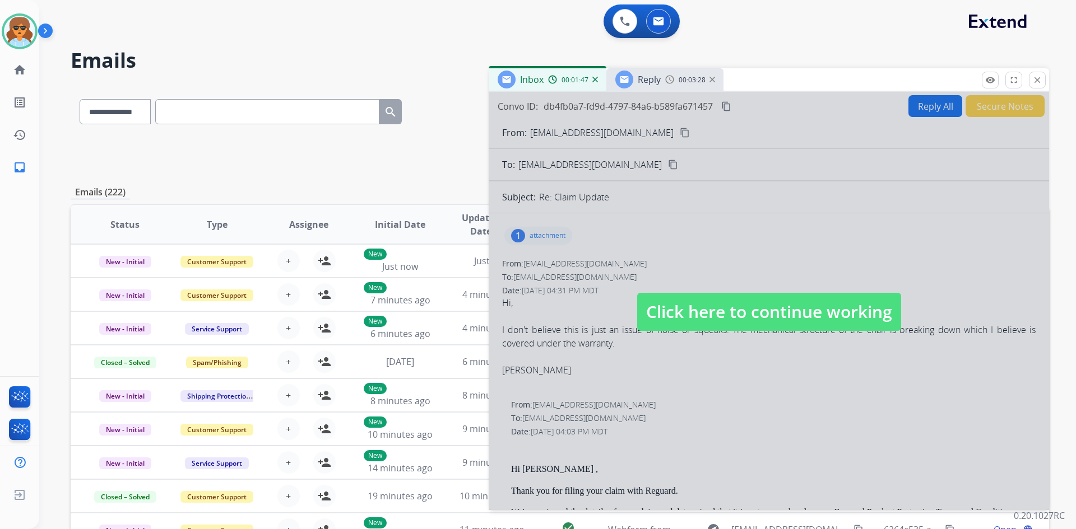
click at [822, 238] on div at bounding box center [769, 301] width 560 height 418
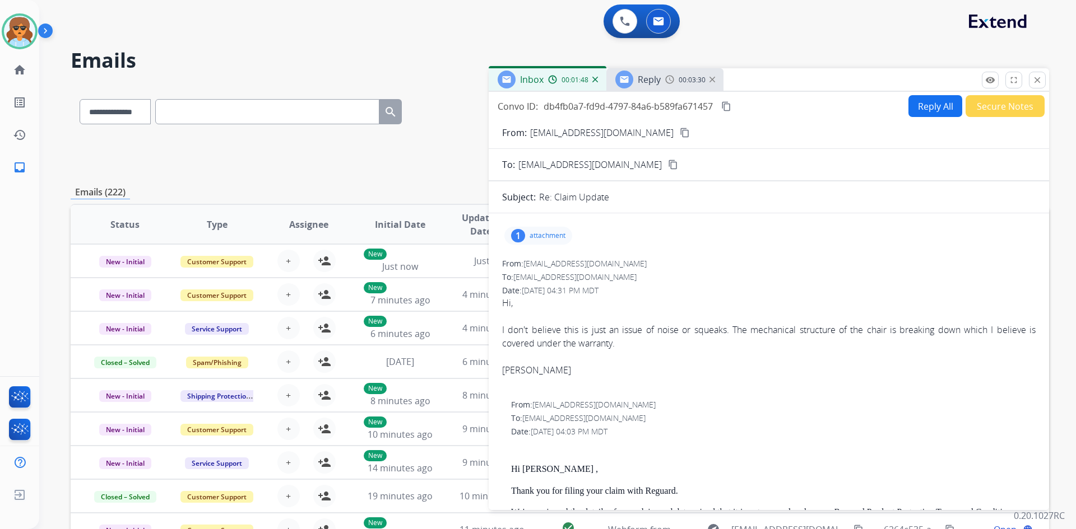
click at [680, 133] on mat-icon "content_copy" at bounding box center [685, 133] width 10 height 10
click at [551, 241] on div "1 attachment" at bounding box center [538, 236] width 68 height 18
click at [555, 238] on p "attachment" at bounding box center [547, 235] width 36 height 9
click at [646, 88] on div "Reply" at bounding box center [637, 80] width 45 height 18
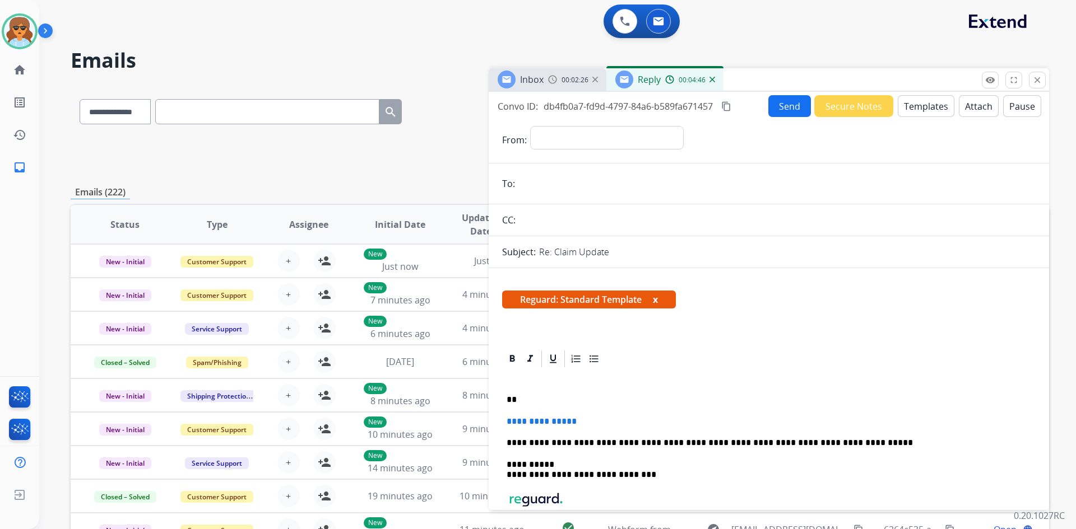
scroll to position [112, 0]
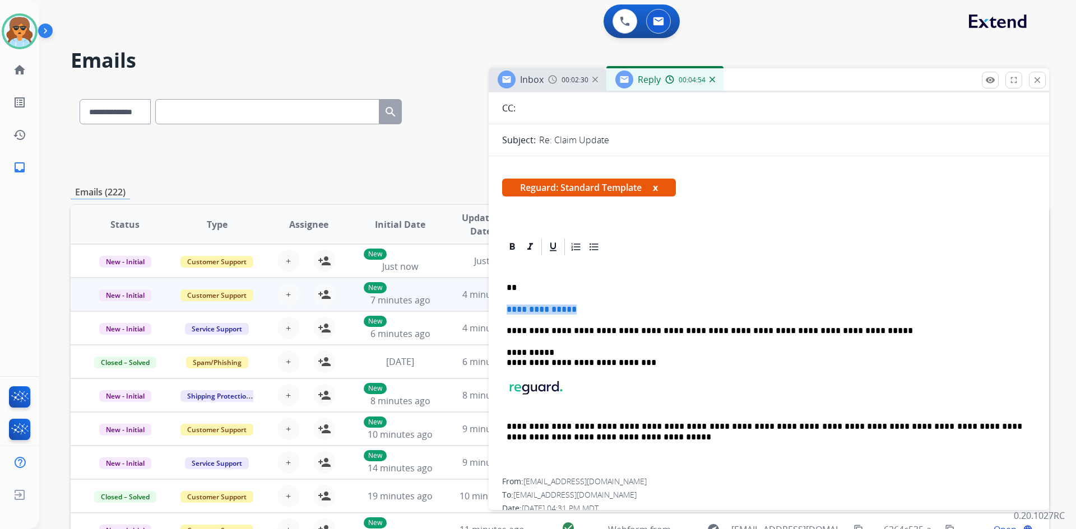
drag, startPoint x: 592, startPoint y: 310, endPoint x: 486, endPoint y: 311, distance: 105.9
click at [485, 311] on div "**********" at bounding box center [560, 361] width 978 height 552
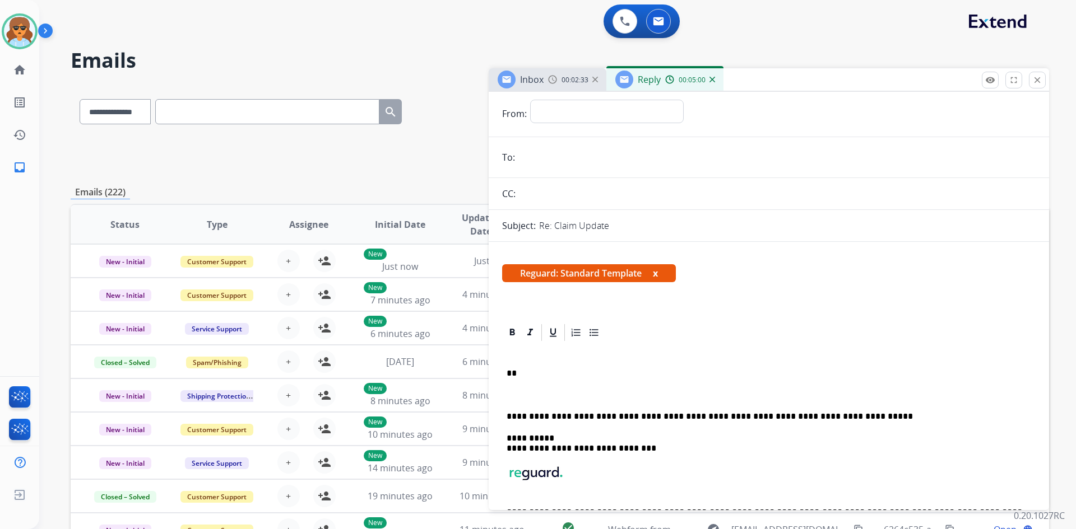
scroll to position [0, 0]
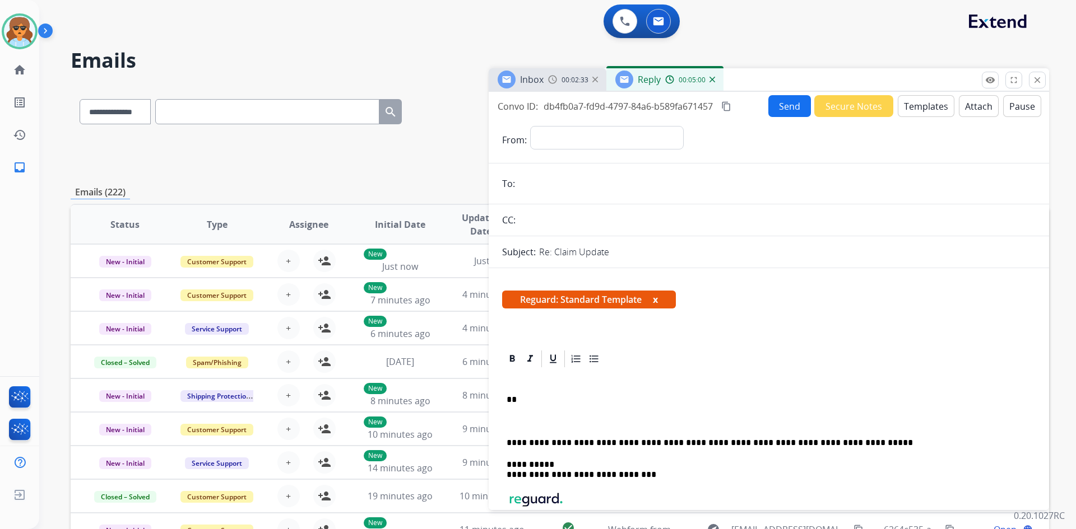
click at [538, 175] on input "email" at bounding box center [776, 184] width 517 height 22
paste input "********"
type input "********"
drag, startPoint x: 565, startPoint y: 190, endPoint x: 523, endPoint y: 187, distance: 42.1
click at [523, 187] on input "********" at bounding box center [776, 184] width 517 height 22
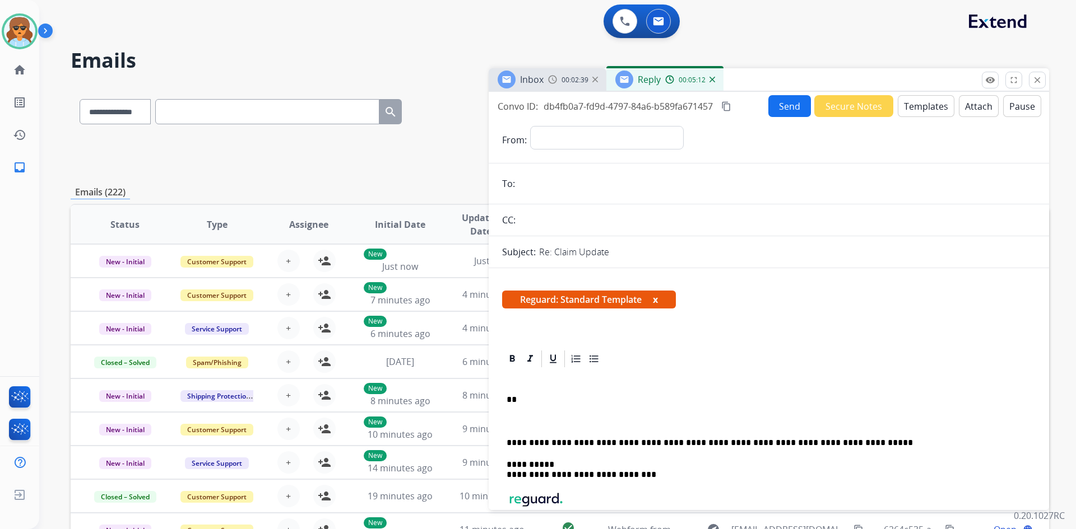
click at [517, 396] on div "**********" at bounding box center [768, 479] width 533 height 221
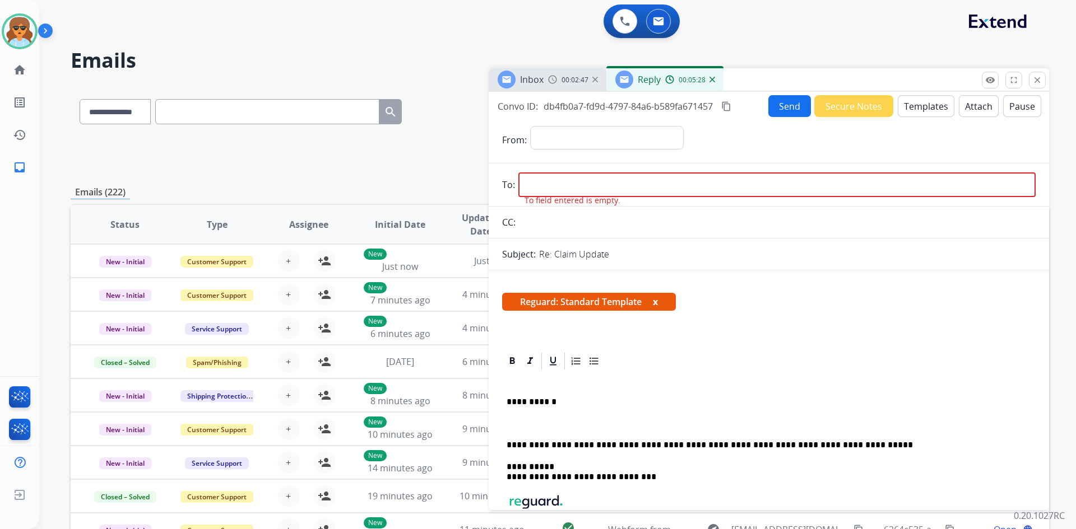
click at [652, 186] on input "email" at bounding box center [776, 185] width 517 height 25
click at [570, 85] on div "Inbox 00:02:50" at bounding box center [548, 79] width 118 height 22
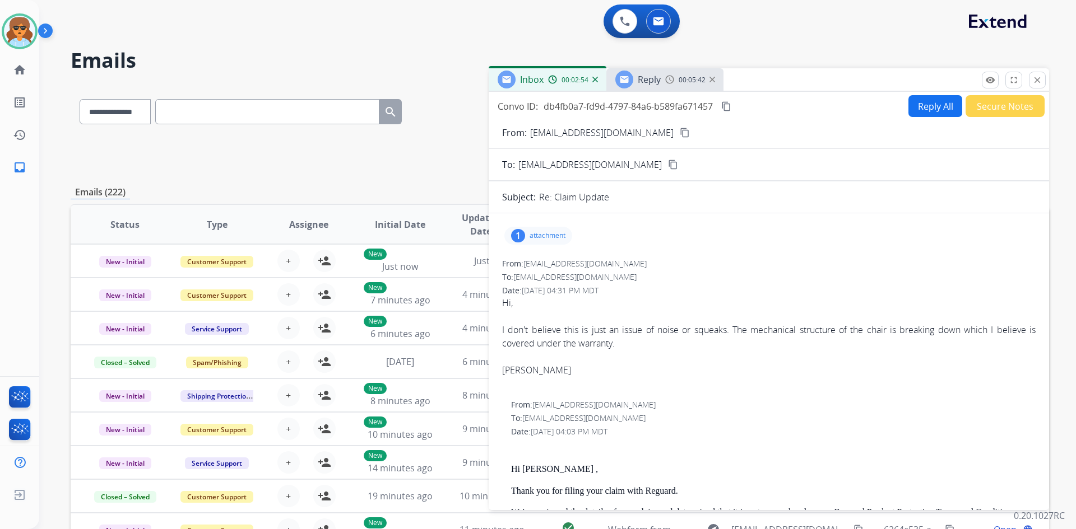
click at [680, 133] on mat-icon "content_copy" at bounding box center [685, 133] width 10 height 10
click at [650, 81] on span "Reply" at bounding box center [649, 79] width 23 height 12
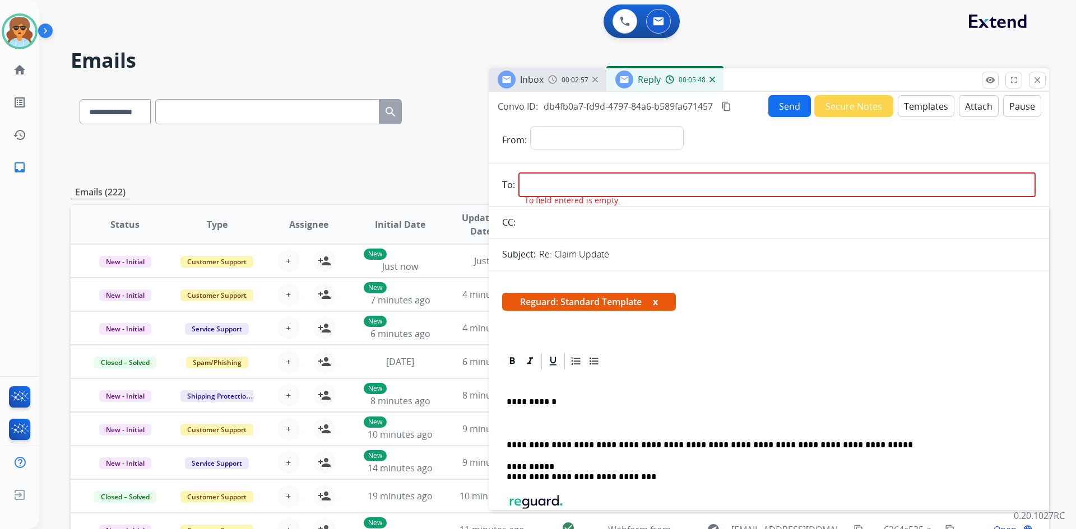
click at [551, 182] on input "email" at bounding box center [776, 185] width 517 height 25
paste input "**********"
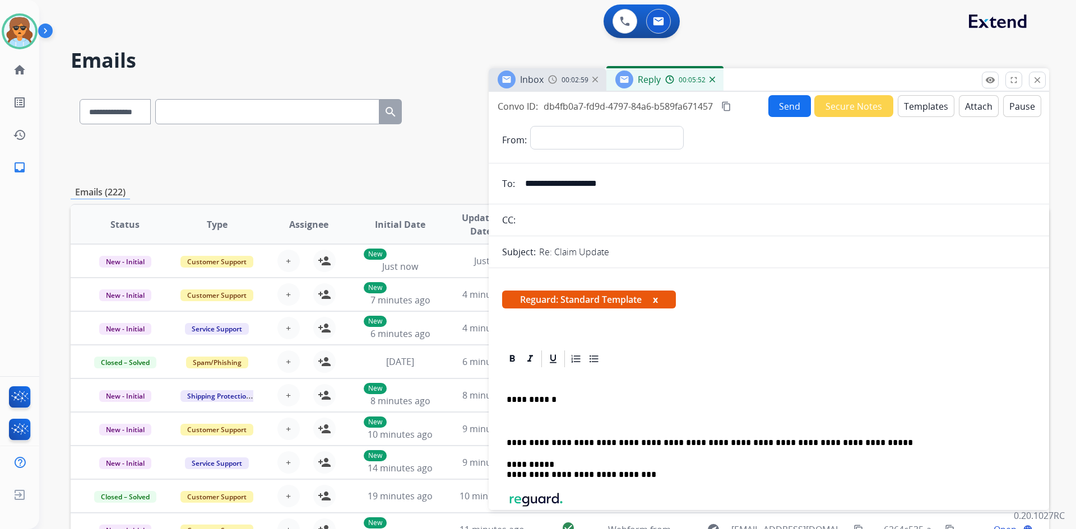
type input "**********"
click at [682, 137] on select "**********" at bounding box center [606, 137] width 152 height 22
select select "**********"
click at [530, 126] on select "**********" at bounding box center [606, 137] width 152 height 22
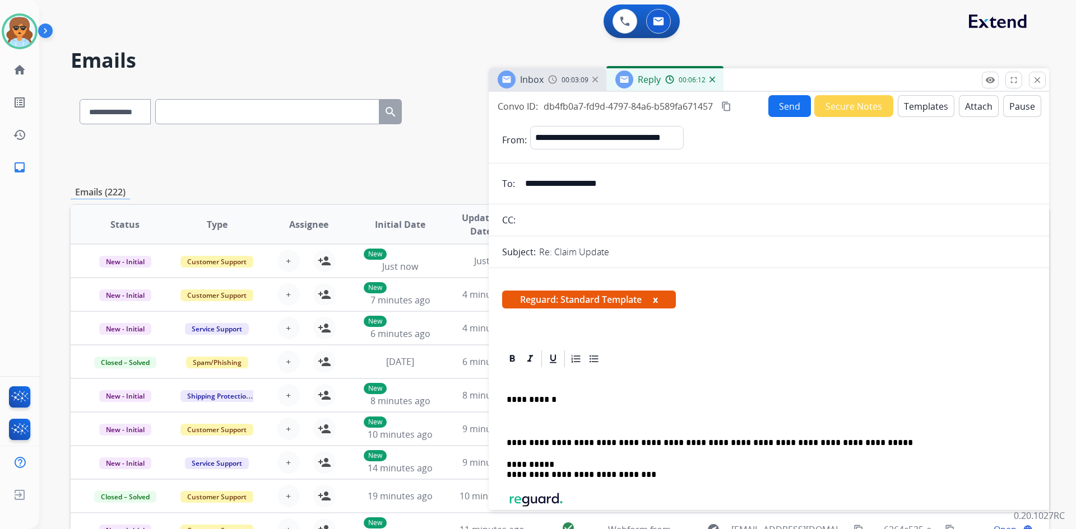
click at [515, 412] on div "**********" at bounding box center [768, 479] width 533 height 221
click at [506, 413] on div "**********" at bounding box center [768, 479] width 533 height 221
click at [553, 404] on p "**********" at bounding box center [763, 400] width 515 height 10
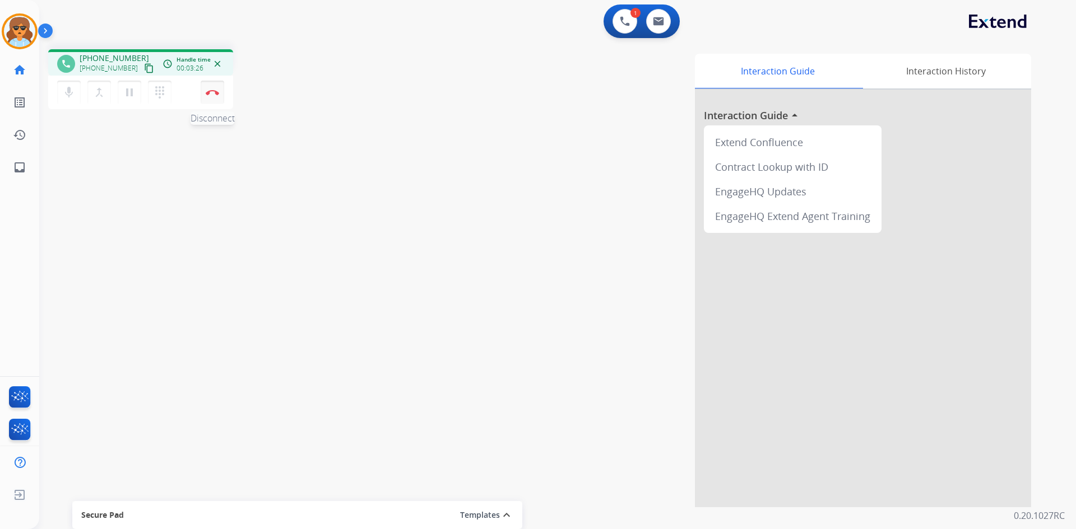
click at [210, 90] on img at bounding box center [212, 93] width 13 height 6
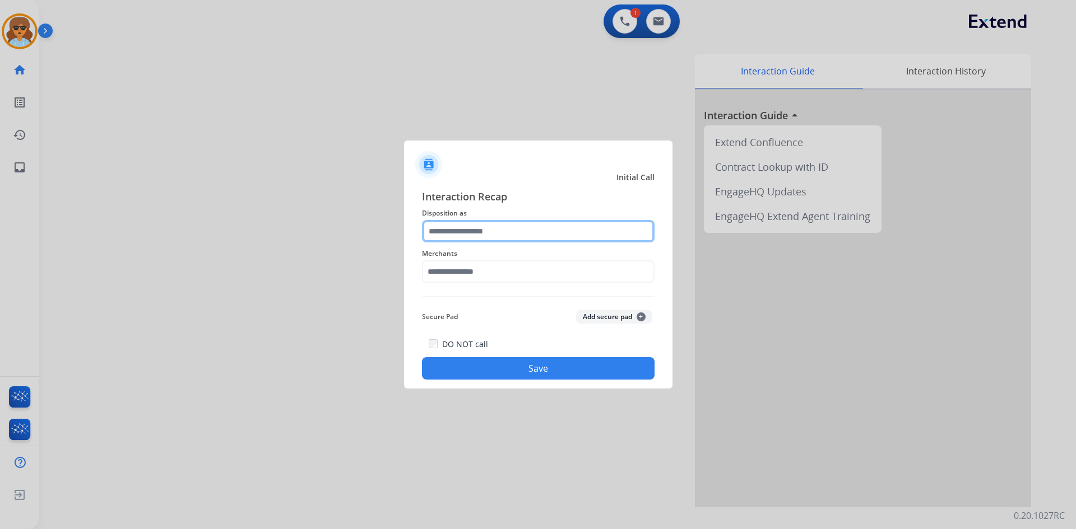
click at [550, 227] on input "text" at bounding box center [538, 231] width 232 height 22
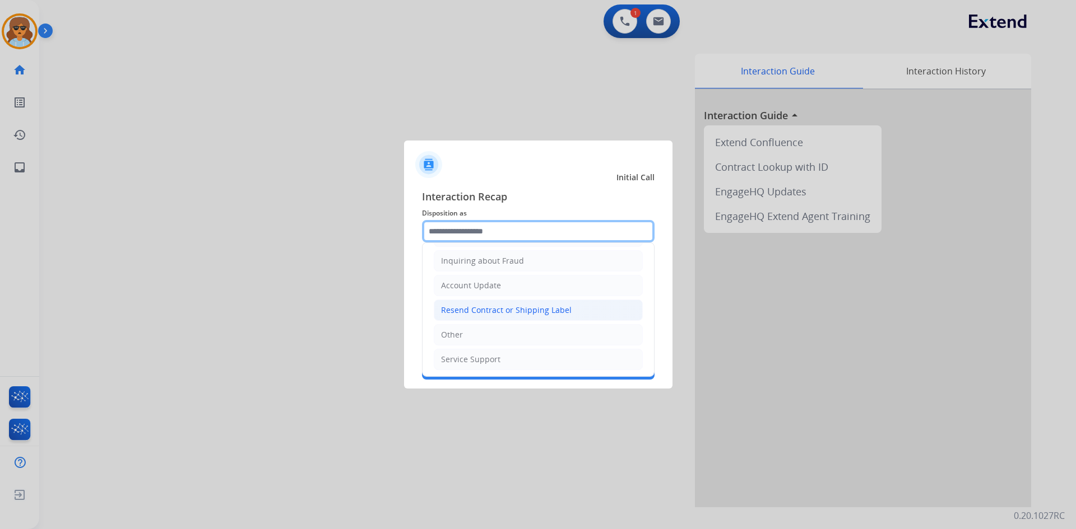
scroll to position [175, 0]
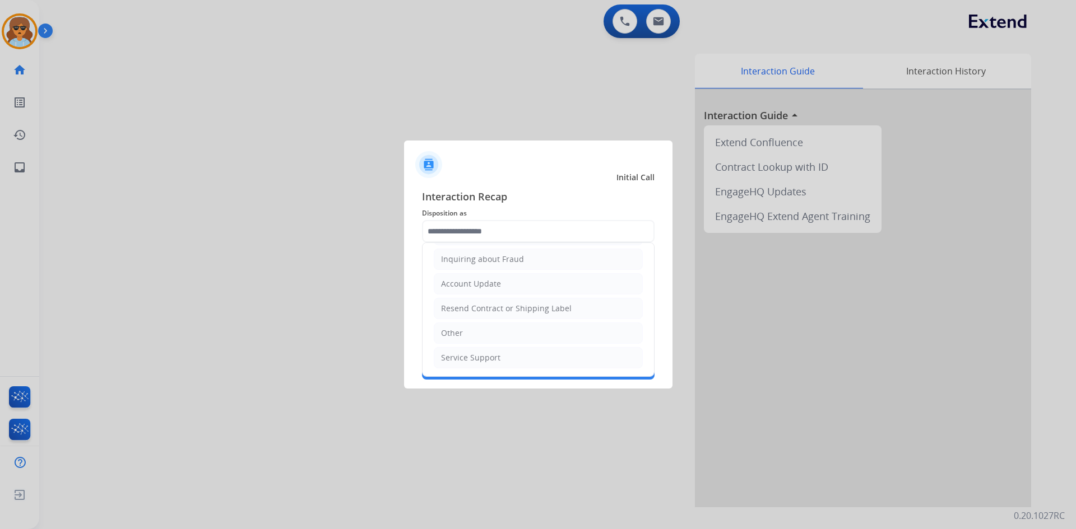
click at [476, 338] on li "Other" at bounding box center [538, 333] width 209 height 21
type input "*****"
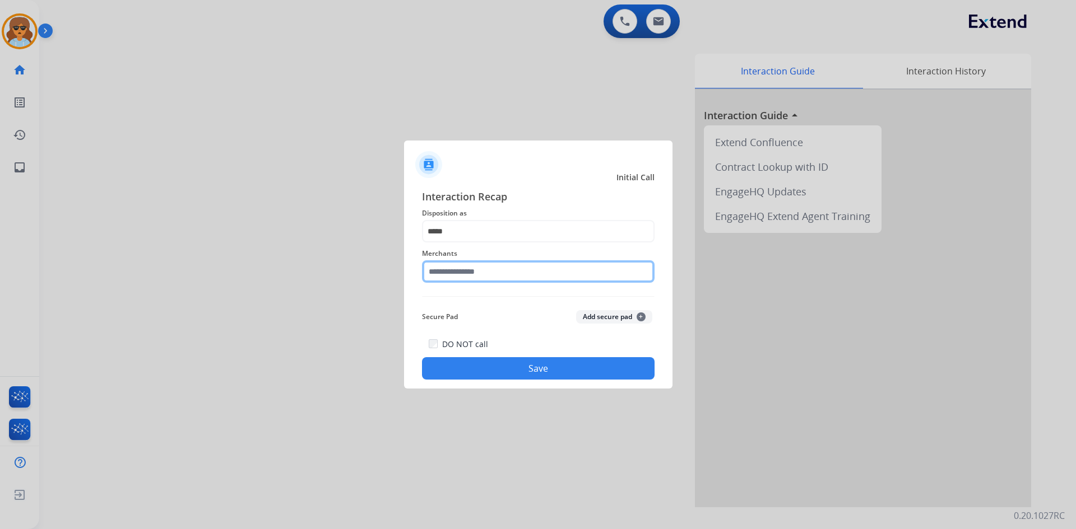
click at [445, 272] on input "text" at bounding box center [538, 272] width 232 height 22
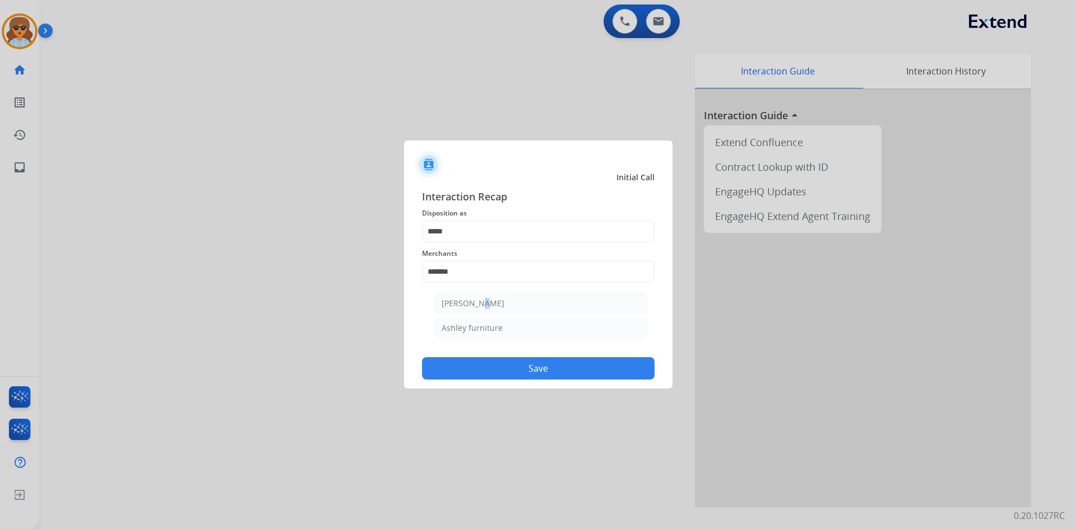
click at [470, 306] on div "[PERSON_NAME]" at bounding box center [472, 303] width 63 height 11
type input "**********"
click at [490, 370] on button "Save" at bounding box center [538, 368] width 232 height 22
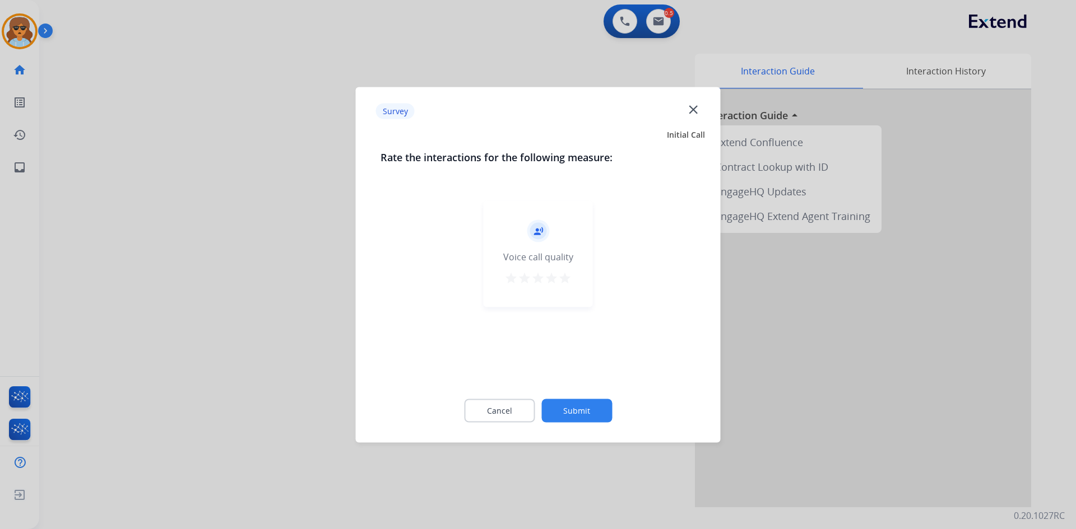
click at [561, 278] on mat-icon "star" at bounding box center [564, 277] width 13 height 13
click at [579, 404] on button "Submit" at bounding box center [576, 411] width 71 height 24
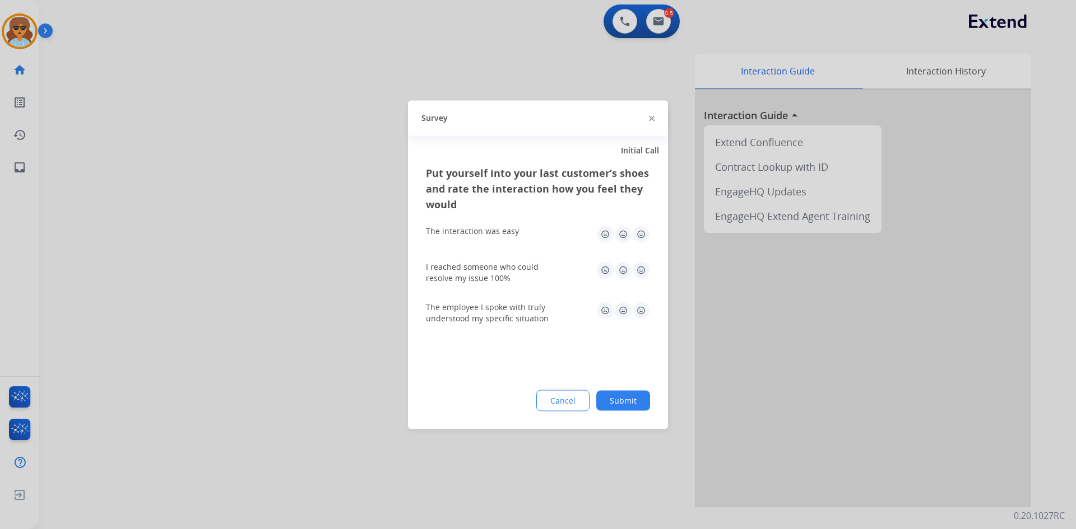
click at [644, 231] on img at bounding box center [641, 234] width 18 height 18
drag, startPoint x: 640, startPoint y: 263, endPoint x: 646, endPoint y: 287, distance: 25.0
click at [640, 263] on img at bounding box center [641, 270] width 18 height 18
click at [648, 306] on img at bounding box center [641, 310] width 18 height 18
click at [607, 405] on button "Submit" at bounding box center [623, 400] width 54 height 20
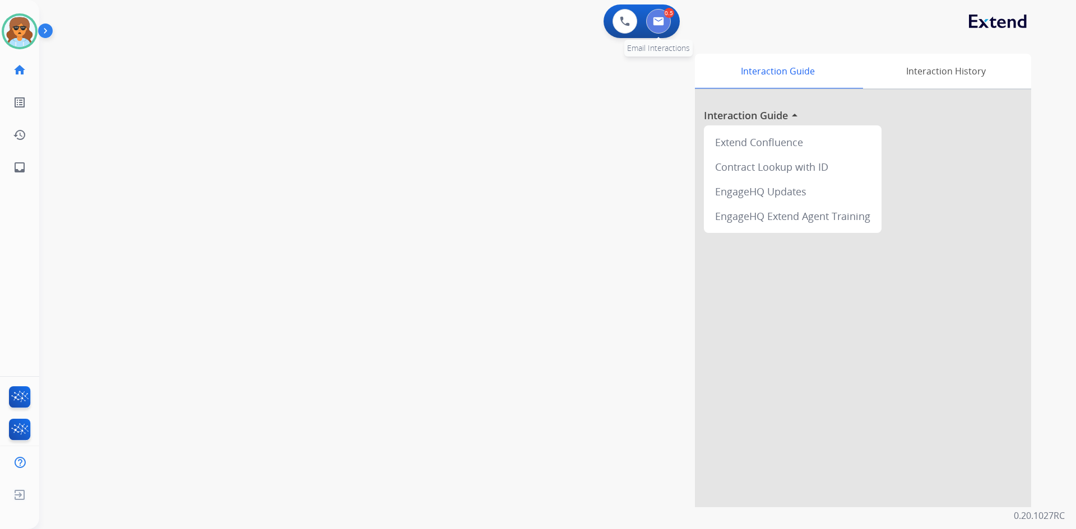
click at [664, 26] on button at bounding box center [658, 21] width 25 height 25
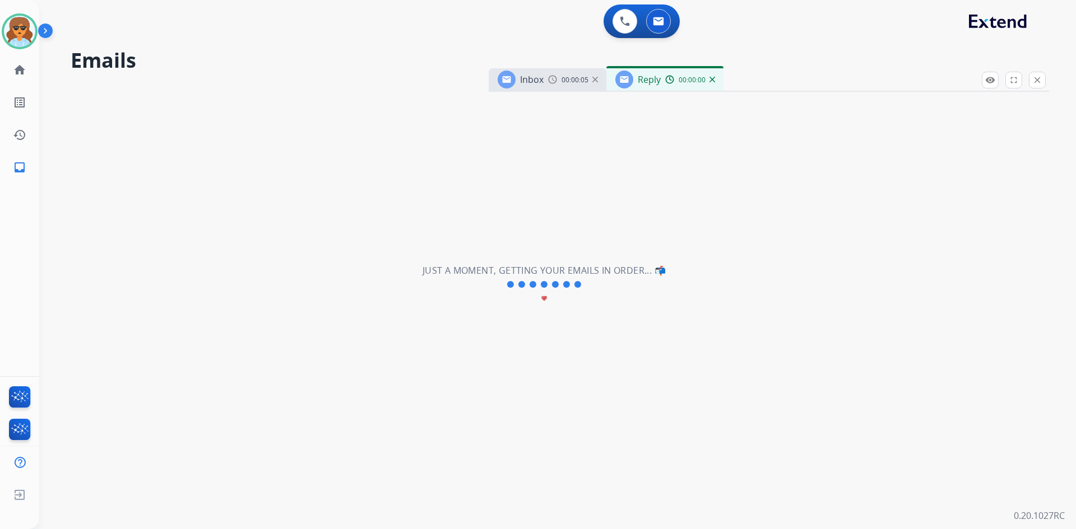
select select "**********"
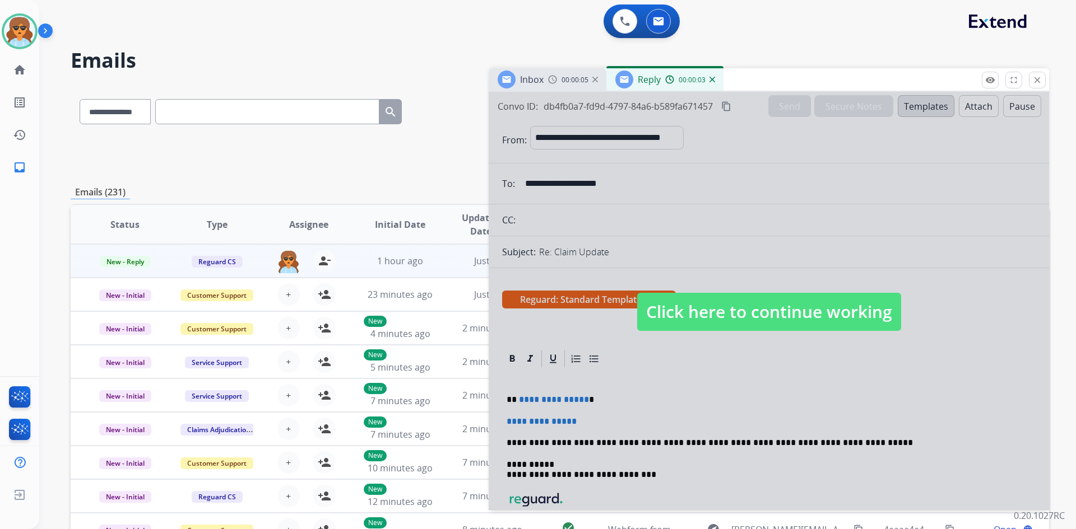
click at [793, 303] on span "Click here to continue working" at bounding box center [769, 312] width 264 height 38
select select
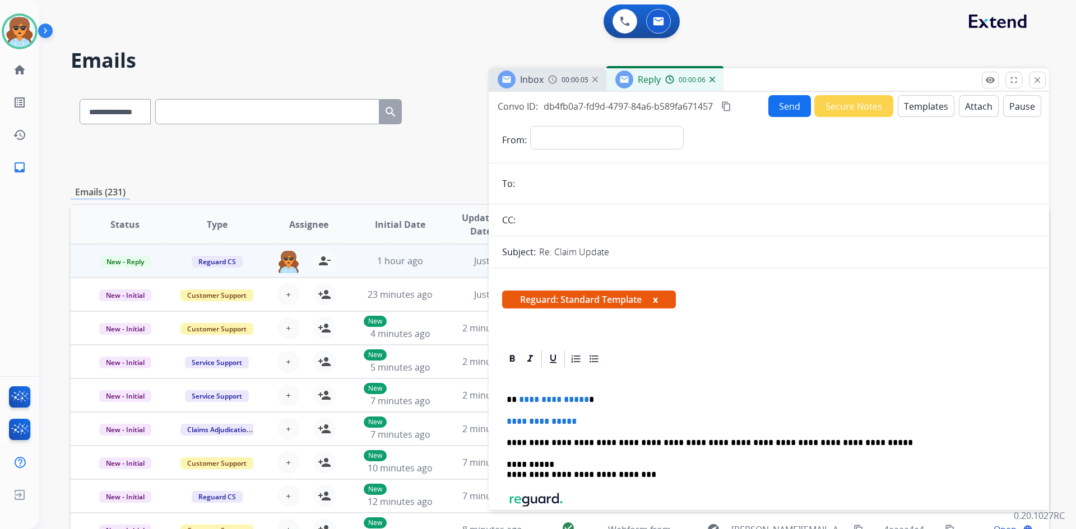
click at [599, 402] on p "**********" at bounding box center [763, 400] width 515 height 10
click at [516, 398] on p "**********" at bounding box center [763, 400] width 515 height 10
drag, startPoint x: 587, startPoint y: 414, endPoint x: 509, endPoint y: 419, distance: 78.6
click at [509, 419] on div "**********" at bounding box center [768, 479] width 533 height 221
click at [555, 398] on p "**********" at bounding box center [763, 400] width 515 height 10
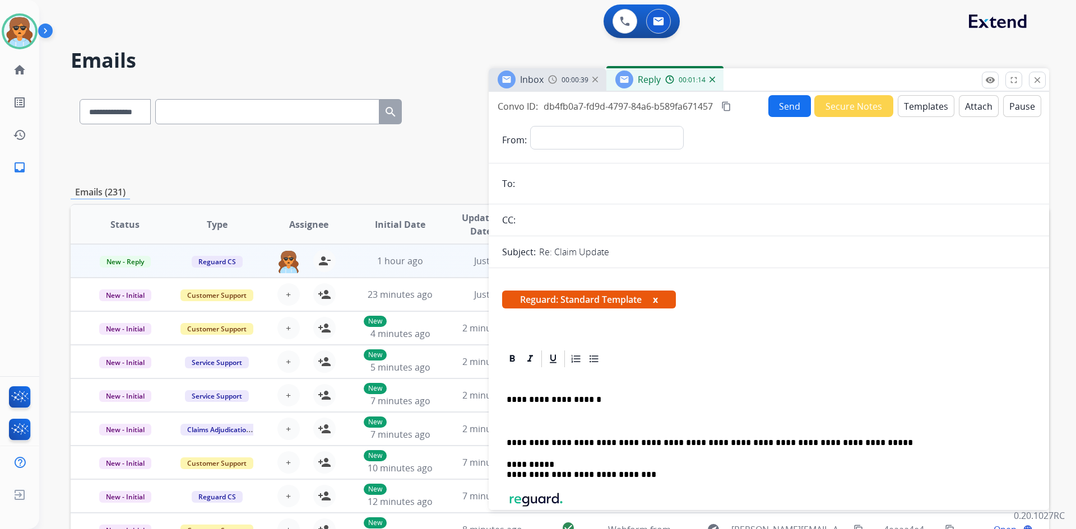
drag, startPoint x: 547, startPoint y: 398, endPoint x: 548, endPoint y: 406, distance: 8.4
click at [547, 398] on p "**********" at bounding box center [763, 400] width 515 height 10
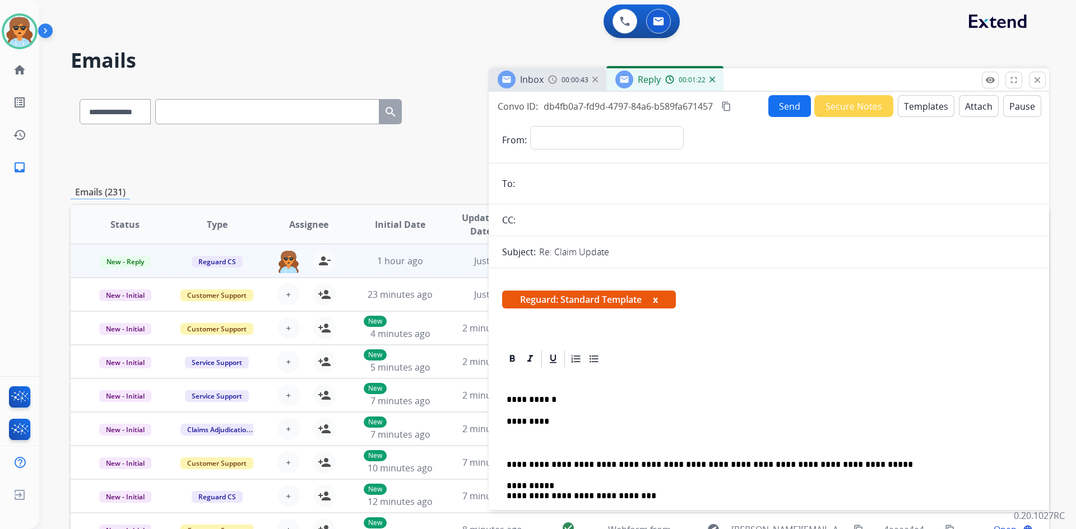
click at [544, 425] on p "*********" at bounding box center [763, 422] width 515 height 10
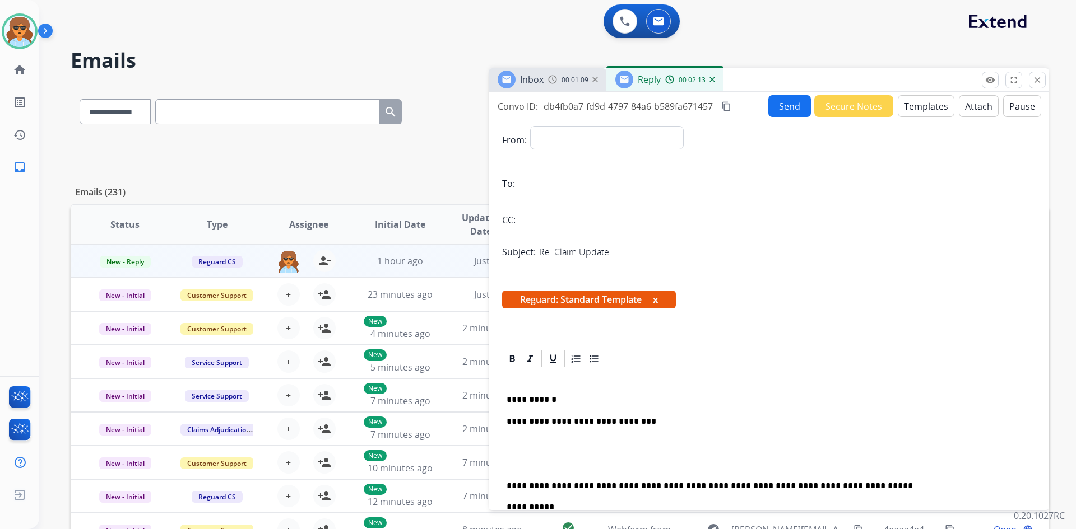
click at [601, 422] on p "**********" at bounding box center [763, 422] width 515 height 10
click at [636, 423] on p "**********" at bounding box center [763, 422] width 515 height 10
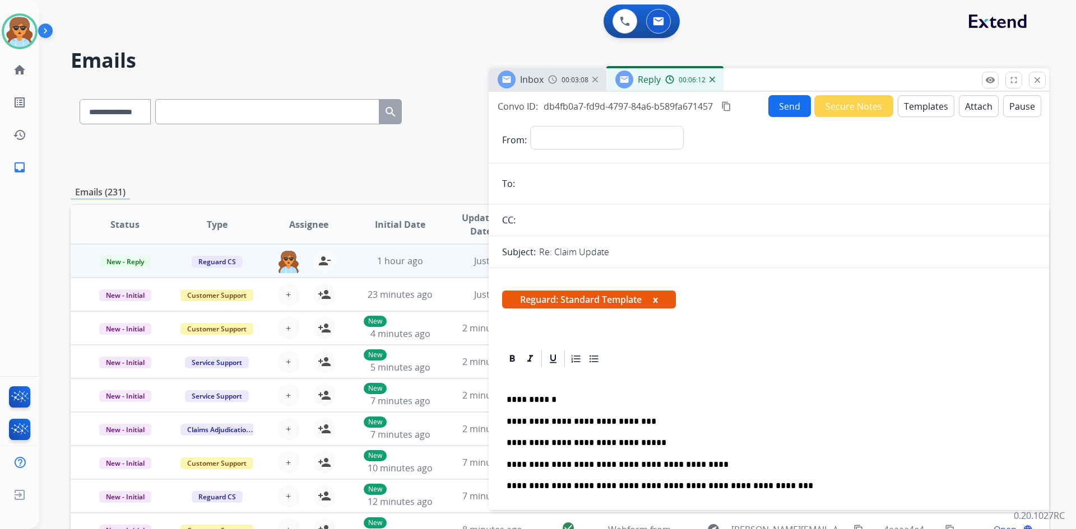
scroll to position [112, 0]
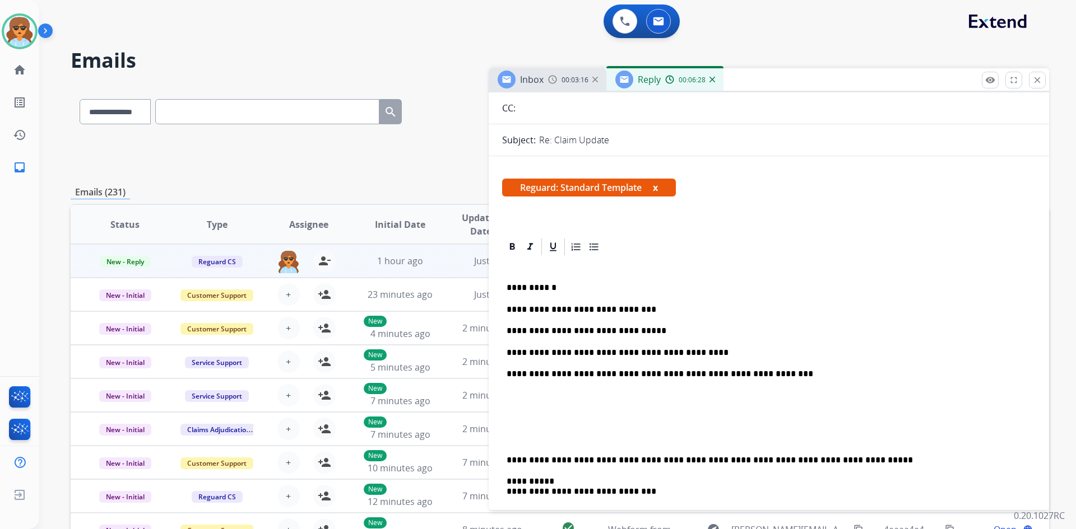
click at [506, 457] on div "**********" at bounding box center [768, 432] width 533 height 351
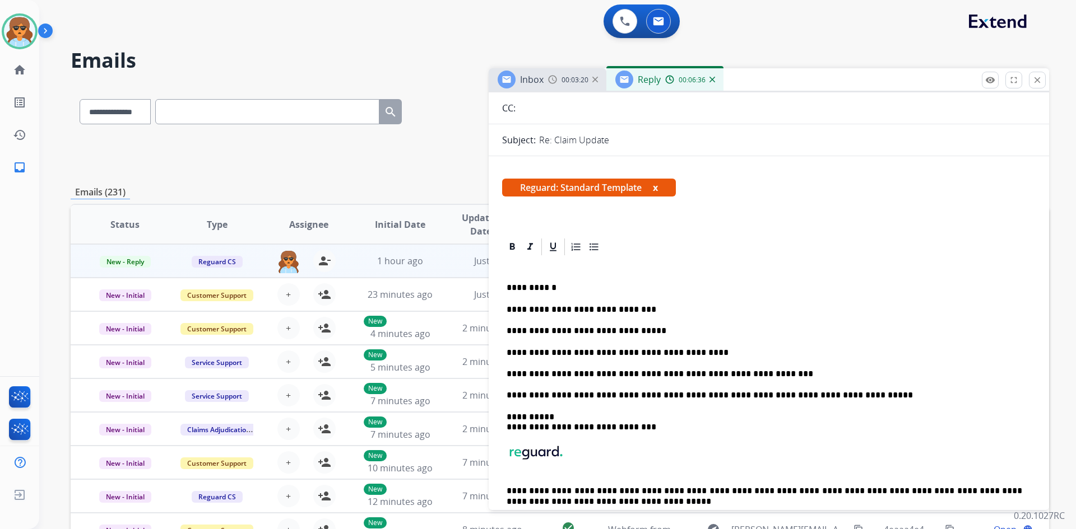
click at [567, 291] on p "**********" at bounding box center [763, 288] width 515 height 10
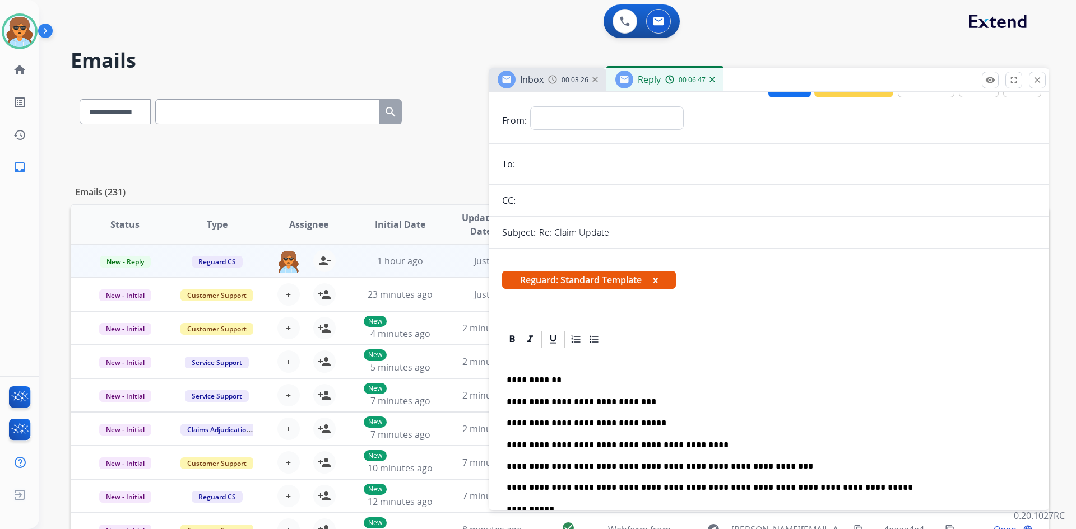
scroll to position [0, 0]
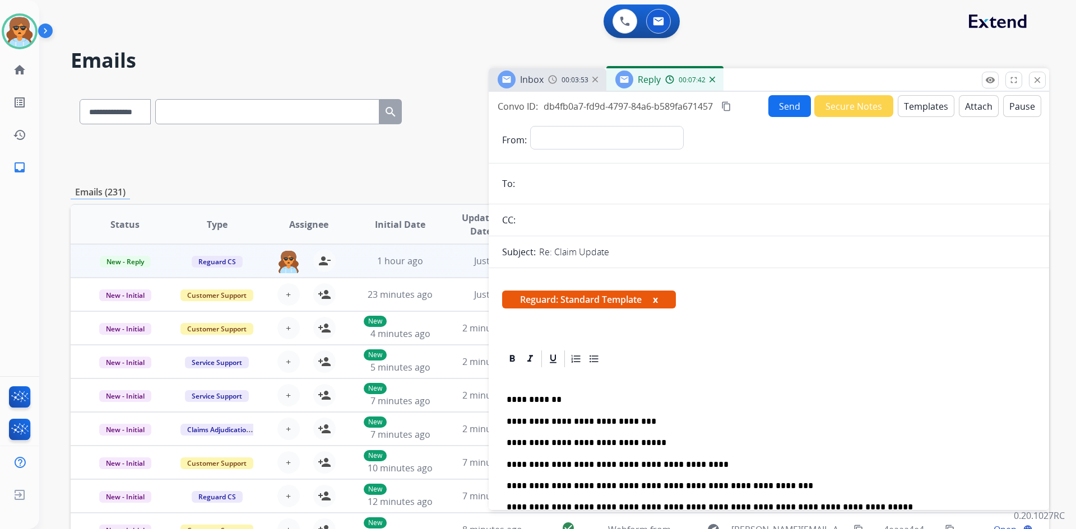
click at [559, 181] on input "email" at bounding box center [776, 184] width 517 height 22
paste input "**********"
type input "**********"
click at [639, 132] on select "**********" at bounding box center [606, 137] width 152 height 22
select select "**********"
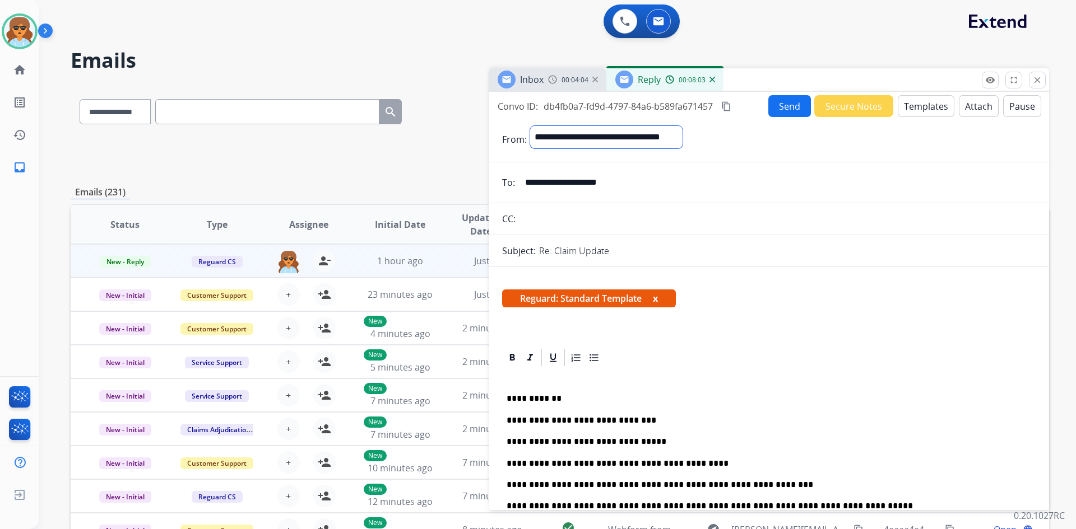
click at [530, 126] on select "**********" at bounding box center [606, 137] width 152 height 22
click at [788, 105] on button "Send" at bounding box center [789, 106] width 43 height 22
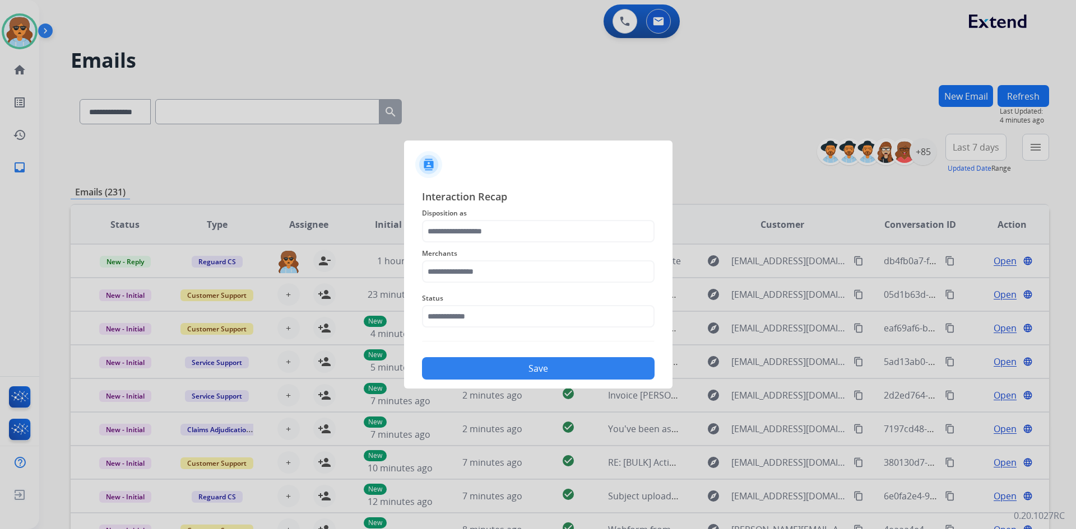
click at [477, 249] on div "Merchants" at bounding box center [538, 265] width 232 height 45
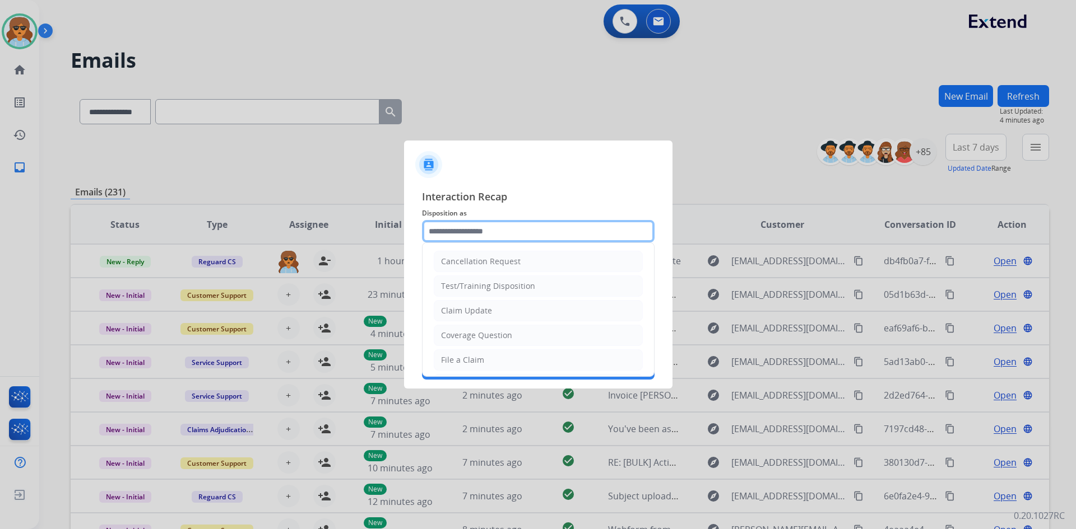
click at [487, 230] on input "text" at bounding box center [538, 231] width 232 height 22
click at [502, 310] on li "Claim Update" at bounding box center [538, 310] width 209 height 21
type input "**********"
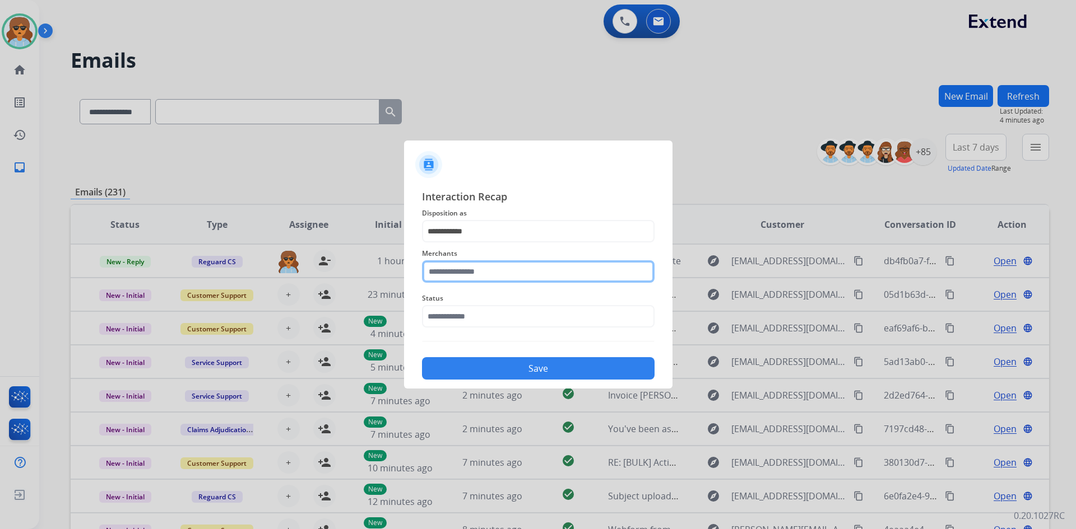
click at [449, 272] on input "text" at bounding box center [538, 272] width 232 height 22
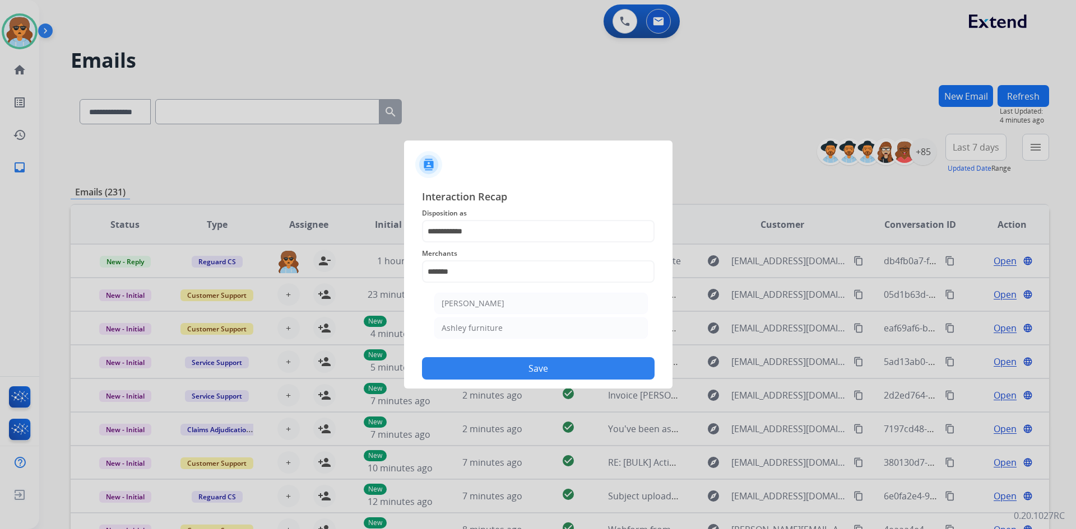
drag, startPoint x: 481, startPoint y: 306, endPoint x: 483, endPoint y: 301, distance: 6.0
click at [482, 305] on div "[PERSON_NAME]" at bounding box center [472, 303] width 63 height 11
type input "**********"
click at [499, 361] on button "Save" at bounding box center [538, 368] width 232 height 22
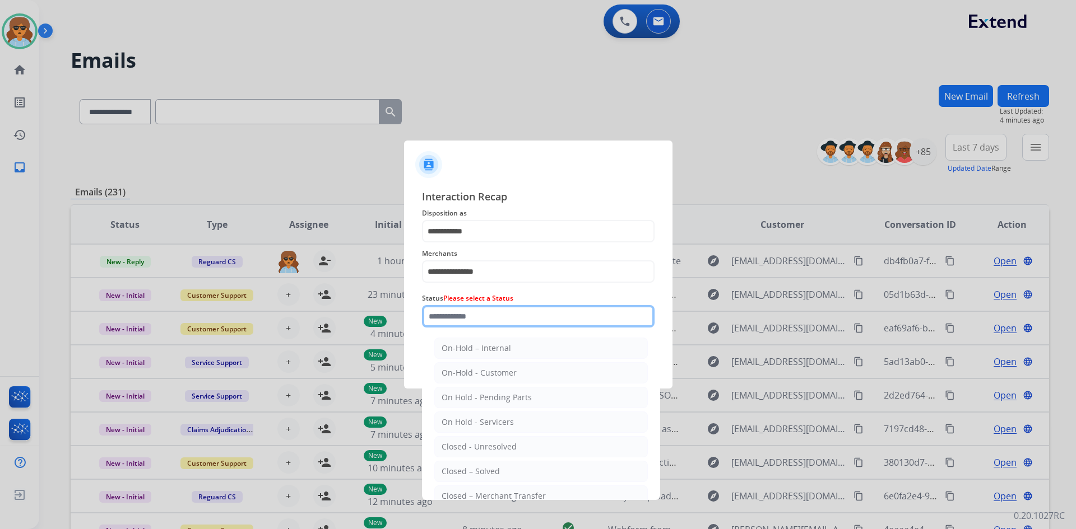
click at [462, 320] on input "text" at bounding box center [538, 316] width 232 height 22
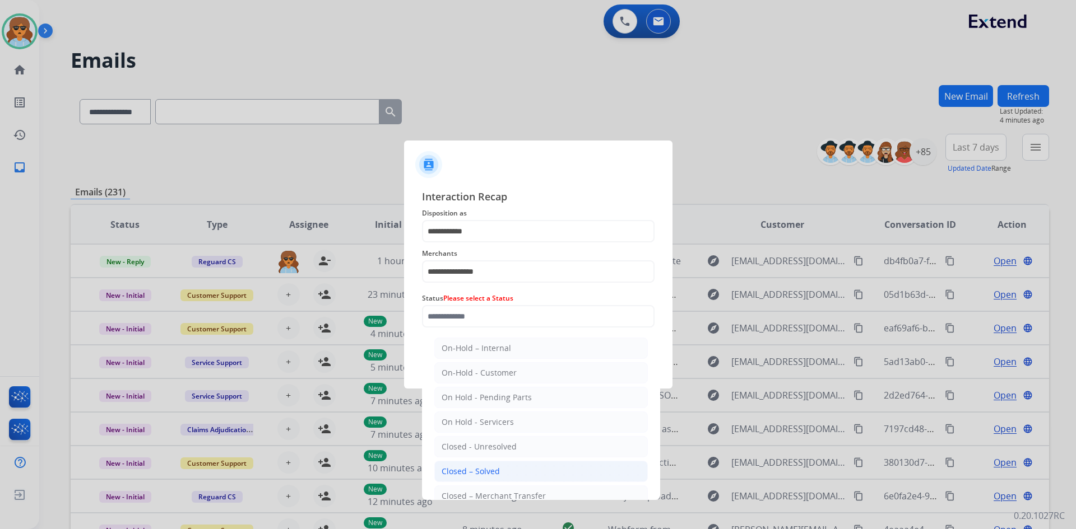
click at [469, 472] on div "Closed – Solved" at bounding box center [470, 471] width 58 height 11
type input "**********"
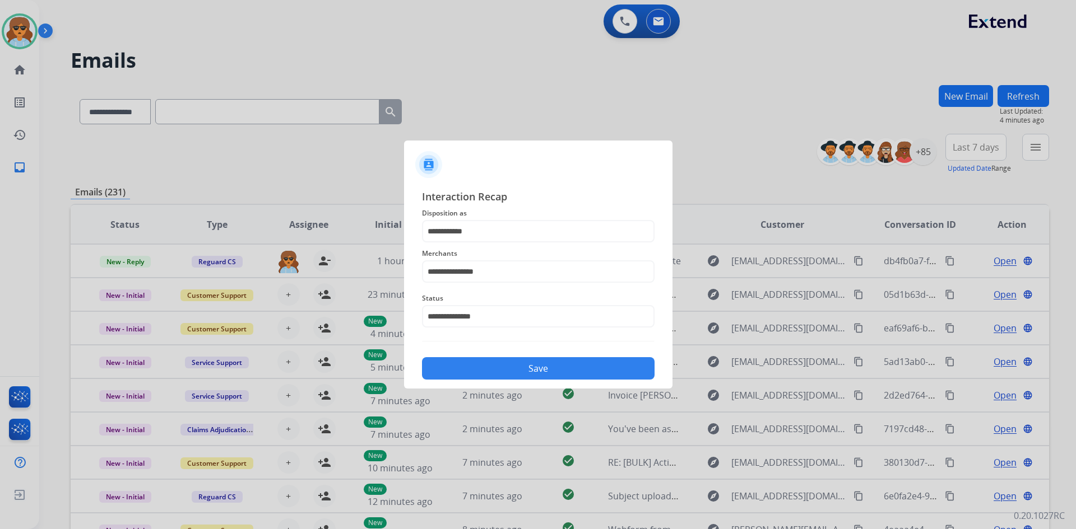
click at [537, 372] on button "Save" at bounding box center [538, 368] width 232 height 22
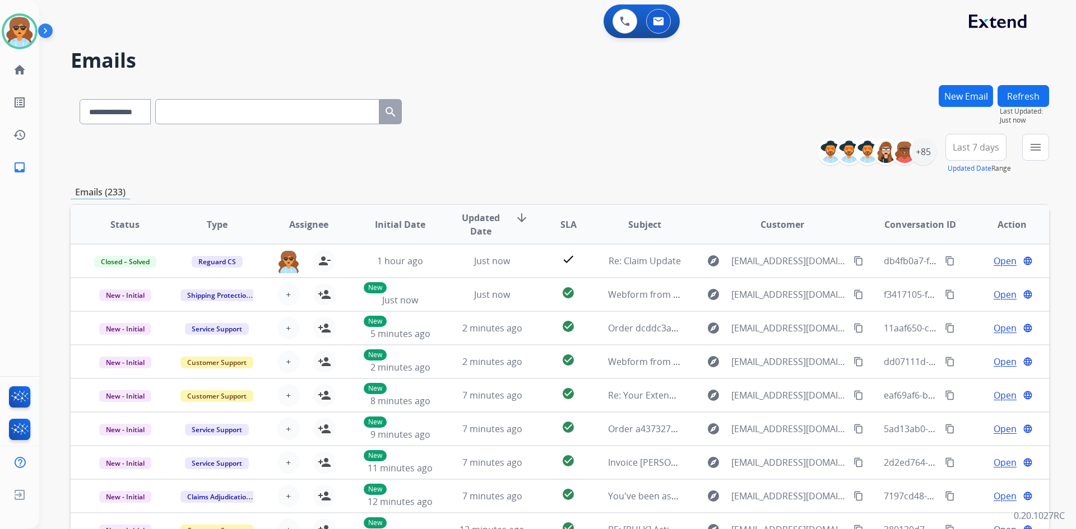
click at [990, 150] on span "Last 7 days" at bounding box center [975, 147] width 46 height 4
click at [961, 290] on div "Last 90 days" at bounding box center [972, 283] width 62 height 17
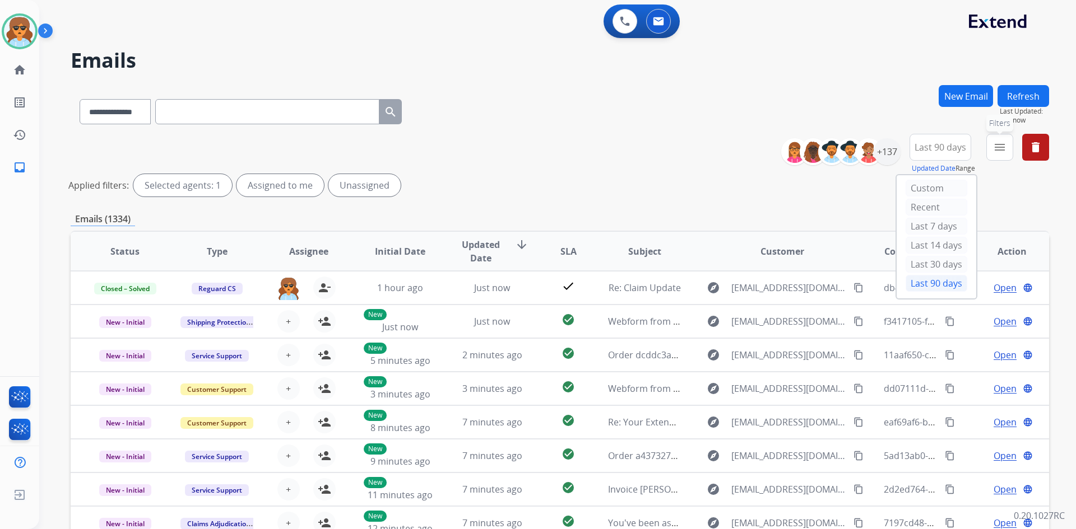
click at [1001, 151] on mat-icon "menu" at bounding box center [999, 147] width 13 height 13
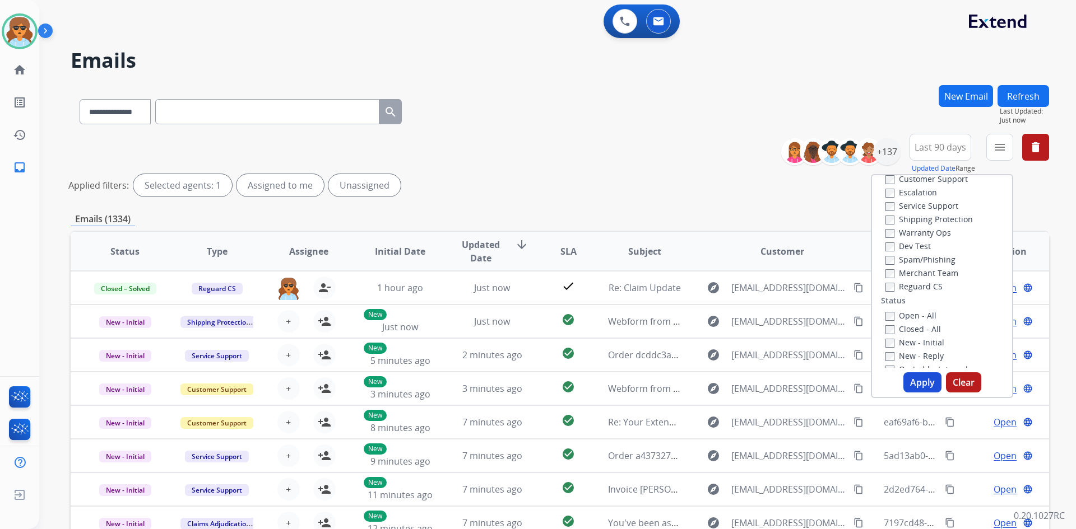
scroll to position [56, 0]
click at [915, 386] on button "Apply" at bounding box center [922, 383] width 38 height 20
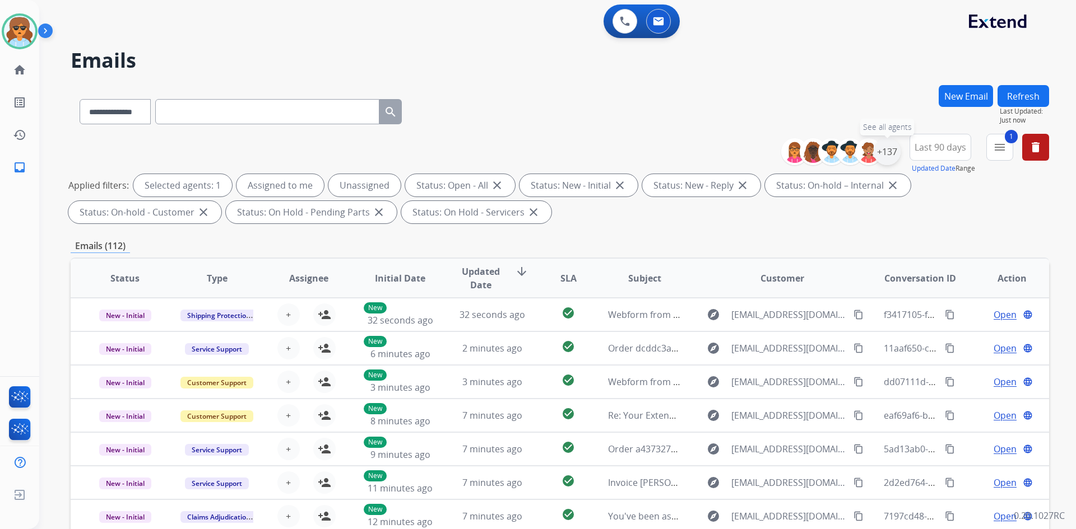
click at [882, 151] on div "+137" at bounding box center [886, 151] width 27 height 27
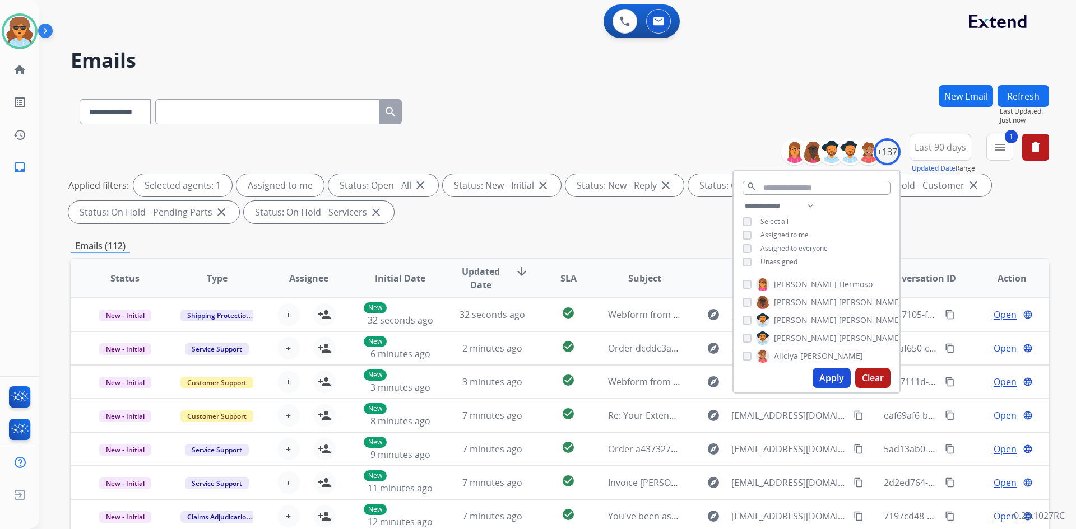
click at [824, 381] on button "Apply" at bounding box center [831, 378] width 38 height 20
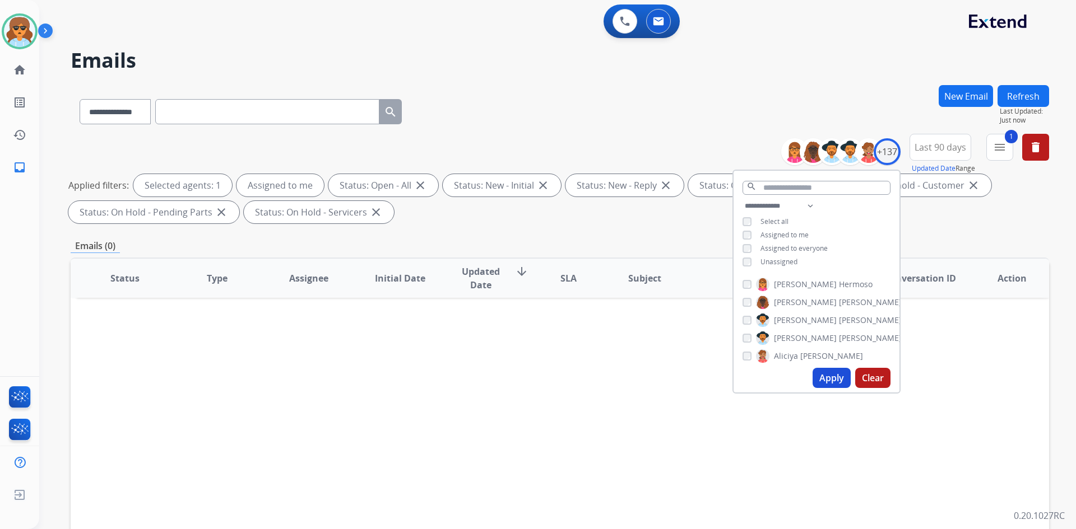
click at [671, 99] on div "**********" at bounding box center [560, 109] width 978 height 49
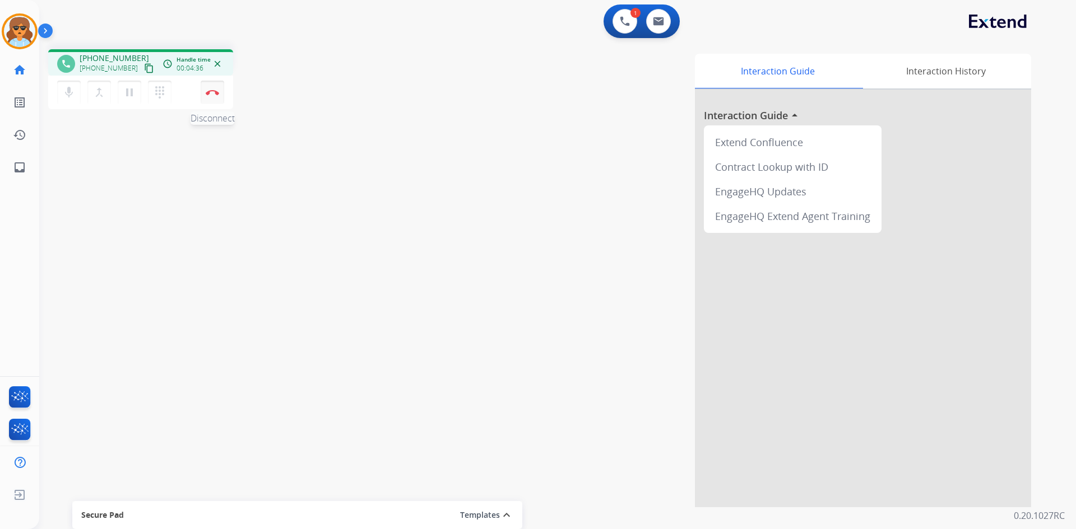
click at [216, 96] on button "Disconnect" at bounding box center [213, 93] width 24 height 24
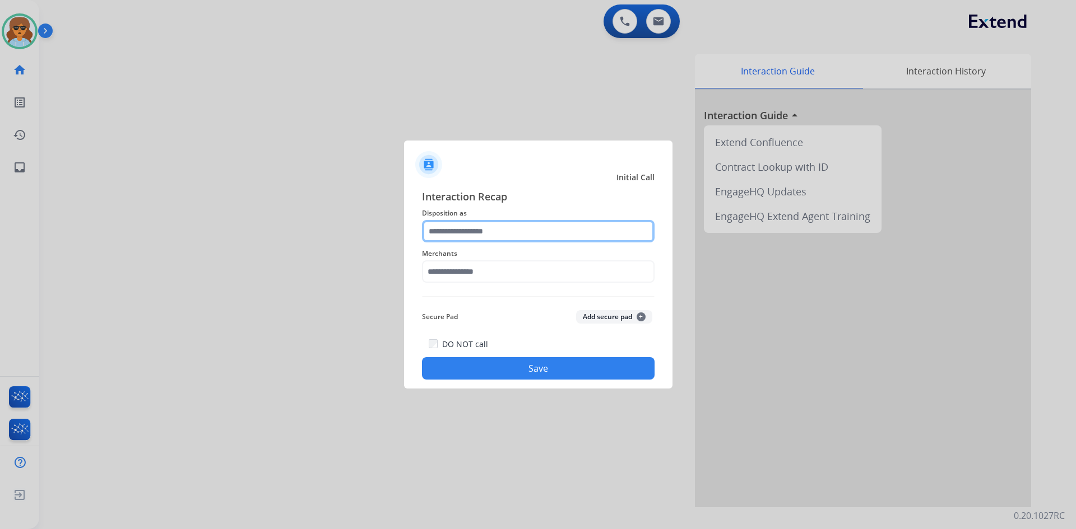
click at [573, 231] on input "text" at bounding box center [538, 231] width 232 height 22
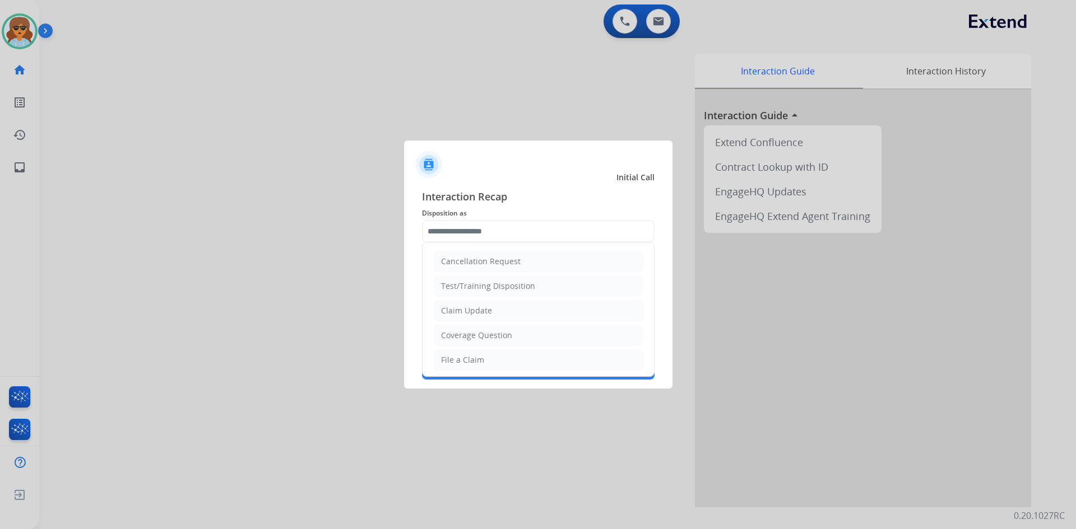
drag, startPoint x: 486, startPoint y: 314, endPoint x: 482, endPoint y: 339, distance: 26.2
click at [486, 313] on div "Claim Update" at bounding box center [466, 310] width 51 height 11
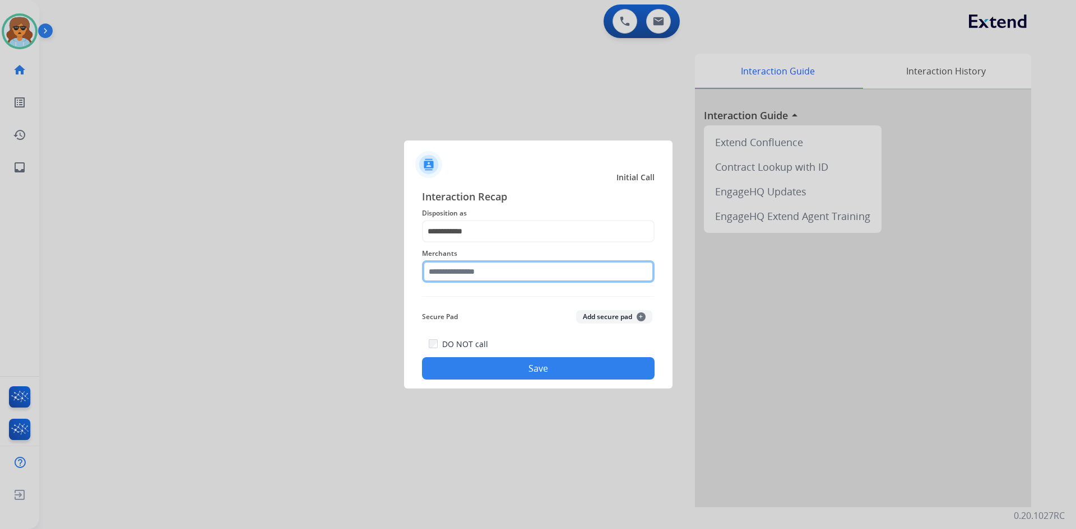
click at [505, 271] on input "text" at bounding box center [538, 272] width 232 height 22
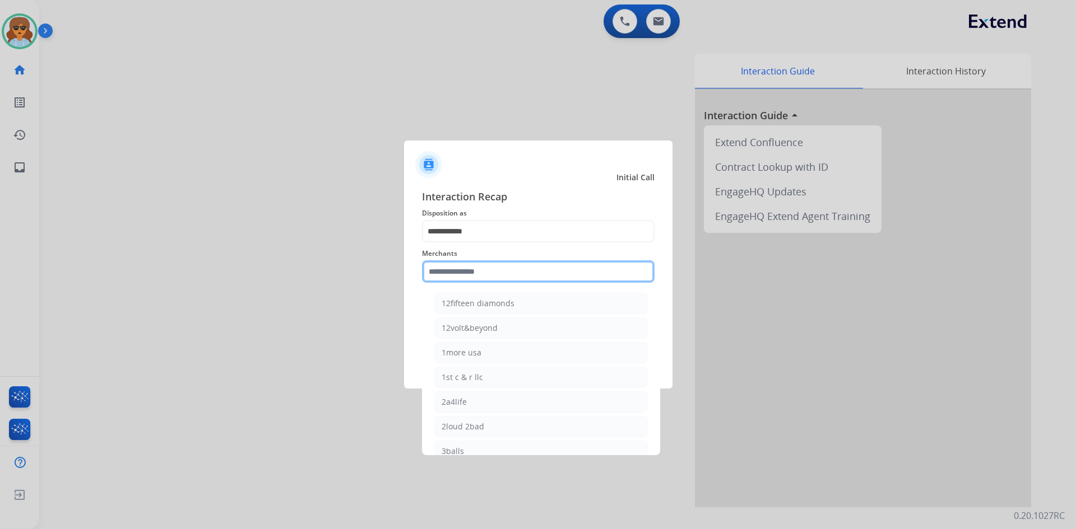
click at [500, 266] on input "text" at bounding box center [538, 272] width 232 height 22
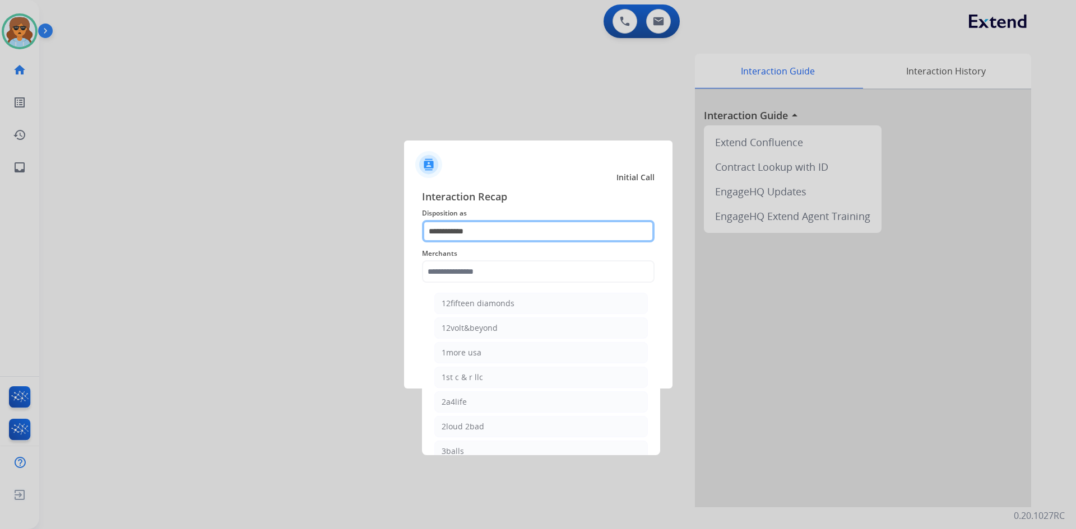
click at [504, 224] on input "**********" at bounding box center [538, 231] width 232 height 22
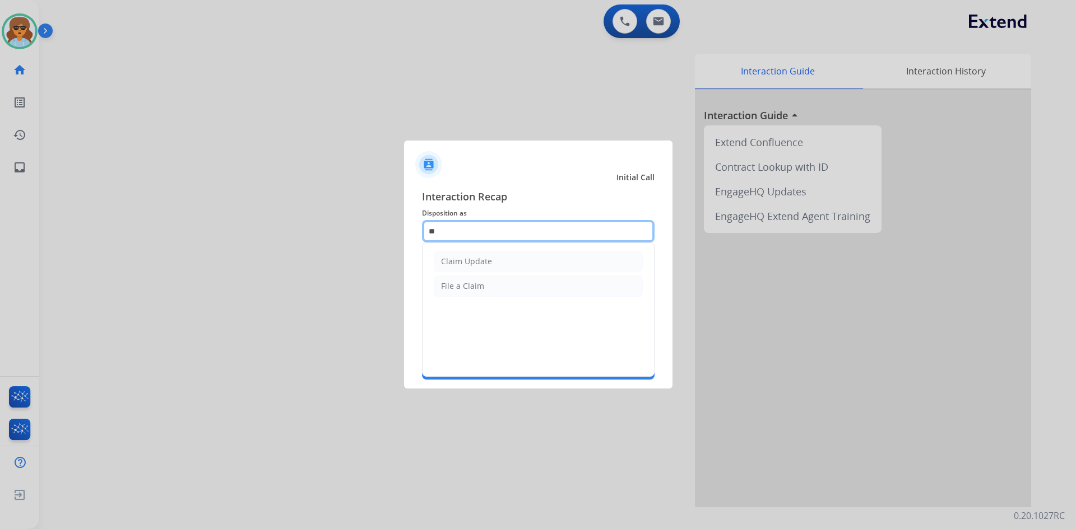
type input "*"
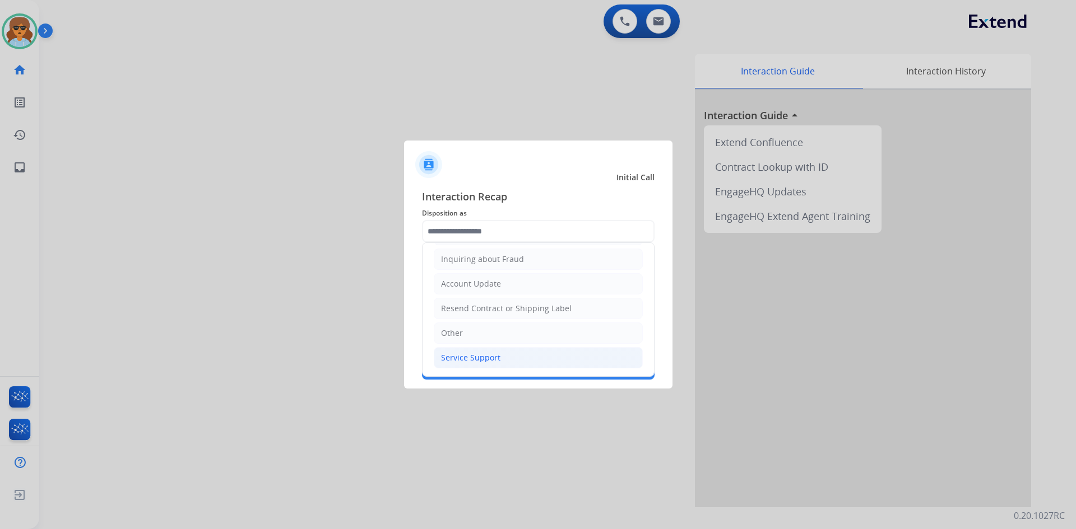
click at [484, 355] on div "Service Support" at bounding box center [470, 357] width 59 height 11
type input "**********"
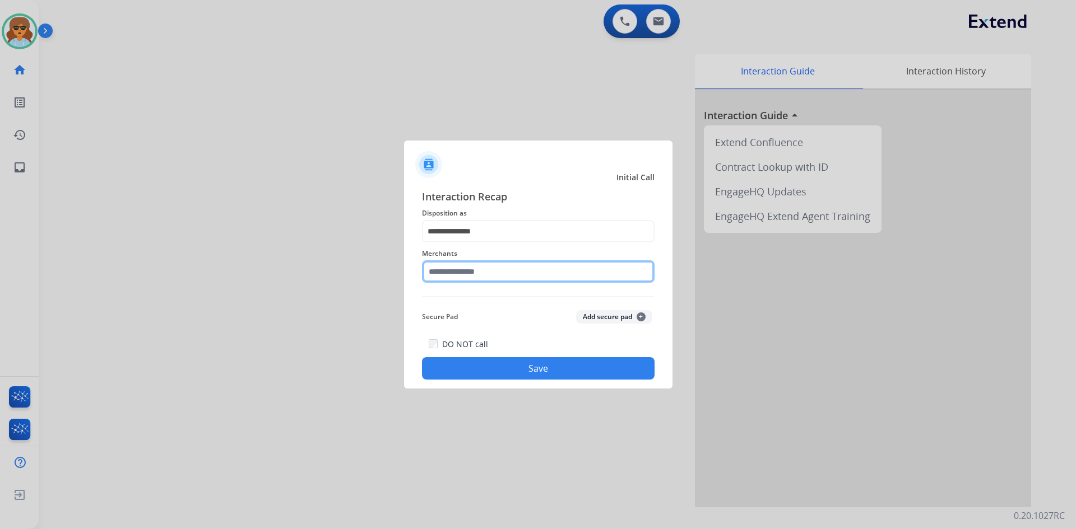
click at [503, 265] on input "text" at bounding box center [538, 272] width 232 height 22
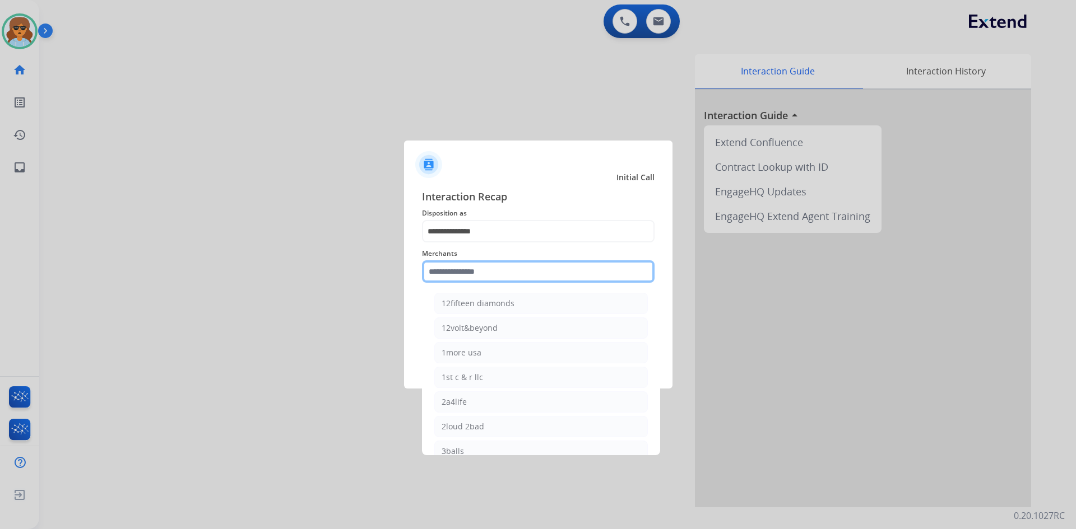
click at [473, 276] on input "text" at bounding box center [538, 272] width 232 height 22
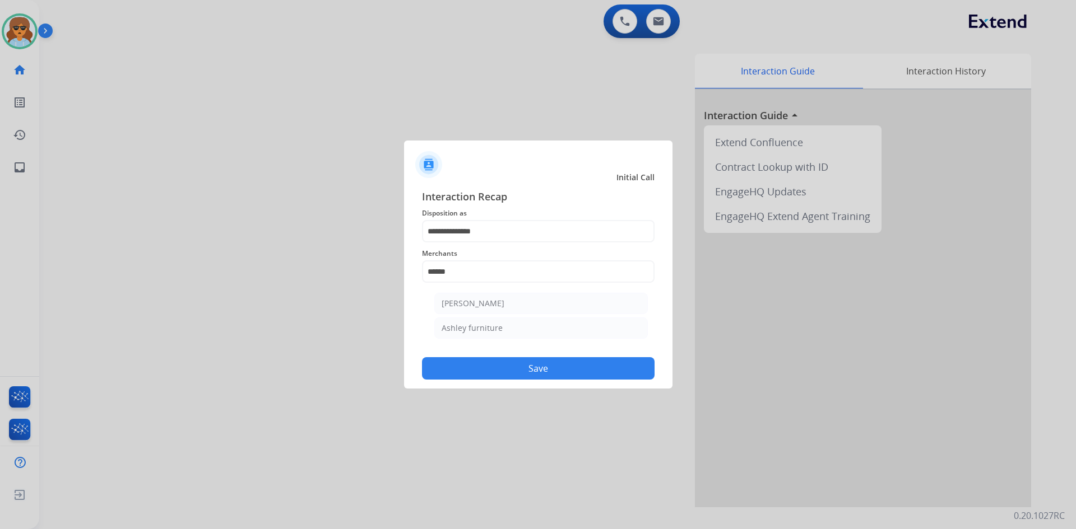
click at [508, 290] on ul "Ashley - Reguard Ashley furniture" at bounding box center [541, 318] width 220 height 63
click at [509, 304] on li "[PERSON_NAME]" at bounding box center [540, 303] width 213 height 21
type input "**********"
click at [517, 373] on button "Save" at bounding box center [538, 368] width 232 height 22
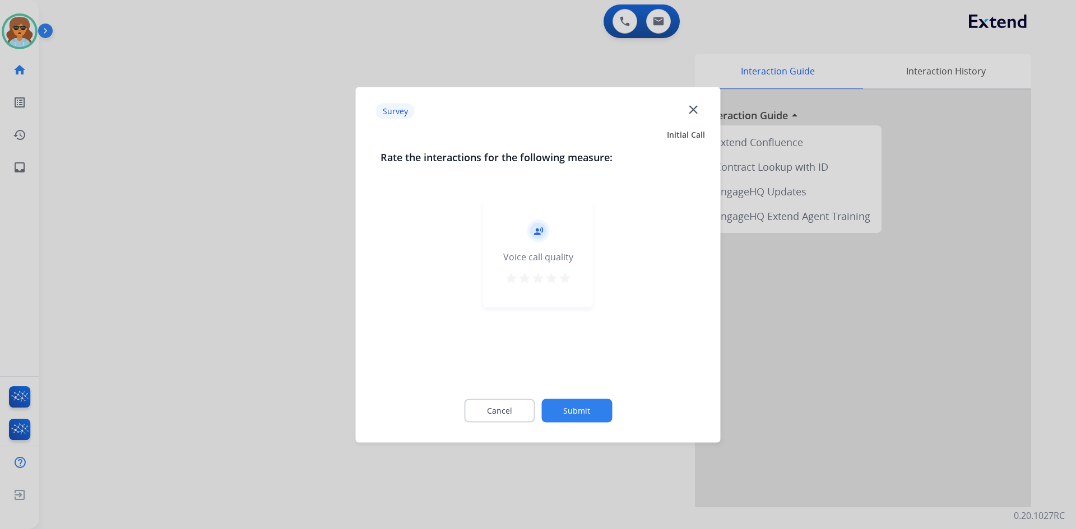
click at [546, 271] on div "record_voice_over Voice call quality star star star star star" at bounding box center [537, 254] width 109 height 106
click at [555, 276] on mat-icon "star" at bounding box center [551, 277] width 13 height 13
click at [565, 278] on mat-icon "star" at bounding box center [564, 277] width 13 height 13
click at [575, 413] on button "Submit" at bounding box center [576, 411] width 71 height 24
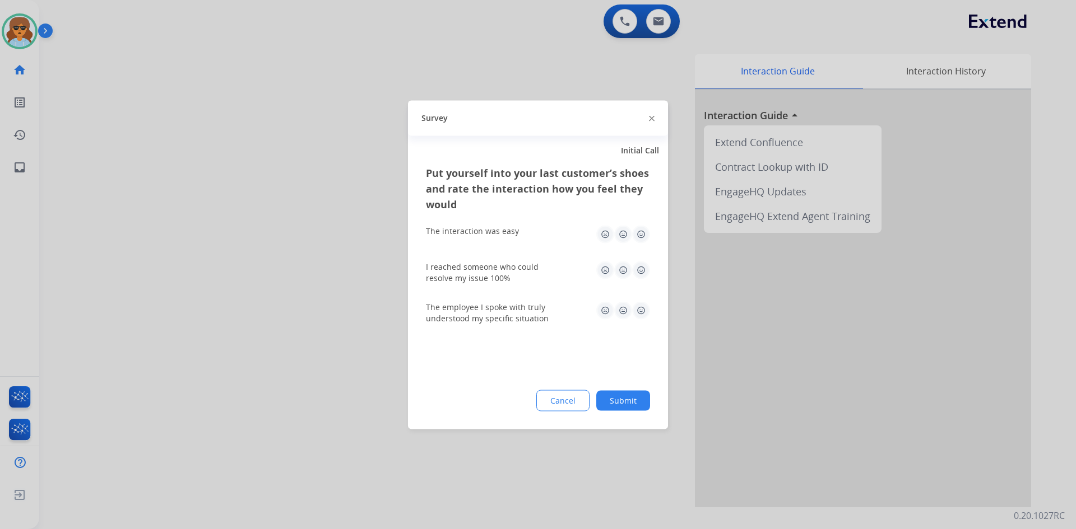
click at [639, 232] on img at bounding box center [641, 234] width 18 height 18
click at [638, 260] on div "I reached someone who could resolve my issue 100%" at bounding box center [538, 272] width 224 height 40
click at [639, 272] on img at bounding box center [641, 270] width 18 height 18
click at [641, 314] on img at bounding box center [641, 310] width 18 height 18
drag, startPoint x: 621, startPoint y: 392, endPoint x: 584, endPoint y: 408, distance: 40.4
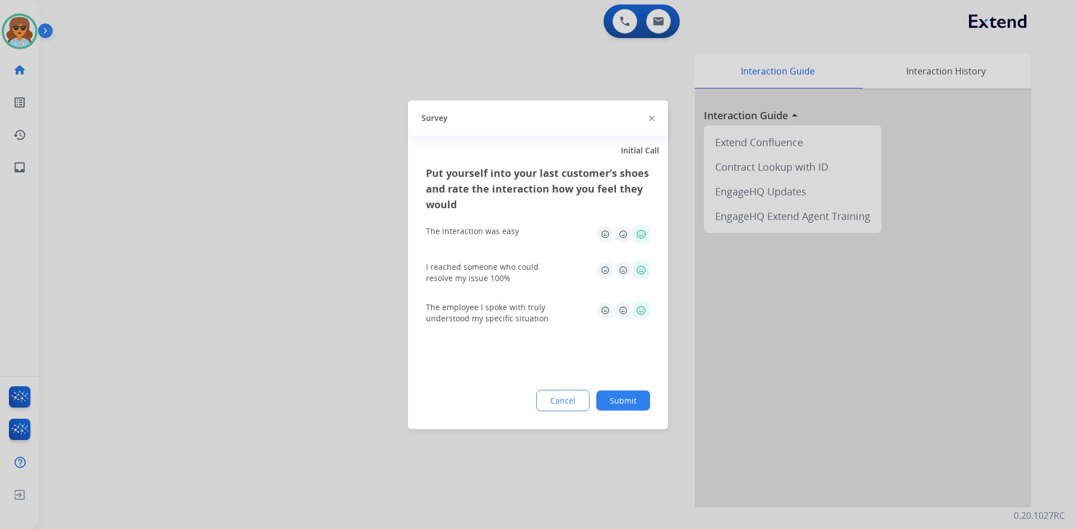
click at [620, 392] on button "Submit" at bounding box center [623, 400] width 54 height 20
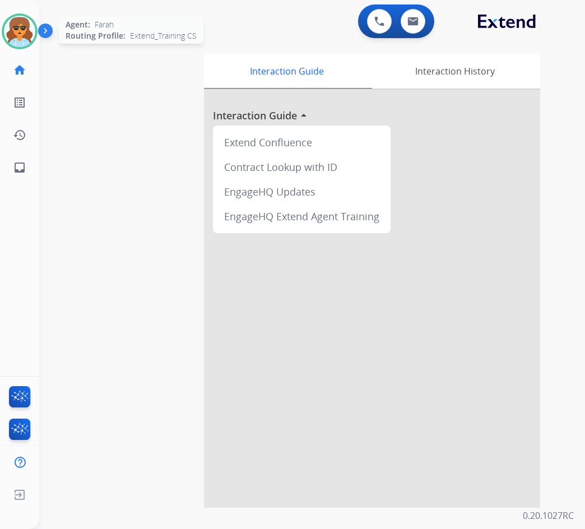
click at [20, 34] on img at bounding box center [19, 31] width 31 height 31
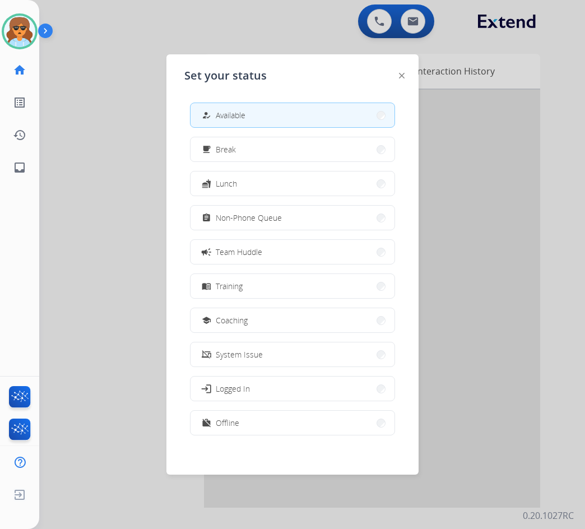
click at [220, 421] on span "Offline" at bounding box center [228, 423] width 24 height 12
